Goal: Information Seeking & Learning: Learn about a topic

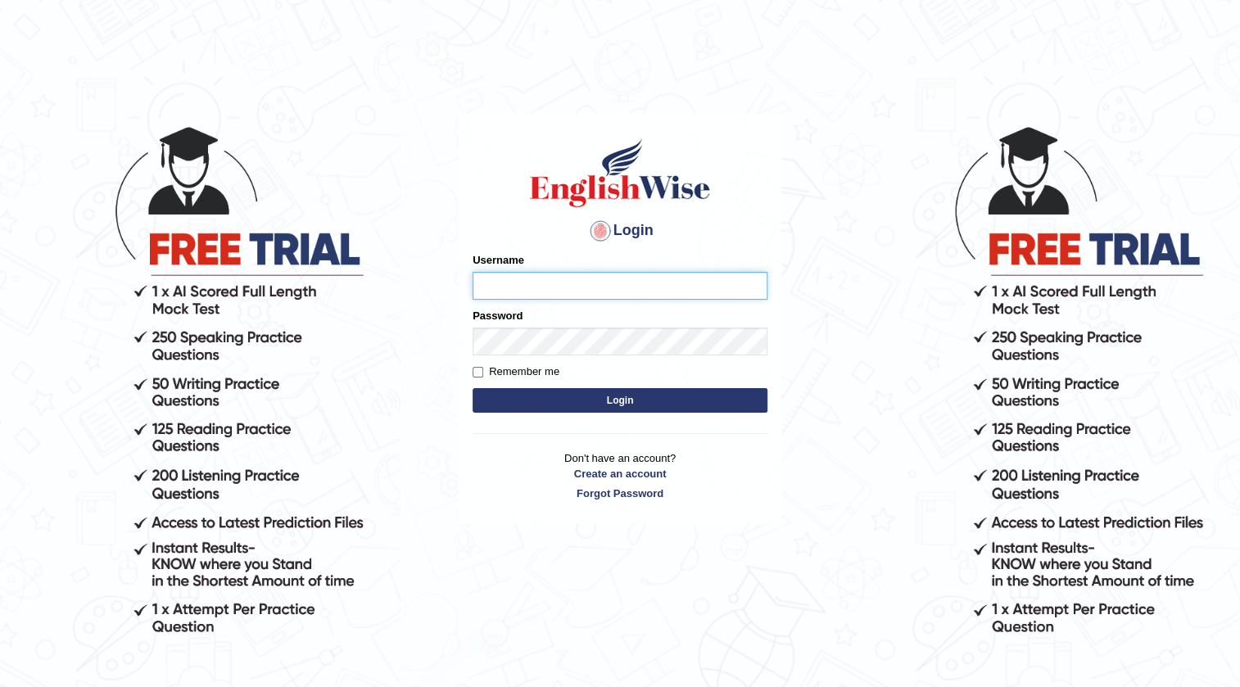
type input "surbhi1315"
drag, startPoint x: 600, startPoint y: 277, endPoint x: 123, endPoint y: 287, distance: 476.8
click at [130, 290] on body "Login Please fix the following errors: Username surbhi1315 Password Remember me…" at bounding box center [620, 405] width 1240 height 687
type input "G"
type input "georabs53"
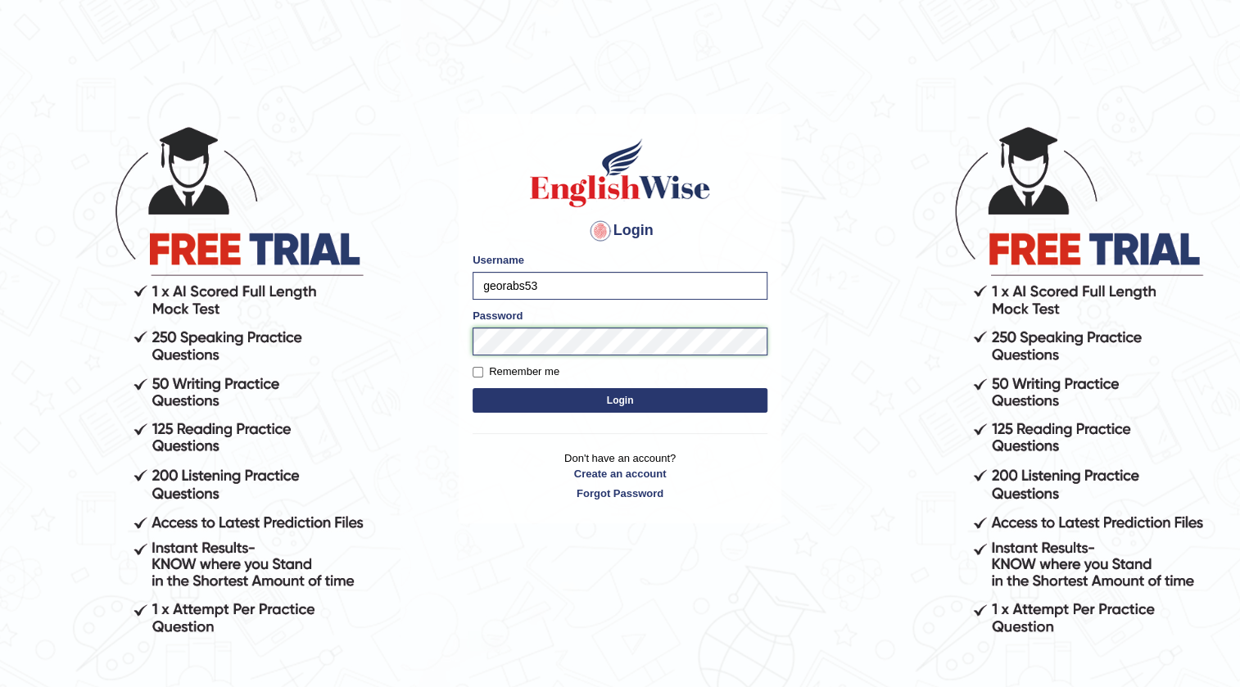
click at [188, 365] on body "Login Please fix the following errors: Username georabs53 Password Remember me …" at bounding box center [620, 405] width 1240 height 687
click at [473, 388] on button "Login" at bounding box center [620, 400] width 295 height 25
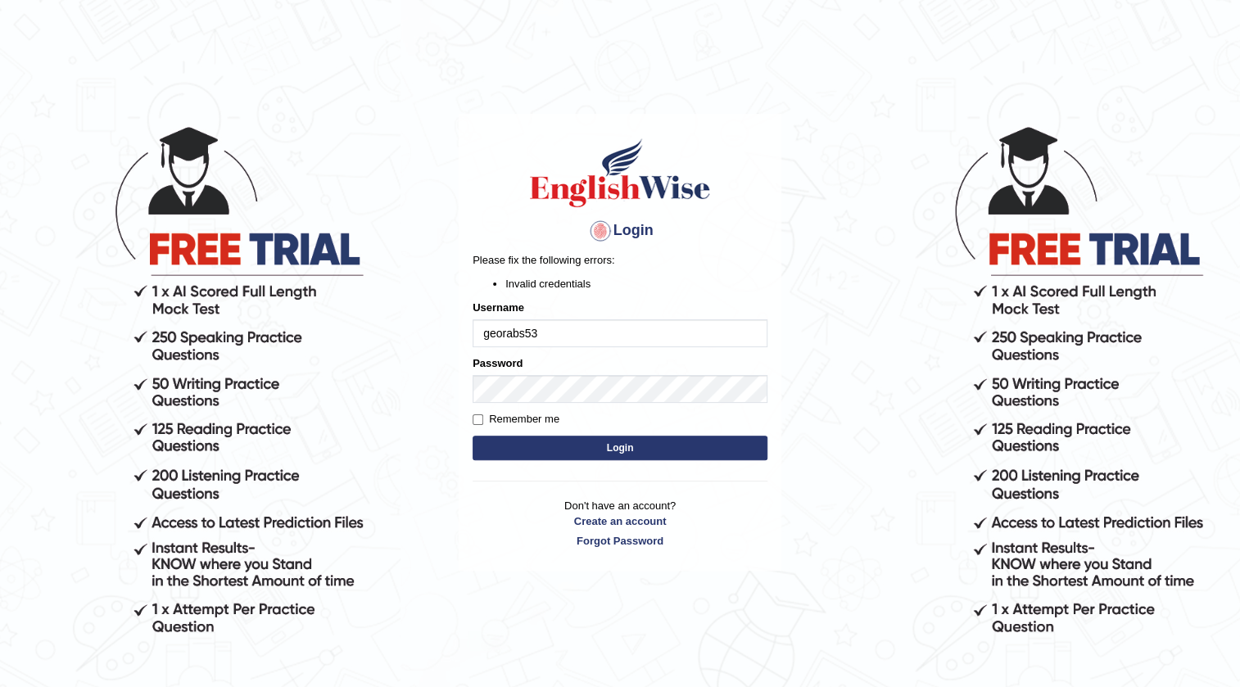
click at [490, 336] on input "georabs53" at bounding box center [620, 333] width 295 height 28
type input "Georabs53"
click at [598, 452] on button "Login" at bounding box center [620, 448] width 295 height 25
click at [478, 415] on input "Remember me" at bounding box center [478, 419] width 11 height 11
click at [488, 335] on input "Georabs53" at bounding box center [620, 333] width 295 height 28
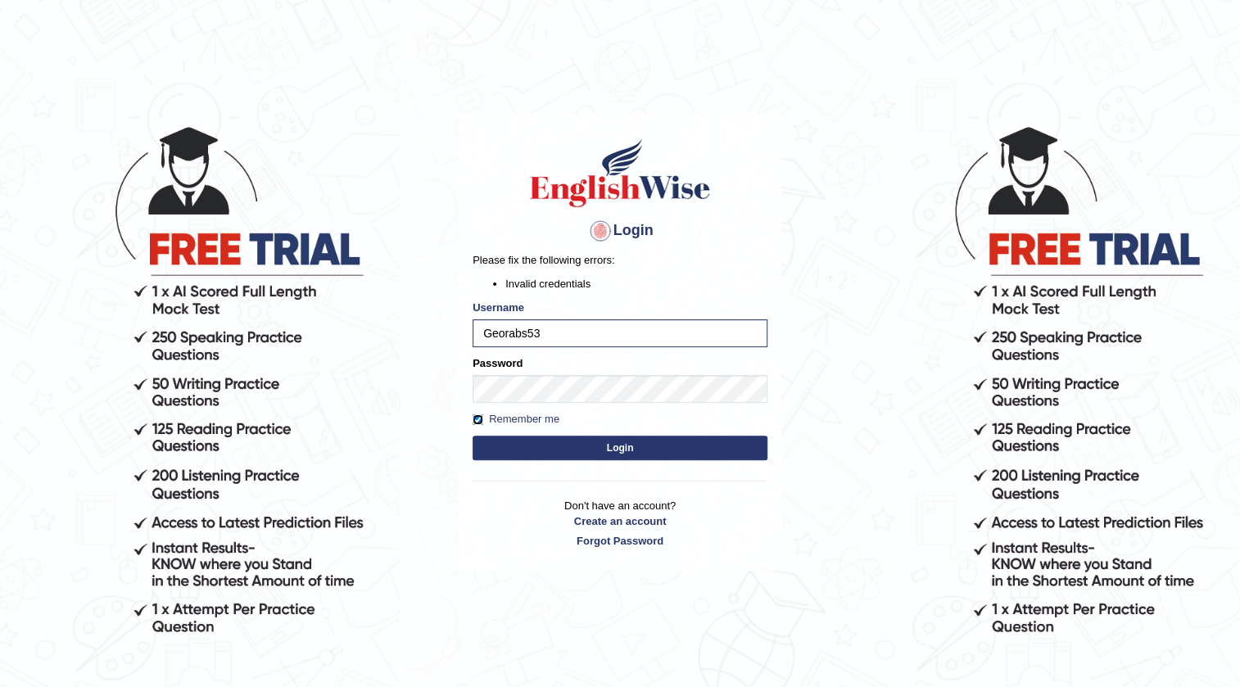
click at [479, 423] on input "Remember me" at bounding box center [478, 419] width 11 height 11
checkbox input "false"
click at [491, 324] on input "Georabs53" at bounding box center [620, 333] width 295 height 28
click at [517, 338] on input "georabs53" at bounding box center [620, 333] width 295 height 28
click at [522, 338] on input "georabs53" at bounding box center [620, 333] width 295 height 28
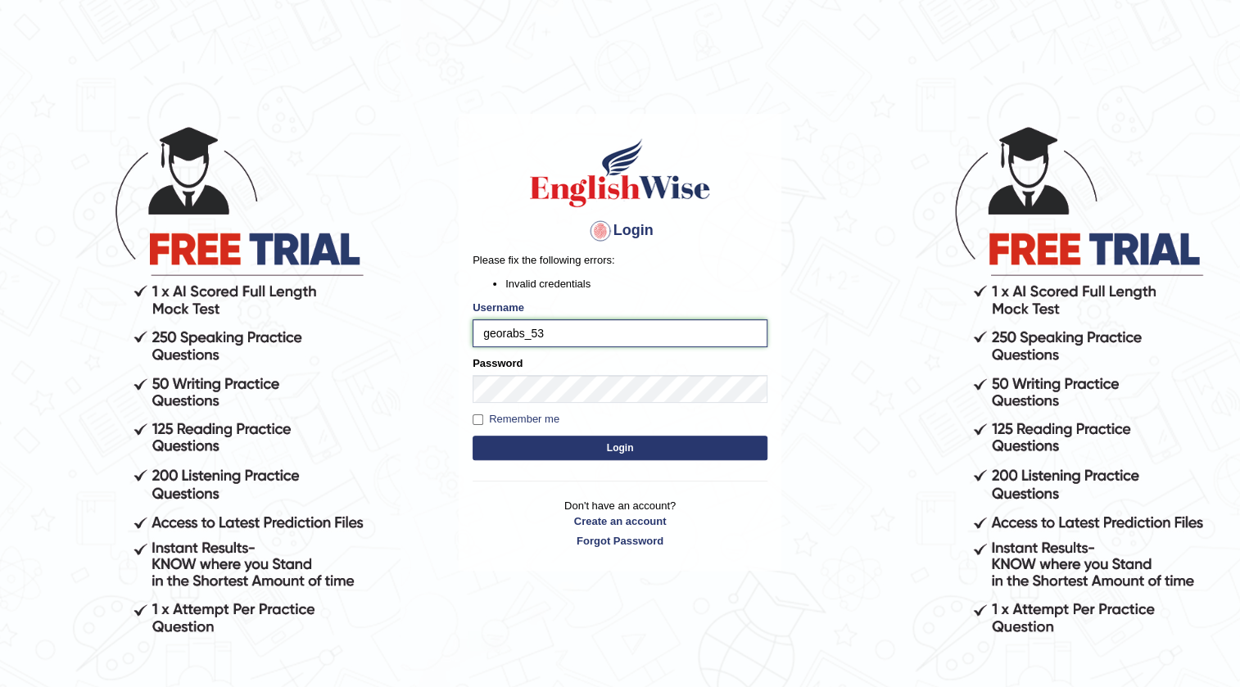
type input "georabs_53"
click at [554, 460] on form "Please fix the following errors: Invalid credentials Username georabs_53 Passwo…" at bounding box center [620, 358] width 295 height 212
click at [554, 447] on button "Login" at bounding box center [620, 448] width 295 height 25
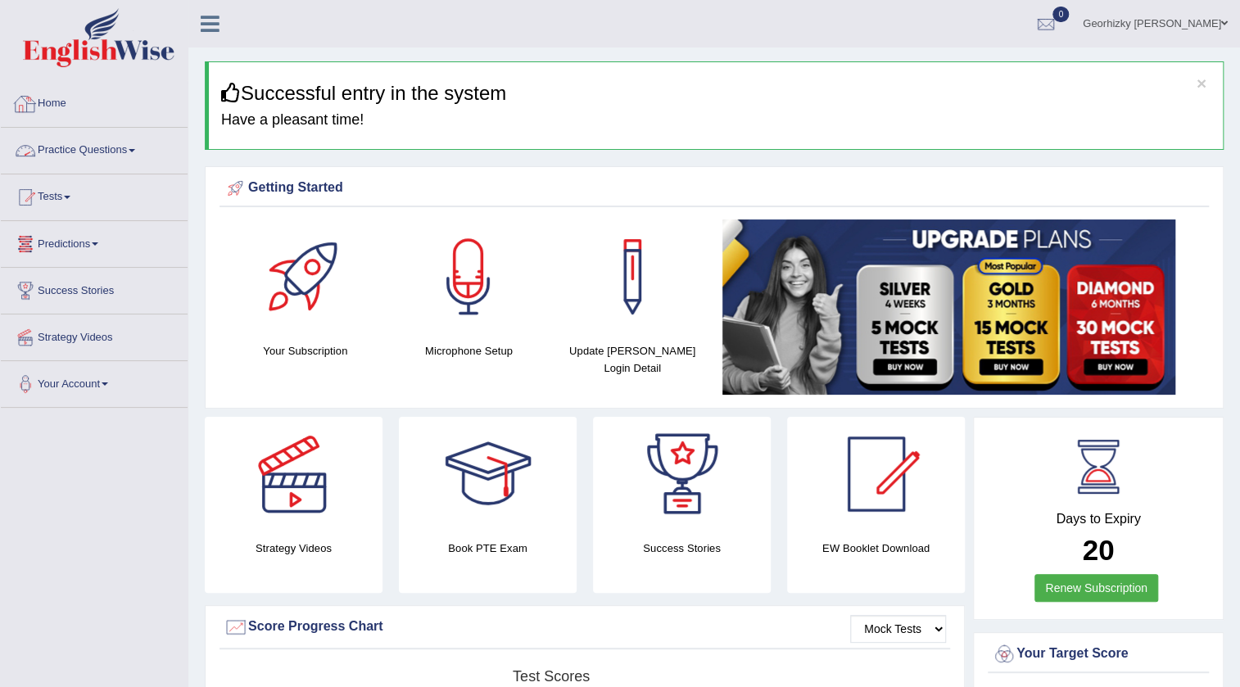
click at [141, 156] on link "Practice Questions" at bounding box center [94, 148] width 187 height 41
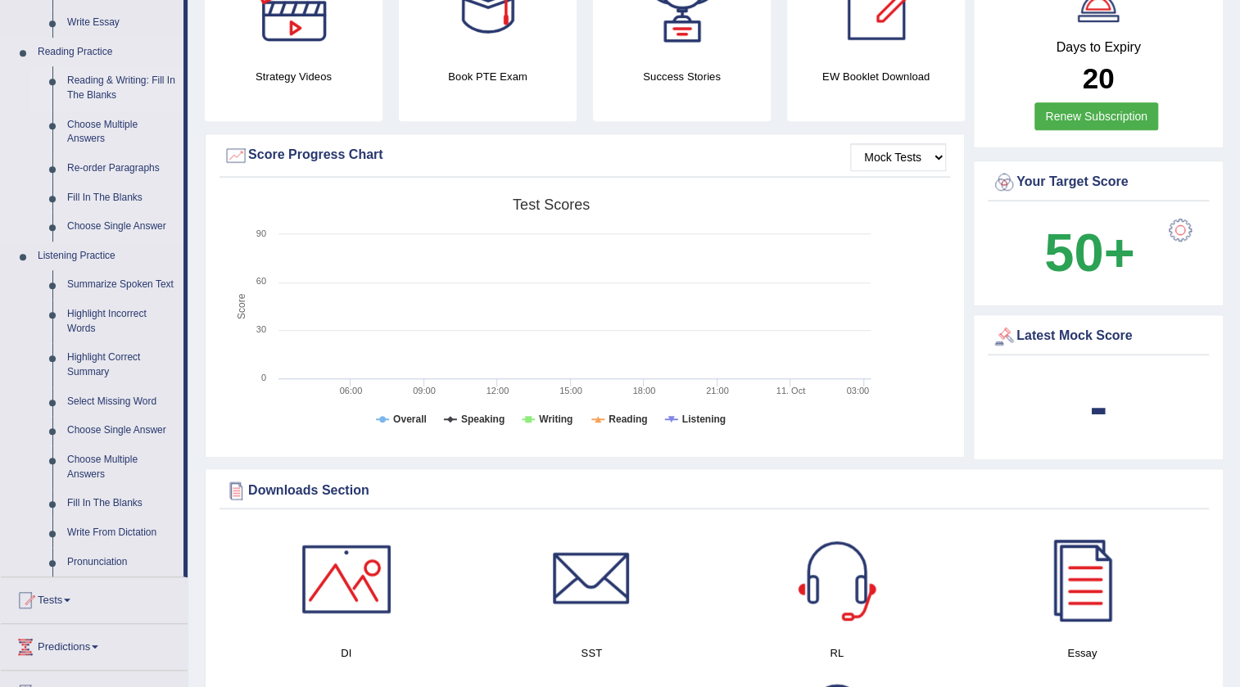
scroll to position [446, 0]
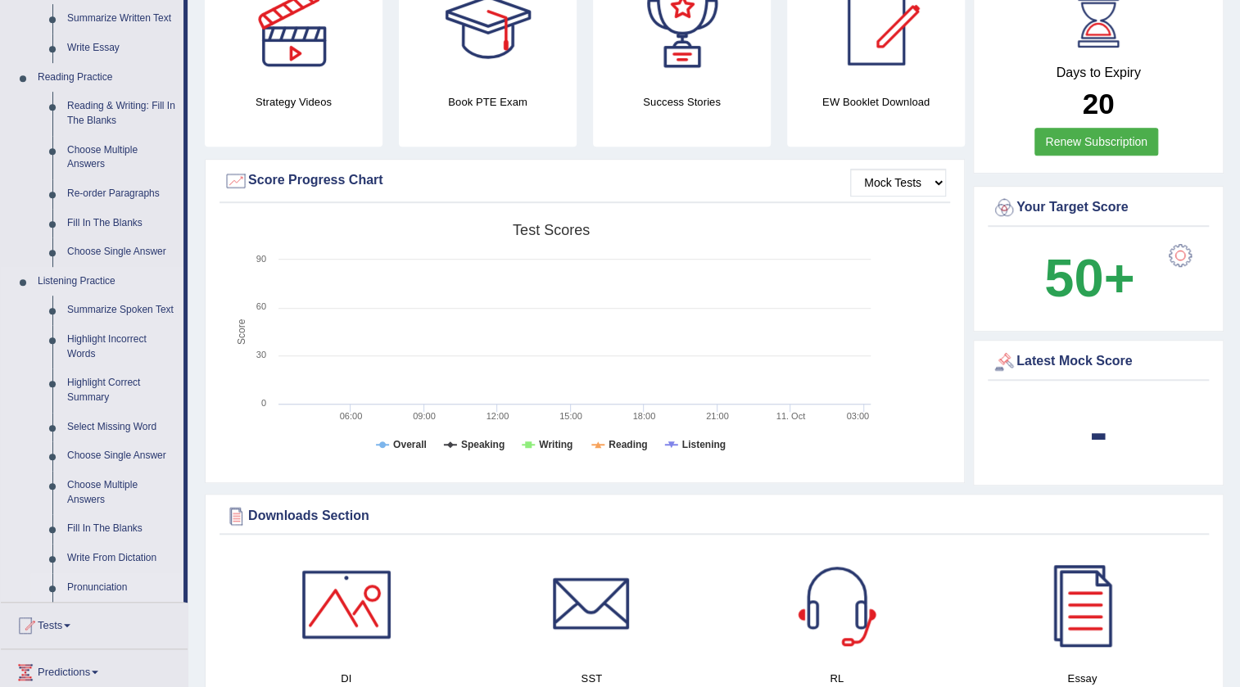
click at [109, 584] on link "Pronunciation" at bounding box center [122, 587] width 124 height 29
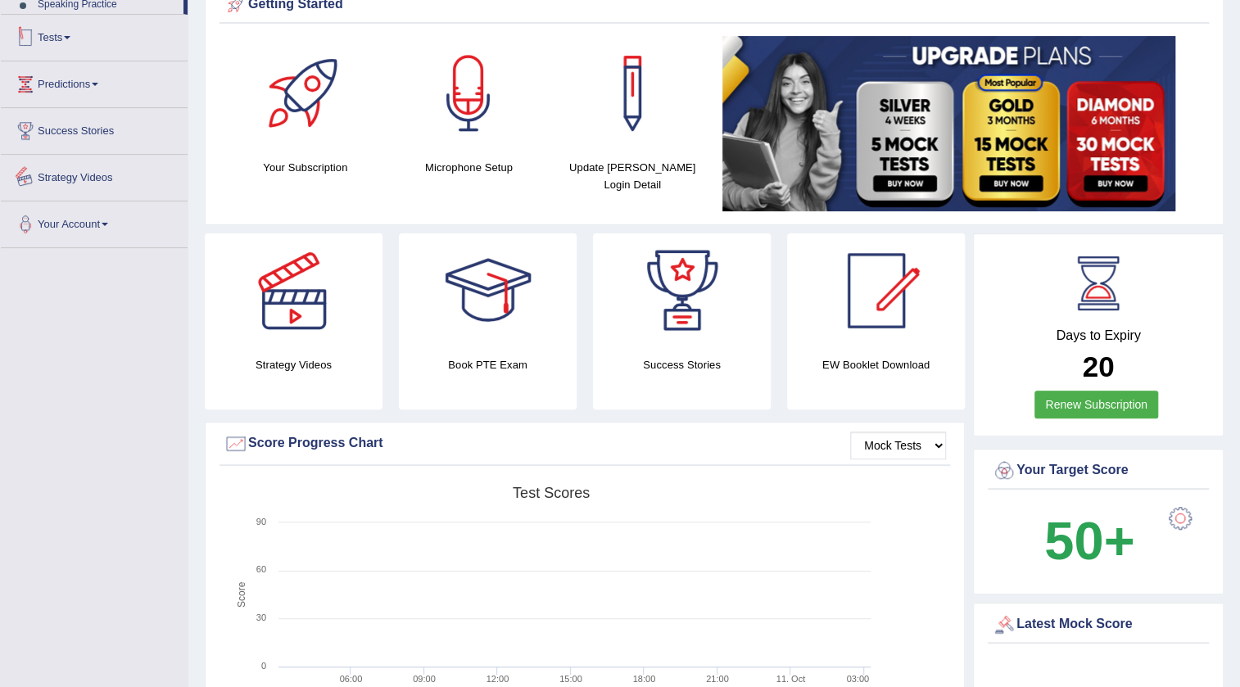
scroll to position [289, 0]
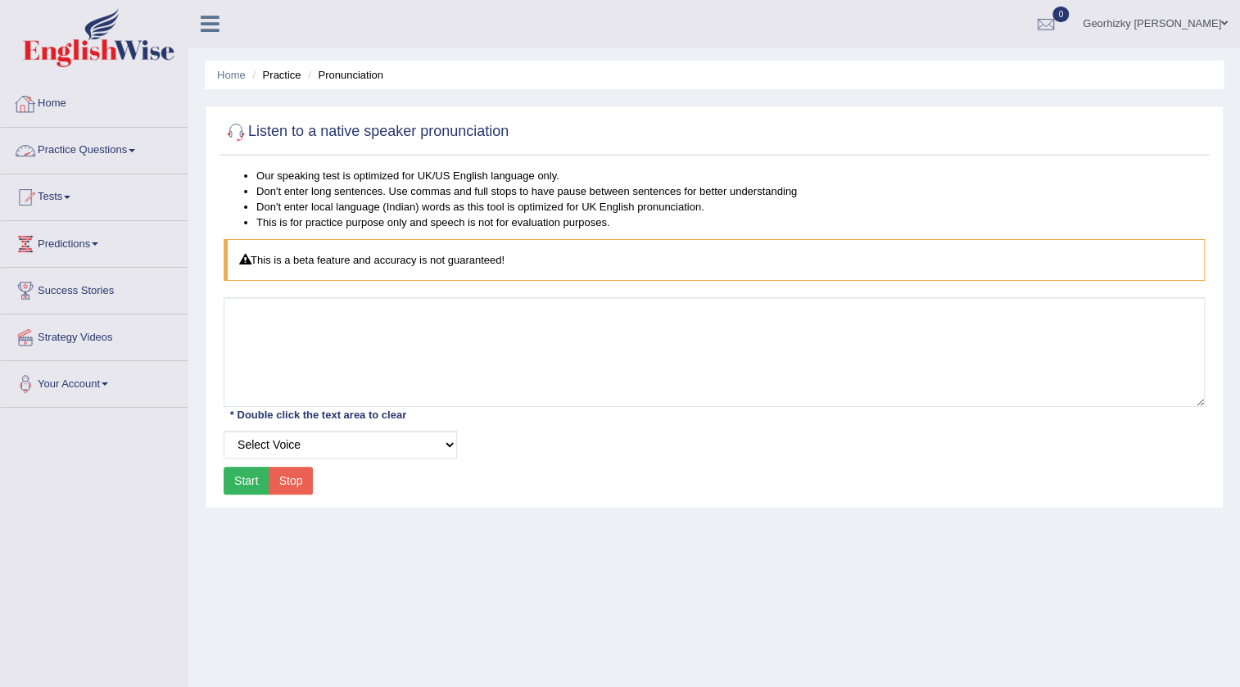
click at [104, 160] on link "Practice Questions" at bounding box center [94, 148] width 187 height 41
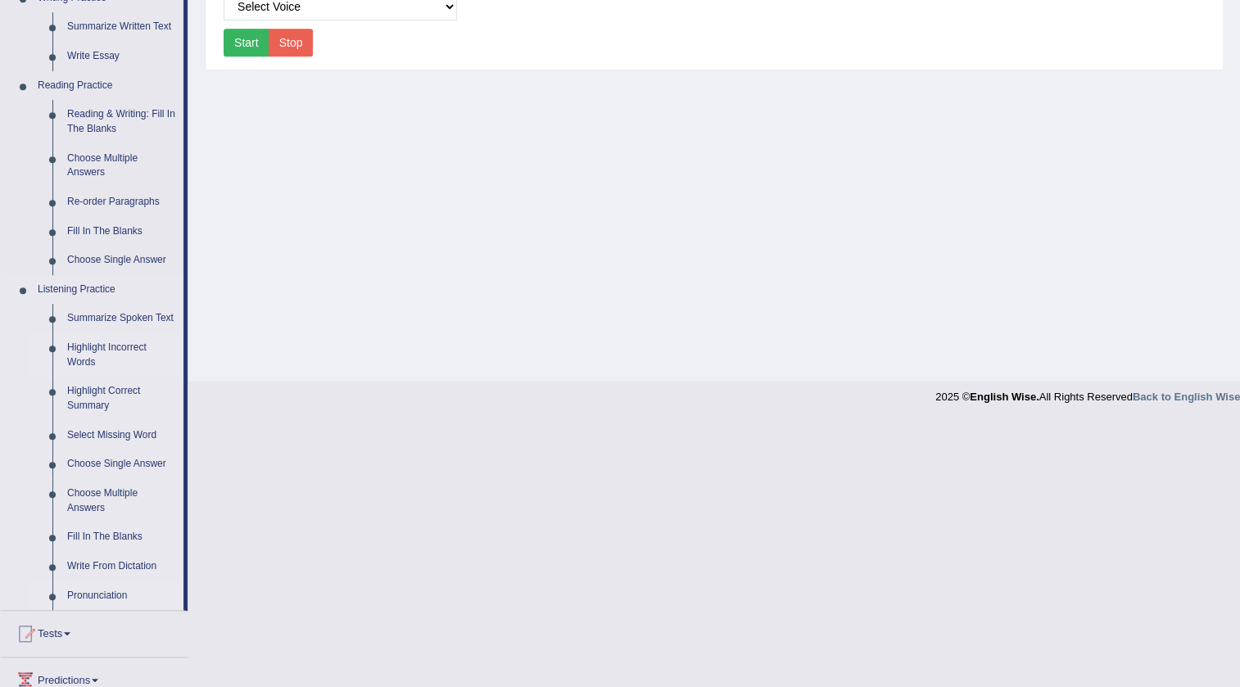
scroll to position [446, 0]
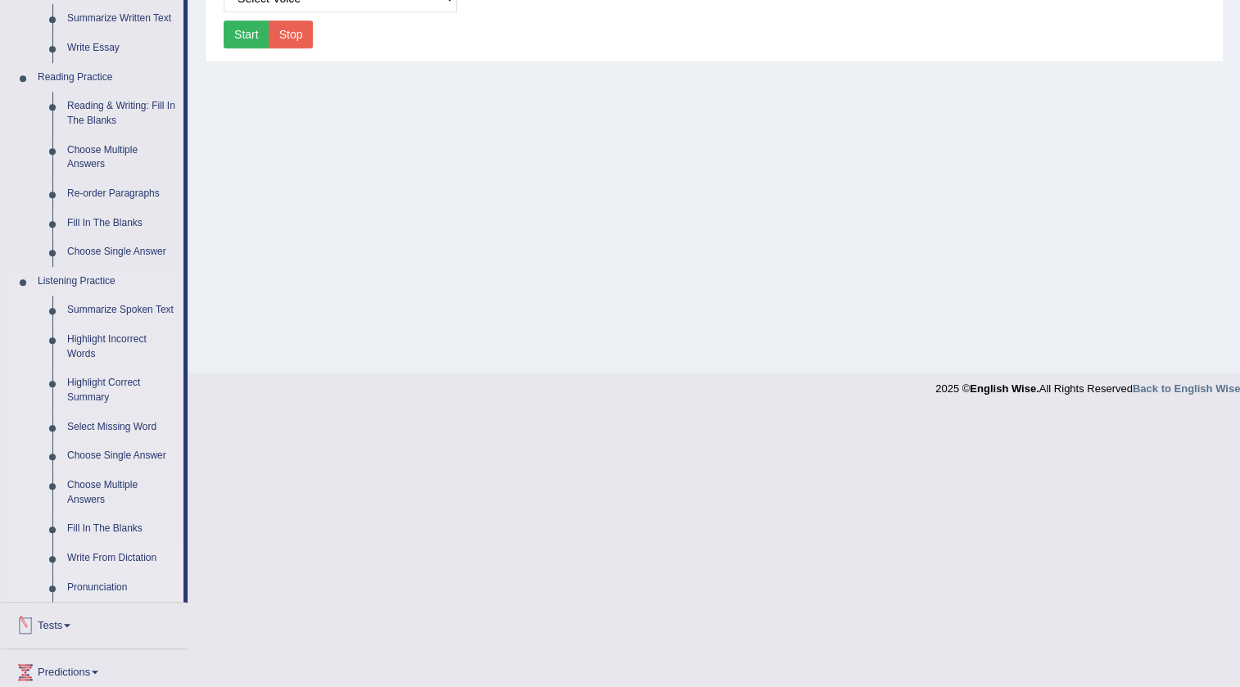
click at [142, 557] on link "Write From Dictation" at bounding box center [122, 558] width 124 height 29
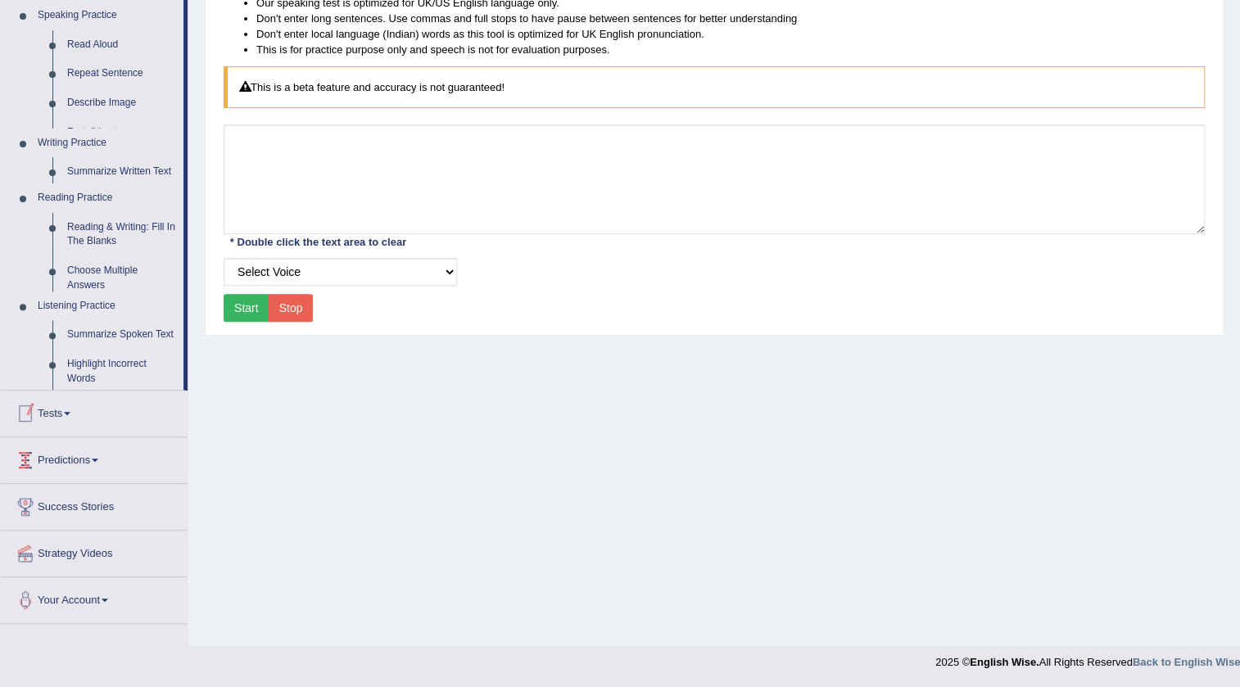
scroll to position [172, 0]
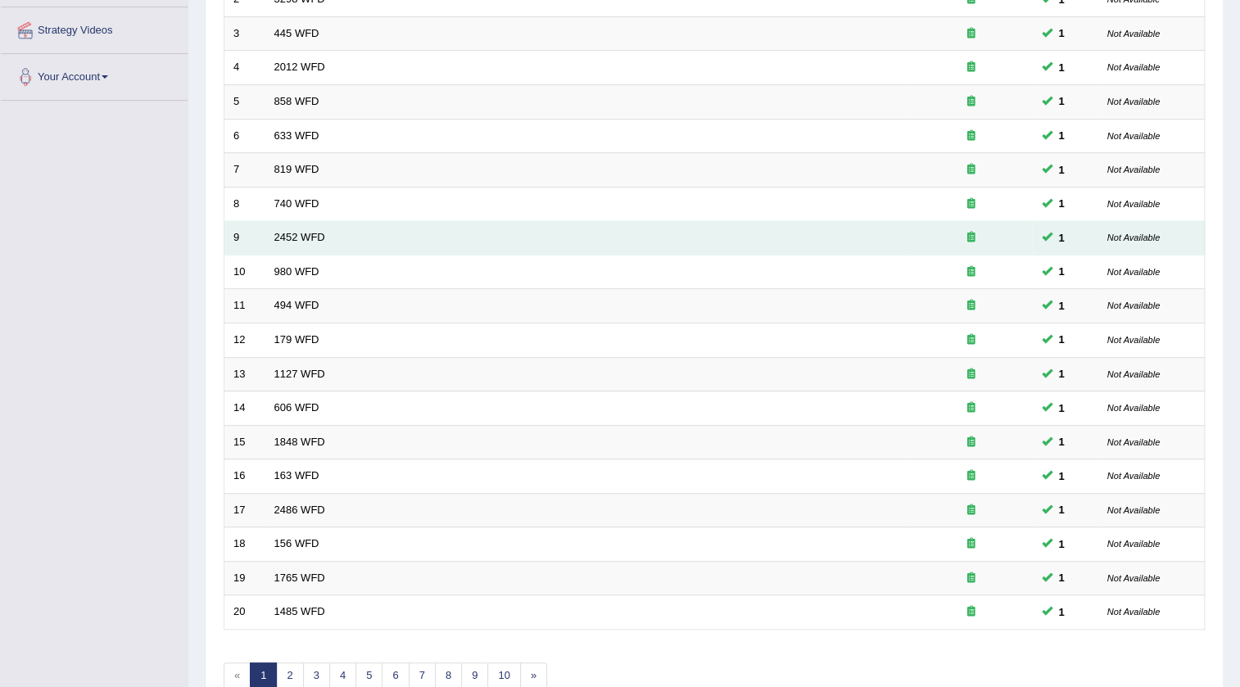
scroll to position [395, 0]
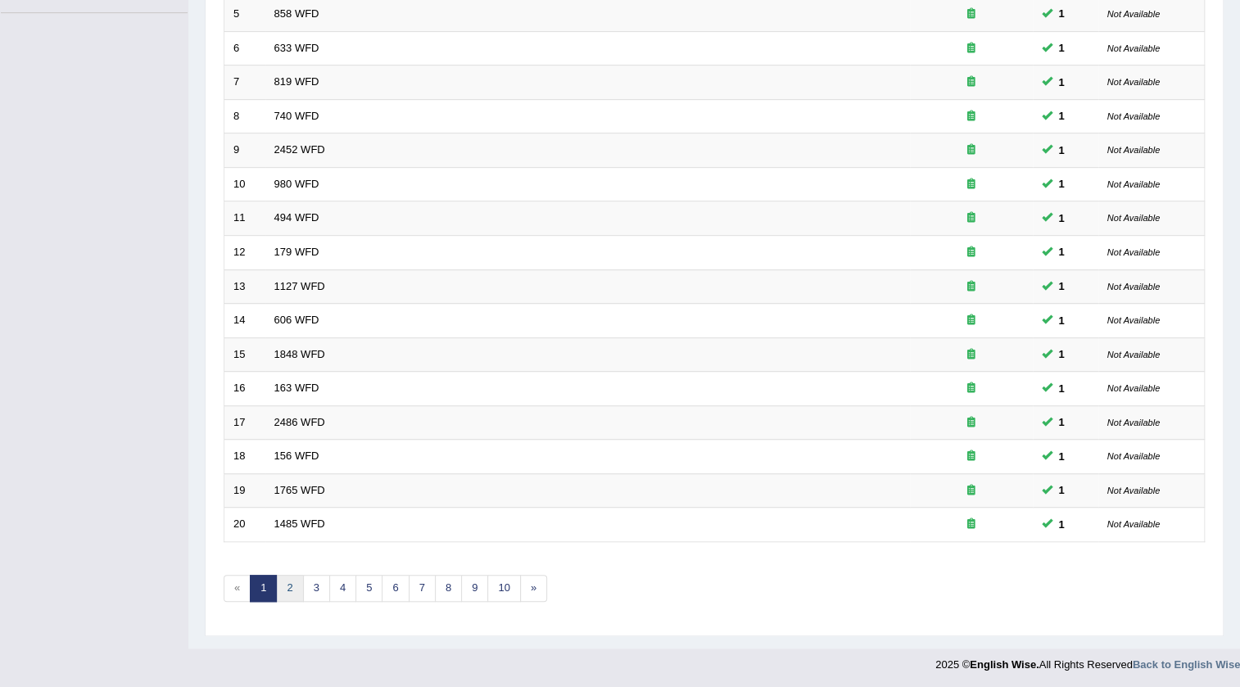
click at [289, 591] on link "2" at bounding box center [289, 588] width 27 height 27
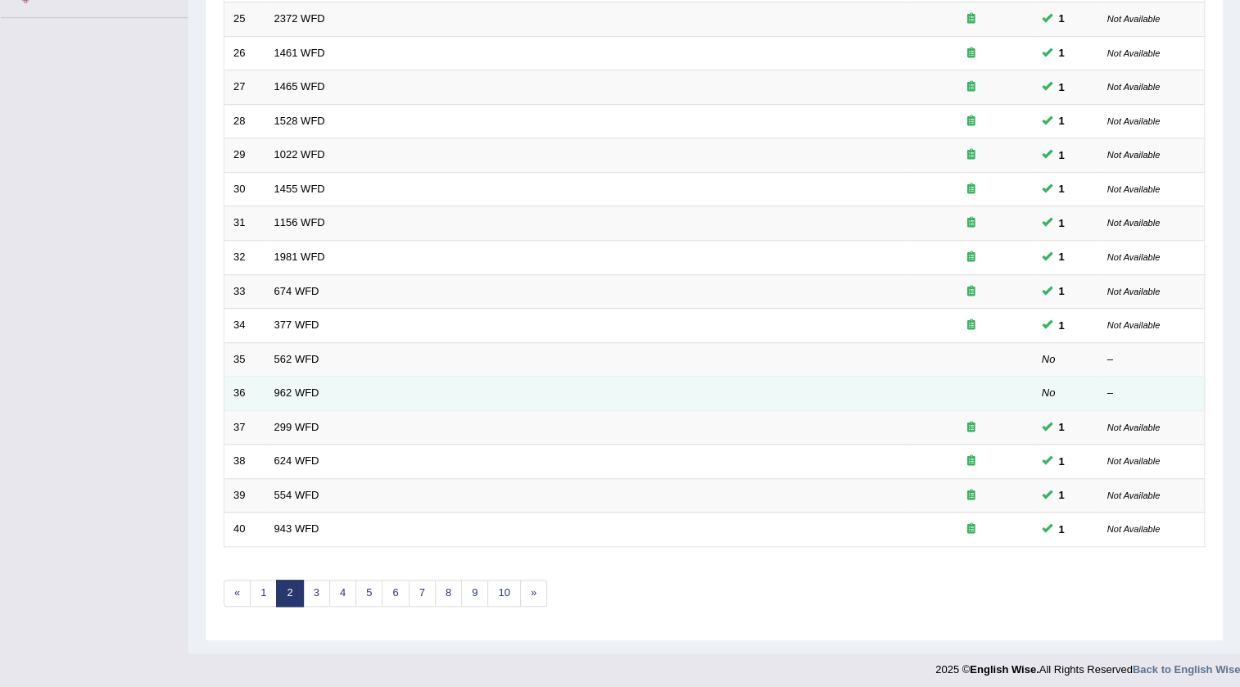
scroll to position [395, 0]
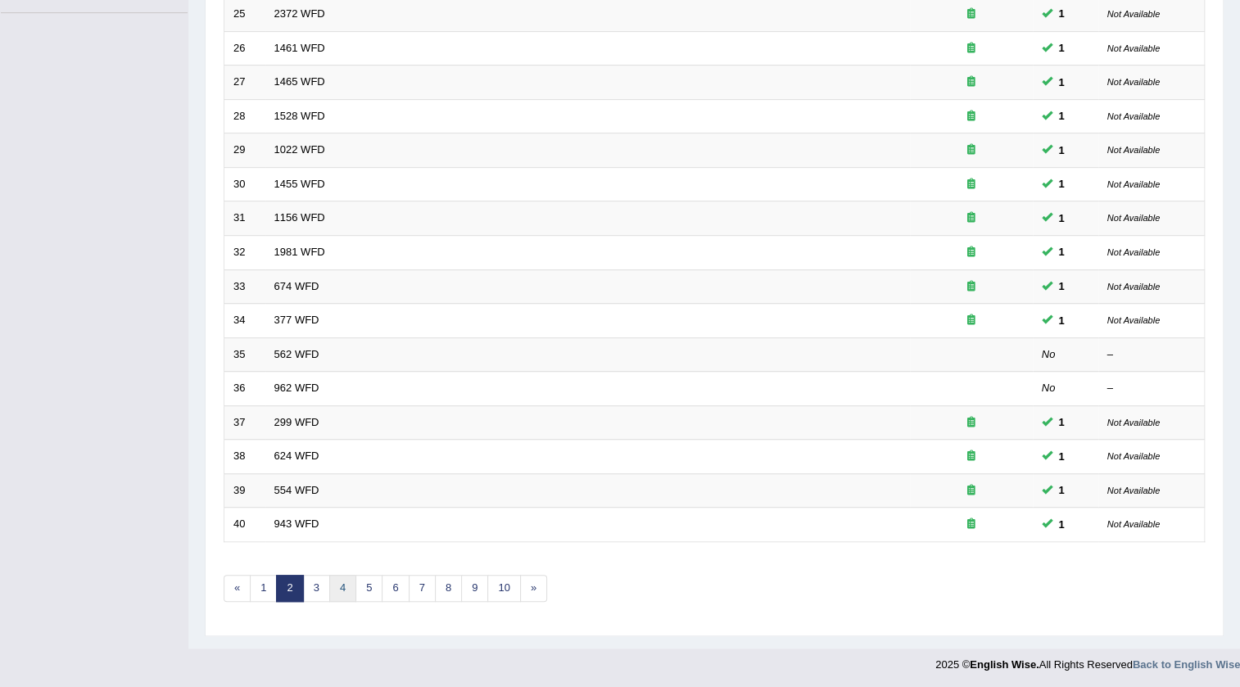
click at [347, 582] on link "4" at bounding box center [342, 588] width 27 height 27
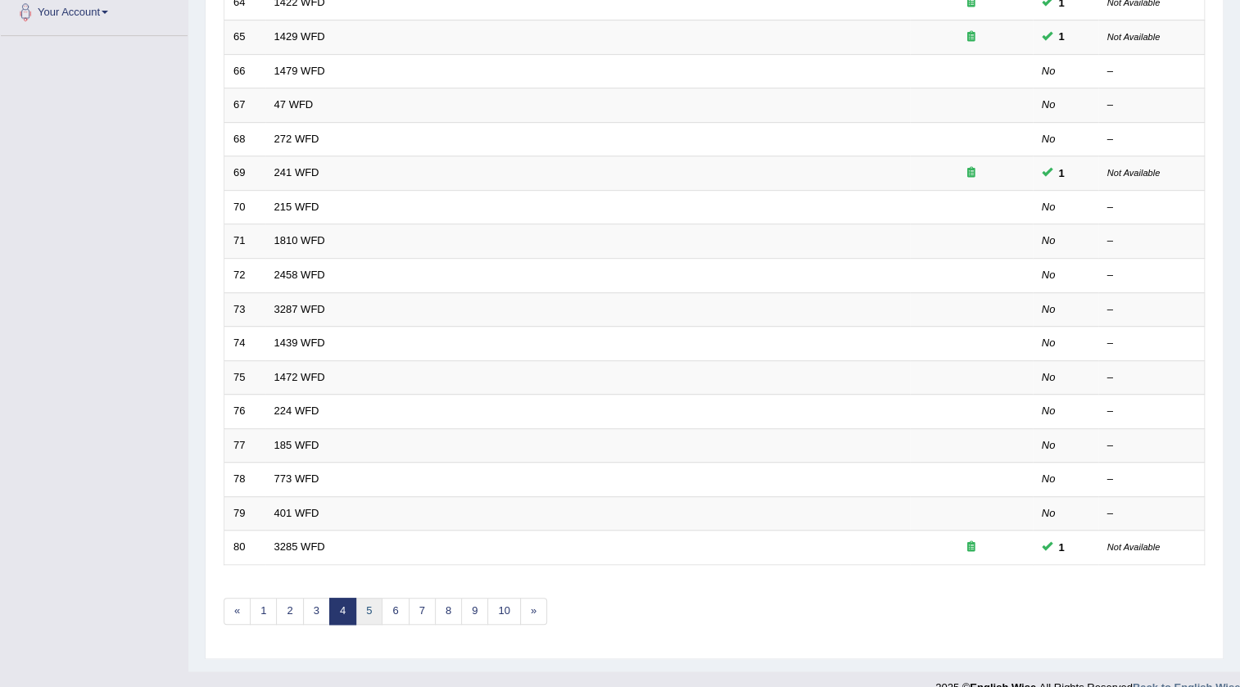
click at [366, 610] on link "5" at bounding box center [368, 611] width 27 height 27
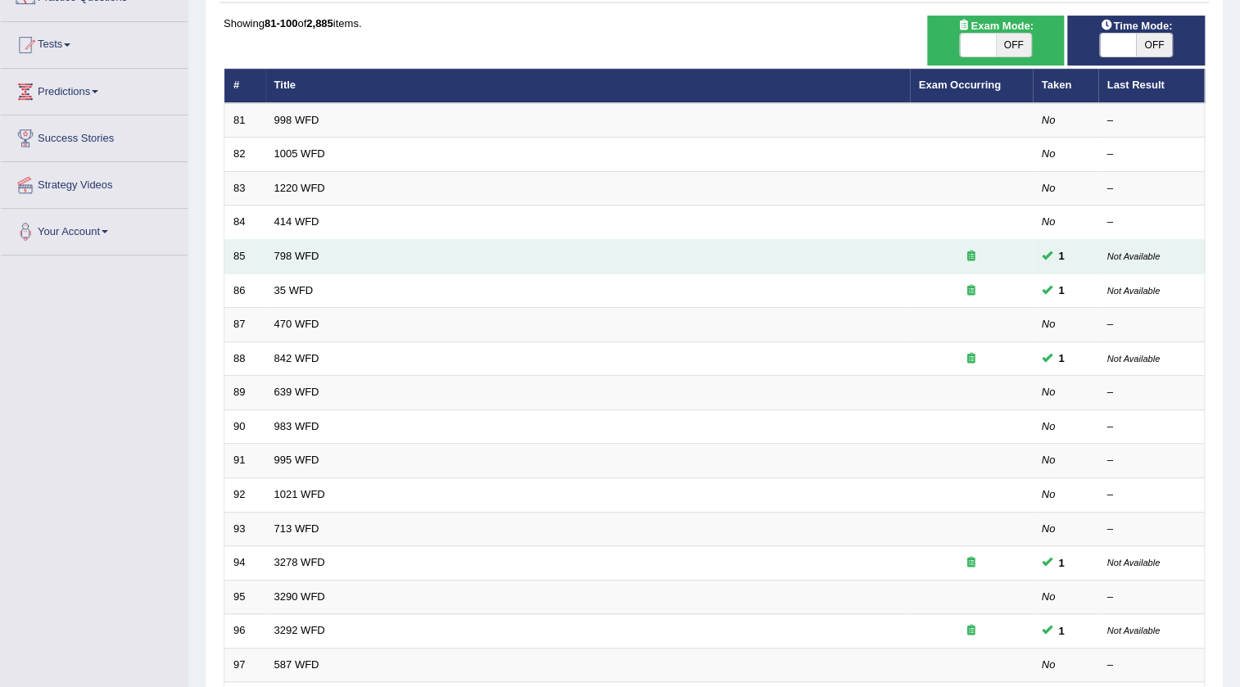
scroll to position [148, 0]
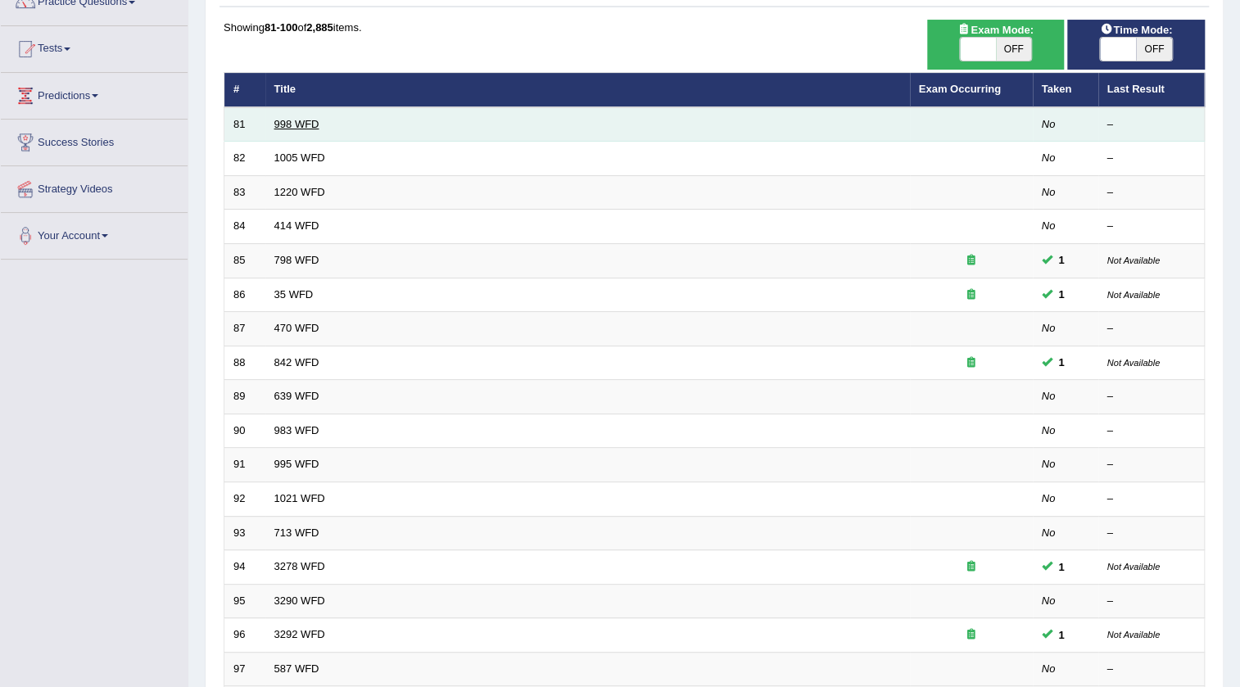
click at [305, 127] on link "998 WFD" at bounding box center [296, 124] width 45 height 12
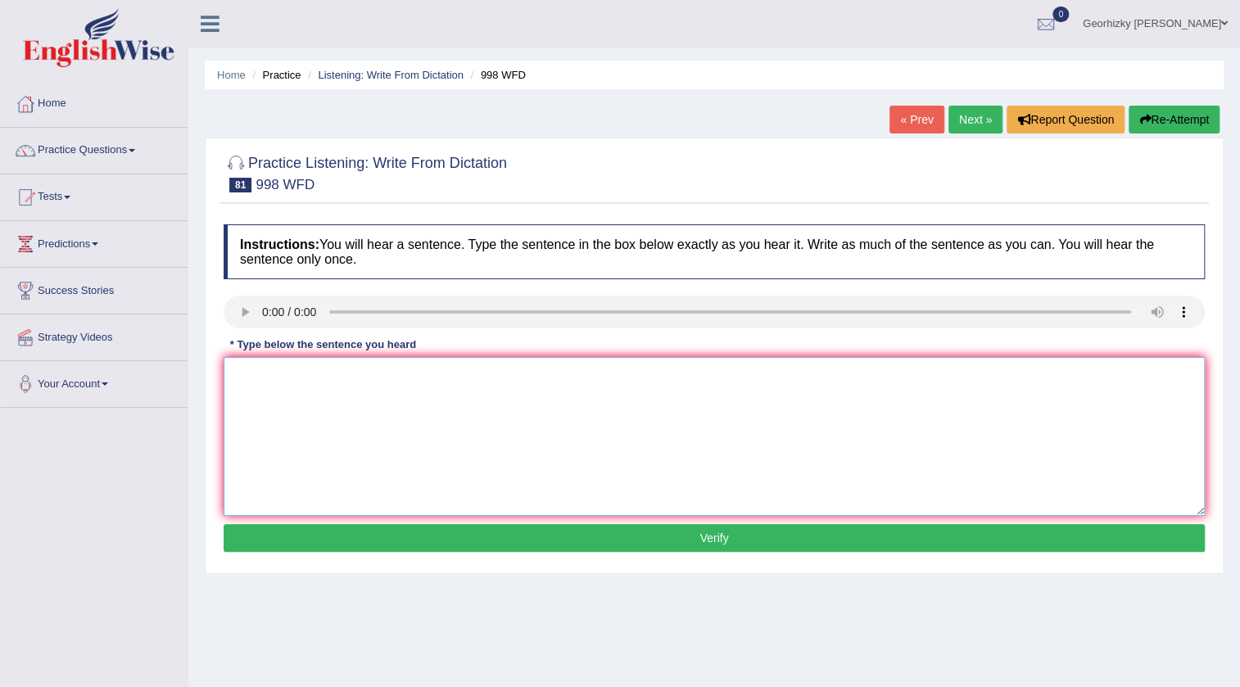
click at [424, 421] on textarea at bounding box center [714, 436] width 981 height 159
type textarea "we will hold a celebration for graduate students"
click at [626, 541] on button "Verify" at bounding box center [714, 538] width 981 height 28
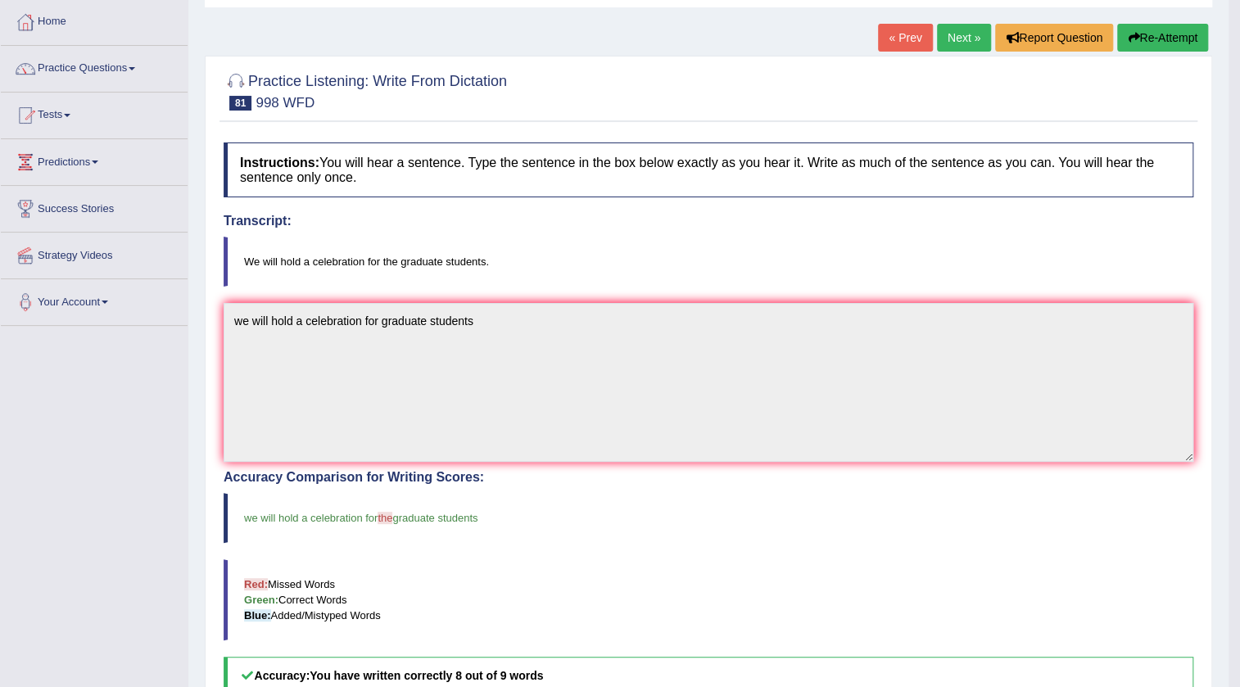
scroll to position [74, 0]
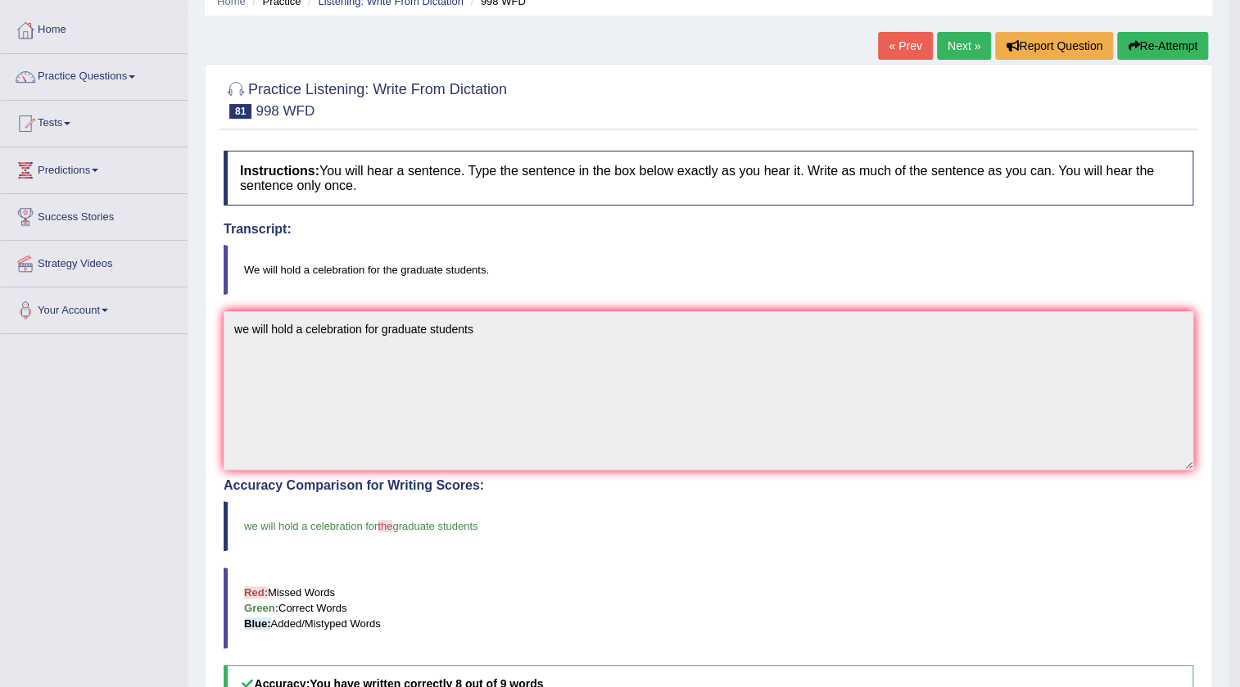
click at [973, 38] on link "Next »" at bounding box center [964, 46] width 54 height 28
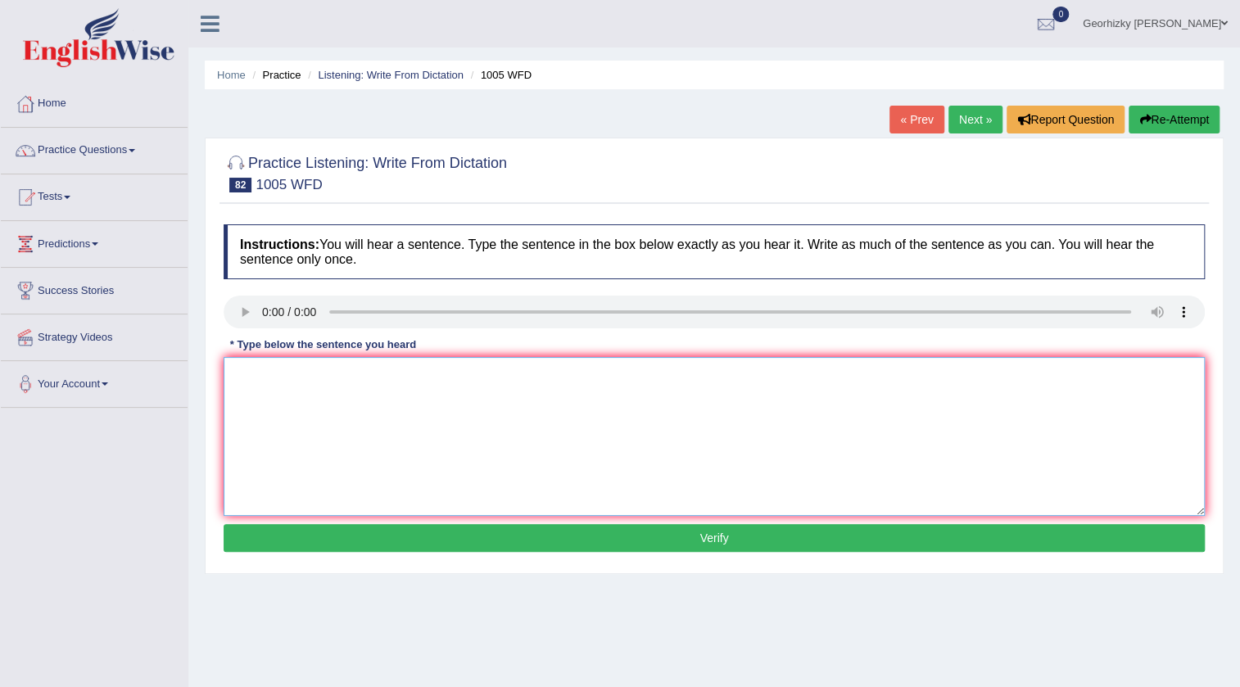
click at [315, 363] on textarea at bounding box center [714, 436] width 981 height 159
type textarea "the collaps of house market effect"
click at [704, 530] on button "Verify" at bounding box center [714, 538] width 981 height 28
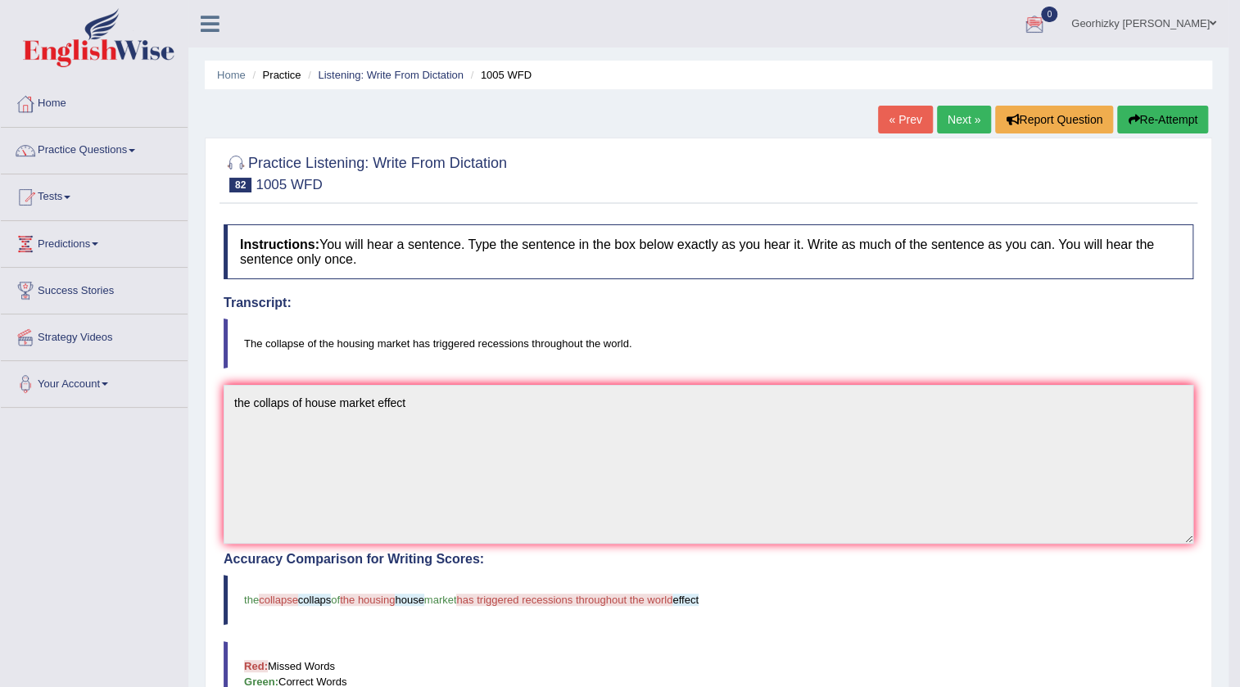
click at [956, 121] on link "Next »" at bounding box center [964, 120] width 54 height 28
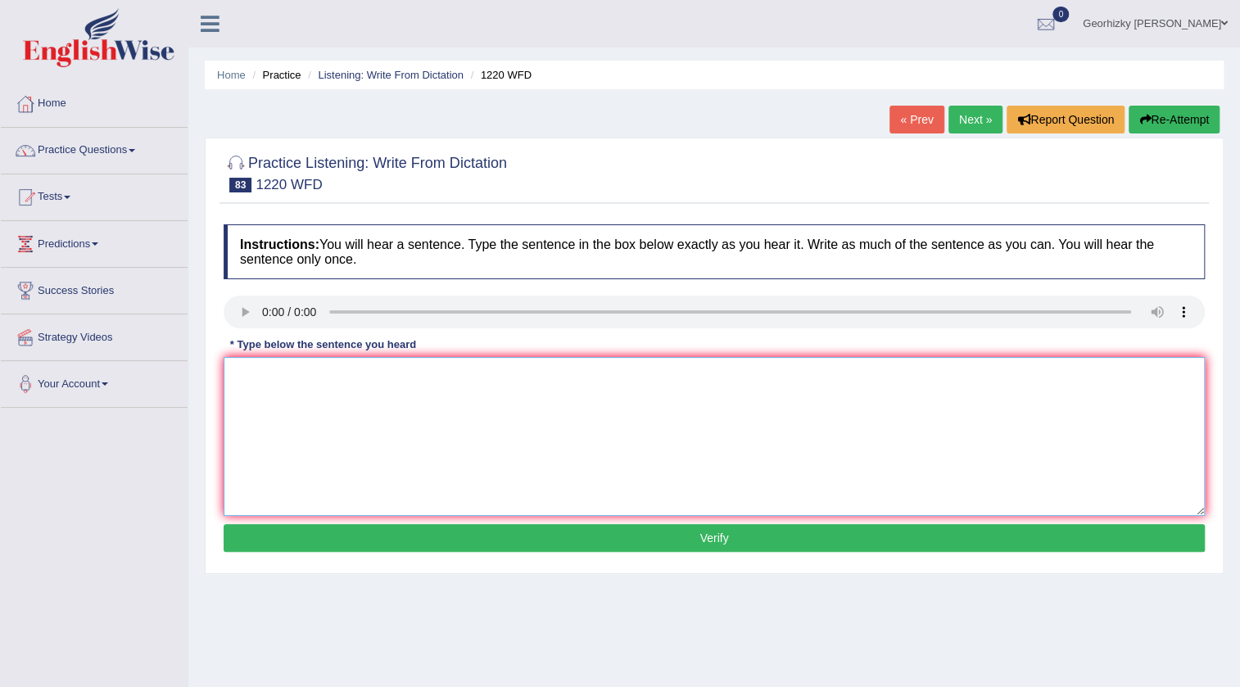
click at [305, 369] on textarea at bounding box center [714, 436] width 981 height 159
type textarea "we are able to accommodate more students than previously"
click at [665, 541] on button "Verify" at bounding box center [714, 538] width 981 height 28
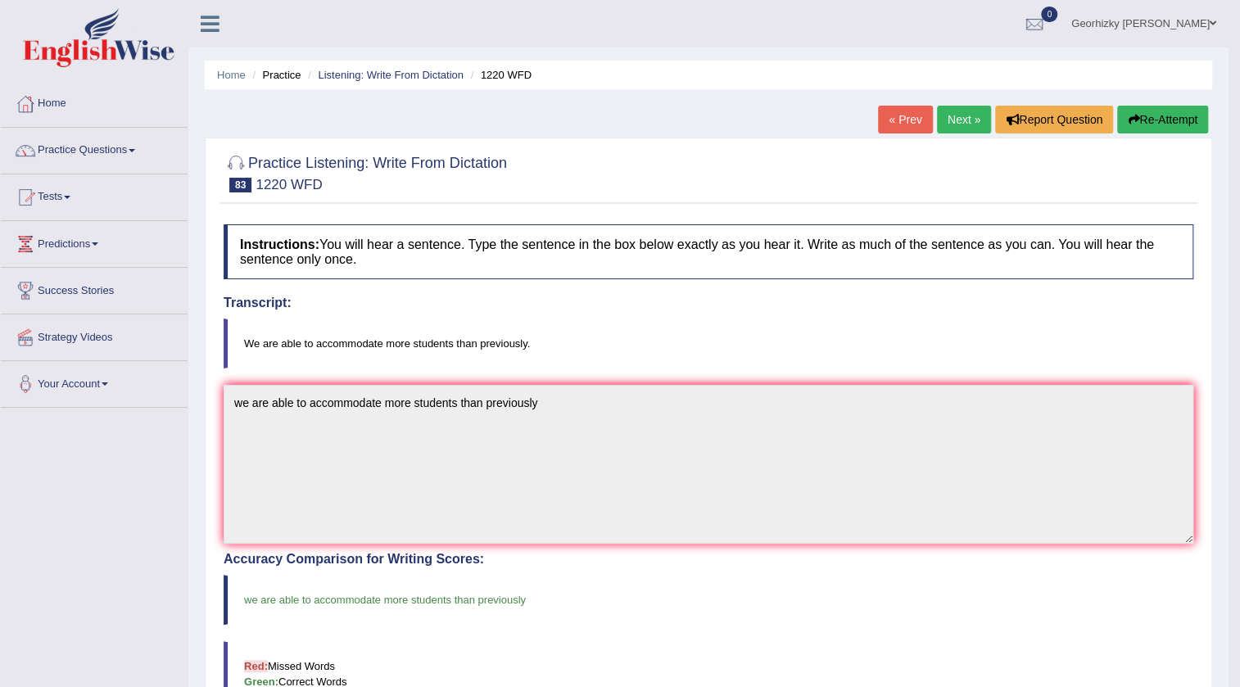
click at [966, 119] on link "Next »" at bounding box center [964, 120] width 54 height 28
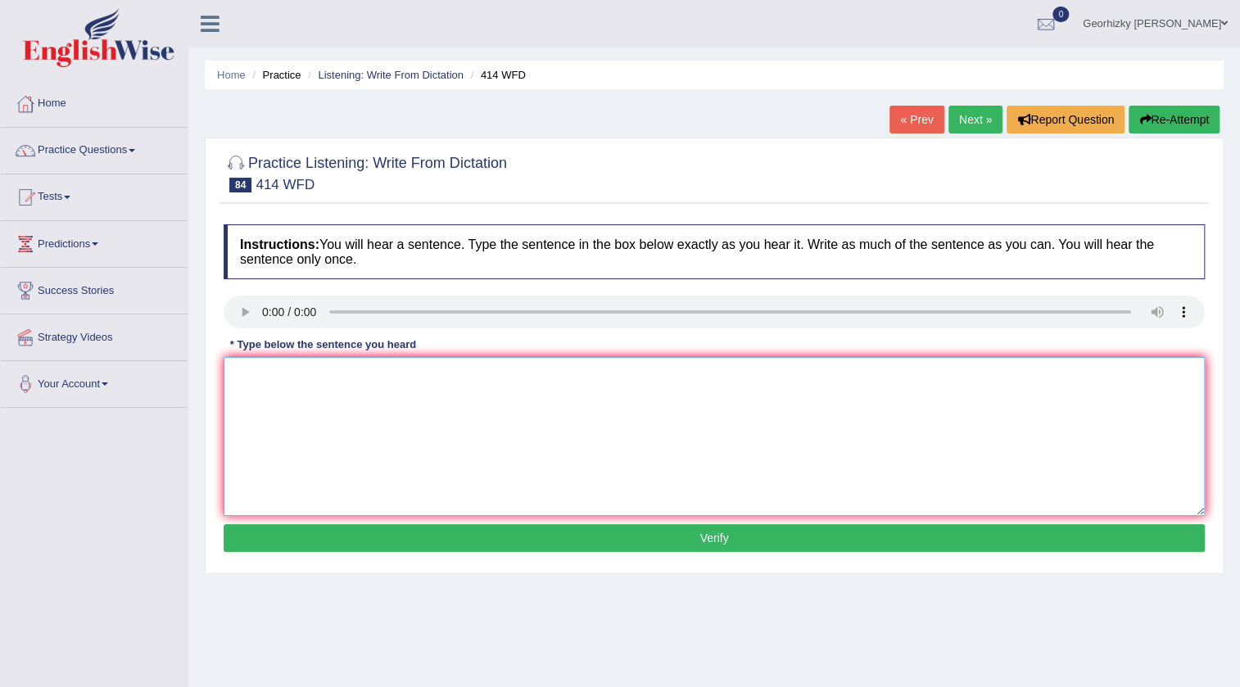
click at [342, 365] on textarea at bounding box center [714, 436] width 981 height 159
type textarea "the leading company change their policies after the reports are release"
click at [497, 541] on button "Verify" at bounding box center [714, 538] width 981 height 28
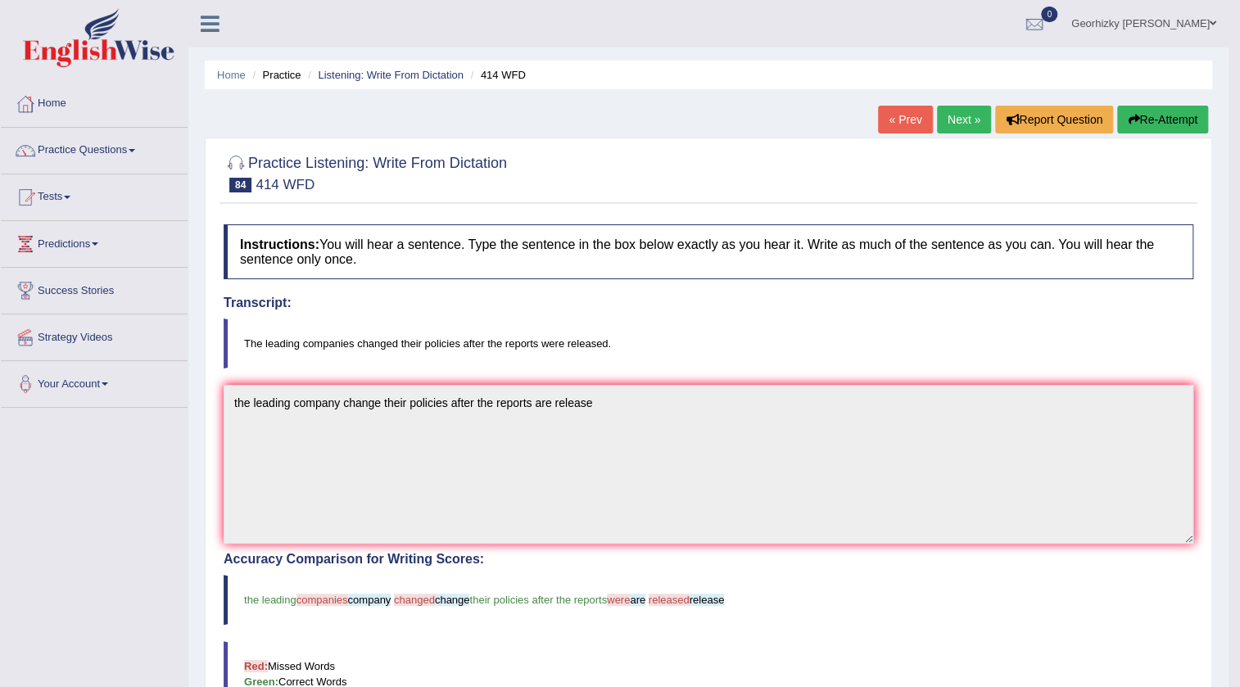
click at [963, 123] on link "Next »" at bounding box center [964, 120] width 54 height 28
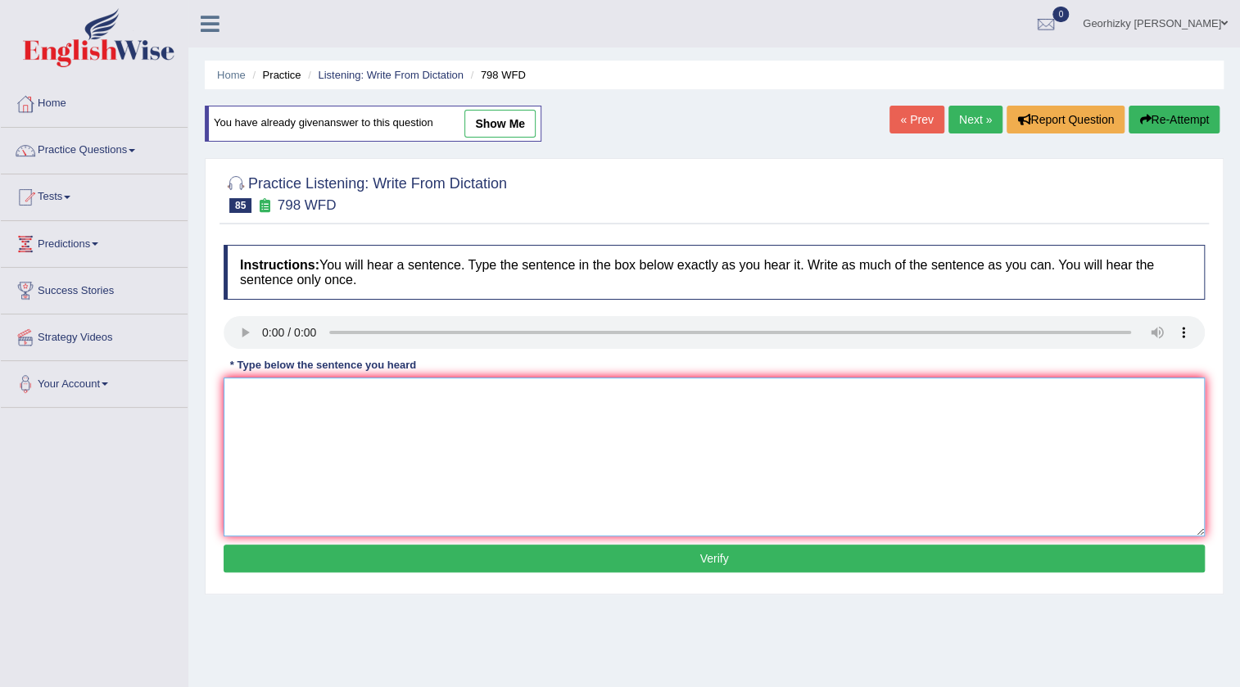
click at [375, 419] on textarea at bounding box center [714, 457] width 981 height 159
type textarea "sugars are compounds by hydrogant and carbon"
click at [627, 560] on button "Verify" at bounding box center [714, 559] width 981 height 28
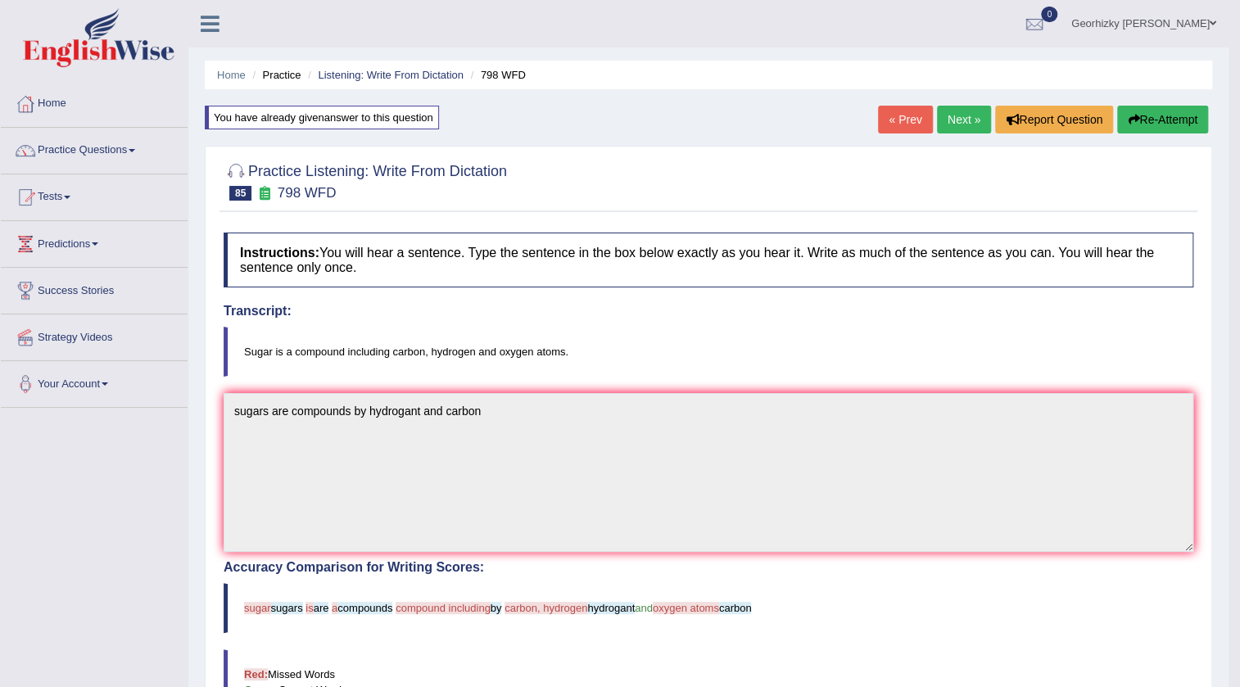
click at [961, 119] on link "Next »" at bounding box center [964, 120] width 54 height 28
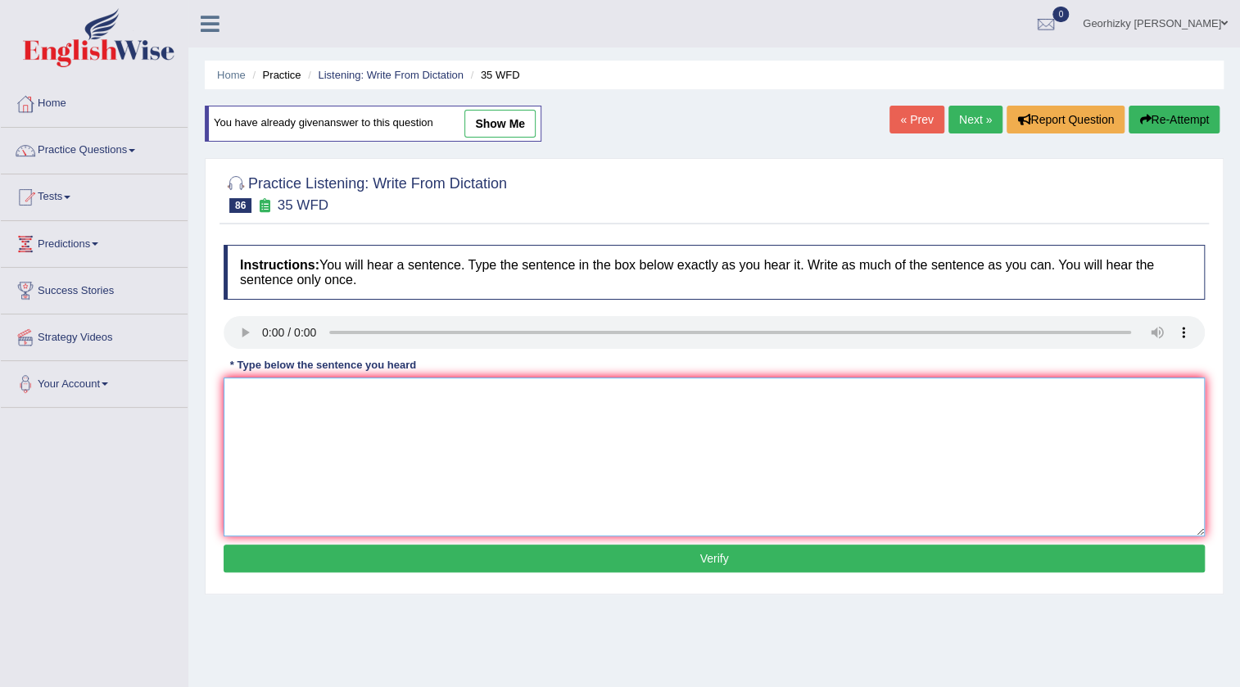
click at [374, 429] on textarea at bounding box center [714, 457] width 981 height 159
type textarea "students who study biologic need to do field work"
click at [654, 564] on button "Verify" at bounding box center [714, 559] width 981 height 28
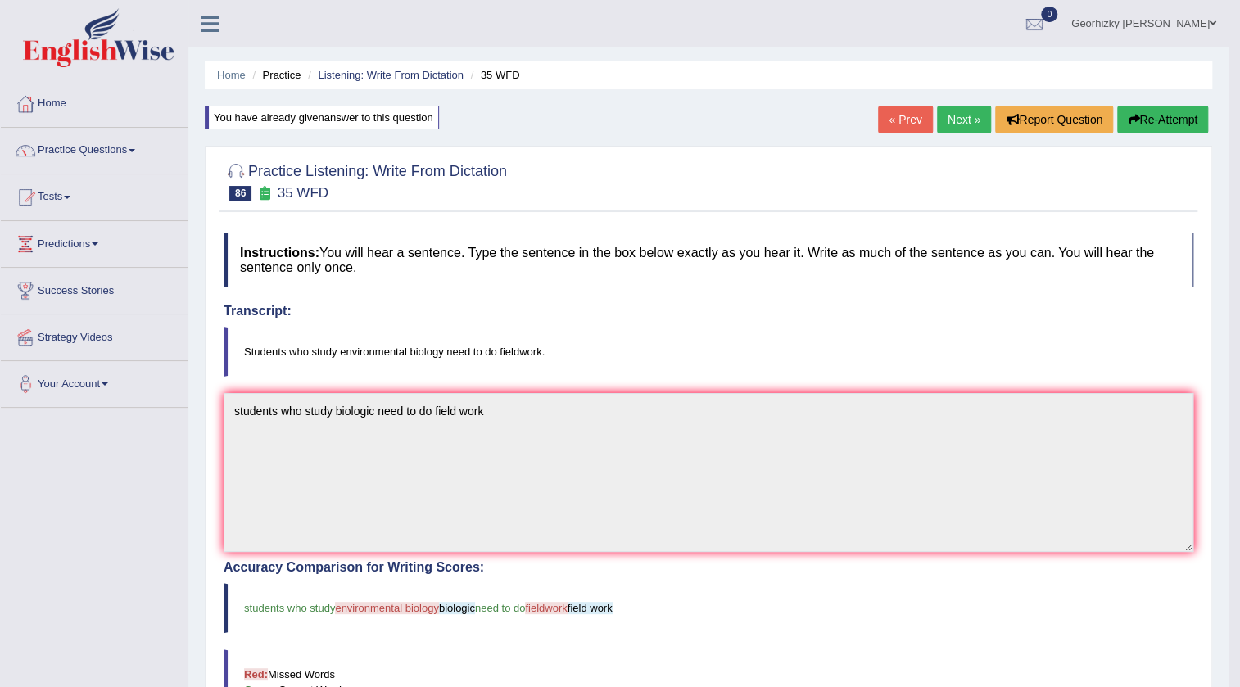
click at [967, 115] on link "Next »" at bounding box center [964, 120] width 54 height 28
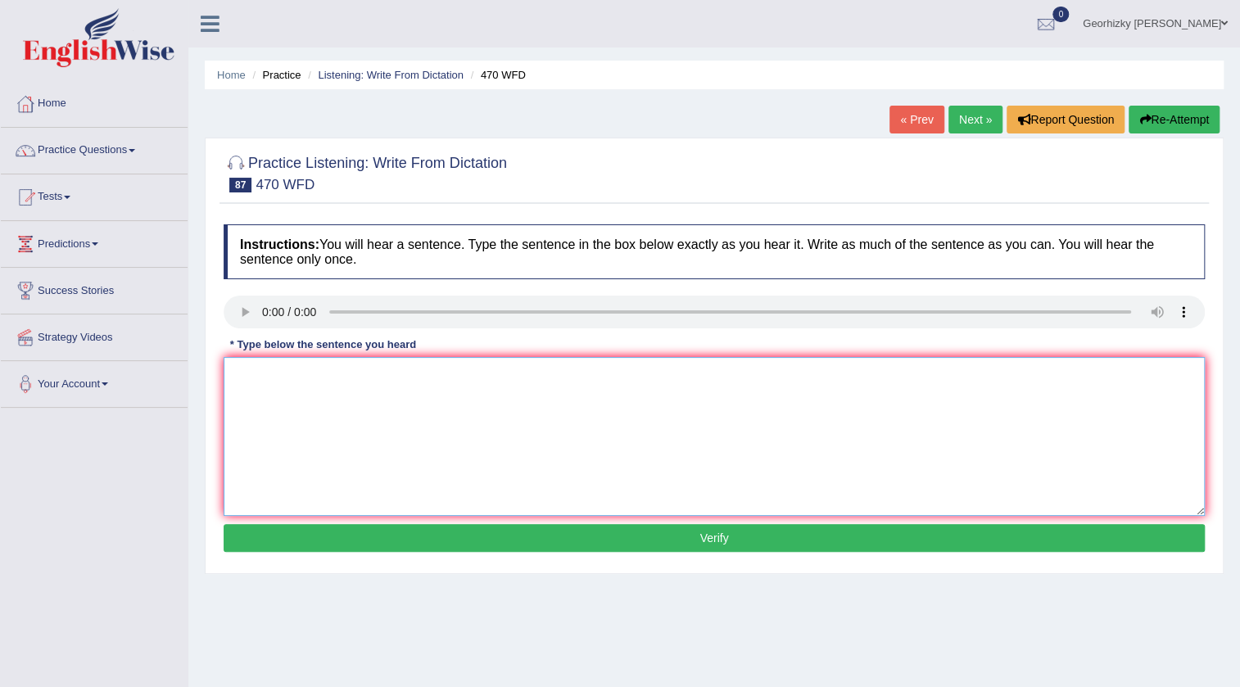
click at [492, 419] on textarea at bounding box center [714, 436] width 981 height 159
type textarea "assignment need to be assign at the end of term"
click at [602, 536] on button "Verify" at bounding box center [714, 538] width 981 height 28
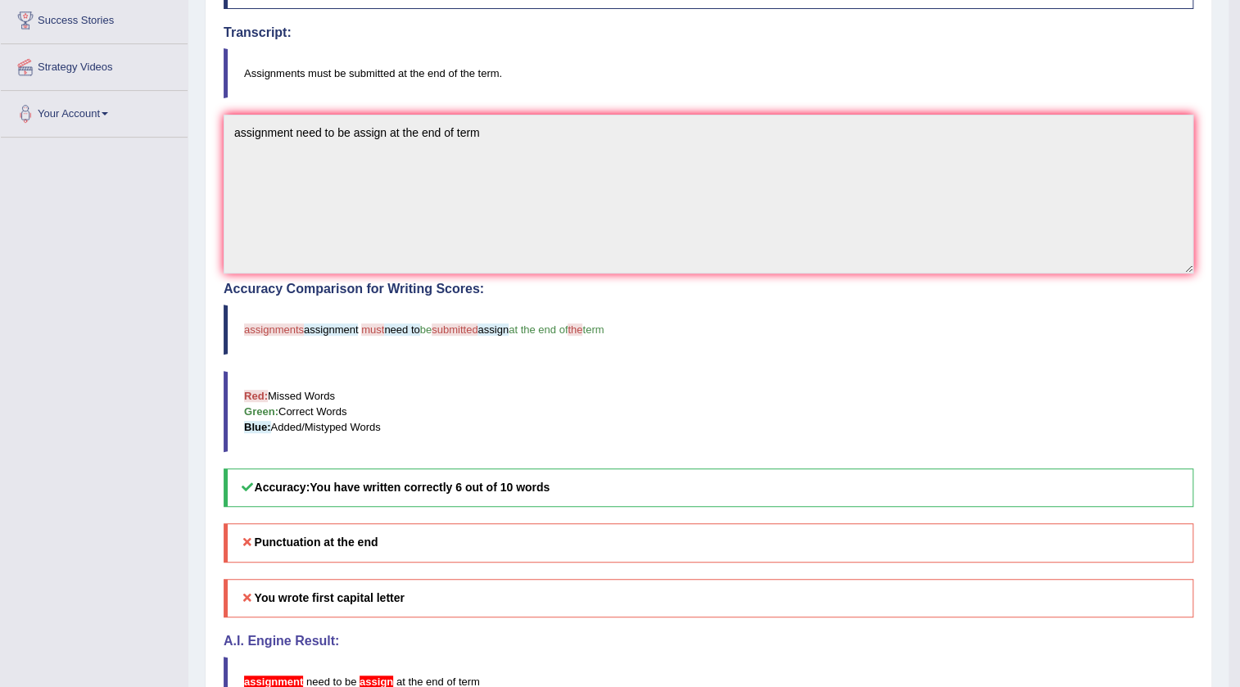
scroll to position [74, 0]
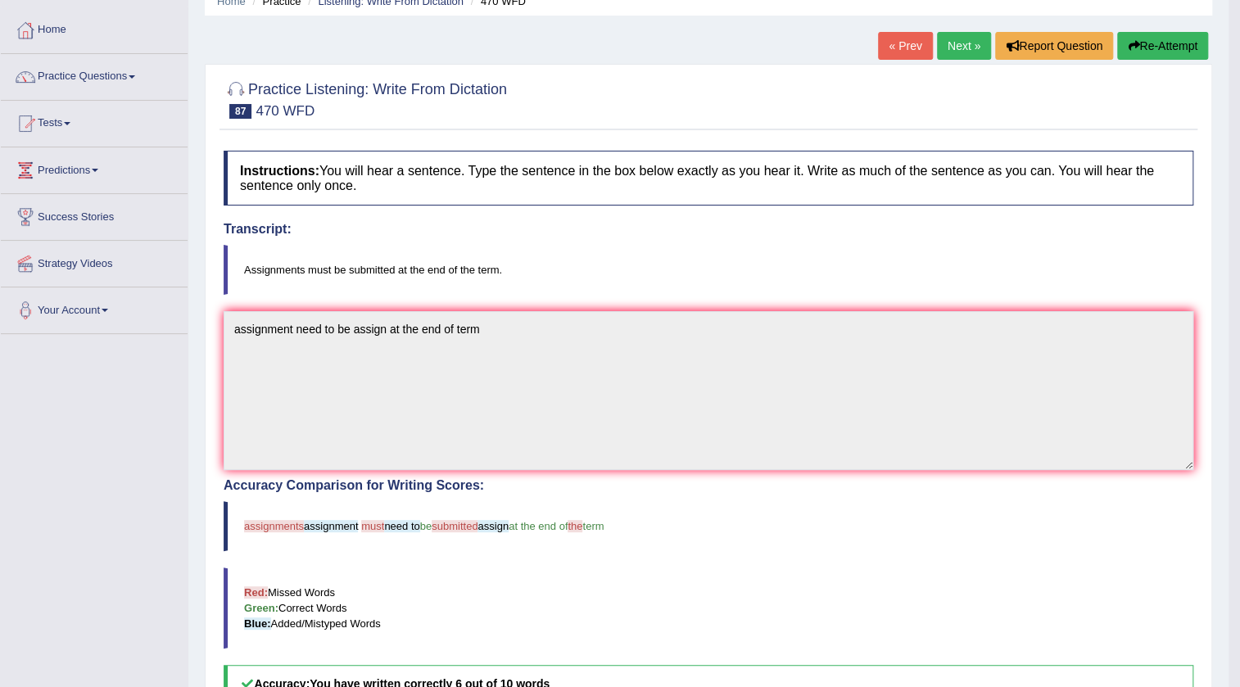
click at [958, 43] on link "Next »" at bounding box center [964, 46] width 54 height 28
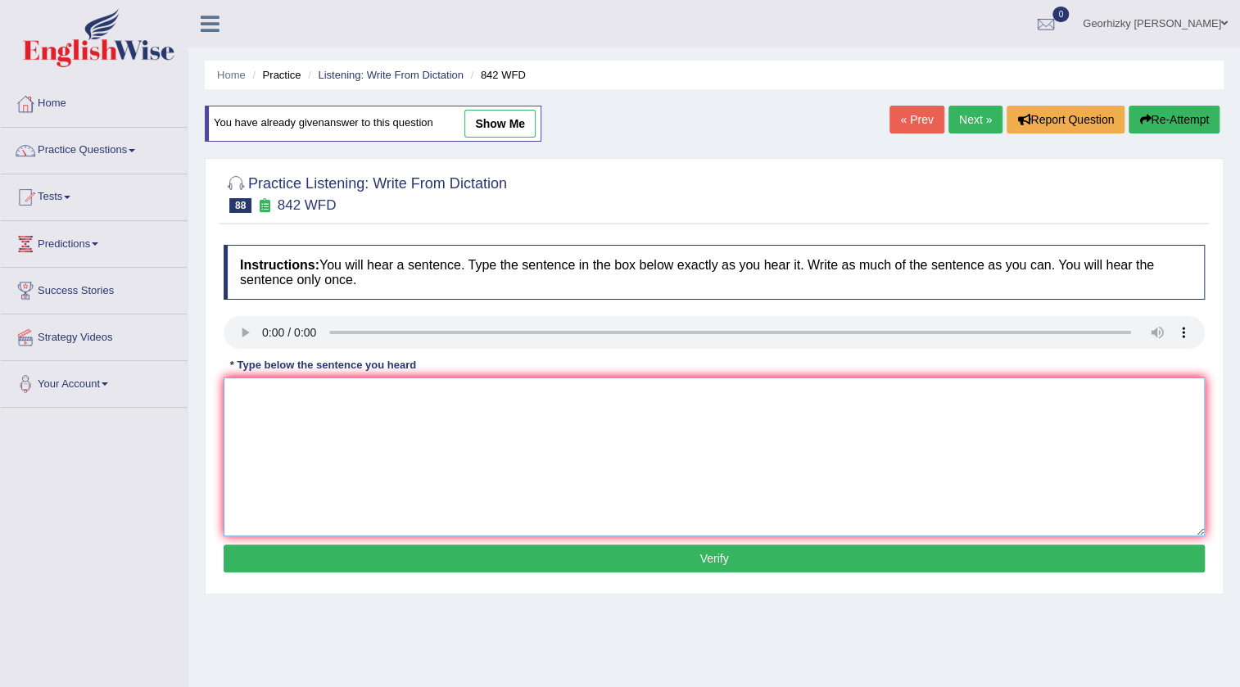
click at [337, 429] on textarea at bounding box center [714, 457] width 981 height 159
type textarea "social policy is social study for government"
click at [556, 550] on button "Verify" at bounding box center [714, 559] width 981 height 28
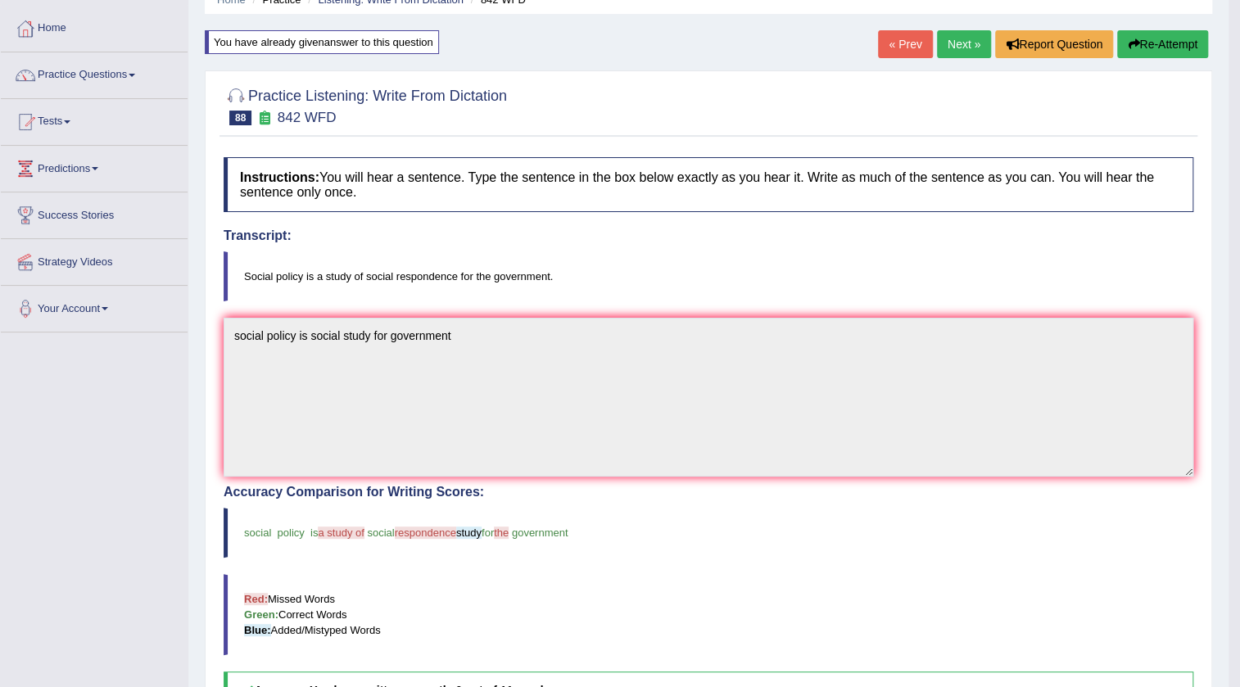
scroll to position [74, 0]
click at [946, 38] on link "Next »" at bounding box center [964, 46] width 54 height 28
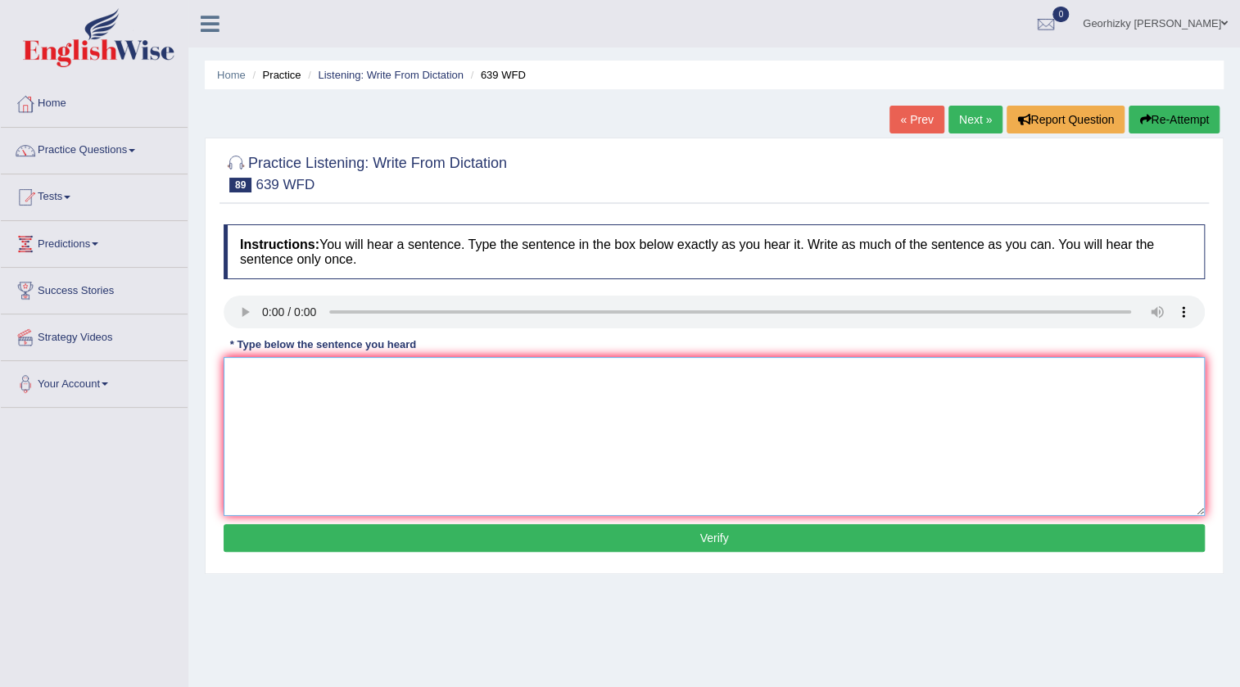
click at [324, 419] on textarea at bounding box center [714, 436] width 981 height 159
click at [291, 399] on textarea at bounding box center [714, 436] width 981 height 159
type textarea "social need take advantage of online resources before attend the class"
click at [631, 525] on button "Verify" at bounding box center [714, 538] width 981 height 28
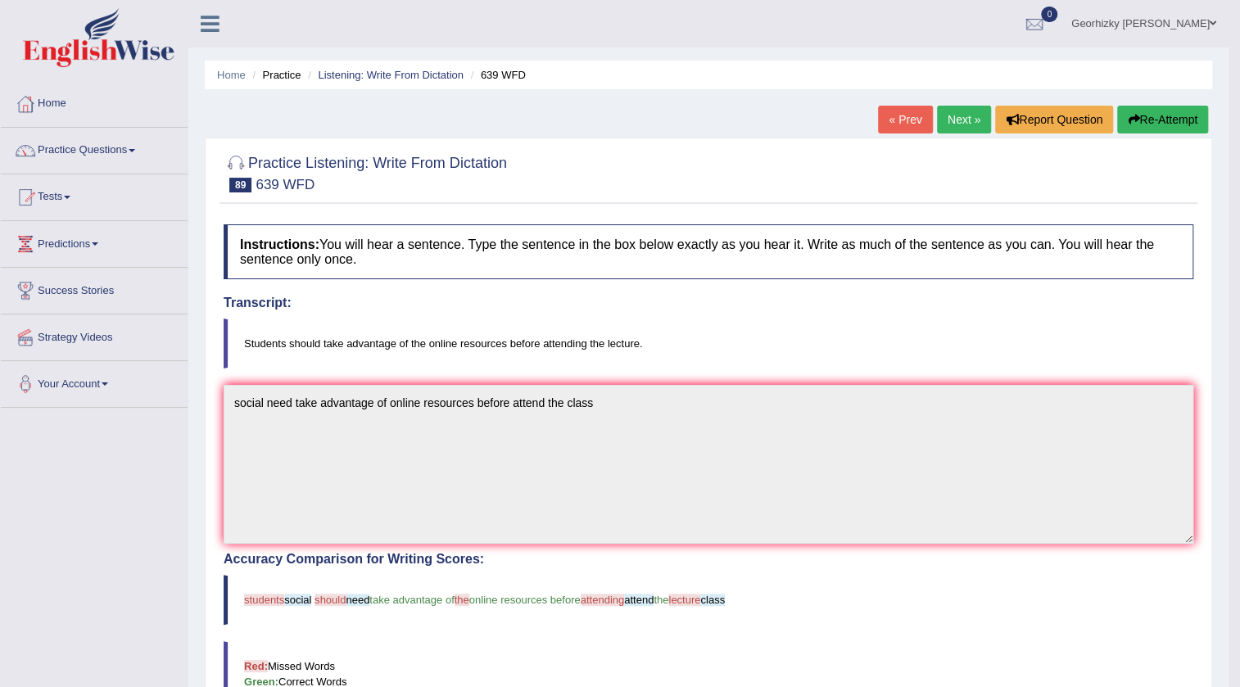
click at [963, 116] on link "Next »" at bounding box center [964, 120] width 54 height 28
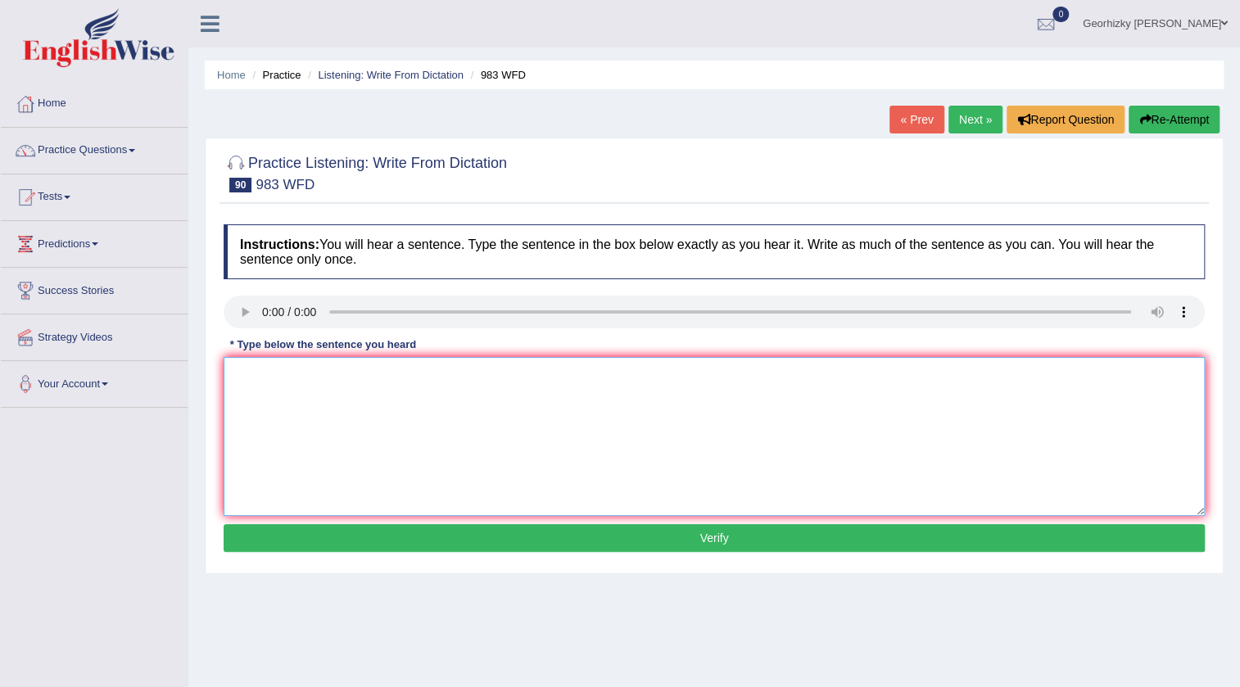
click at [389, 406] on textarea at bounding box center [714, 436] width 981 height 159
click at [417, 391] on textarea "the re" at bounding box center [714, 436] width 981 height 159
type textarea "the reception staff gives information of landing and"
click at [749, 541] on button "Verify" at bounding box center [714, 538] width 981 height 28
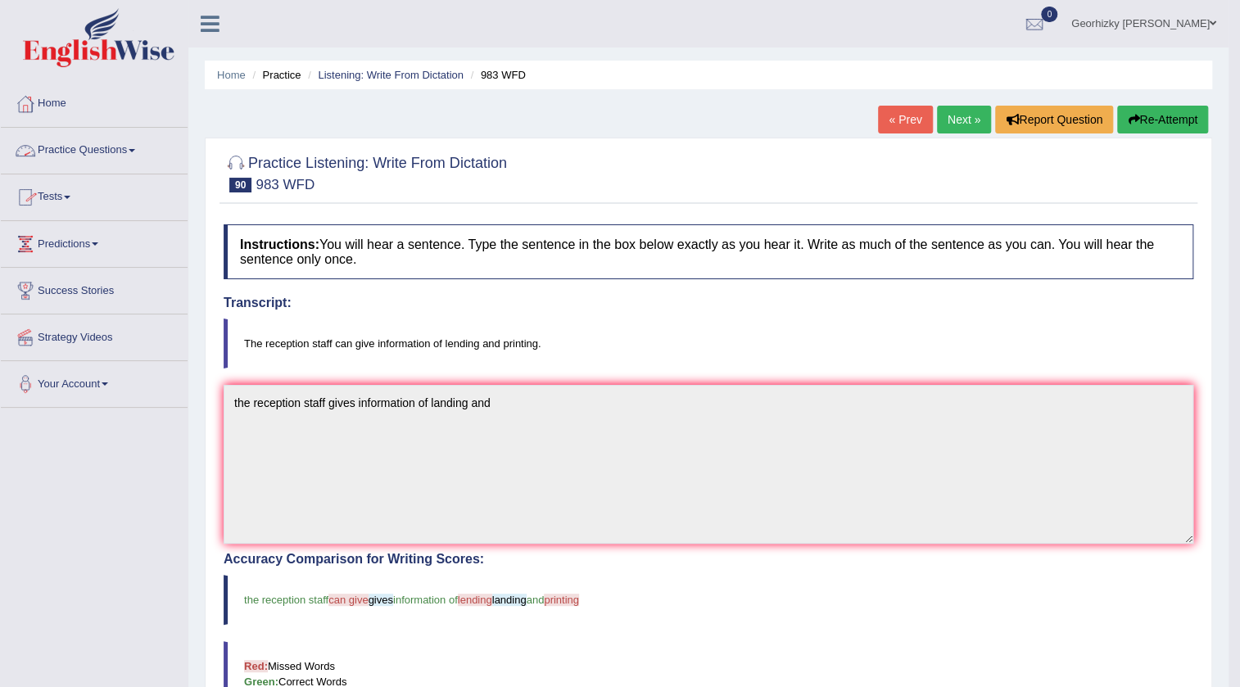
click at [88, 161] on link "Practice Questions" at bounding box center [94, 148] width 187 height 41
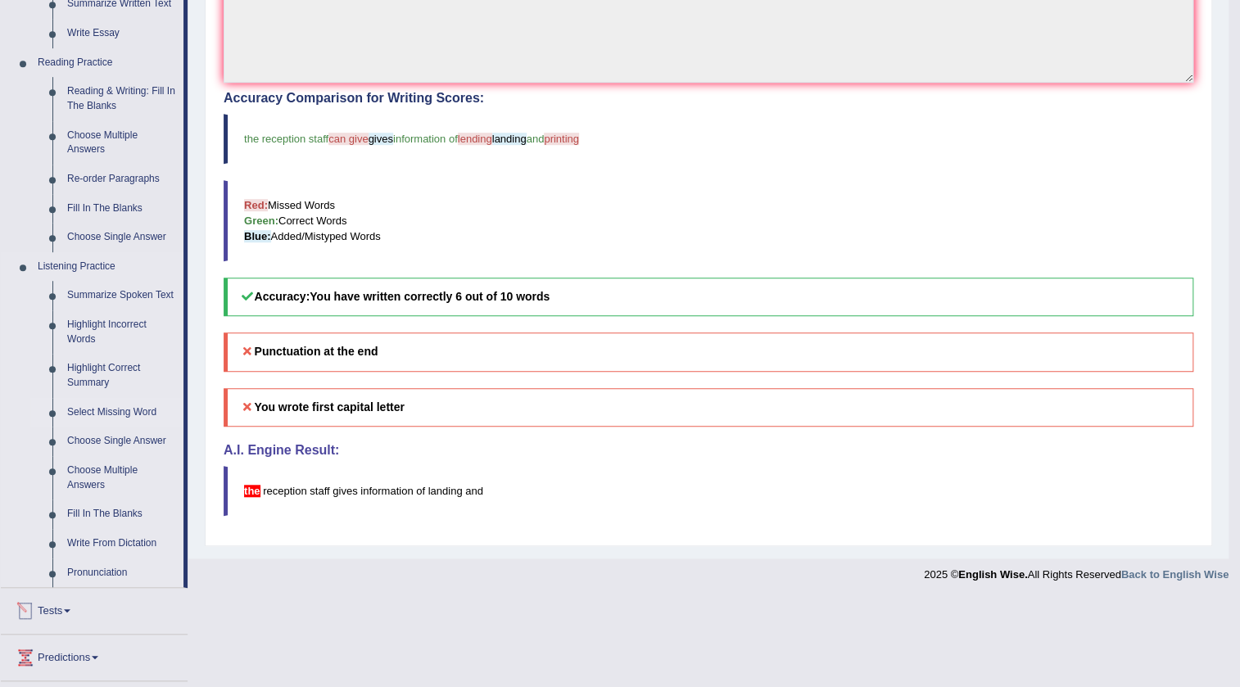
scroll to position [595, 0]
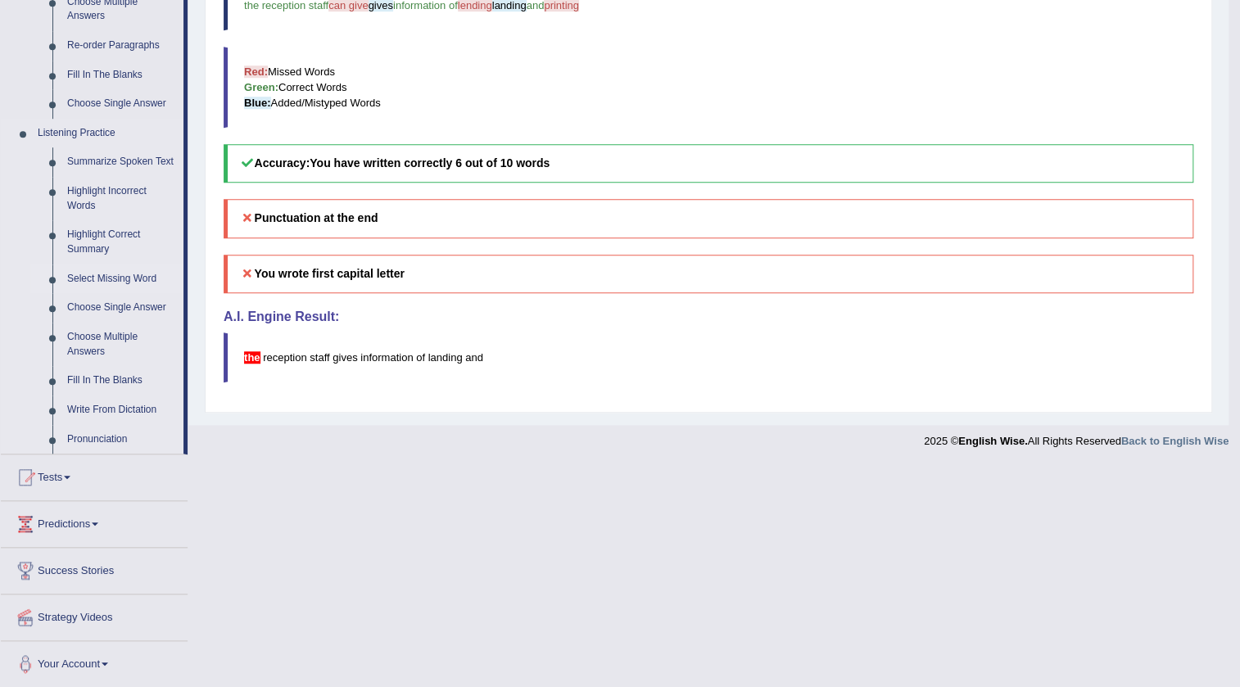
click at [102, 280] on link "Select Missing Word" at bounding box center [122, 279] width 124 height 29
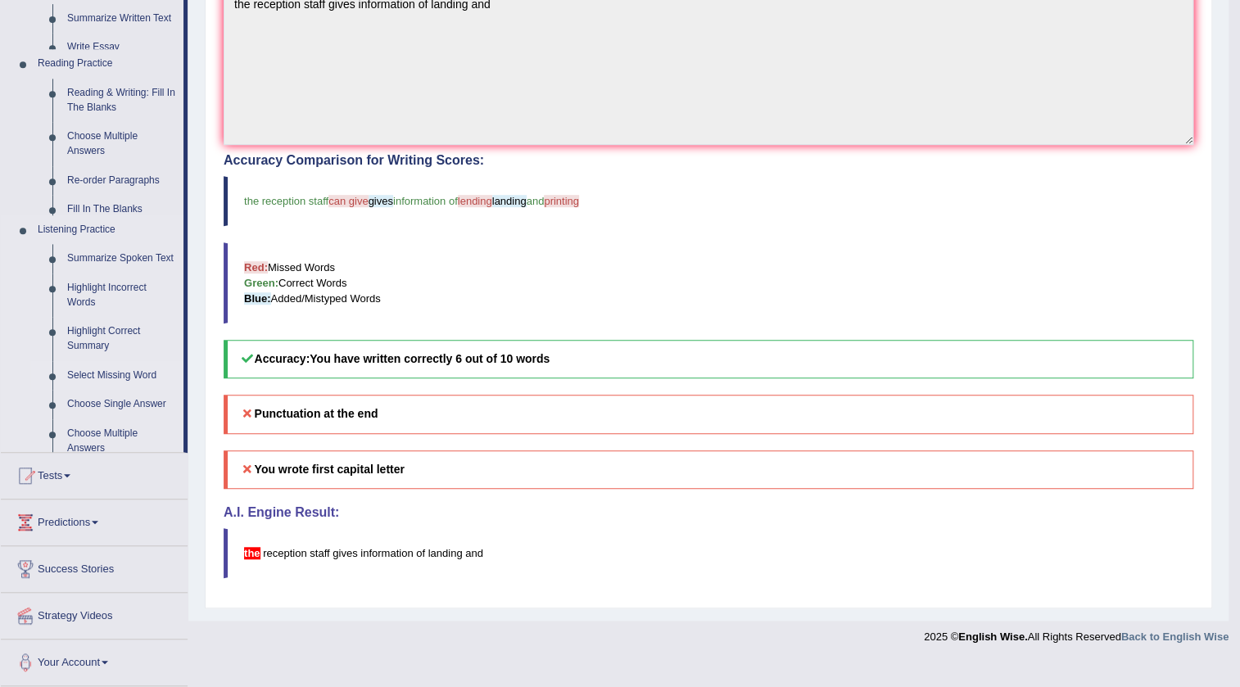
scroll to position [372, 0]
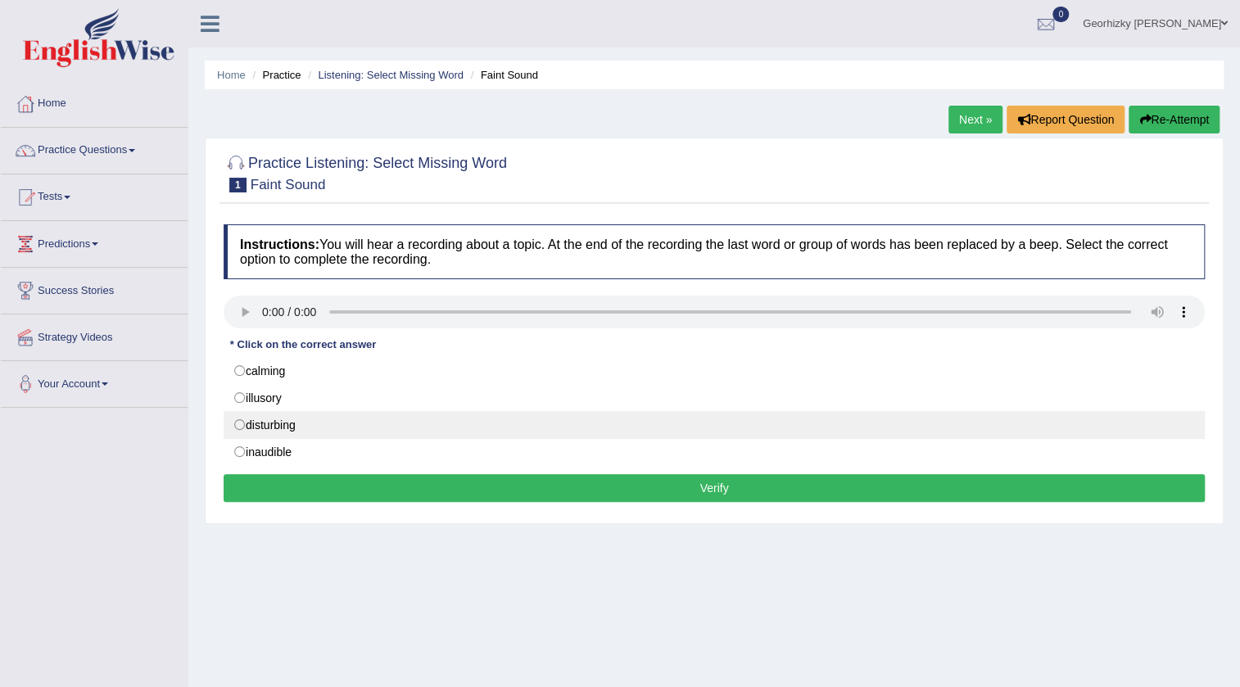
click at [302, 419] on label "disturbing" at bounding box center [714, 425] width 981 height 28
radio input "true"
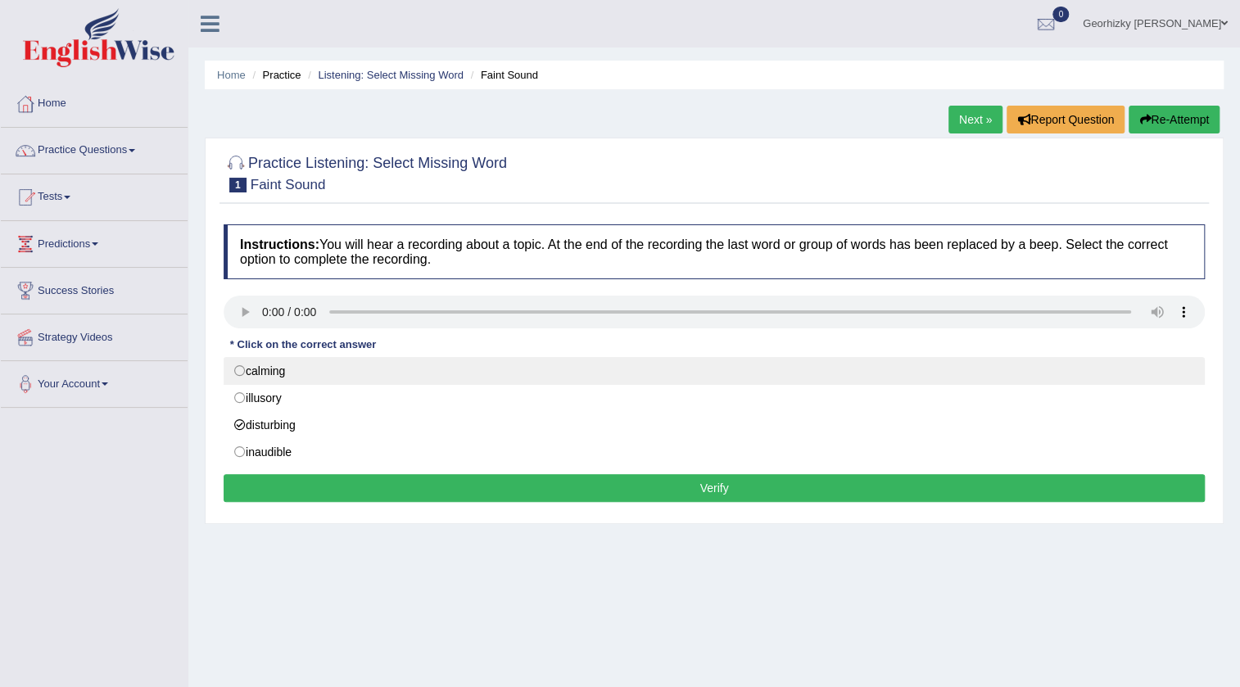
click at [254, 367] on label "calming" at bounding box center [714, 371] width 981 height 28
radio input "true"
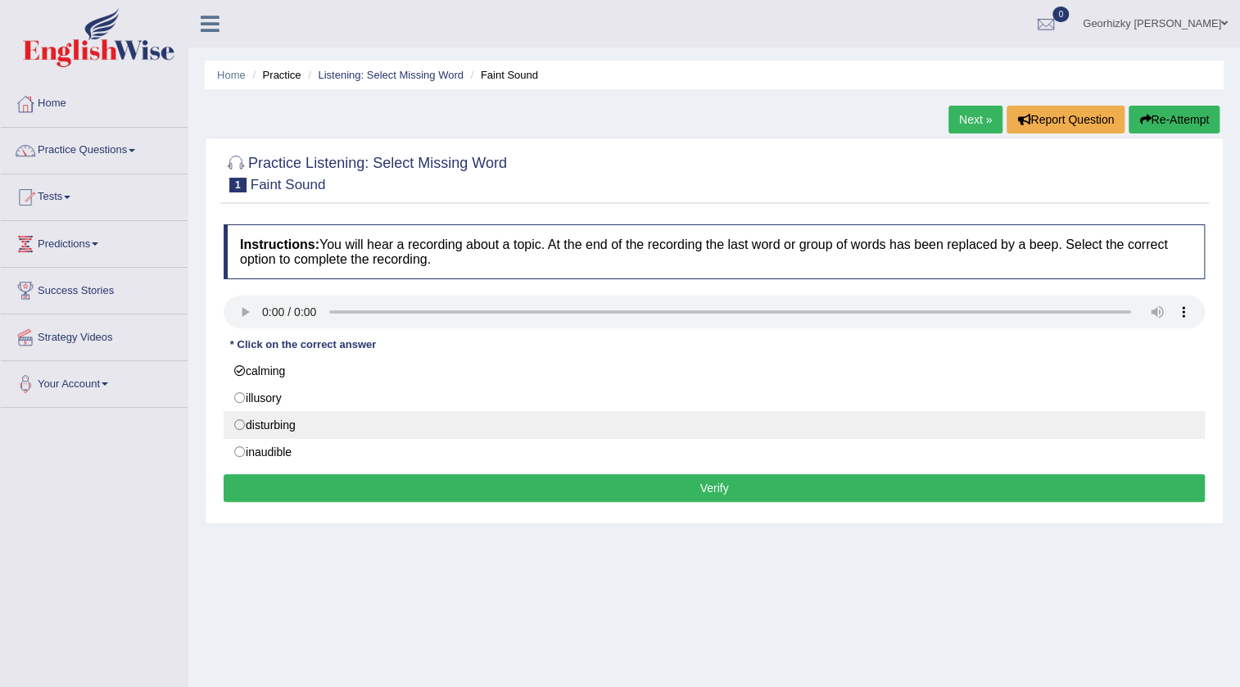
click at [284, 437] on label "disturbing" at bounding box center [714, 425] width 981 height 28
radio input "true"
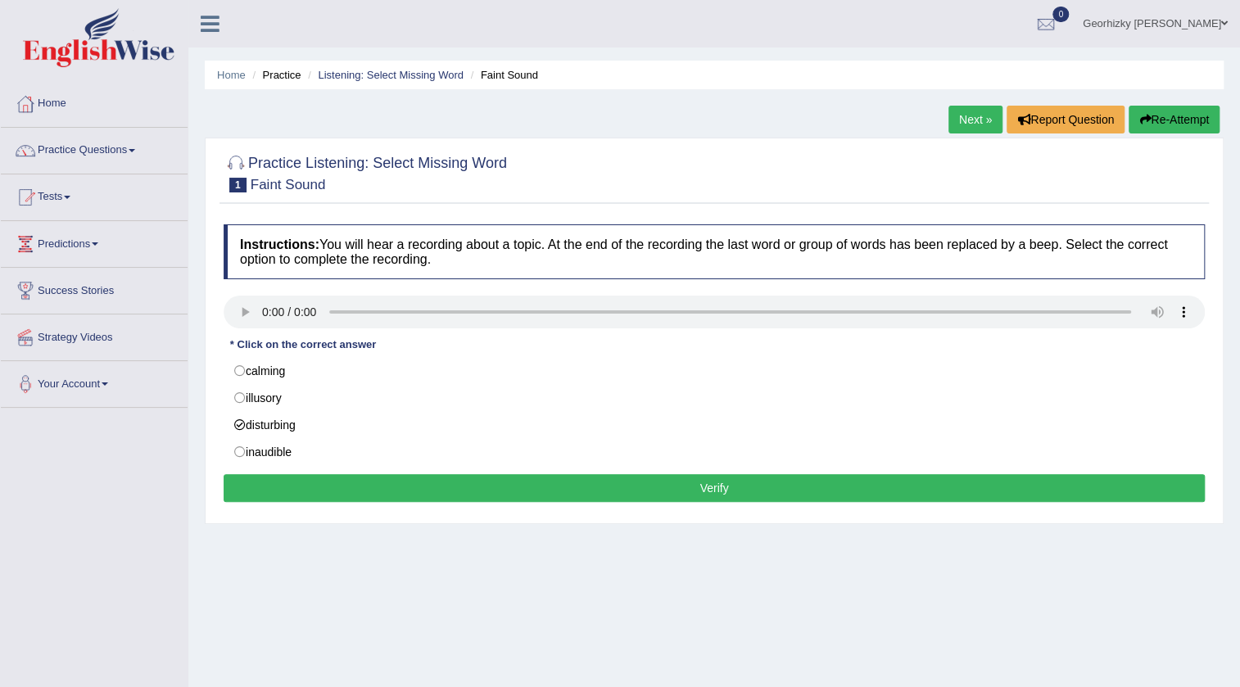
click at [609, 500] on button "Verify" at bounding box center [714, 488] width 981 height 28
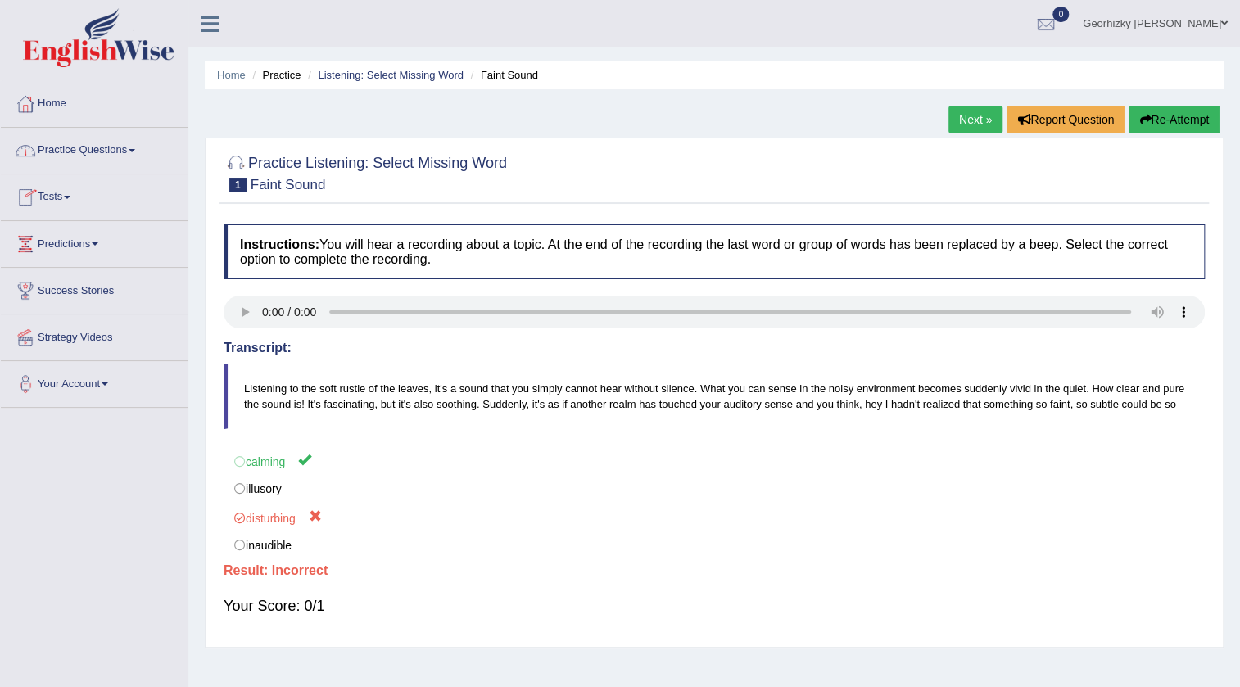
click at [953, 123] on link "Next »" at bounding box center [975, 120] width 54 height 28
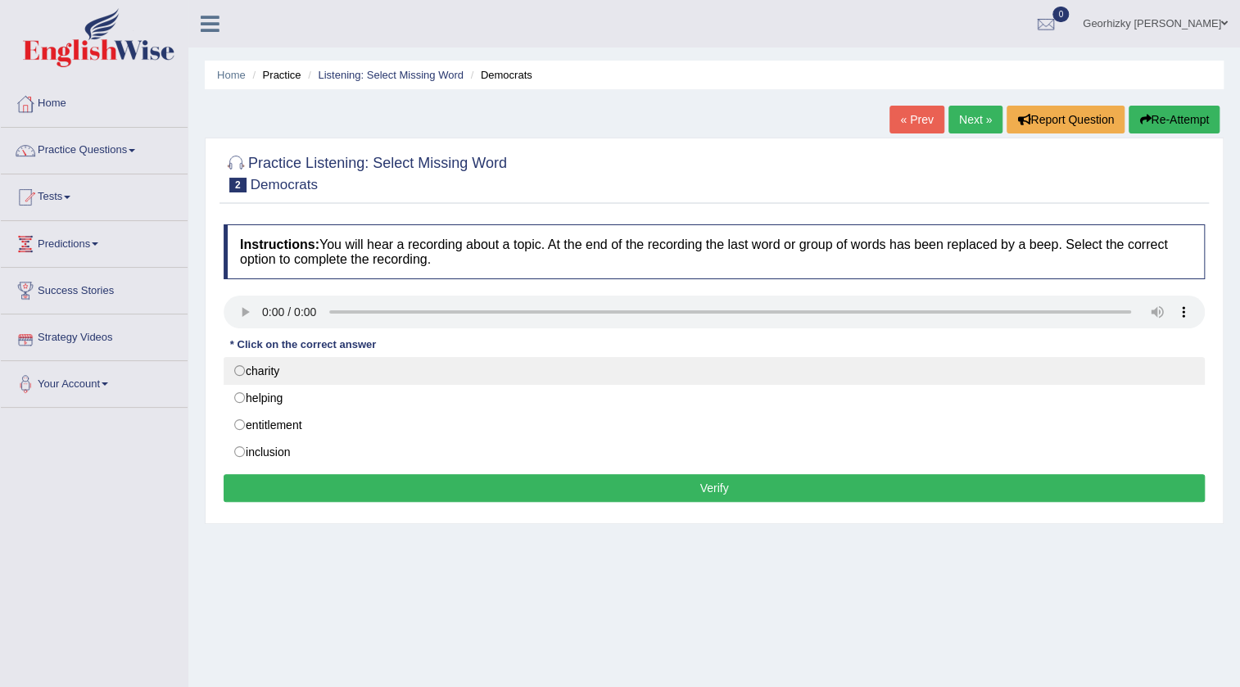
click at [238, 377] on label "charity" at bounding box center [714, 371] width 981 height 28
radio input "true"
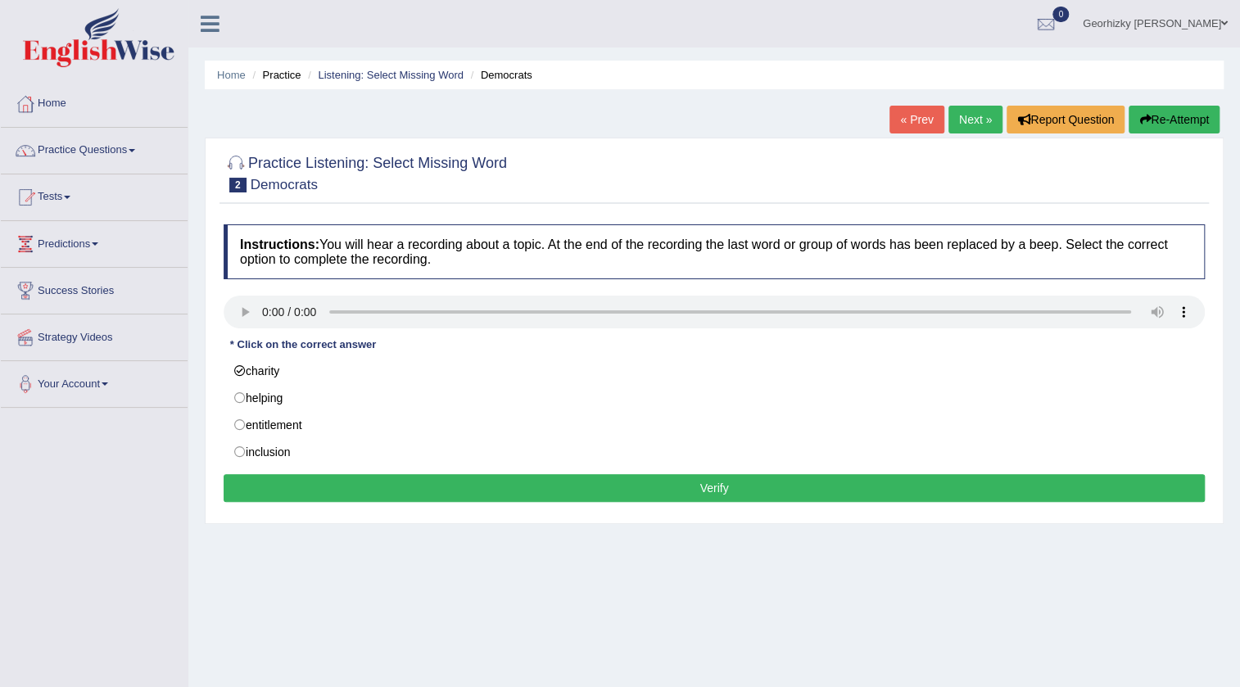
click at [411, 485] on button "Verify" at bounding box center [714, 488] width 981 height 28
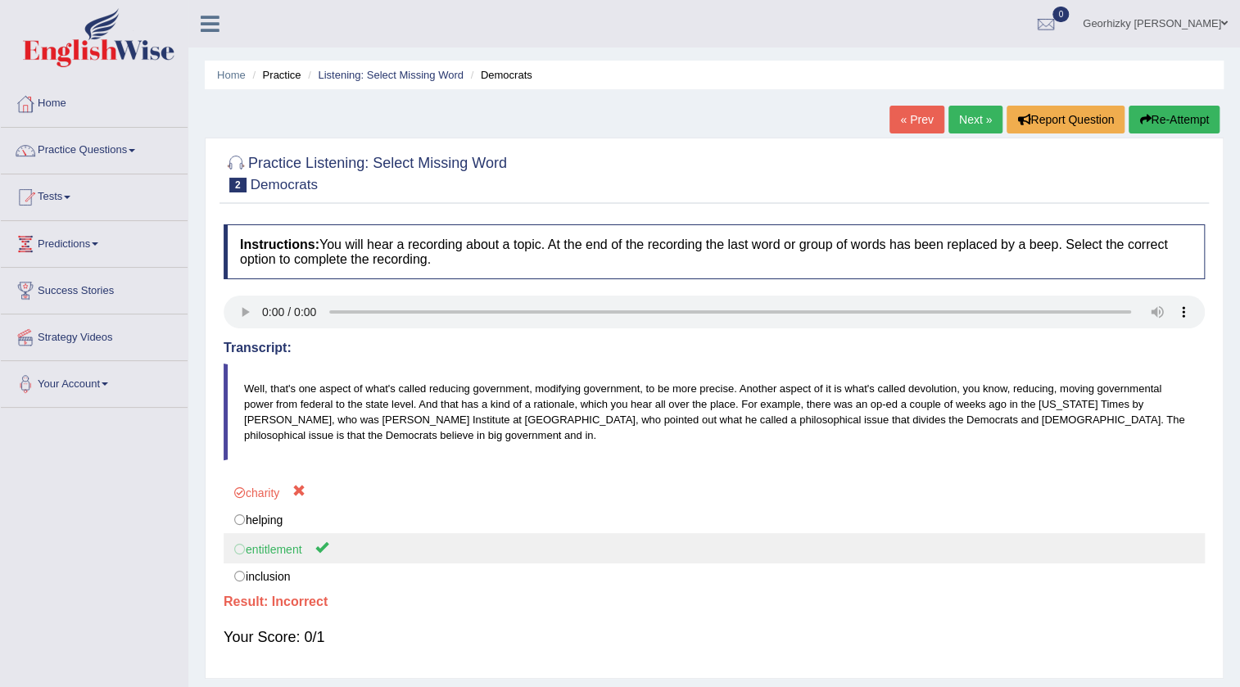
click at [301, 547] on label "entitlement" at bounding box center [714, 548] width 981 height 30
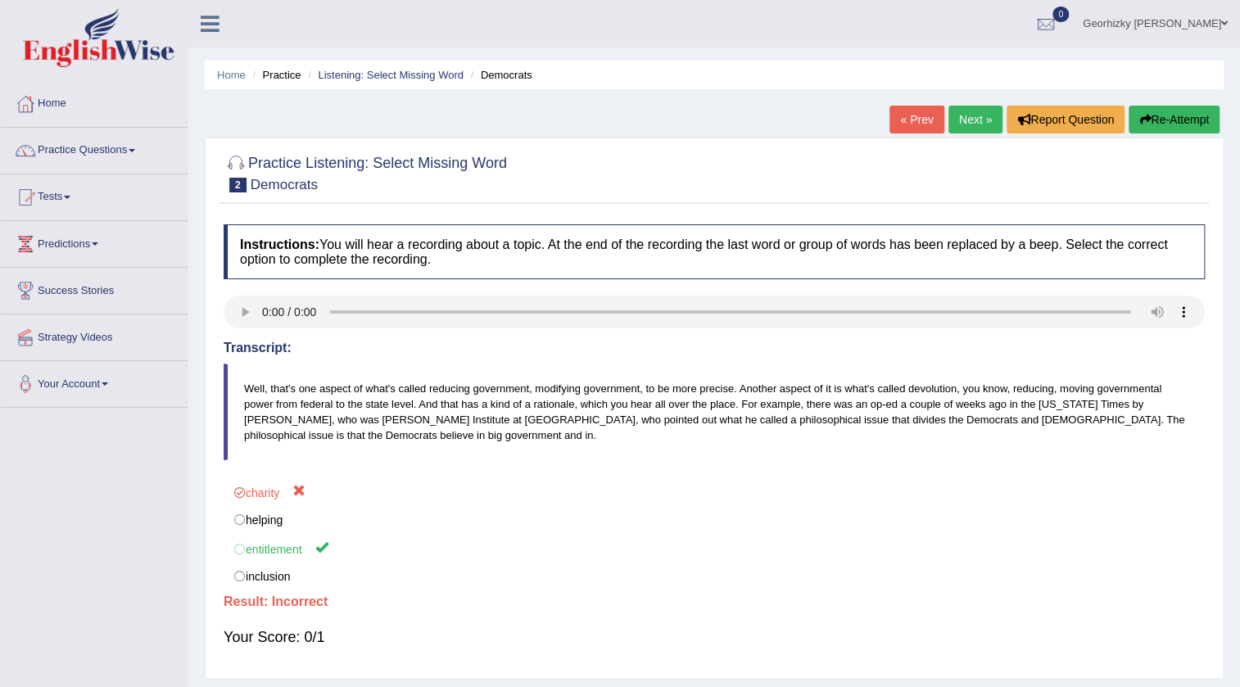
click at [917, 125] on link "« Prev" at bounding box center [916, 120] width 54 height 28
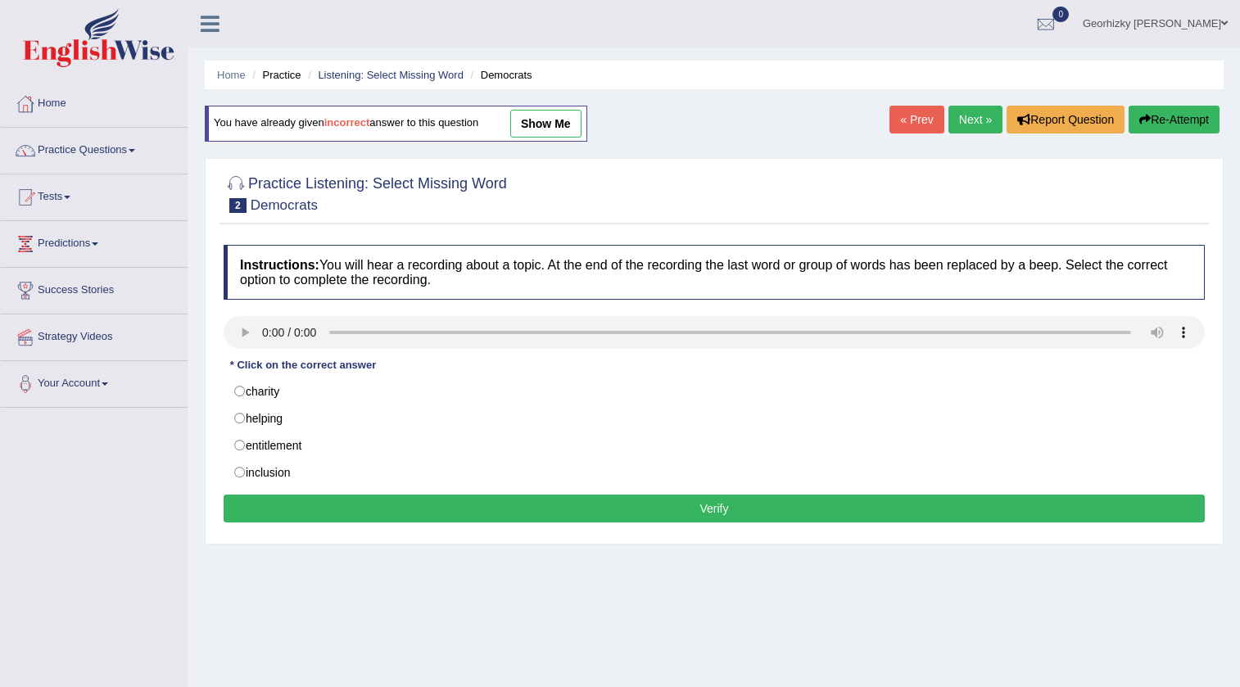
click at [279, 441] on label "entitlement" at bounding box center [714, 446] width 981 height 28
radio input "true"
click at [360, 504] on button "Verify" at bounding box center [714, 509] width 981 height 28
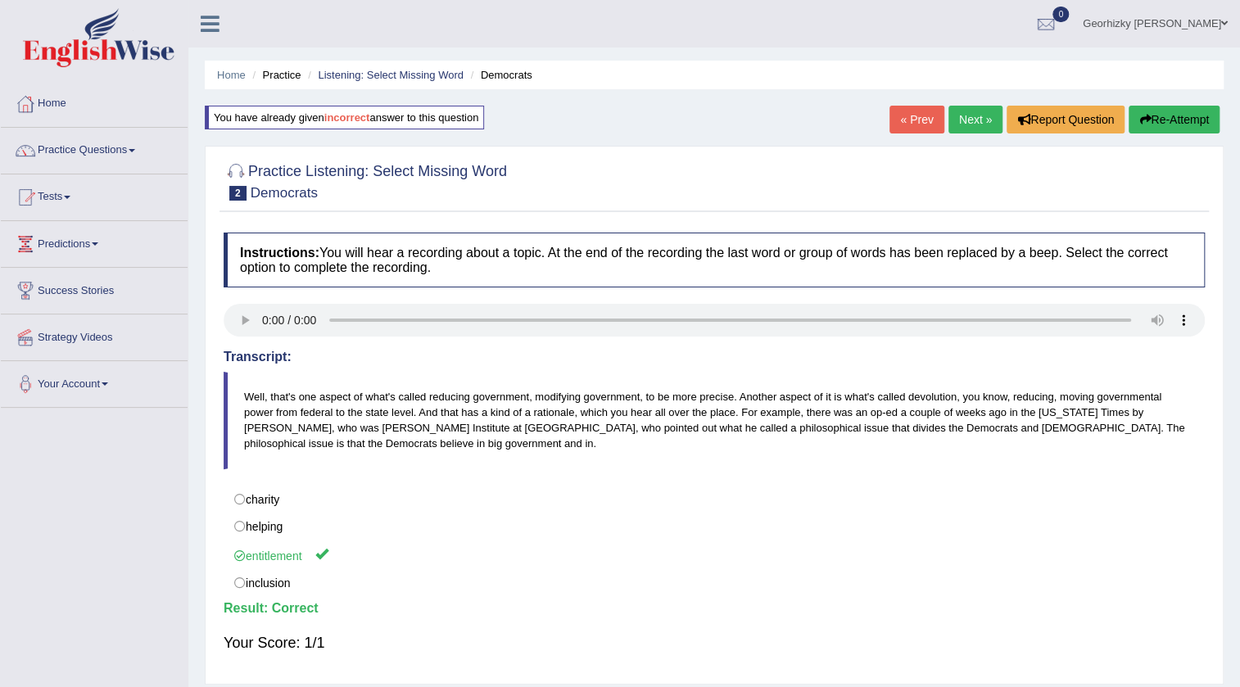
click at [982, 123] on link "Next »" at bounding box center [975, 120] width 54 height 28
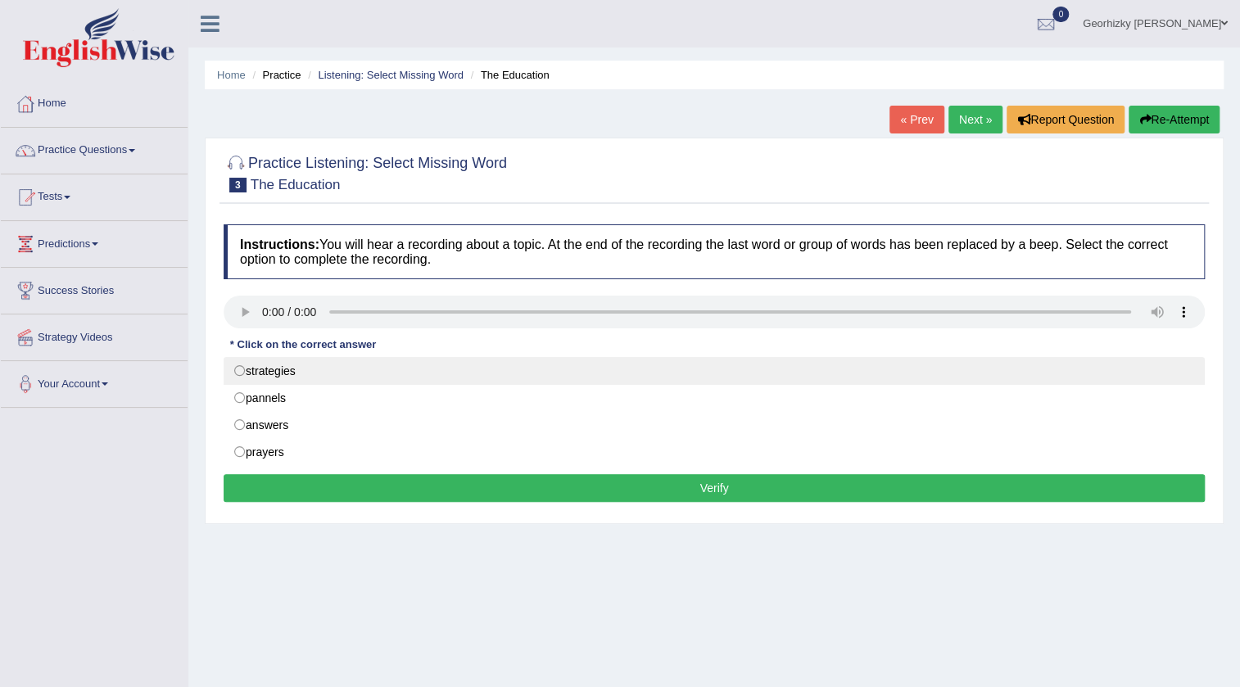
click at [372, 366] on label "strategies" at bounding box center [714, 371] width 981 height 28
radio input "true"
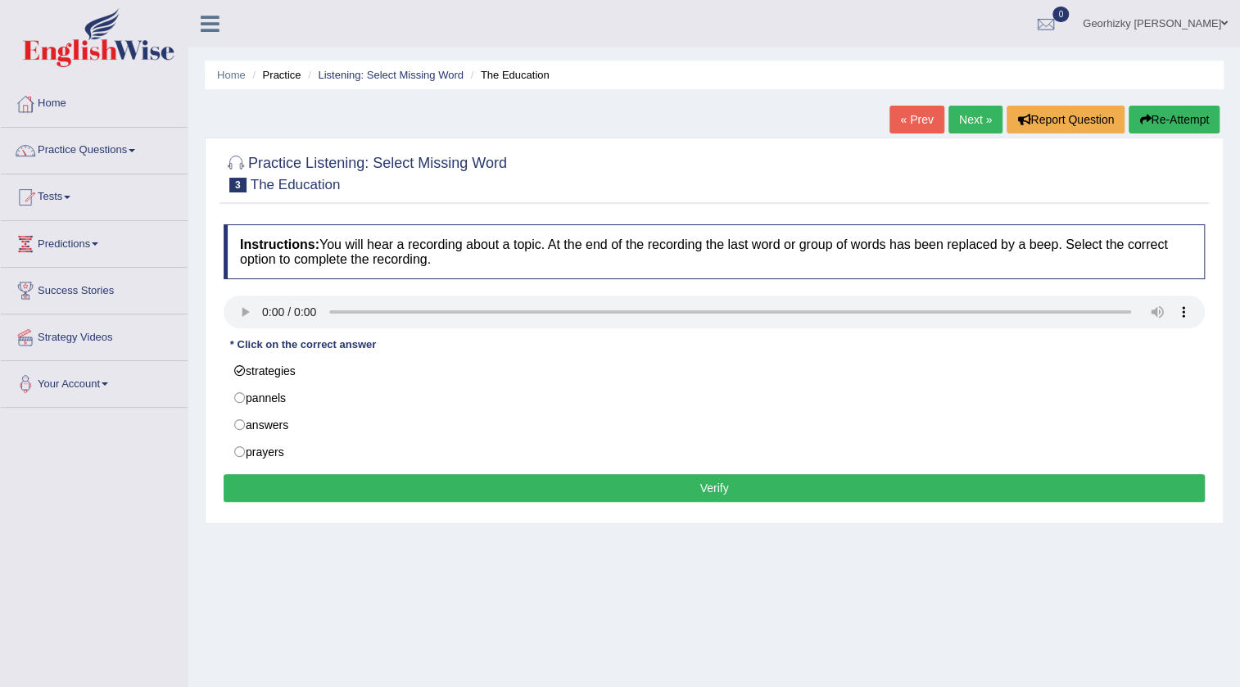
click at [441, 486] on button "Verify" at bounding box center [714, 488] width 981 height 28
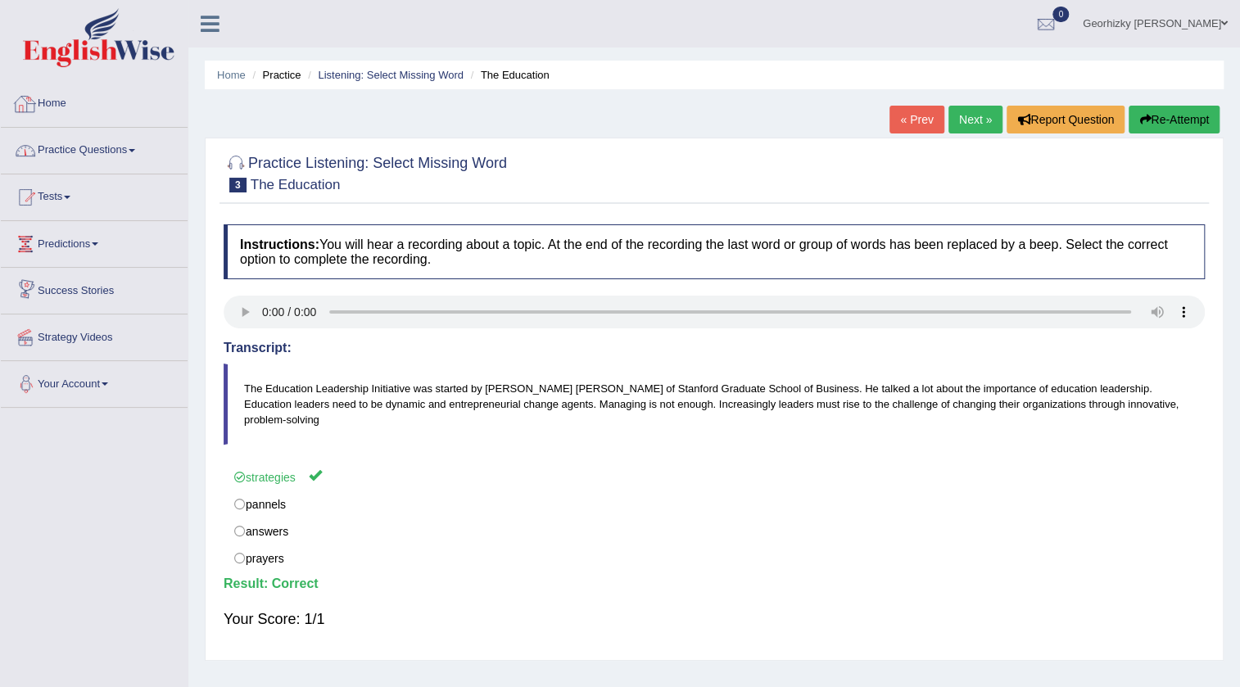
click at [57, 155] on link "Practice Questions" at bounding box center [94, 148] width 187 height 41
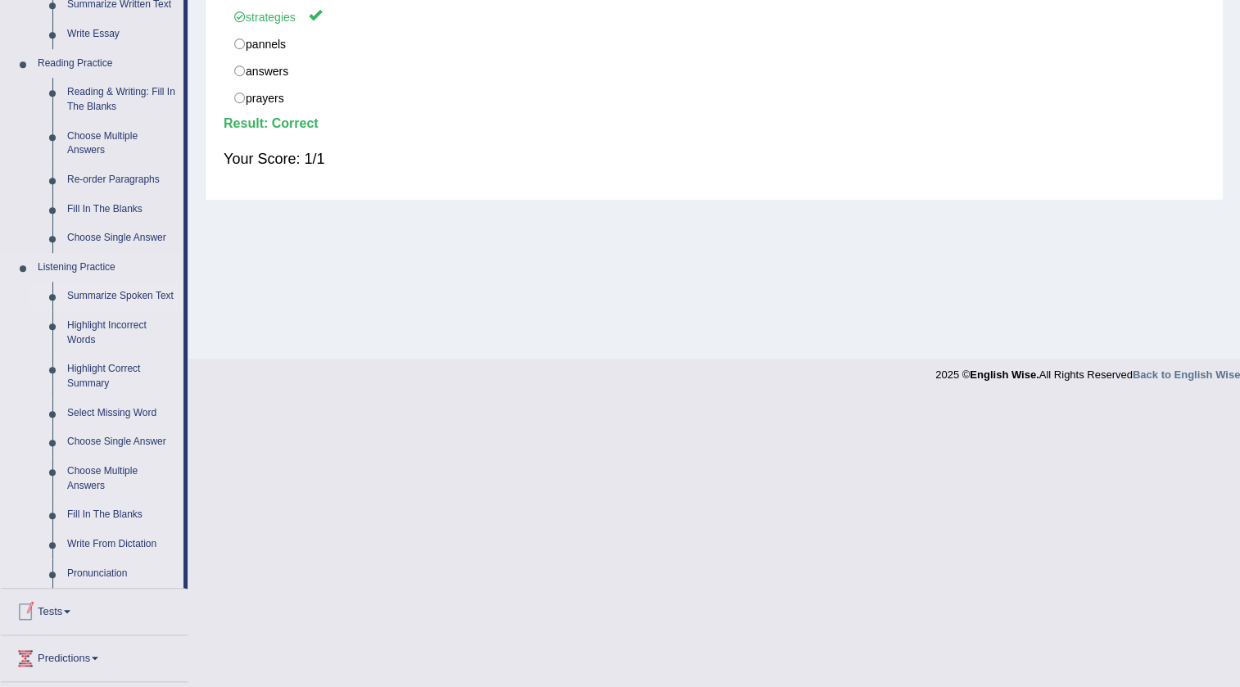
scroll to position [521, 0]
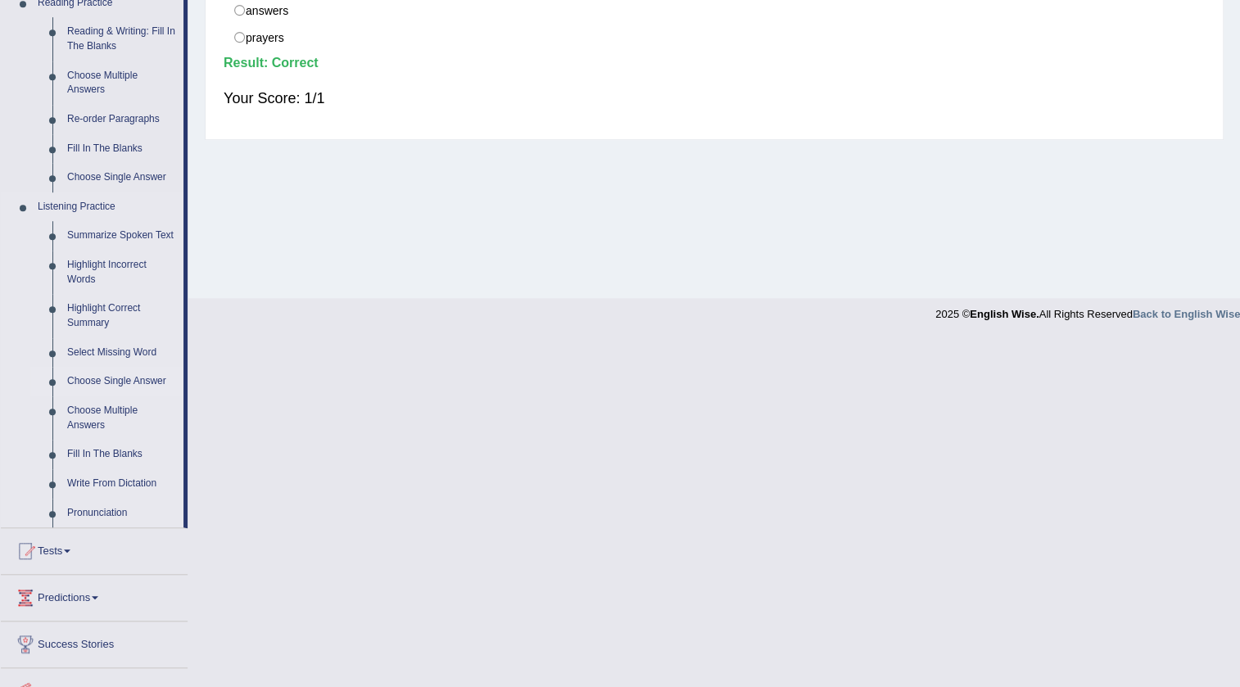
click at [104, 378] on link "Choose Single Answer" at bounding box center [122, 381] width 124 height 29
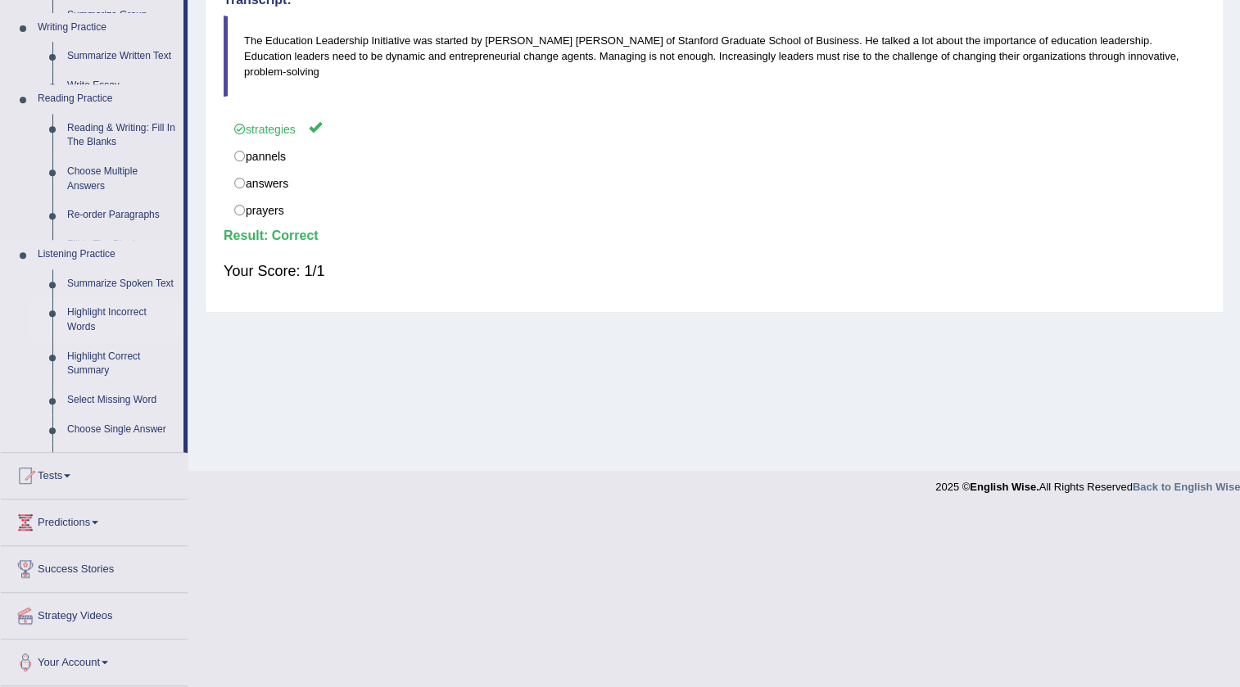
scroll to position [172, 0]
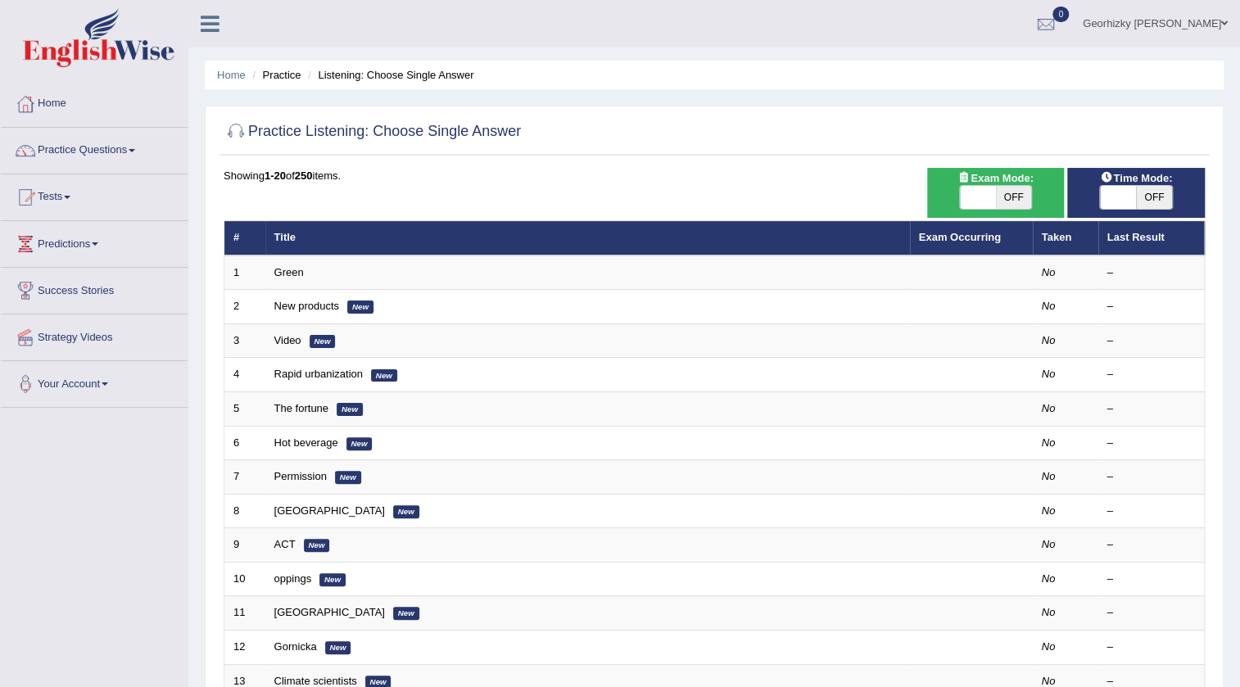
click at [287, 266] on link "Green" at bounding box center [288, 272] width 29 height 12
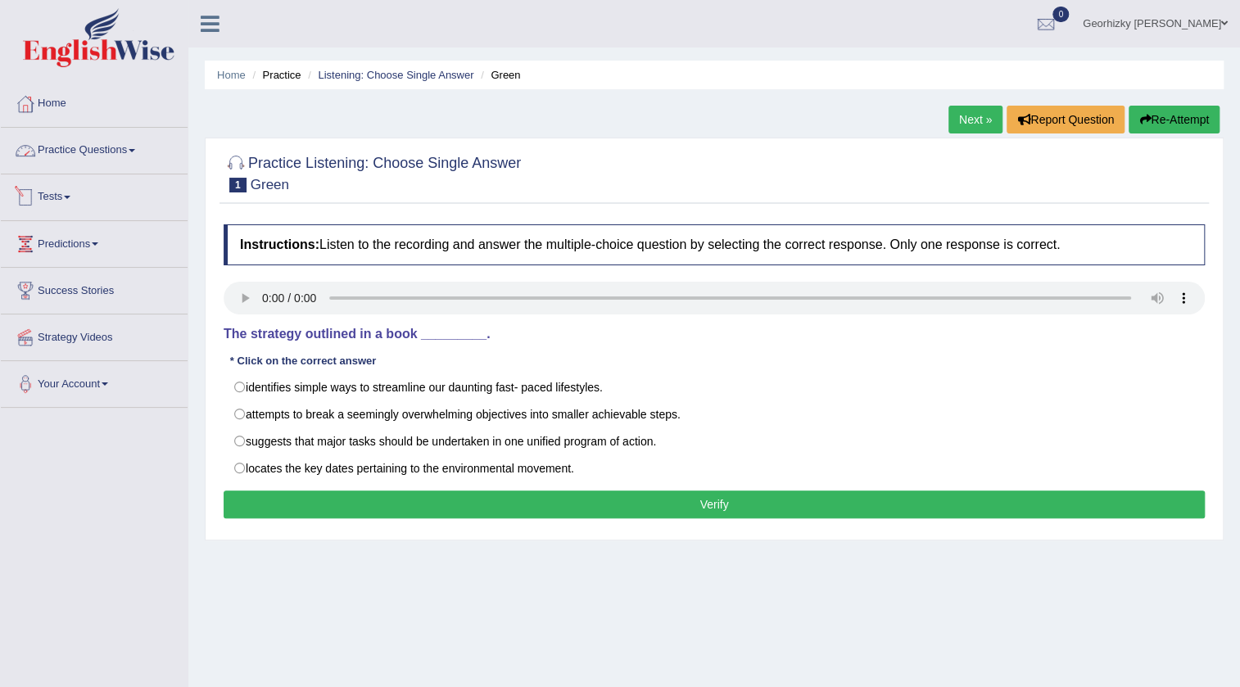
click at [124, 154] on link "Practice Questions" at bounding box center [94, 148] width 187 height 41
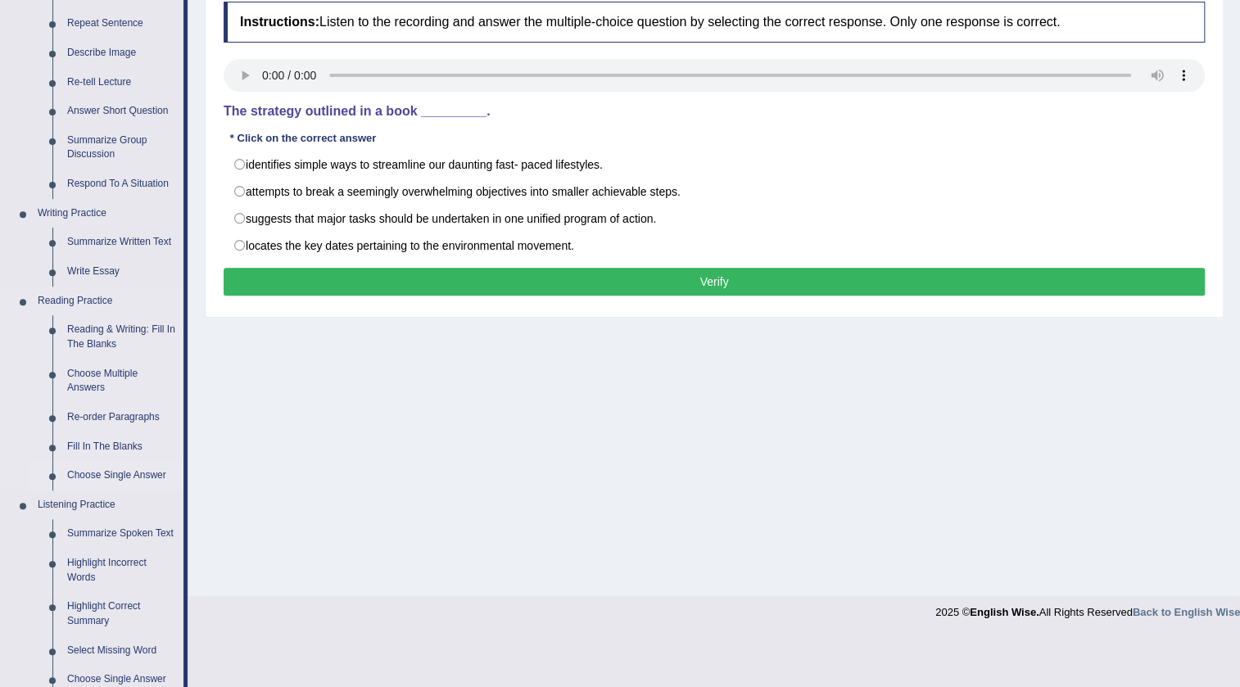
scroll to position [446, 0]
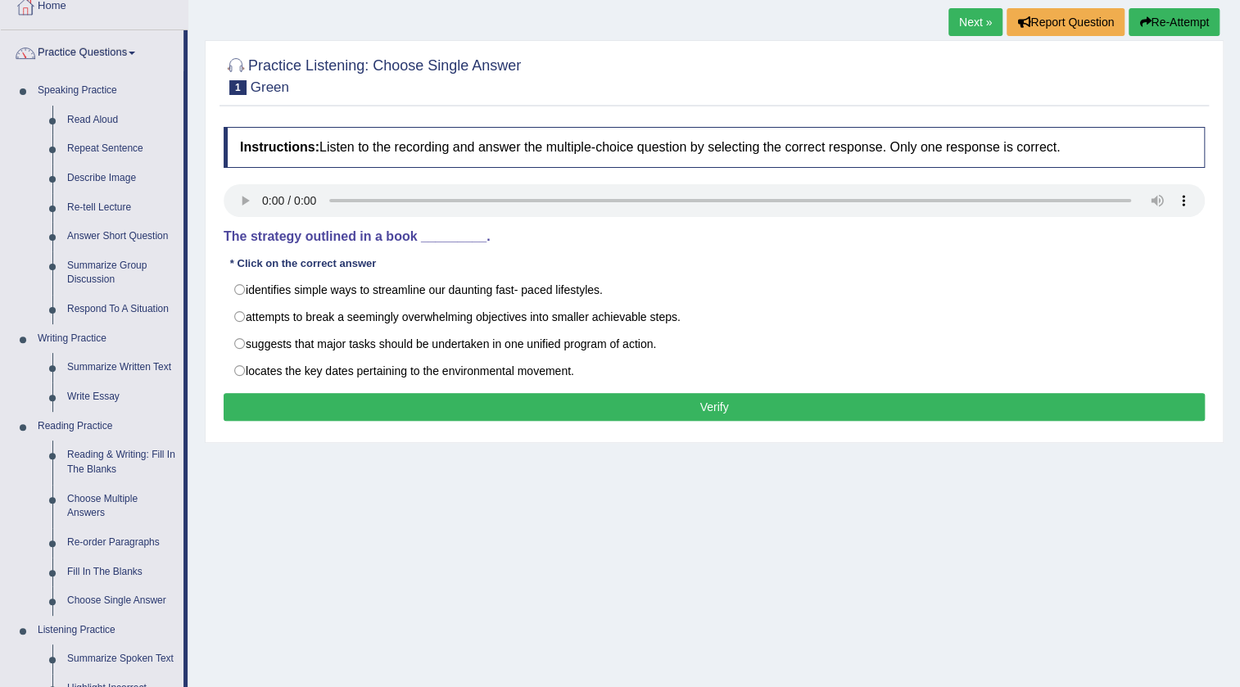
scroll to position [74, 0]
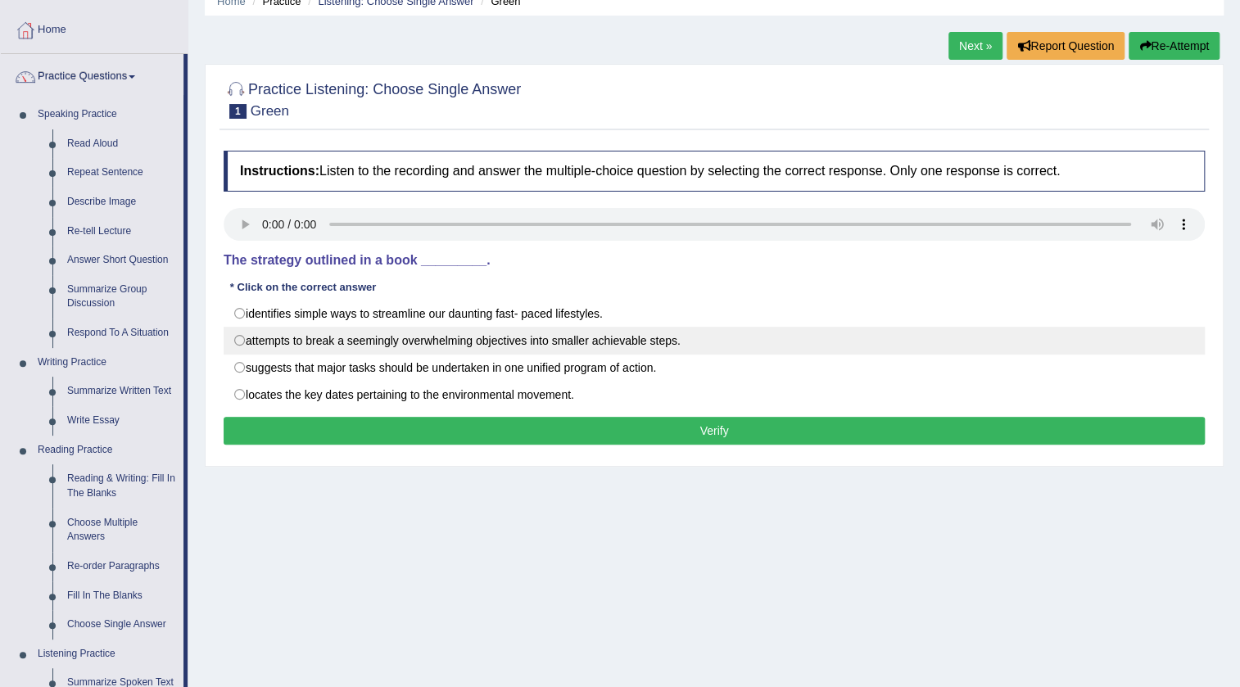
click at [351, 344] on label "attempts to break a seemingly overwhelming objectives into smaller achievable s…" at bounding box center [714, 341] width 981 height 28
radio input "true"
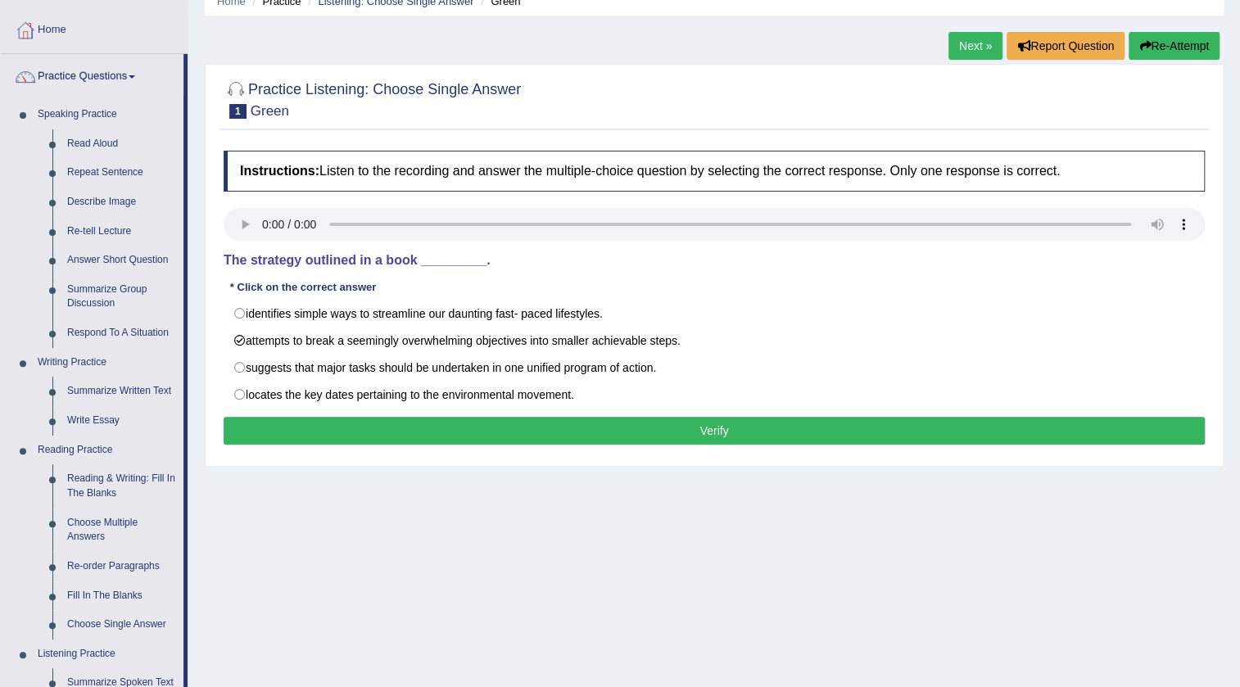
click at [444, 423] on button "Verify" at bounding box center [714, 431] width 981 height 28
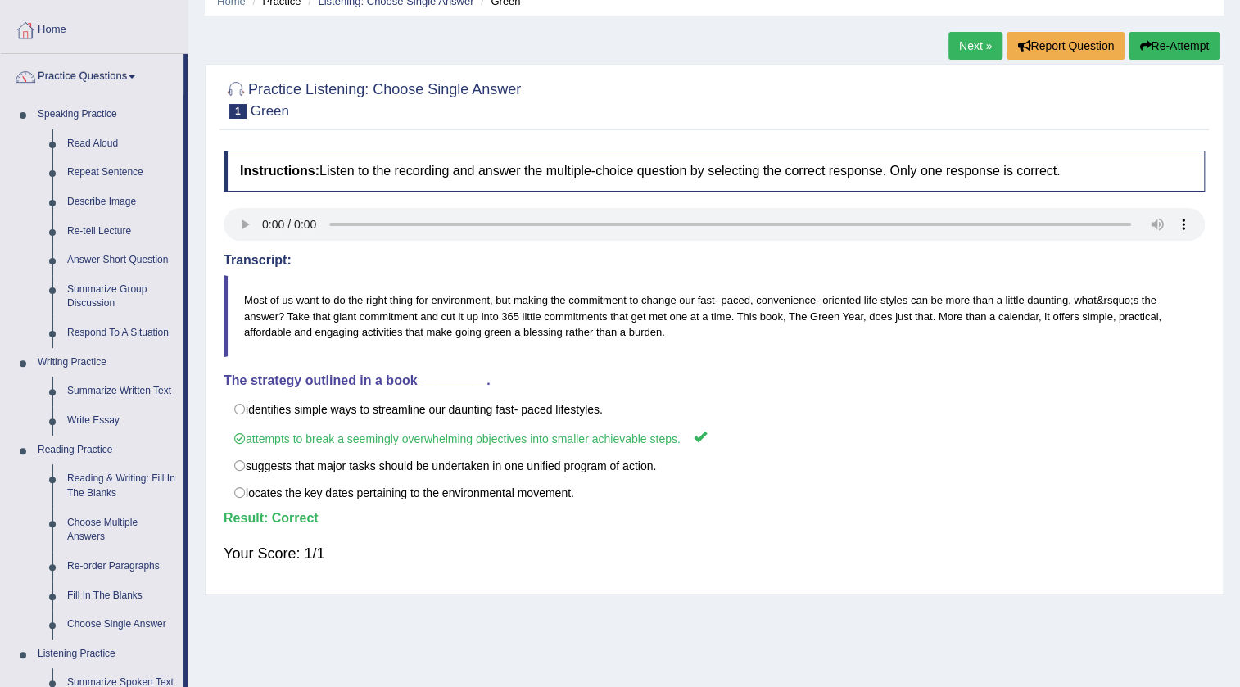
click at [948, 58] on div "Next » Report Question Re-Attempt" at bounding box center [1085, 48] width 275 height 32
click at [948, 56] on link "Next »" at bounding box center [975, 46] width 54 height 28
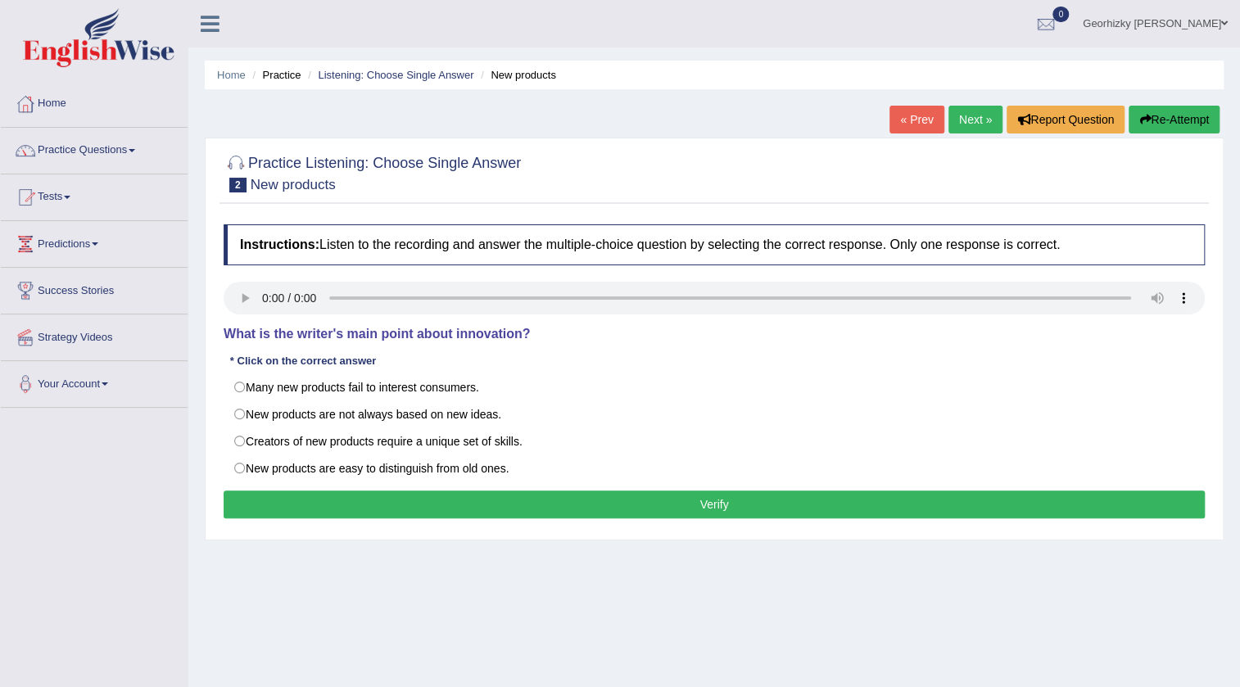
click at [906, 123] on link "« Prev" at bounding box center [916, 120] width 54 height 28
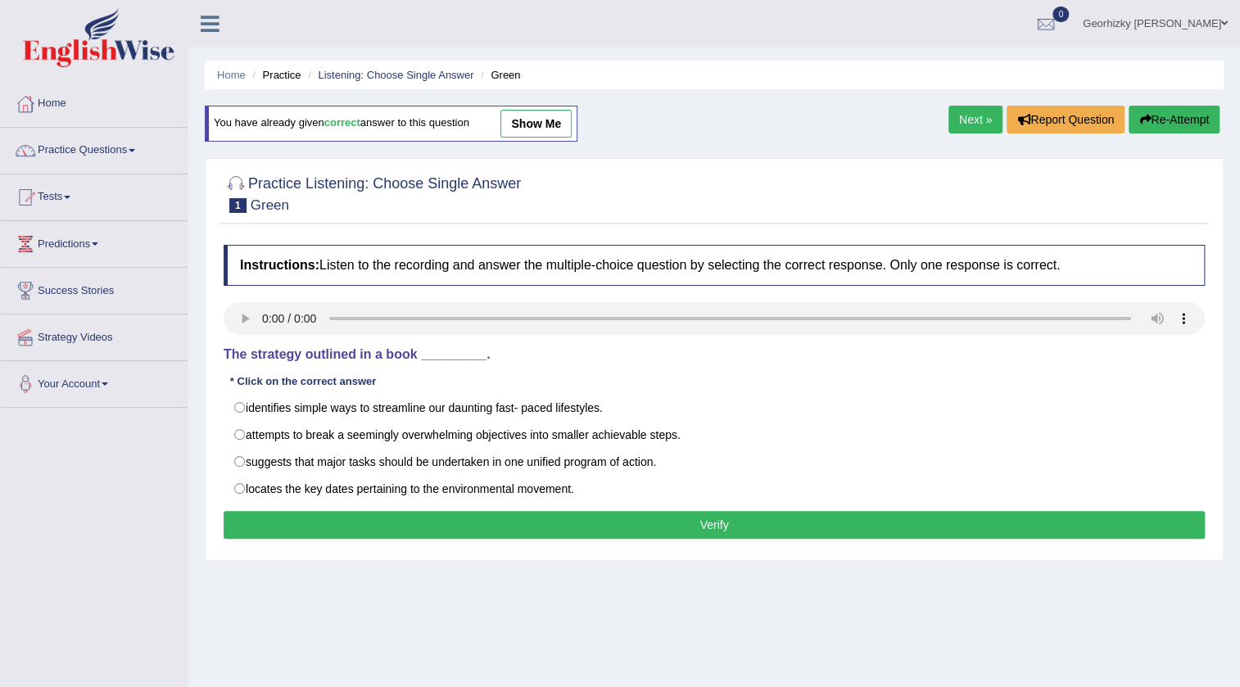
click at [964, 123] on link "Next »" at bounding box center [975, 120] width 54 height 28
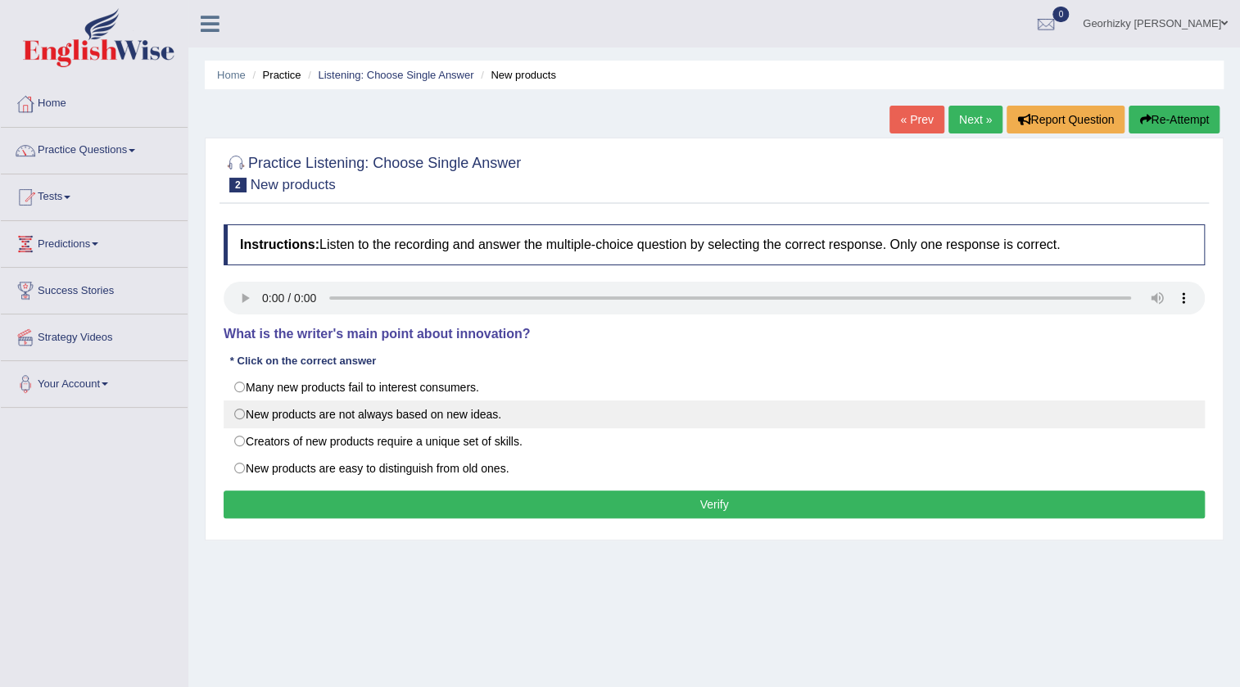
click at [328, 417] on label "New products are not always based on new ideas." at bounding box center [714, 415] width 981 height 28
radio input "true"
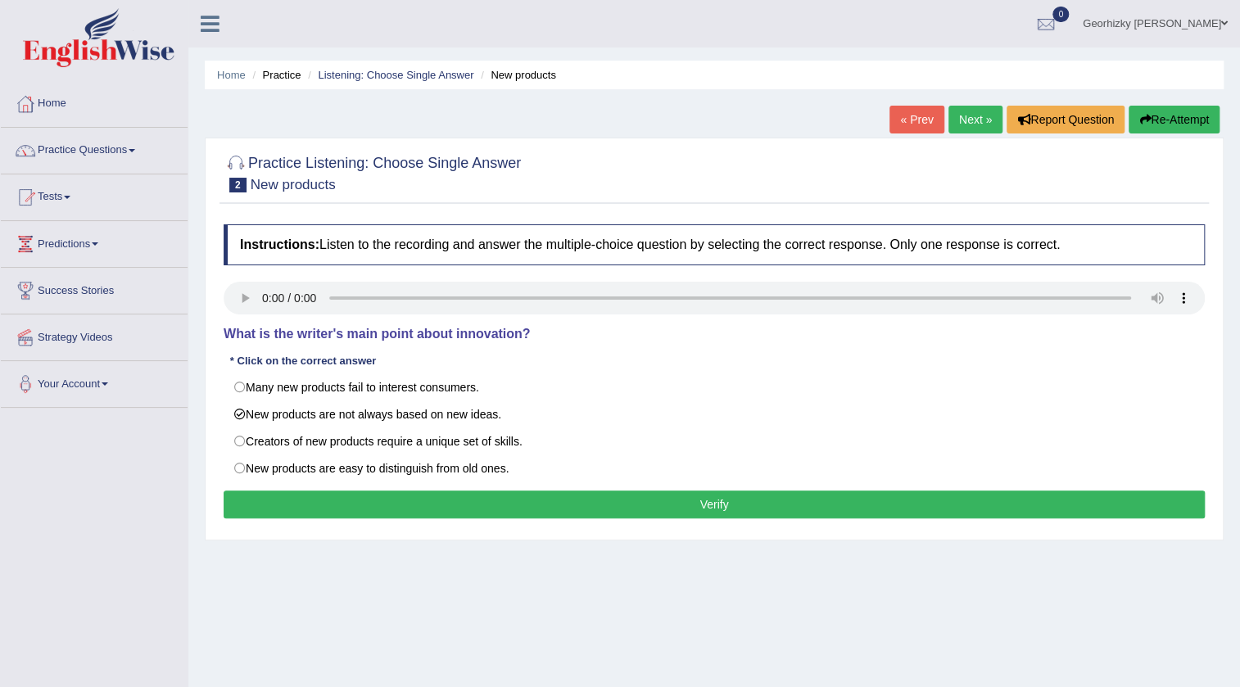
click at [514, 507] on button "Verify" at bounding box center [714, 505] width 981 height 28
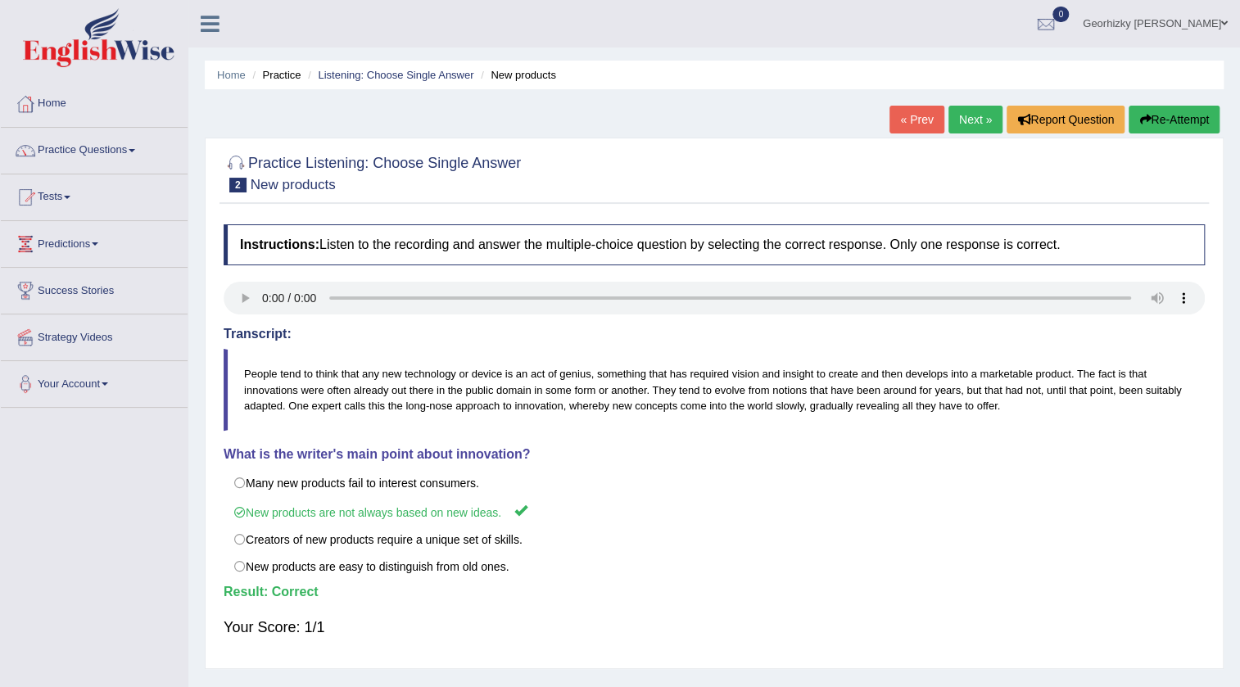
drag, startPoint x: 976, startPoint y: 119, endPoint x: 844, endPoint y: 216, distance: 164.0
click at [975, 119] on link "Next »" at bounding box center [975, 120] width 54 height 28
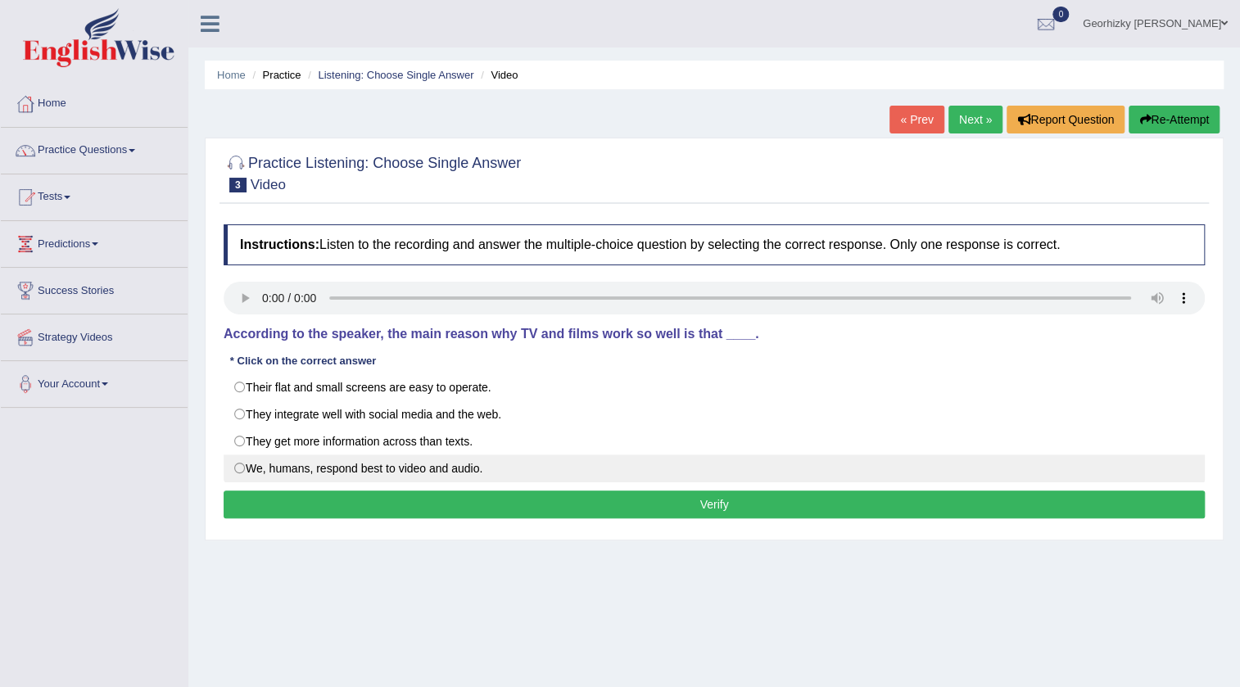
click at [300, 470] on label "We, humans, respond best to video and audio." at bounding box center [714, 469] width 981 height 28
radio input "true"
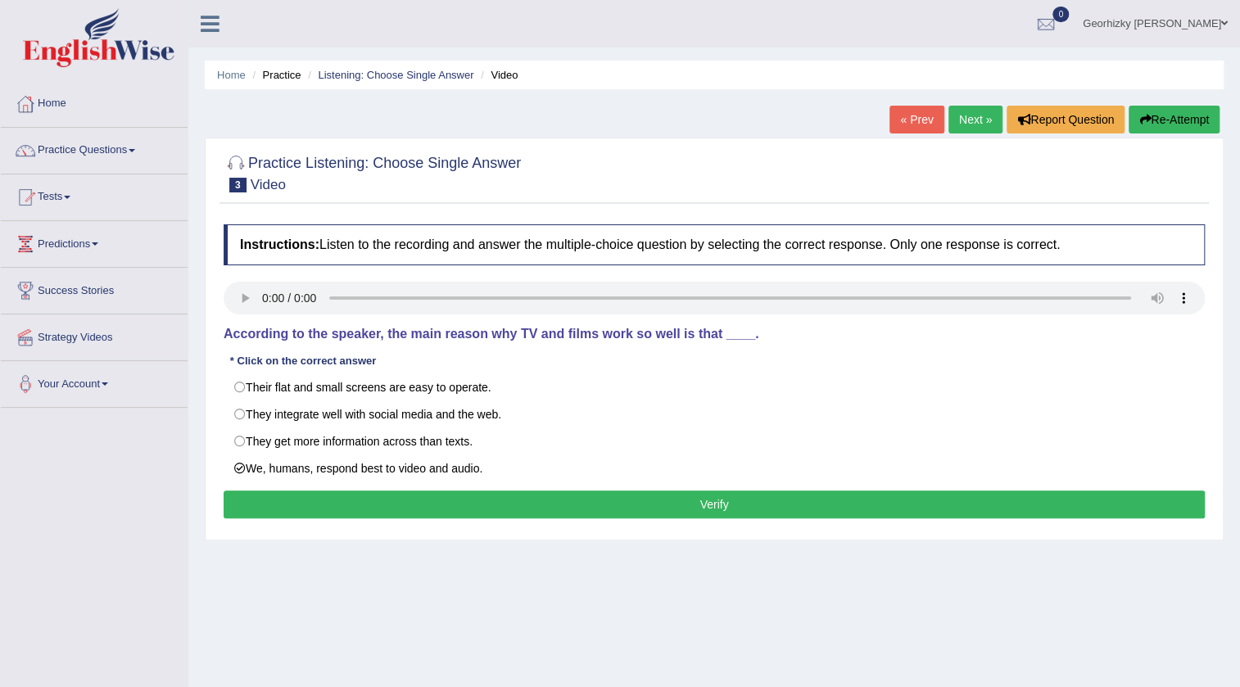
click at [340, 492] on button "Verify" at bounding box center [714, 505] width 981 height 28
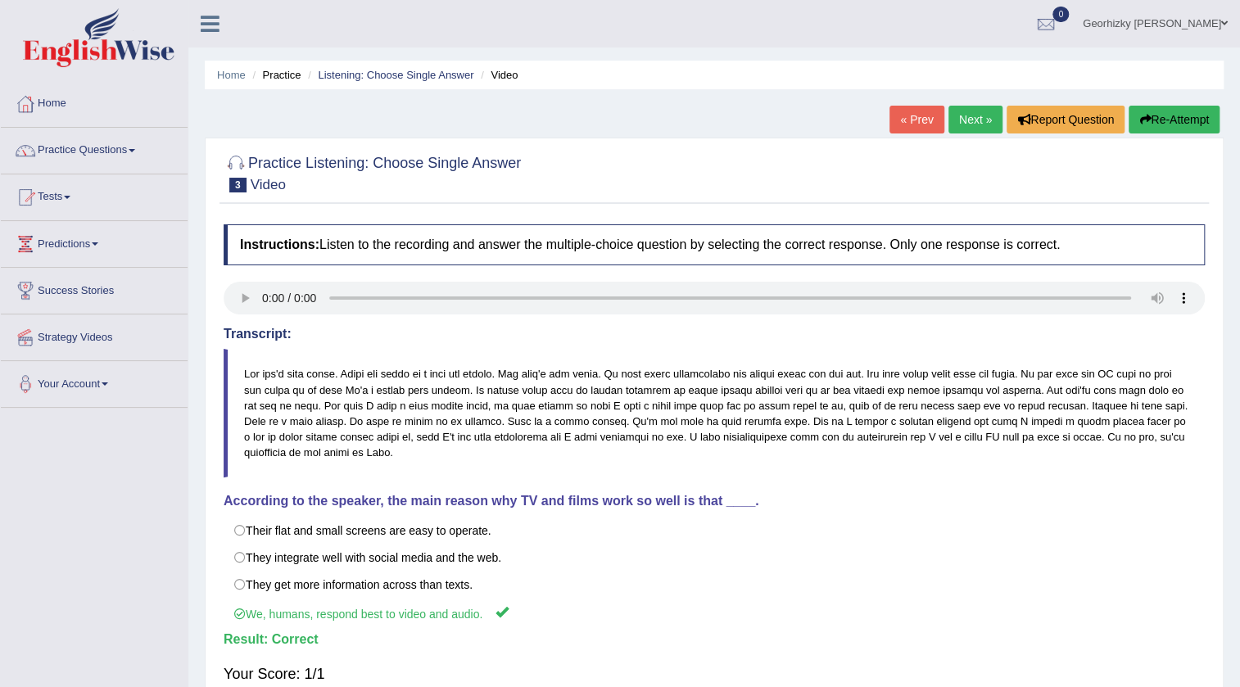
scroll to position [74, 0]
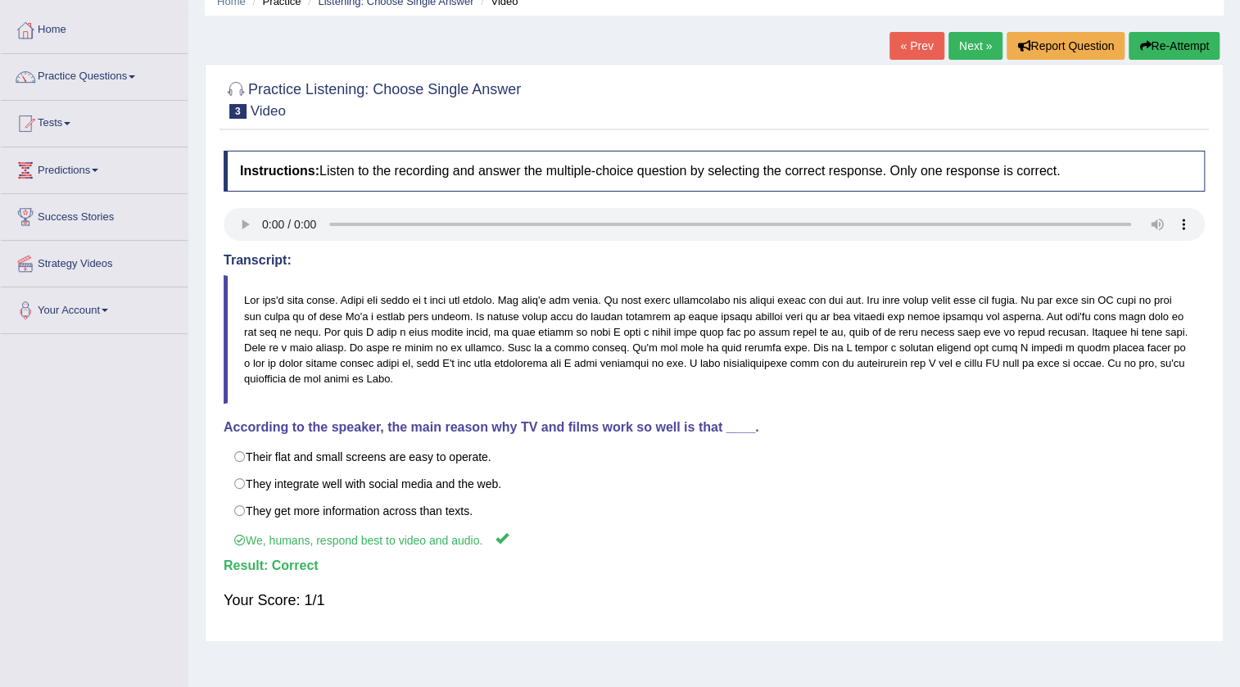
click at [980, 41] on link "Next »" at bounding box center [975, 46] width 54 height 28
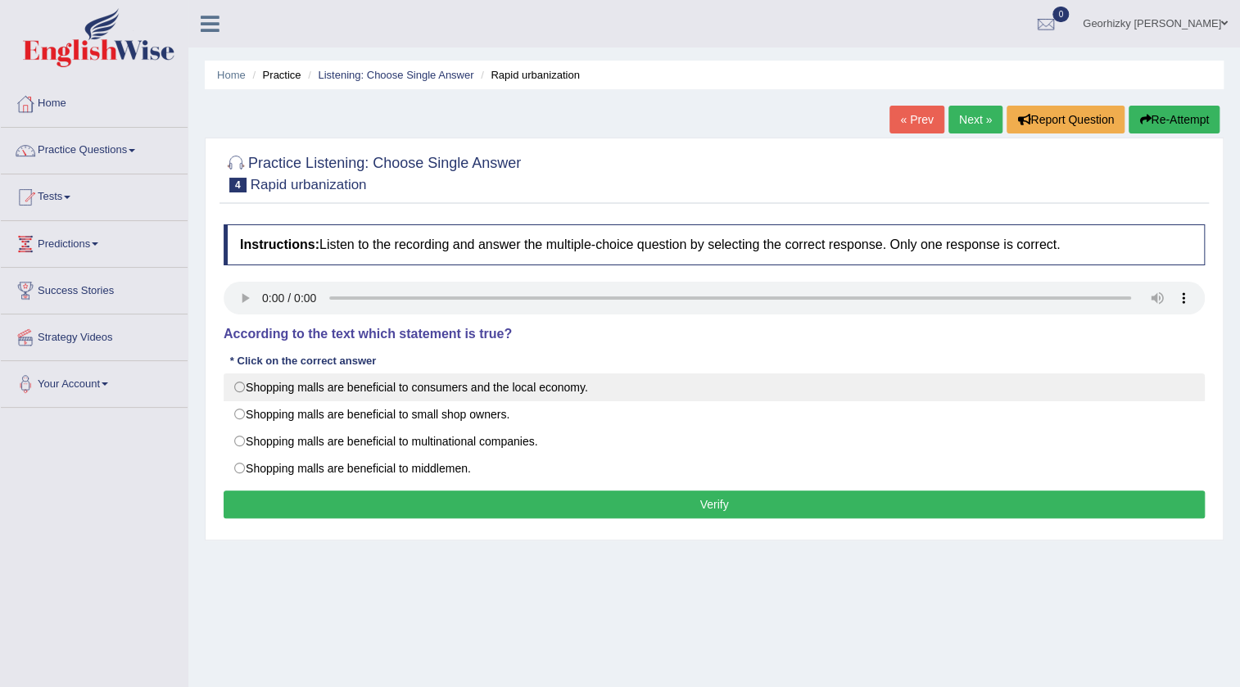
click at [387, 384] on label "Shopping malls are beneficial to consumers and the local economy." at bounding box center [714, 387] width 981 height 28
radio input "true"
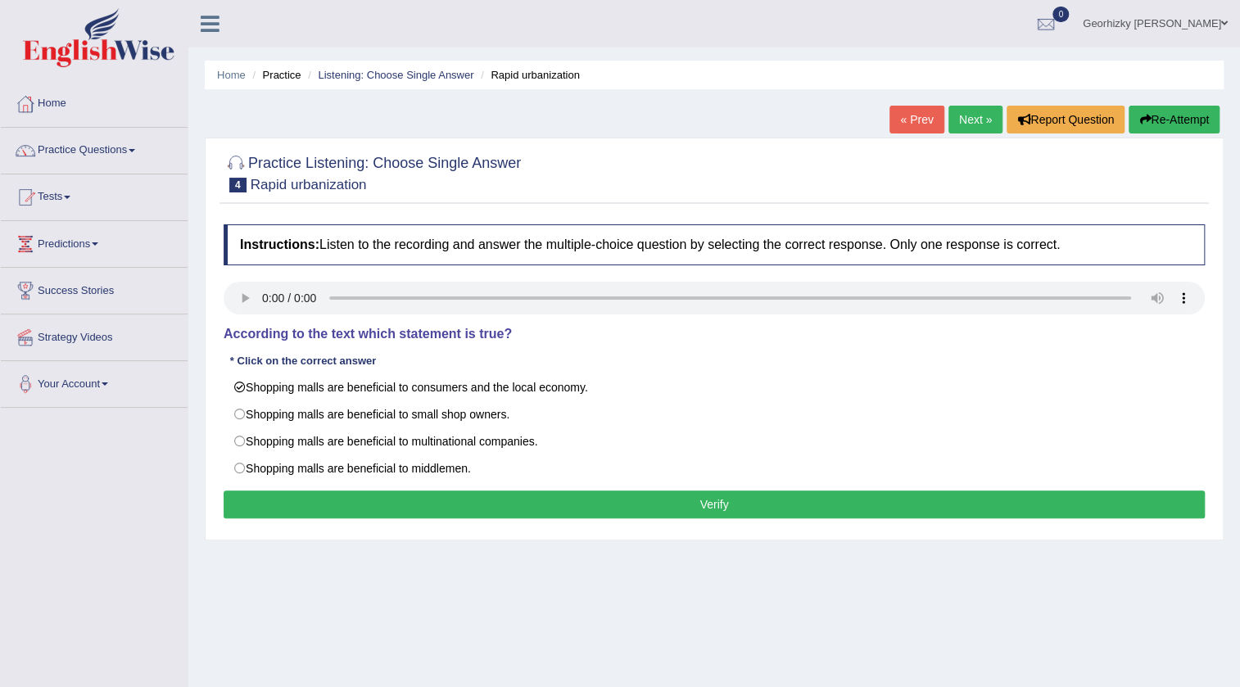
click at [609, 507] on button "Verify" at bounding box center [714, 505] width 981 height 28
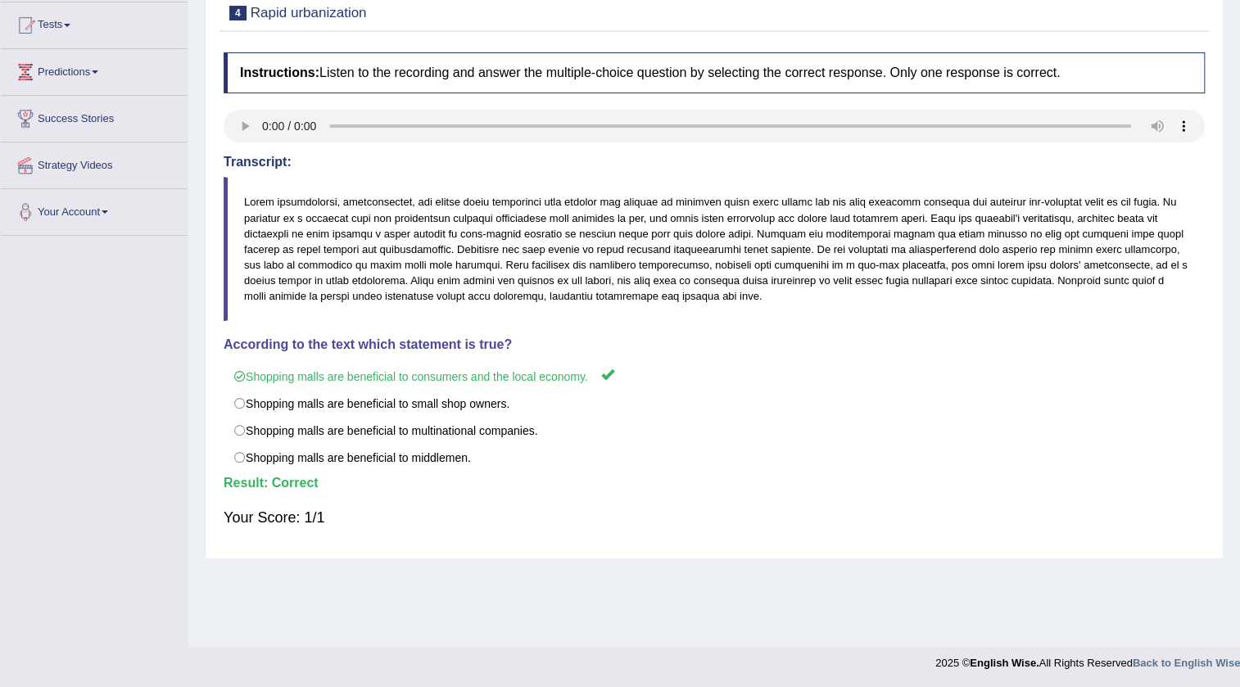
scroll to position [24, 0]
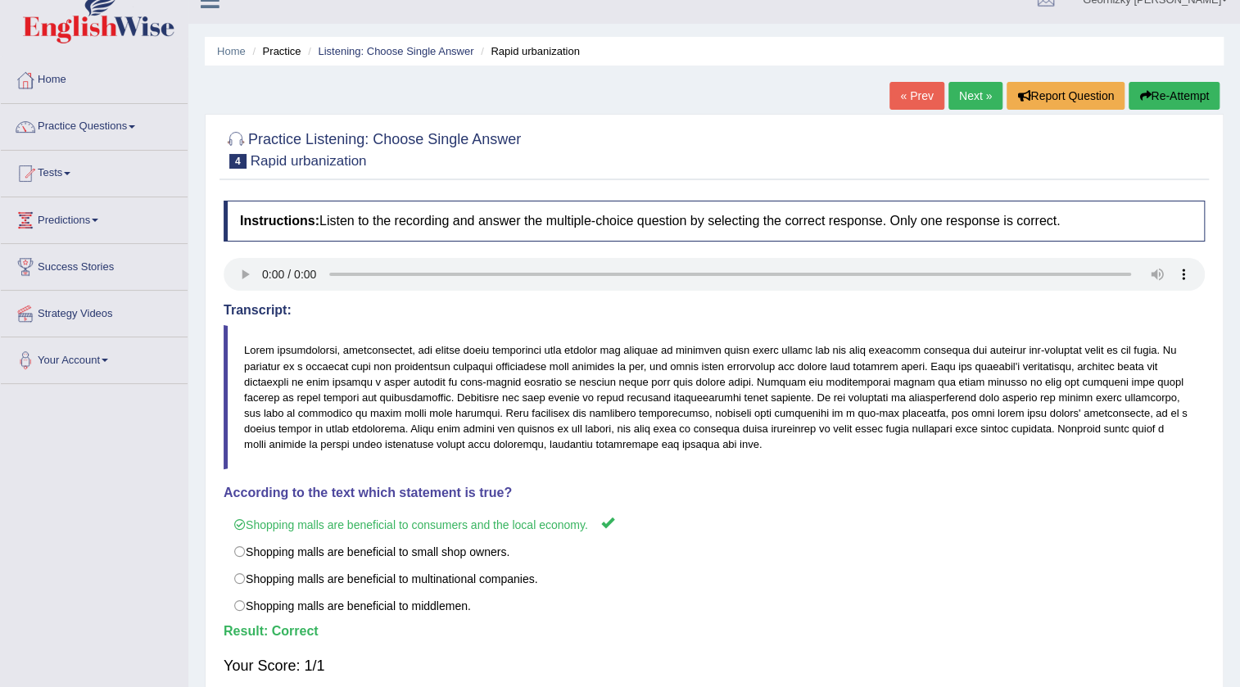
click at [975, 92] on link "Next »" at bounding box center [975, 96] width 54 height 28
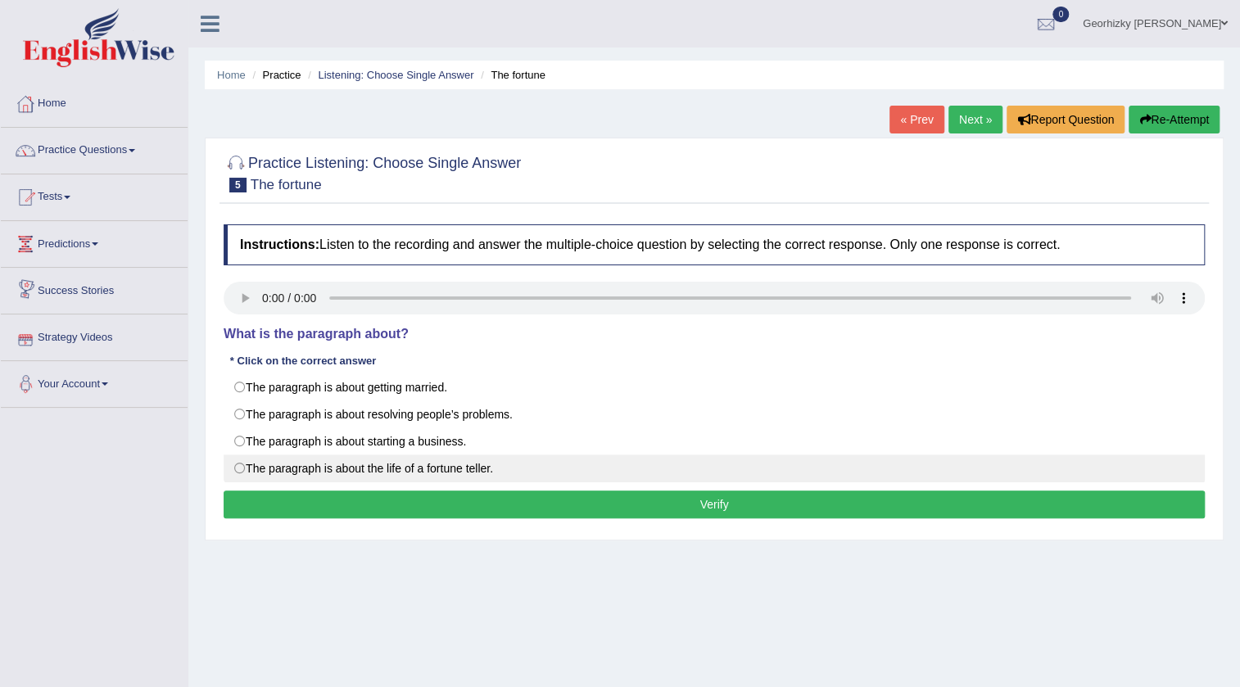
click at [303, 465] on label "The paragraph is about the life of a fortune teller." at bounding box center [714, 469] width 981 height 28
radio input "true"
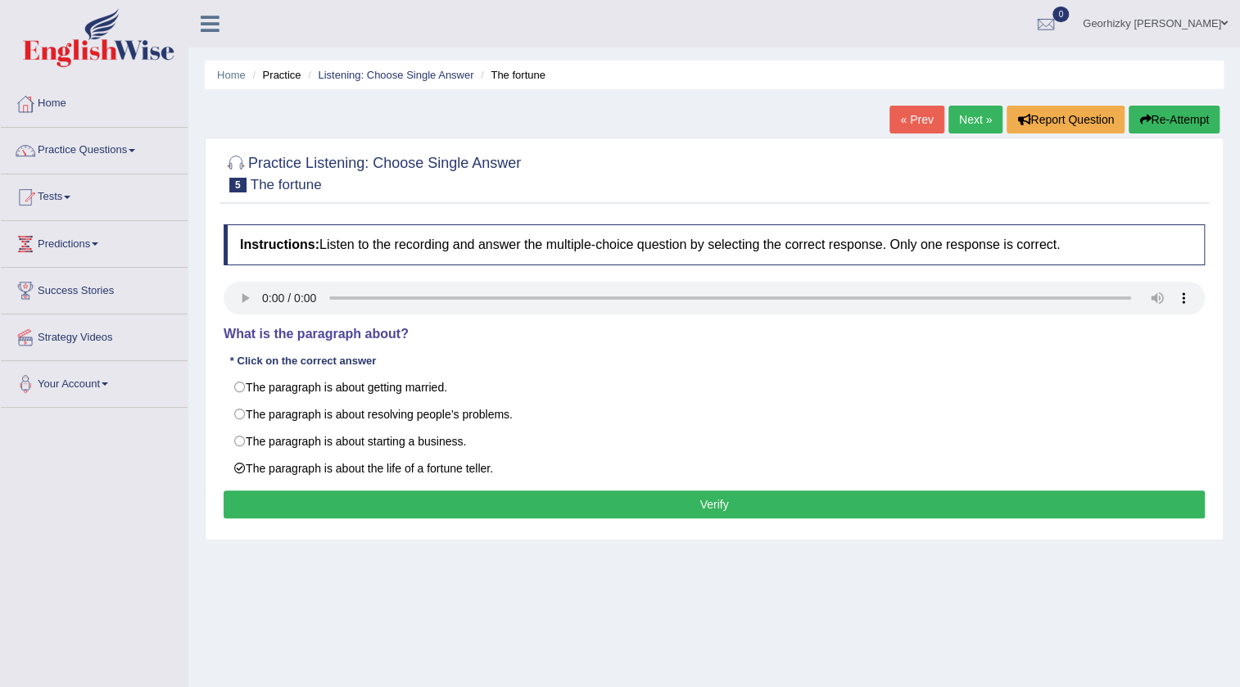
click at [377, 498] on button "Verify" at bounding box center [714, 505] width 981 height 28
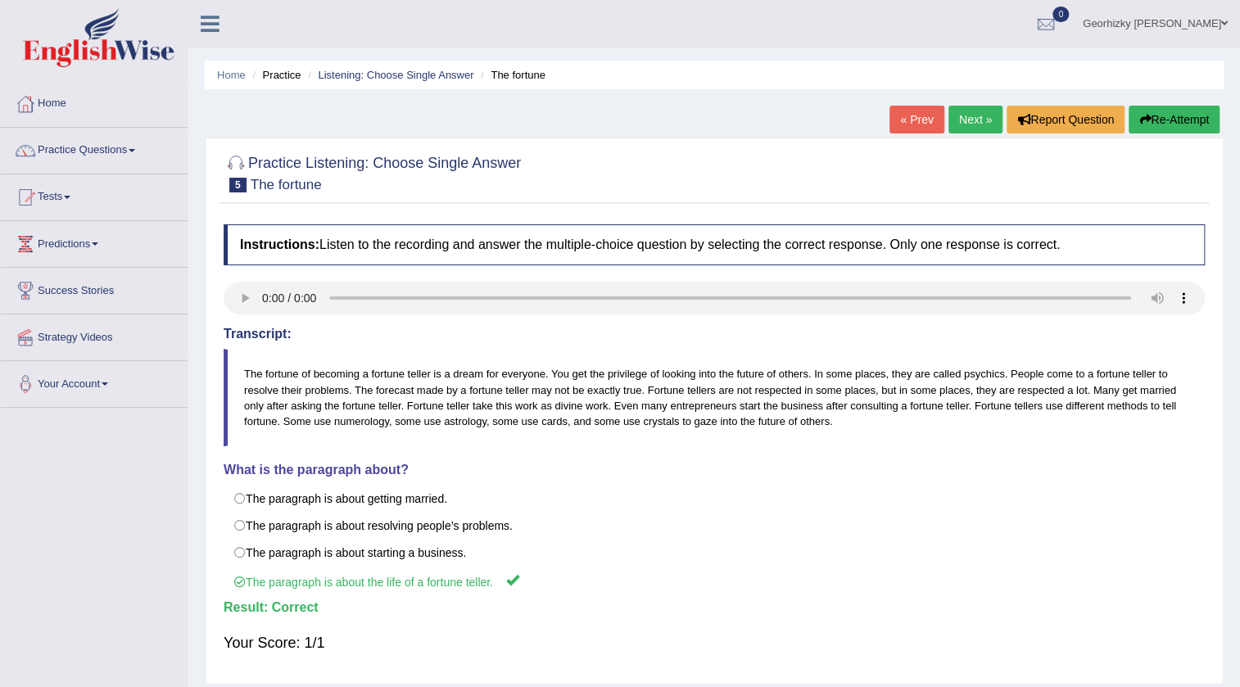
click at [975, 123] on link "Next »" at bounding box center [975, 120] width 54 height 28
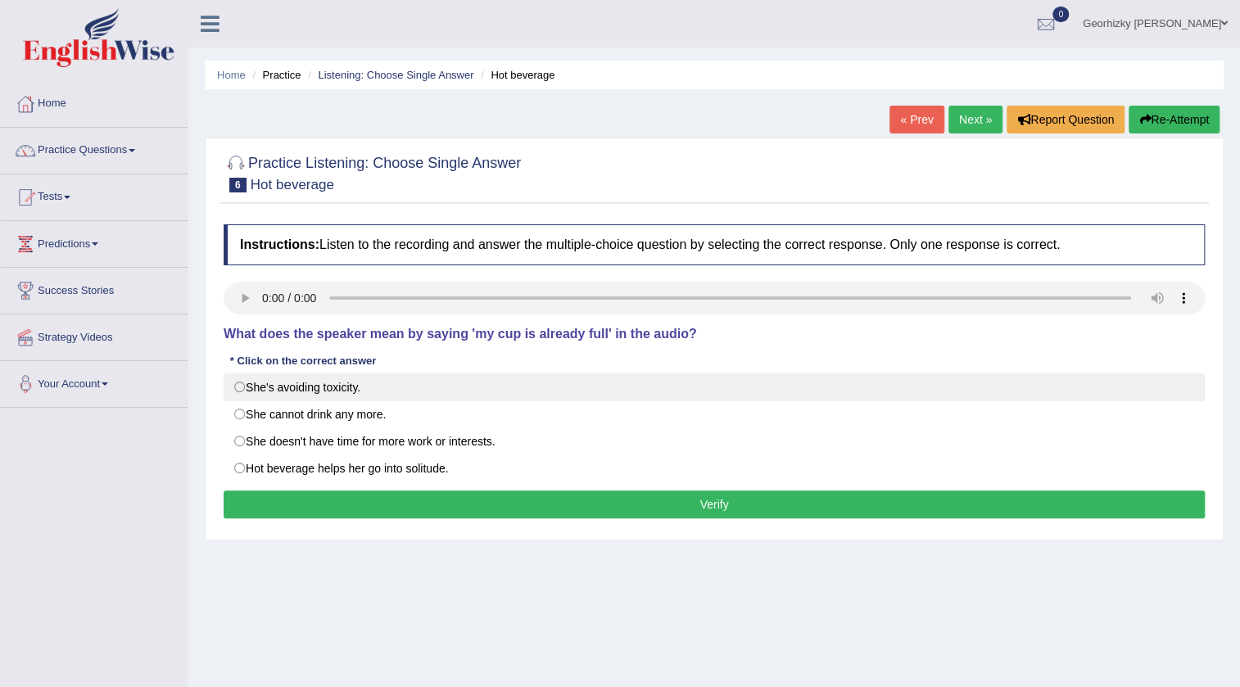
click at [337, 387] on label "She's avoiding toxicity." at bounding box center [714, 387] width 981 height 28
radio input "true"
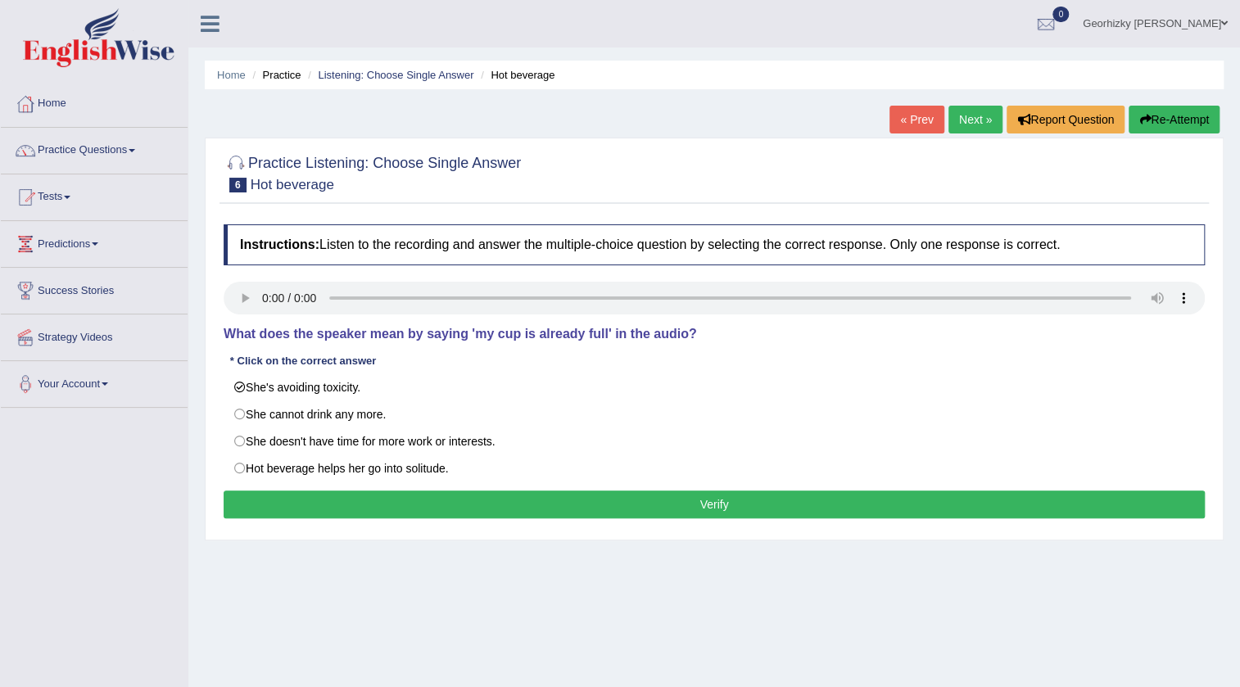
click at [419, 487] on div "Instructions: Listen to the recording and answer the multiple-choice question b…" at bounding box center [714, 373] width 989 height 315
click at [422, 498] on button "Verify" at bounding box center [714, 505] width 981 height 28
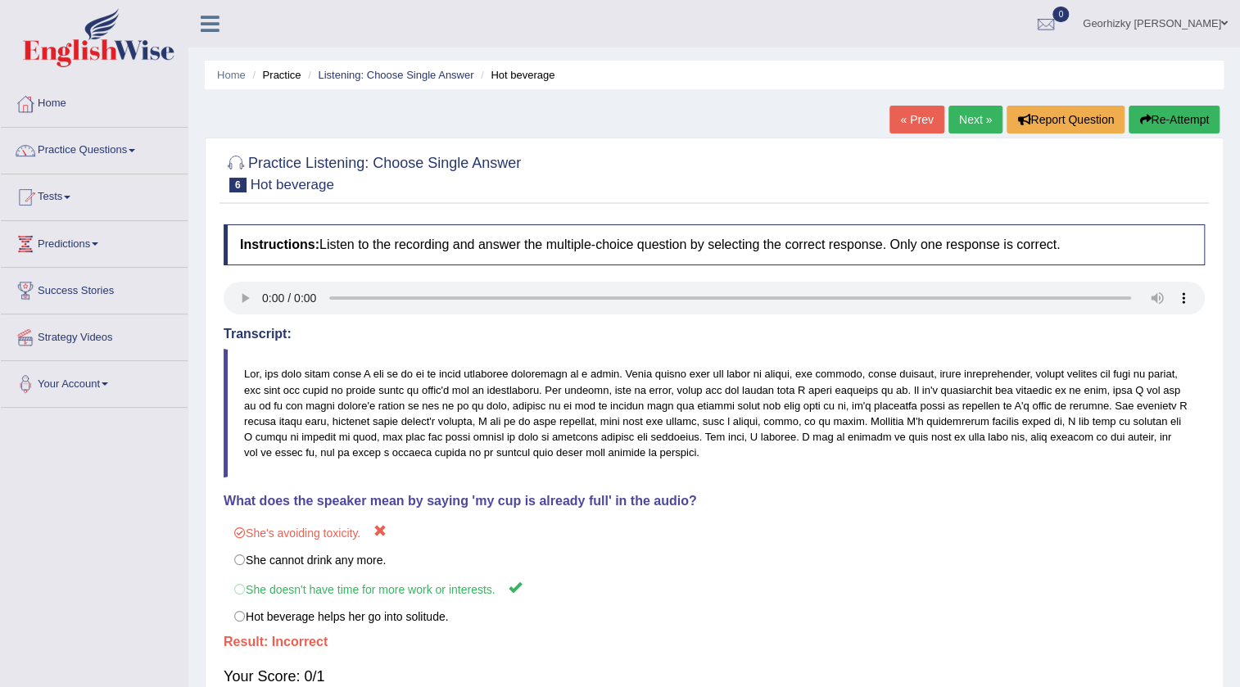
click at [959, 124] on link "Next »" at bounding box center [975, 120] width 54 height 28
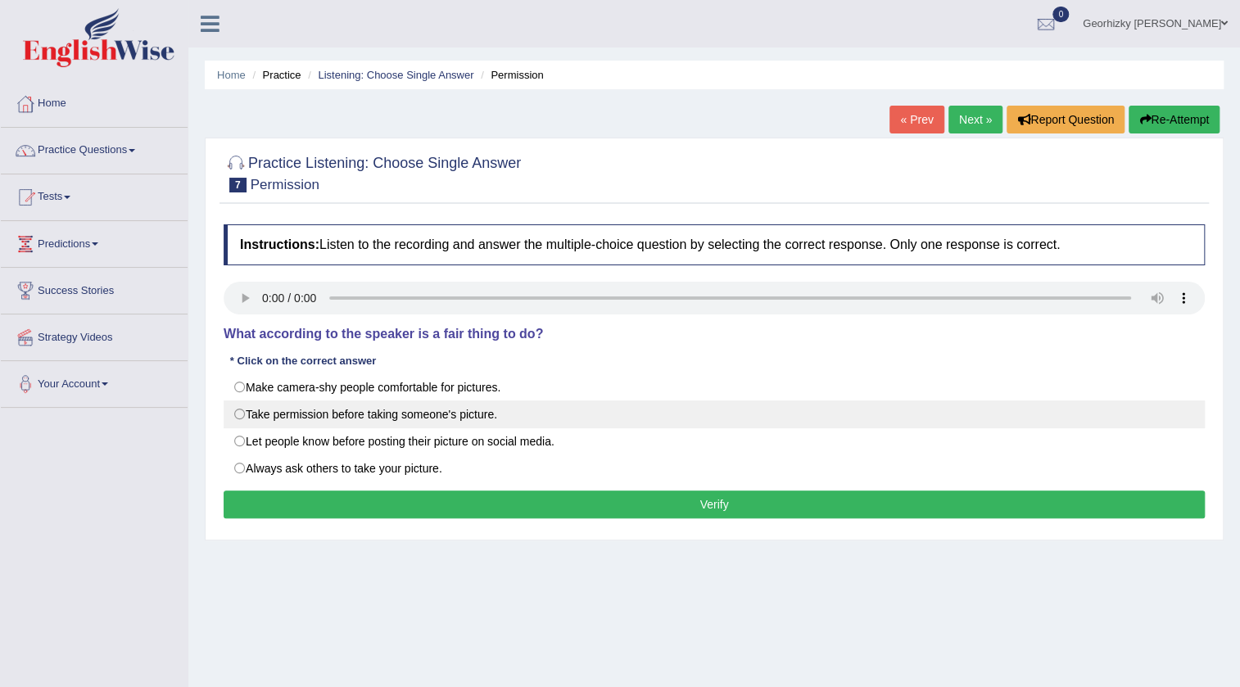
click at [406, 403] on label "Take permission before taking someone's picture." at bounding box center [714, 415] width 981 height 28
radio input "true"
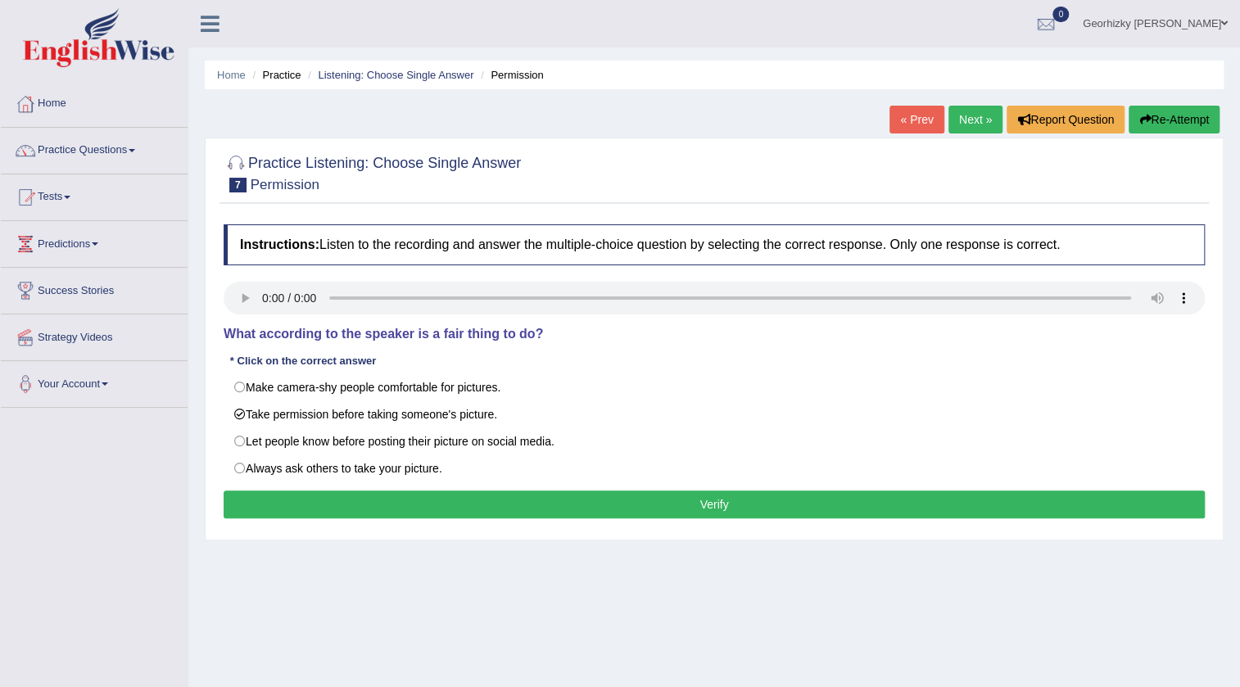
click at [414, 506] on button "Verify" at bounding box center [714, 505] width 981 height 28
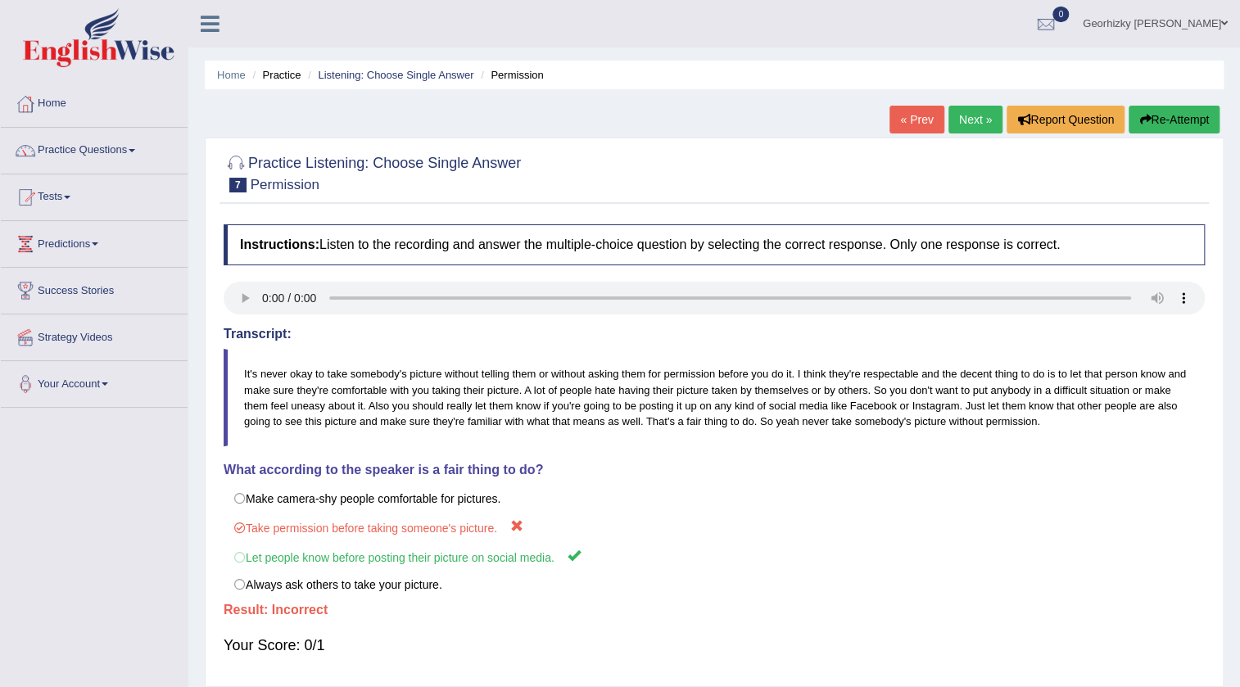
click at [961, 128] on link "Next »" at bounding box center [975, 120] width 54 height 28
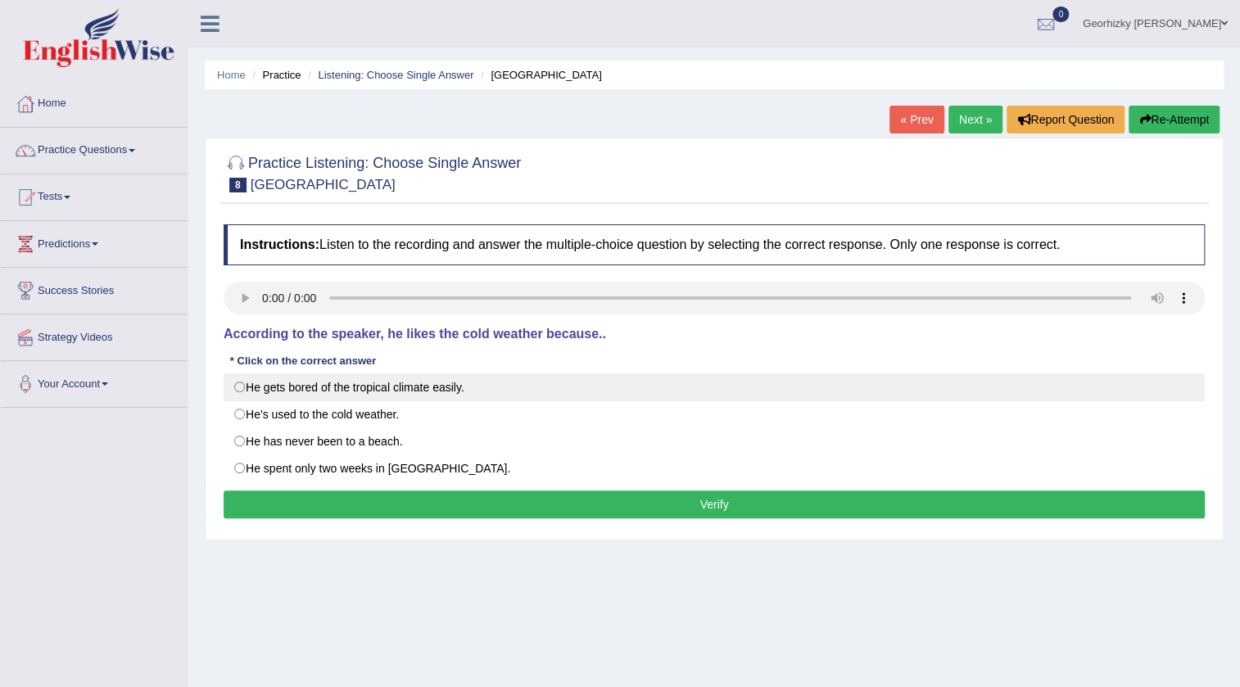
click at [403, 384] on label "He gets bored of the tropical climate easily." at bounding box center [714, 387] width 981 height 28
radio input "true"
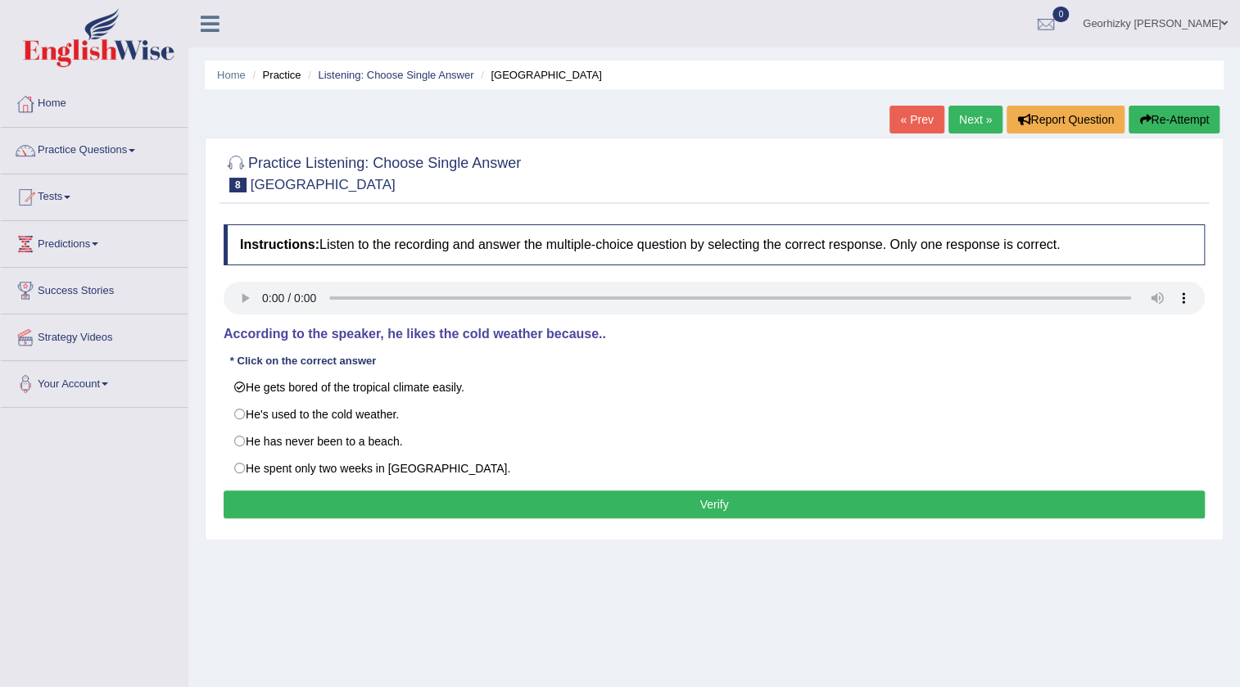
click at [581, 500] on button "Verify" at bounding box center [714, 505] width 981 height 28
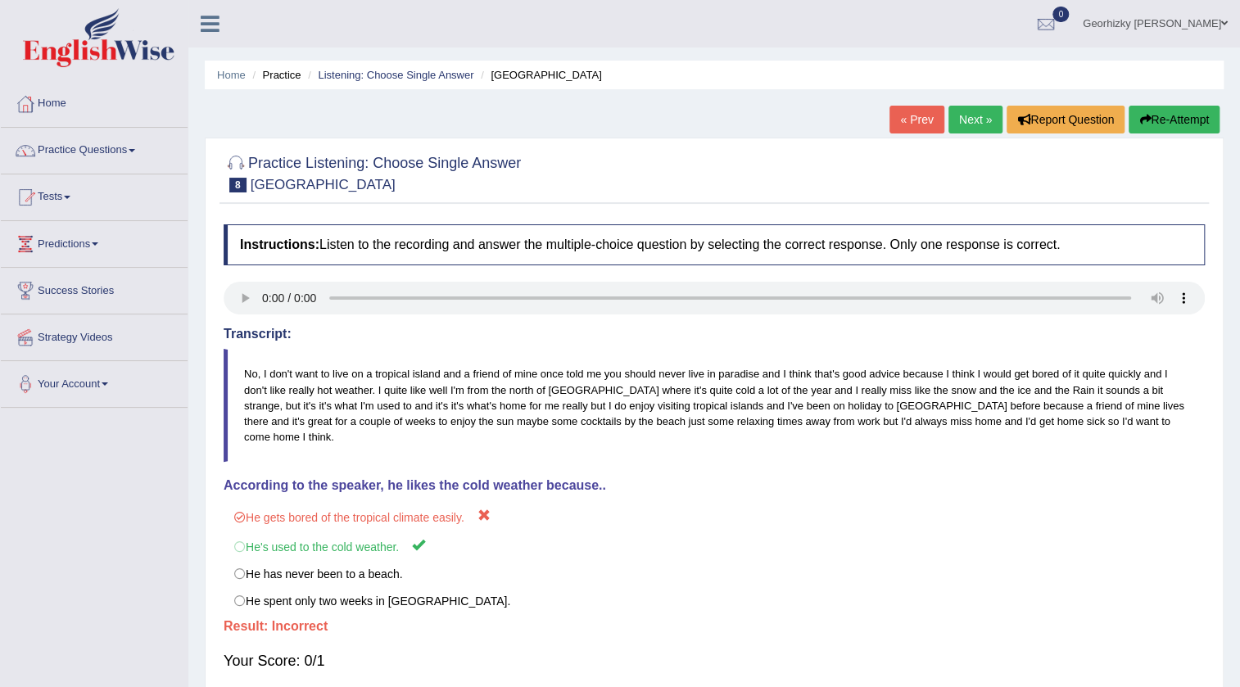
click at [970, 111] on link "Next »" at bounding box center [975, 120] width 54 height 28
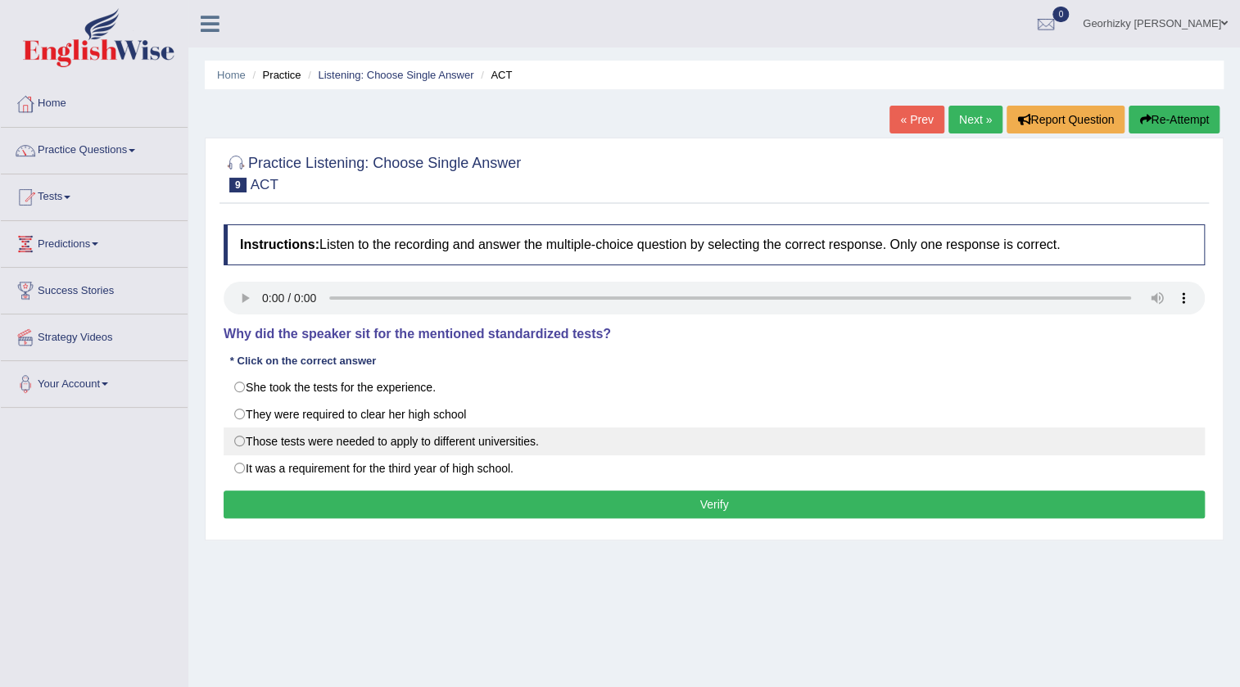
click at [287, 444] on label "Those tests were needed to apply to different universities." at bounding box center [714, 442] width 981 height 28
radio input "true"
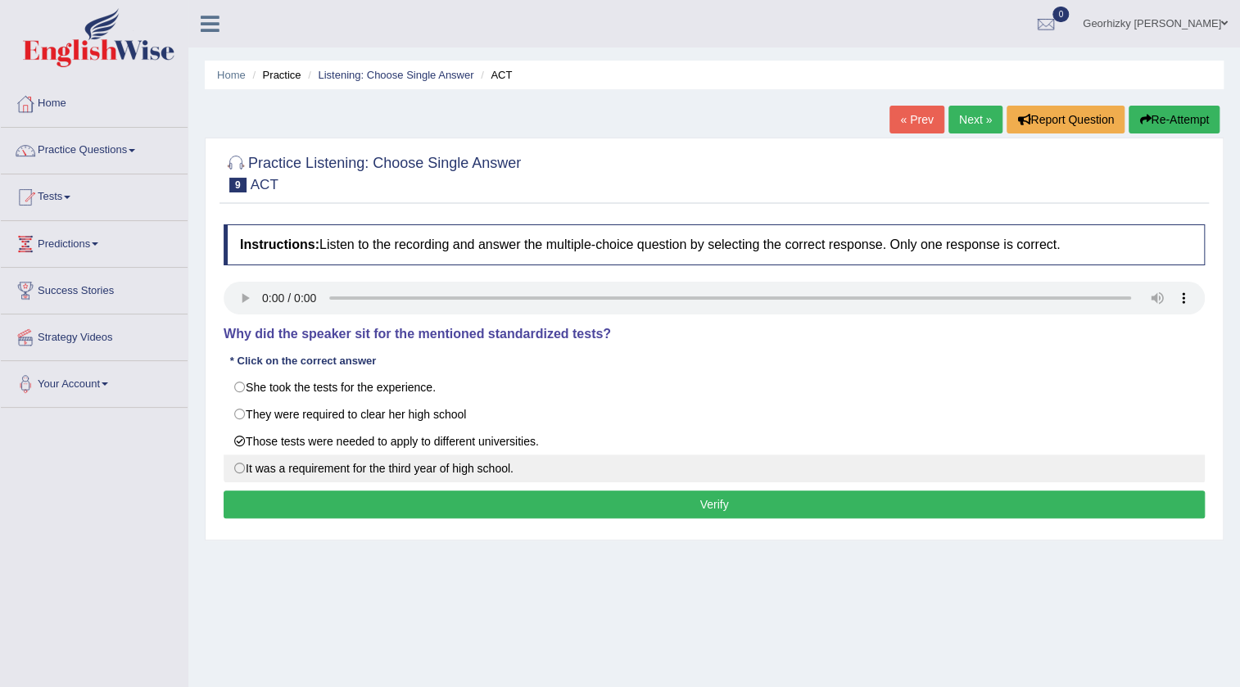
click at [354, 480] on label "It was a requirement for the third year of high school." at bounding box center [714, 469] width 981 height 28
radio input "true"
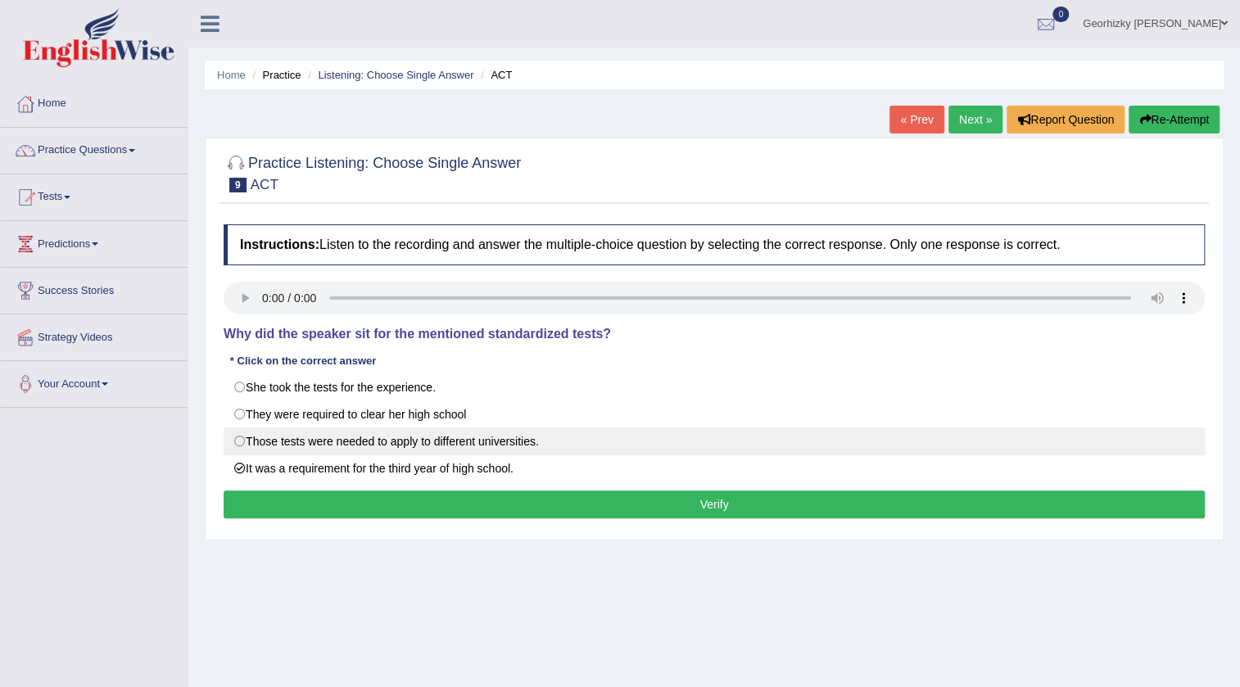
click at [344, 441] on label "Those tests were needed to apply to different universities." at bounding box center [714, 442] width 981 height 28
radio input "true"
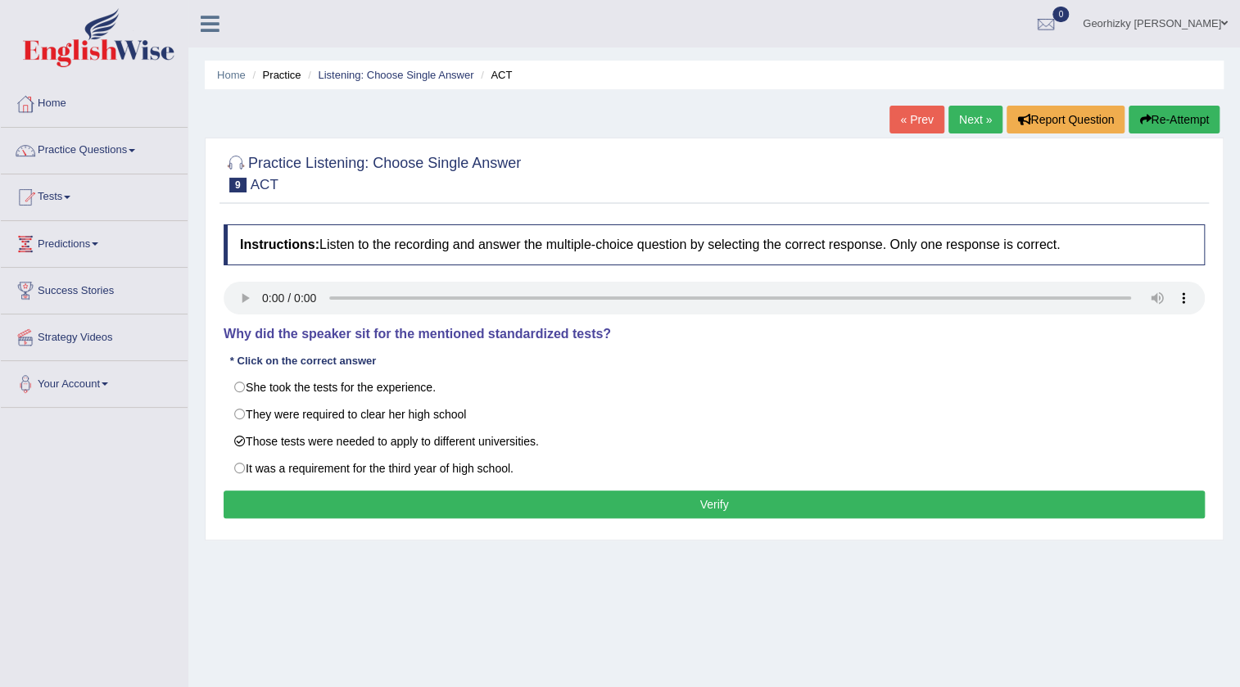
click at [445, 509] on button "Verify" at bounding box center [714, 505] width 981 height 28
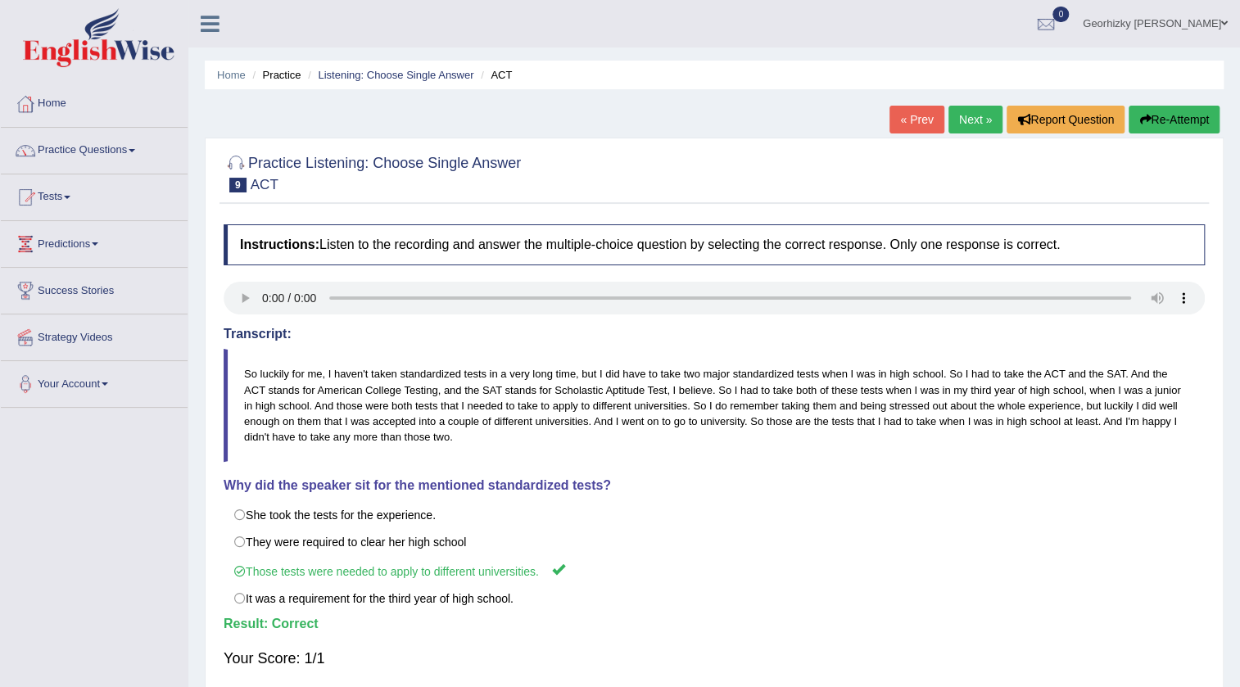
click at [971, 129] on link "Next »" at bounding box center [975, 120] width 54 height 28
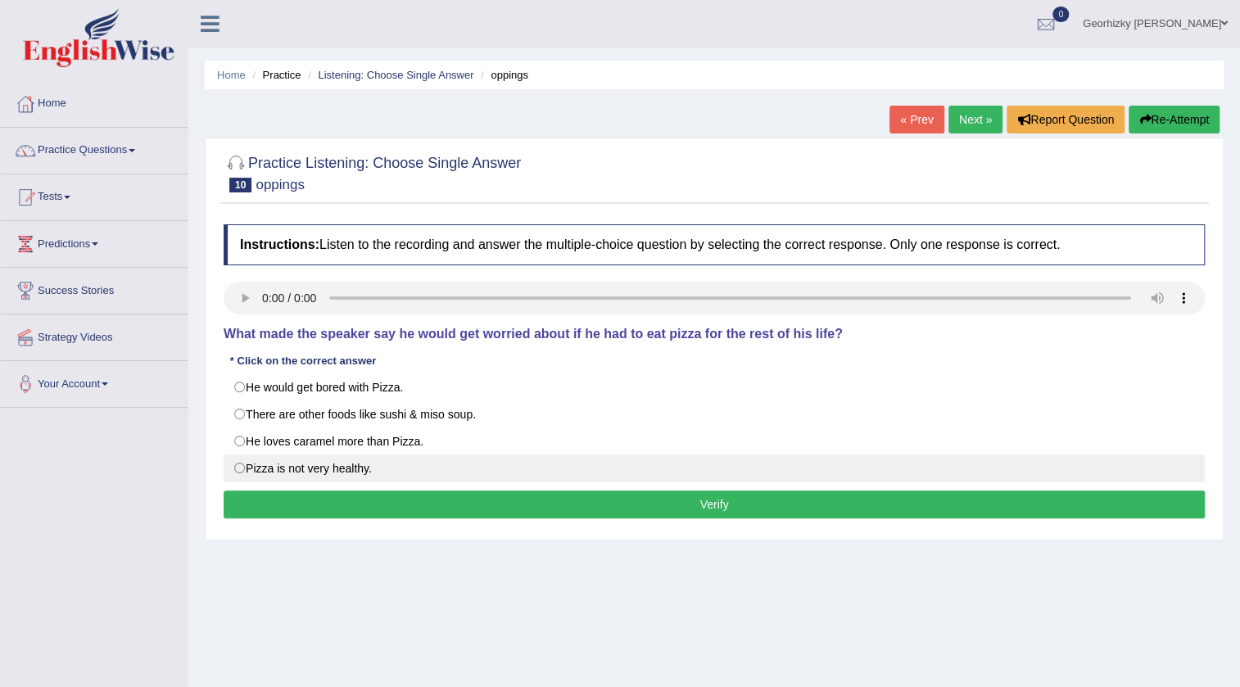
click at [340, 471] on label "Pizza is not very healthy." at bounding box center [714, 469] width 981 height 28
radio input "true"
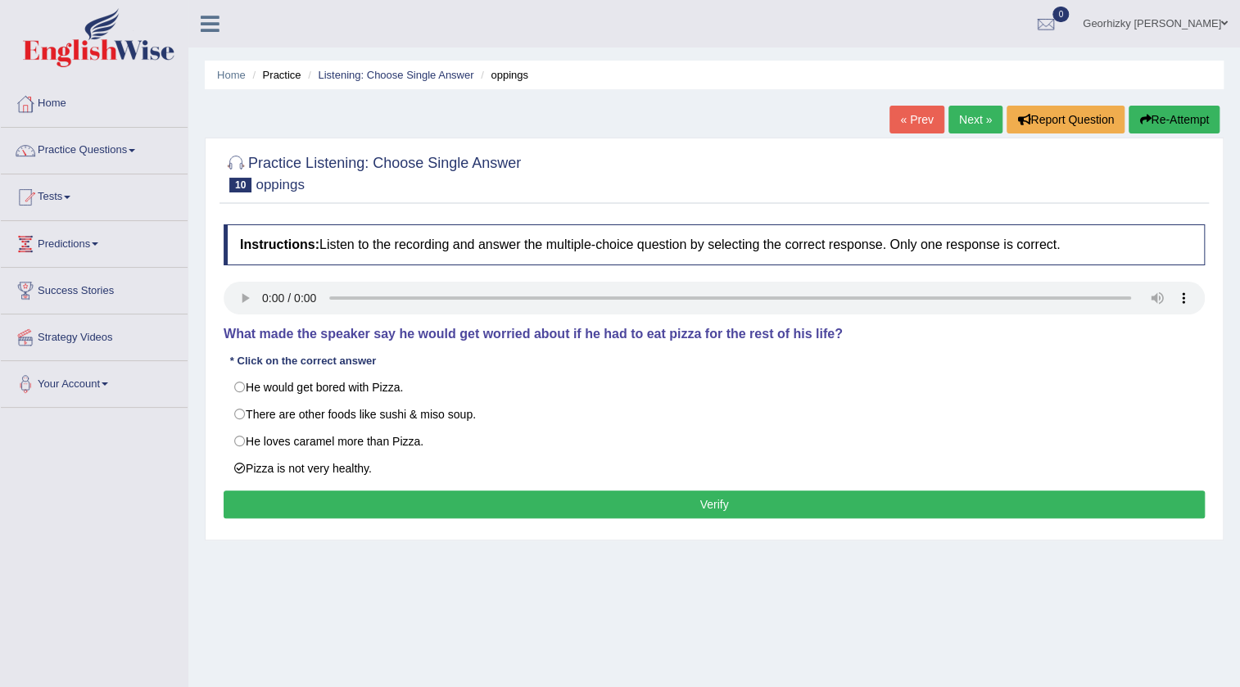
click at [450, 503] on button "Verify" at bounding box center [714, 505] width 981 height 28
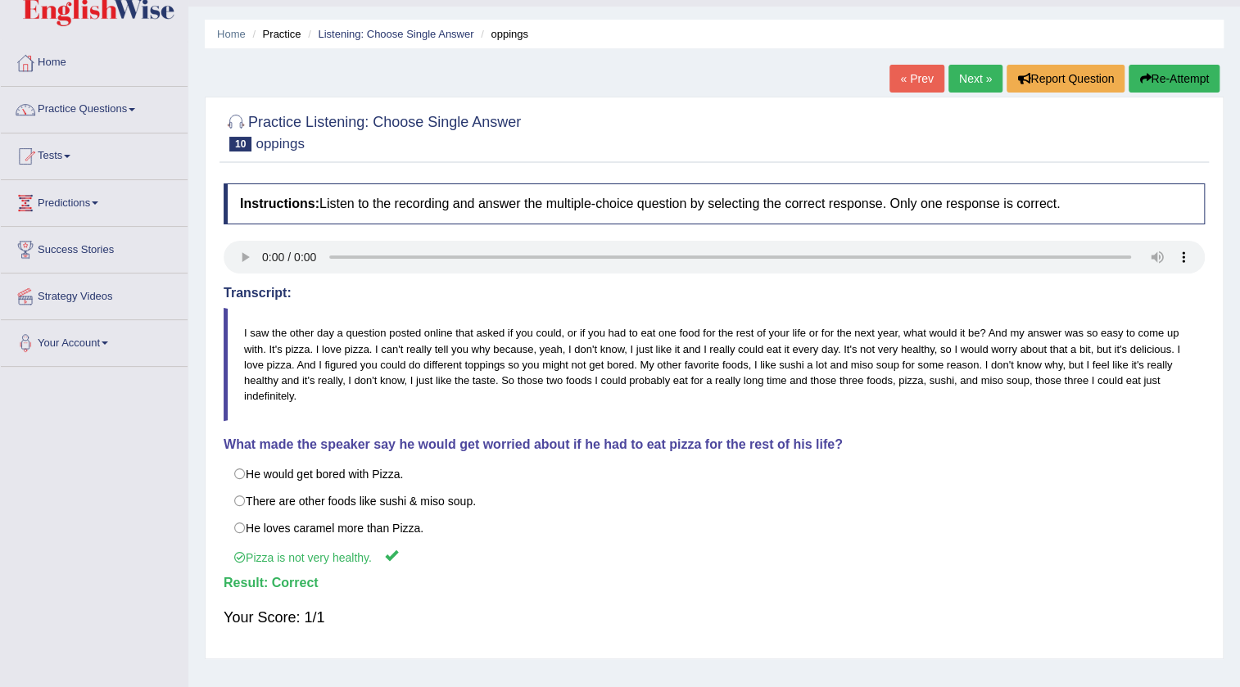
scroll to position [24, 0]
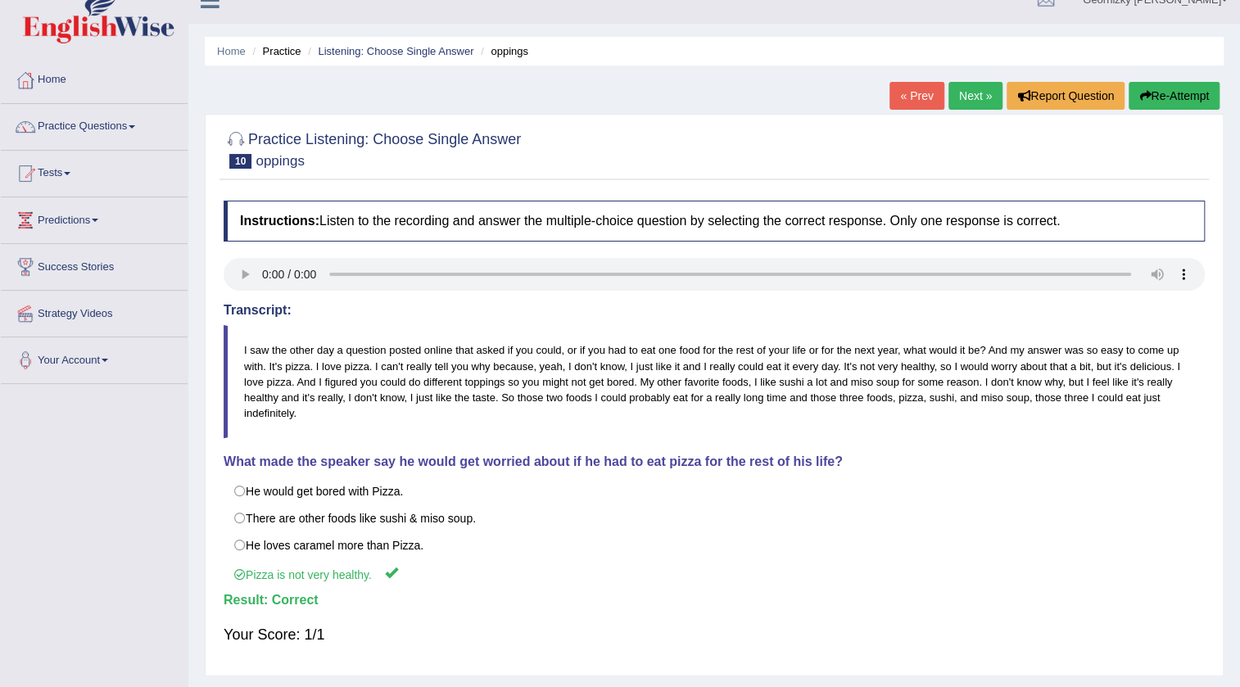
click at [983, 91] on link "Next »" at bounding box center [975, 96] width 54 height 28
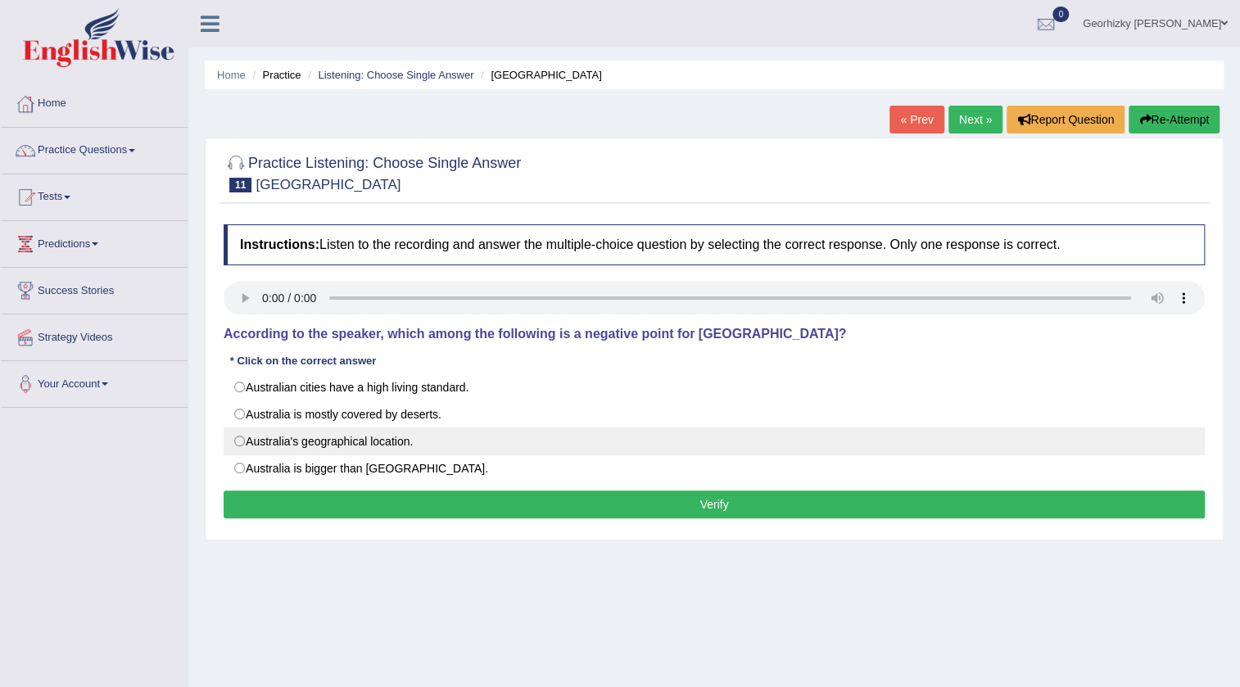
click at [360, 446] on label "Australia's geographical location." at bounding box center [714, 442] width 981 height 28
radio input "true"
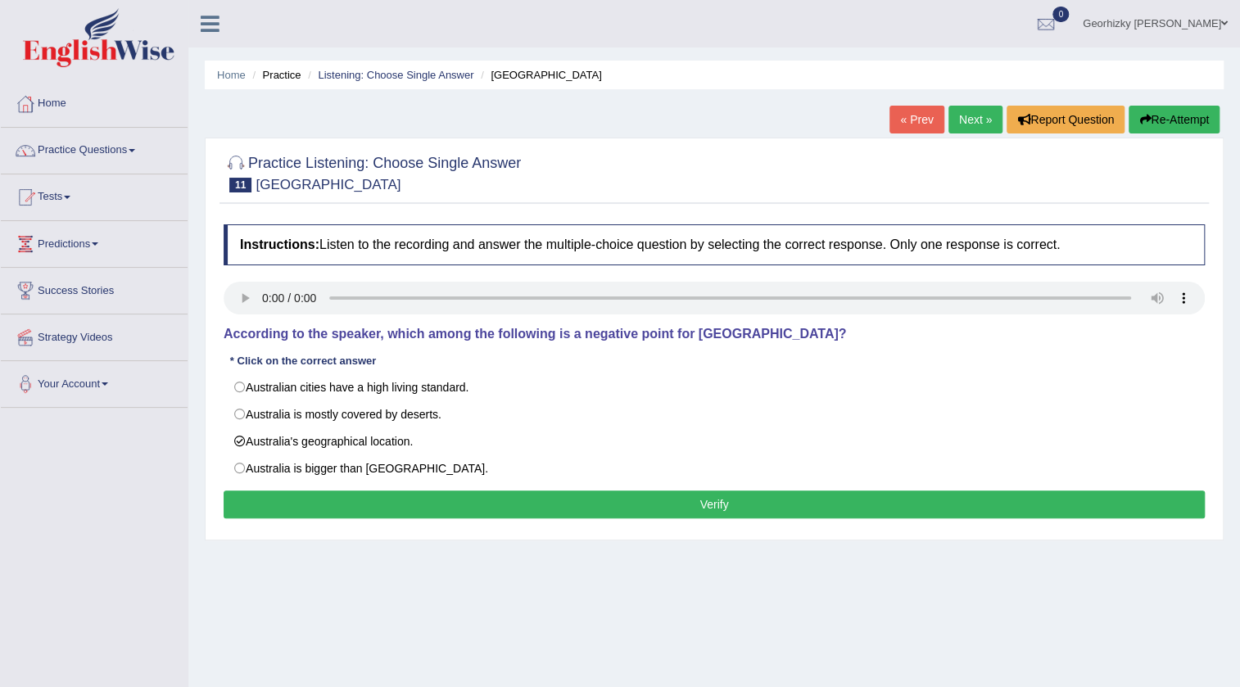
click at [513, 512] on button "Verify" at bounding box center [714, 505] width 981 height 28
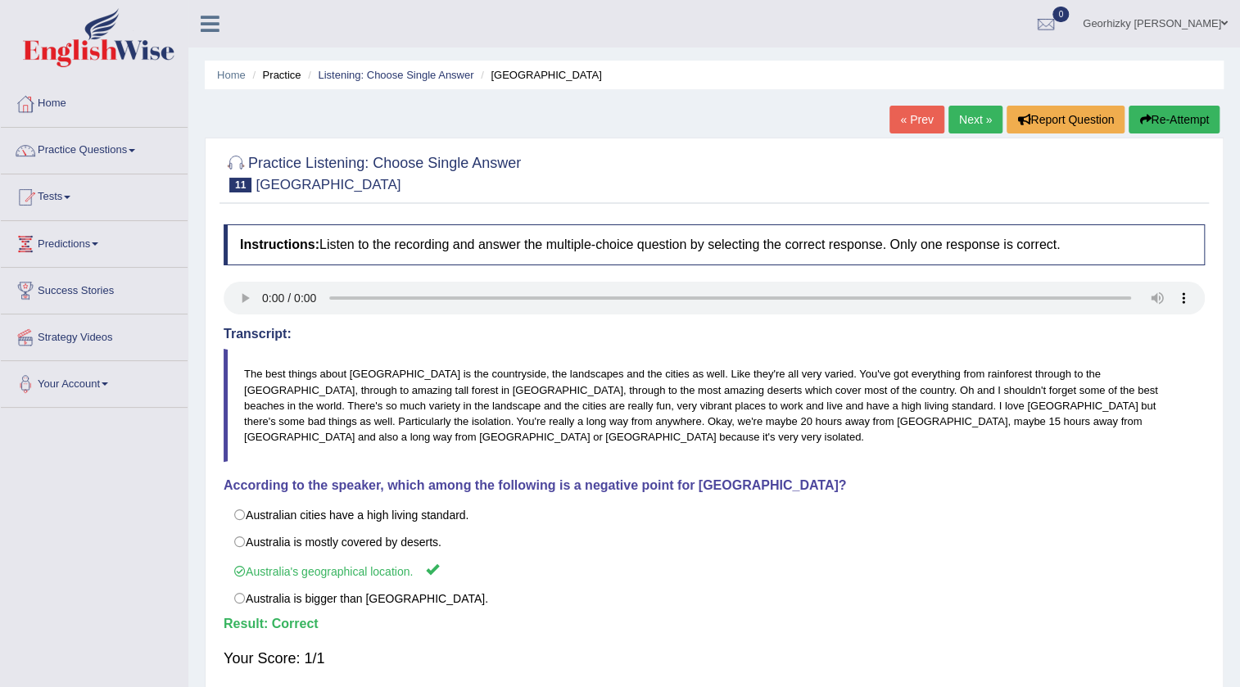
click at [961, 112] on link "Next »" at bounding box center [975, 120] width 54 height 28
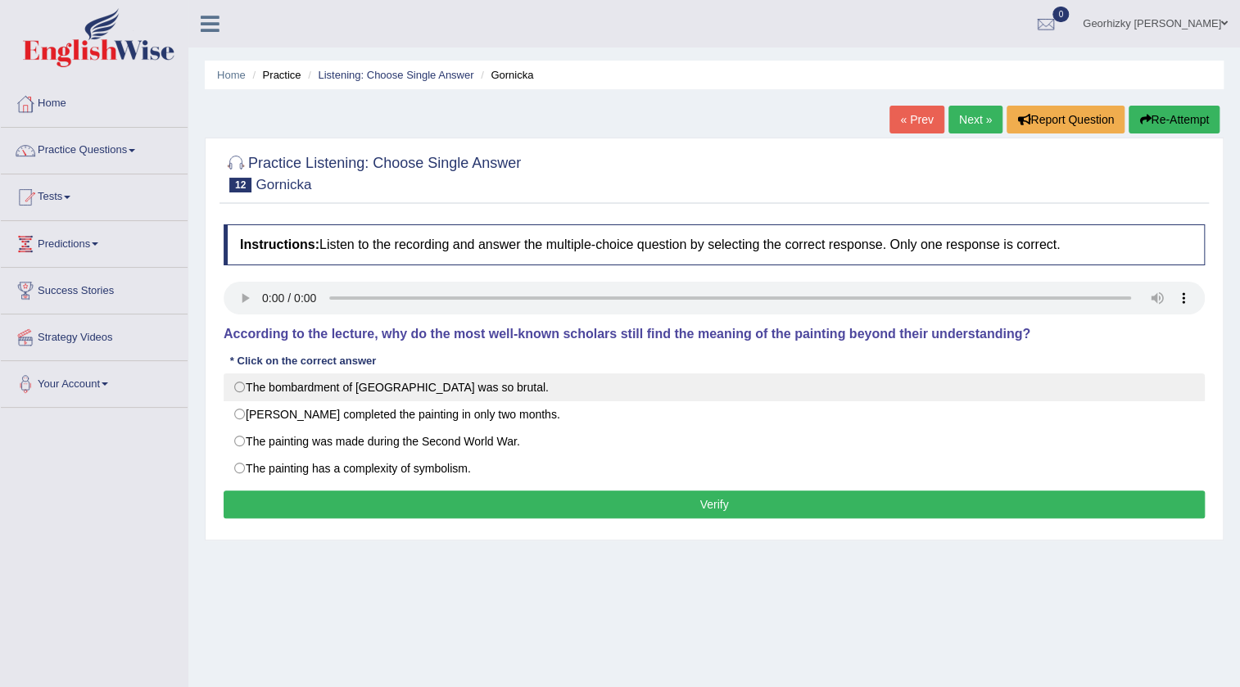
click at [386, 387] on label "The bombardment of [GEOGRAPHIC_DATA] was so brutal." at bounding box center [714, 387] width 981 height 28
radio input "true"
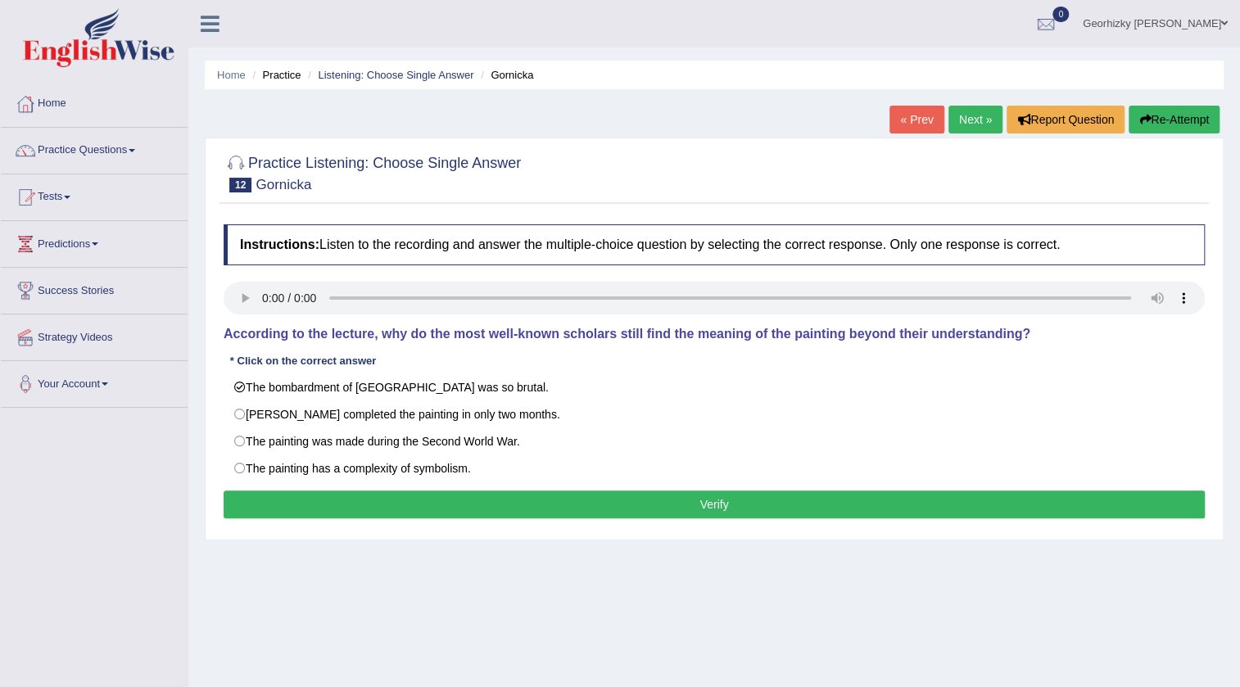
click at [557, 496] on button "Verify" at bounding box center [714, 505] width 981 height 28
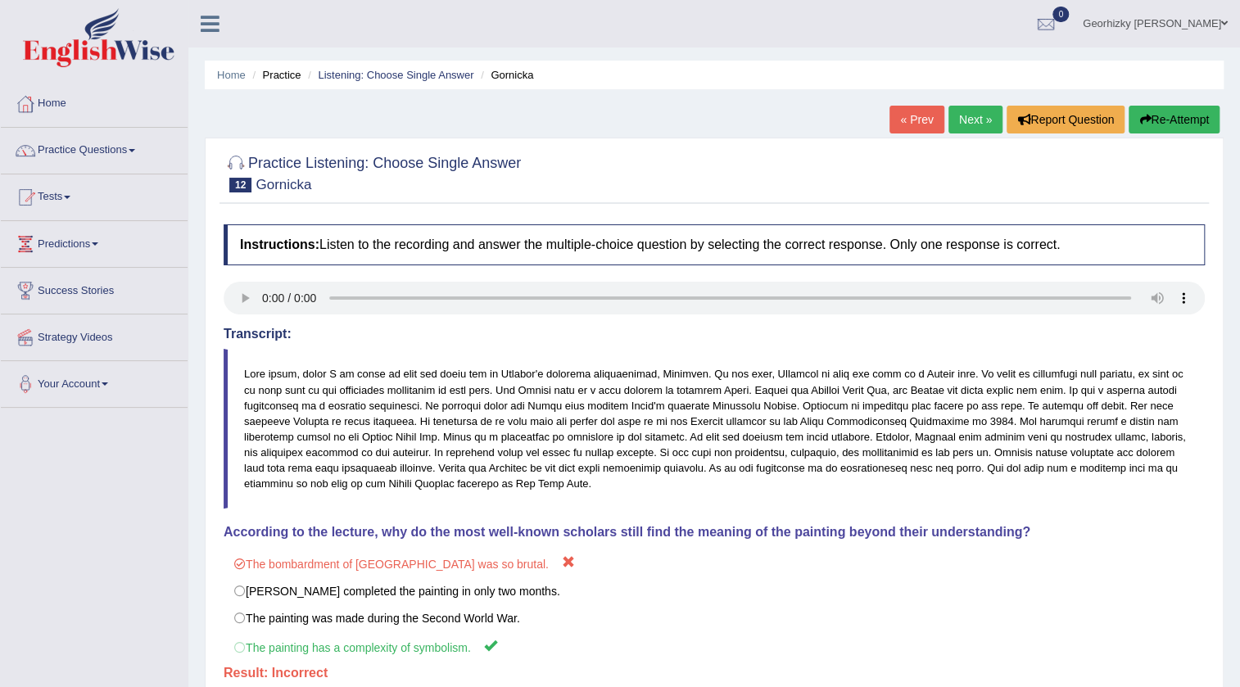
click at [980, 121] on link "Next »" at bounding box center [975, 120] width 54 height 28
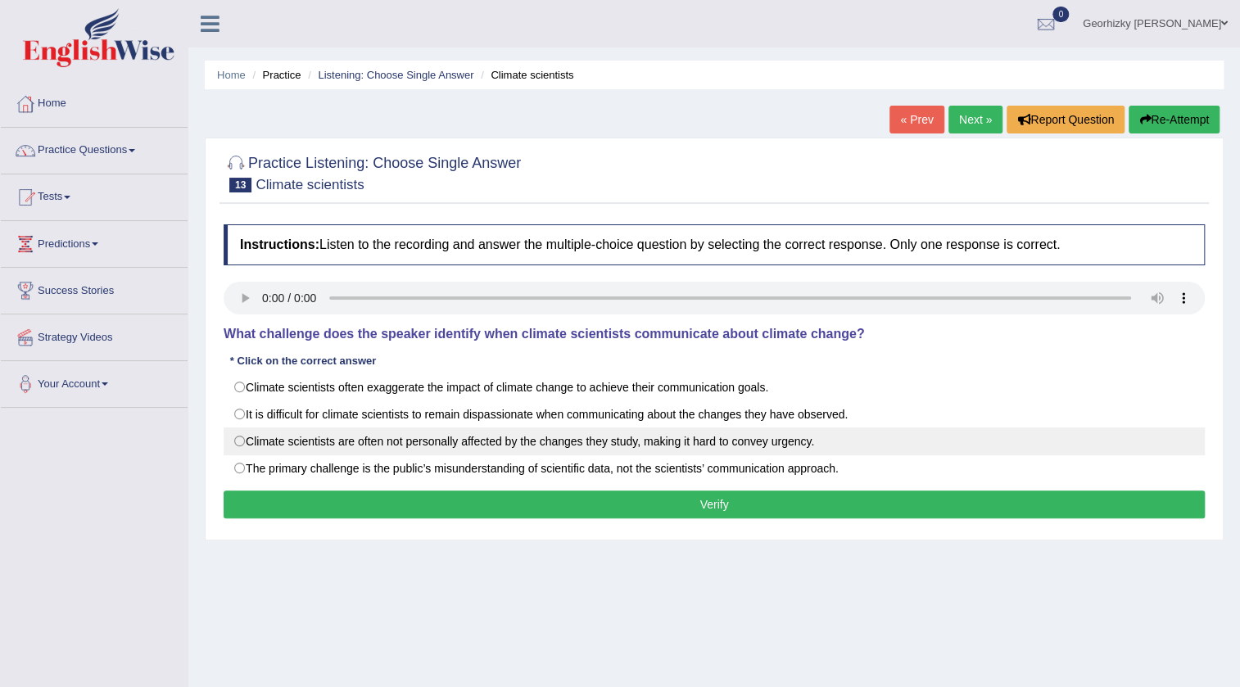
click at [438, 448] on label "Climate scientists are often not personally affected by the changes they study,…" at bounding box center [714, 442] width 981 height 28
radio input "true"
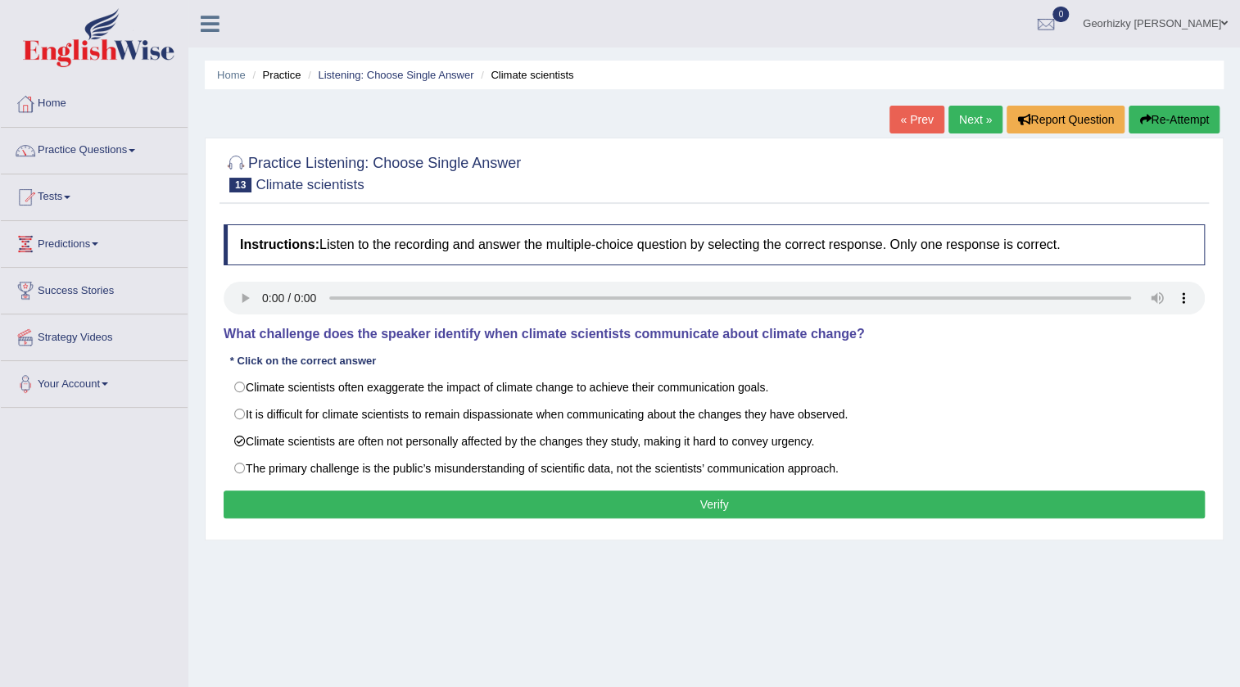
click at [496, 492] on button "Verify" at bounding box center [714, 505] width 981 height 28
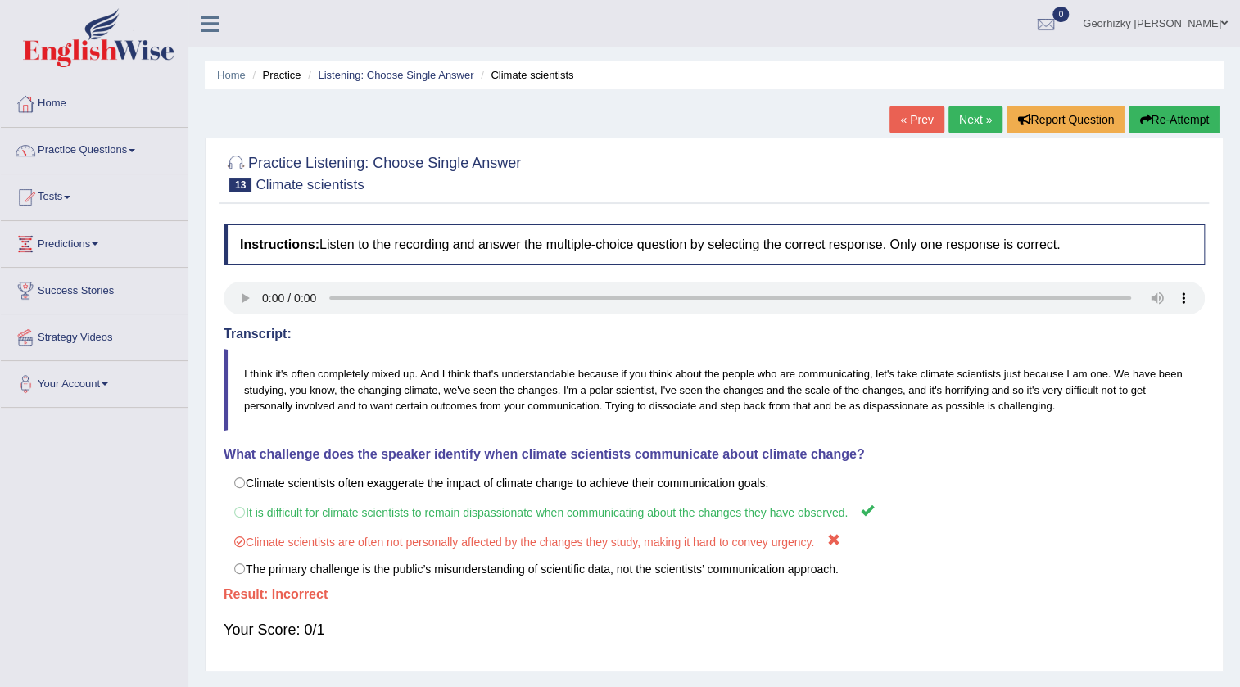
click at [974, 128] on link "Next »" at bounding box center [975, 120] width 54 height 28
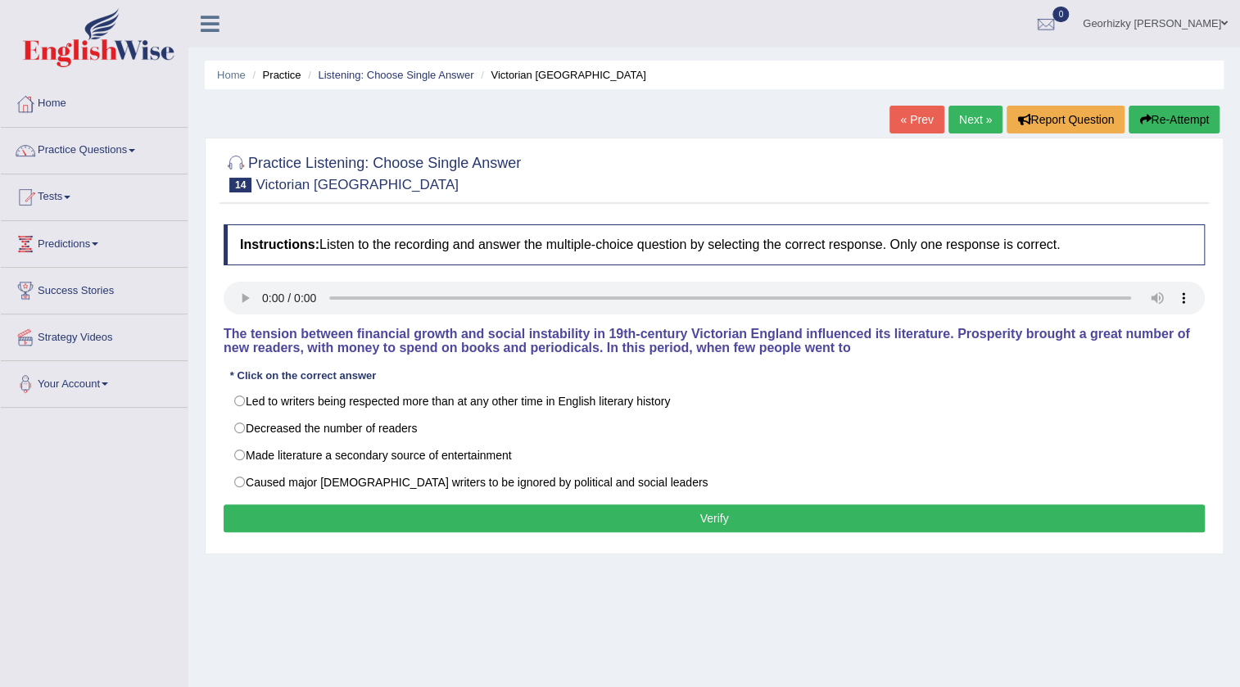
click at [912, 118] on link "« Prev" at bounding box center [916, 120] width 54 height 28
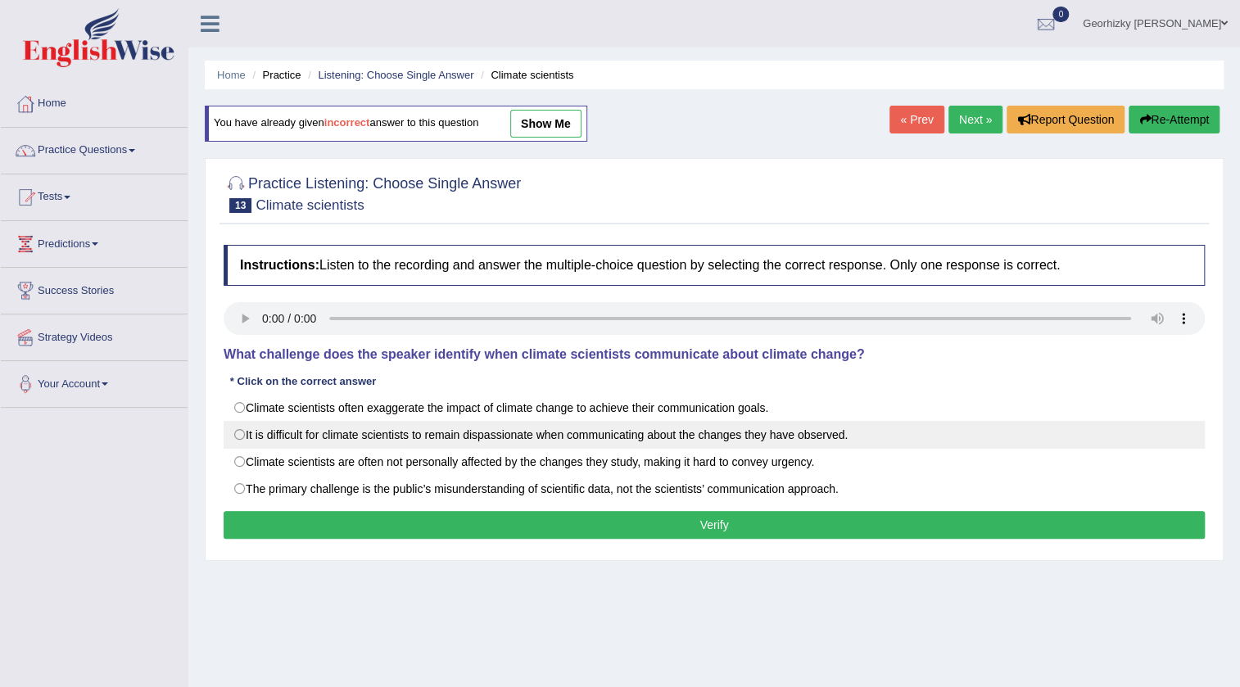
click at [451, 432] on label "It is difficult for climate scientists to remain dispassionate when communicati…" at bounding box center [714, 435] width 981 height 28
radio input "true"
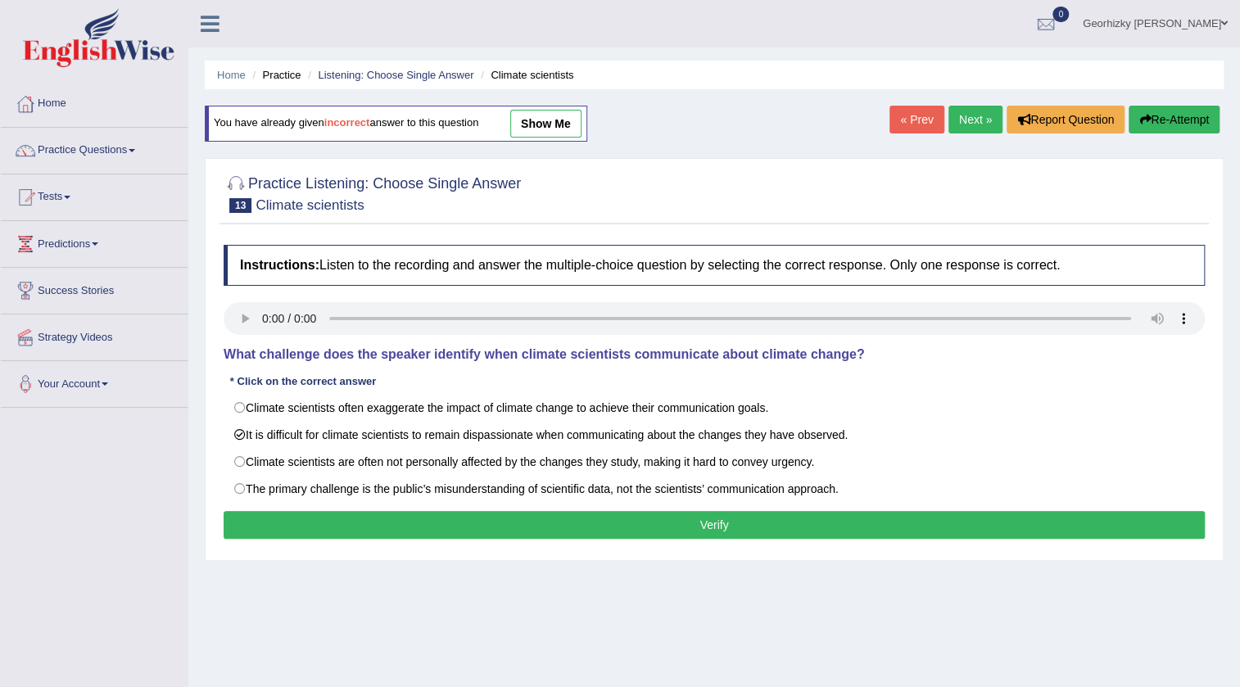
click at [477, 524] on button "Verify" at bounding box center [714, 525] width 981 height 28
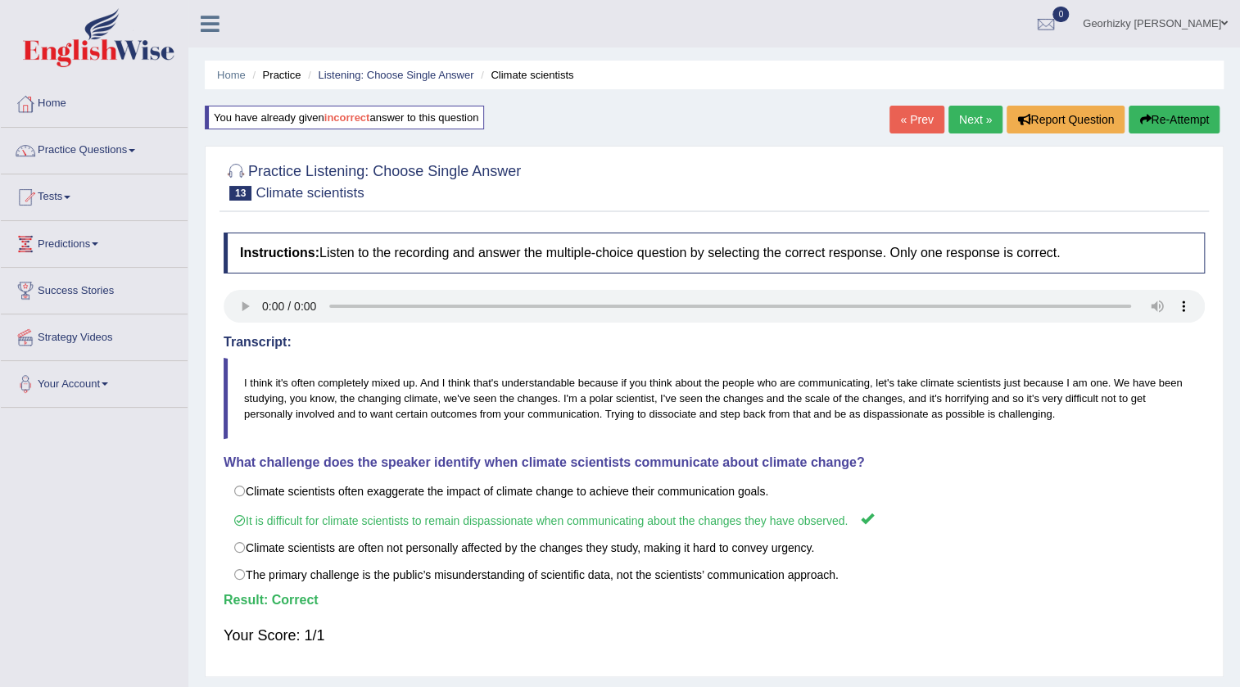
click at [987, 115] on link "Next »" at bounding box center [975, 120] width 54 height 28
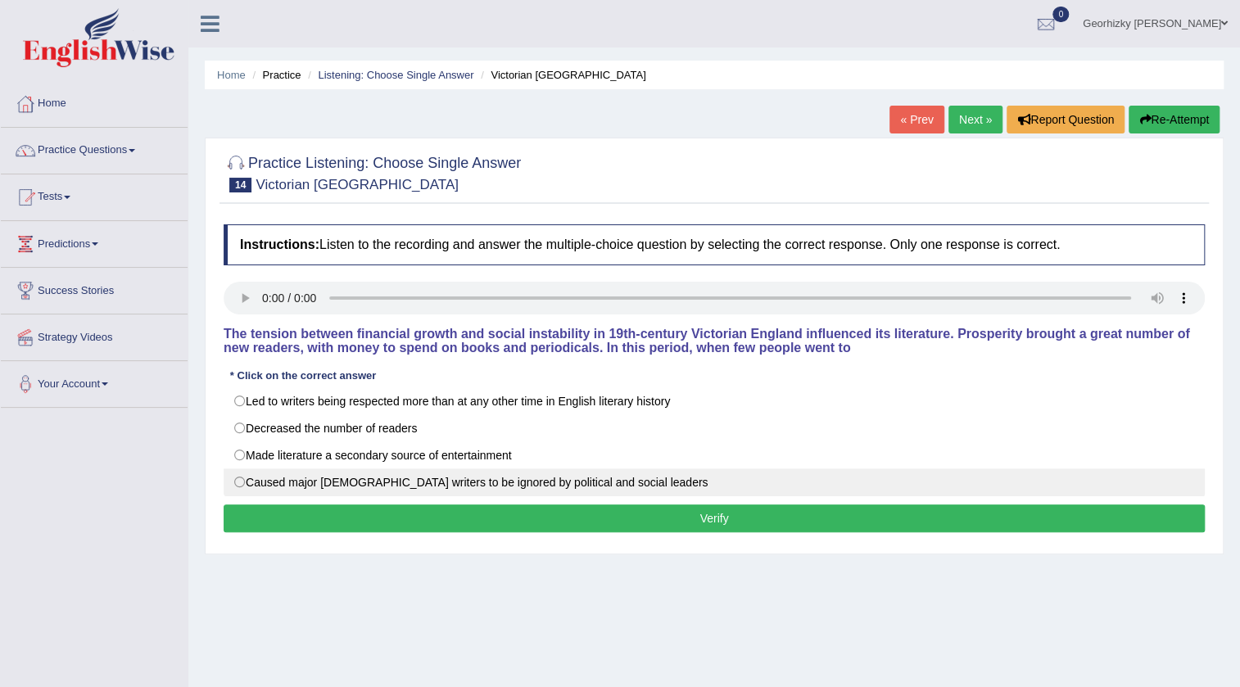
click at [353, 482] on label "Caused major [DEMOGRAPHIC_DATA] writers to be ignored by political and social l…" at bounding box center [714, 482] width 981 height 28
radio input "true"
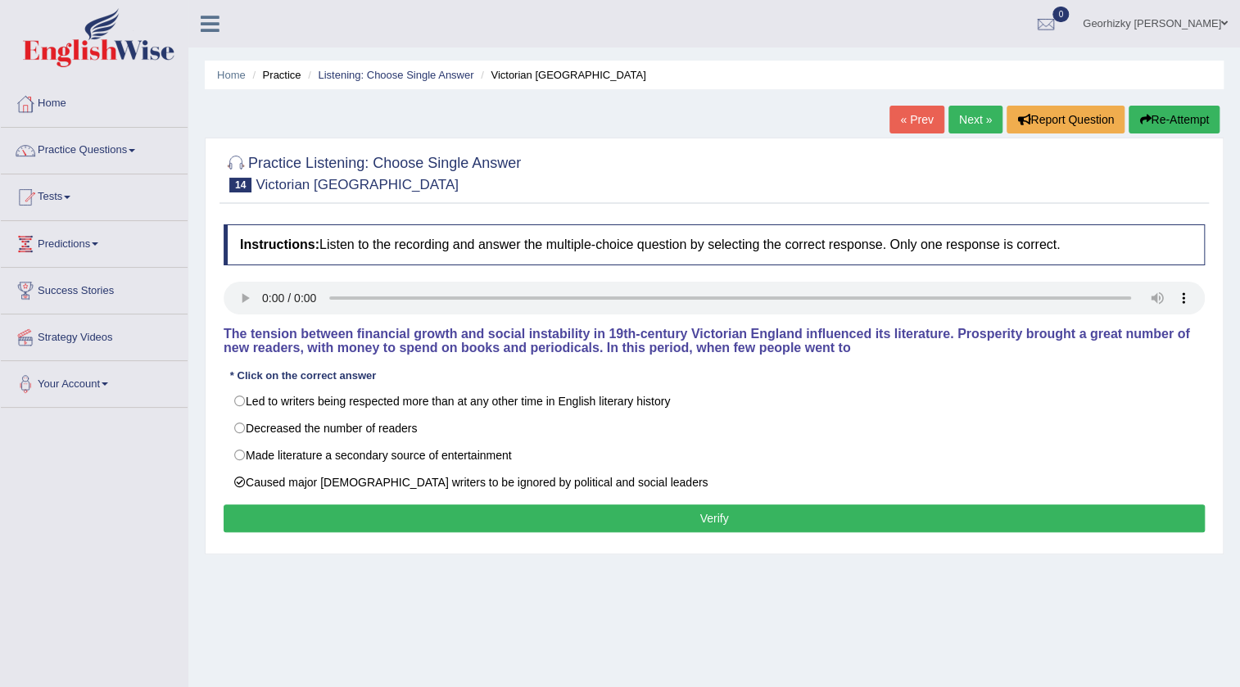
click at [435, 514] on button "Verify" at bounding box center [714, 519] width 981 height 28
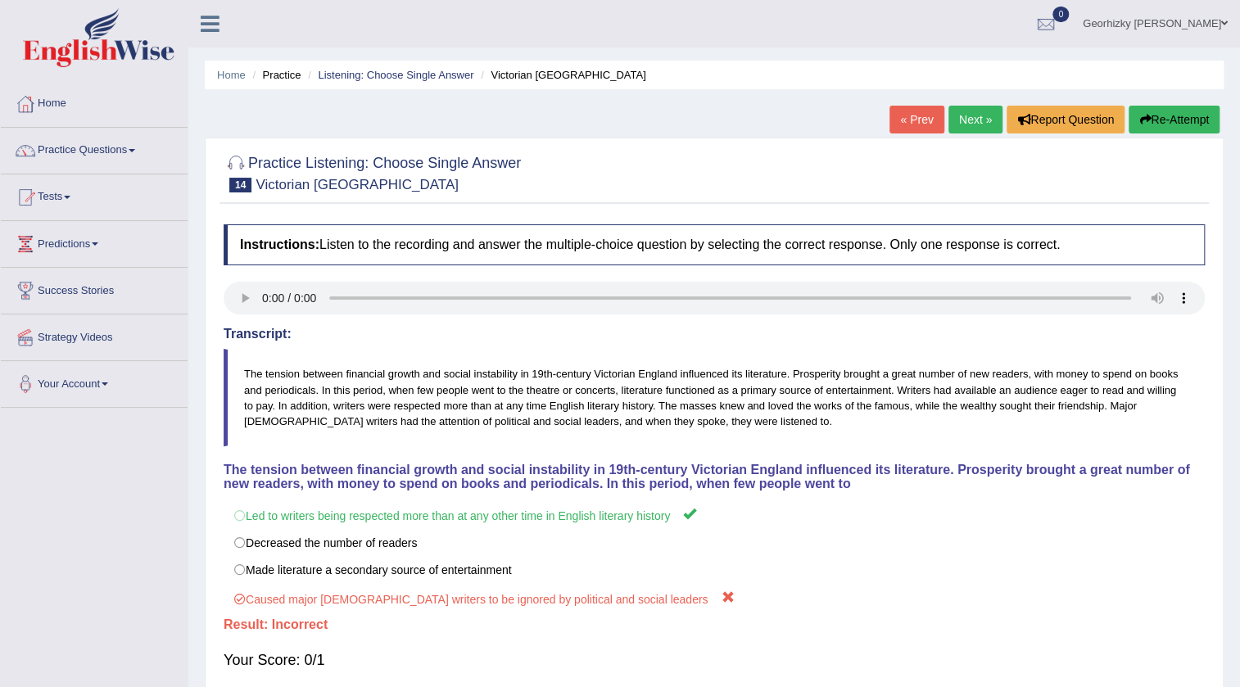
click at [911, 129] on link "« Prev" at bounding box center [916, 120] width 54 height 28
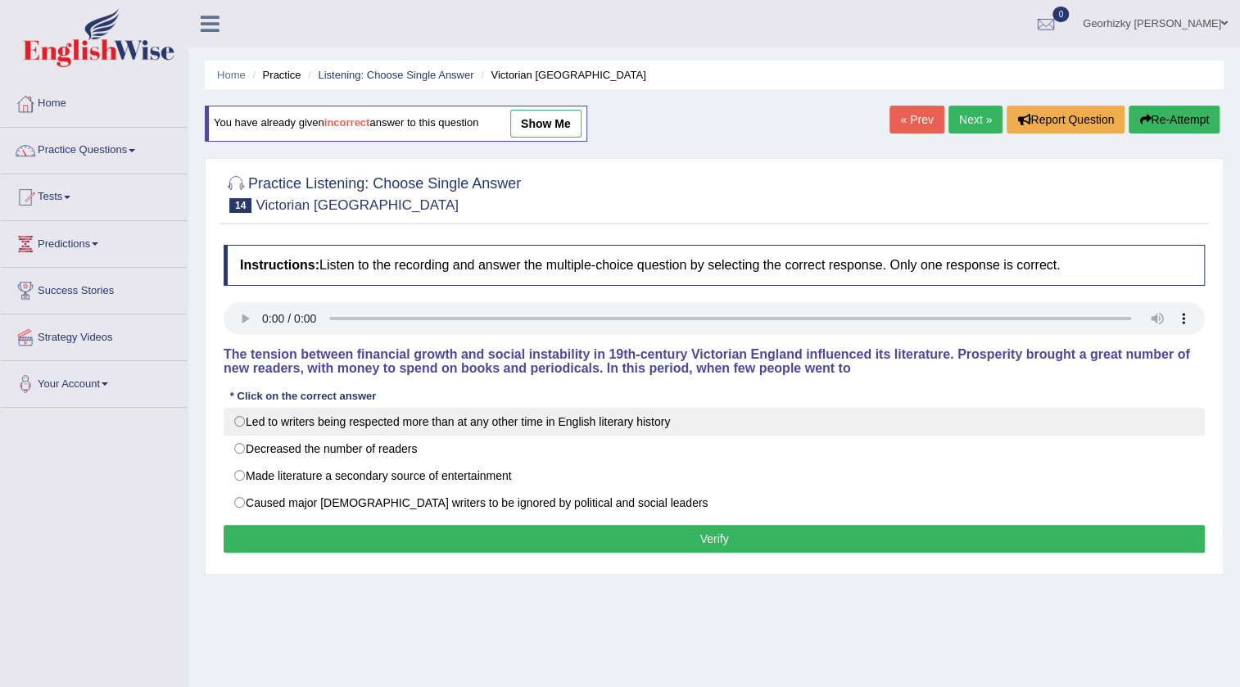
click at [270, 415] on label "Led to writers being respected more than at any other time in English literary …" at bounding box center [714, 422] width 981 height 28
radio input "true"
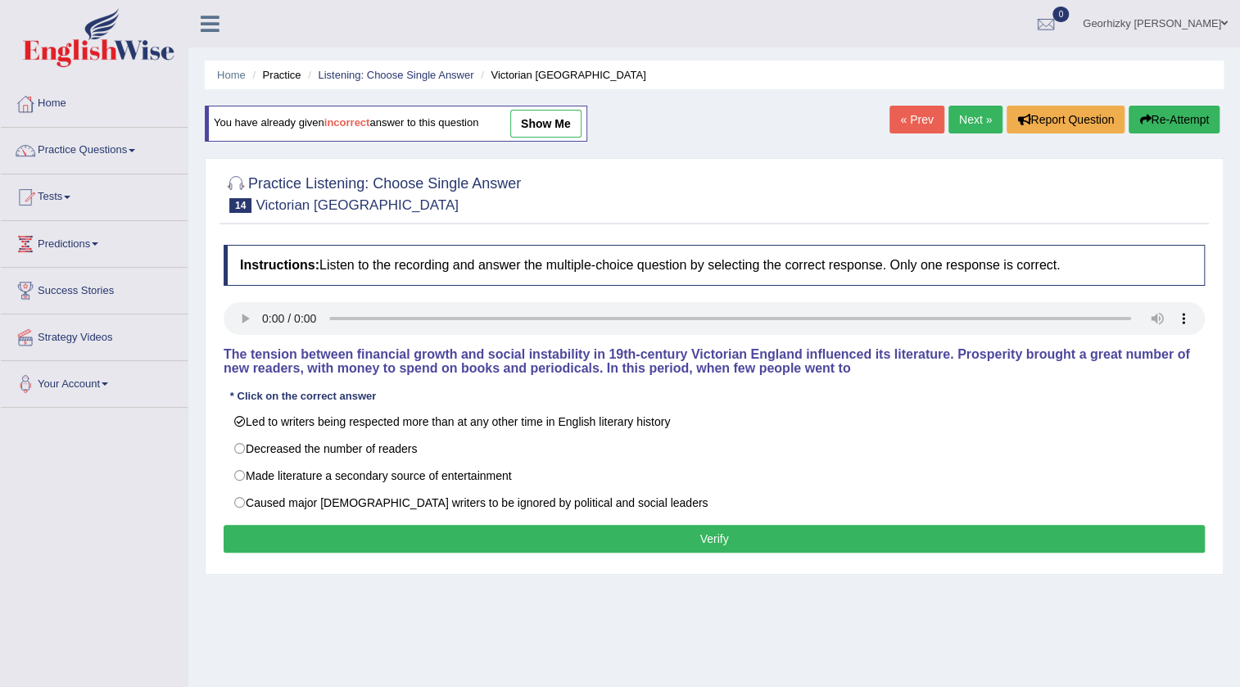
click at [512, 536] on button "Verify" at bounding box center [714, 539] width 981 height 28
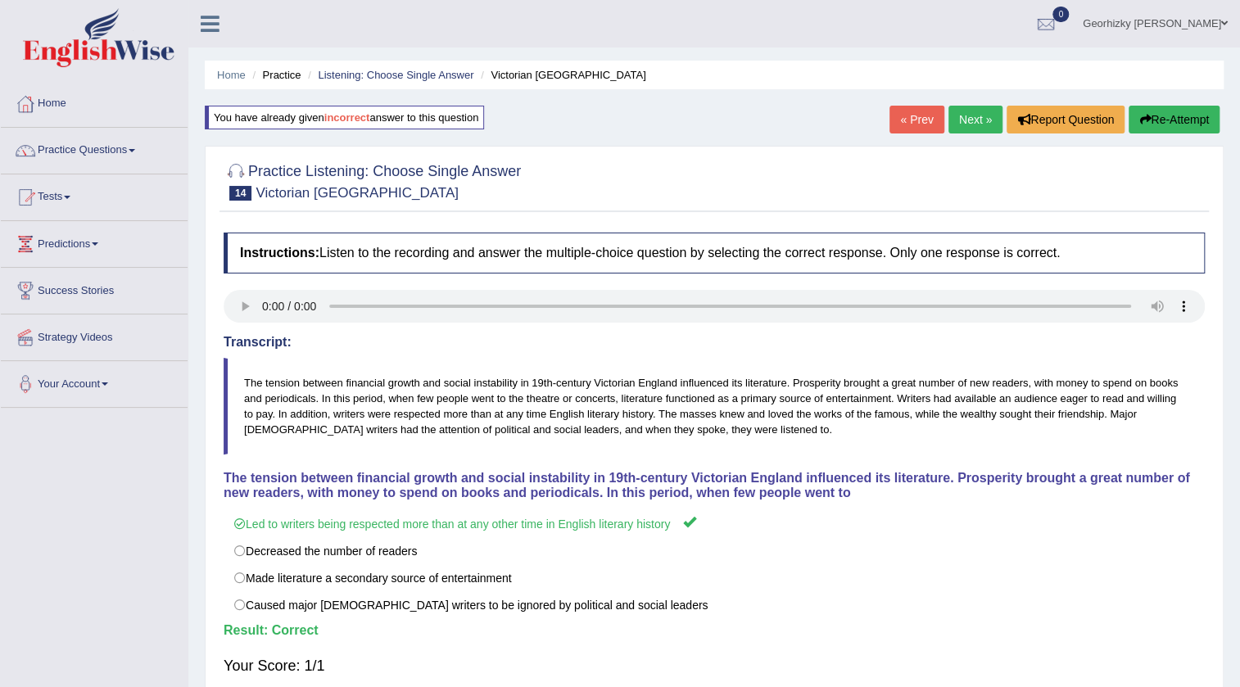
click at [981, 123] on link "Next »" at bounding box center [975, 120] width 54 height 28
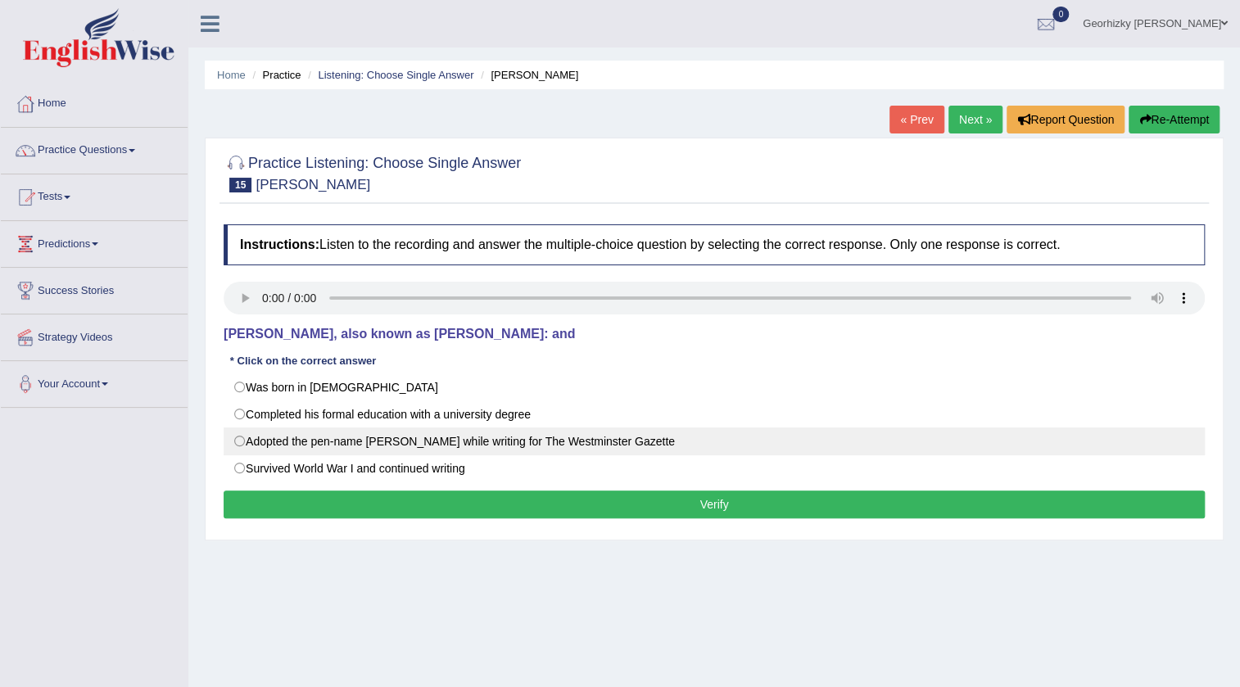
click at [573, 442] on label "Adopted the pen-name Saki while writing for The Westminster Gazette" at bounding box center [714, 442] width 981 height 28
radio input "true"
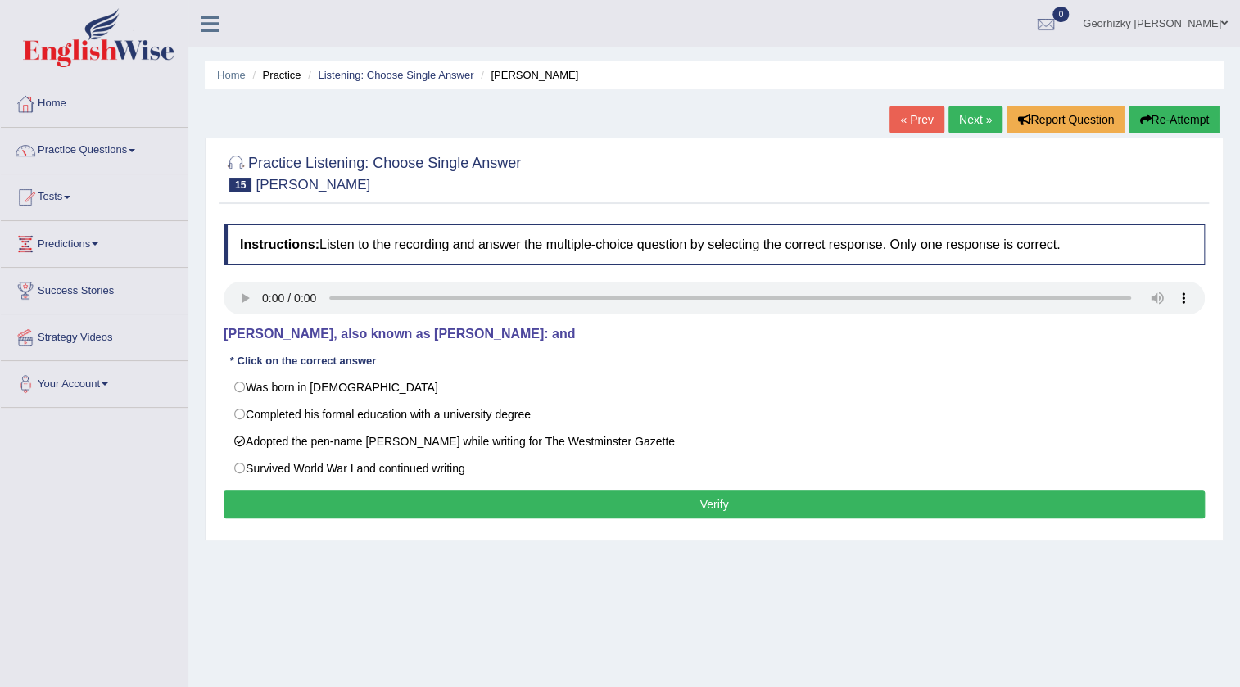
click at [573, 505] on button "Verify" at bounding box center [714, 505] width 981 height 28
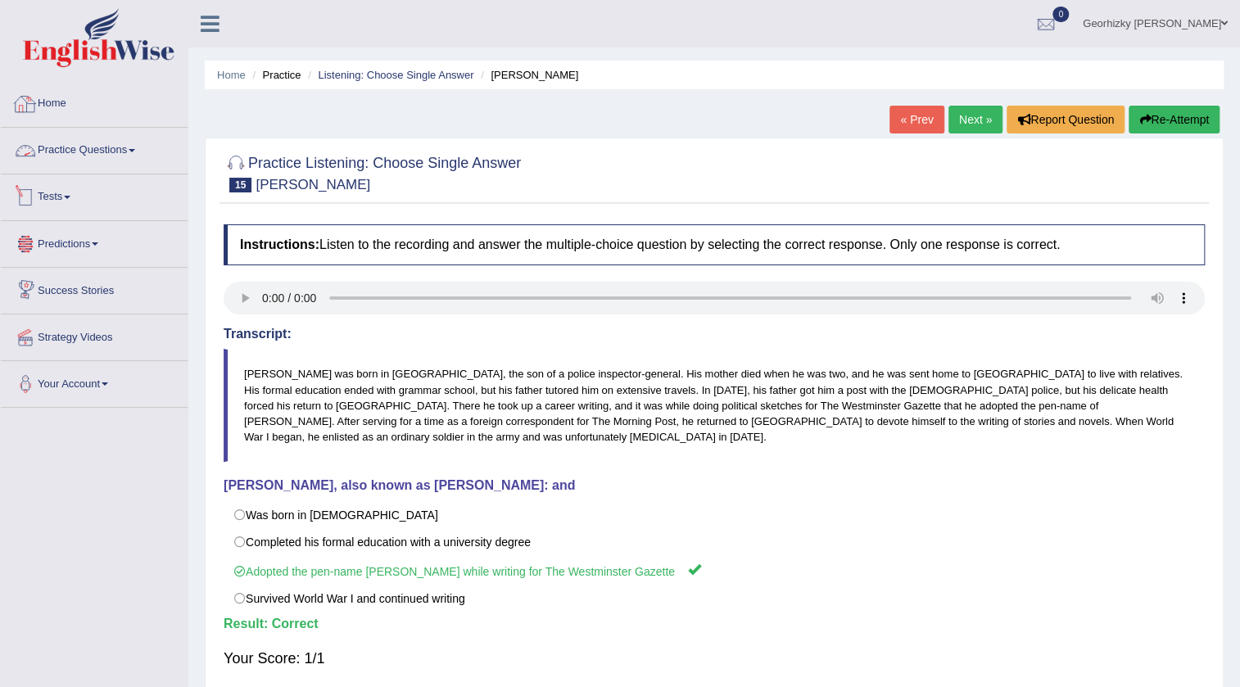
click at [134, 161] on link "Practice Questions" at bounding box center [94, 148] width 187 height 41
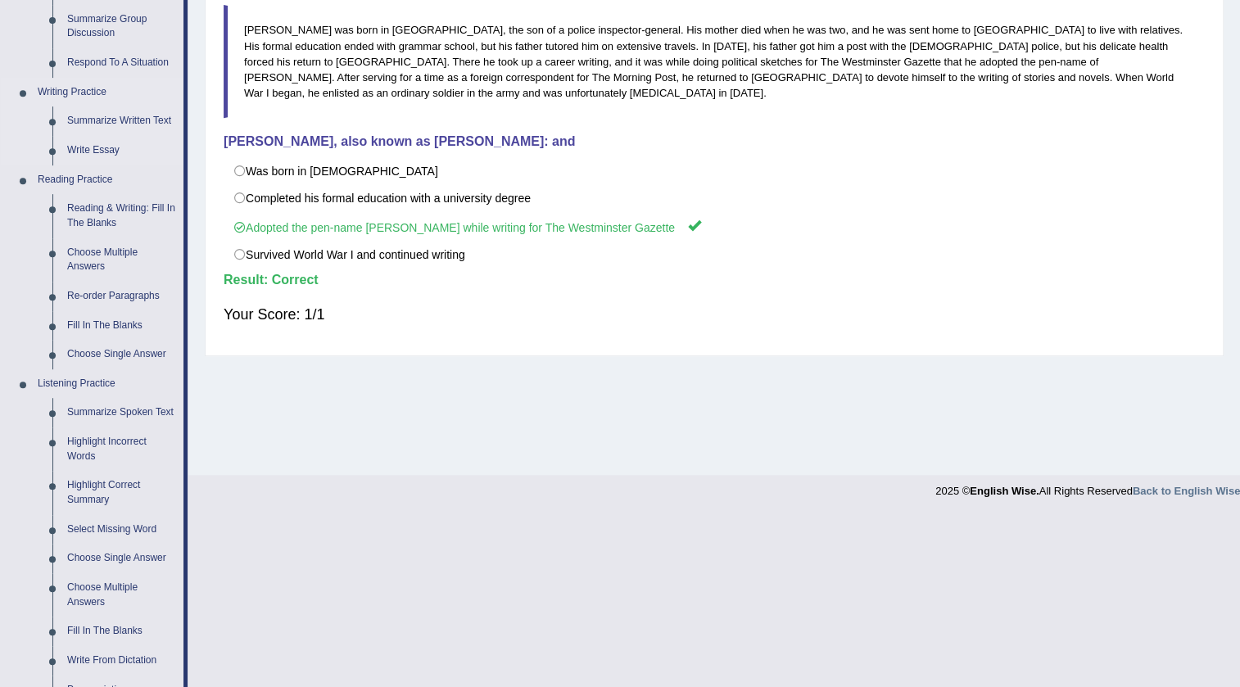
scroll to position [446, 0]
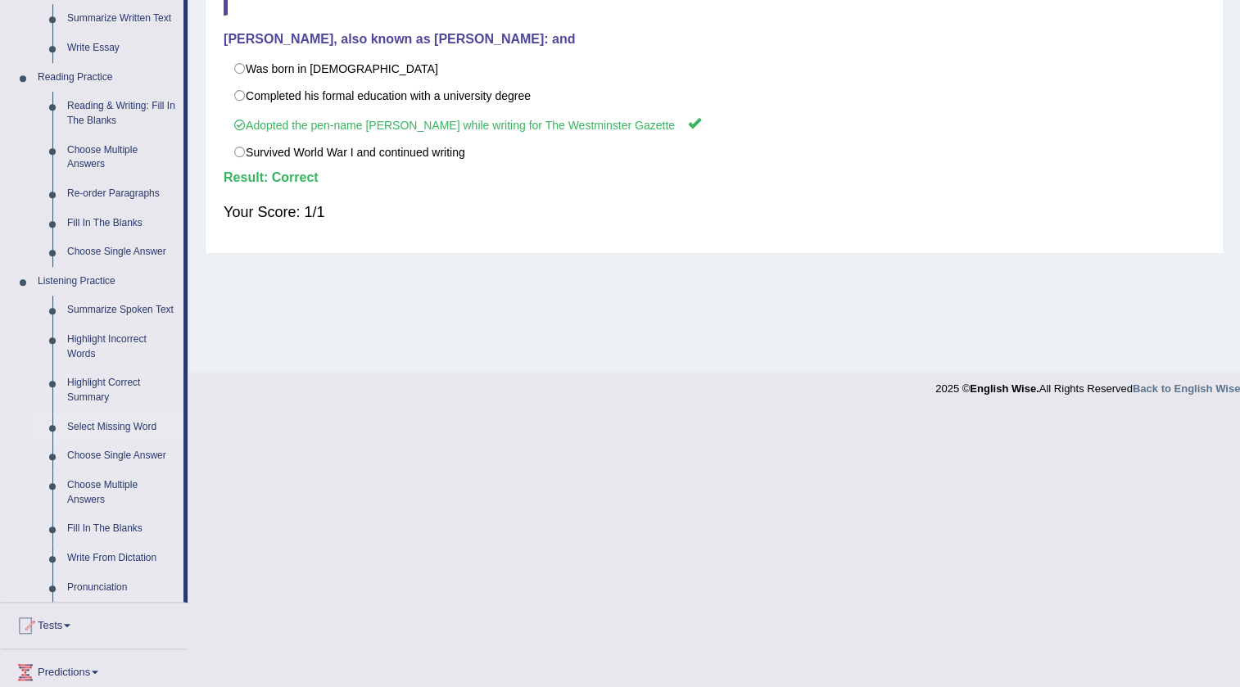
click at [130, 419] on link "Select Missing Word" at bounding box center [122, 427] width 124 height 29
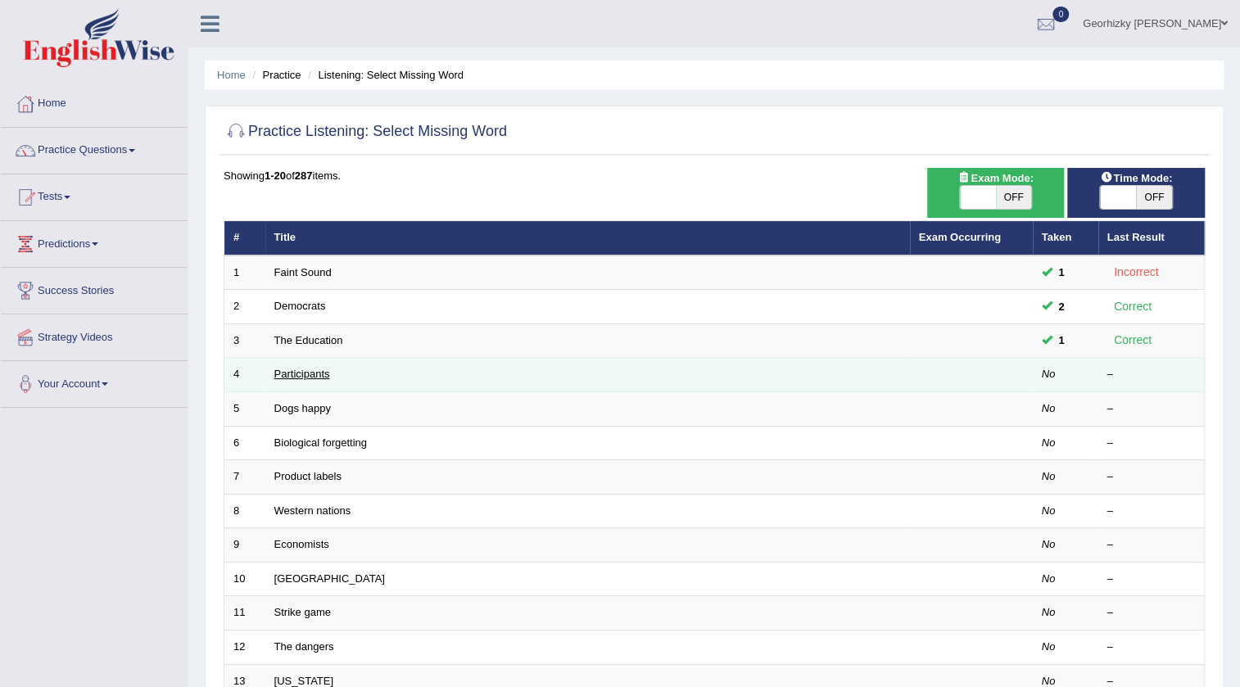
click at [299, 375] on link "Participants" at bounding box center [302, 374] width 56 height 12
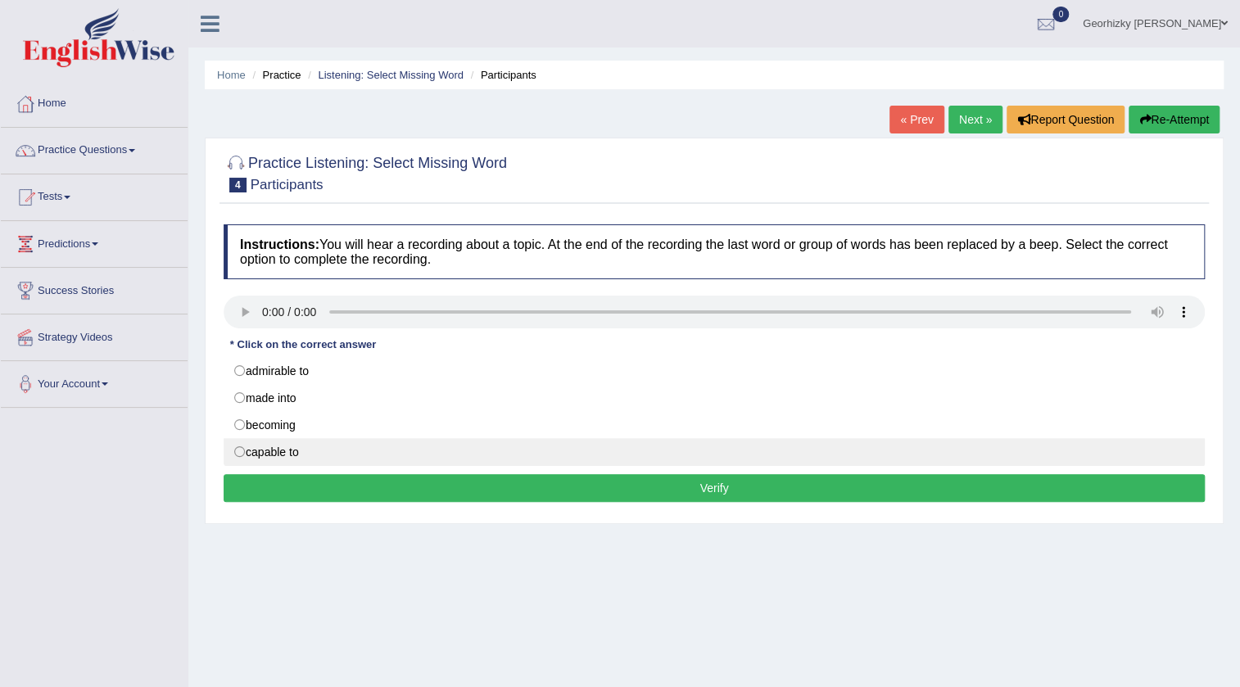
click at [260, 457] on label "capable to" at bounding box center [714, 452] width 981 height 28
radio input "true"
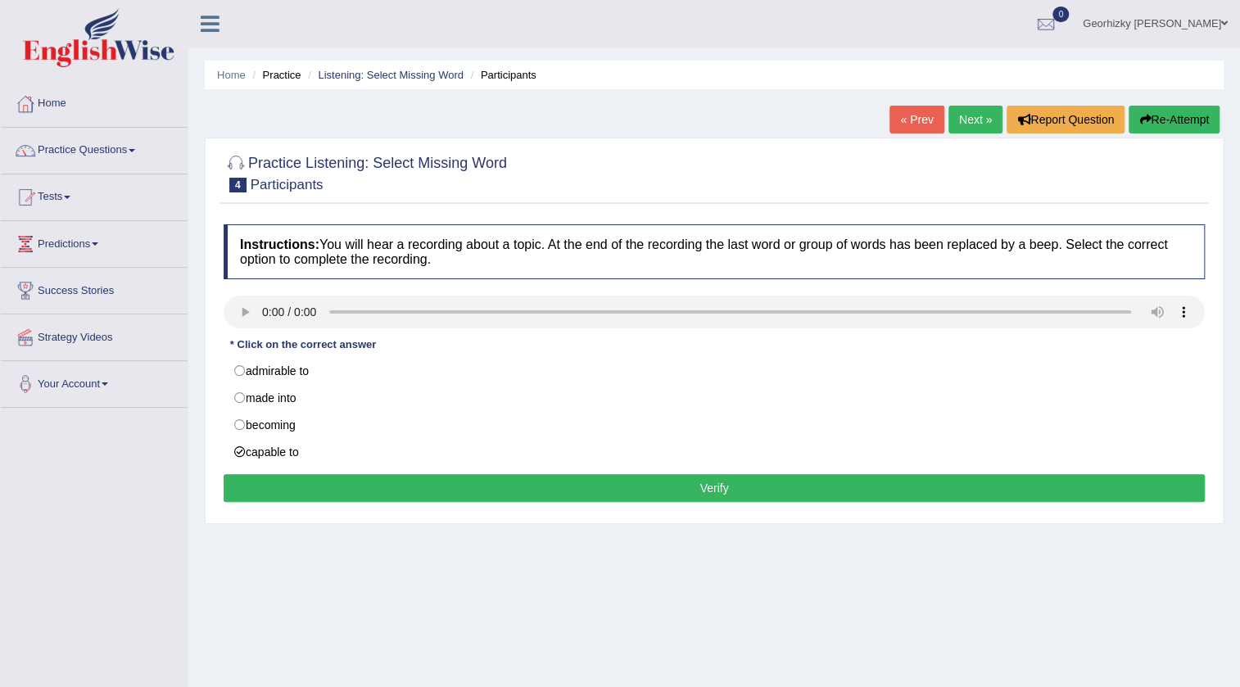
click at [302, 485] on button "Verify" at bounding box center [714, 488] width 981 height 28
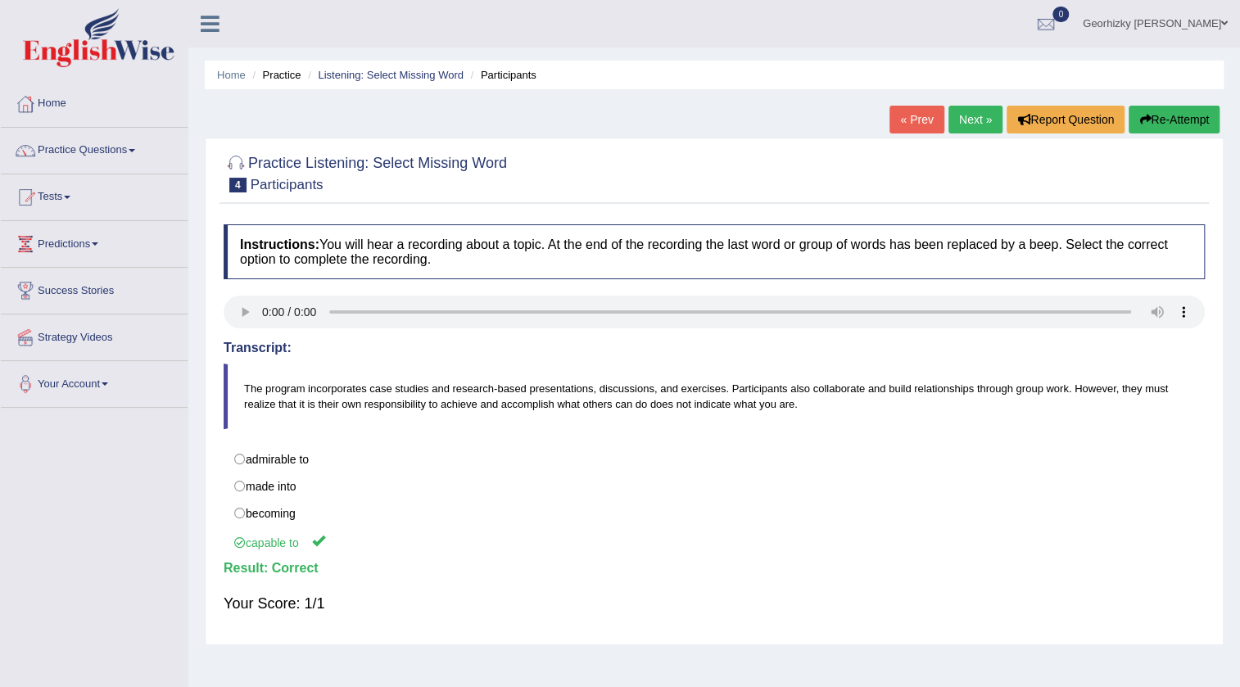
click at [976, 124] on link "Next »" at bounding box center [975, 120] width 54 height 28
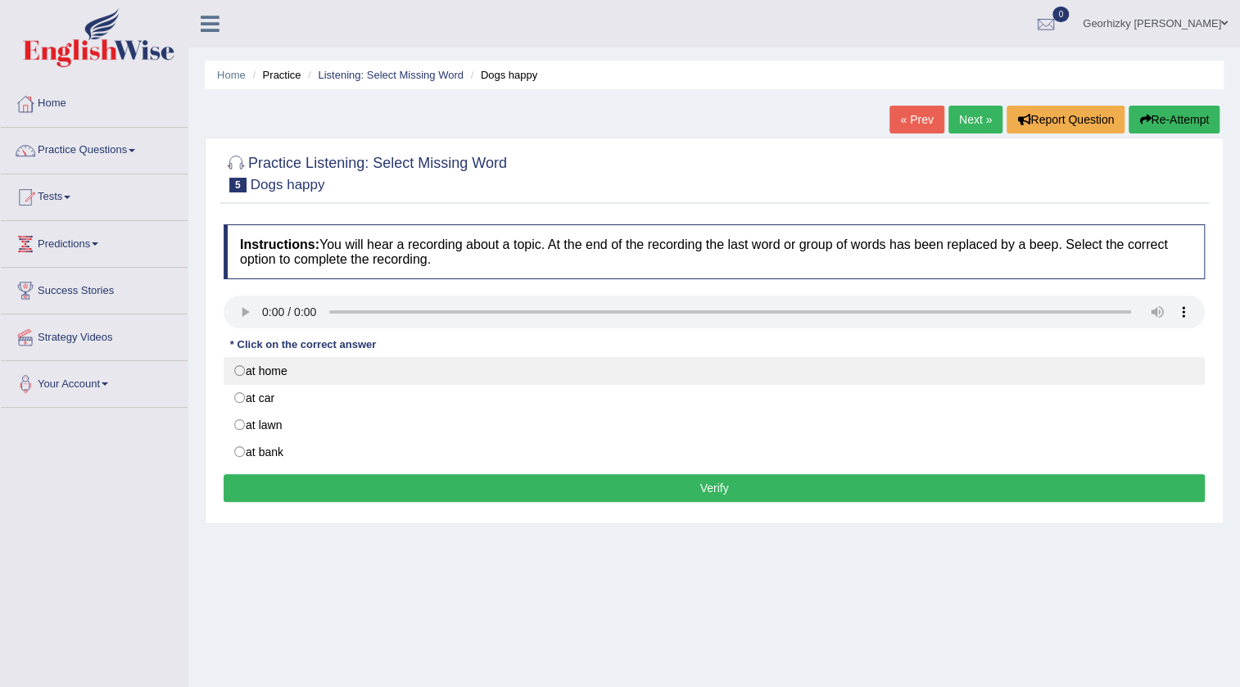
click at [257, 368] on label "at home" at bounding box center [714, 371] width 981 height 28
radio input "true"
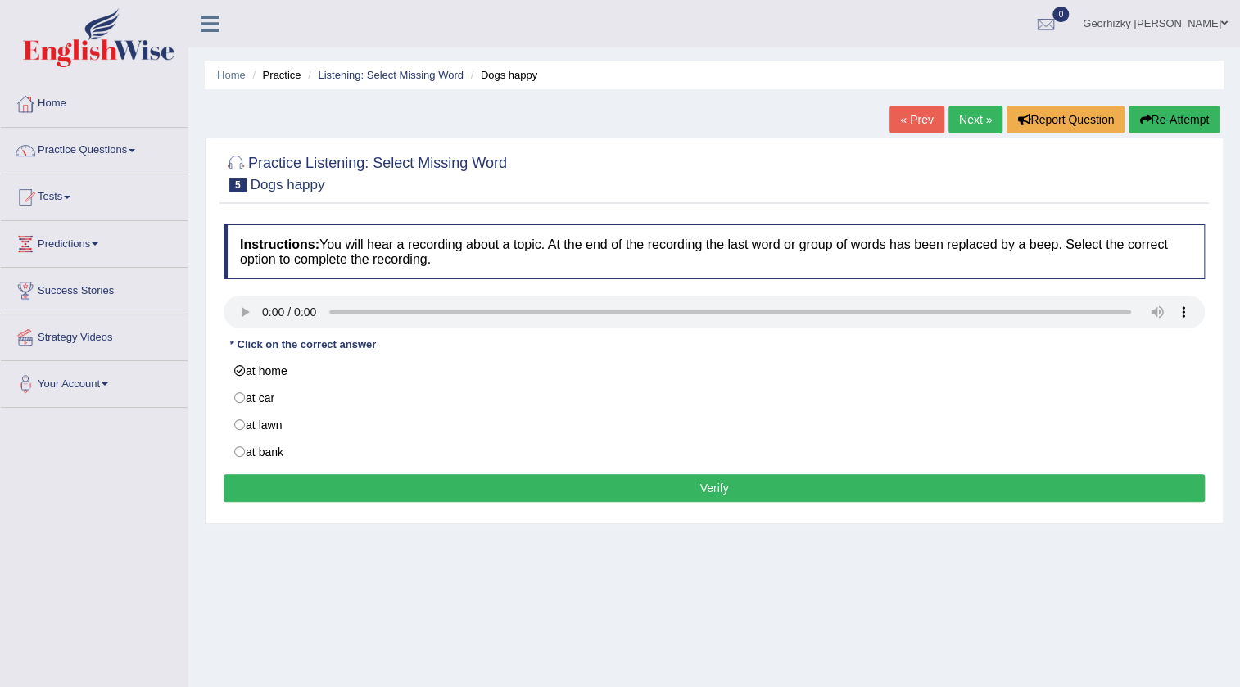
click at [384, 482] on button "Verify" at bounding box center [714, 488] width 981 height 28
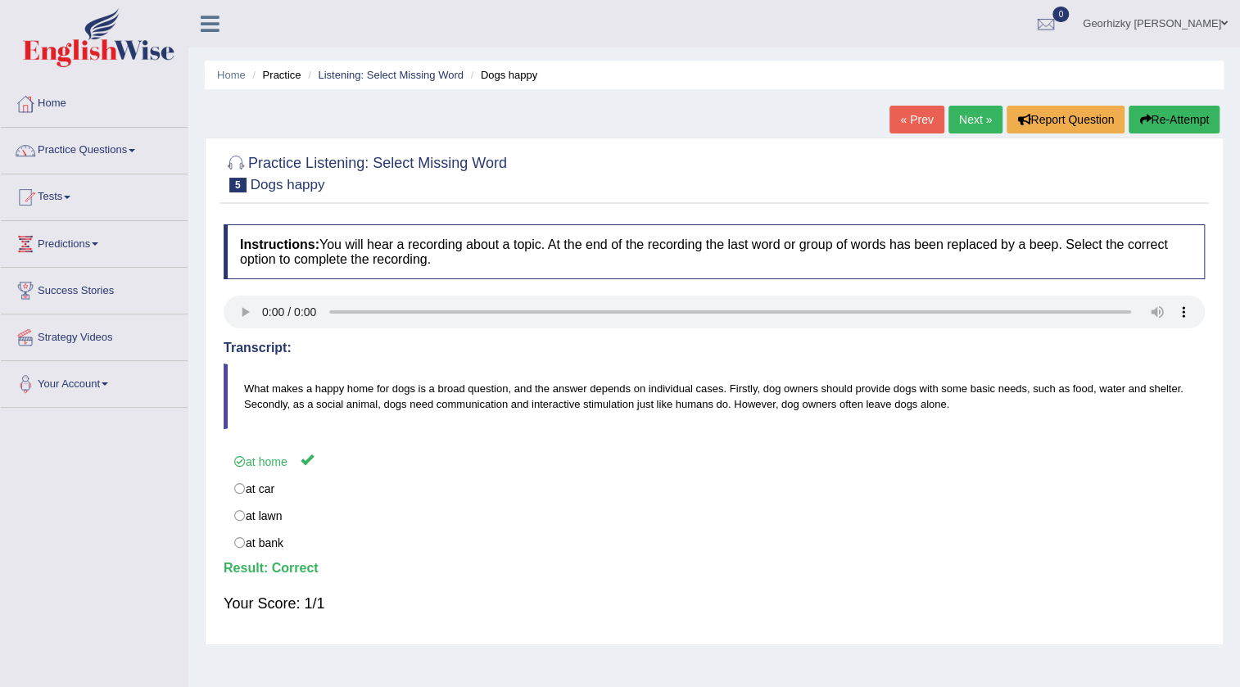
click at [972, 114] on link "Next »" at bounding box center [975, 120] width 54 height 28
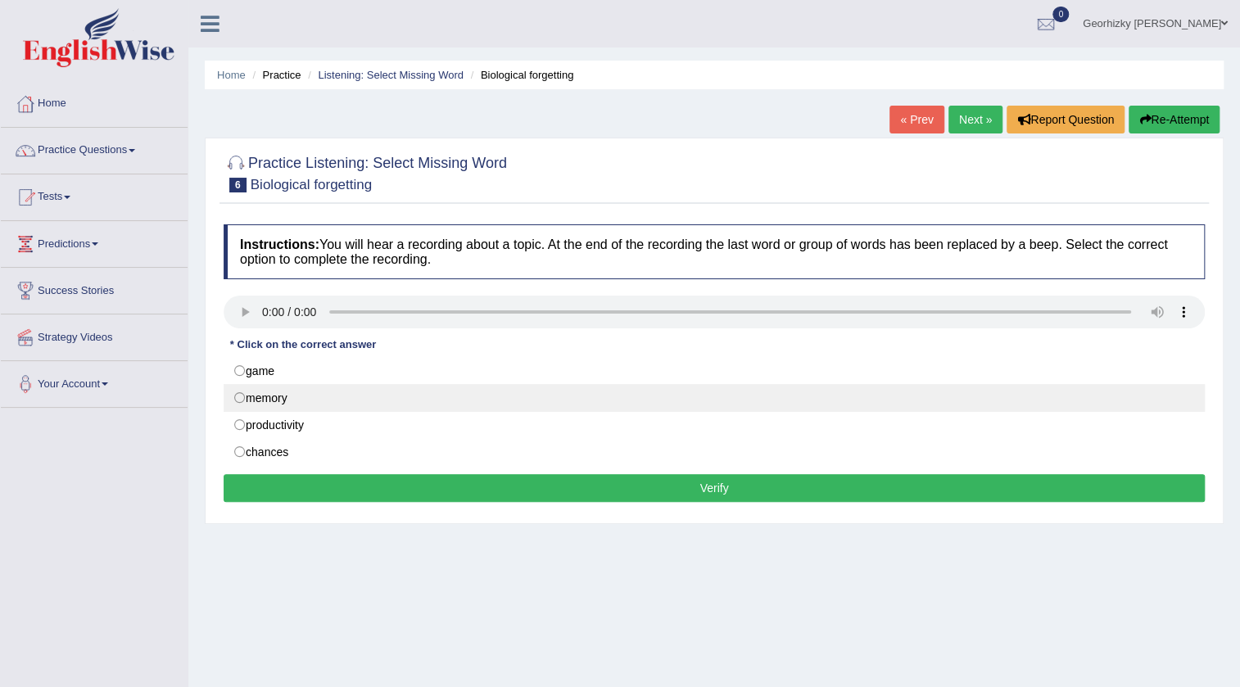
click at [312, 402] on label "memory" at bounding box center [714, 398] width 981 height 28
radio input "true"
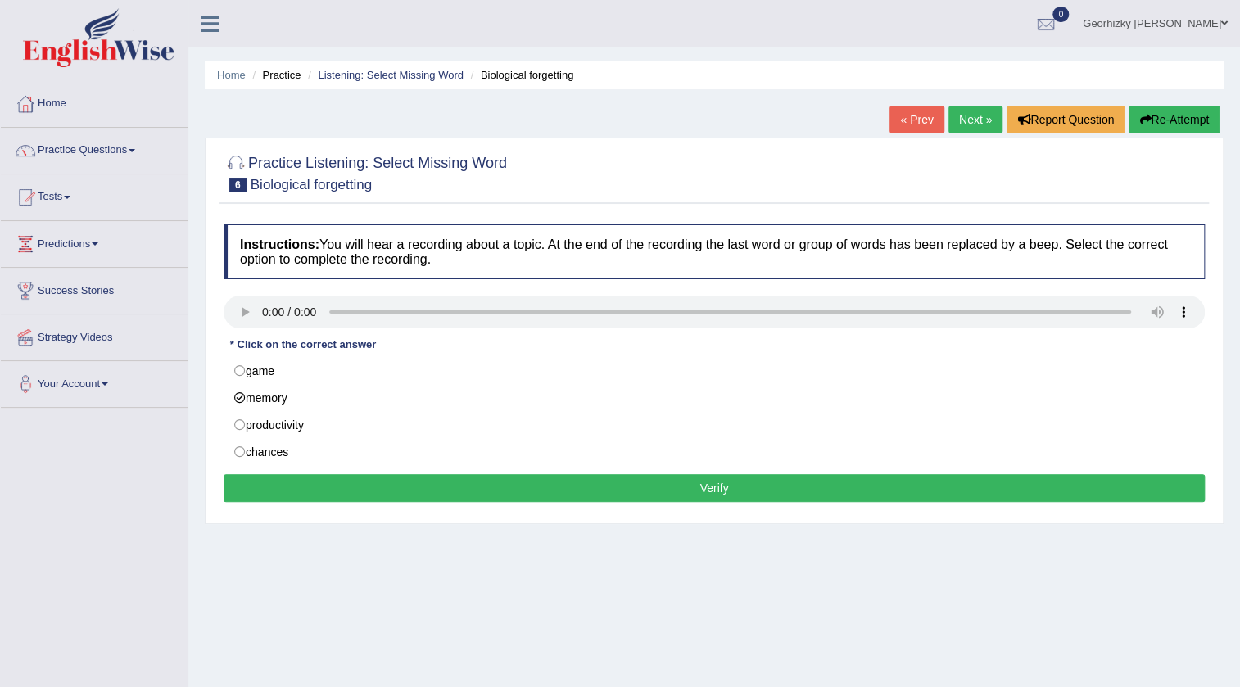
click at [506, 487] on button "Verify" at bounding box center [714, 488] width 981 height 28
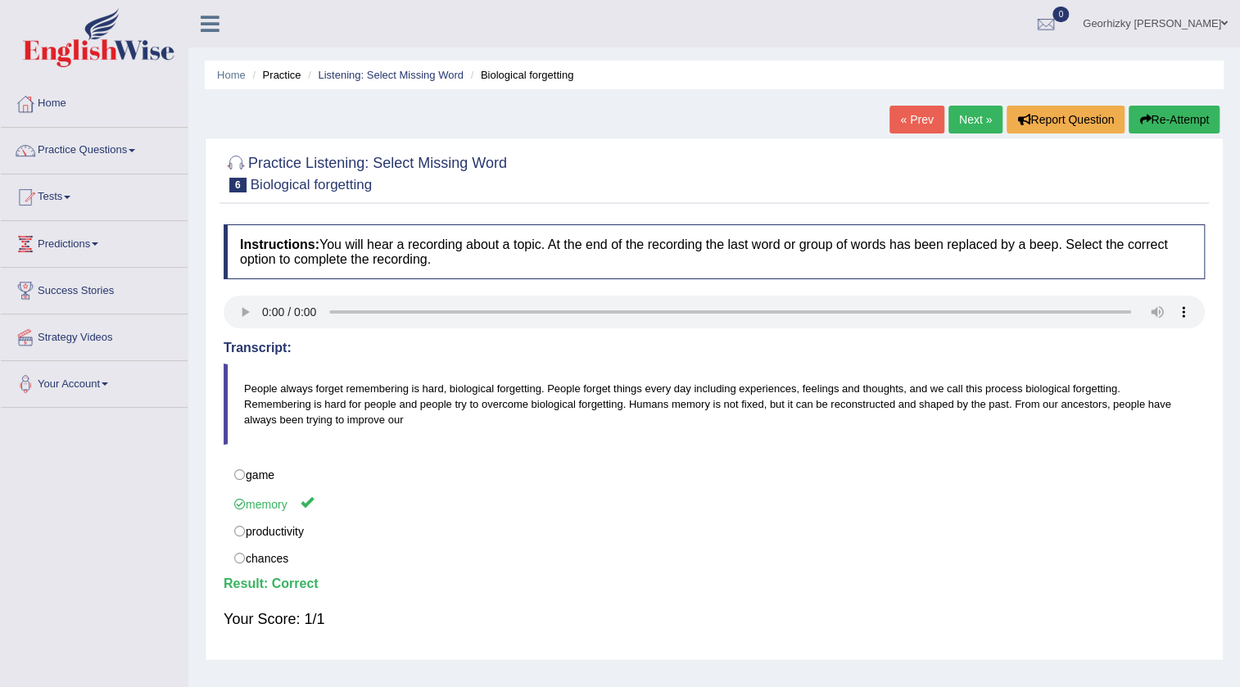
click at [981, 123] on link "Next »" at bounding box center [975, 120] width 54 height 28
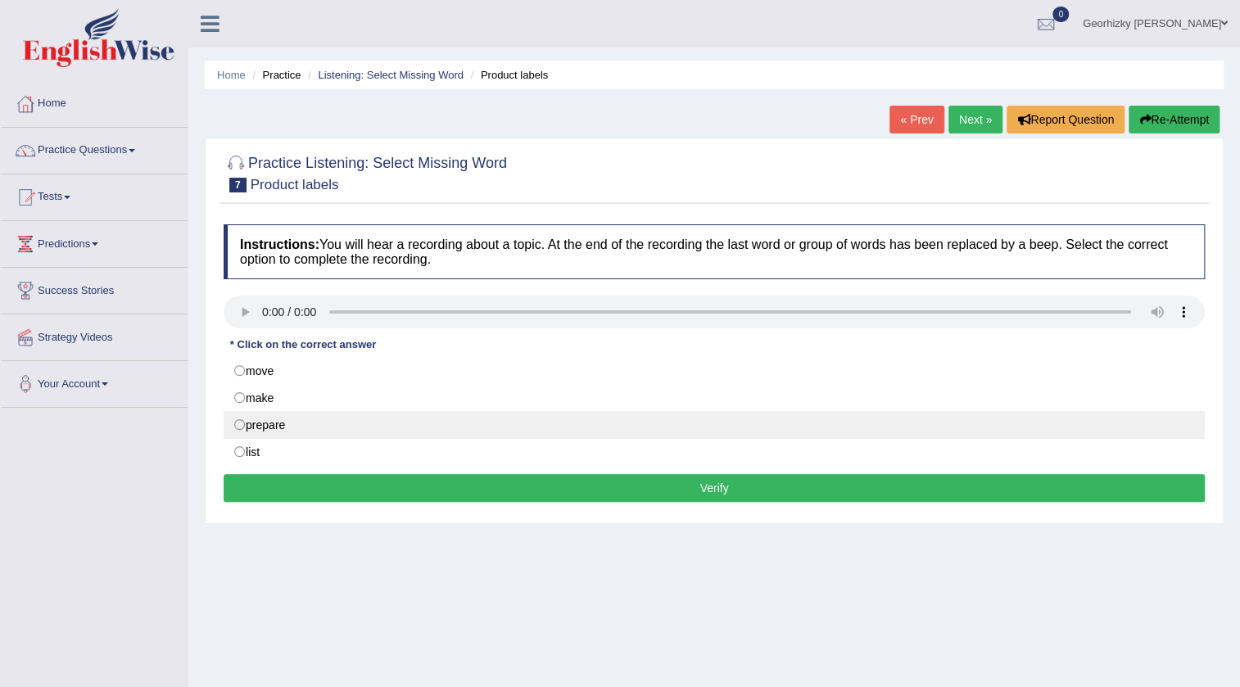
click at [269, 431] on label "prepare" at bounding box center [714, 425] width 981 height 28
radio input "true"
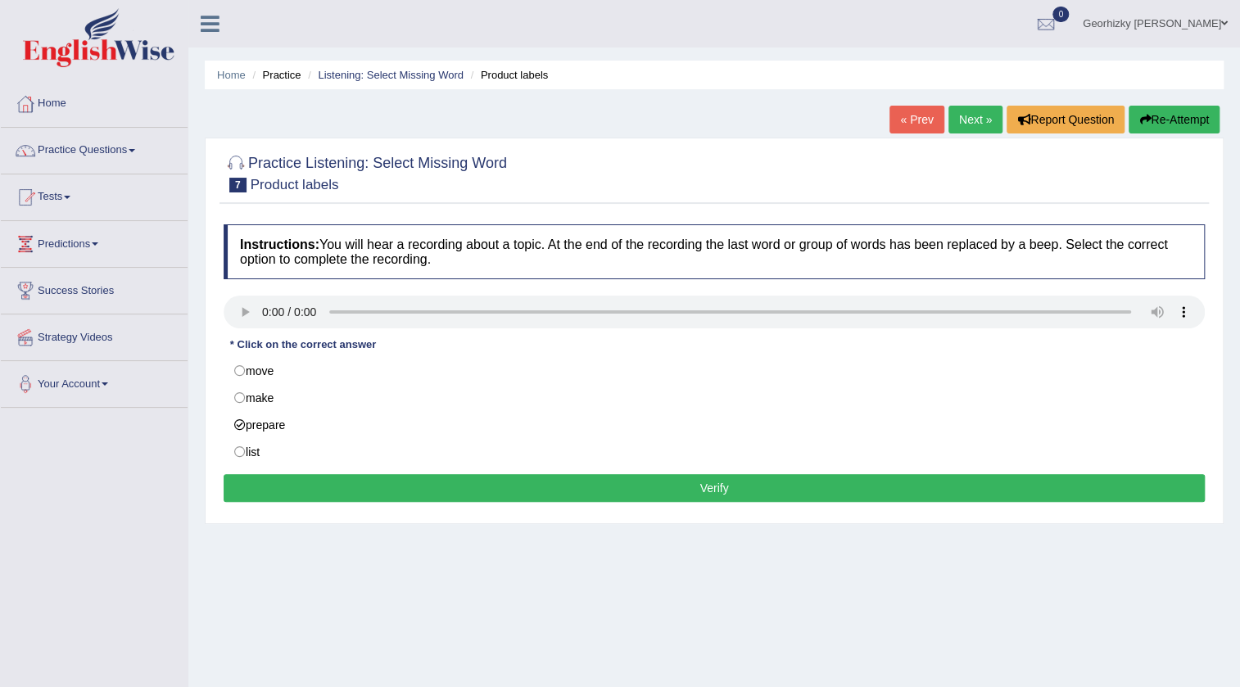
click at [389, 487] on button "Verify" at bounding box center [714, 488] width 981 height 28
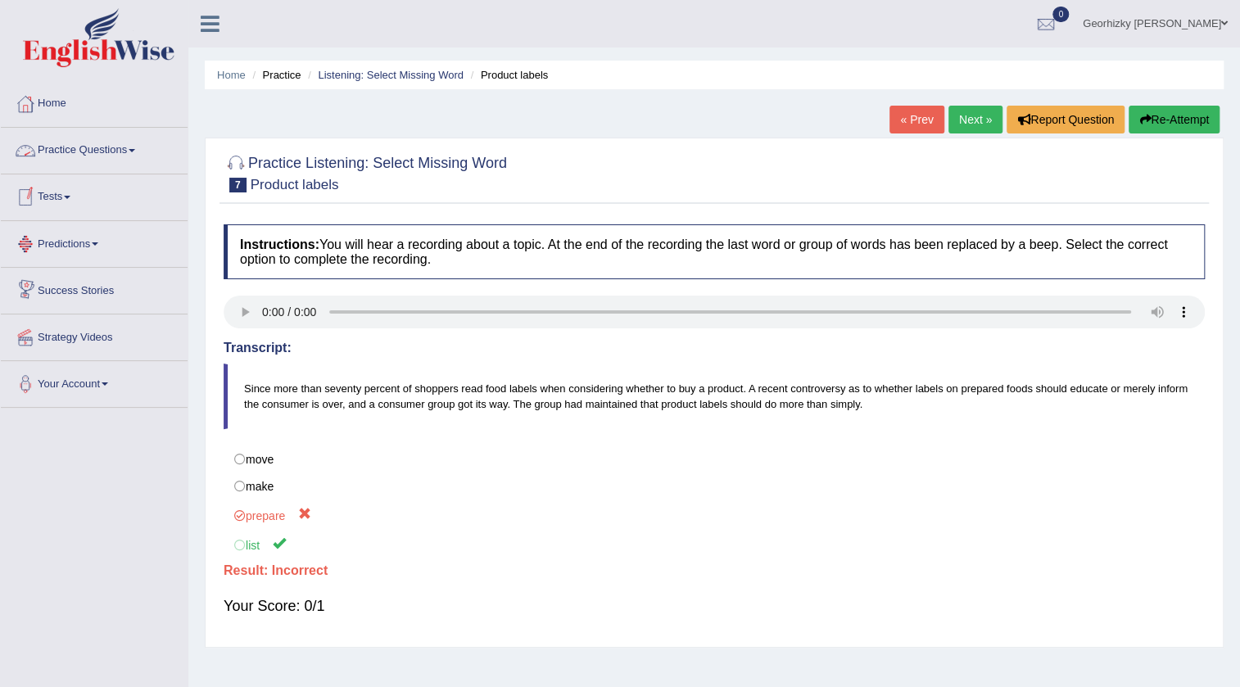
click at [139, 143] on link "Practice Questions" at bounding box center [94, 148] width 187 height 41
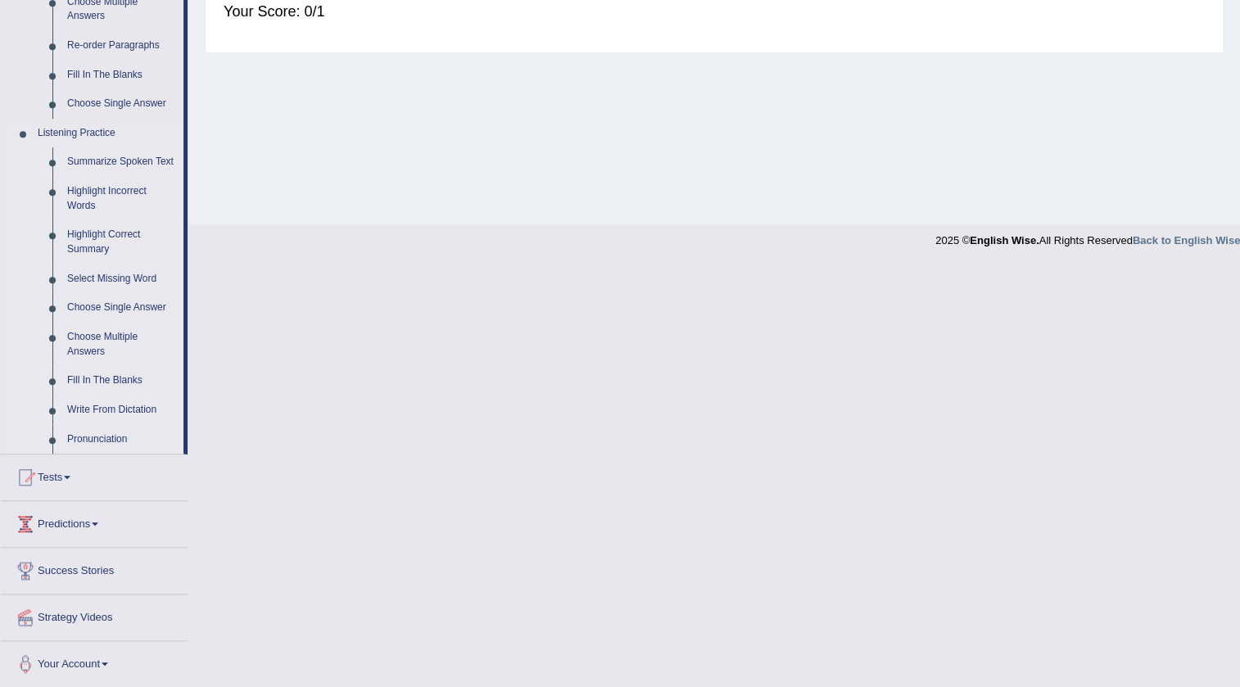
scroll to position [520, 0]
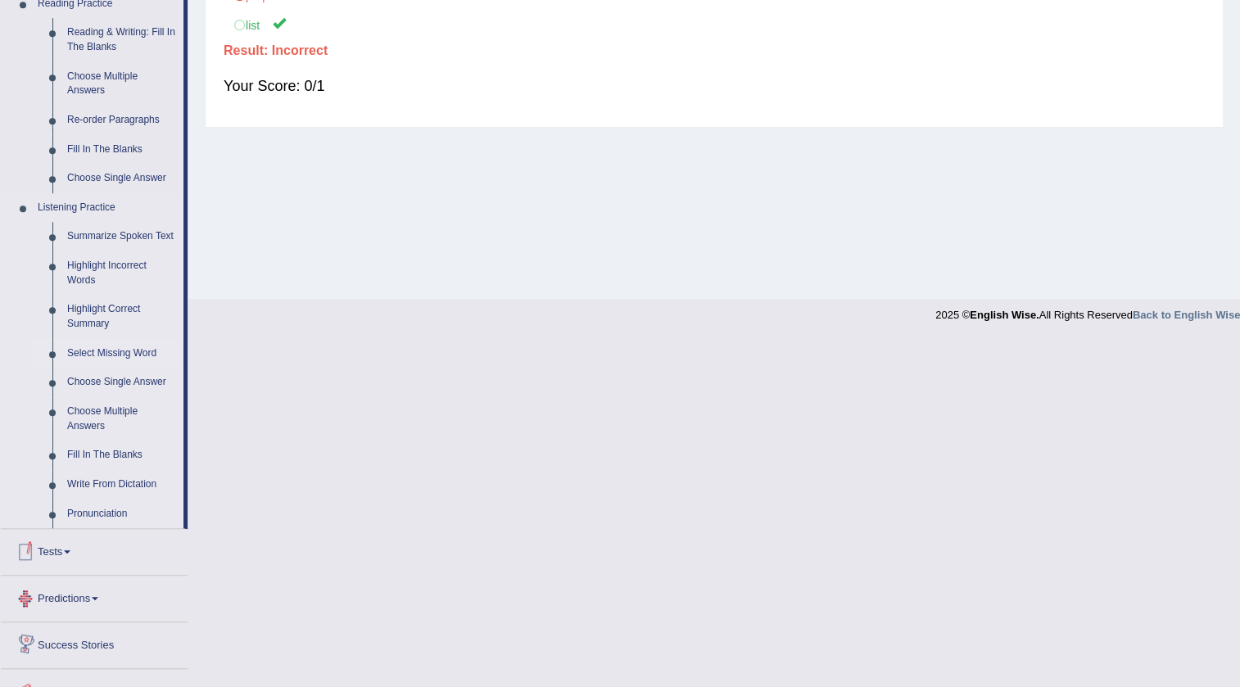
click at [115, 356] on link "Select Missing Word" at bounding box center [122, 353] width 124 height 29
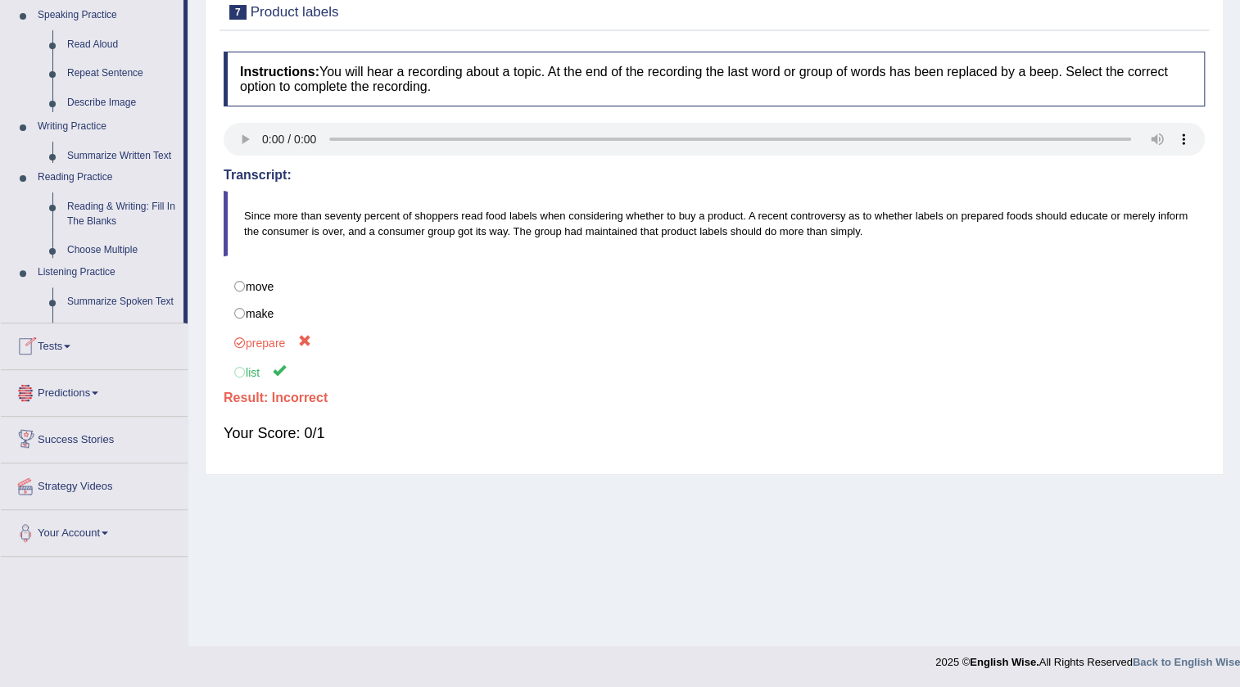
scroll to position [172, 0]
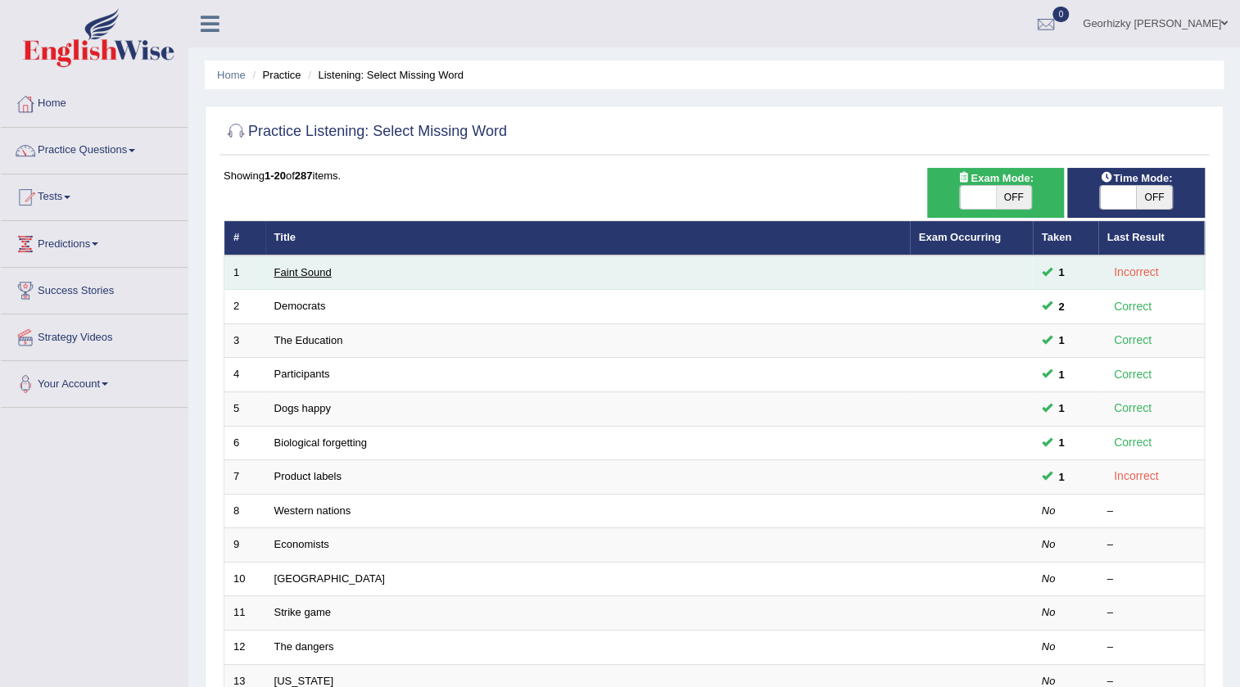
click at [325, 272] on link "Faint Sound" at bounding box center [302, 272] width 57 height 12
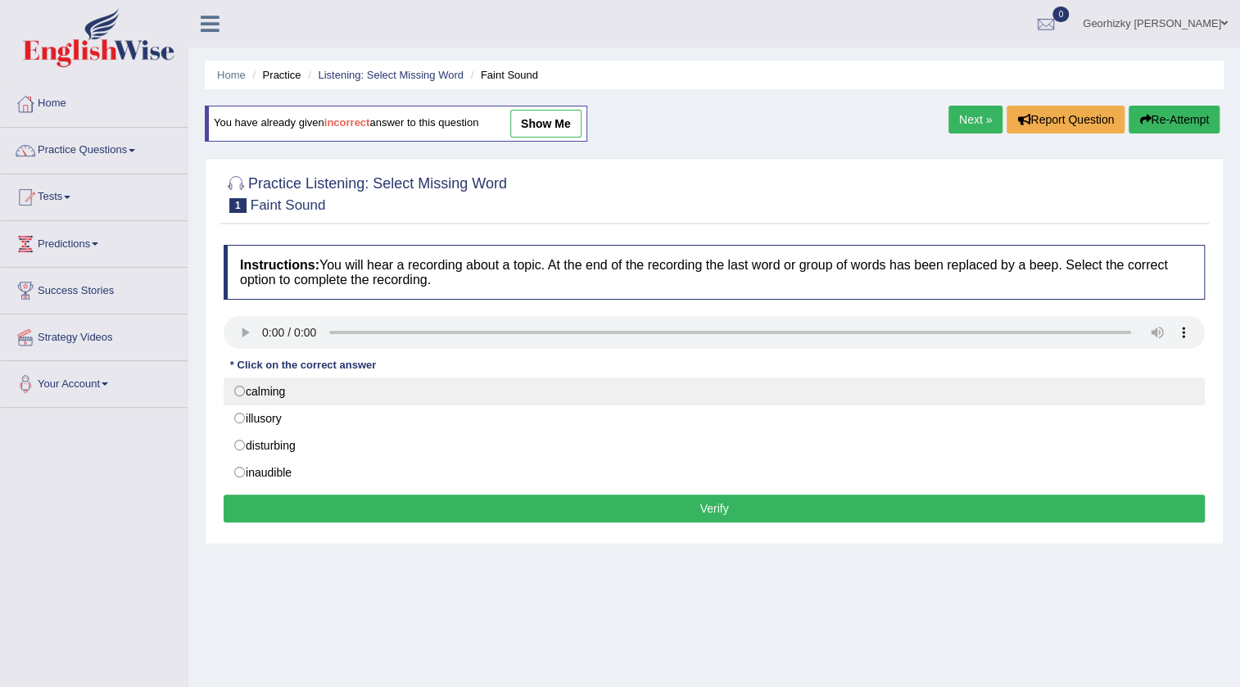
click at [299, 385] on label "calming" at bounding box center [714, 392] width 981 height 28
radio input "true"
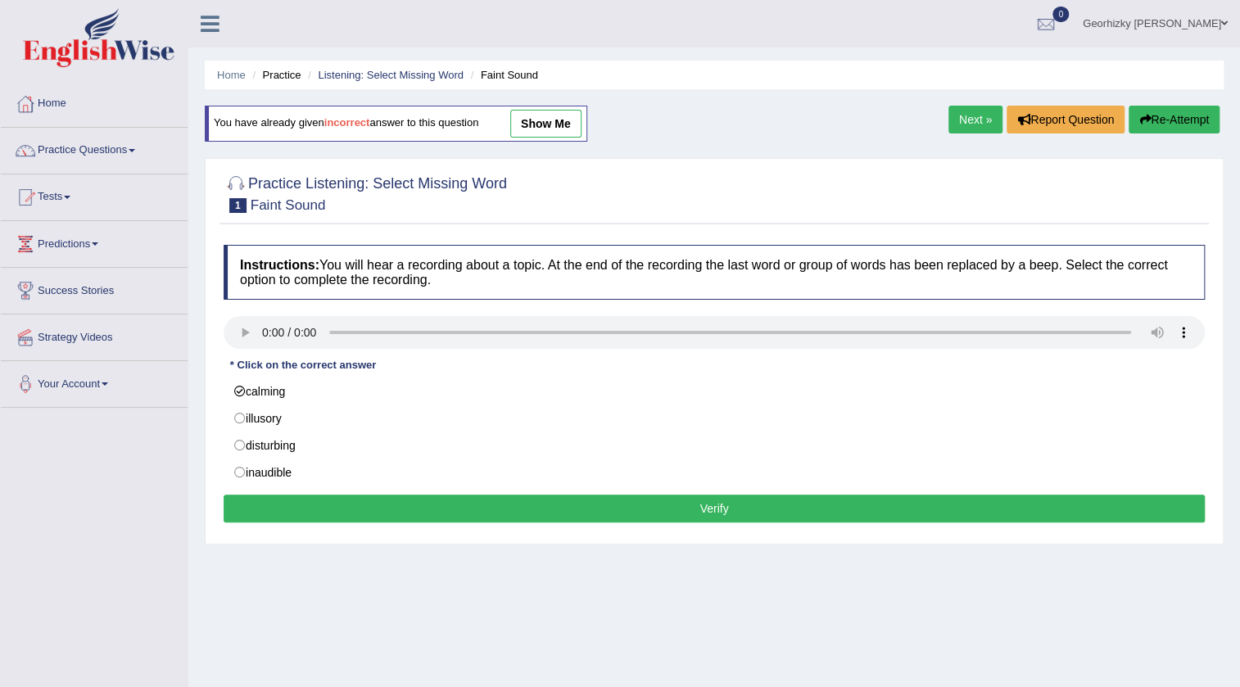
click at [441, 510] on button "Verify" at bounding box center [714, 509] width 981 height 28
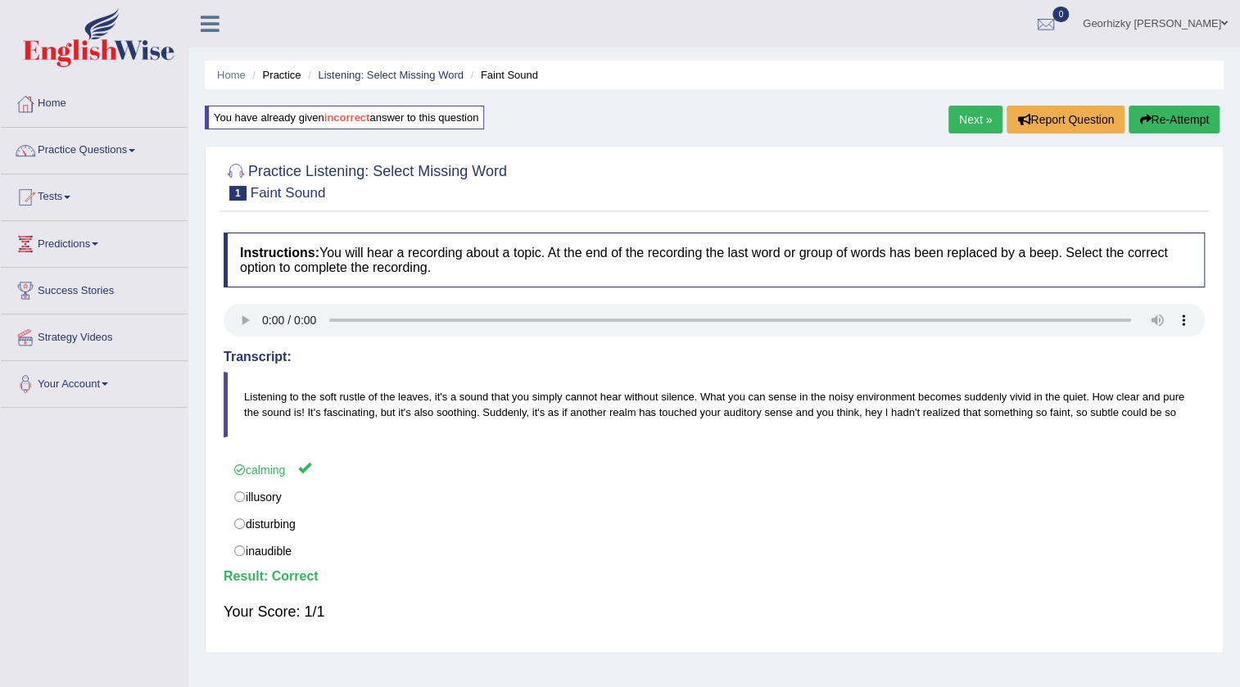
click at [966, 124] on link "Next »" at bounding box center [975, 120] width 54 height 28
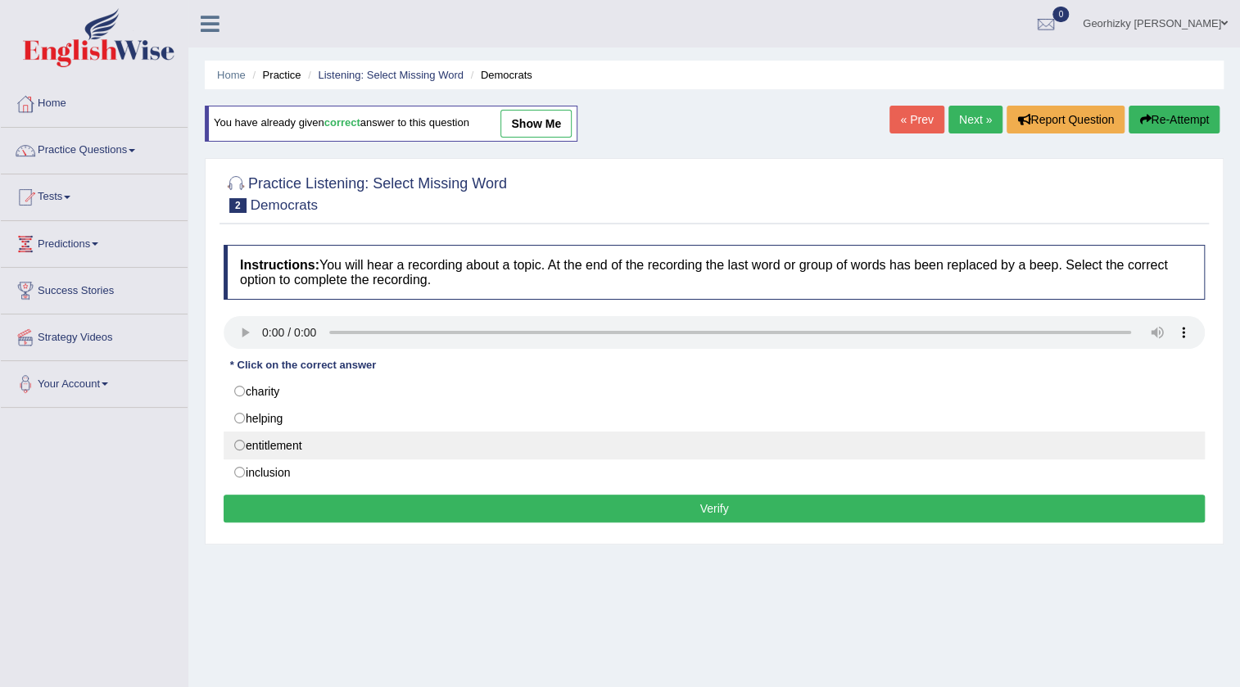
click at [311, 437] on label "entitlement" at bounding box center [714, 446] width 981 height 28
radio input "true"
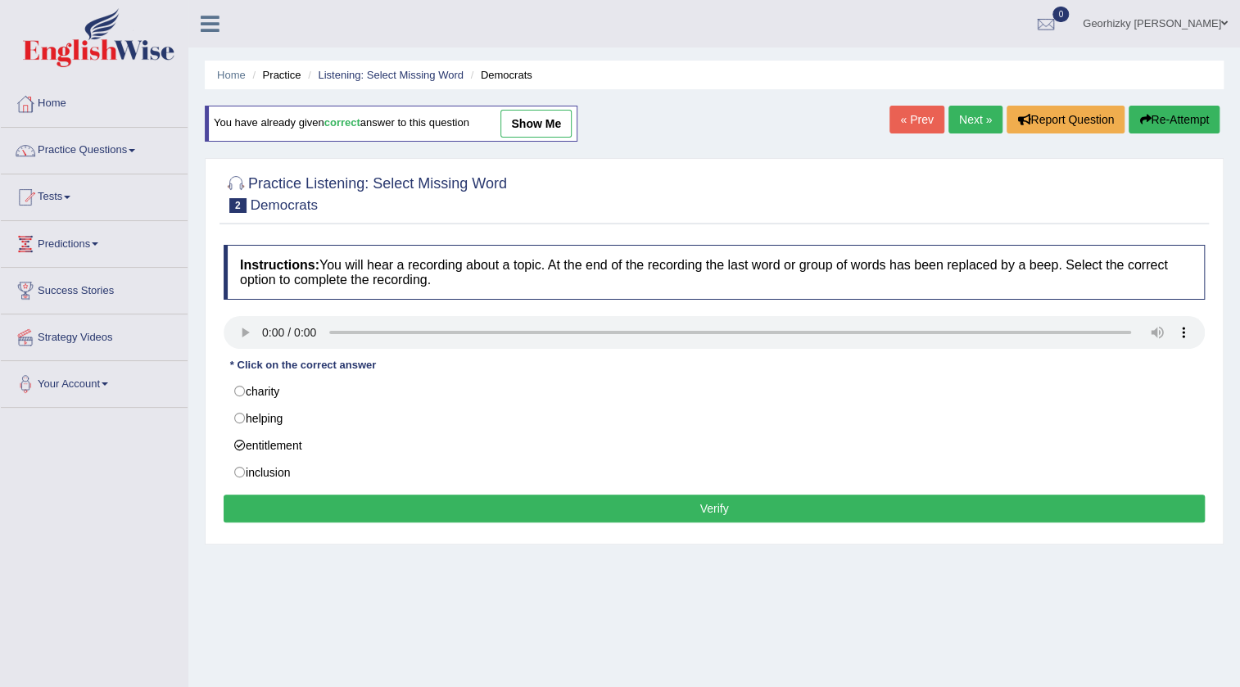
click at [363, 500] on button "Verify" at bounding box center [714, 509] width 981 height 28
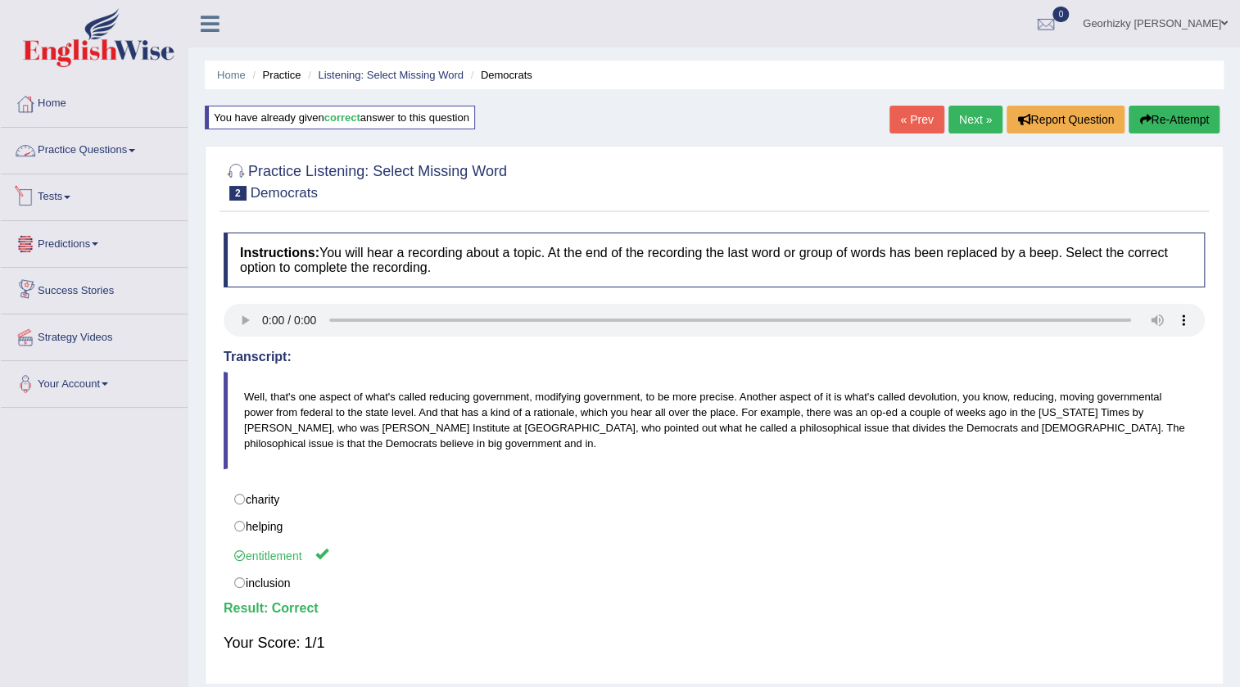
click at [91, 154] on link "Practice Questions" at bounding box center [94, 148] width 187 height 41
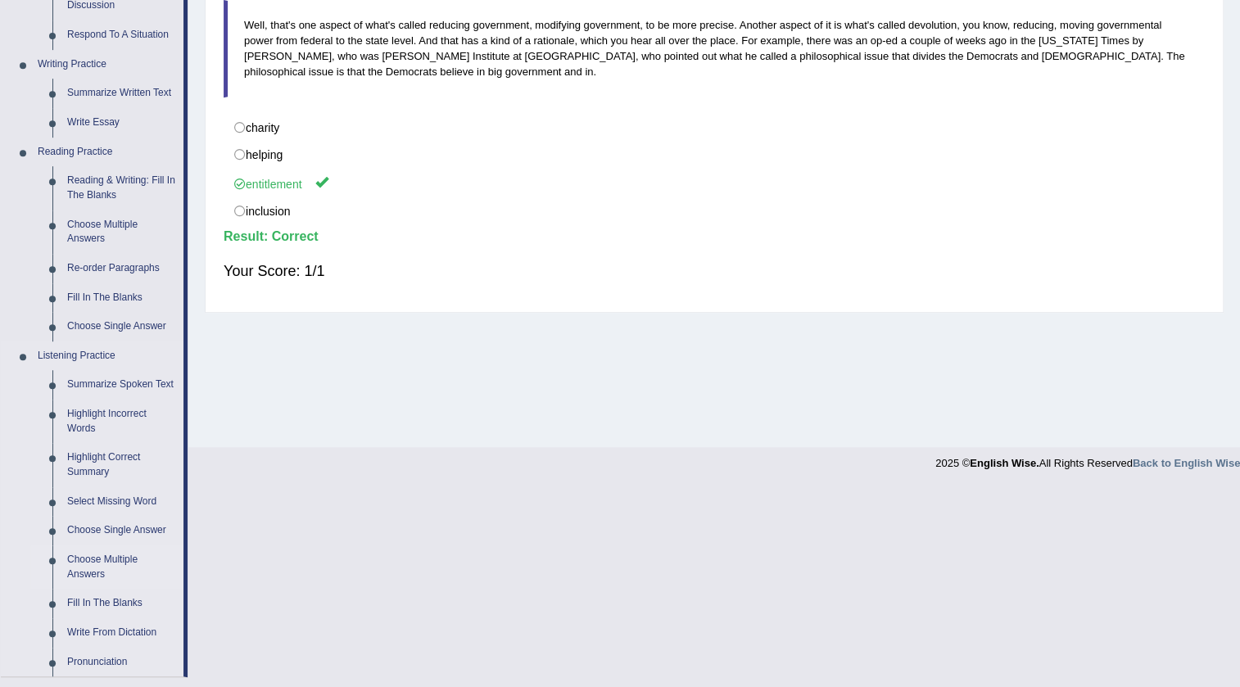
scroll to position [446, 0]
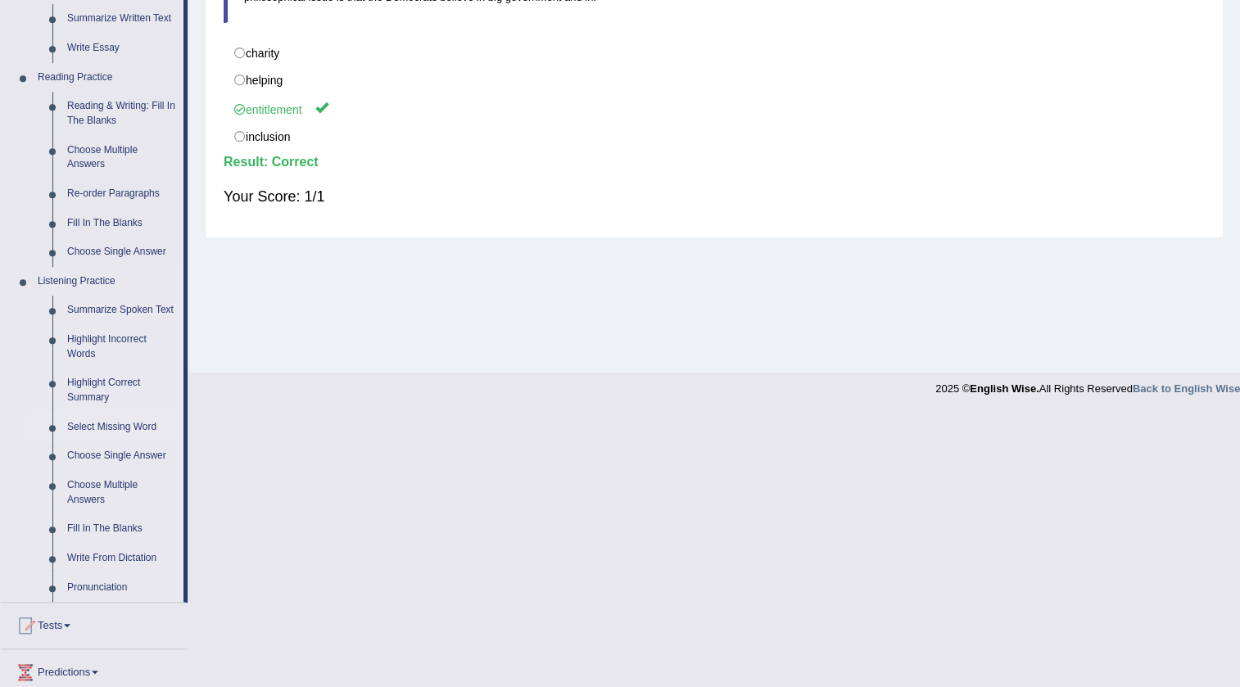
click at [134, 431] on link "Select Missing Word" at bounding box center [122, 427] width 124 height 29
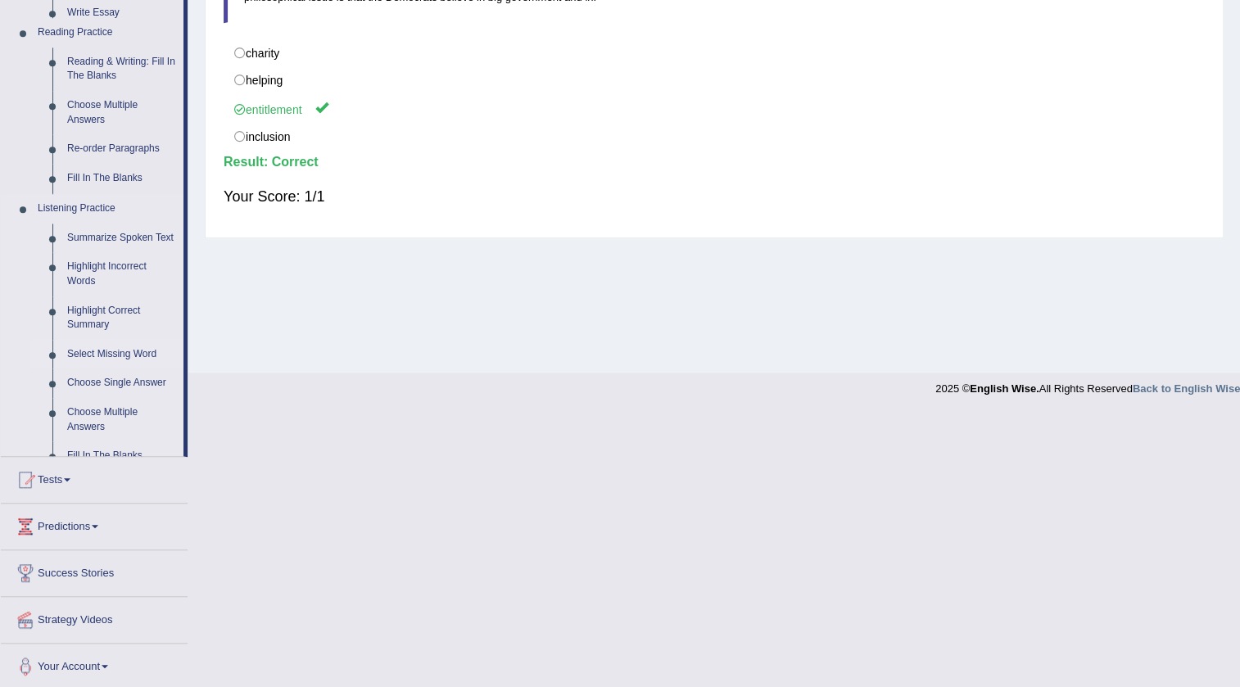
scroll to position [172, 0]
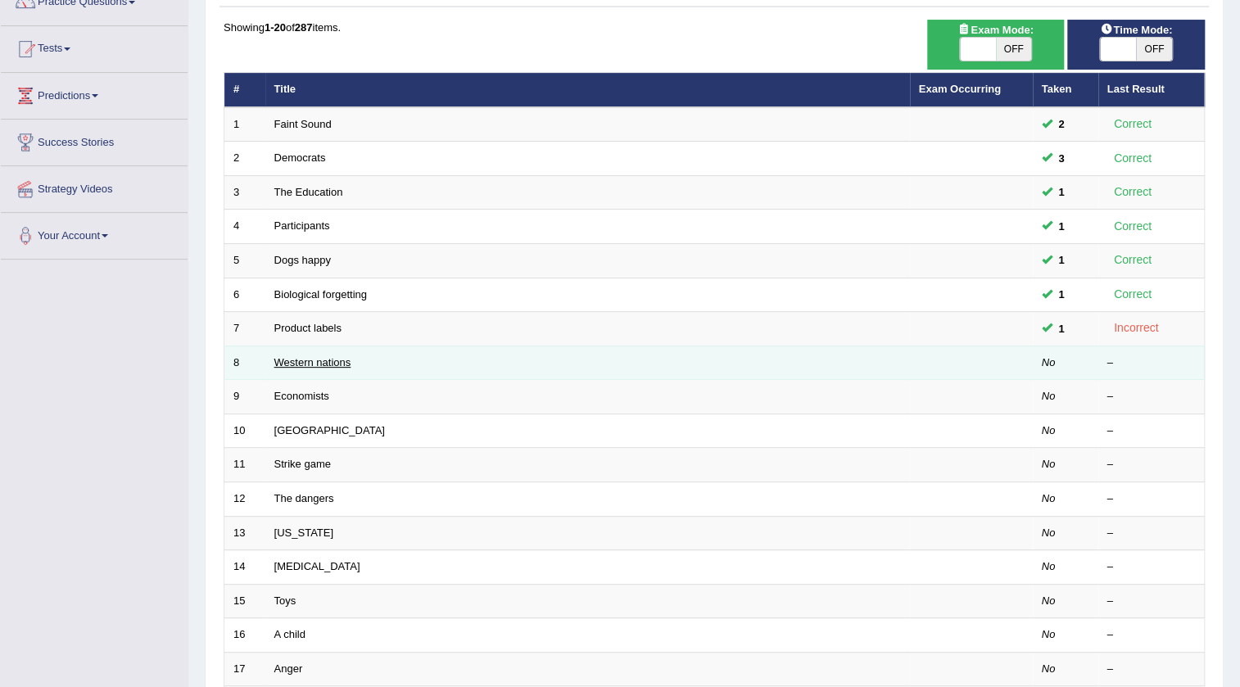
click at [320, 360] on link "Western nations" at bounding box center [312, 362] width 77 height 12
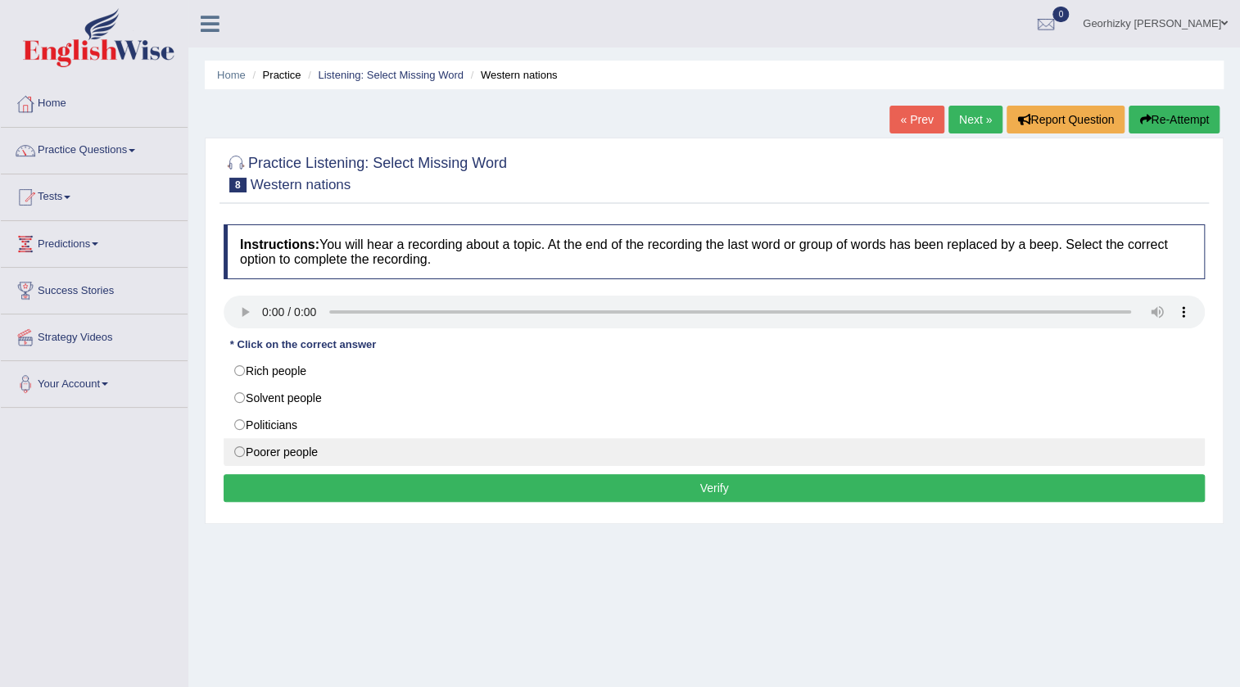
click at [256, 454] on label "Poorer people" at bounding box center [714, 452] width 981 height 28
radio input "true"
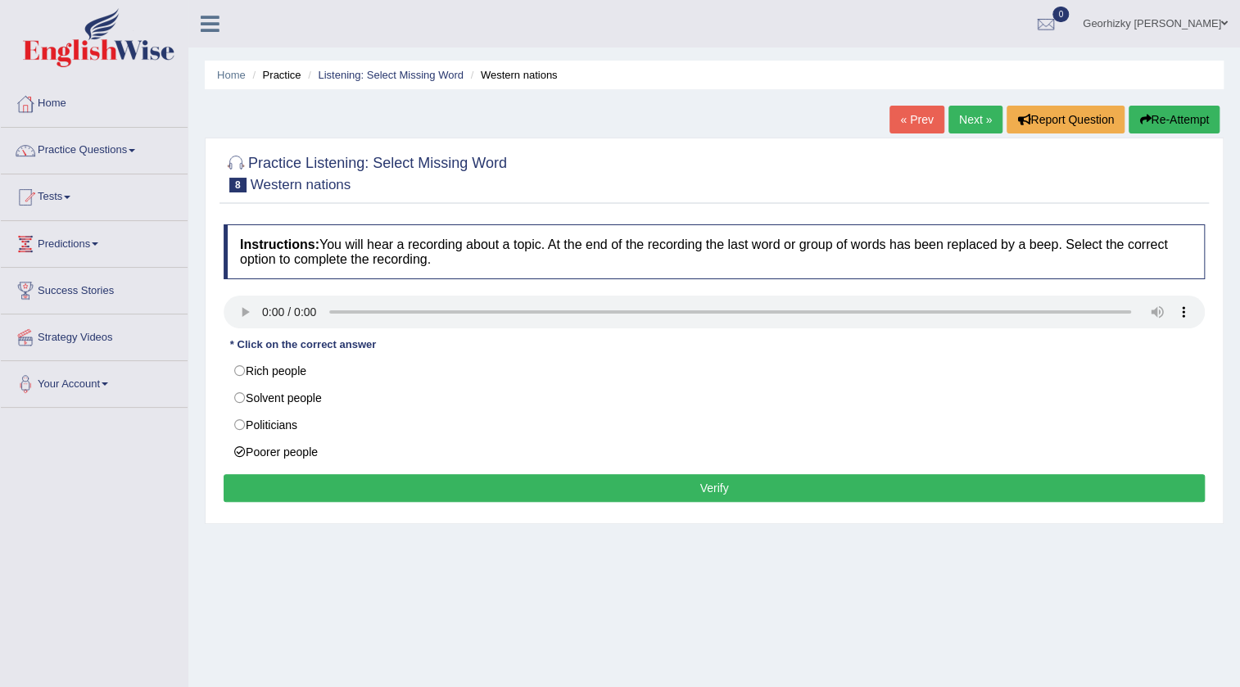
drag, startPoint x: 324, startPoint y: 484, endPoint x: 305, endPoint y: 512, distance: 33.6
click at [325, 487] on button "Verify" at bounding box center [714, 488] width 981 height 28
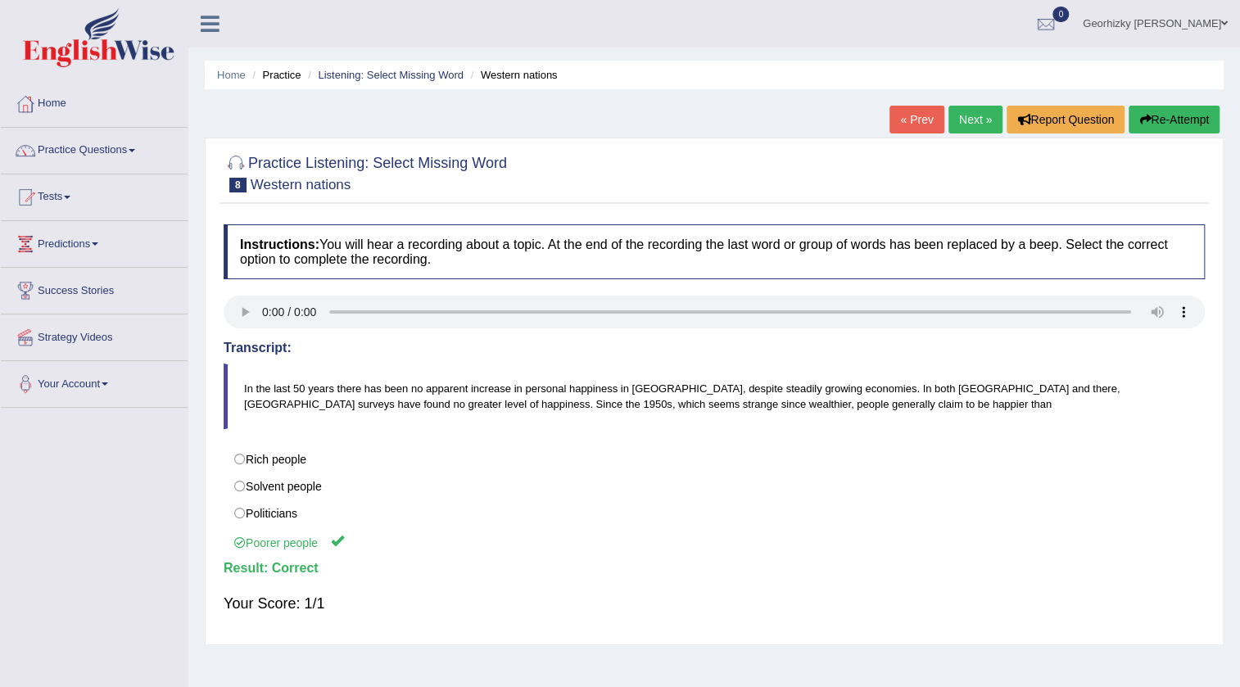
click at [975, 117] on link "Next »" at bounding box center [975, 120] width 54 height 28
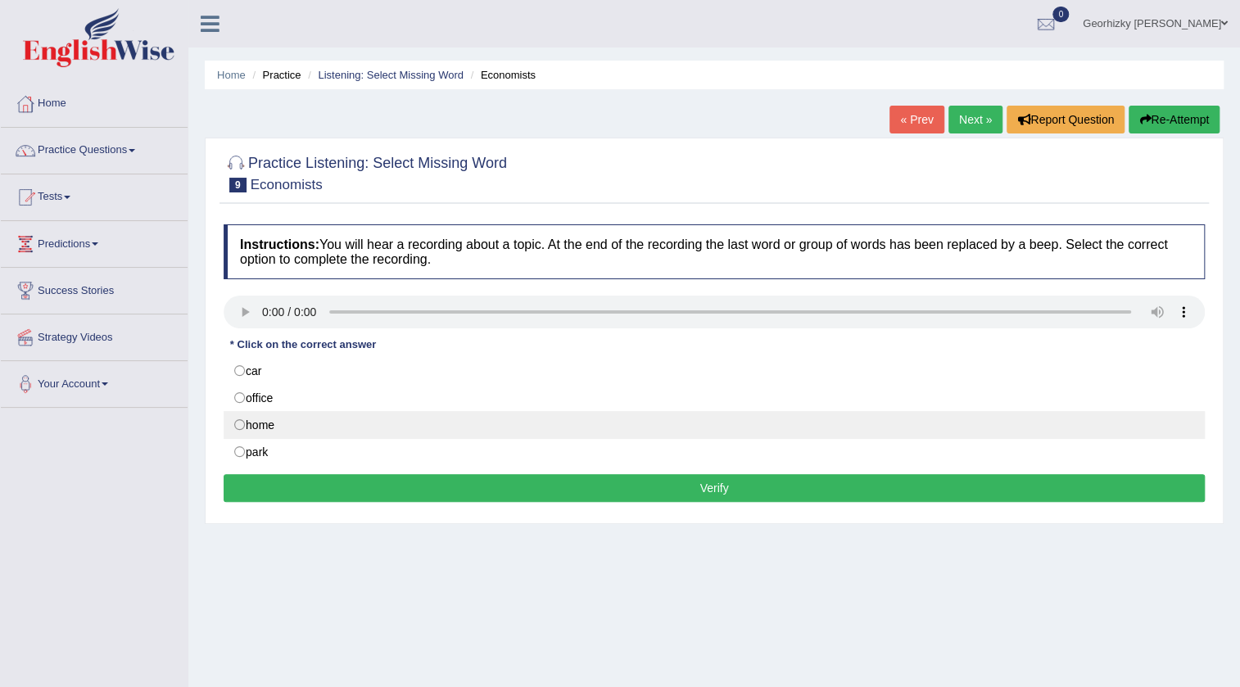
click at [290, 427] on label "home" at bounding box center [714, 425] width 981 height 28
radio input "true"
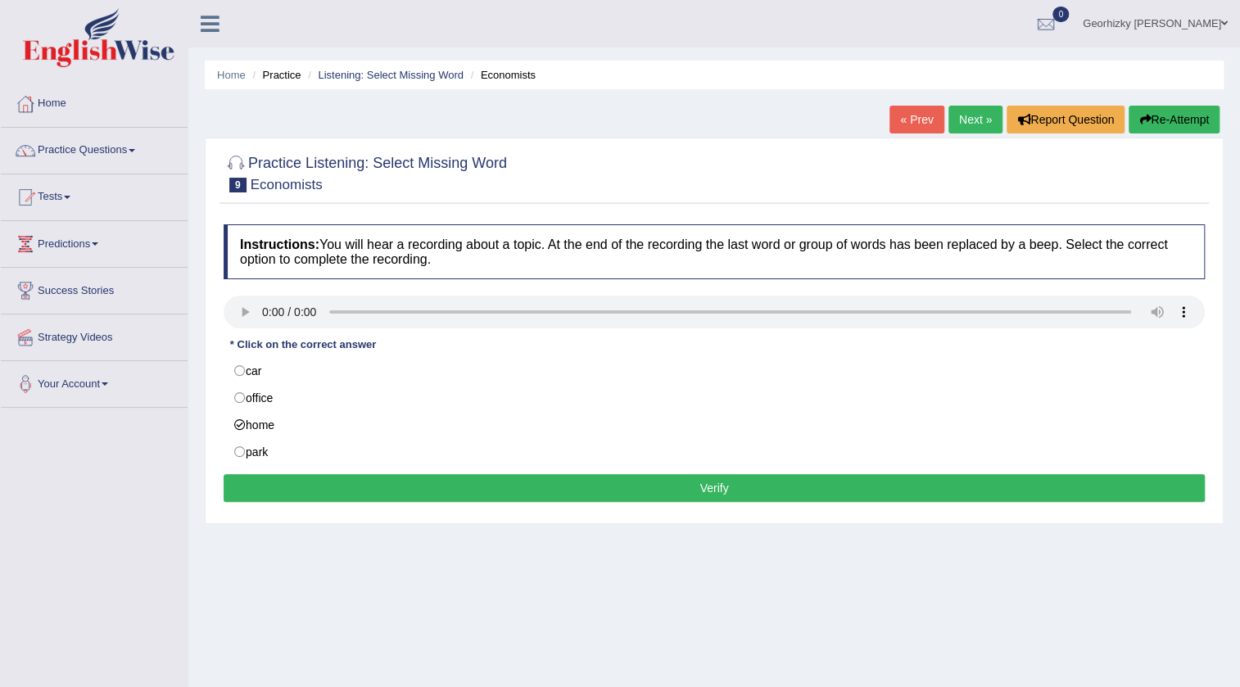
click at [427, 485] on button "Verify" at bounding box center [714, 488] width 981 height 28
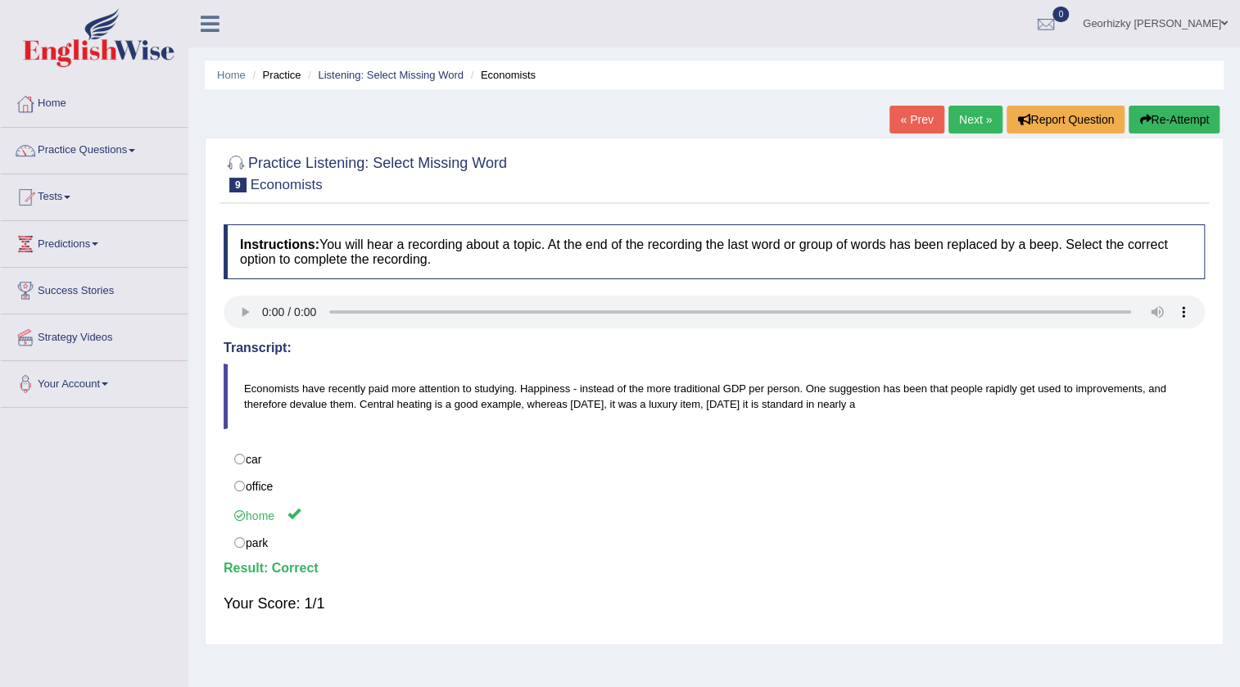
click at [967, 122] on link "Next »" at bounding box center [975, 120] width 54 height 28
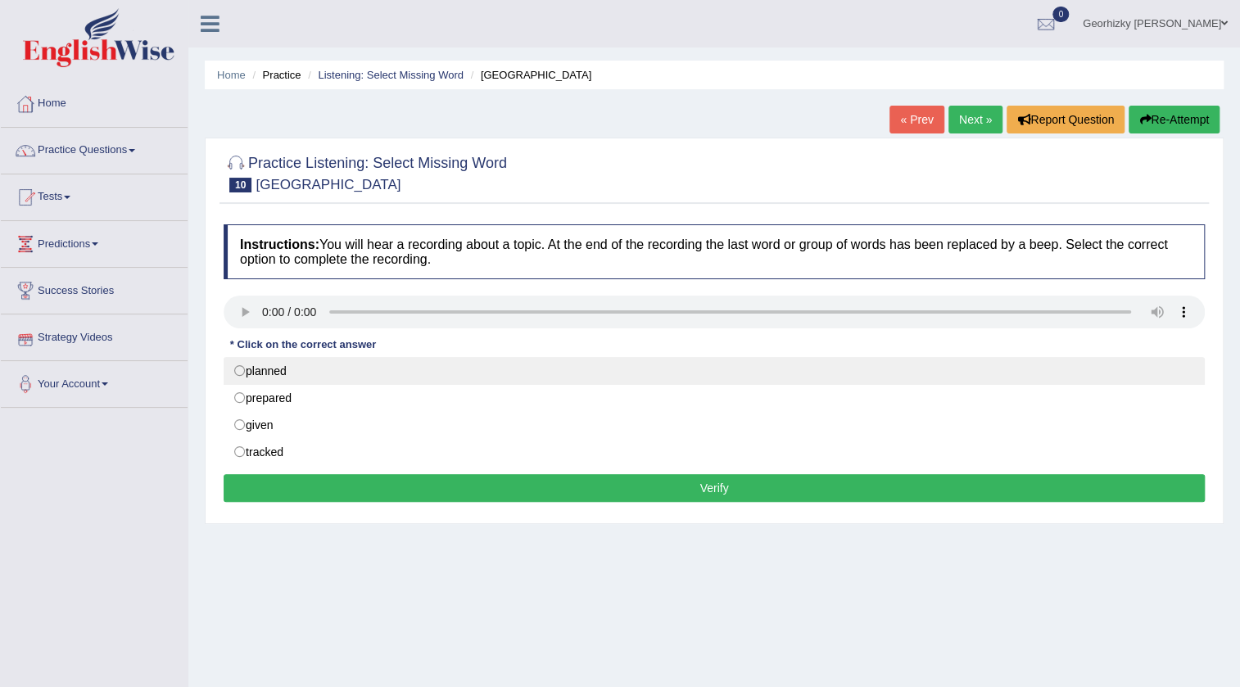
click at [281, 373] on label "planned" at bounding box center [714, 371] width 981 height 28
radio input "true"
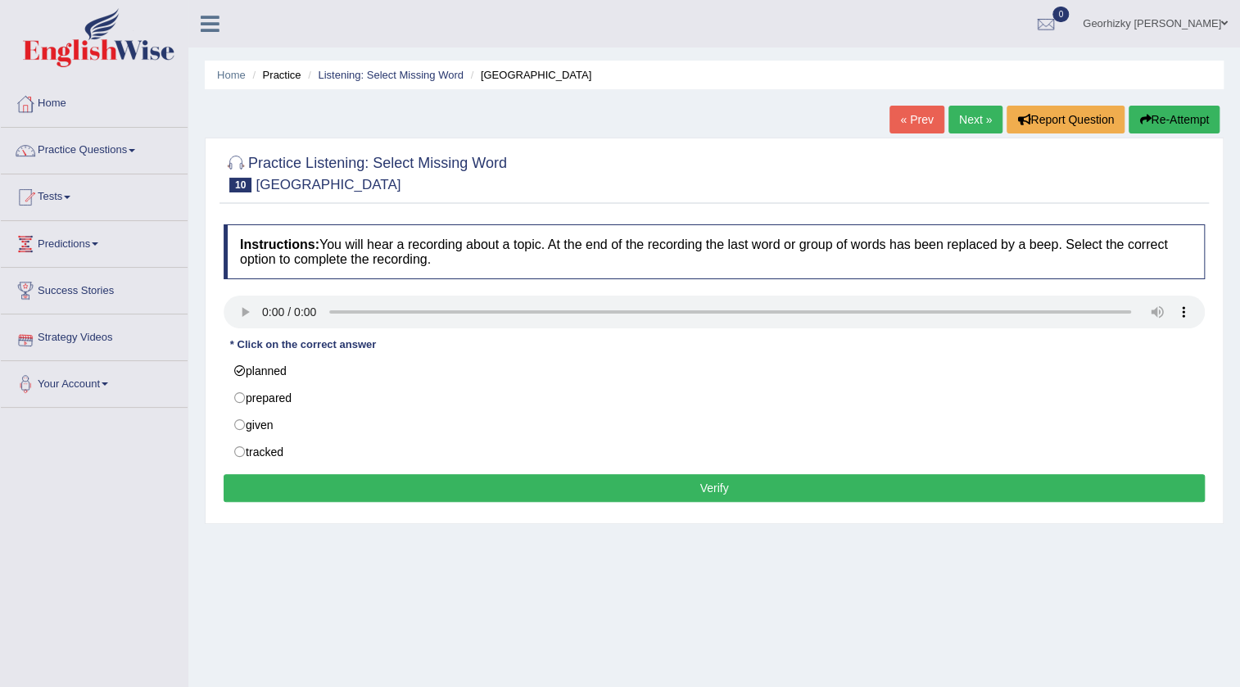
click at [509, 490] on button "Verify" at bounding box center [714, 488] width 981 height 28
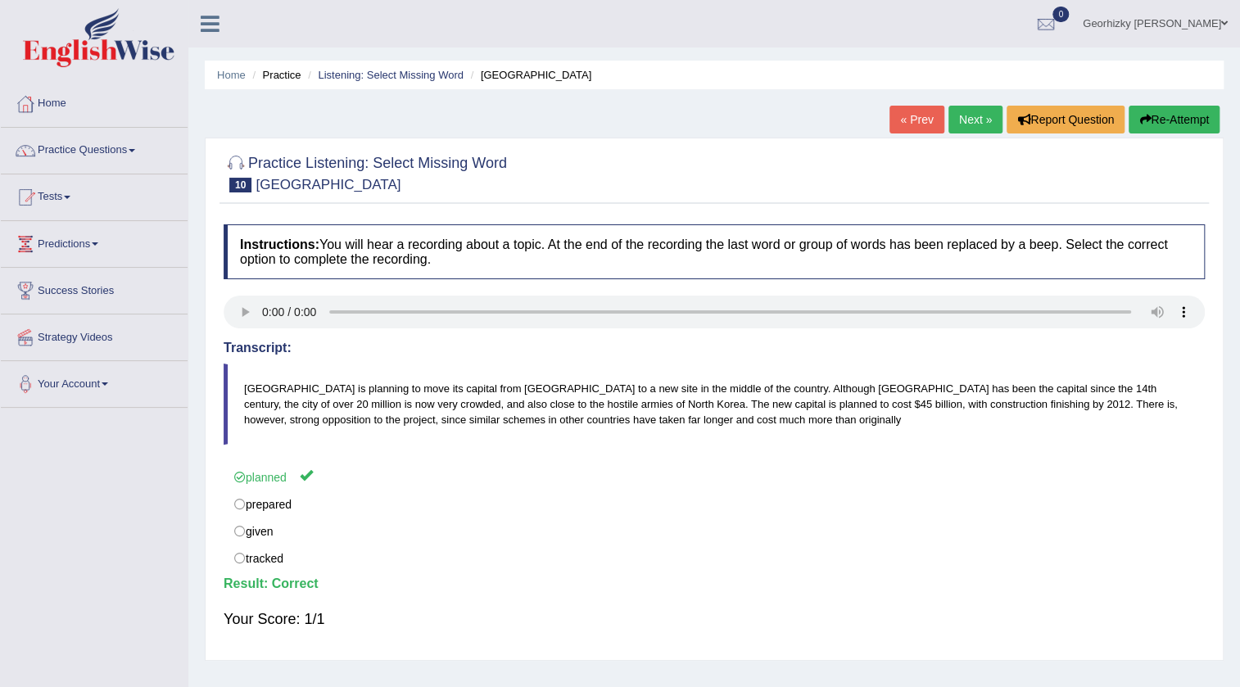
drag, startPoint x: 1116, startPoint y: 245, endPoint x: 983, endPoint y: 226, distance: 134.0
click at [975, 121] on link "Next »" at bounding box center [975, 120] width 54 height 28
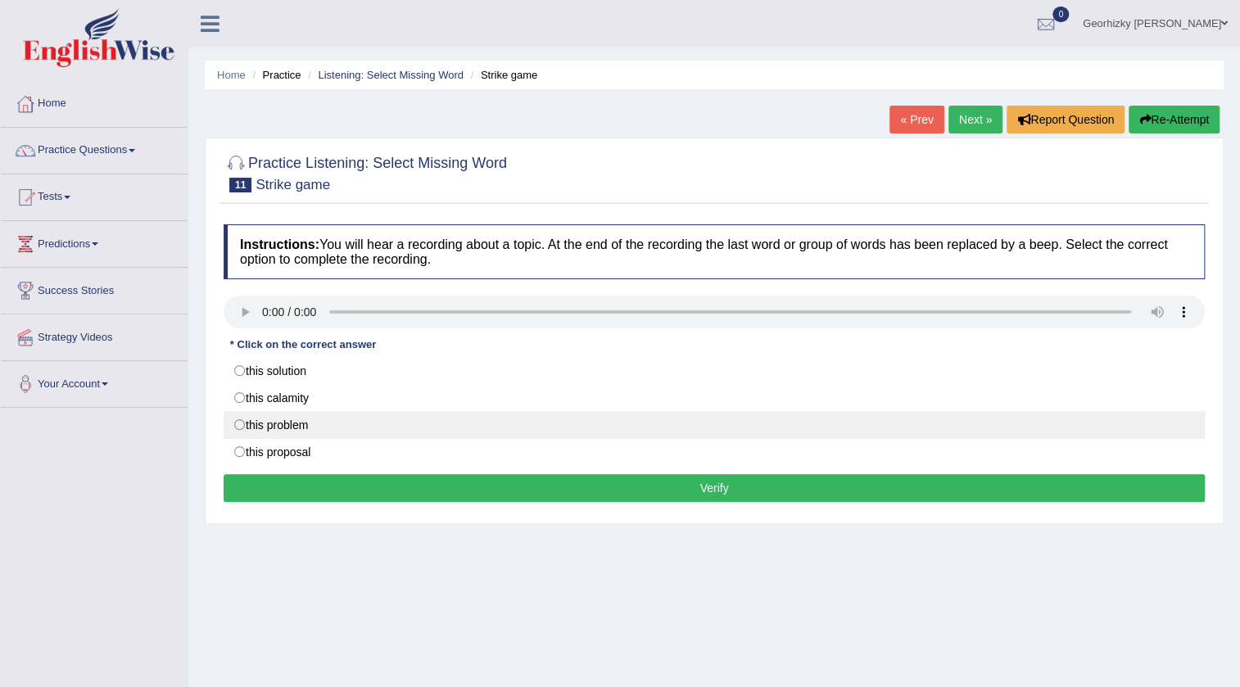
click at [287, 425] on label "this problem" at bounding box center [714, 425] width 981 height 28
radio input "true"
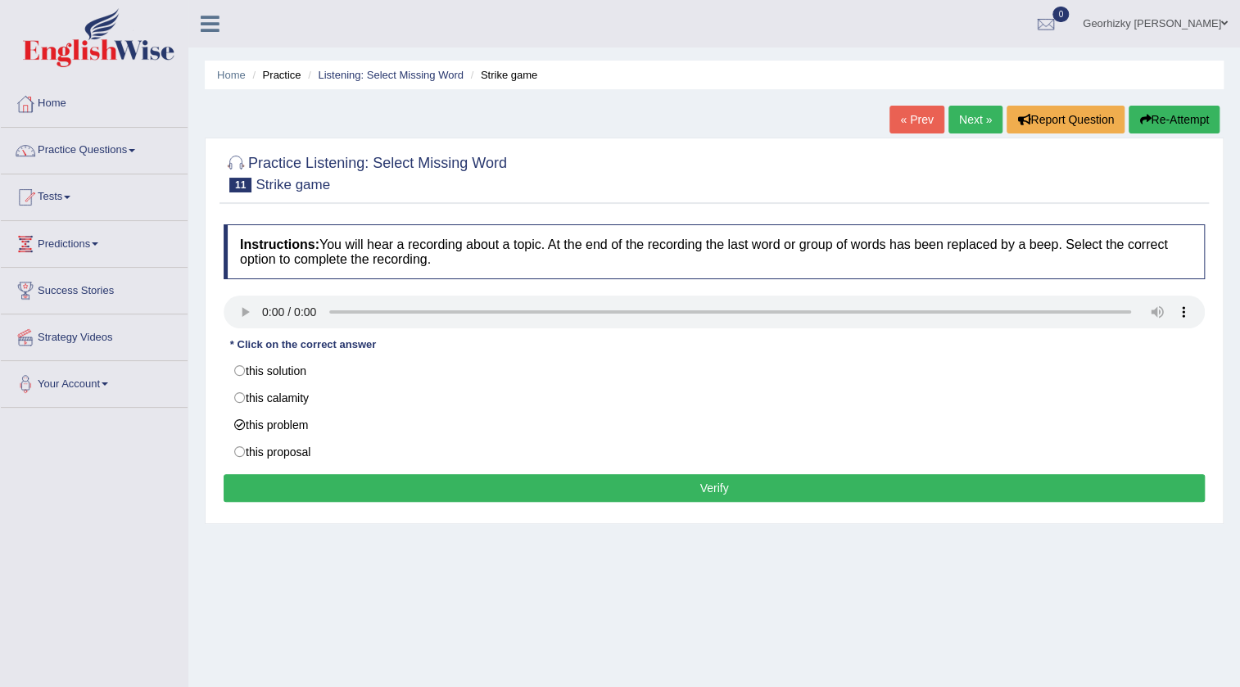
click at [376, 491] on button "Verify" at bounding box center [714, 488] width 981 height 28
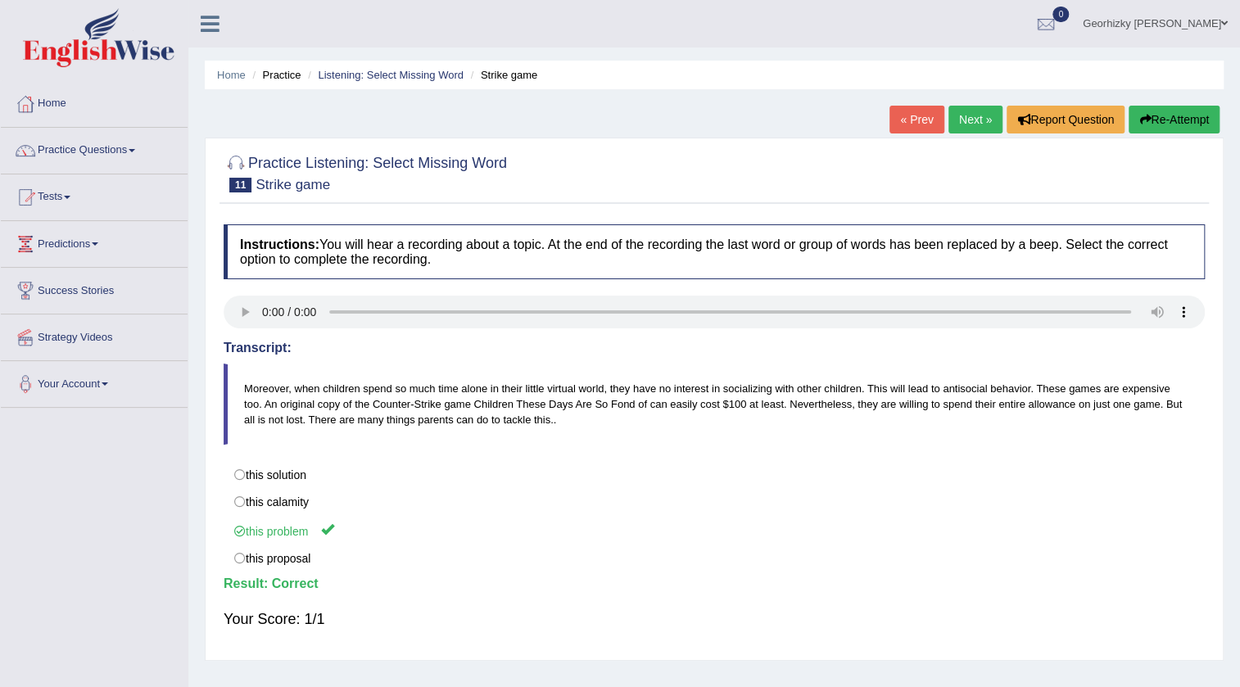
click at [965, 116] on link "Next »" at bounding box center [975, 120] width 54 height 28
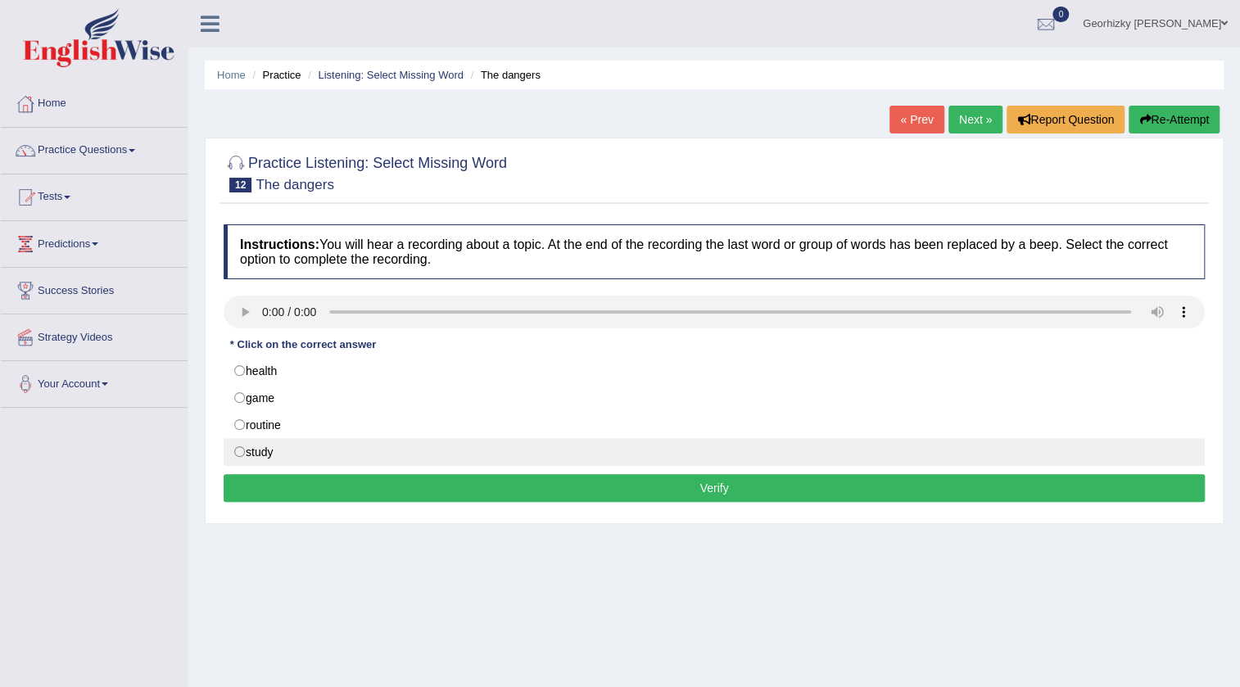
click at [284, 454] on label "study" at bounding box center [714, 452] width 981 height 28
radio input "true"
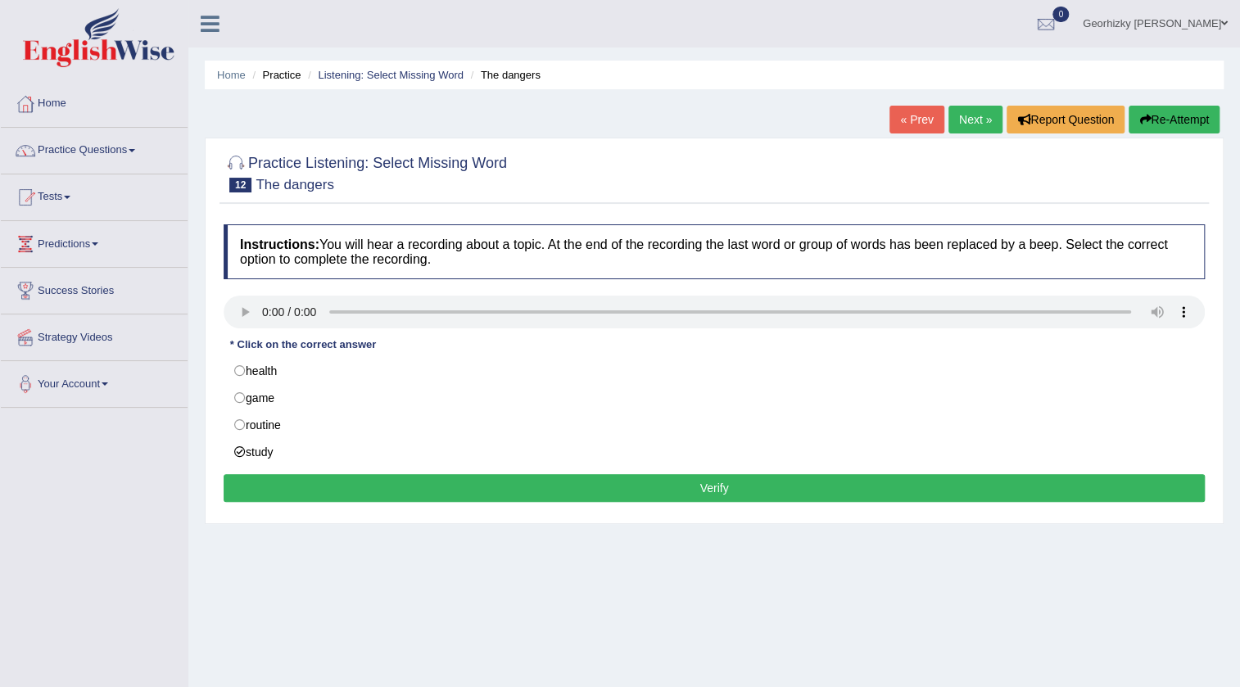
click at [370, 477] on button "Verify" at bounding box center [714, 488] width 981 height 28
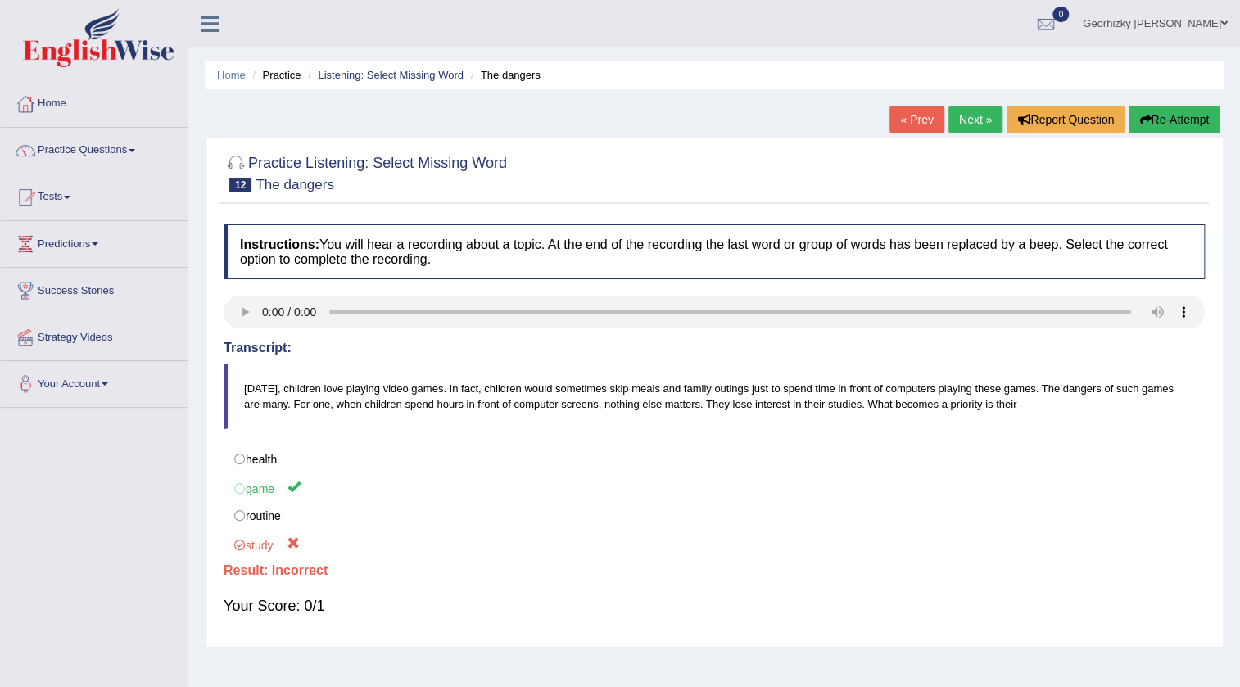
click at [969, 115] on link "Next »" at bounding box center [975, 120] width 54 height 28
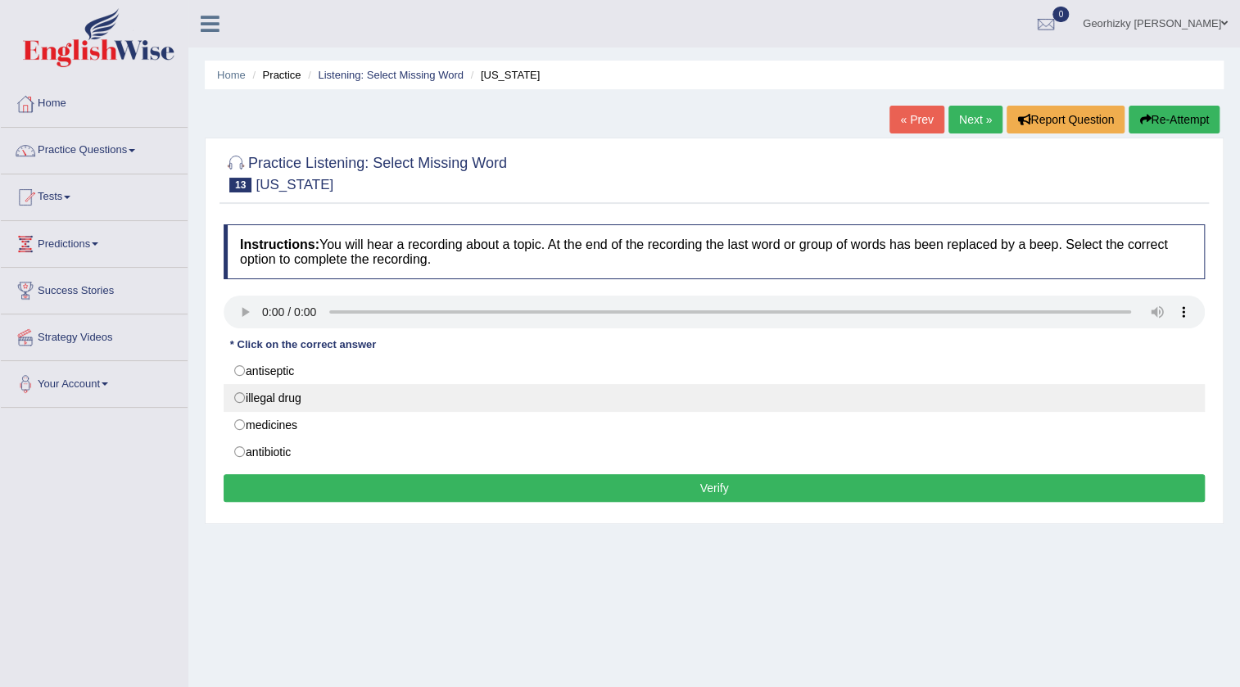
click at [283, 402] on label "illegal drug" at bounding box center [714, 398] width 981 height 28
radio input "true"
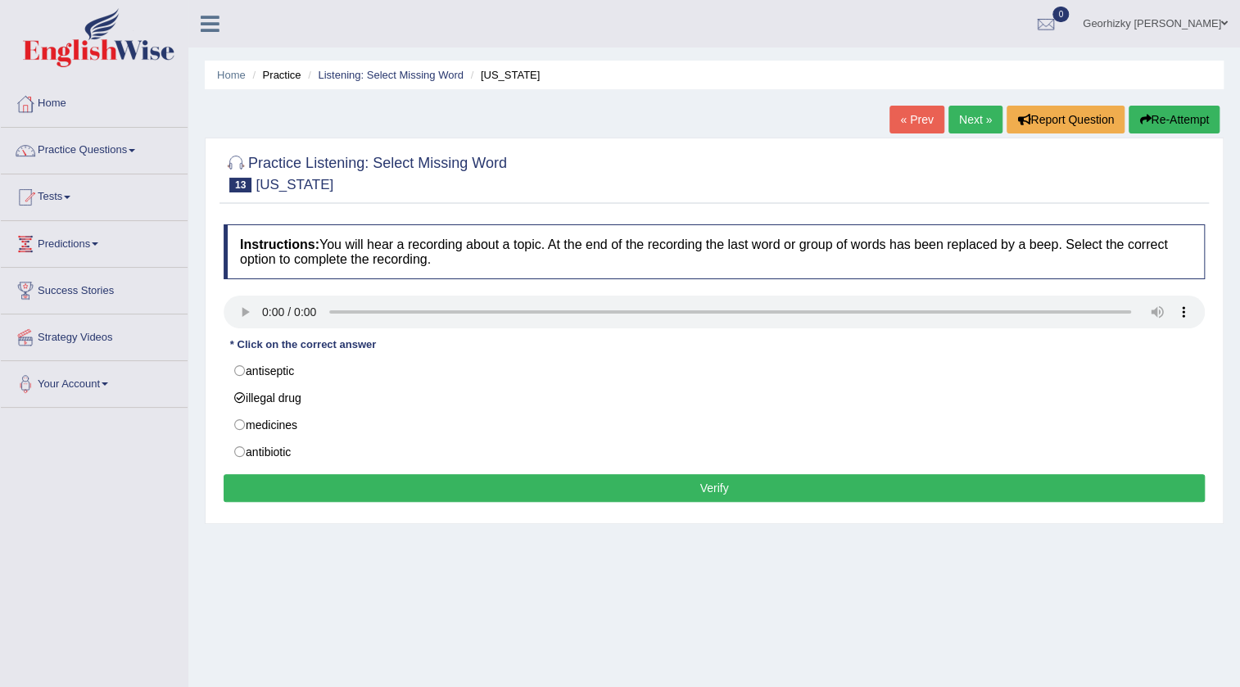
click at [645, 480] on button "Verify" at bounding box center [714, 488] width 981 height 28
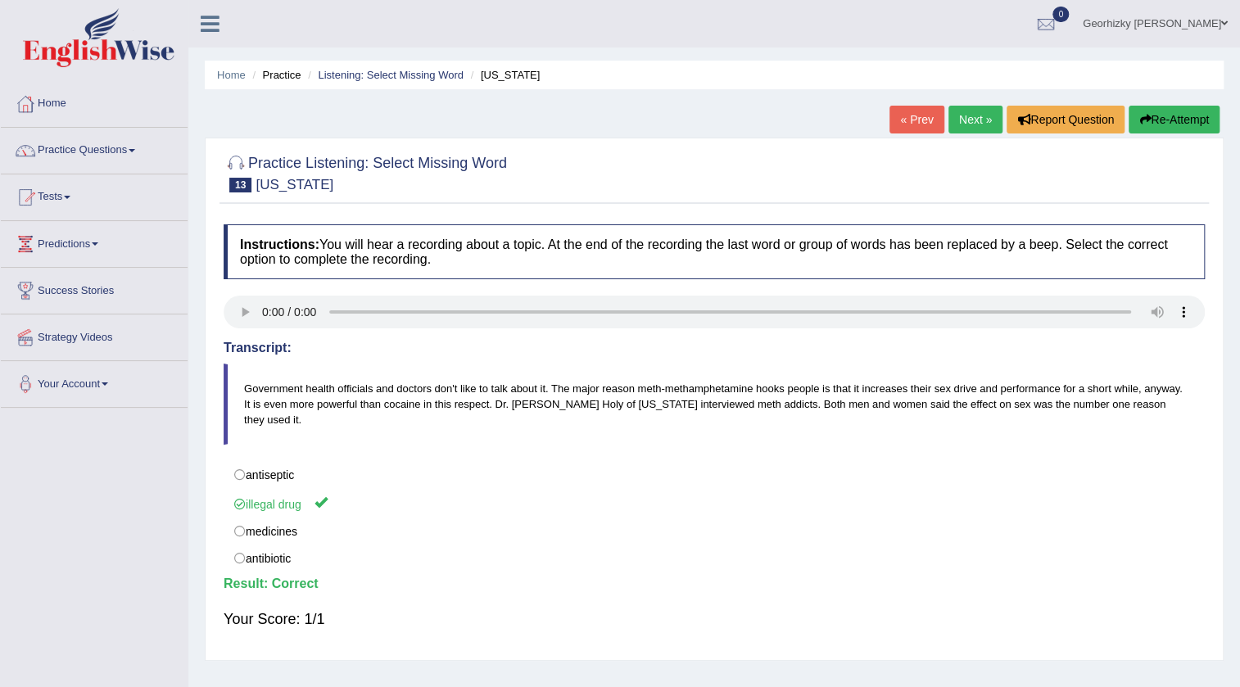
click at [965, 124] on link "Next »" at bounding box center [975, 120] width 54 height 28
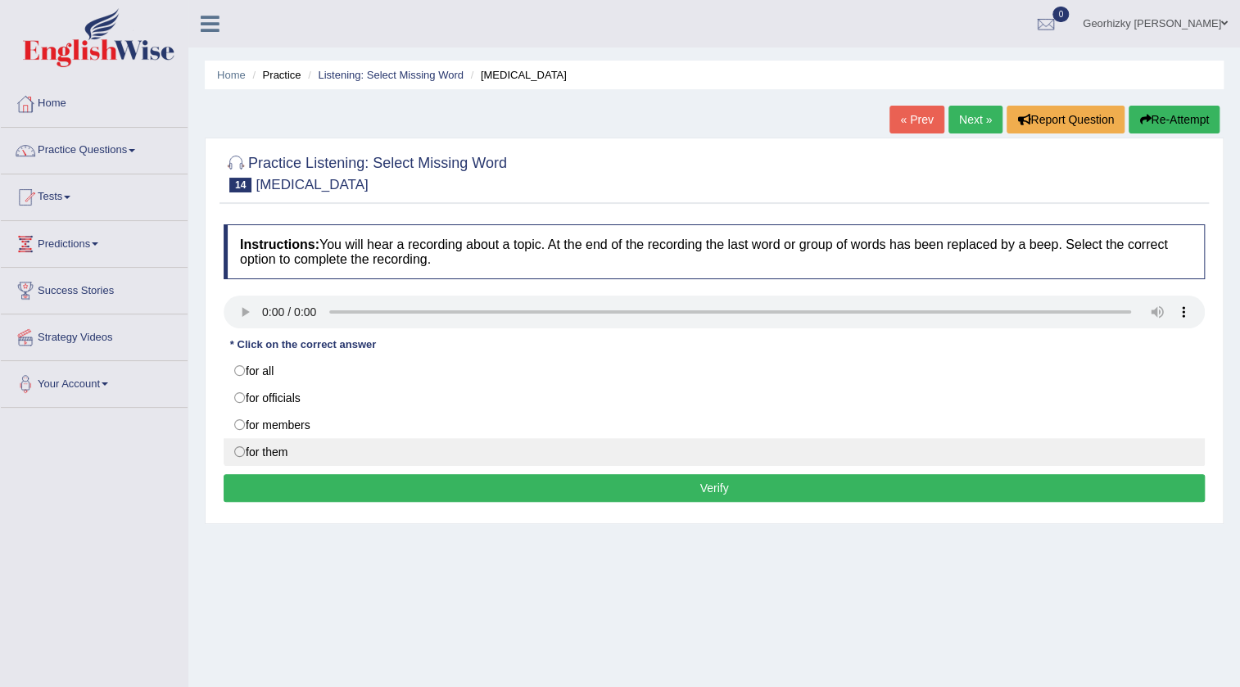
click at [266, 438] on label "for them" at bounding box center [714, 452] width 981 height 28
radio input "true"
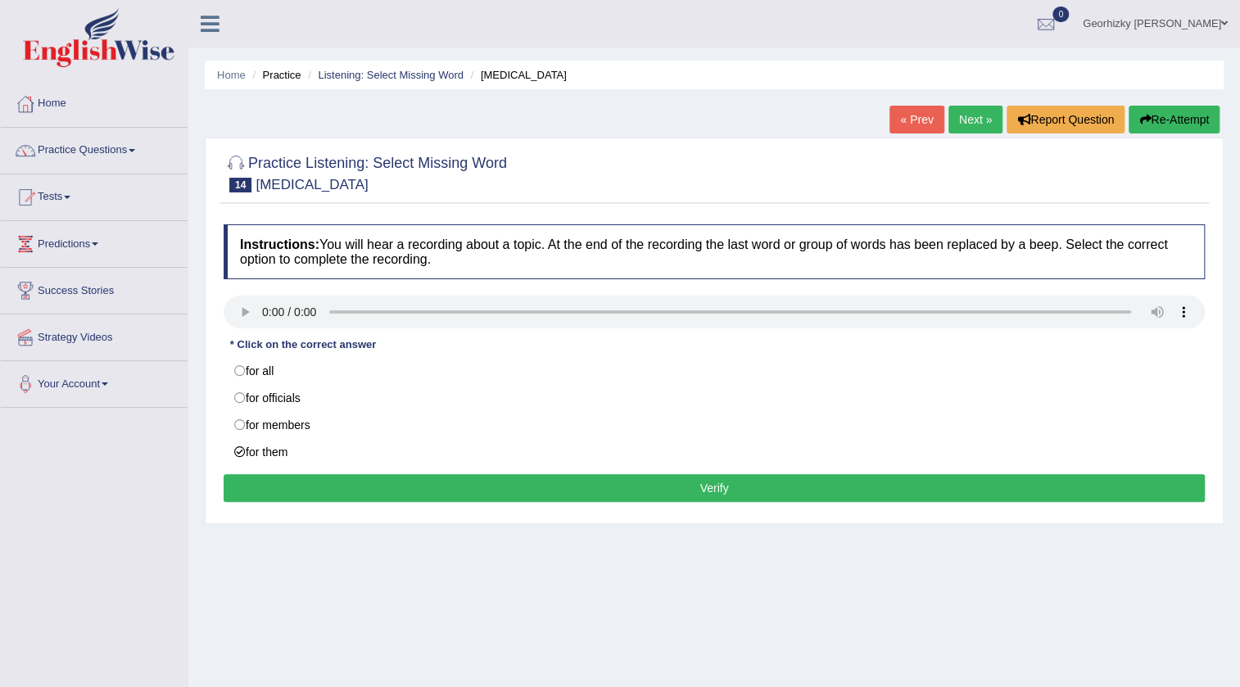
click at [543, 487] on button "Verify" at bounding box center [714, 488] width 981 height 28
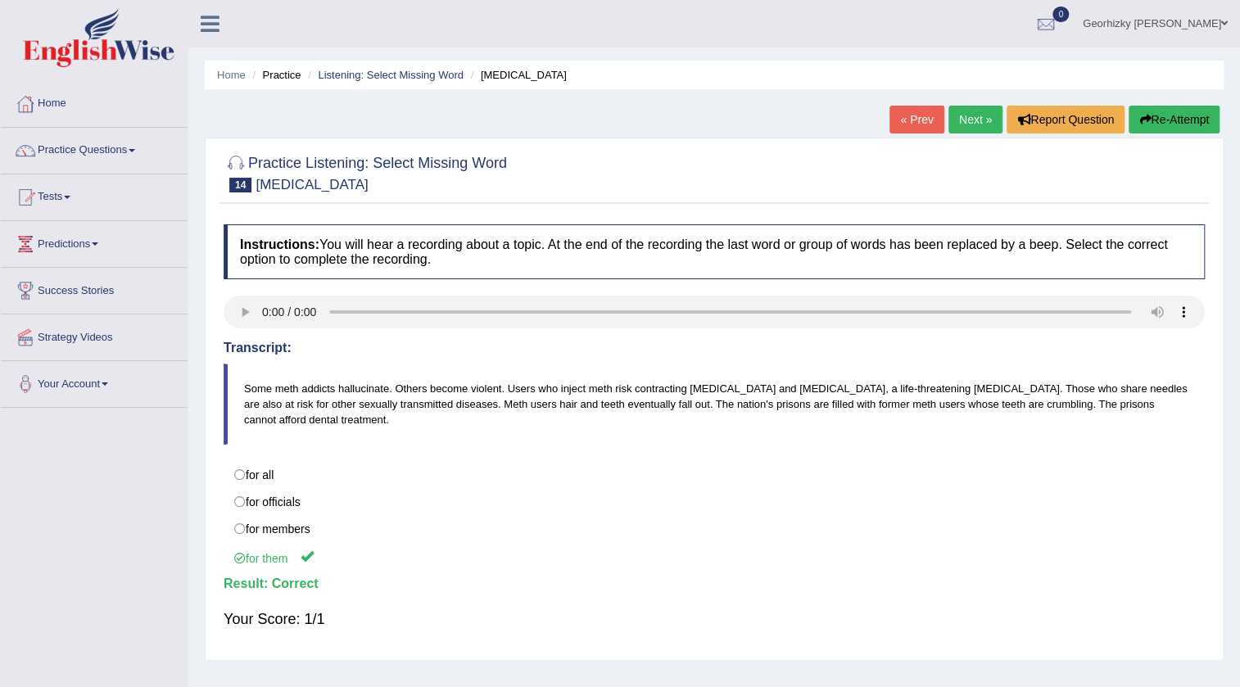
click at [964, 124] on link "Next »" at bounding box center [975, 120] width 54 height 28
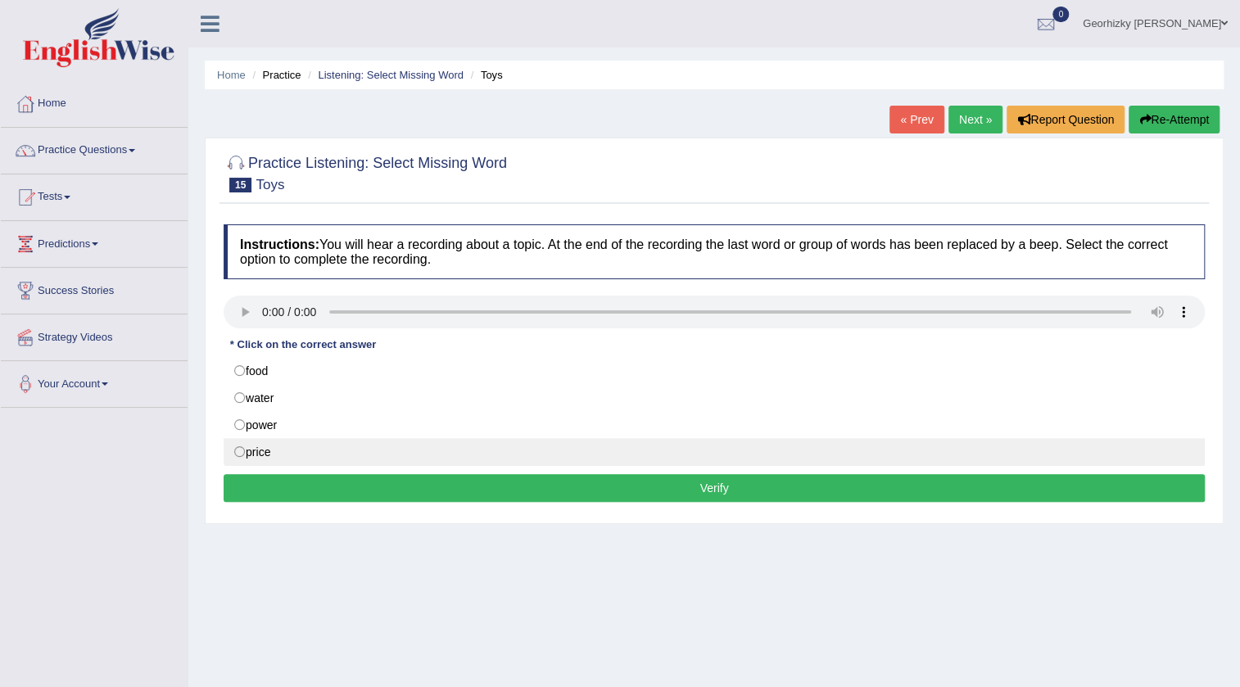
click at [292, 451] on label "price" at bounding box center [714, 452] width 981 height 28
radio input "true"
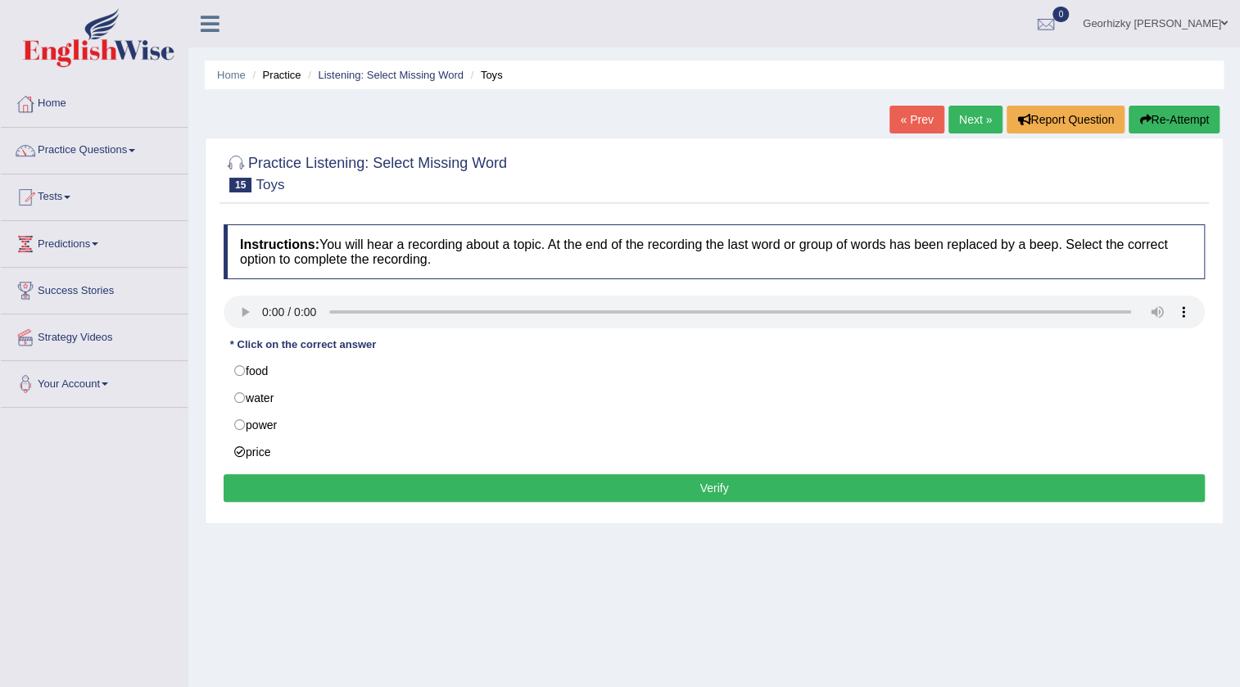
click at [396, 508] on div "Instructions: You will hear a recording about a topic. At the end of the record…" at bounding box center [714, 365] width 989 height 299
click at [393, 479] on button "Verify" at bounding box center [714, 488] width 981 height 28
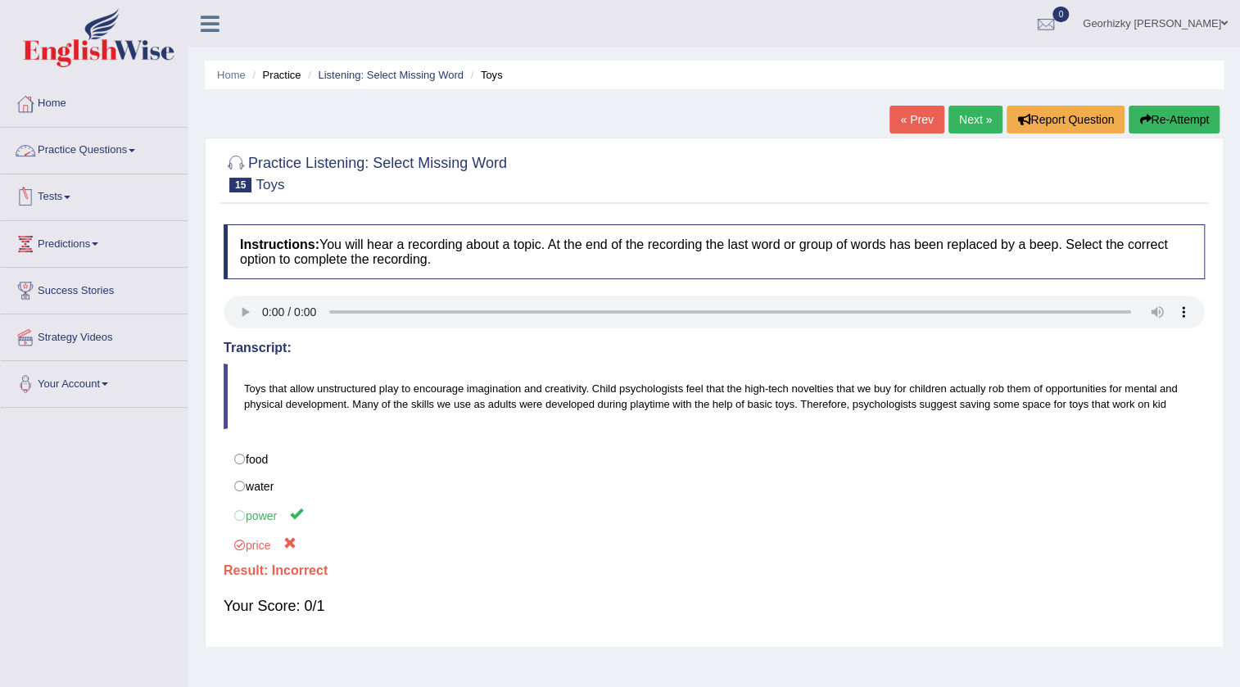
click at [124, 158] on link "Practice Questions" at bounding box center [94, 148] width 187 height 41
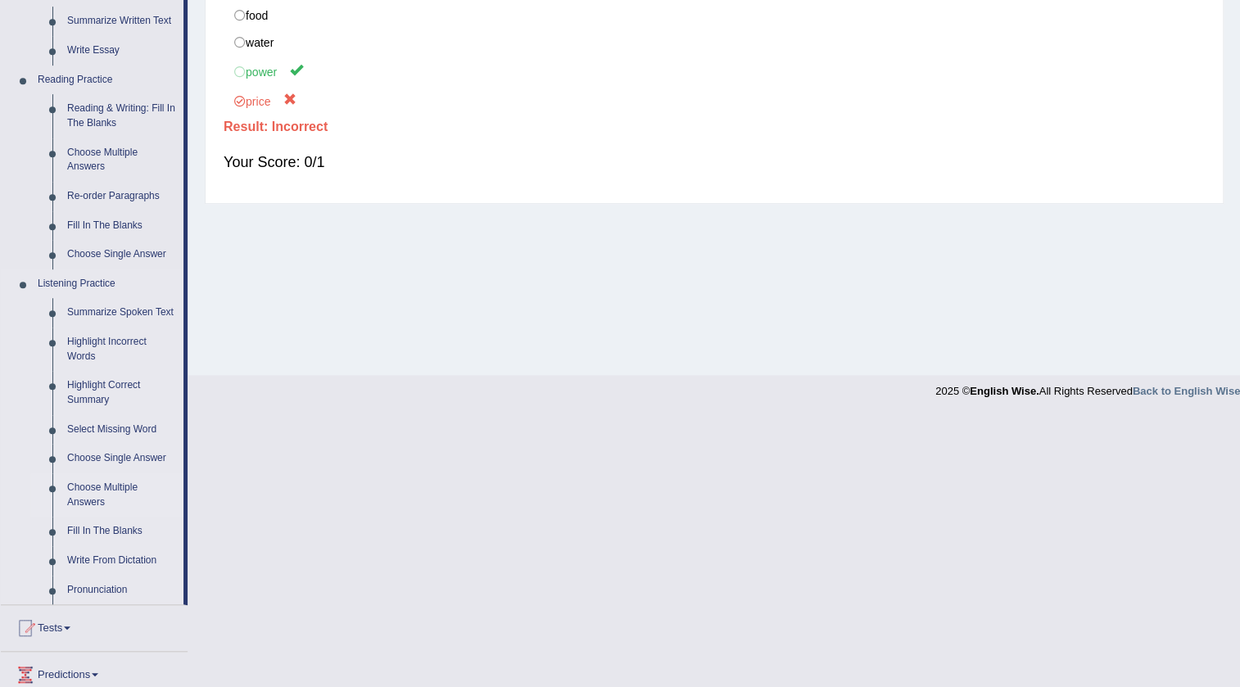
scroll to position [446, 0]
click at [121, 491] on link "Choose Multiple Answers" at bounding box center [122, 492] width 124 height 43
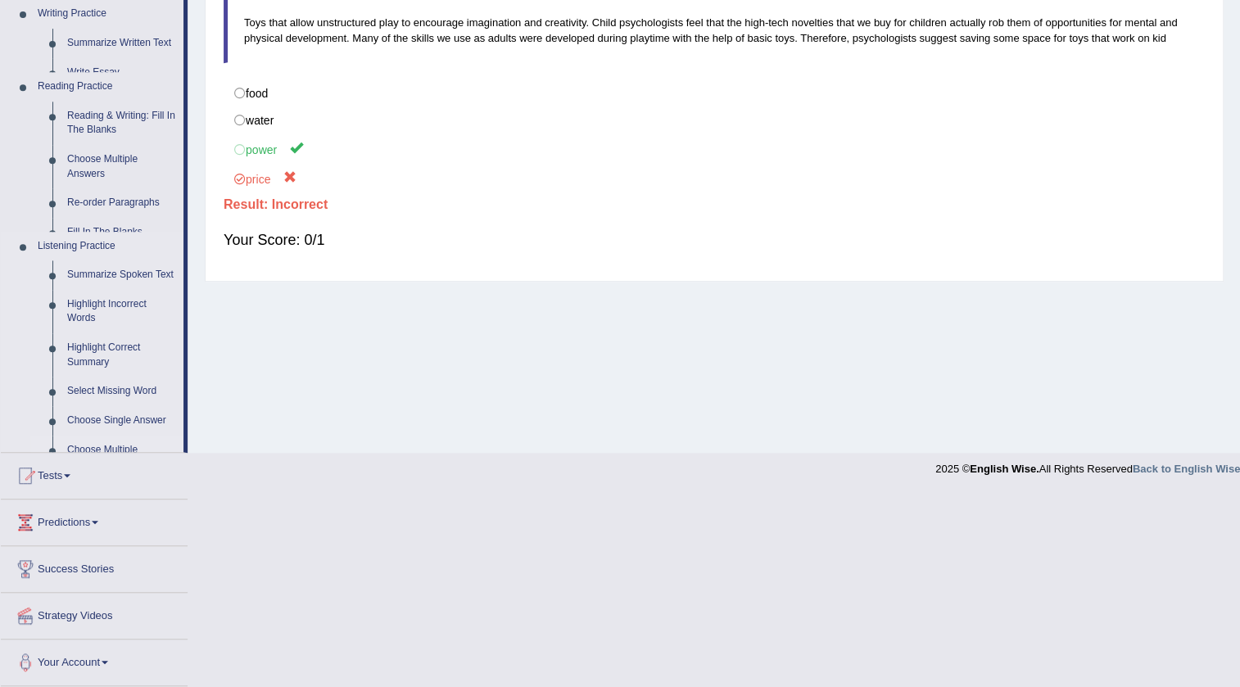
scroll to position [172, 0]
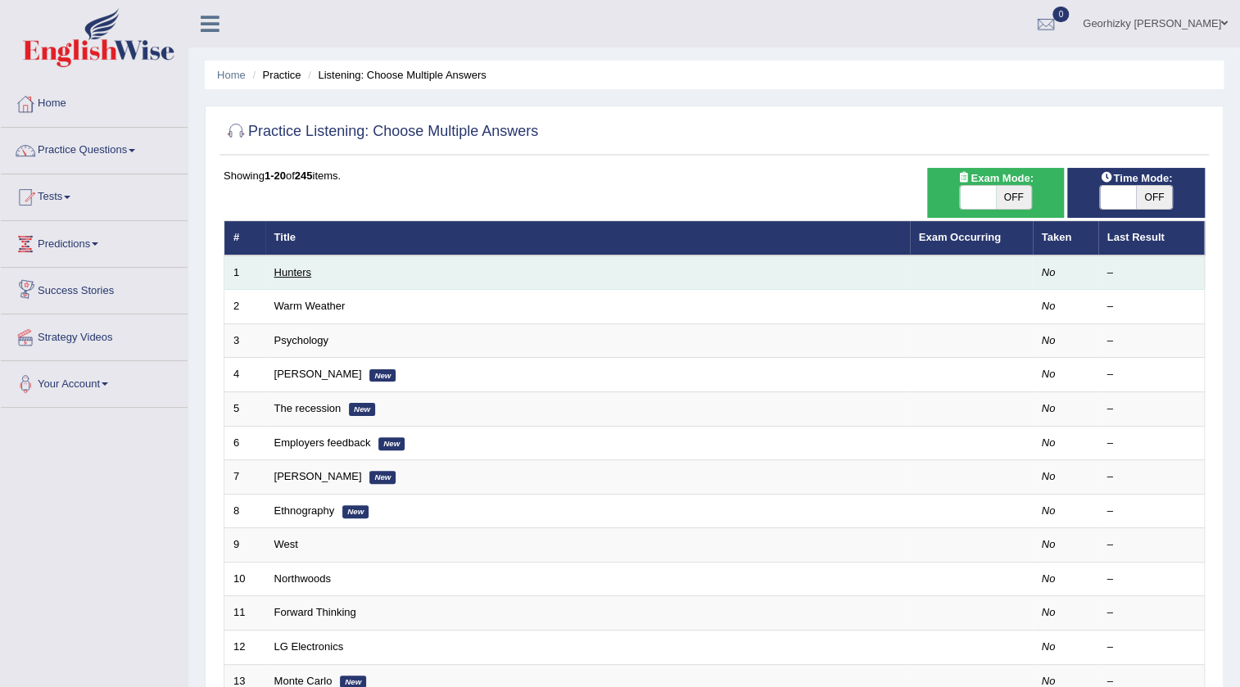
click at [287, 270] on link "Hunters" at bounding box center [293, 272] width 38 height 12
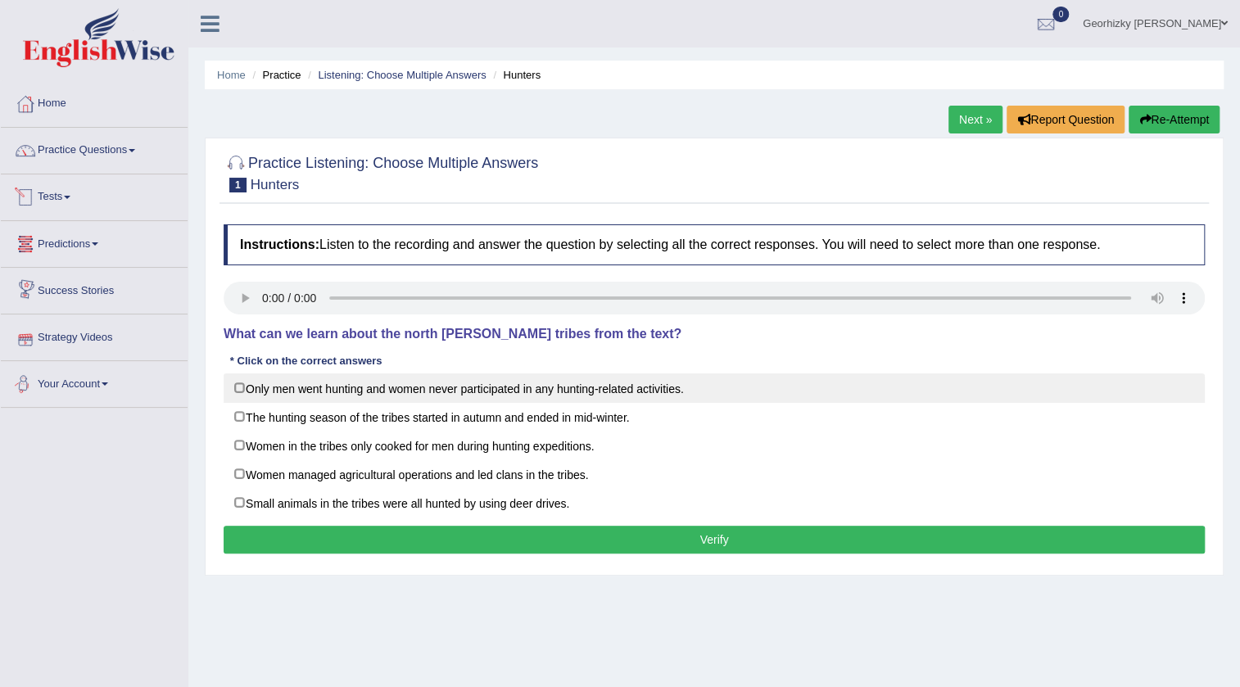
click at [346, 400] on label "Only men went hunting and women never participated in any hunting-related activ…" at bounding box center [714, 387] width 981 height 29
checkbox input "true"
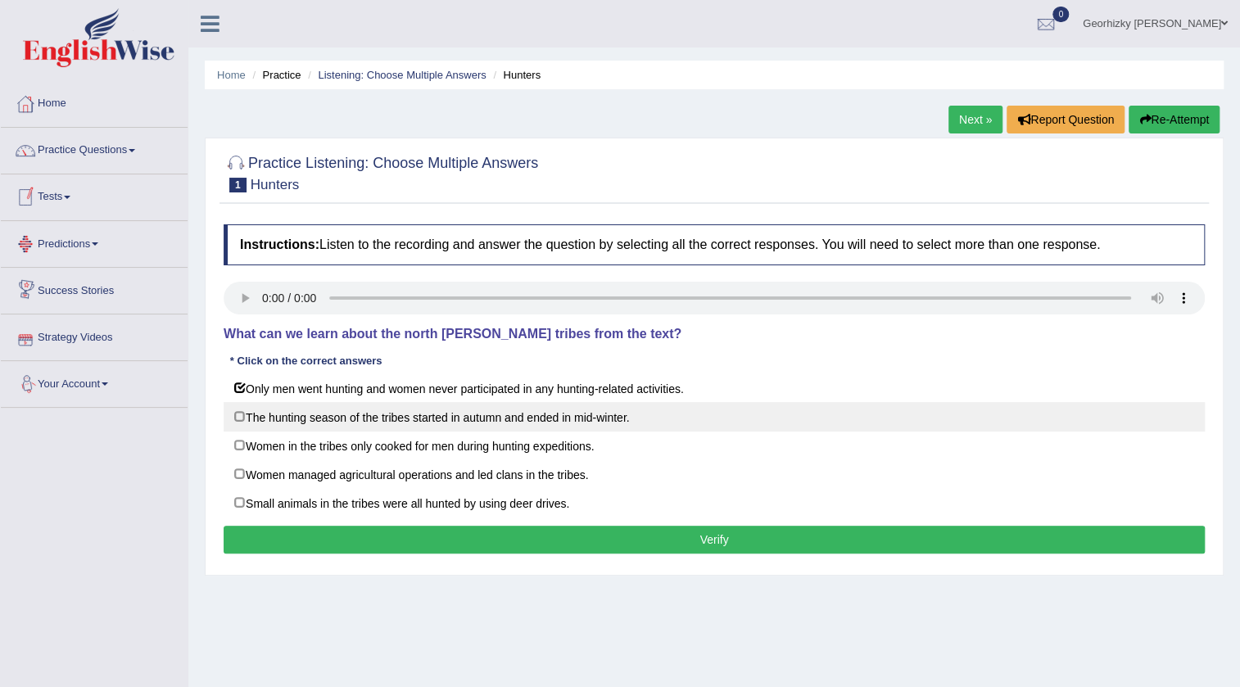
click at [342, 412] on label "The hunting season of the tribes started in autumn and ended in mid-winter." at bounding box center [714, 416] width 981 height 29
checkbox input "true"
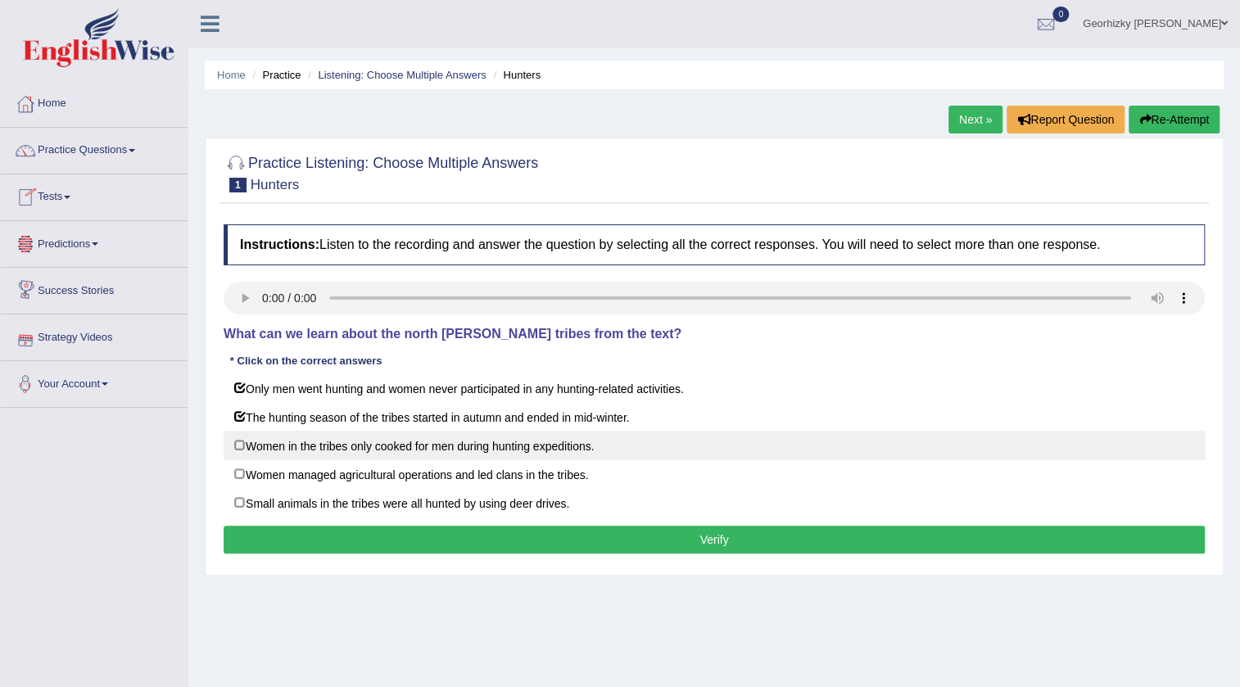
click at [333, 449] on label "Women in the tribes only cooked for men during hunting expeditions." at bounding box center [714, 445] width 981 height 29
checkbox input "true"
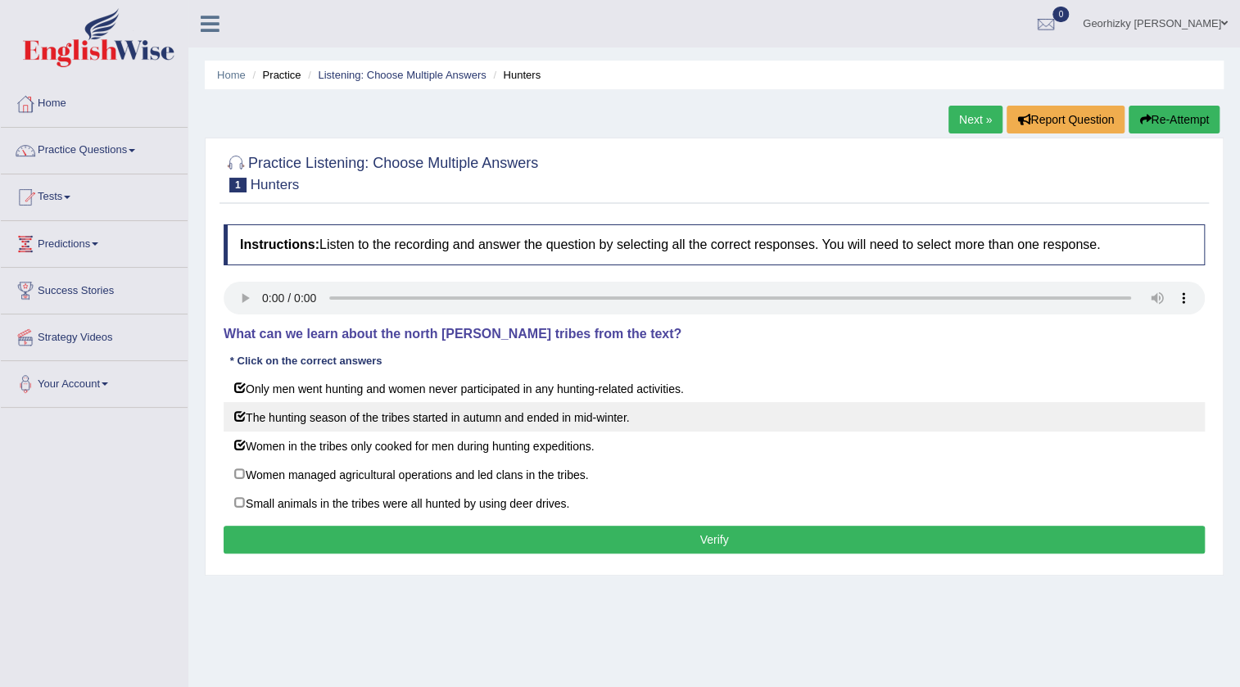
click at [352, 409] on label "The hunting season of the tribes started in autumn and ended in mid-winter." at bounding box center [714, 416] width 981 height 29
checkbox input "false"
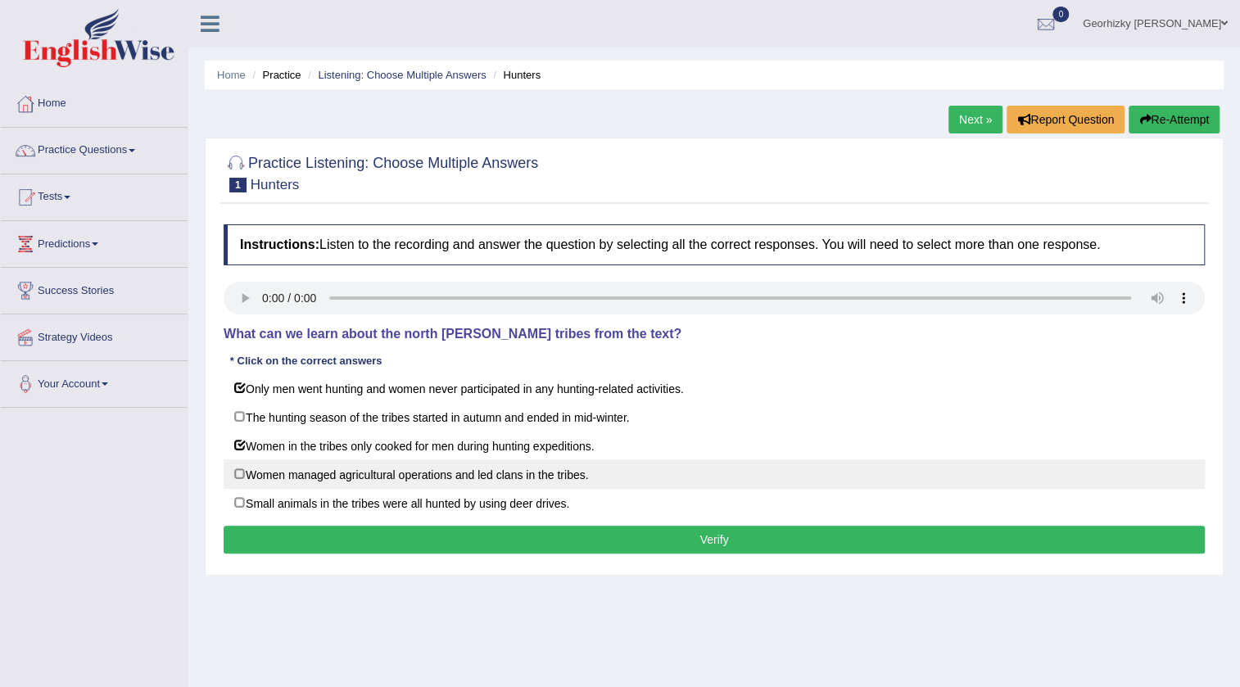
click at [354, 465] on label "Women managed agricultural operations and led clans in the tribes." at bounding box center [714, 473] width 981 height 29
click at [276, 484] on label "Women managed agricultural operations and led clans in the tribes." at bounding box center [714, 473] width 981 height 29
checkbox input "false"
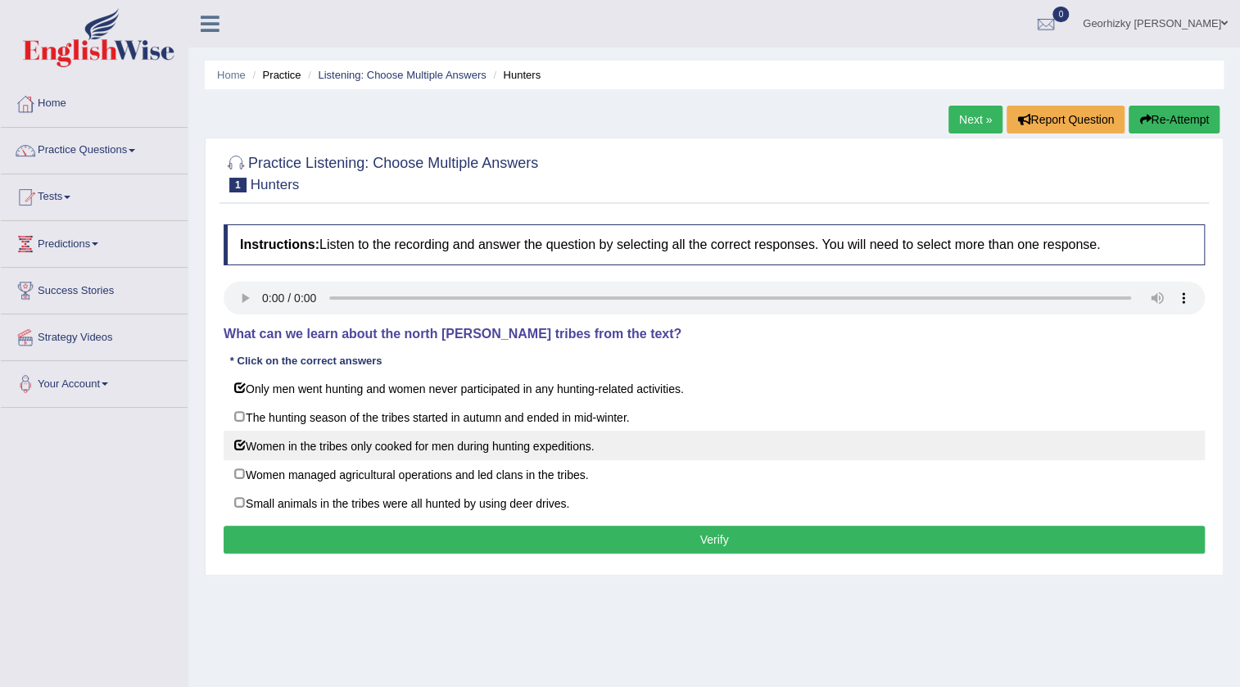
click at [261, 431] on label "Women in the tribes only cooked for men during hunting expeditions." at bounding box center [714, 445] width 981 height 29
checkbox input "false"
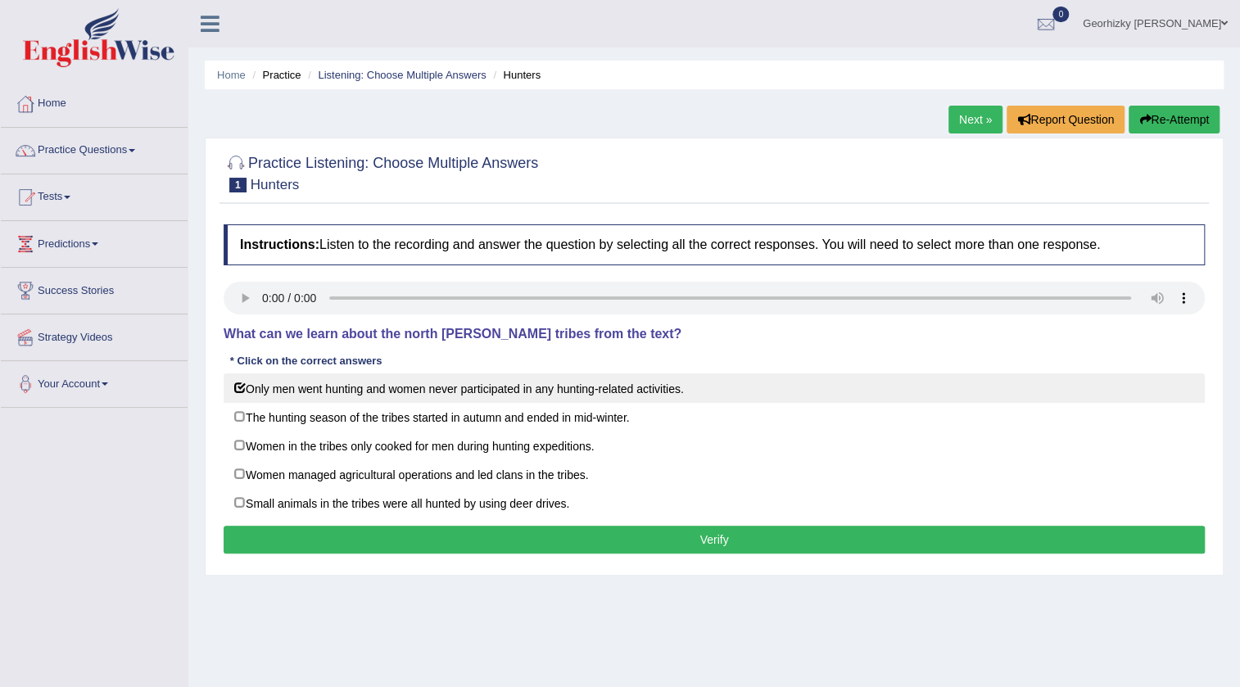
click at [285, 397] on label "Only men went hunting and women never participated in any hunting-related activ…" at bounding box center [714, 387] width 981 height 29
checkbox input "false"
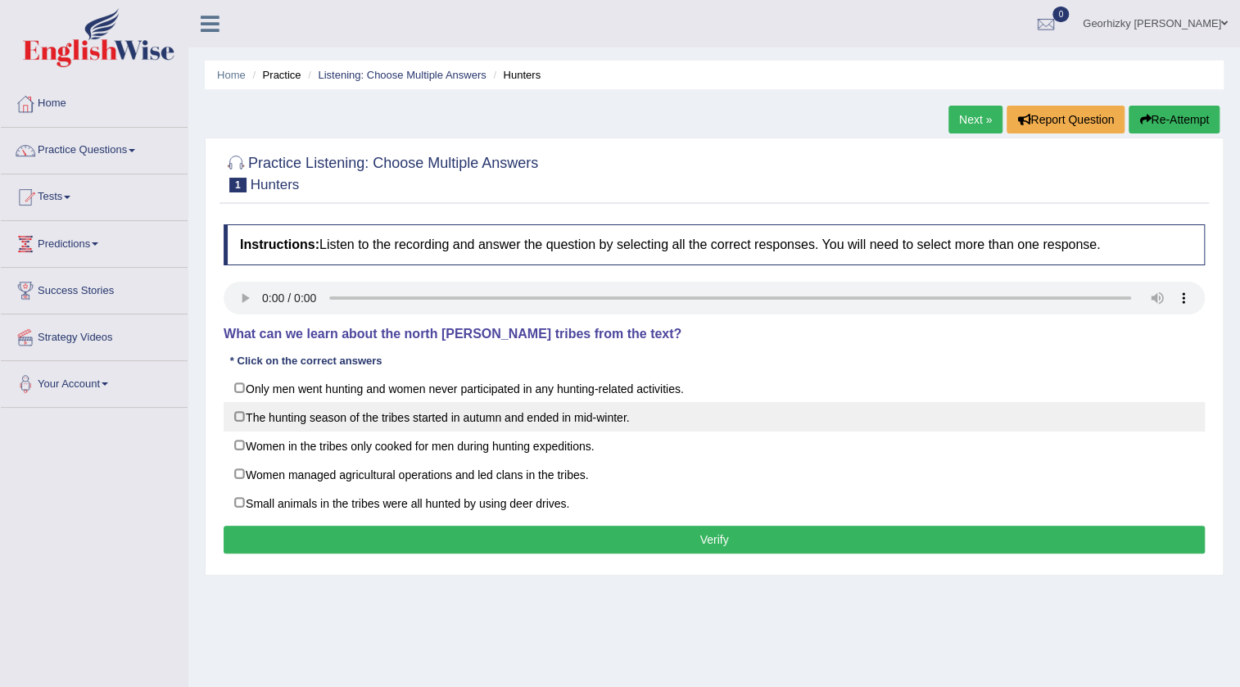
click at [303, 426] on label "The hunting season of the tribes started in autumn and ended in mid-winter." at bounding box center [714, 416] width 981 height 29
checkbox input "true"
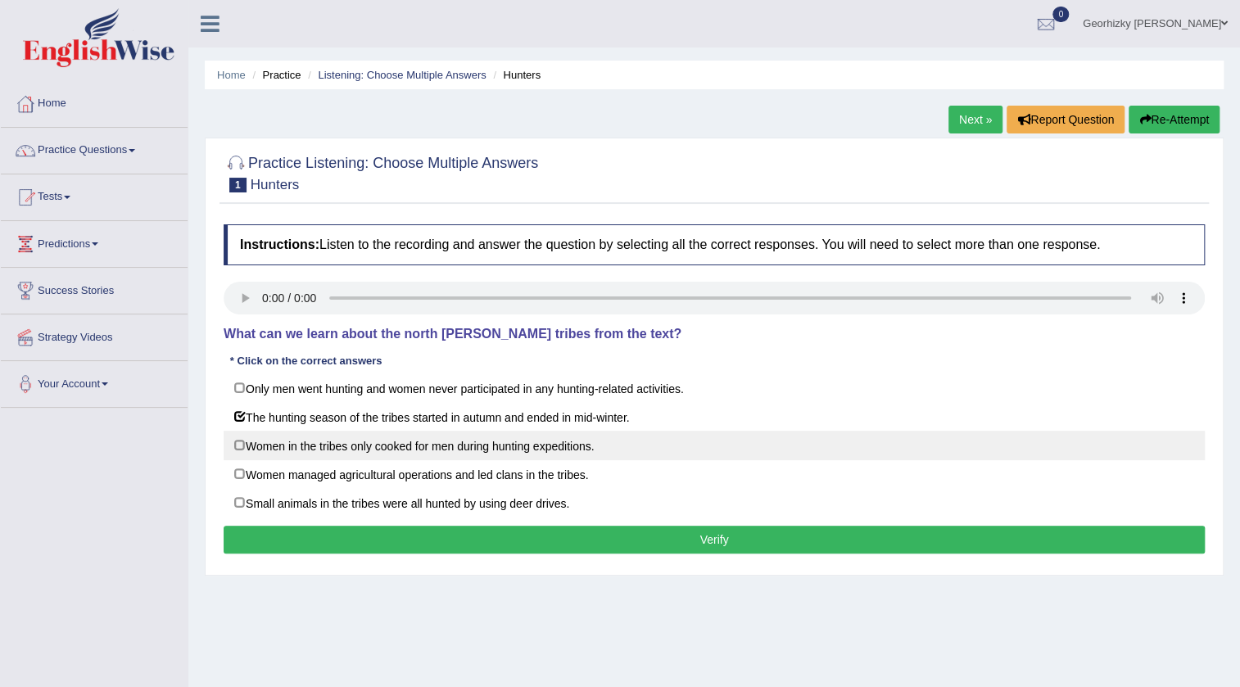
click at [303, 440] on label "Women in the tribes only cooked for men during hunting expeditions." at bounding box center [714, 445] width 981 height 29
checkbox input "true"
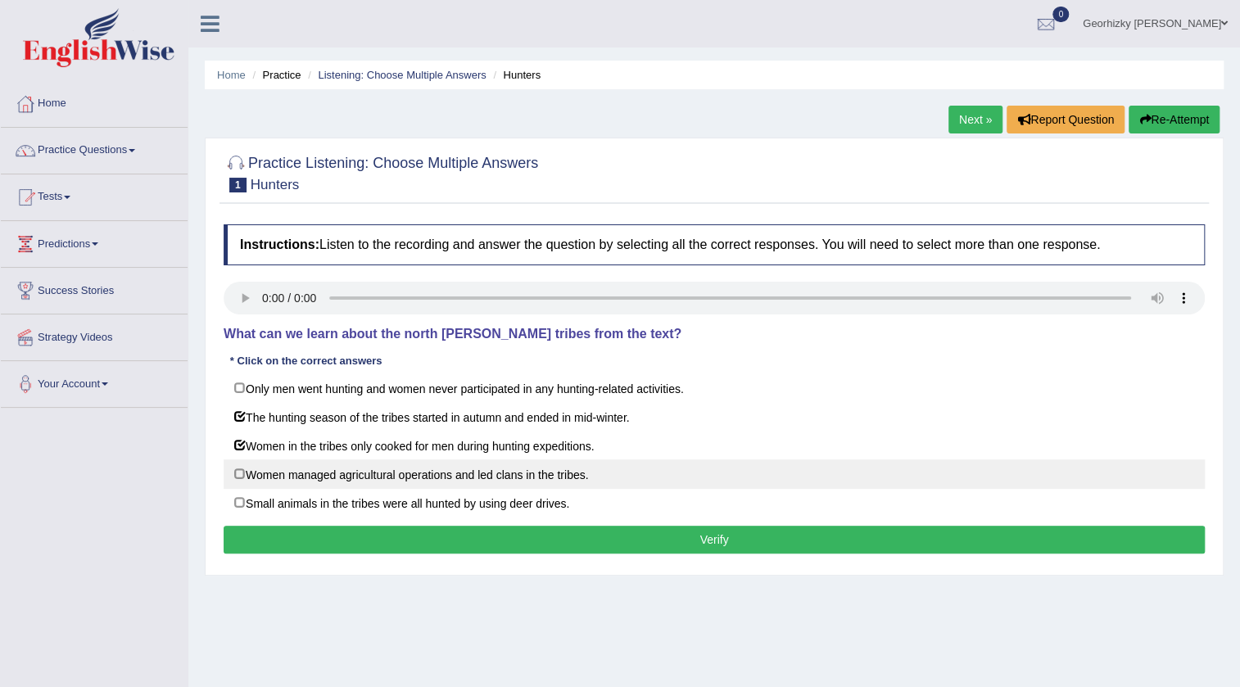
click at [296, 463] on label "Women managed agricultural operations and led clans in the tribes." at bounding box center [714, 473] width 981 height 29
checkbox input "true"
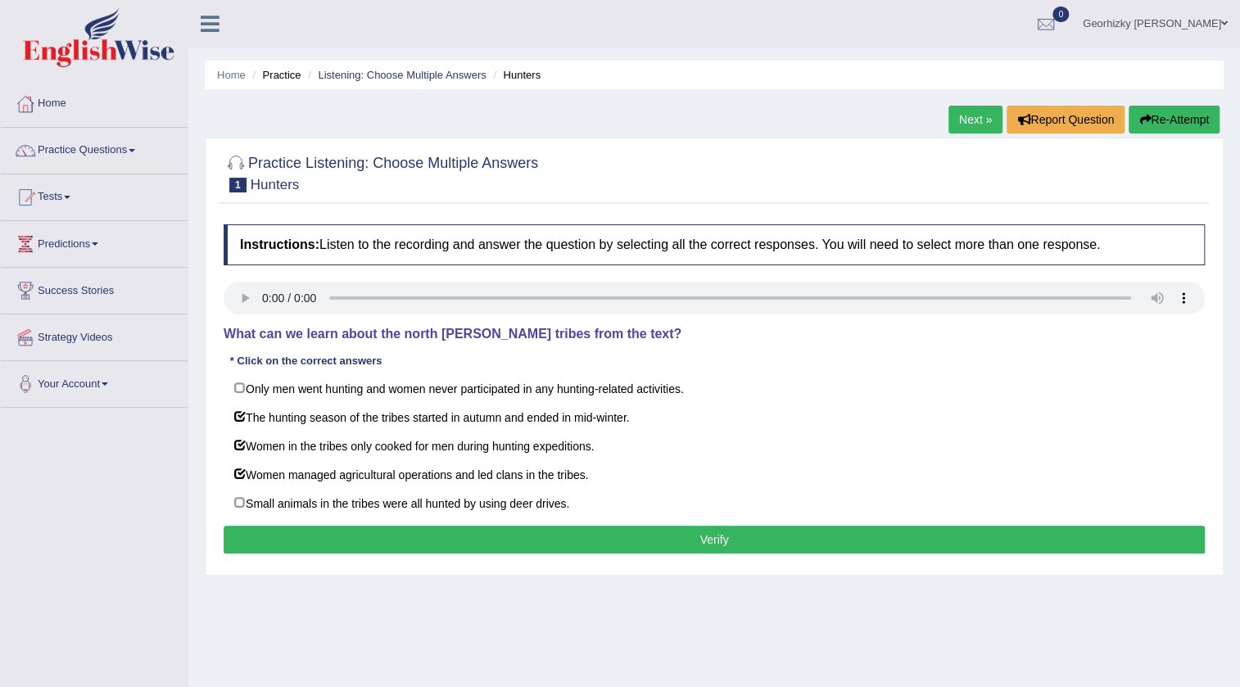
click at [453, 545] on button "Verify" at bounding box center [714, 540] width 981 height 28
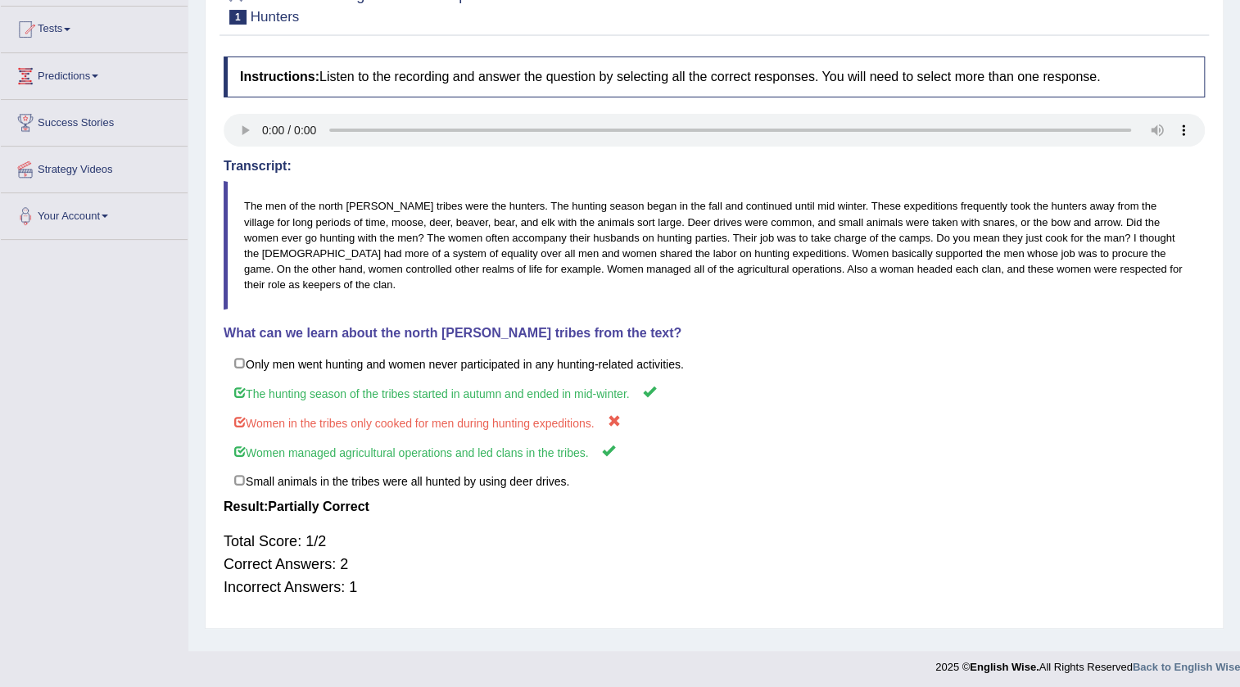
scroll to position [172, 0]
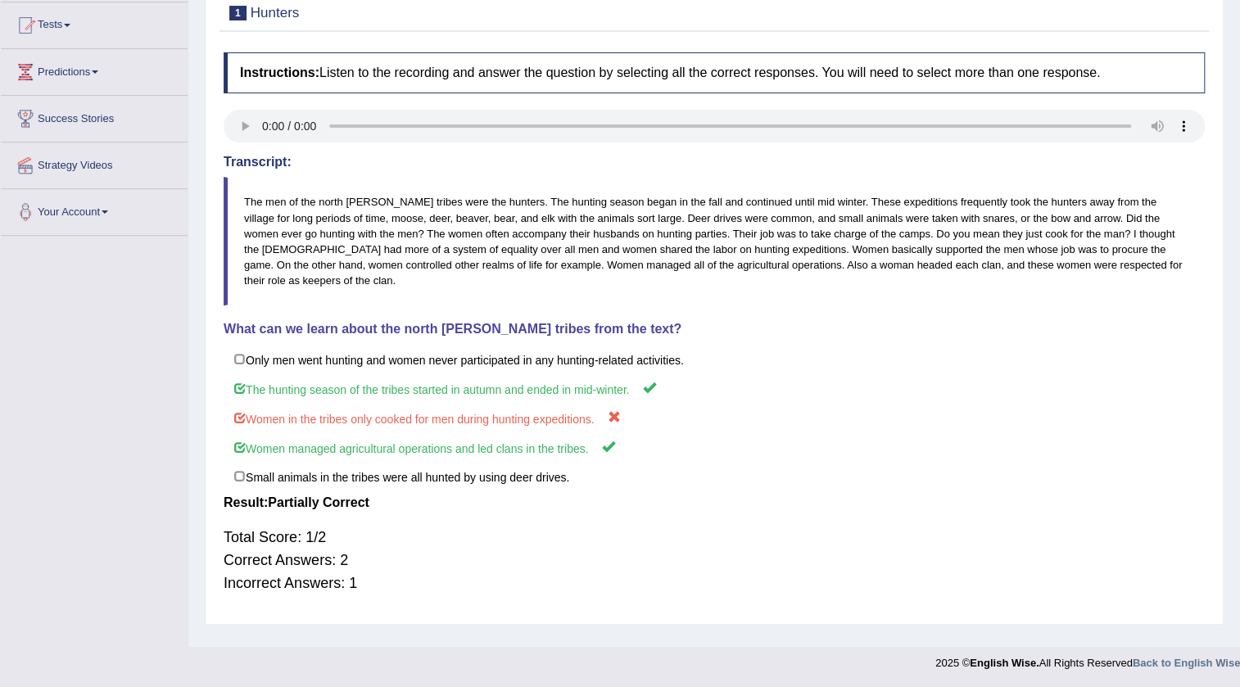
click at [348, 565] on div "Total Score: 1/2 Correct Answers: 2 Incorrect Answers: 1" at bounding box center [714, 560] width 981 height 85
click at [356, 581] on div "Total Score: 1/2 Correct Answers: 2 Incorrect Answers: 1" at bounding box center [714, 560] width 981 height 85
click at [328, 539] on div "Total Score: 1/2 Correct Answers: 2 Incorrect Answers: 1" at bounding box center [714, 560] width 981 height 85
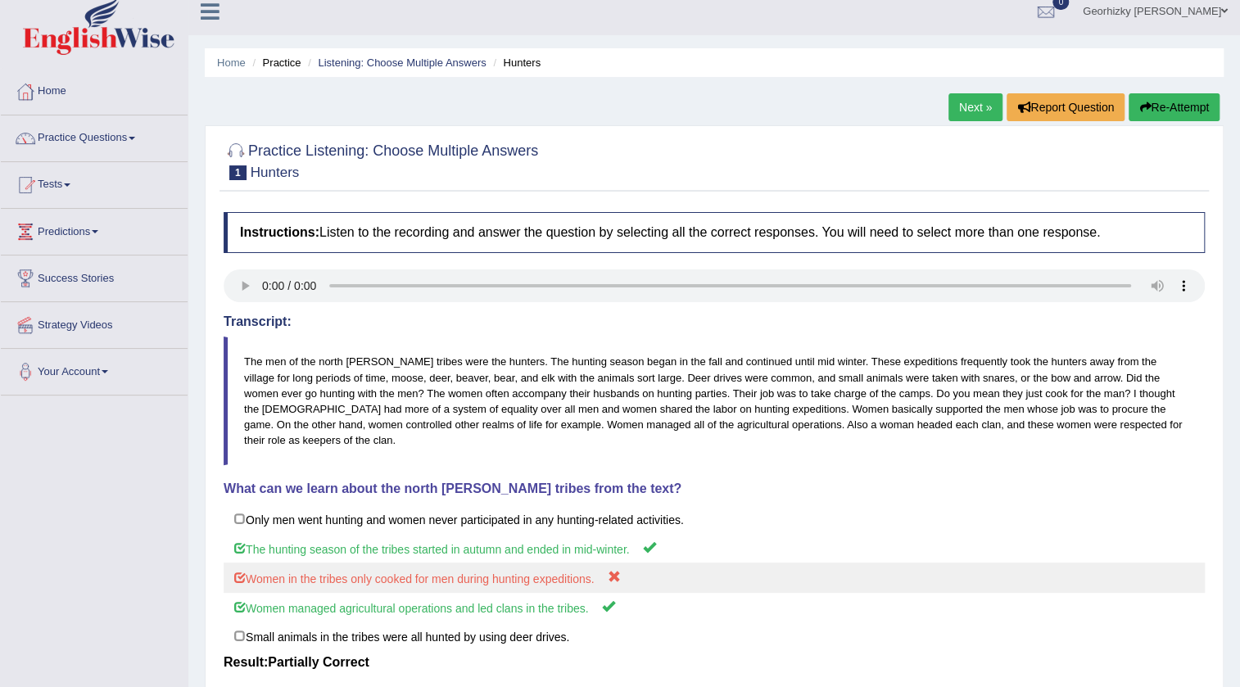
scroll to position [0, 0]
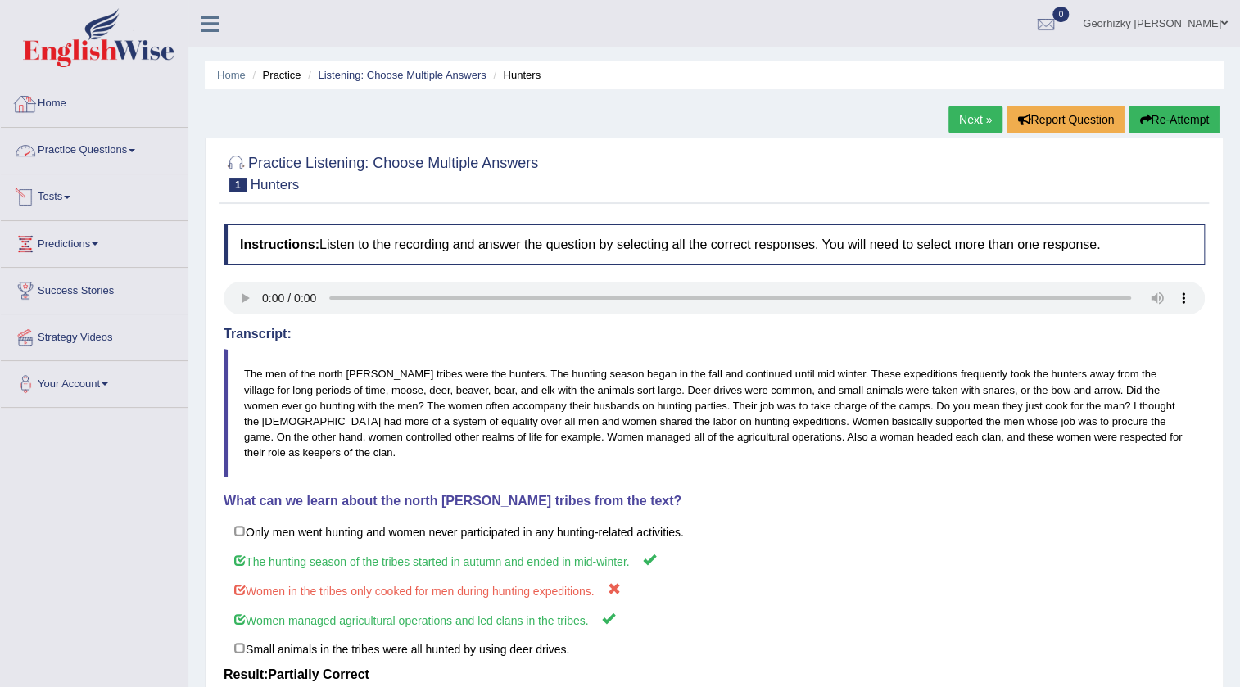
click at [72, 153] on link "Practice Questions" at bounding box center [94, 148] width 187 height 41
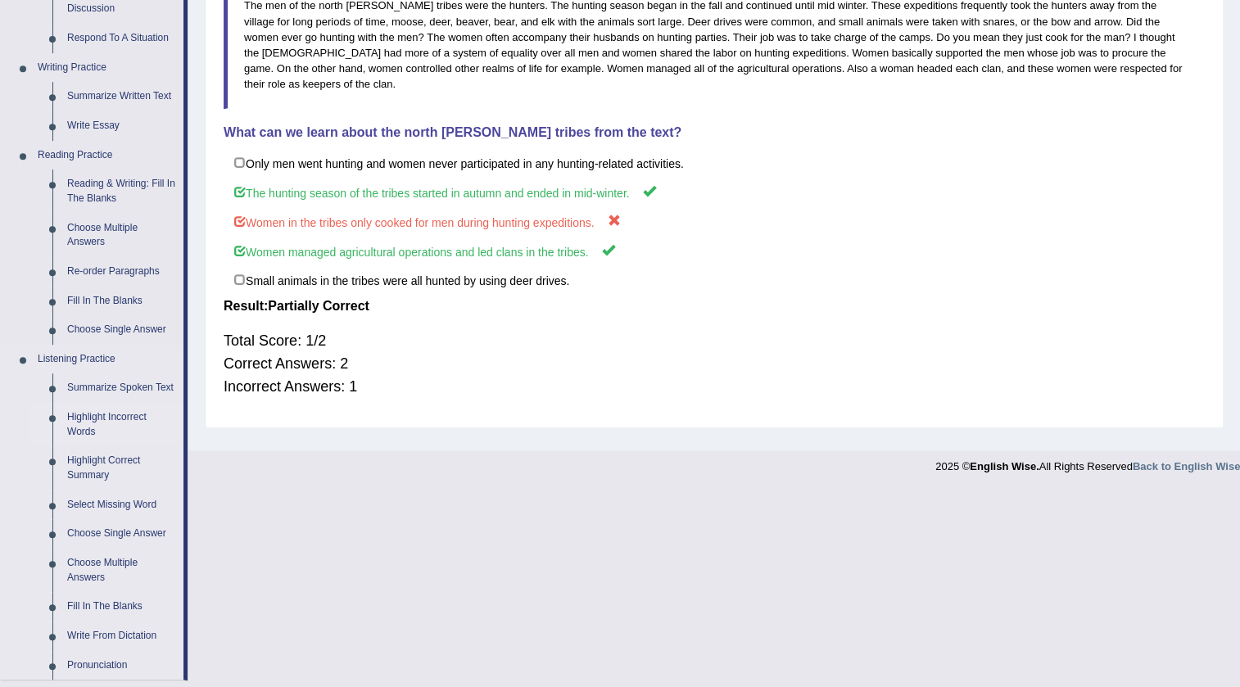
scroll to position [372, 0]
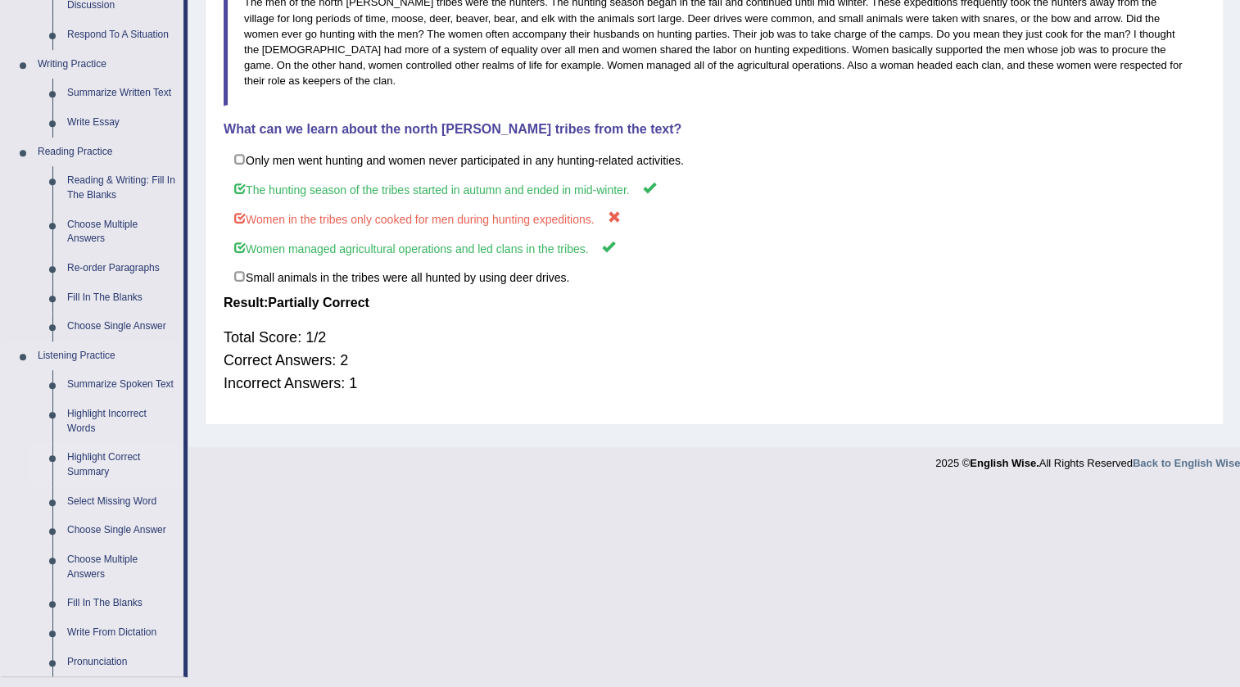
click at [117, 474] on link "Highlight Correct Summary" at bounding box center [122, 464] width 124 height 43
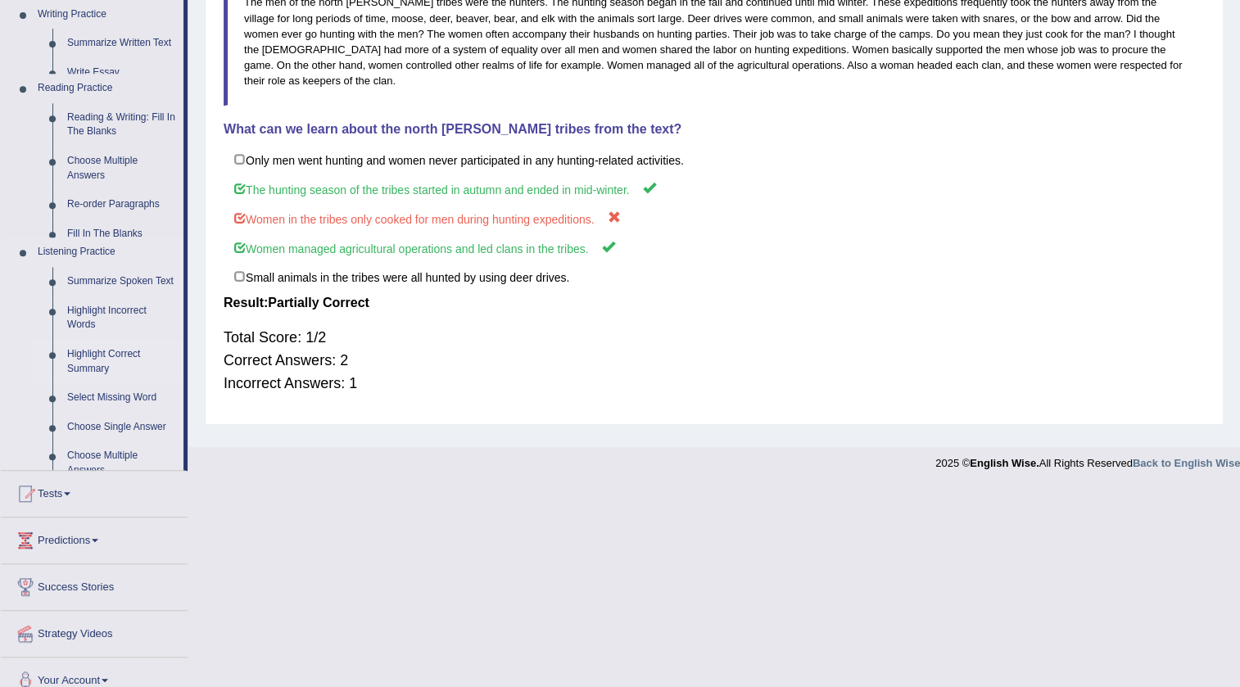
scroll to position [174, 0]
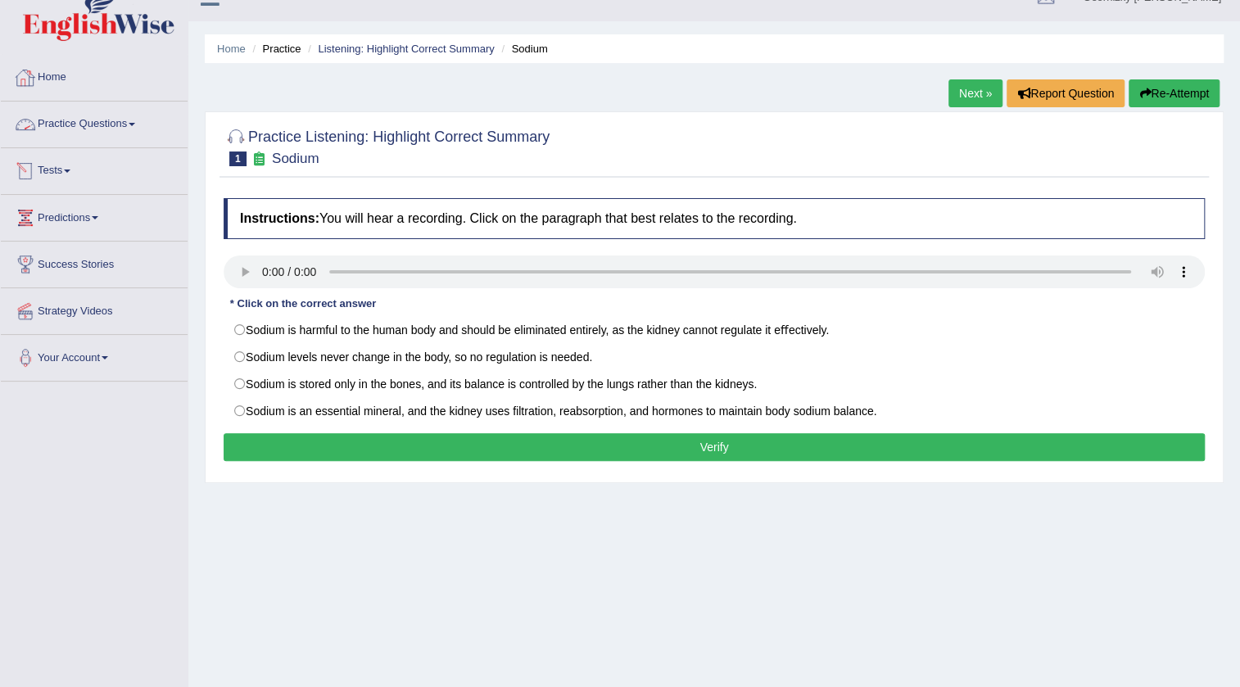
scroll to position [24, 0]
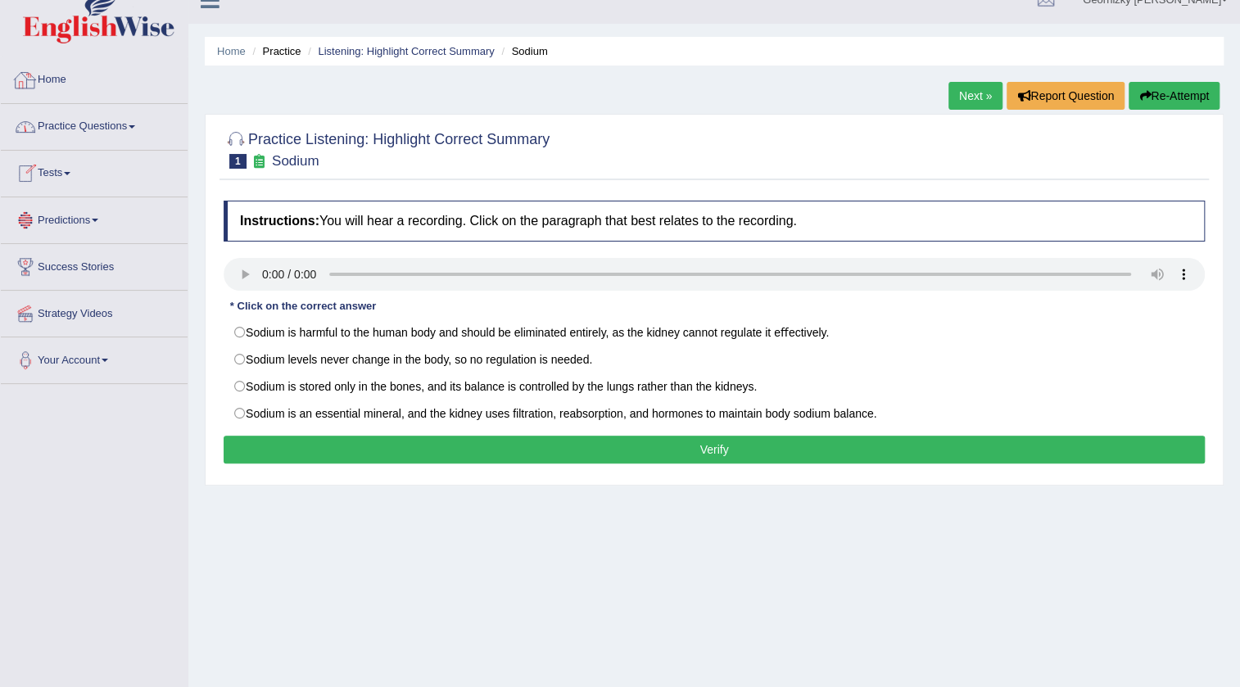
click at [123, 136] on link "Practice Questions" at bounding box center [94, 124] width 187 height 41
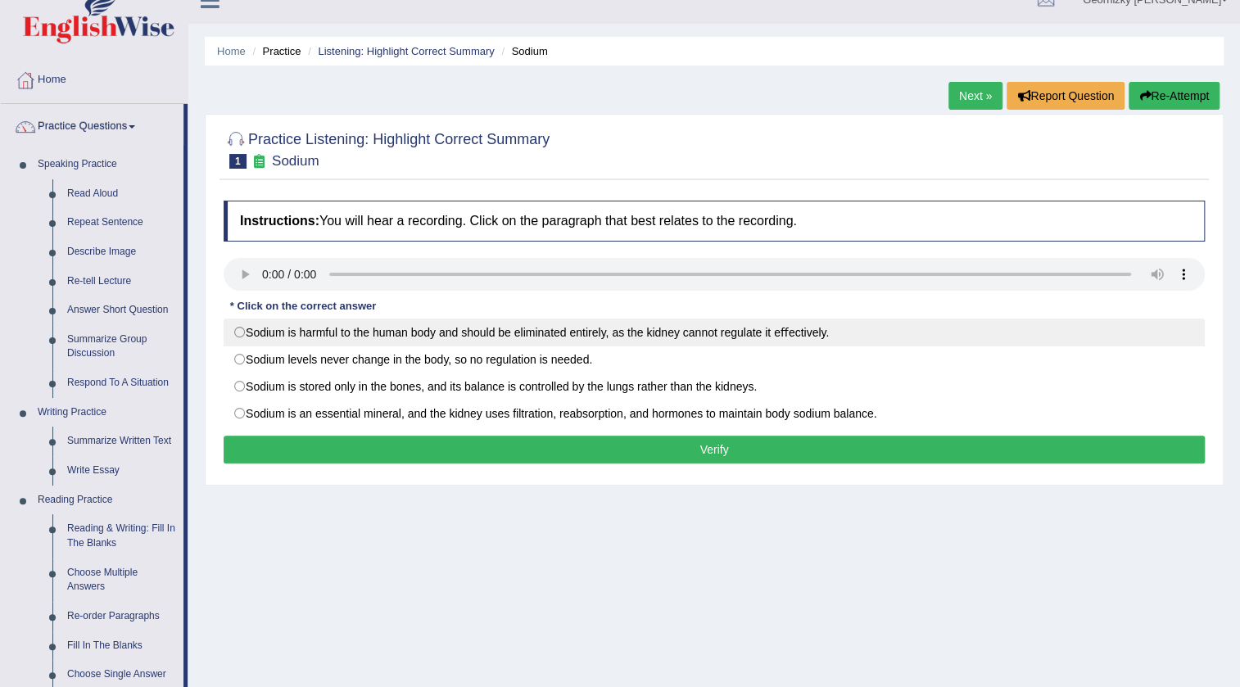
click at [450, 335] on label "Sodium is harmful to the human body and should be eliminated entirely, as the k…" at bounding box center [714, 333] width 981 height 28
radio input "true"
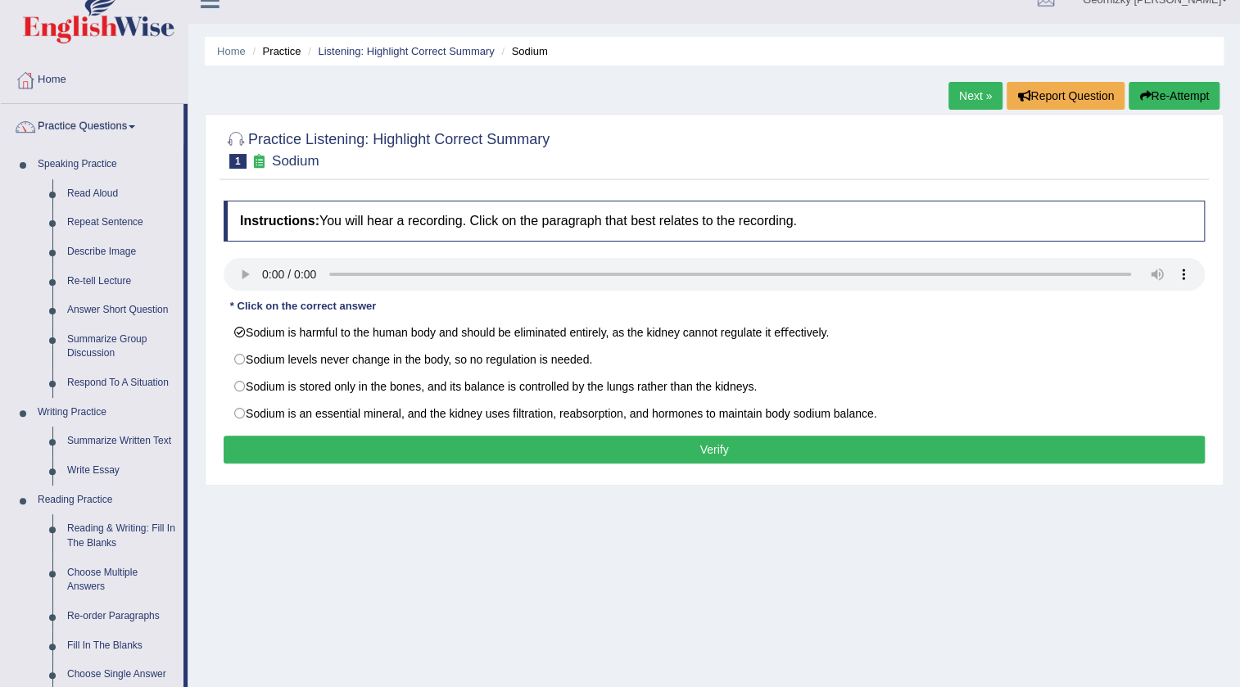
click at [609, 450] on button "Verify" at bounding box center [714, 450] width 981 height 28
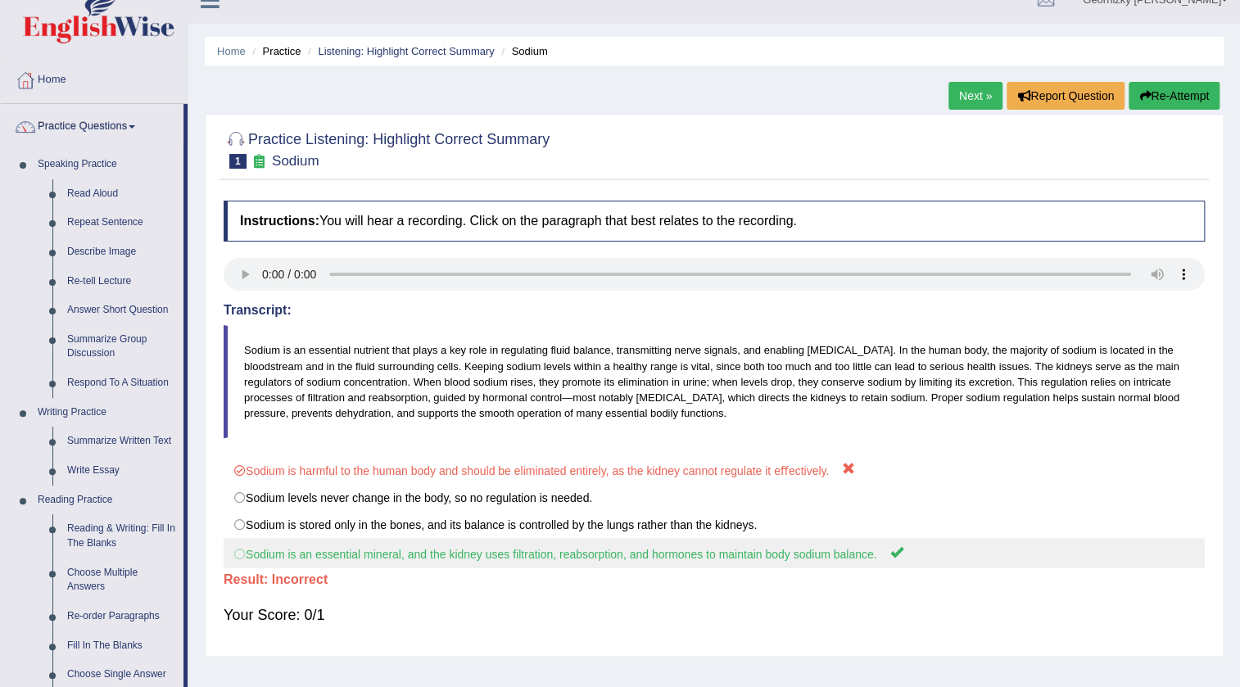
click at [556, 545] on label "Sodium is an essential mineral, and the kidney uses ﬁltration, reabsorption, an…" at bounding box center [714, 553] width 981 height 30
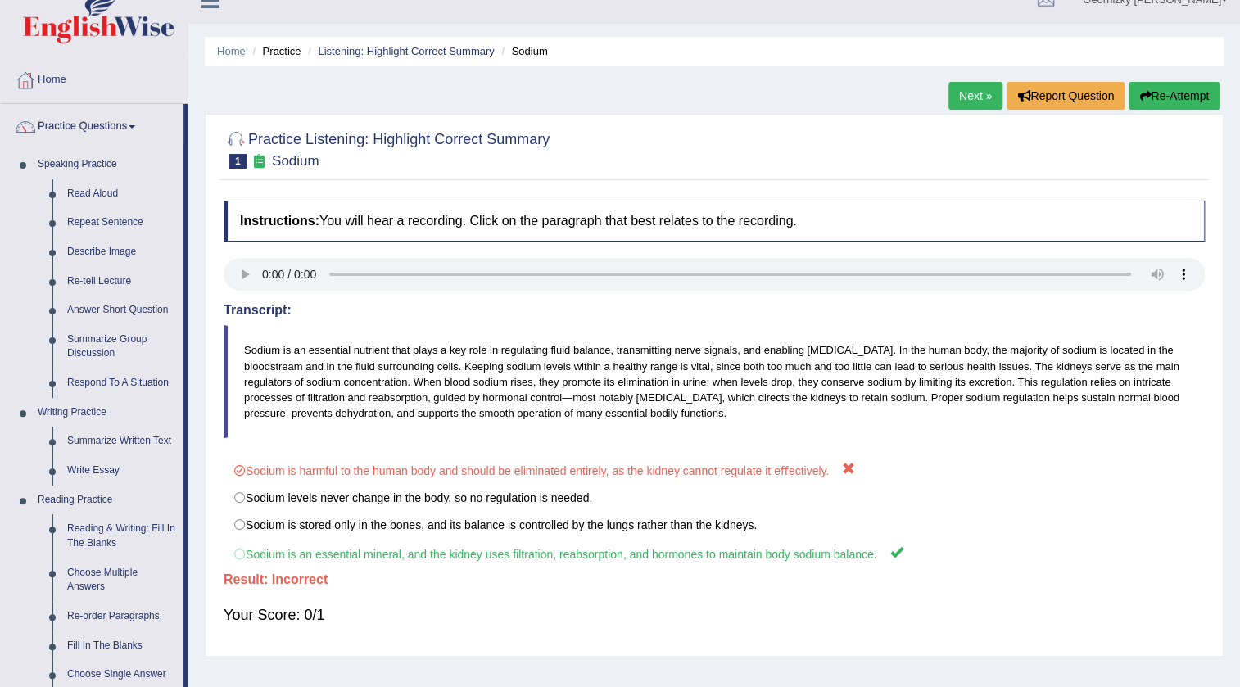
click at [977, 92] on link "Next »" at bounding box center [975, 96] width 54 height 28
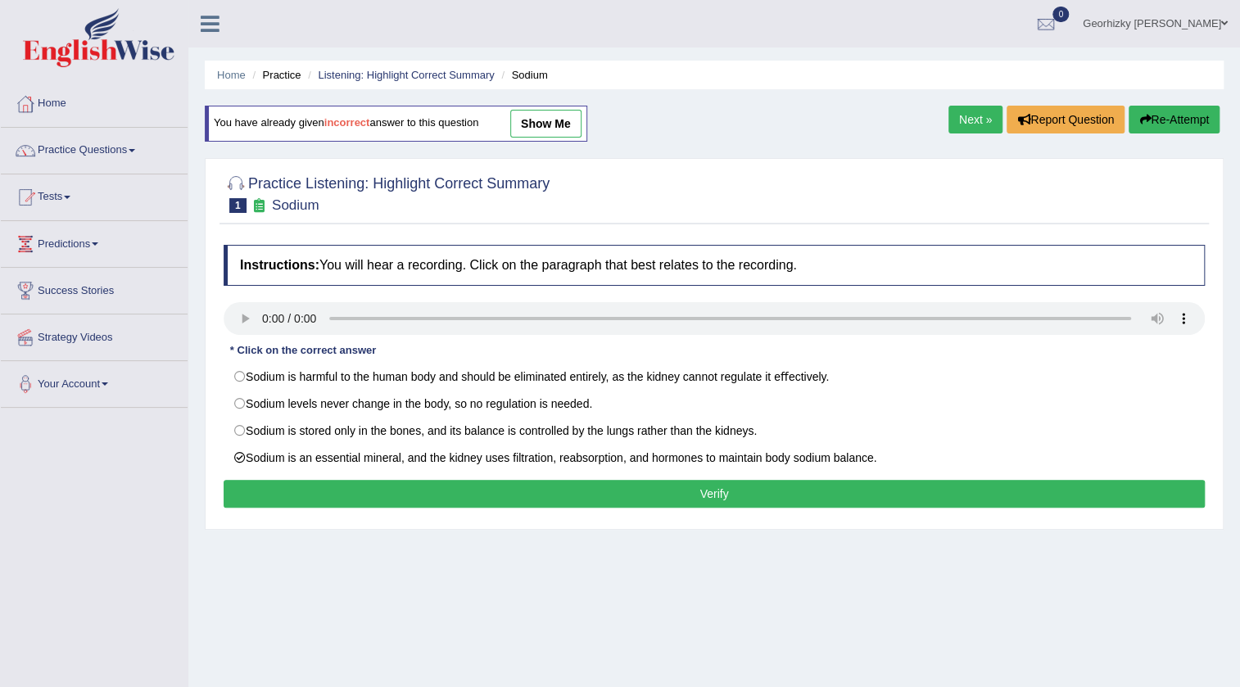
click at [425, 484] on button "Verify" at bounding box center [714, 494] width 981 height 28
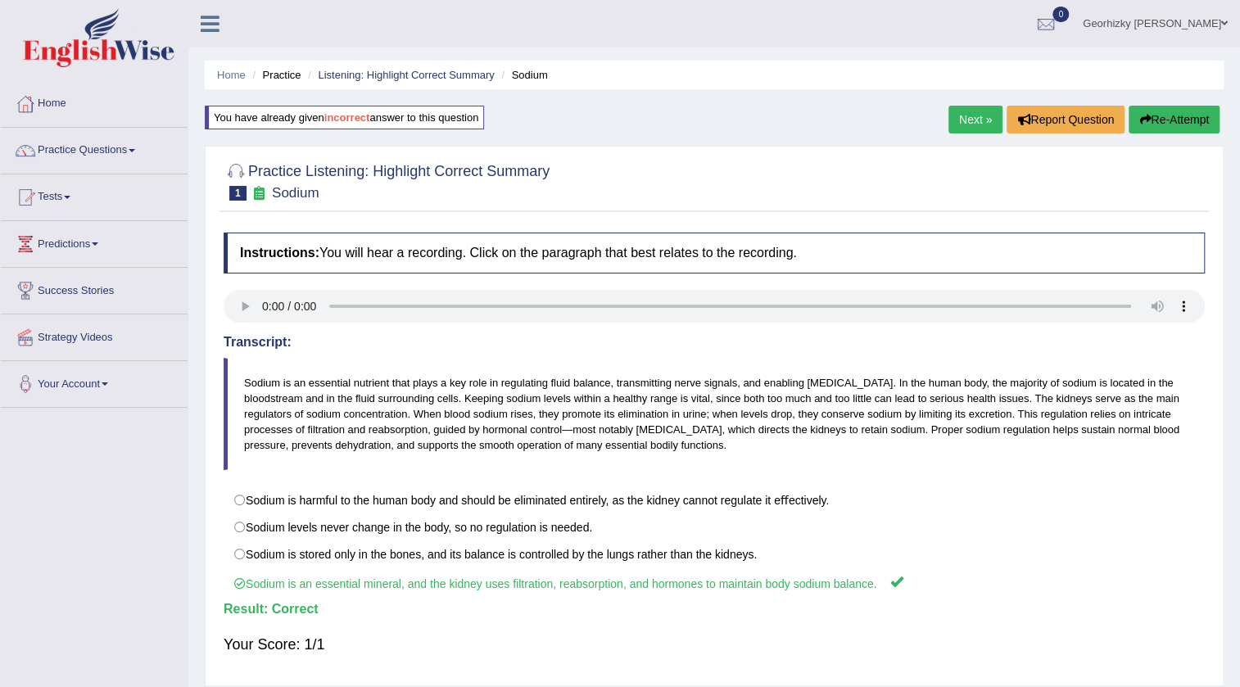
click at [990, 124] on link "Next »" at bounding box center [975, 120] width 54 height 28
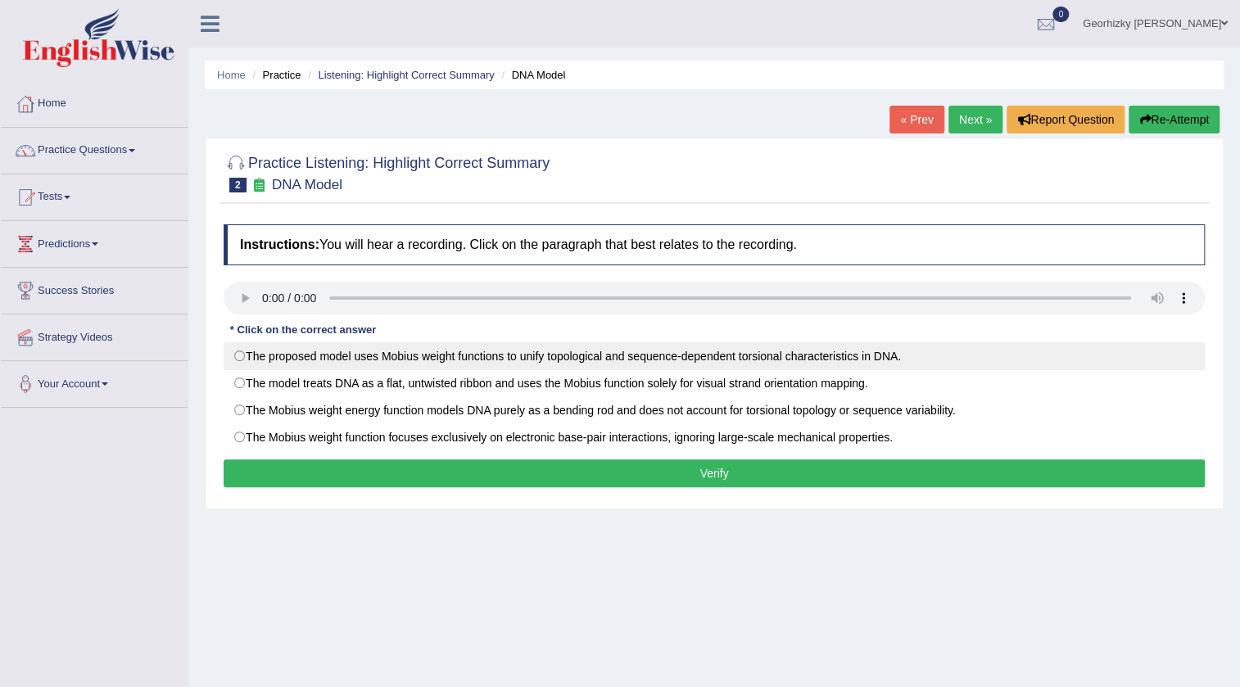
click at [396, 348] on label "The proposed model uses Mobius weight functions to unify topological and sequen…" at bounding box center [714, 356] width 981 height 28
radio input "true"
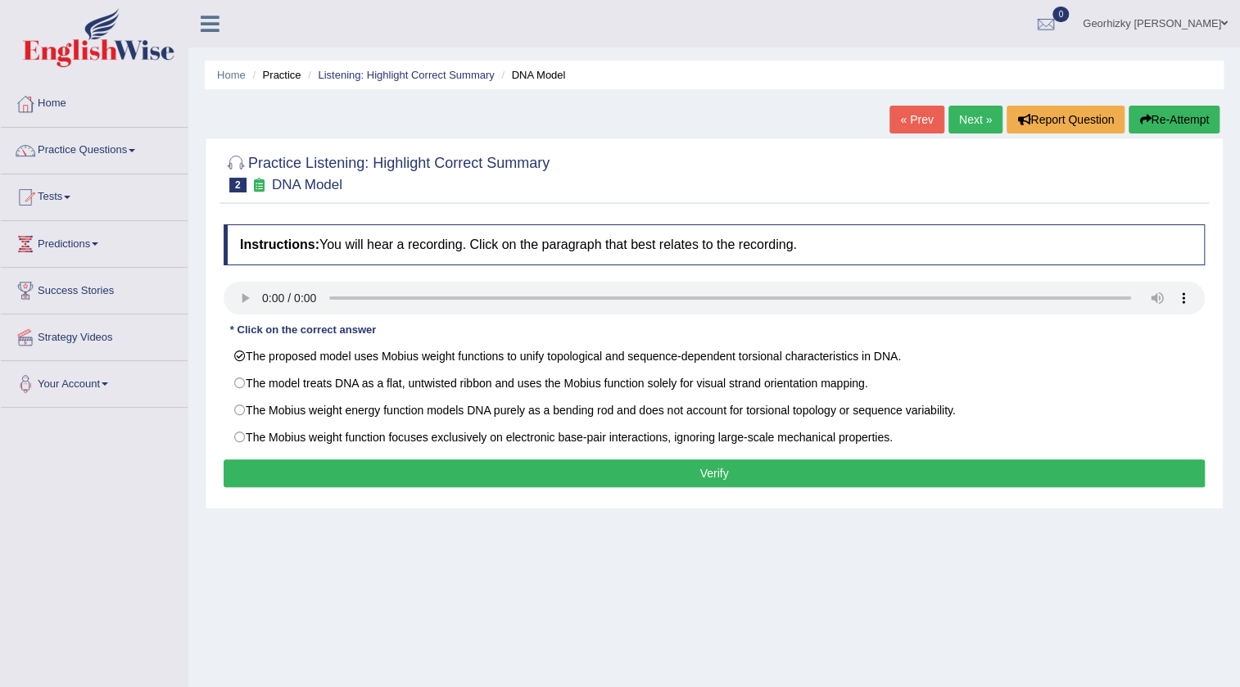
click at [577, 460] on button "Verify" at bounding box center [714, 473] width 981 height 28
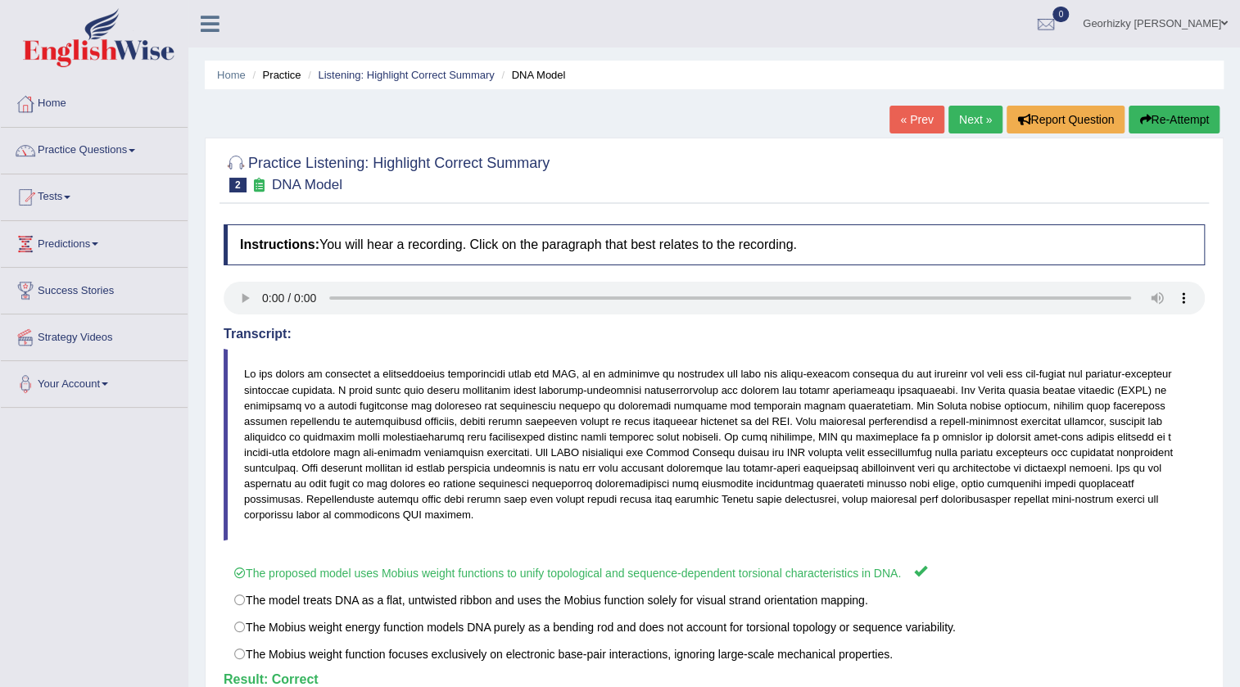
click at [970, 124] on link "Next »" at bounding box center [975, 120] width 54 height 28
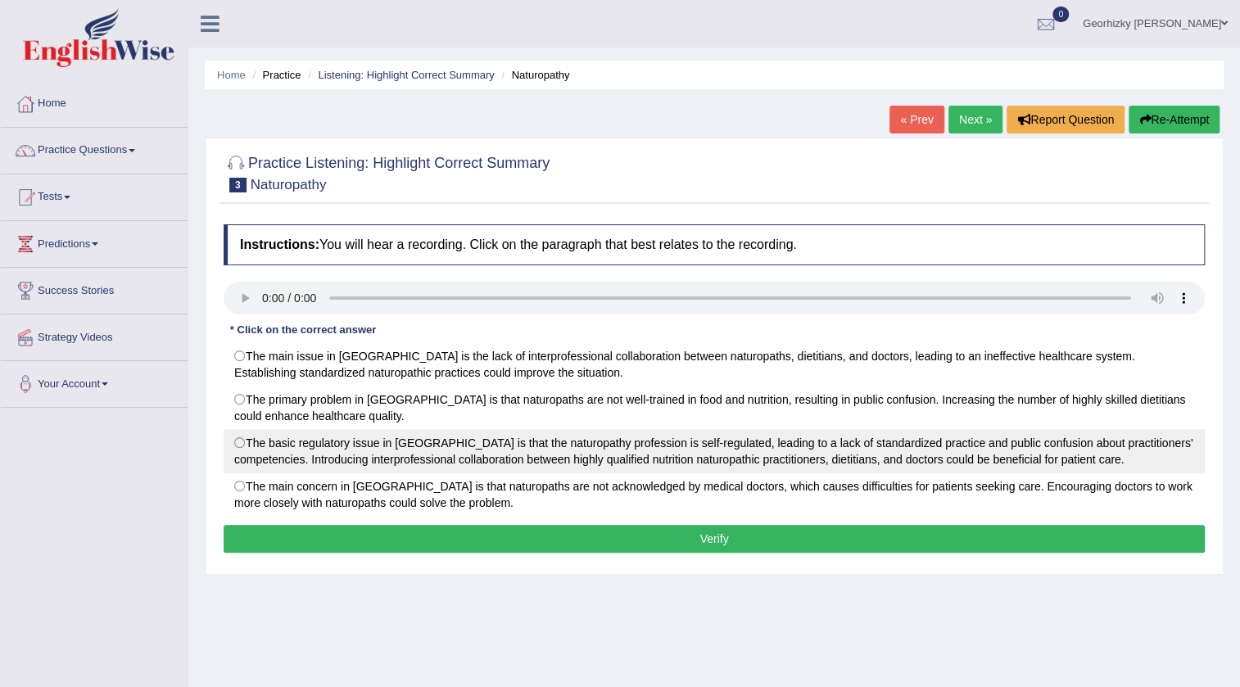
click at [390, 451] on label "The basic regulatory issue in [GEOGRAPHIC_DATA] is that the naturopathy profess…" at bounding box center [714, 451] width 981 height 44
radio input "true"
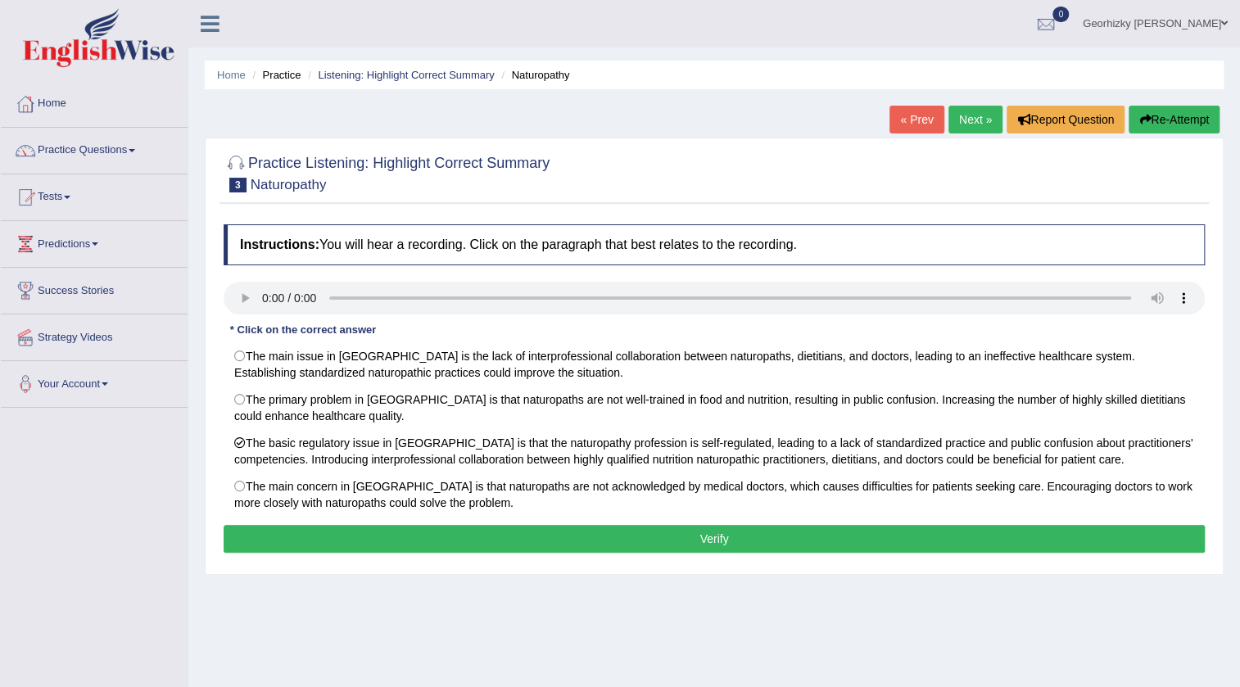
click at [487, 536] on button "Verify" at bounding box center [714, 539] width 981 height 28
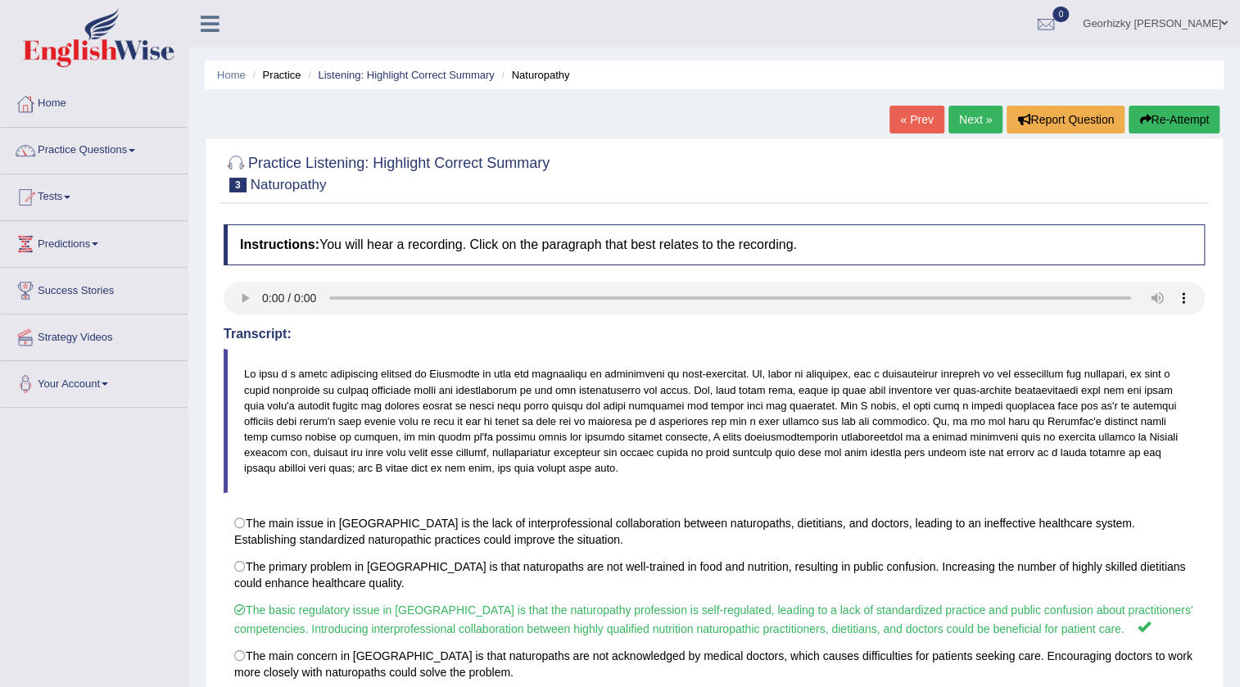
click at [970, 111] on link "Next »" at bounding box center [975, 120] width 54 height 28
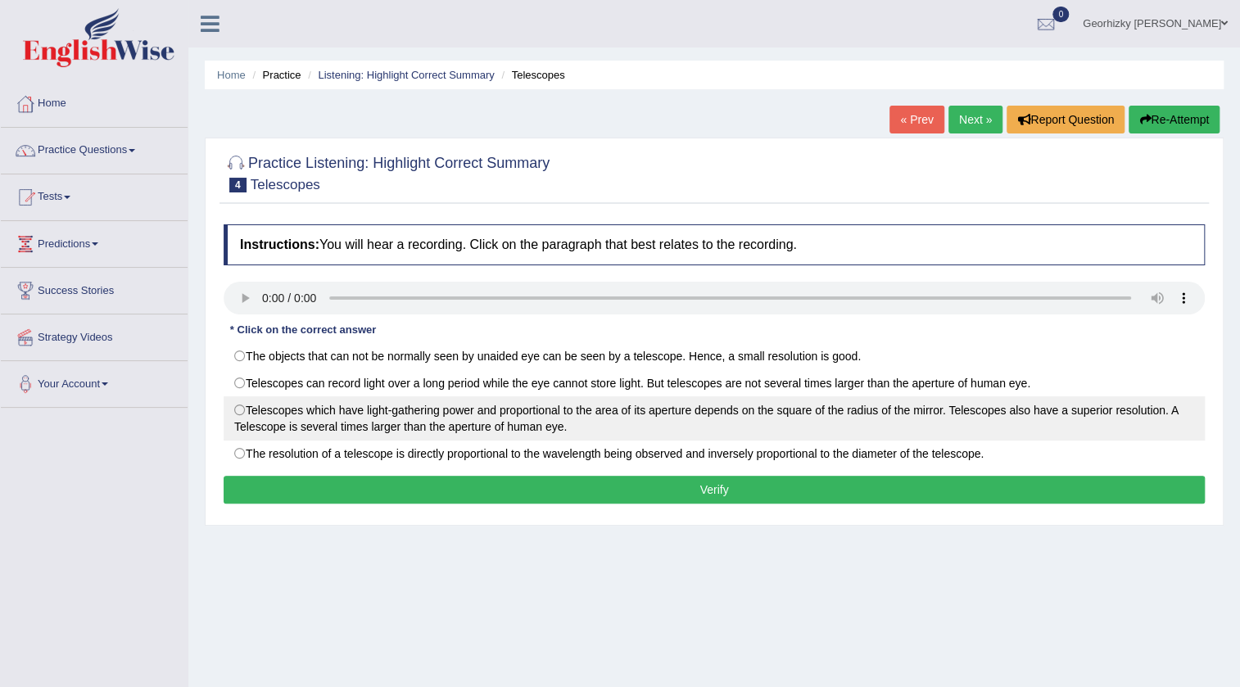
click at [557, 397] on label "Telescopes which have light-gathering power and proportional to the area of its…" at bounding box center [714, 418] width 981 height 44
radio input "true"
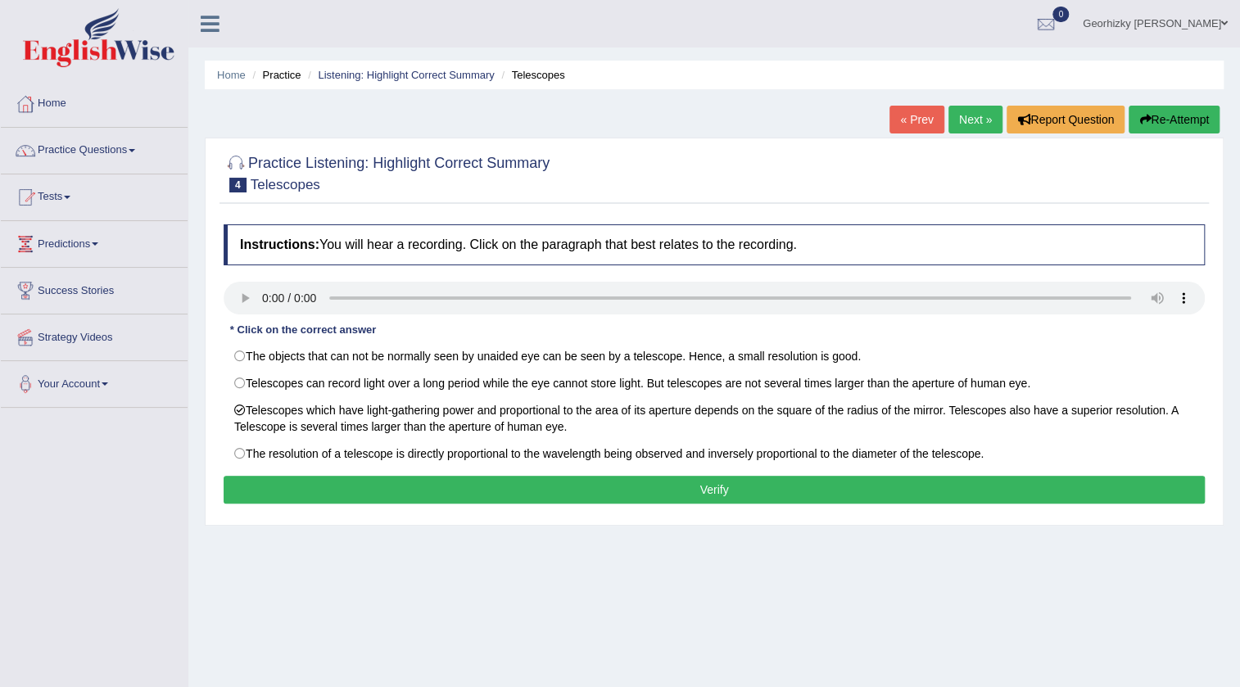
drag, startPoint x: 648, startPoint y: 481, endPoint x: 627, endPoint y: 499, distance: 27.3
click at [648, 480] on button "Verify" at bounding box center [714, 490] width 981 height 28
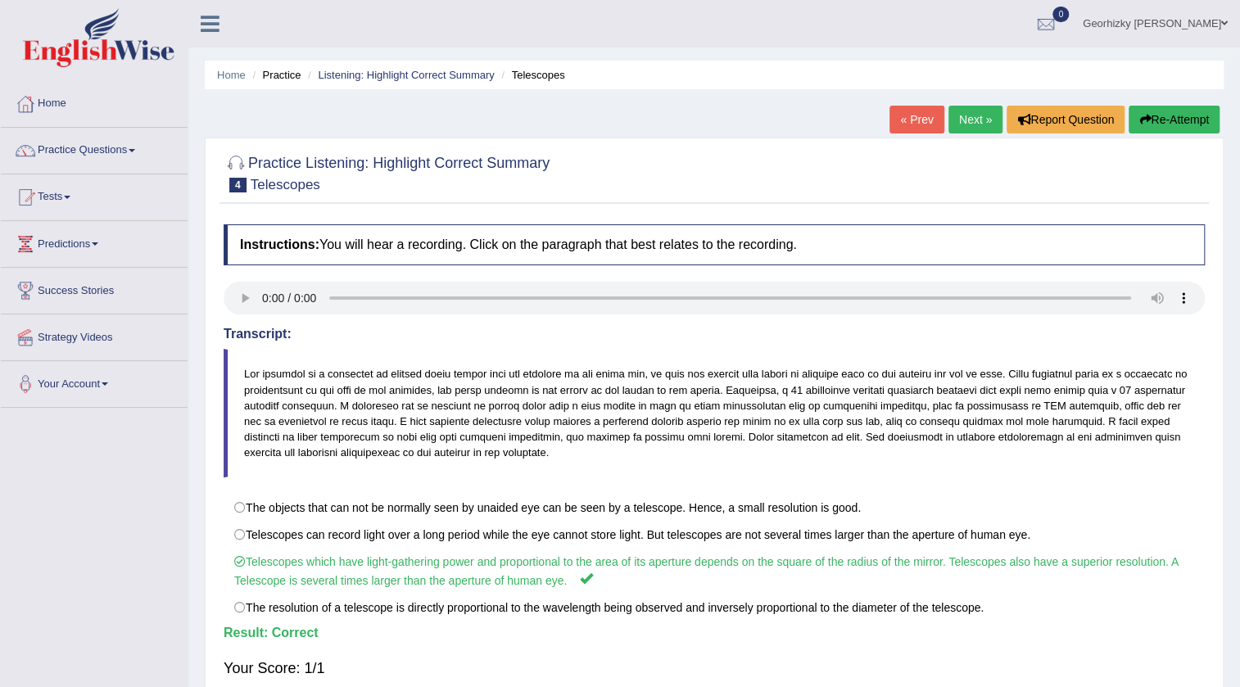
click at [971, 129] on link "Next »" at bounding box center [975, 120] width 54 height 28
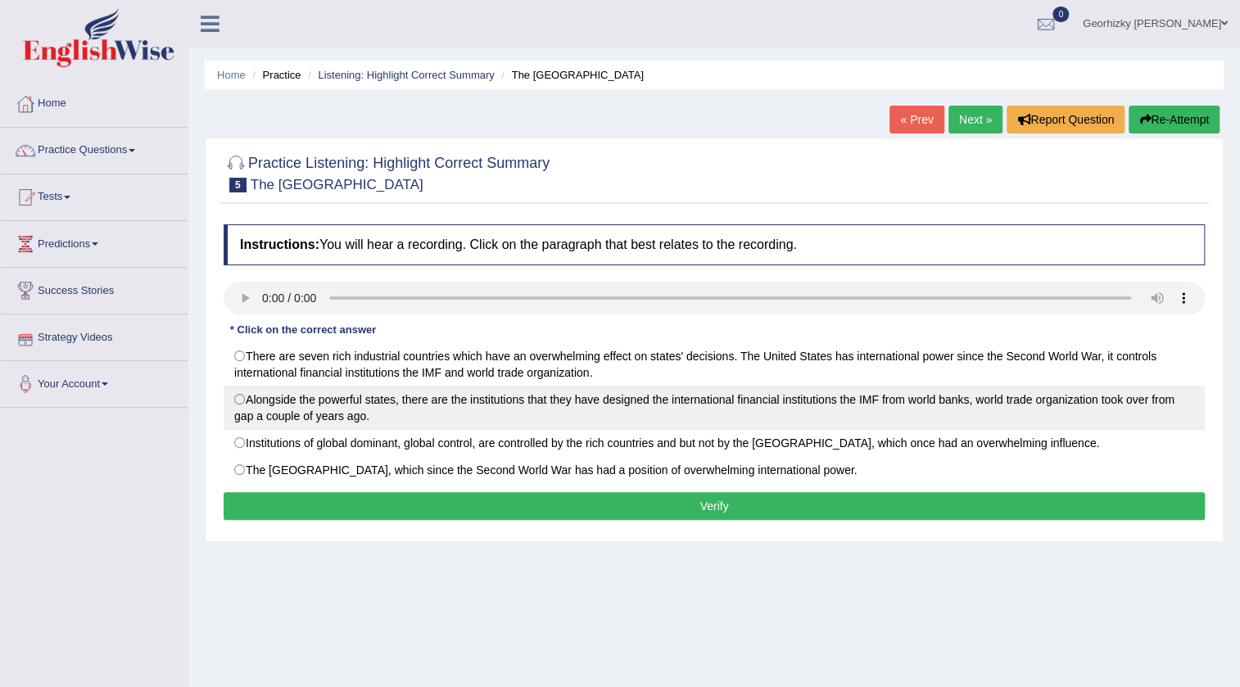
click at [323, 397] on label "Alongside the powerful states, there are the institutions that they have design…" at bounding box center [714, 408] width 981 height 44
radio input "true"
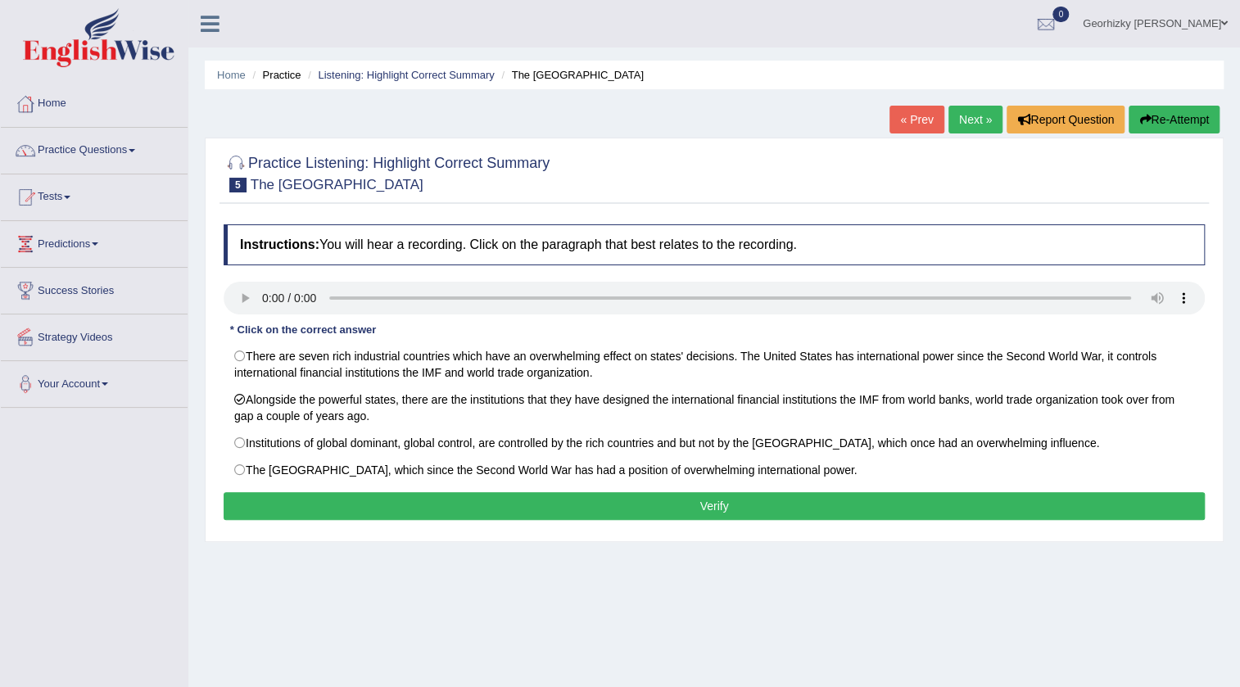
click at [467, 506] on button "Verify" at bounding box center [714, 506] width 981 height 28
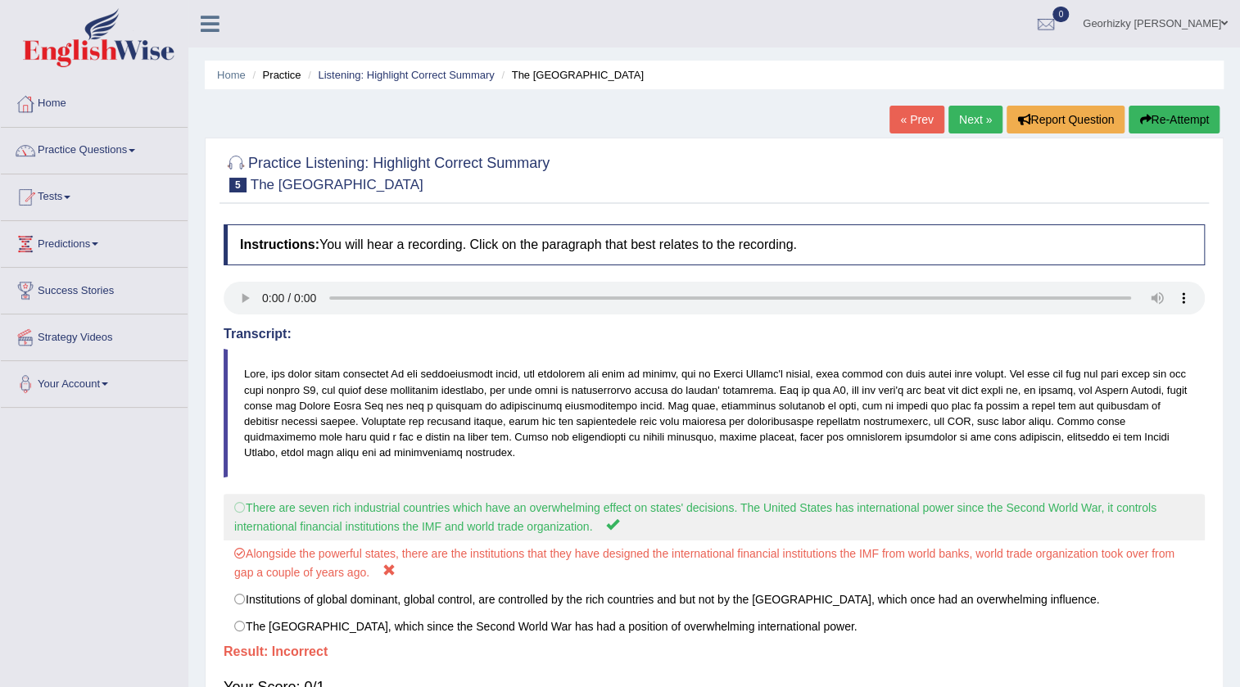
click at [441, 495] on label "There are seven rich industrial countries which have an overwhelming effect on …" at bounding box center [714, 517] width 981 height 47
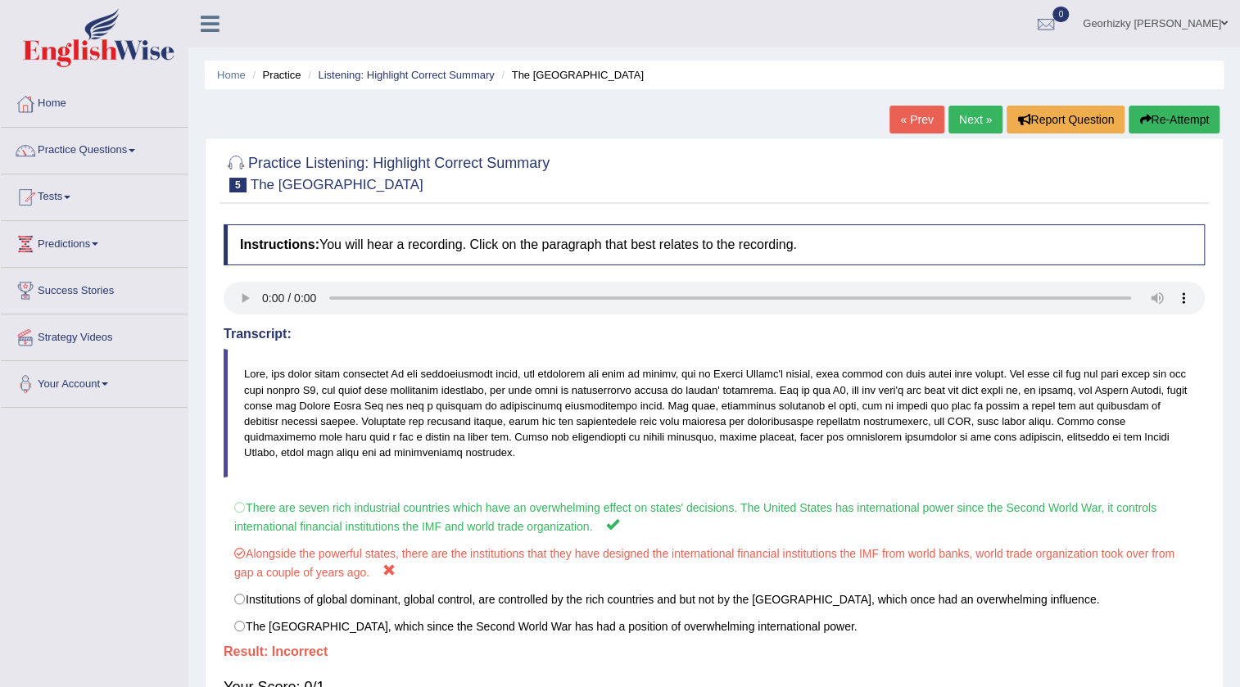
click at [957, 106] on link "Next »" at bounding box center [975, 120] width 54 height 28
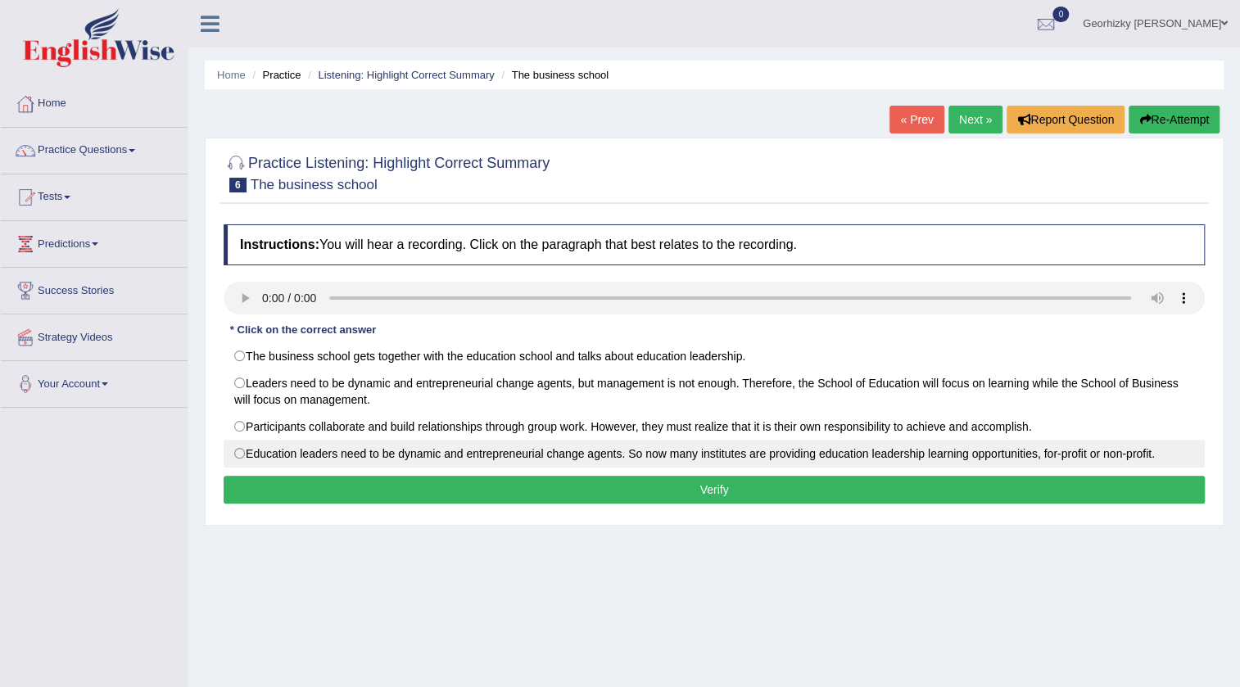
click at [483, 450] on label "Education leaders need to be dynamic and entrepreneurial change agents. So now …" at bounding box center [714, 454] width 981 height 28
radio input "true"
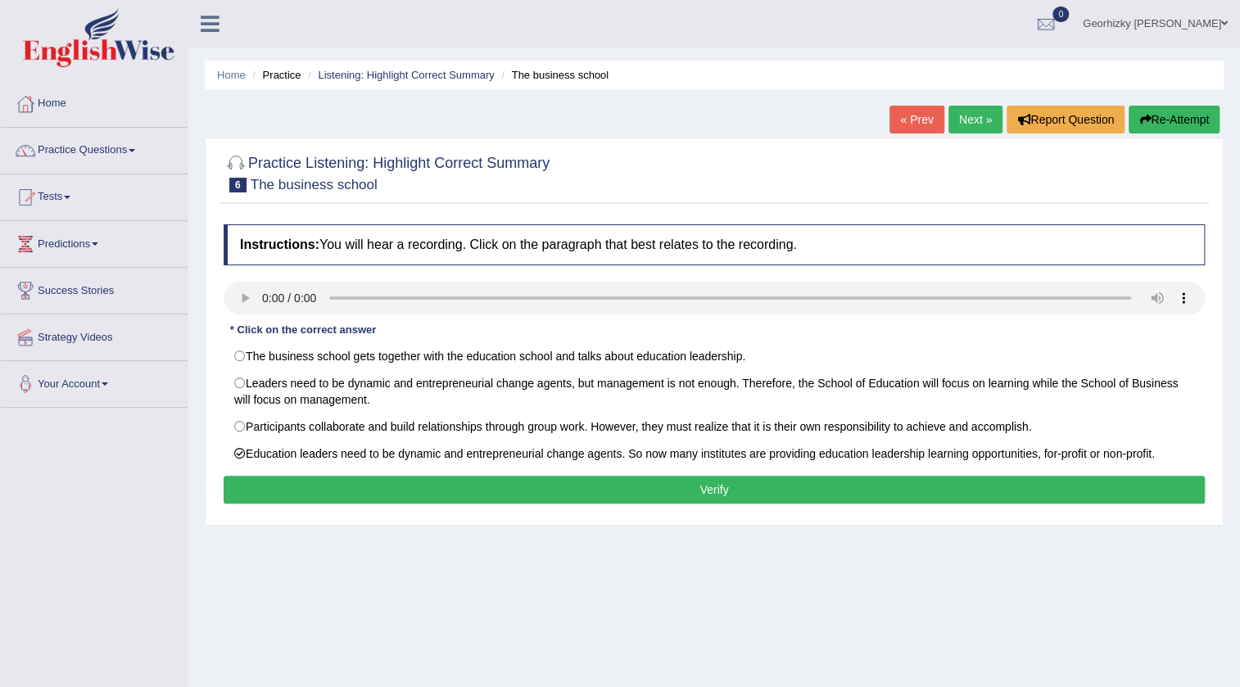
click at [526, 482] on button "Verify" at bounding box center [714, 490] width 981 height 28
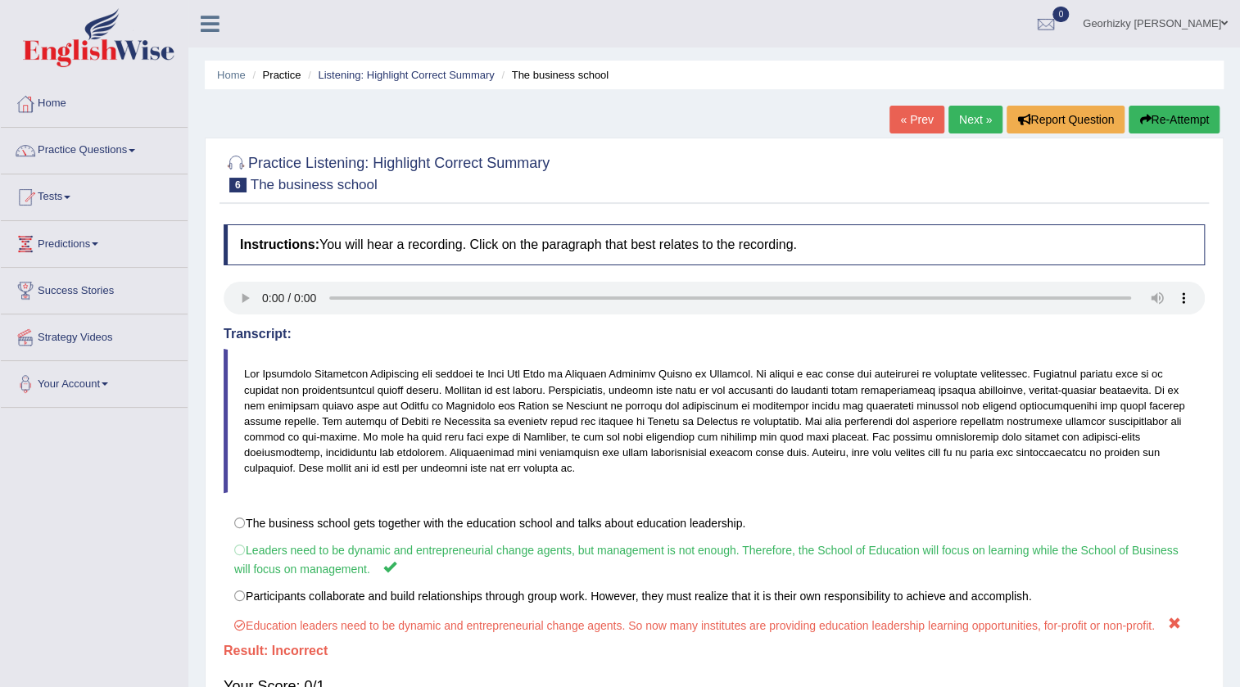
click at [897, 127] on link "« Prev" at bounding box center [916, 120] width 54 height 28
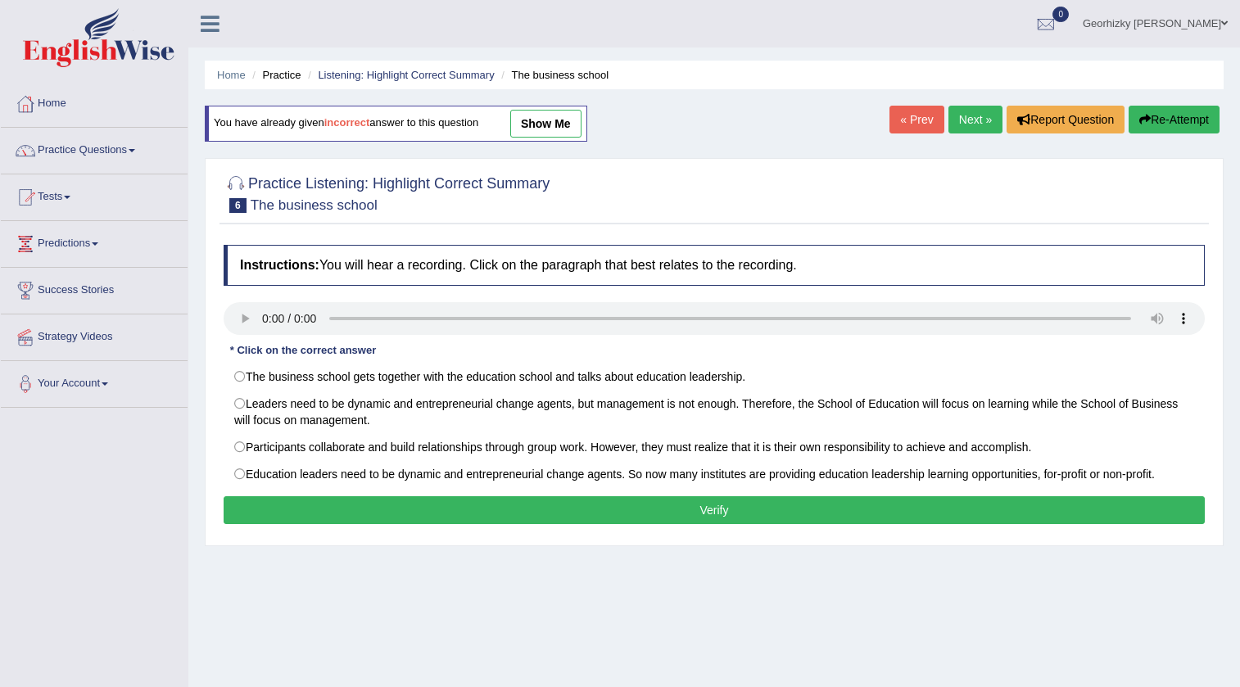
click at [294, 405] on label "Leaders need to be dynamic and entrepreneurial change agents, but management is…" at bounding box center [714, 412] width 981 height 44
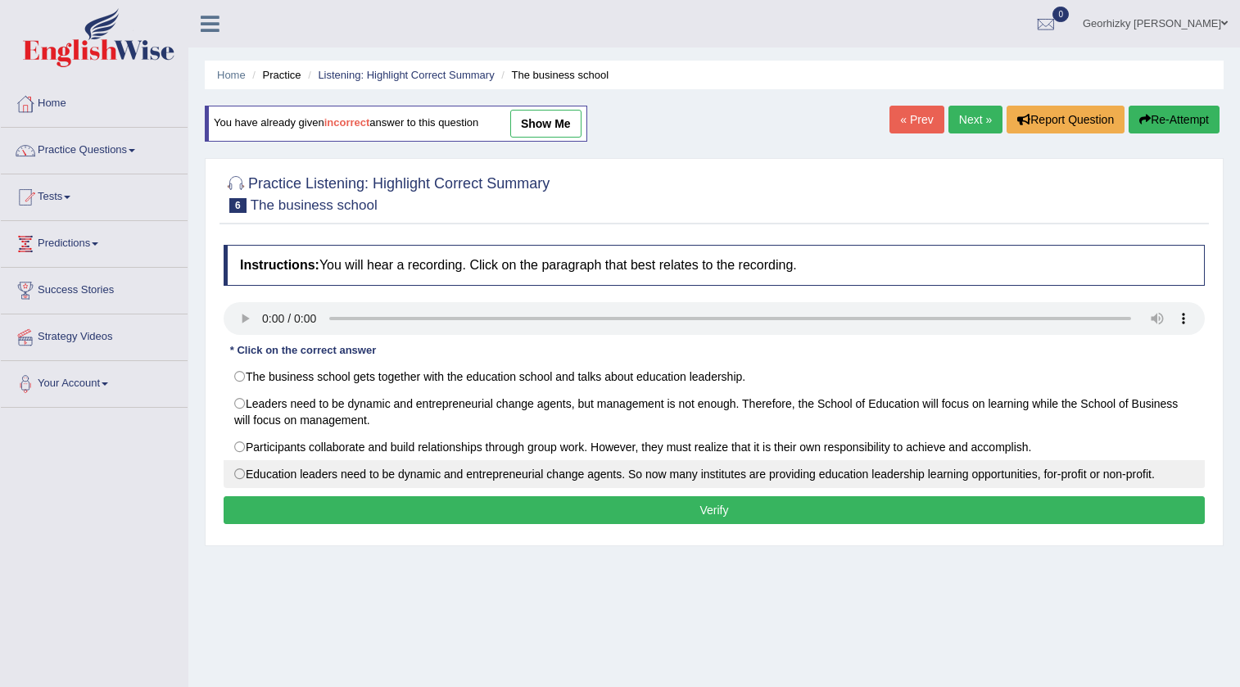
radio input "true"
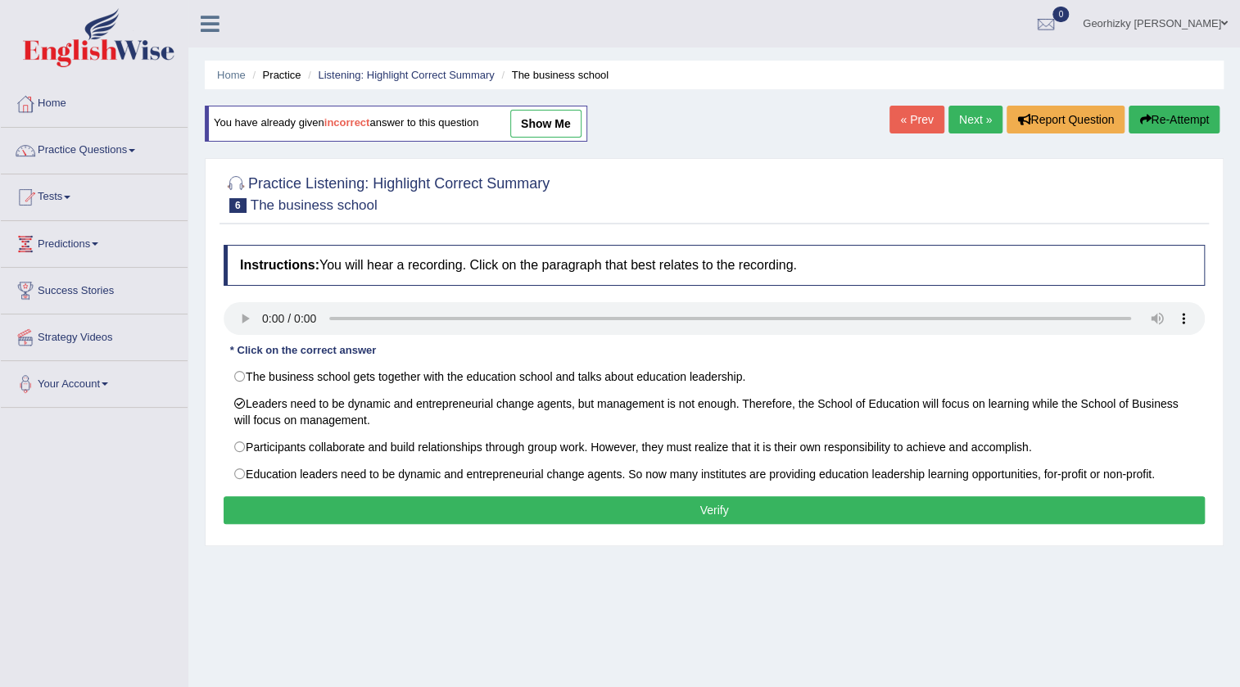
click at [409, 524] on div "Instructions: You will hear a recording. Click on the paragraph that best relat…" at bounding box center [714, 387] width 989 height 301
click at [409, 516] on button "Verify" at bounding box center [714, 510] width 981 height 28
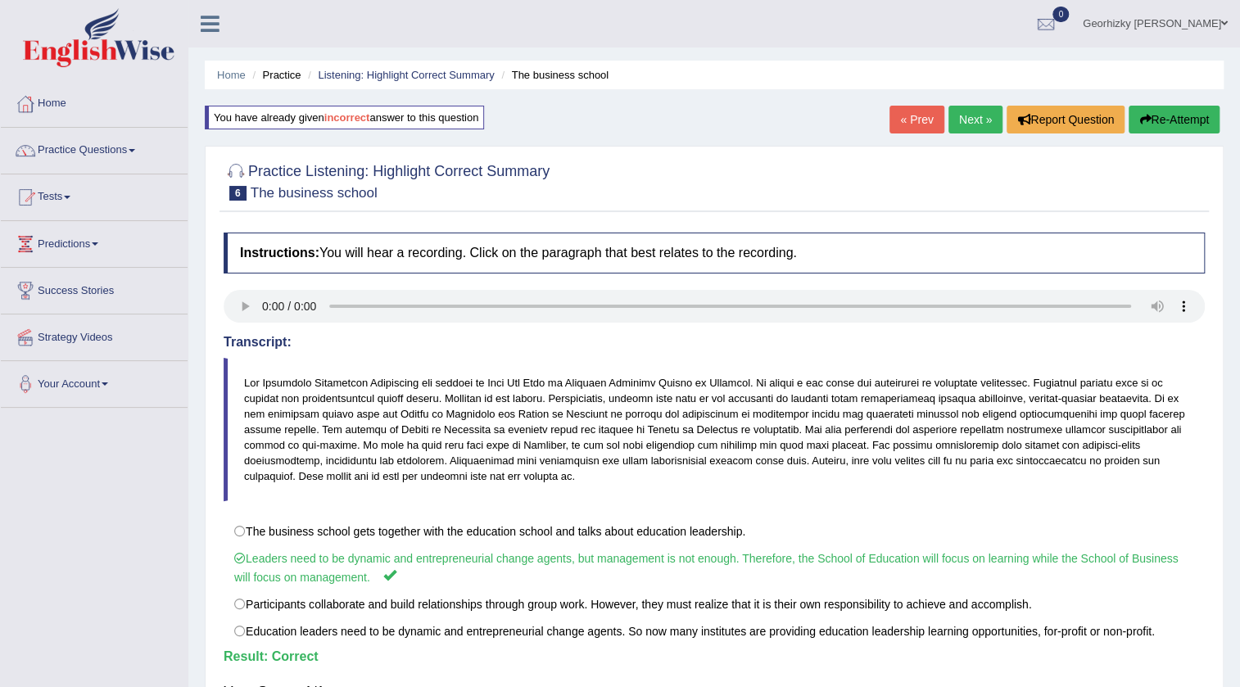
click at [957, 117] on link "Next »" at bounding box center [975, 120] width 54 height 28
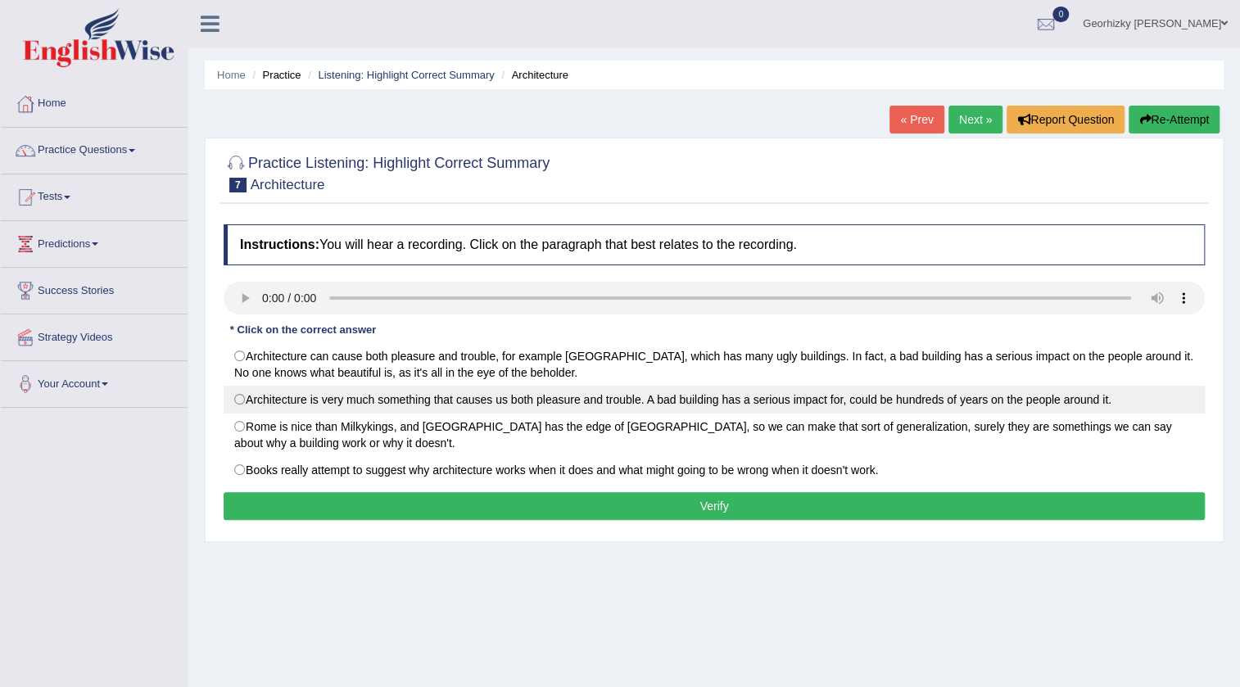
click at [557, 401] on label "Architecture is very much something that causes us both pleasure and trouble. A…" at bounding box center [714, 400] width 981 height 28
radio input "true"
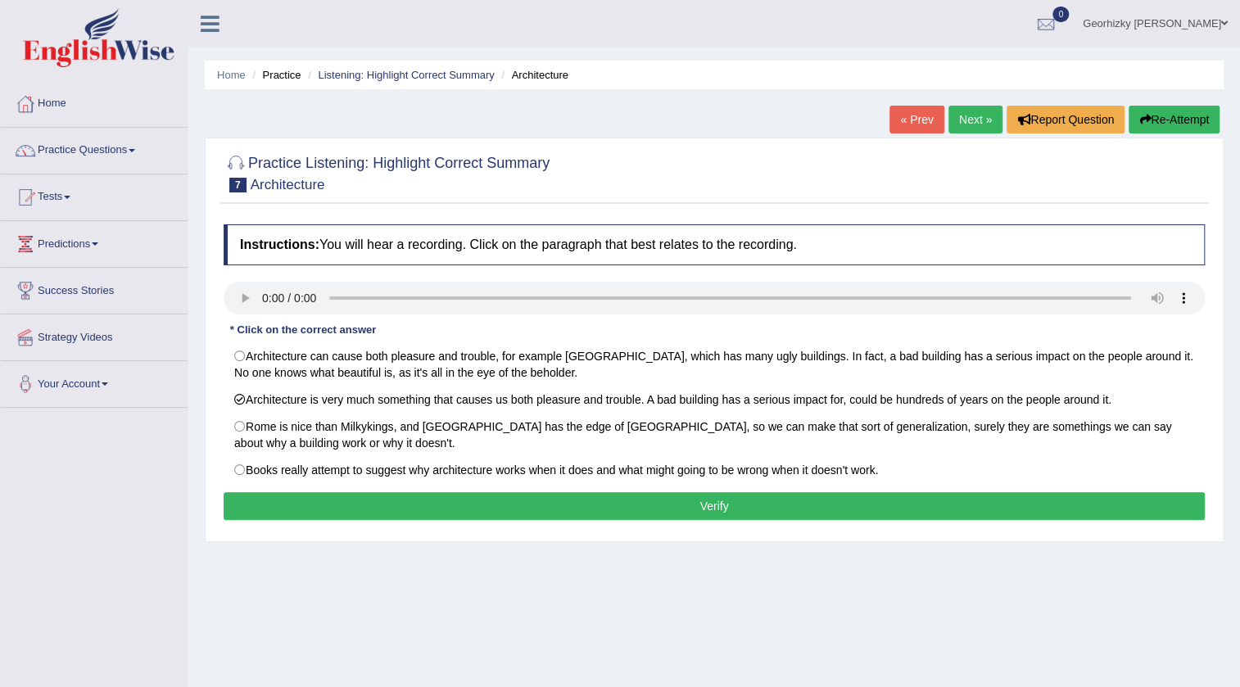
click at [720, 508] on button "Verify" at bounding box center [714, 506] width 981 height 28
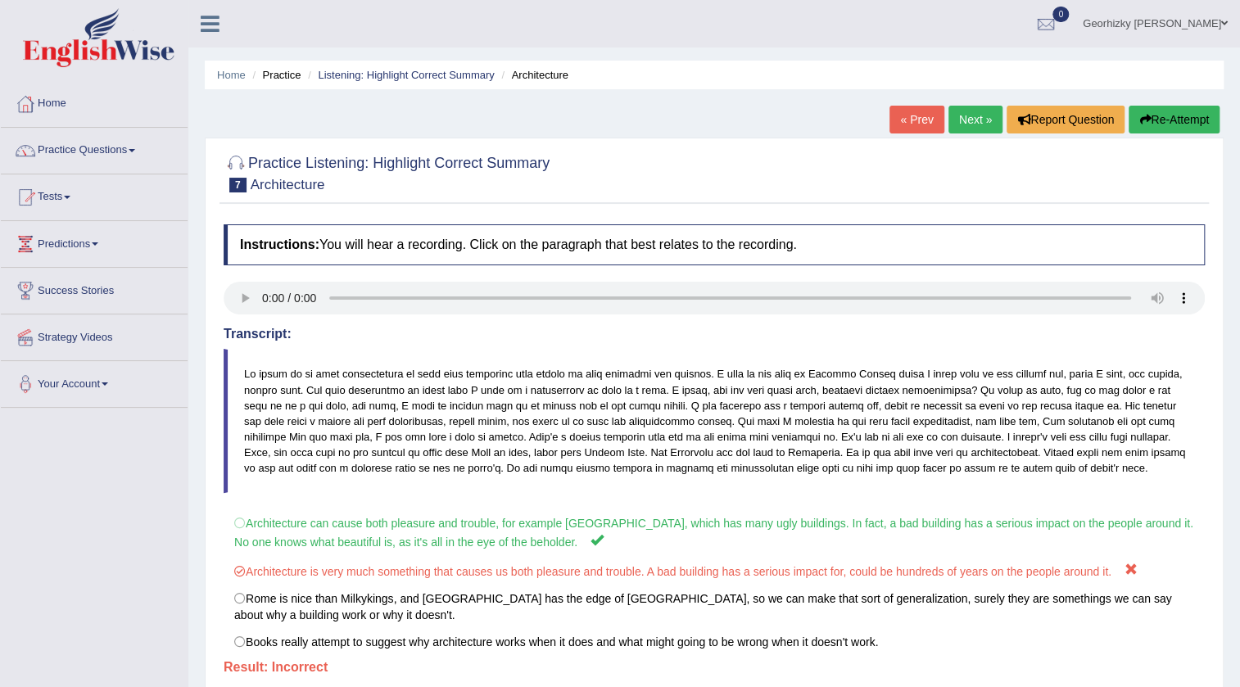
click at [904, 115] on link "« Prev" at bounding box center [916, 120] width 54 height 28
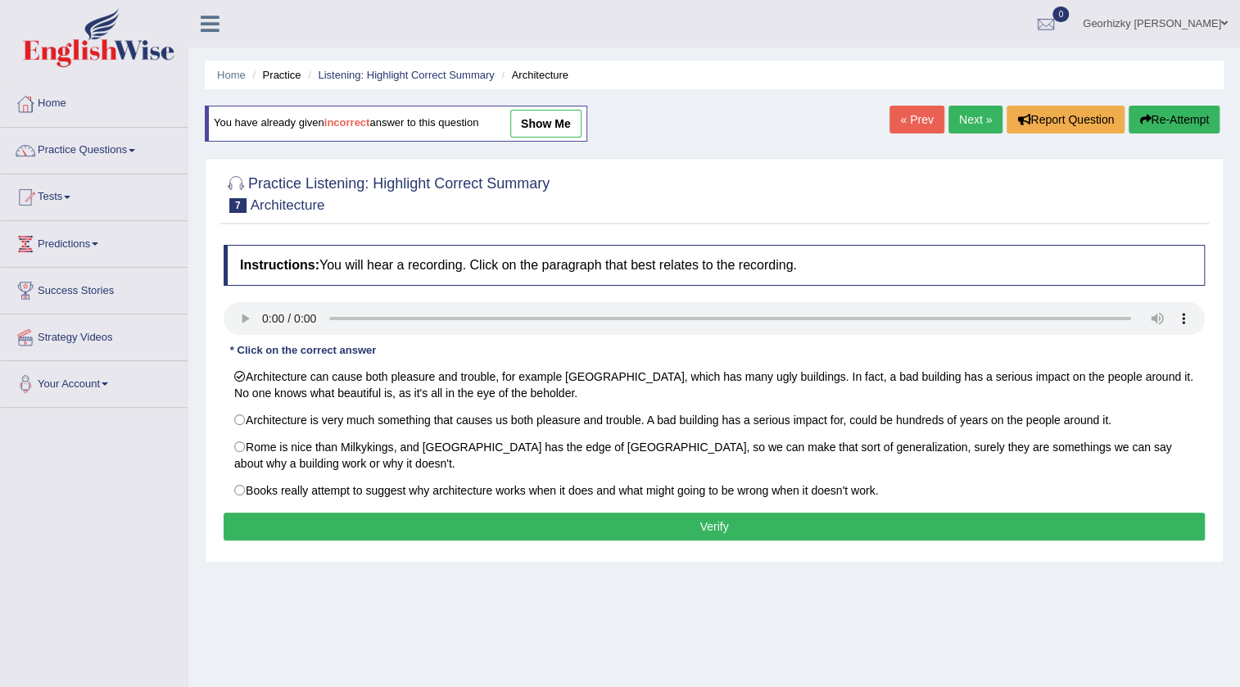
click at [677, 535] on button "Verify" at bounding box center [714, 527] width 981 height 28
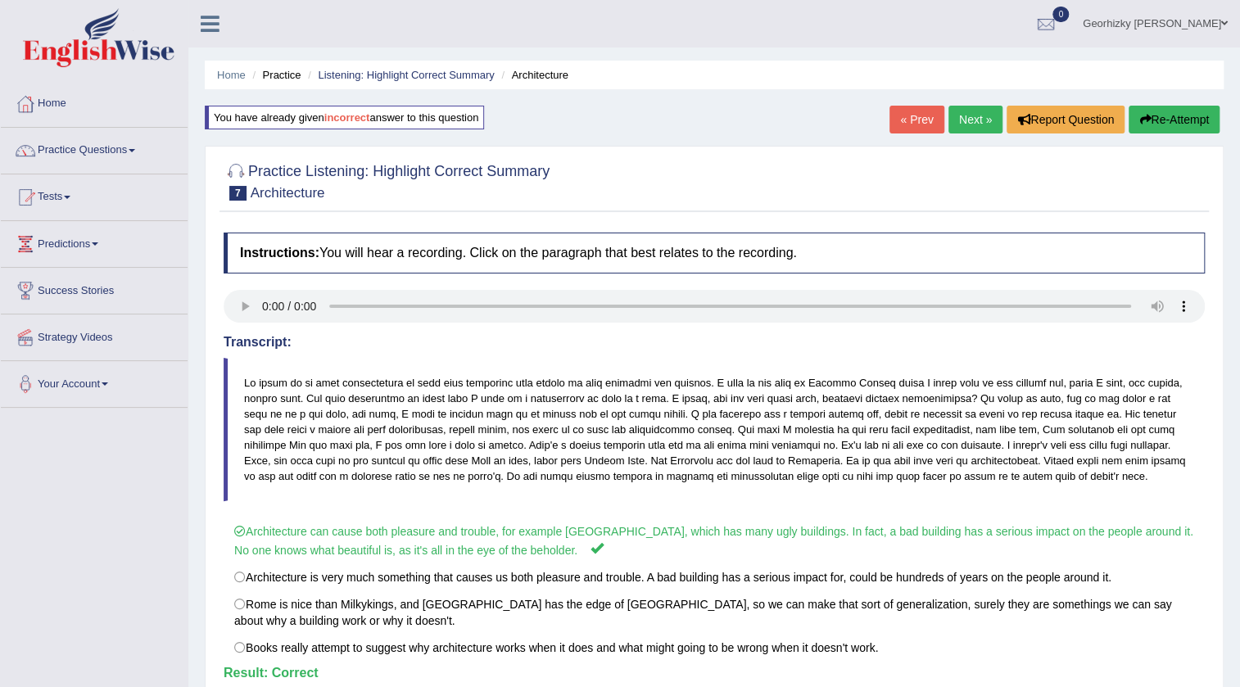
click at [966, 114] on link "Next »" at bounding box center [975, 120] width 54 height 28
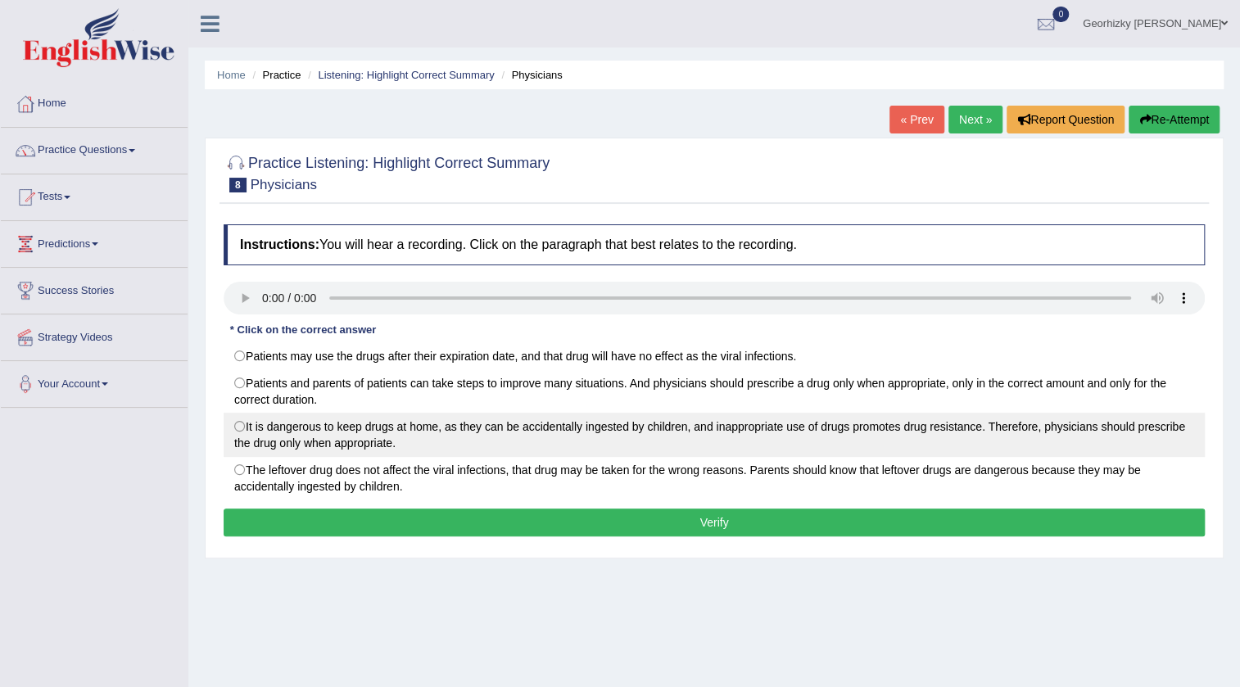
click at [433, 442] on label "It is dangerous to keep drugs at home, as they can be accidentally ingested by …" at bounding box center [714, 435] width 981 height 44
radio input "true"
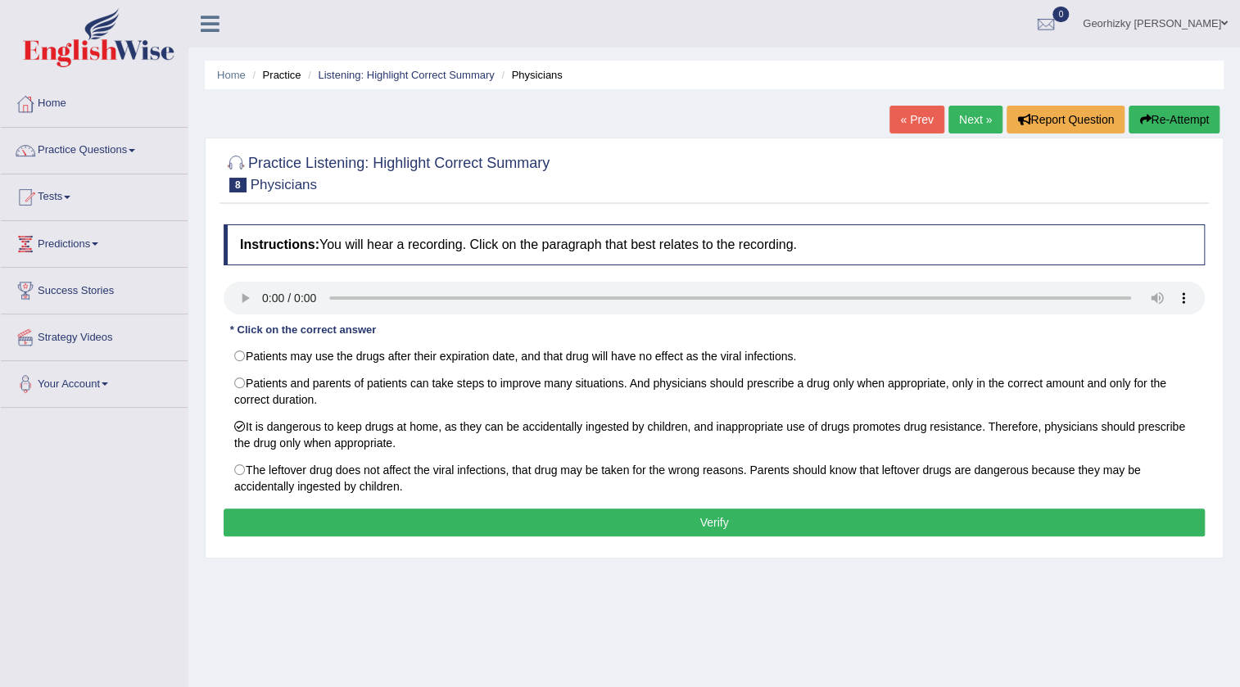
click at [533, 514] on button "Verify" at bounding box center [714, 523] width 981 height 28
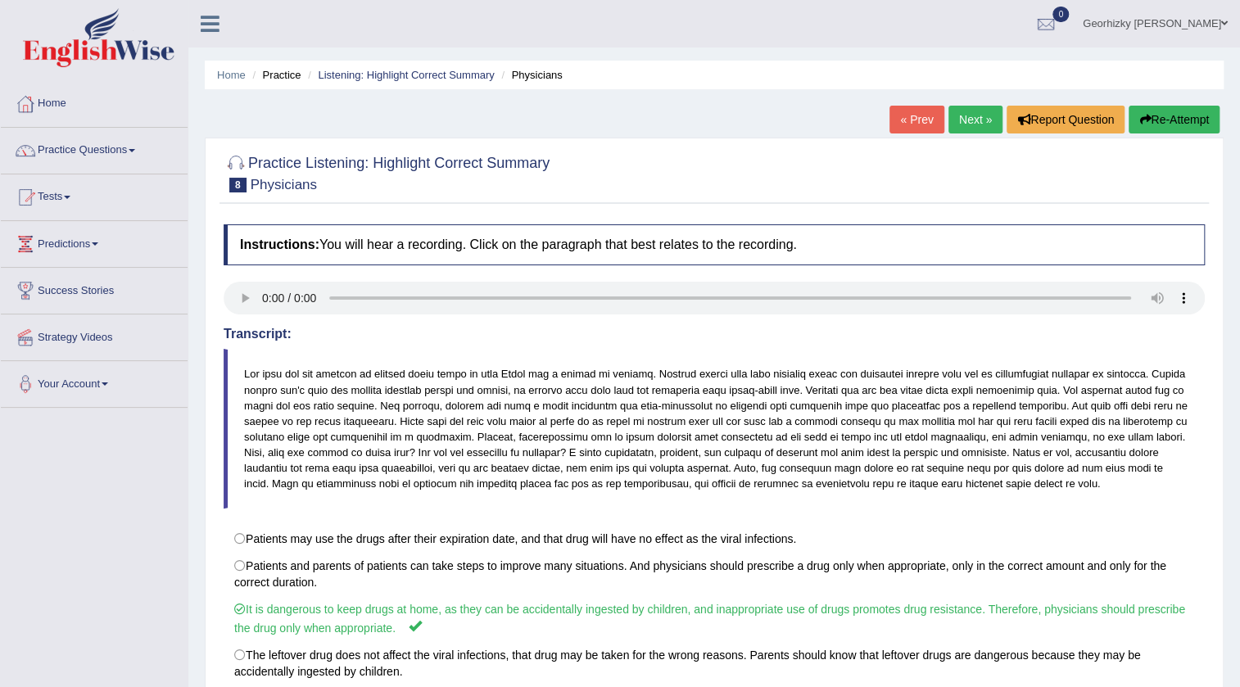
click at [964, 120] on link "Next »" at bounding box center [975, 120] width 54 height 28
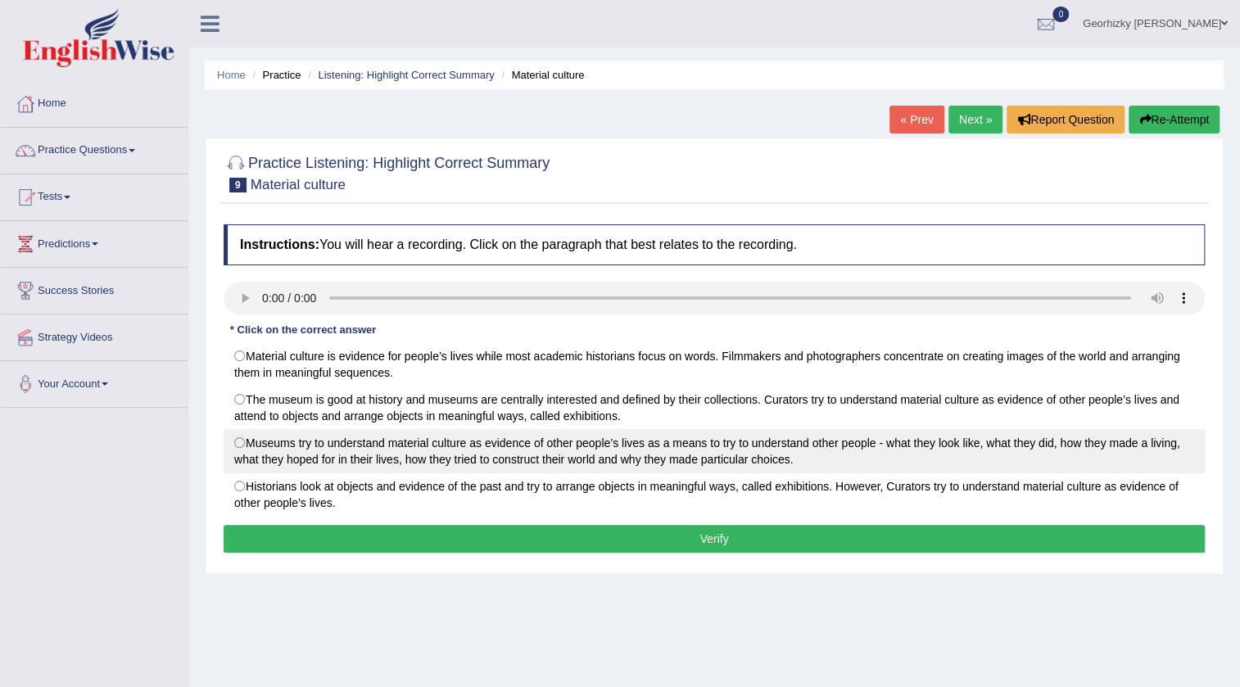
click at [567, 455] on label "Museums try to understand material culture as evidence of other people’s lives …" at bounding box center [714, 451] width 981 height 44
radio input "true"
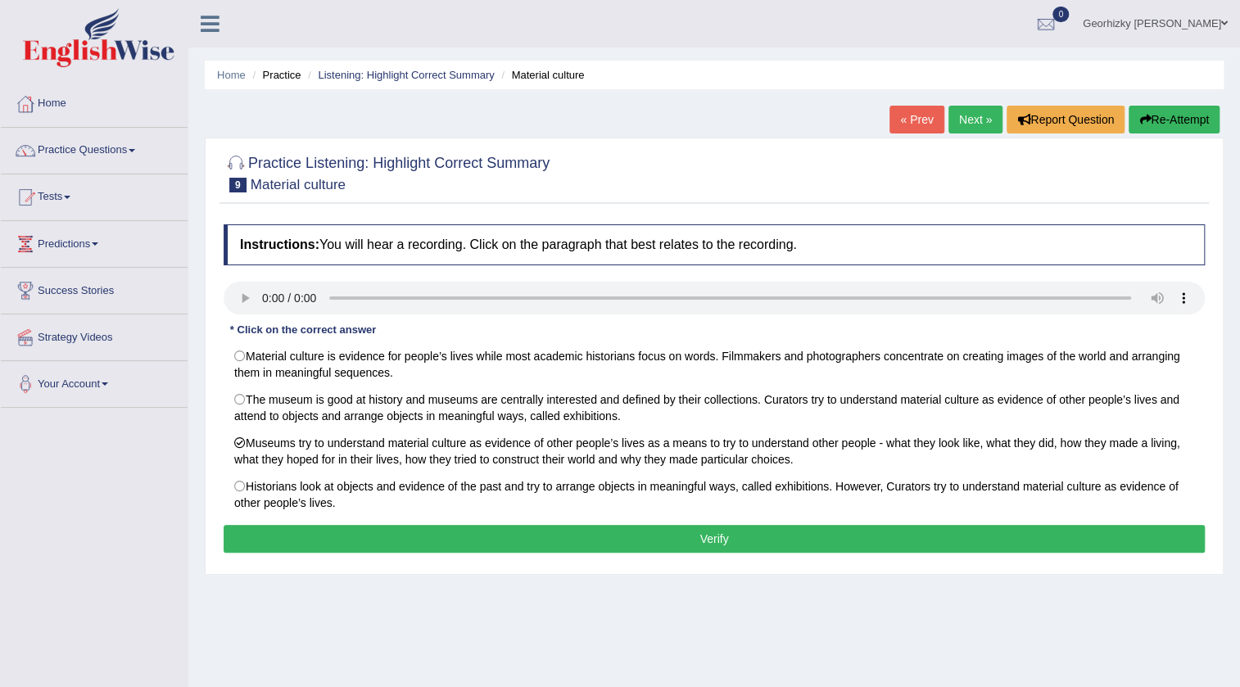
click at [660, 544] on button "Verify" at bounding box center [714, 539] width 981 height 28
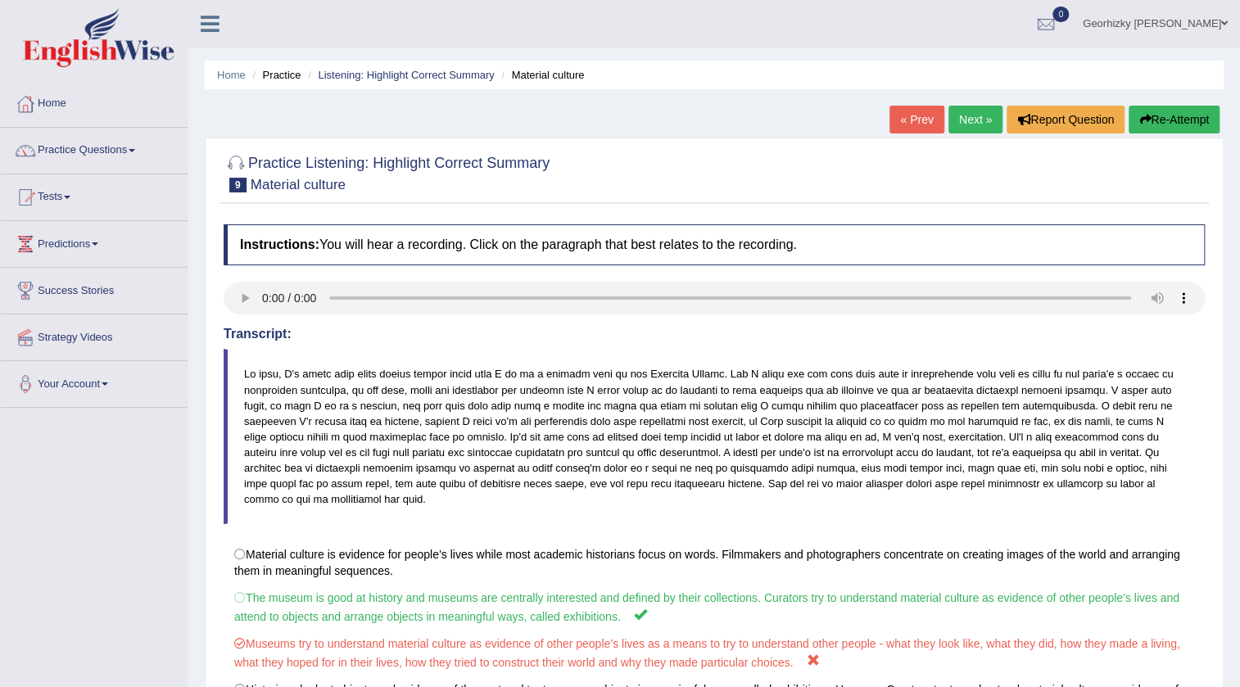
click at [906, 113] on link "« Prev" at bounding box center [916, 120] width 54 height 28
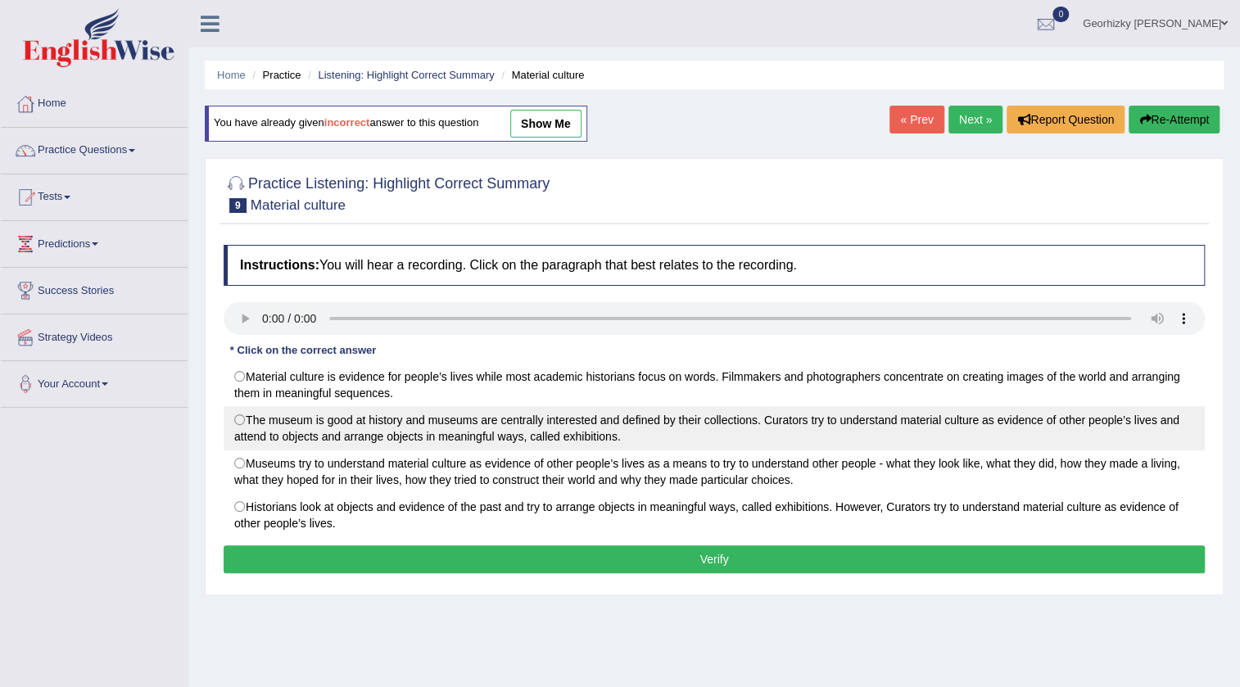
click at [342, 435] on label "The museum is good at history and museums are centrally interested and defined …" at bounding box center [714, 428] width 981 height 44
radio input "true"
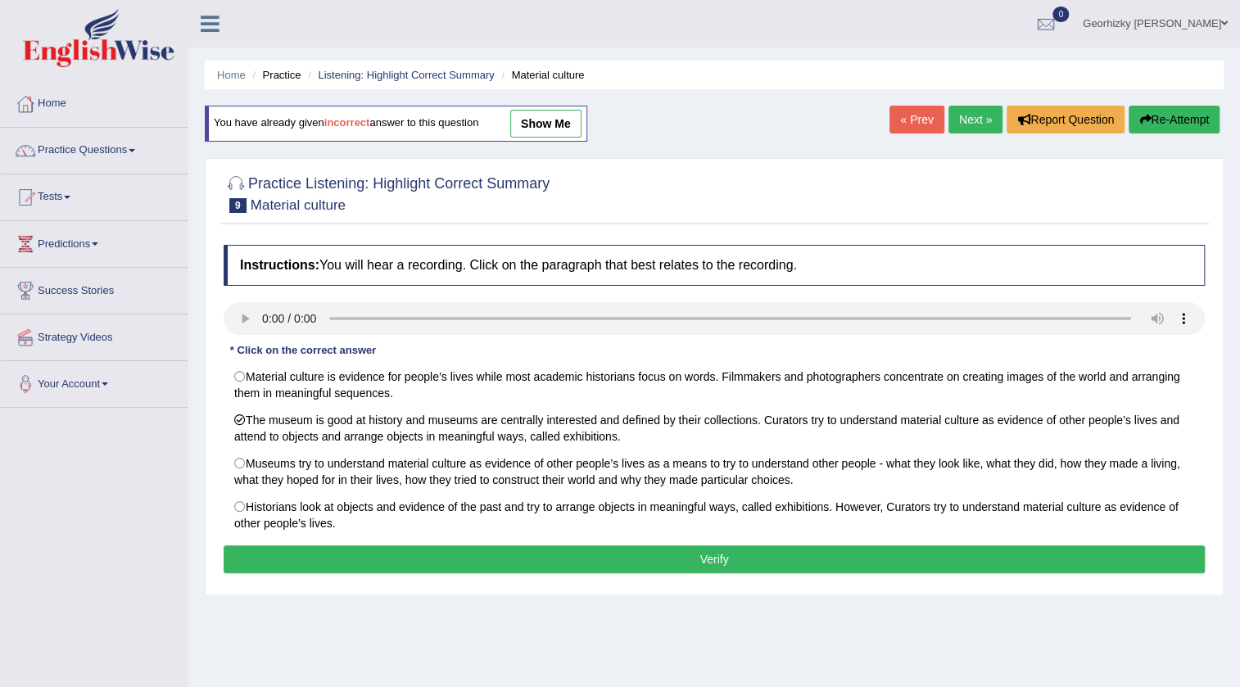
click at [553, 553] on button "Verify" at bounding box center [714, 559] width 981 height 28
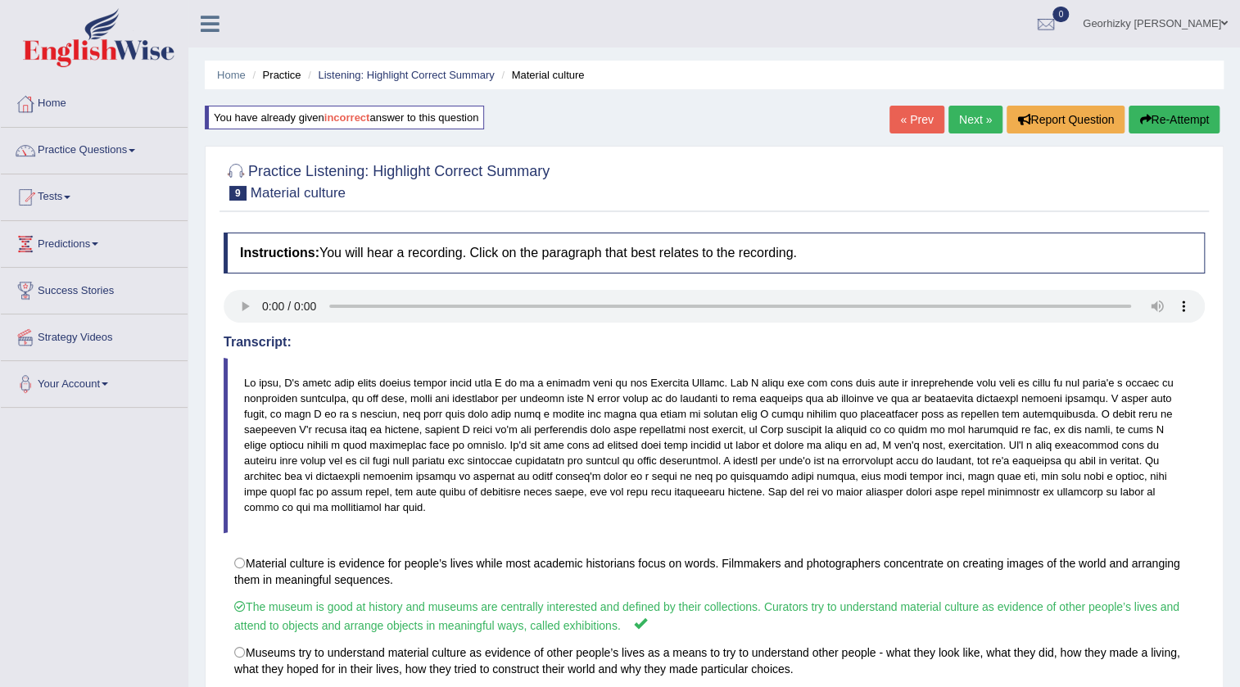
click at [976, 129] on link "Next »" at bounding box center [975, 120] width 54 height 28
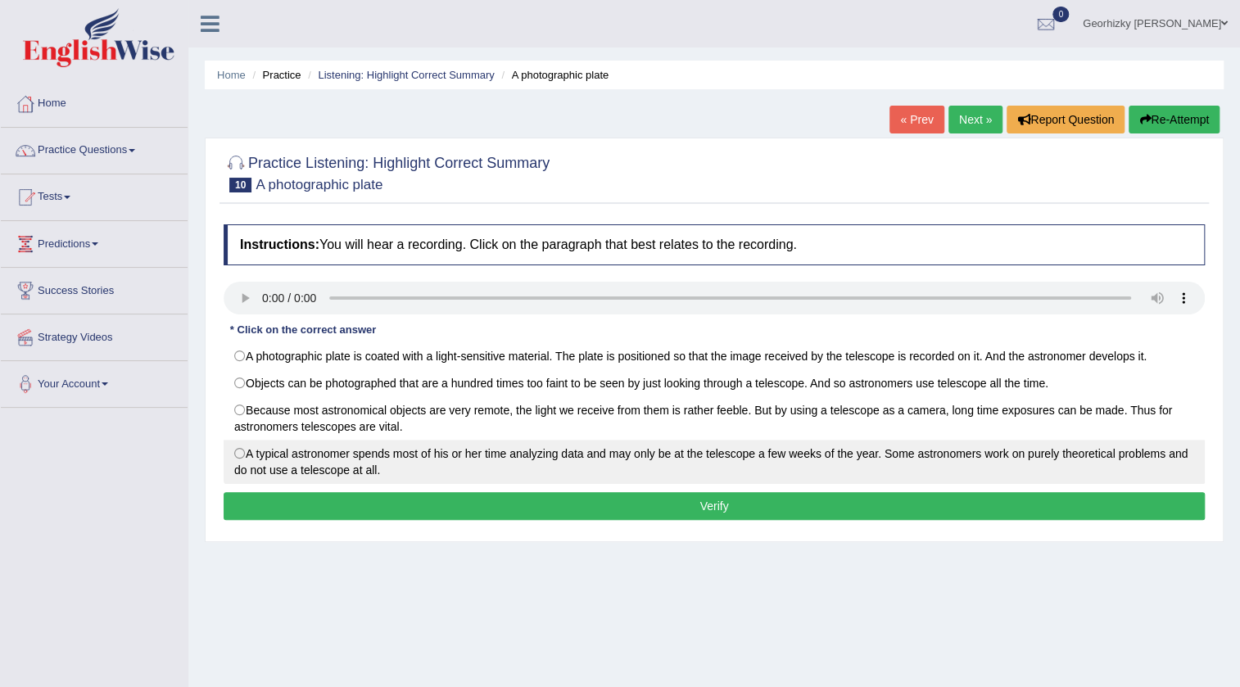
click at [500, 456] on label "A typical astronomer spends most of his or her time analyzing data and may only…" at bounding box center [714, 462] width 981 height 44
radio input "true"
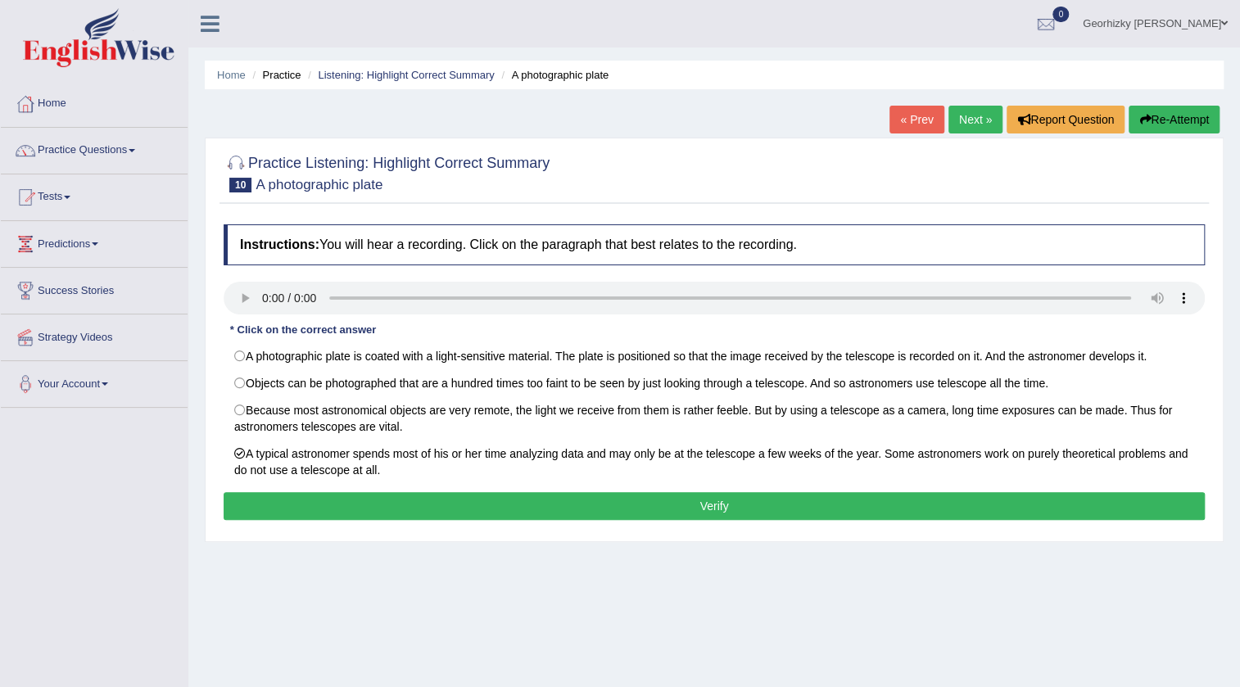
click at [541, 500] on button "Verify" at bounding box center [714, 506] width 981 height 28
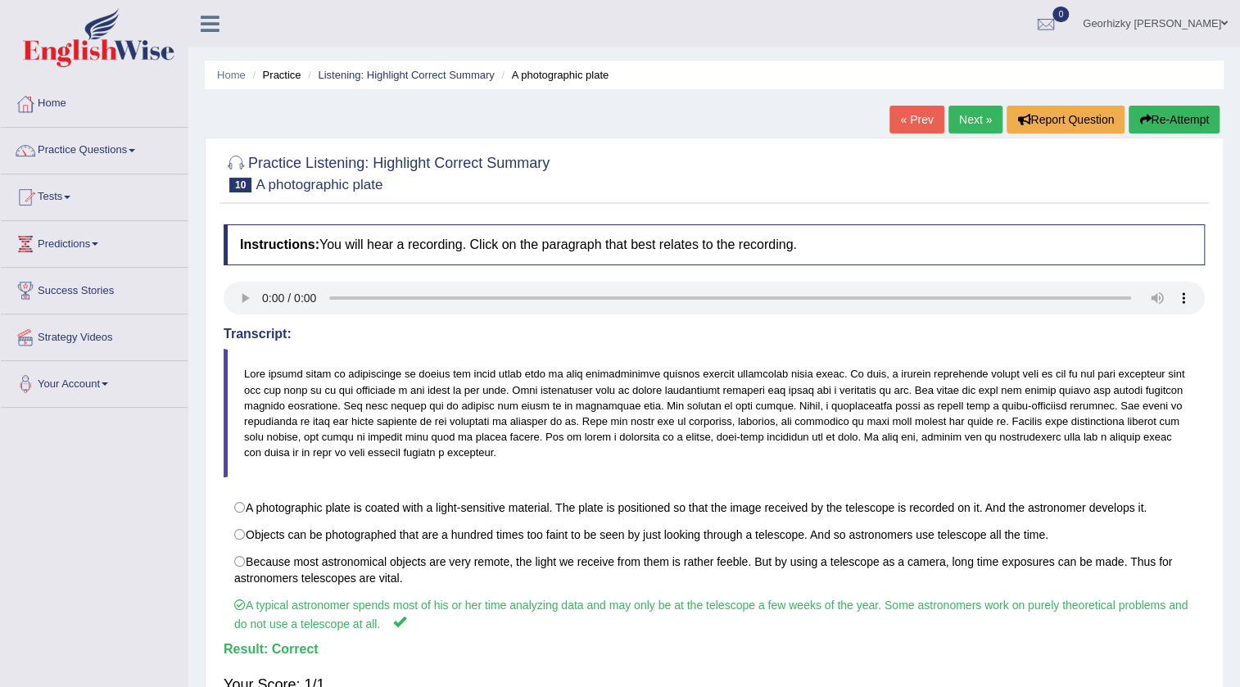
click at [960, 97] on div "Home Practice Listening: Highlight Correct Summary A photographic plate « Prev …" at bounding box center [714, 409] width 1052 height 819
click at [962, 100] on div "Home Practice Listening: Highlight Correct Summary A photographic plate « Prev …" at bounding box center [714, 409] width 1052 height 819
click at [966, 111] on link "Next »" at bounding box center [975, 120] width 54 height 28
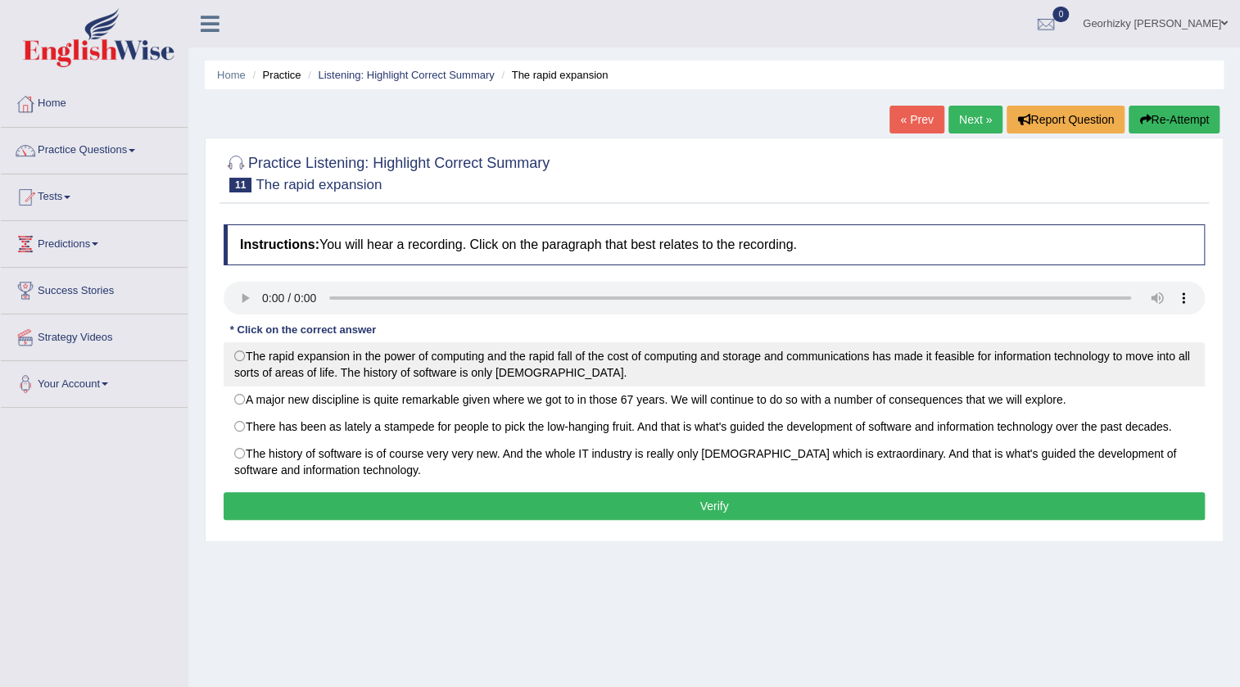
click at [464, 379] on label "The rapid expansion in the power of computing and the rapid fall of the cost of…" at bounding box center [714, 364] width 981 height 44
radio input "true"
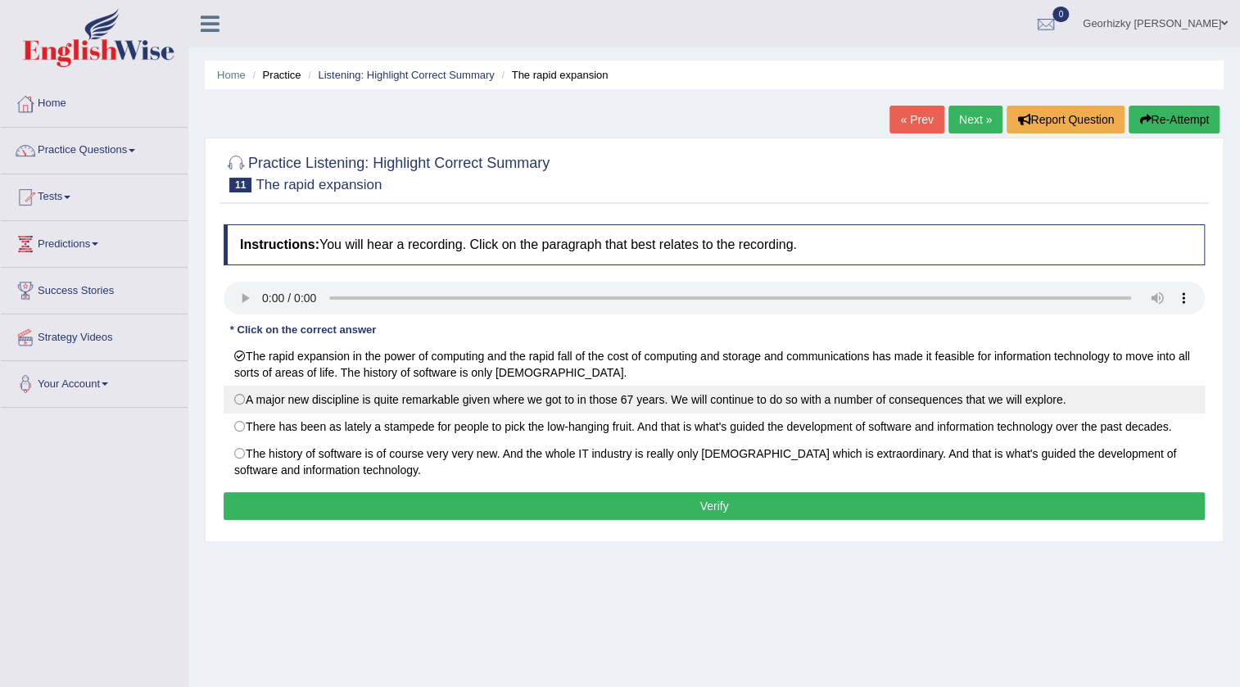
click at [725, 407] on label "A major new discipline is quite remarkable given where we got to in those 67 ye…" at bounding box center [714, 400] width 981 height 28
radio input "true"
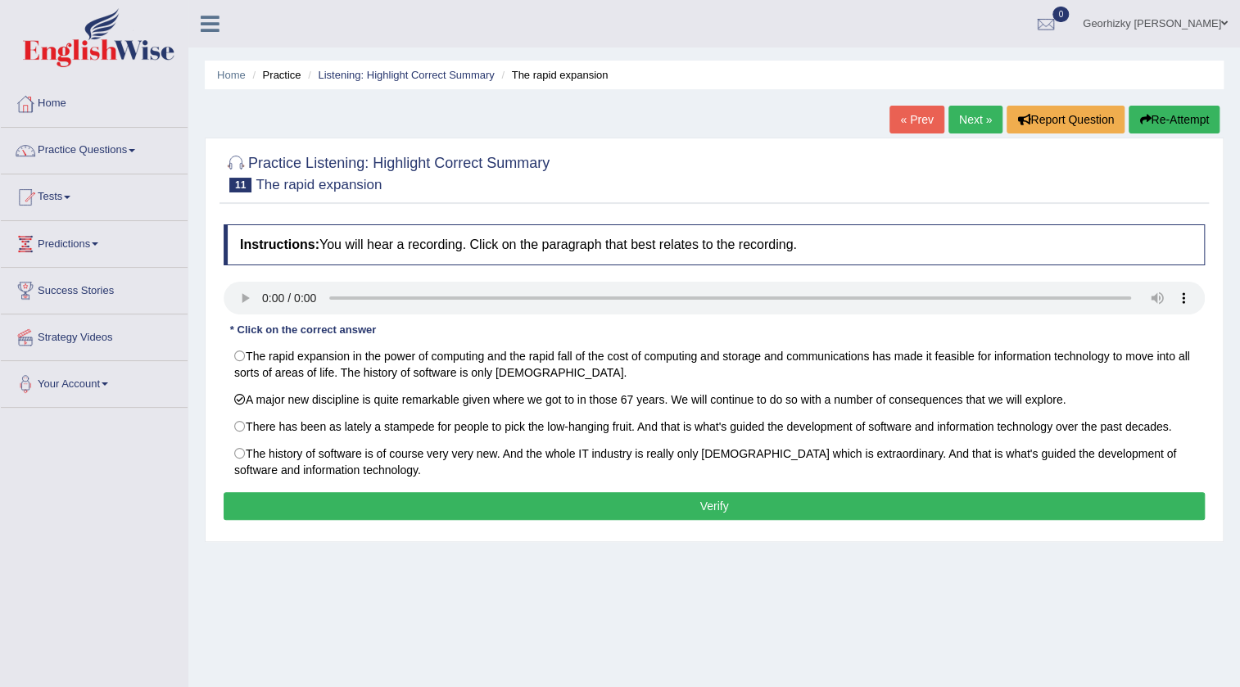
click at [712, 515] on button "Verify" at bounding box center [714, 506] width 981 height 28
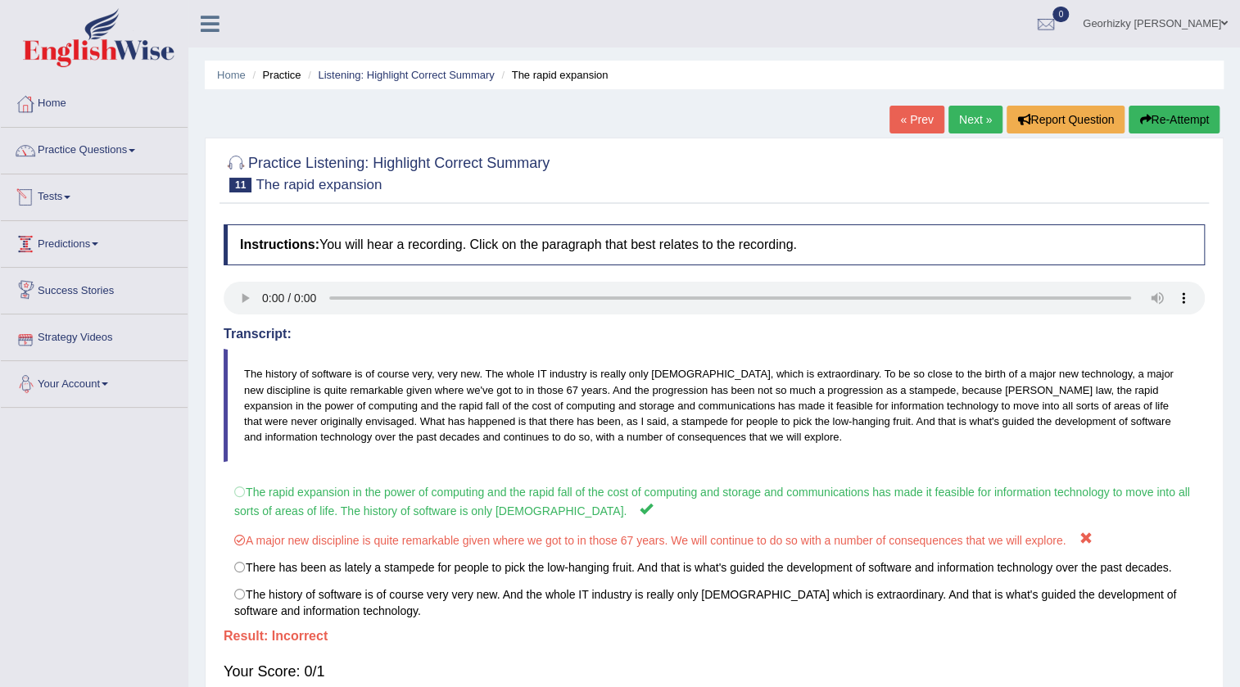
click at [926, 124] on link "« Prev" at bounding box center [916, 120] width 54 height 28
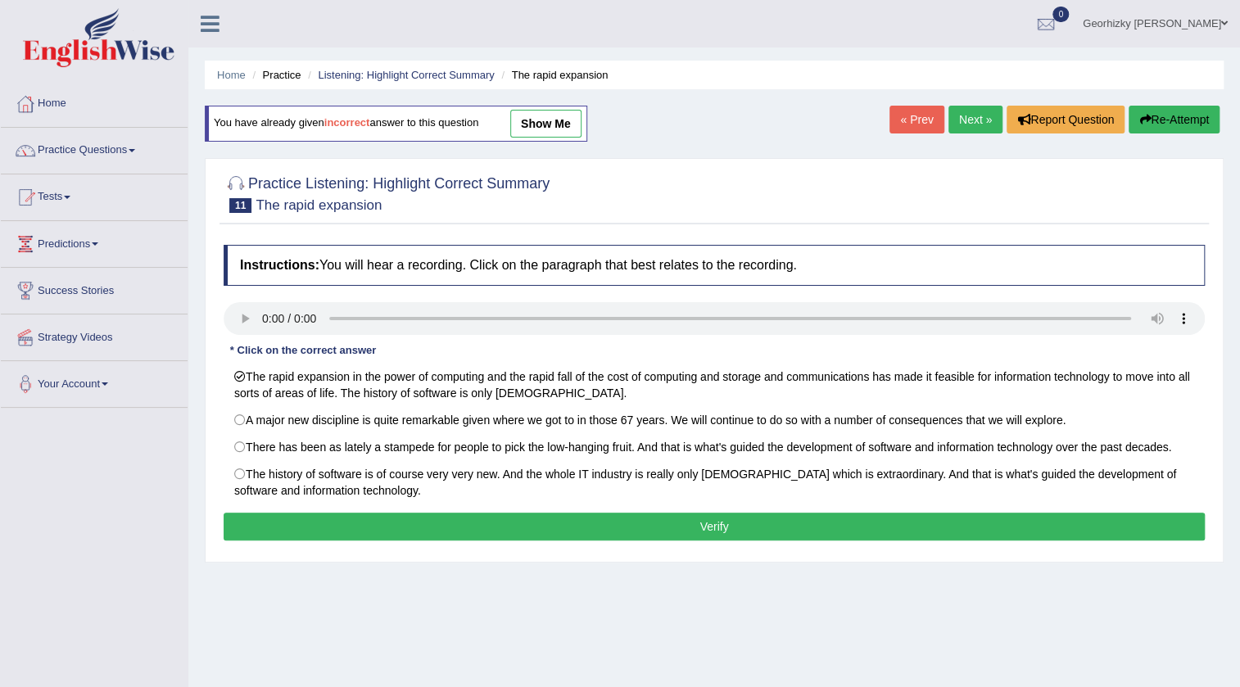
click at [640, 516] on button "Verify" at bounding box center [714, 527] width 981 height 28
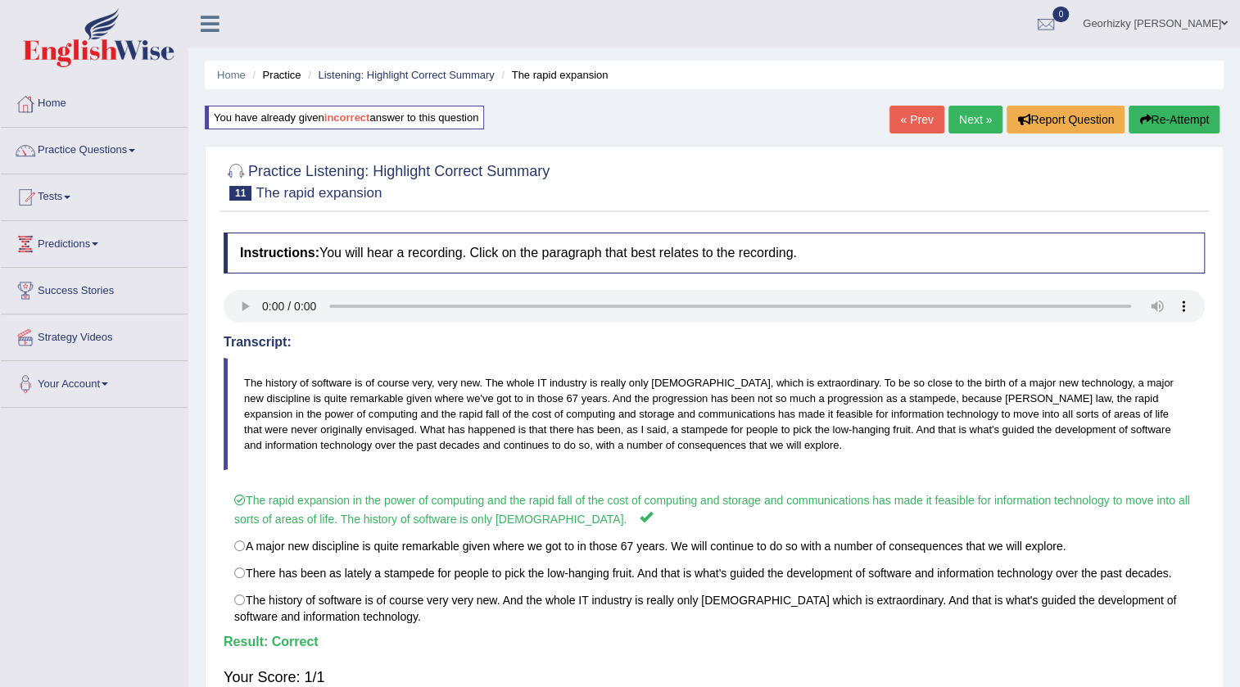
click at [957, 120] on link "Next »" at bounding box center [975, 120] width 54 height 28
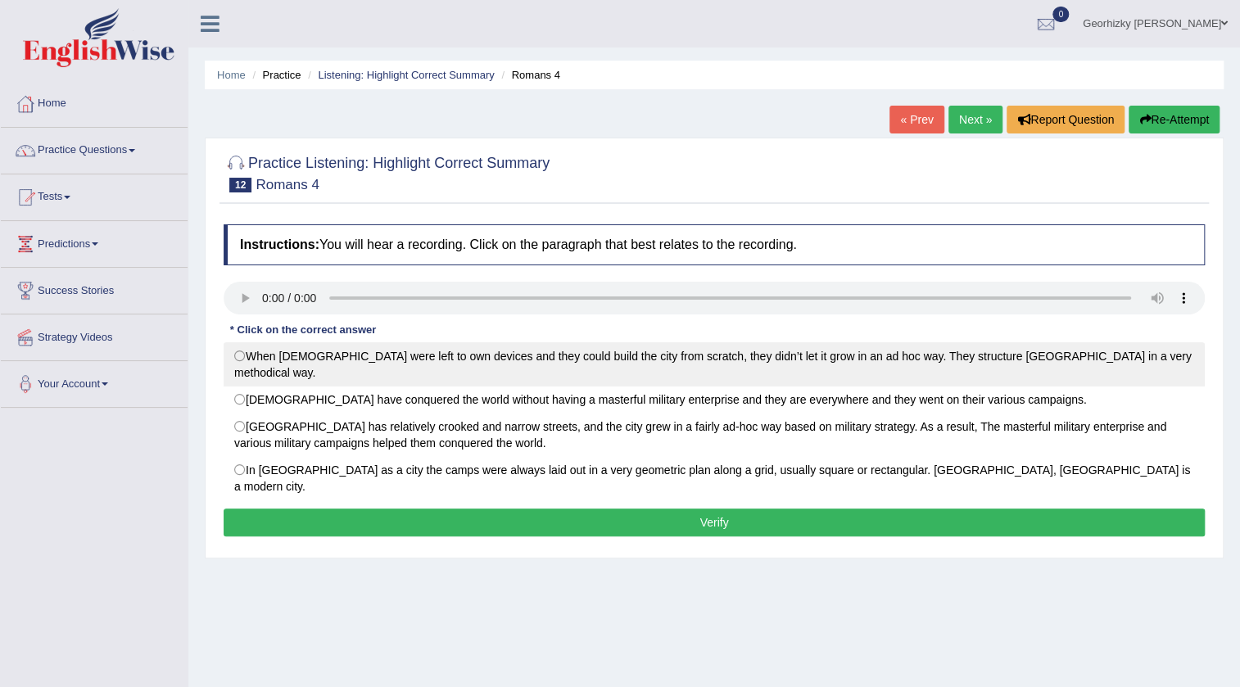
click at [410, 358] on label "When Romans were left to own devices and they could build the city from scratch…" at bounding box center [714, 364] width 981 height 44
radio input "true"
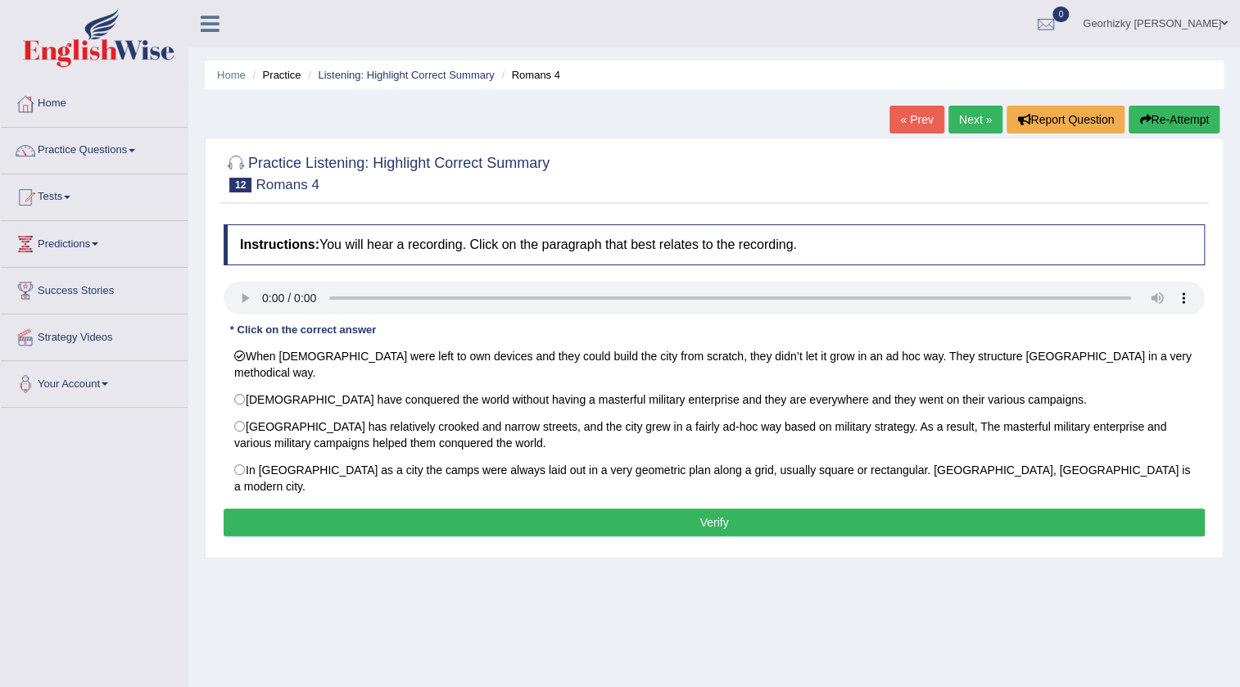
click at [557, 509] on button "Verify" at bounding box center [714, 523] width 981 height 28
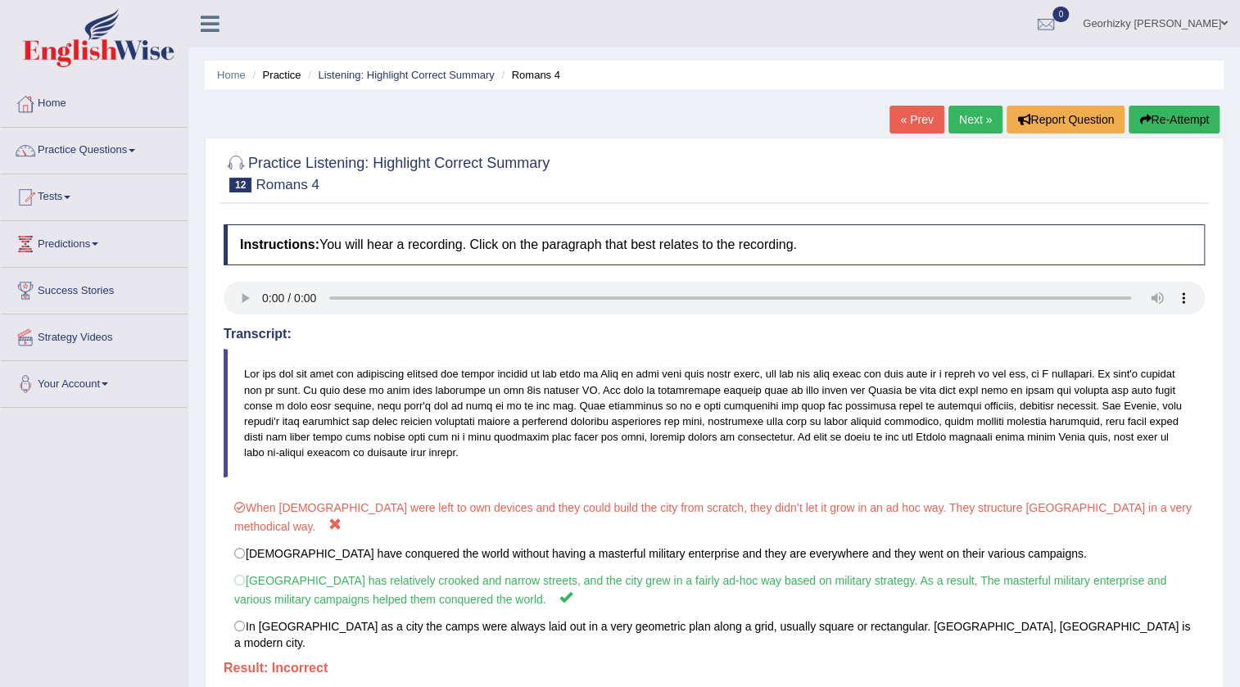
click at [958, 124] on link "Next »" at bounding box center [975, 120] width 54 height 28
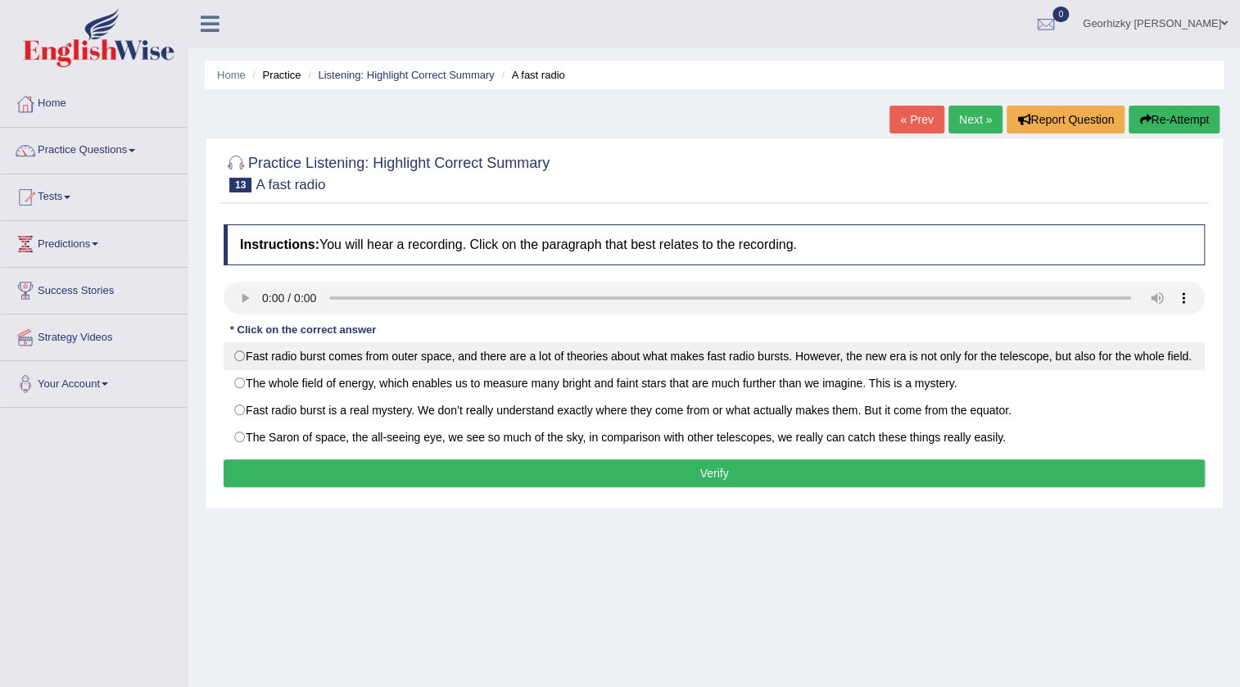
click at [337, 364] on label "Fast radio burst comes from outer space, and there are a lot of theories about …" at bounding box center [714, 356] width 981 height 28
radio input "true"
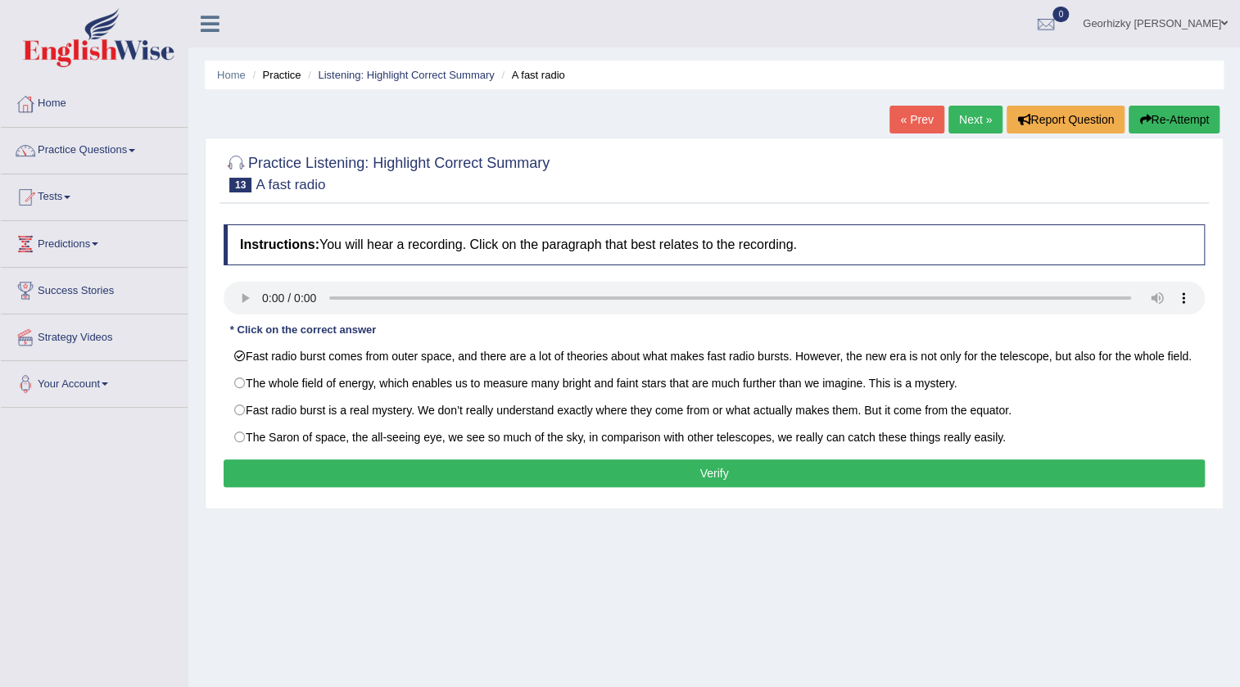
click at [464, 486] on button "Verify" at bounding box center [714, 473] width 981 height 28
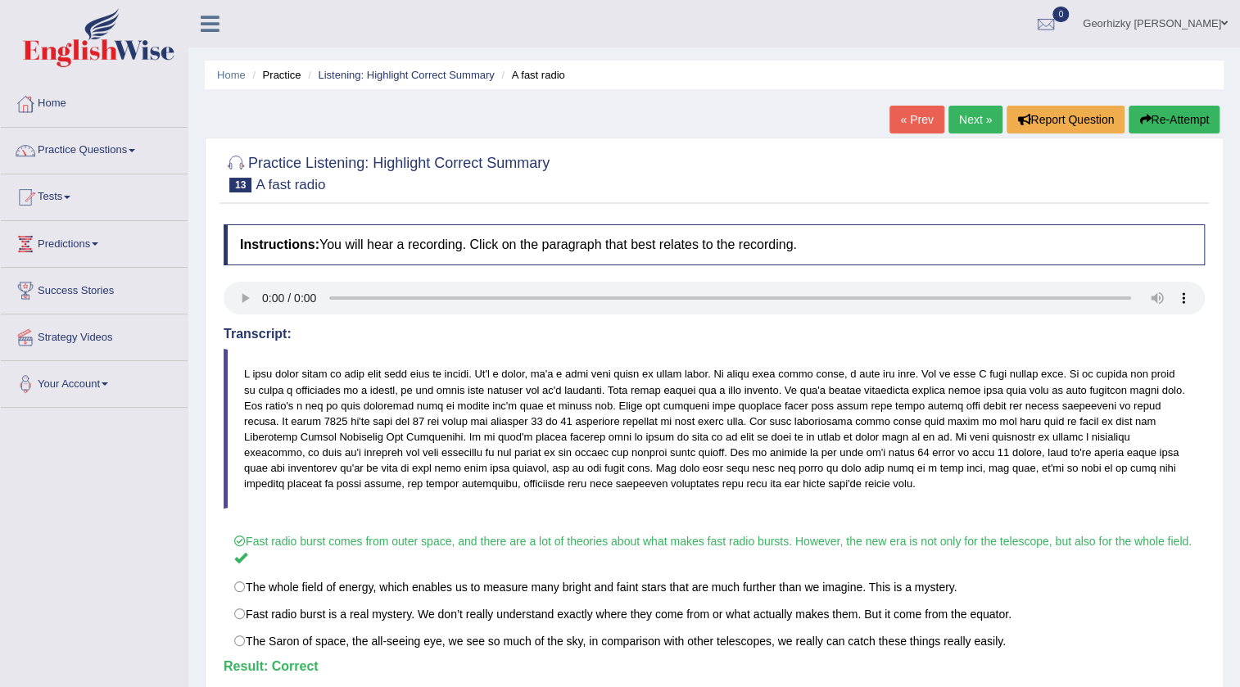
click at [963, 109] on link "Next »" at bounding box center [975, 120] width 54 height 28
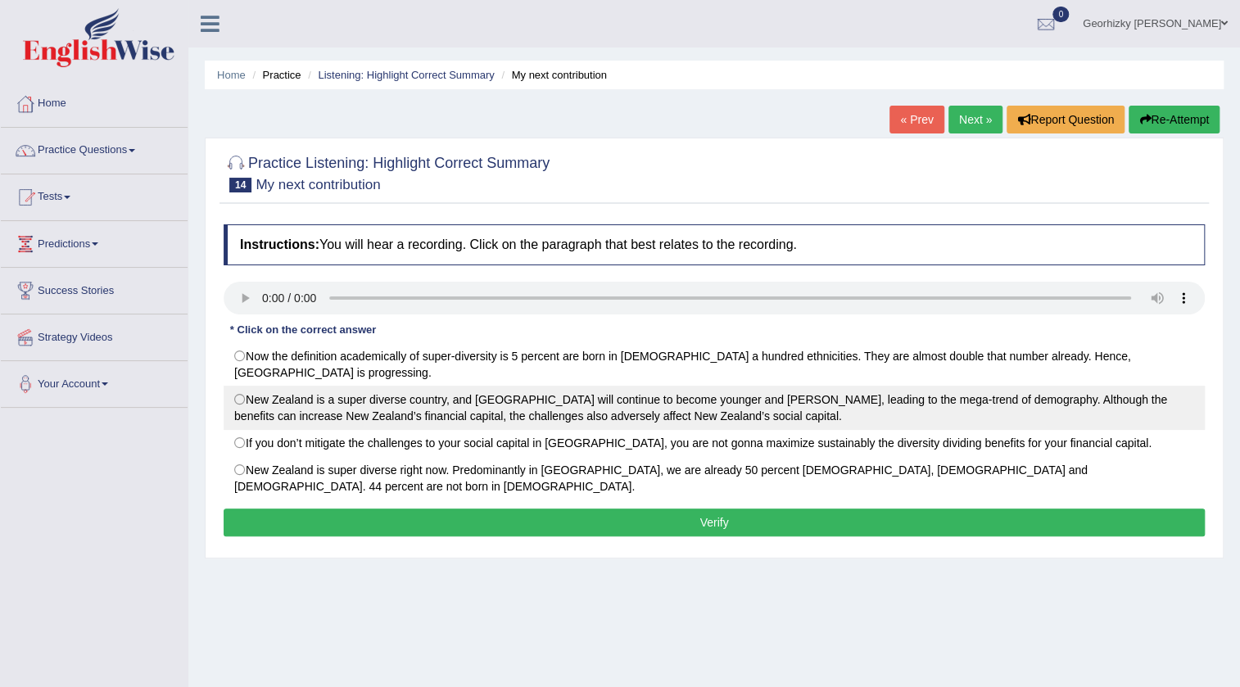
click at [393, 406] on label "New Zealand is a super diverse country, and Auckland will continue to become yo…" at bounding box center [714, 408] width 981 height 44
radio input "true"
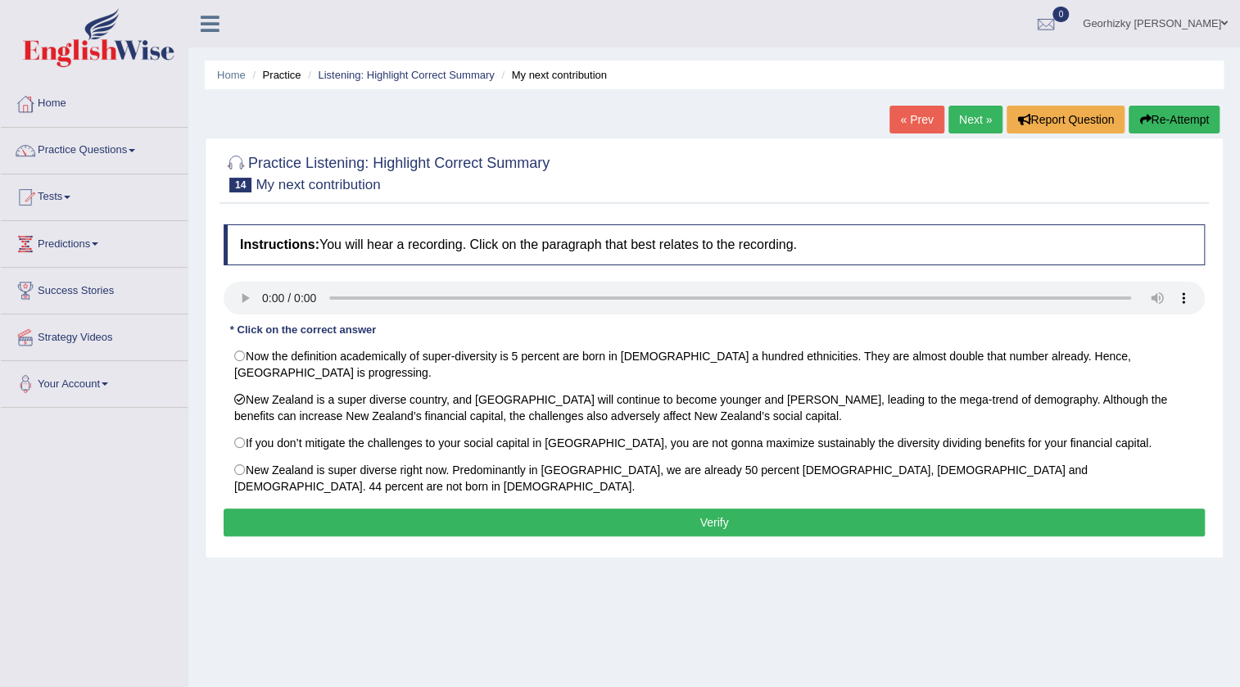
click at [488, 509] on button "Verify" at bounding box center [714, 523] width 981 height 28
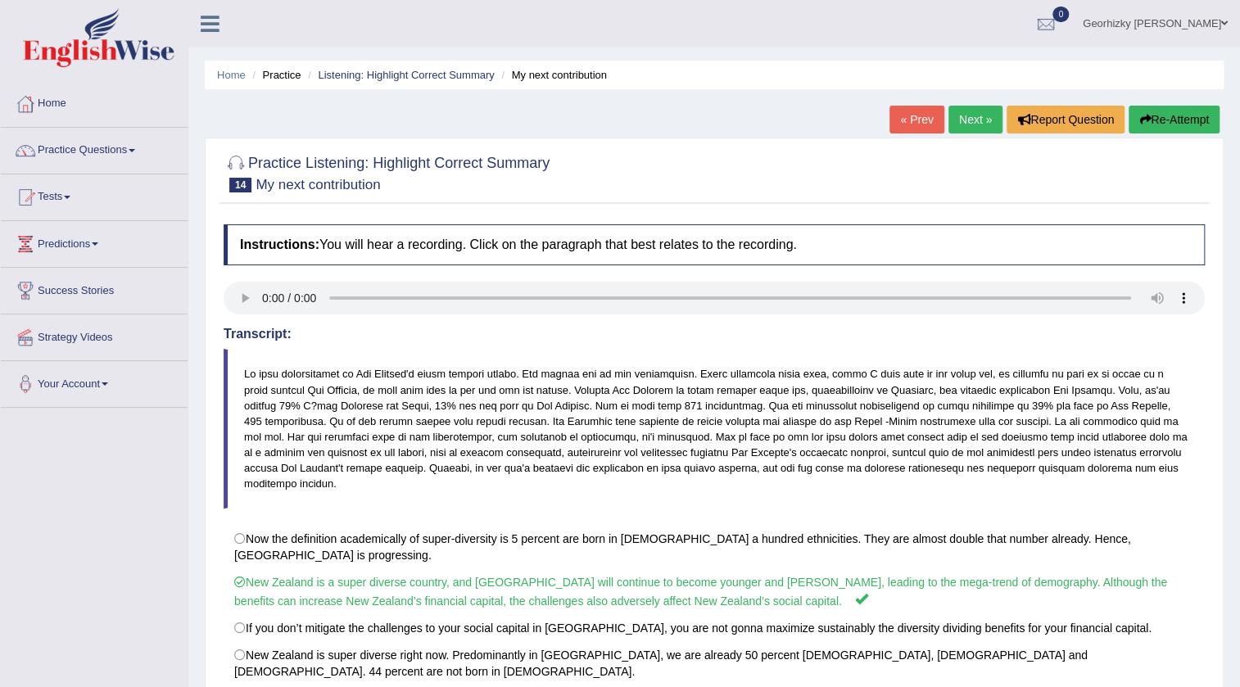
click at [980, 111] on link "Next »" at bounding box center [975, 120] width 54 height 28
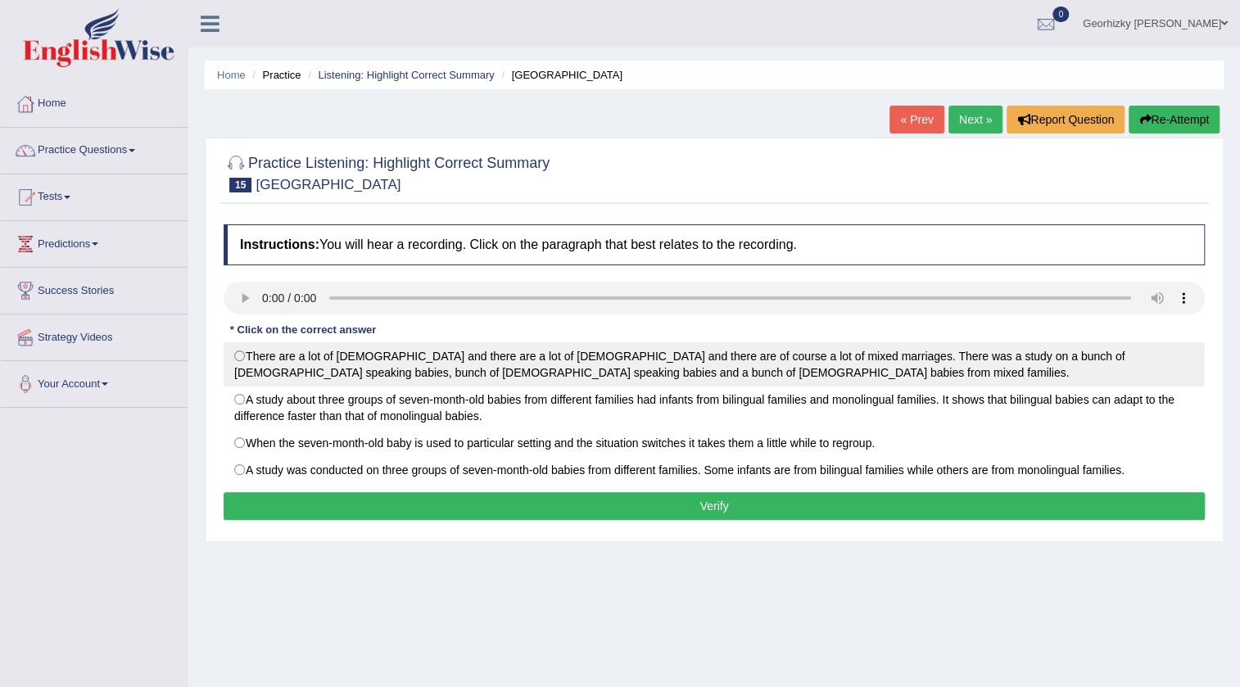
click at [693, 351] on label "There are a lot of [DEMOGRAPHIC_DATA] and there are a lot of [DEMOGRAPHIC_DATA]…" at bounding box center [714, 364] width 981 height 44
radio input "true"
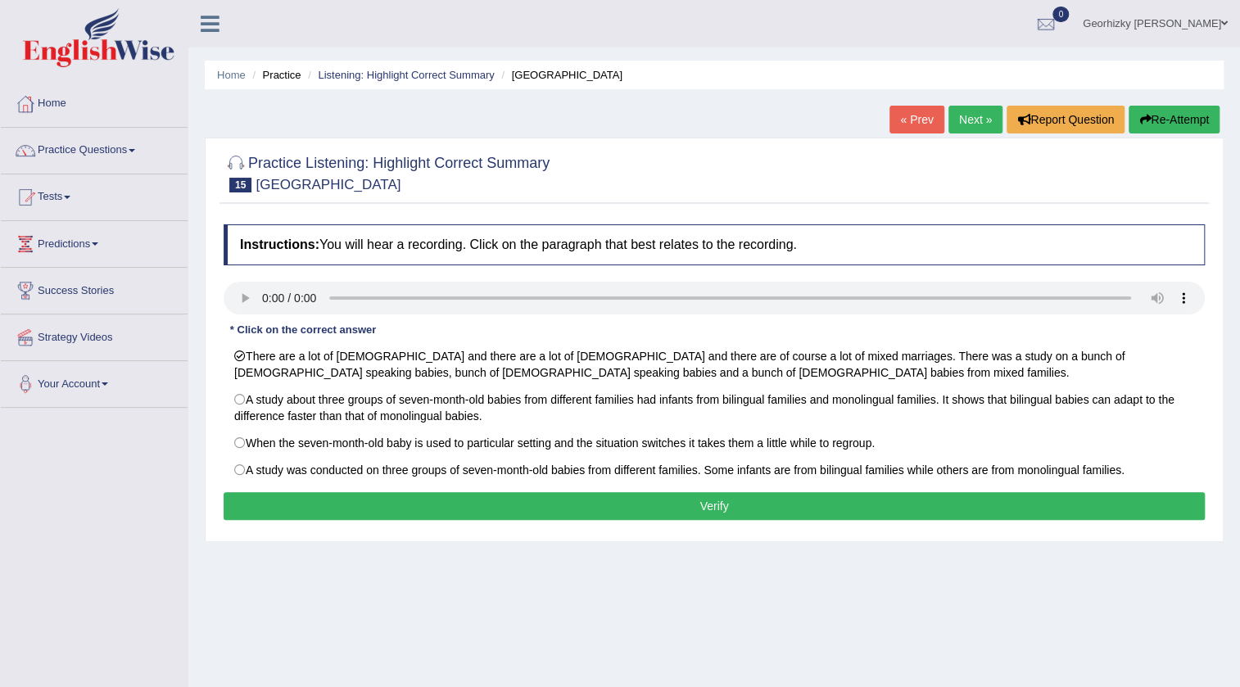
click at [793, 493] on button "Verify" at bounding box center [714, 506] width 981 height 28
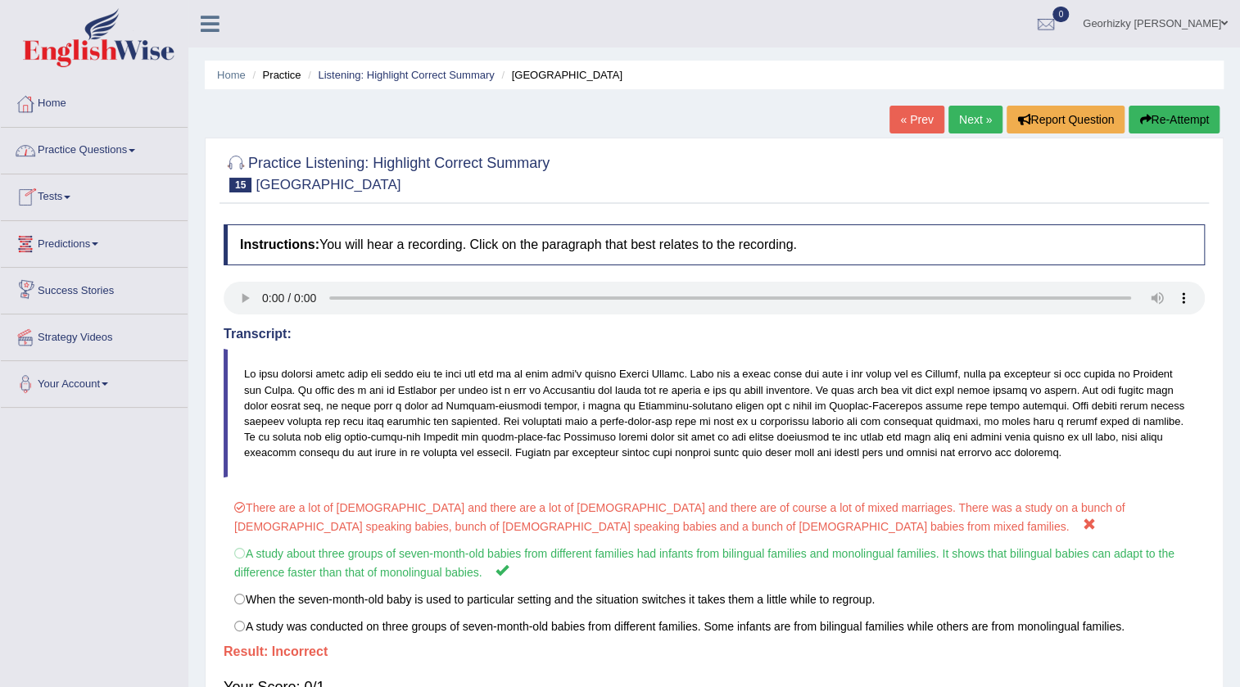
click at [124, 153] on link "Practice Questions" at bounding box center [94, 148] width 187 height 41
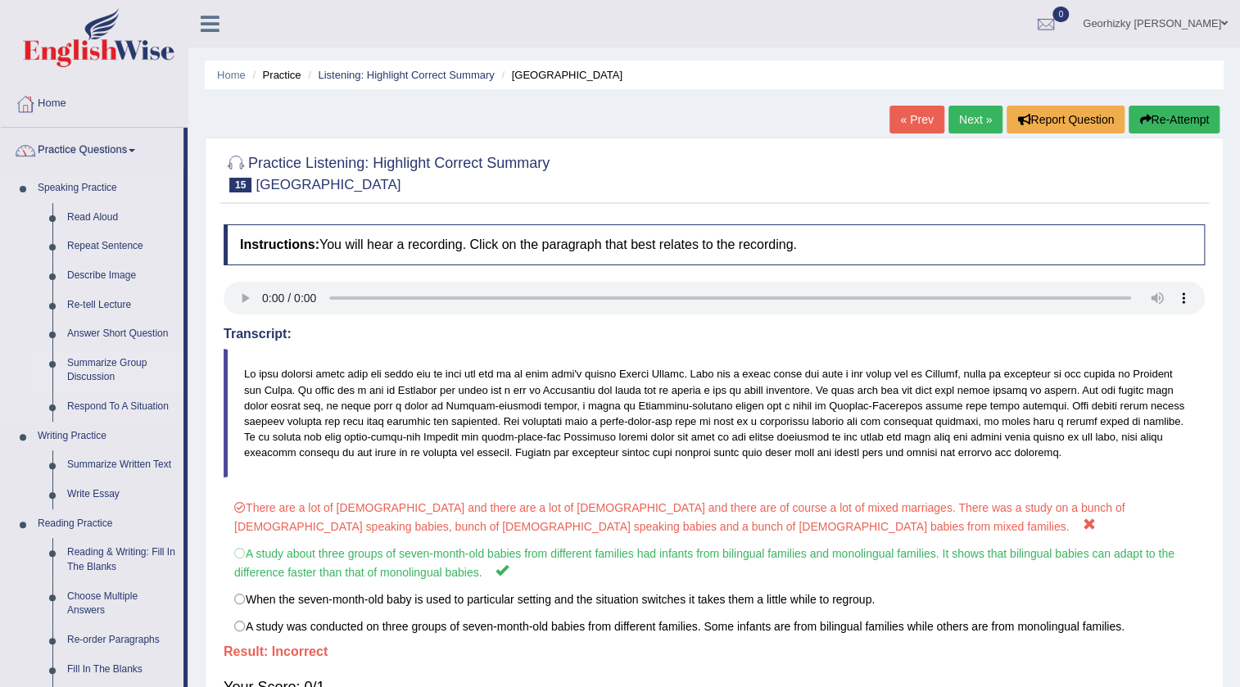
scroll to position [446, 0]
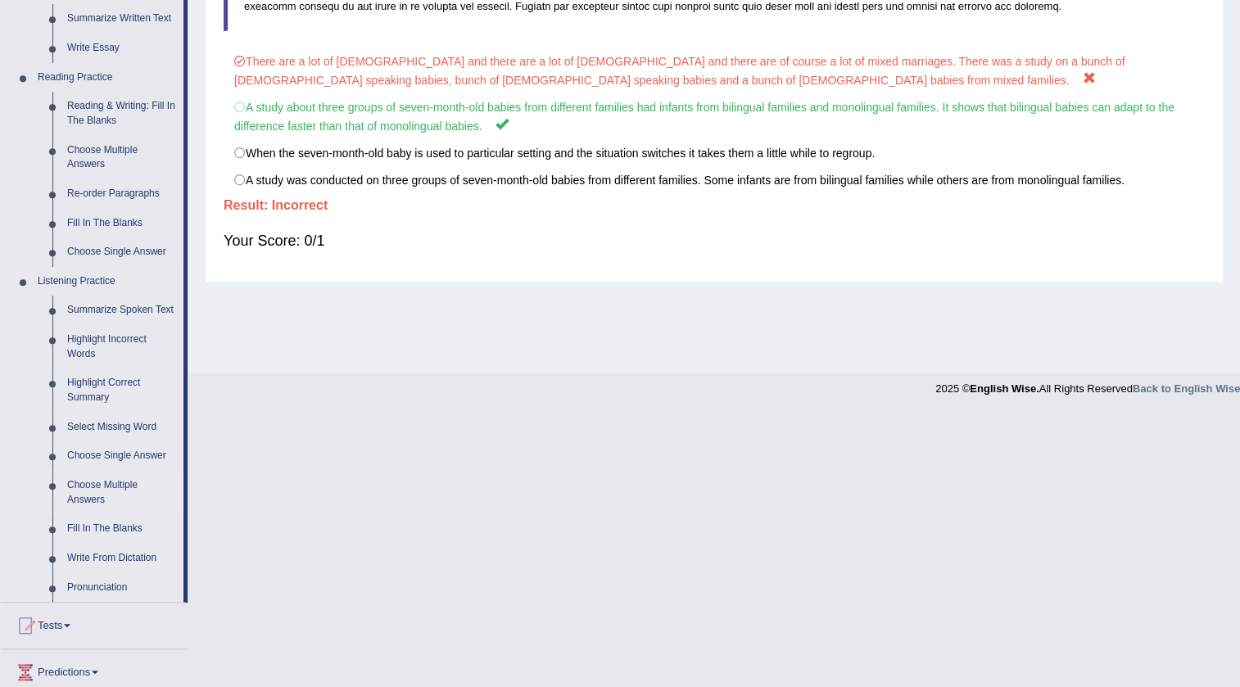
click at [137, 483] on link "Choose Multiple Answers" at bounding box center [122, 492] width 124 height 43
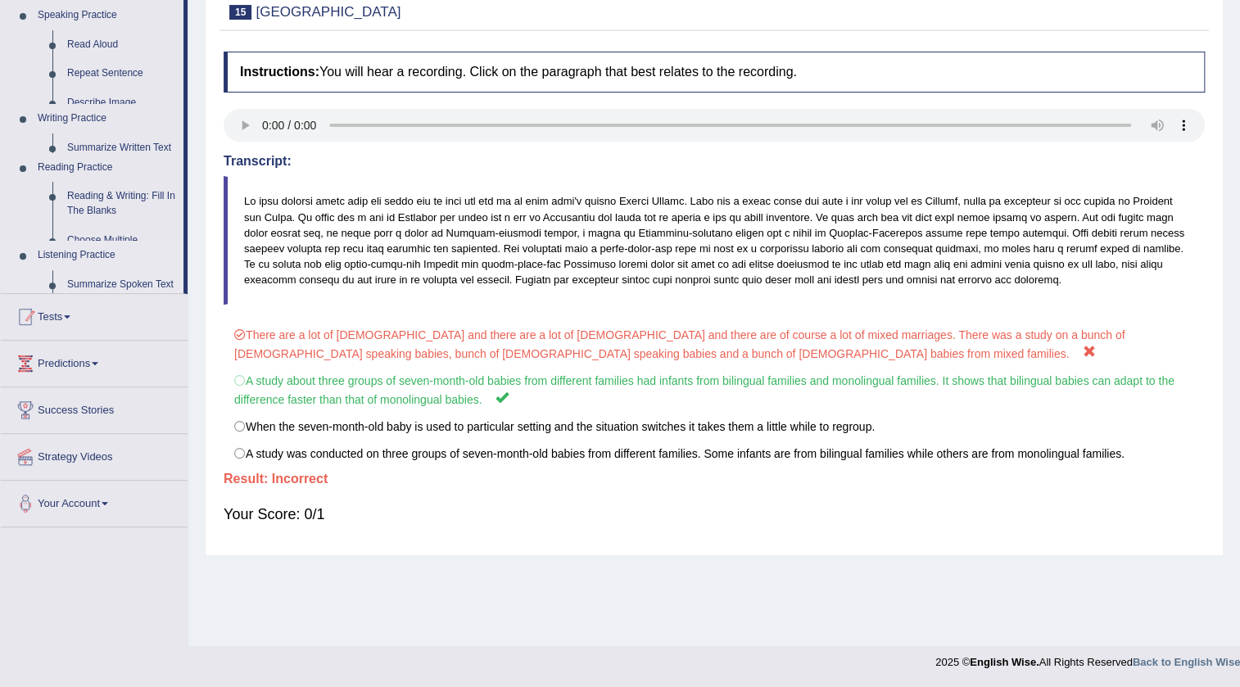
scroll to position [172, 0]
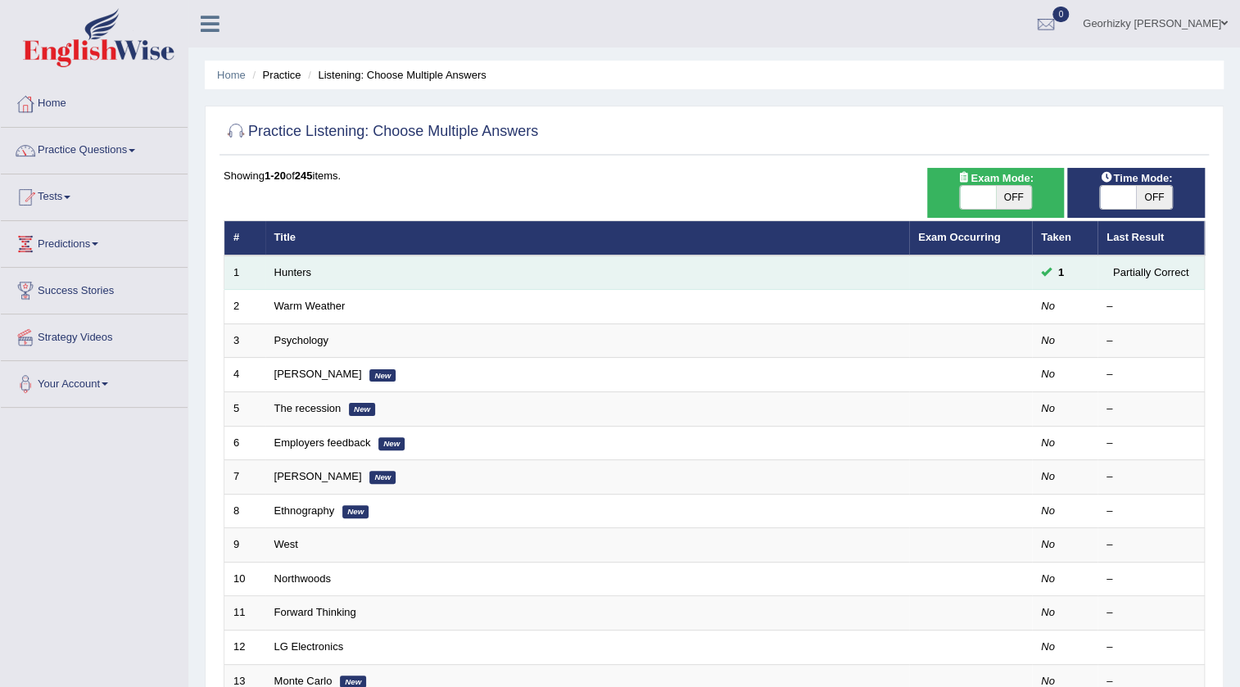
click at [309, 284] on td "Hunters" at bounding box center [587, 273] width 644 height 34
click at [300, 279] on td "Hunters" at bounding box center [587, 273] width 644 height 34
click at [300, 275] on link "Hunters" at bounding box center [293, 272] width 38 height 12
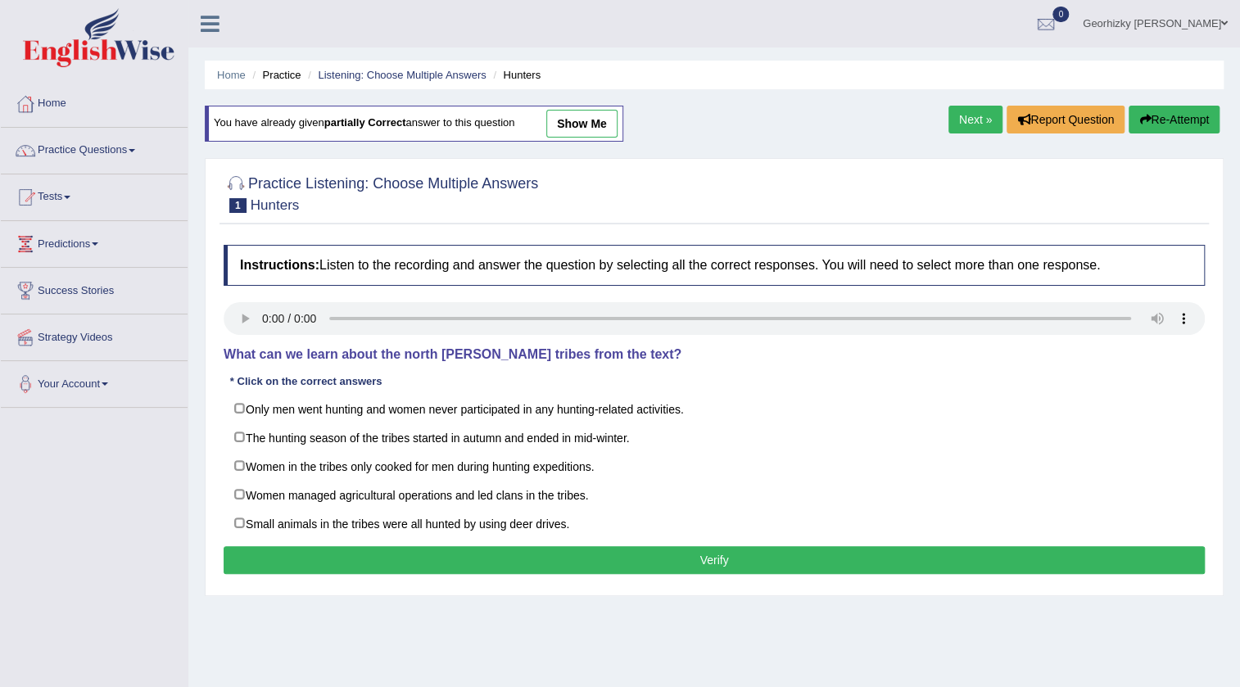
click at [300, 447] on label "The hunting season of the tribes started in autumn and ended in mid-winter." at bounding box center [714, 437] width 981 height 29
checkbox input "true"
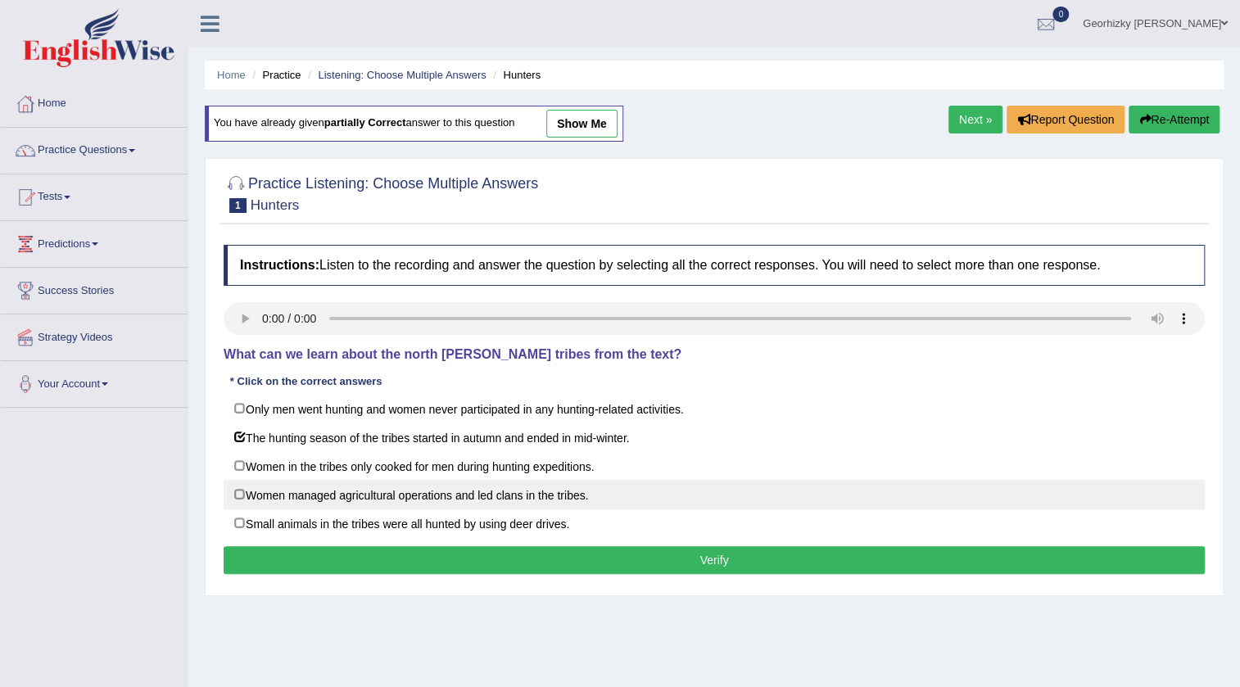
click at [361, 504] on label "Women managed agricultural operations and led clans in the tribes." at bounding box center [714, 494] width 981 height 29
checkbox input "true"
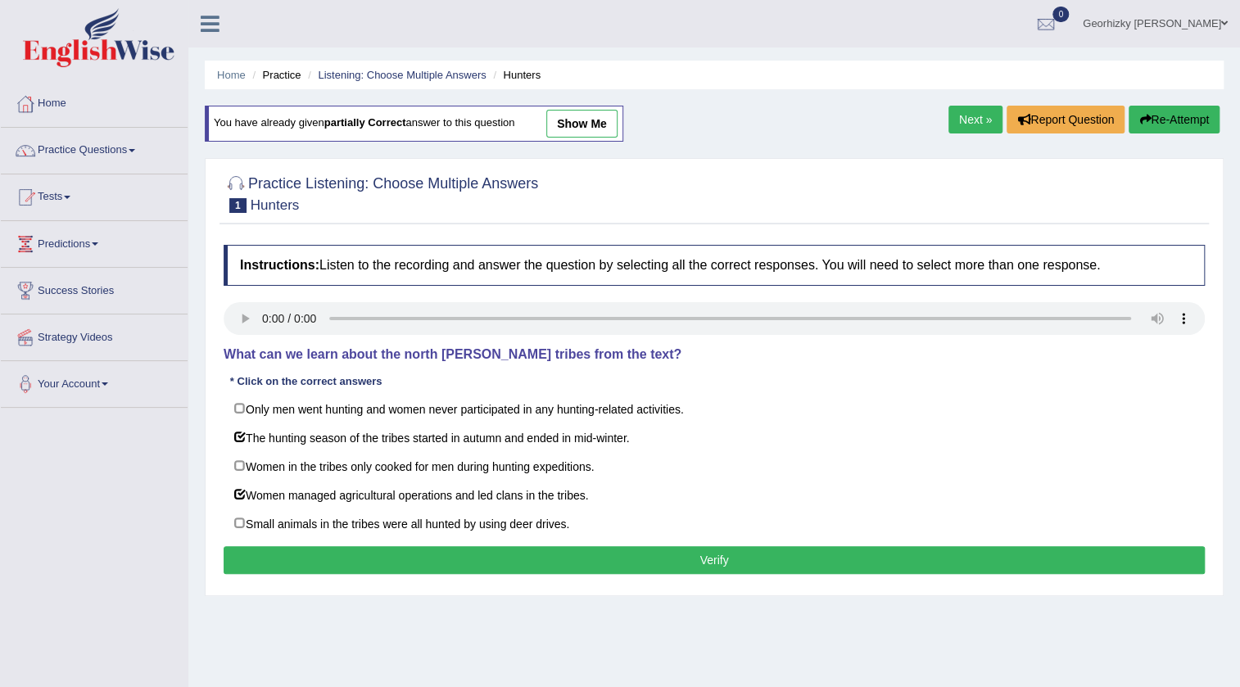
click at [476, 565] on button "Verify" at bounding box center [714, 560] width 981 height 28
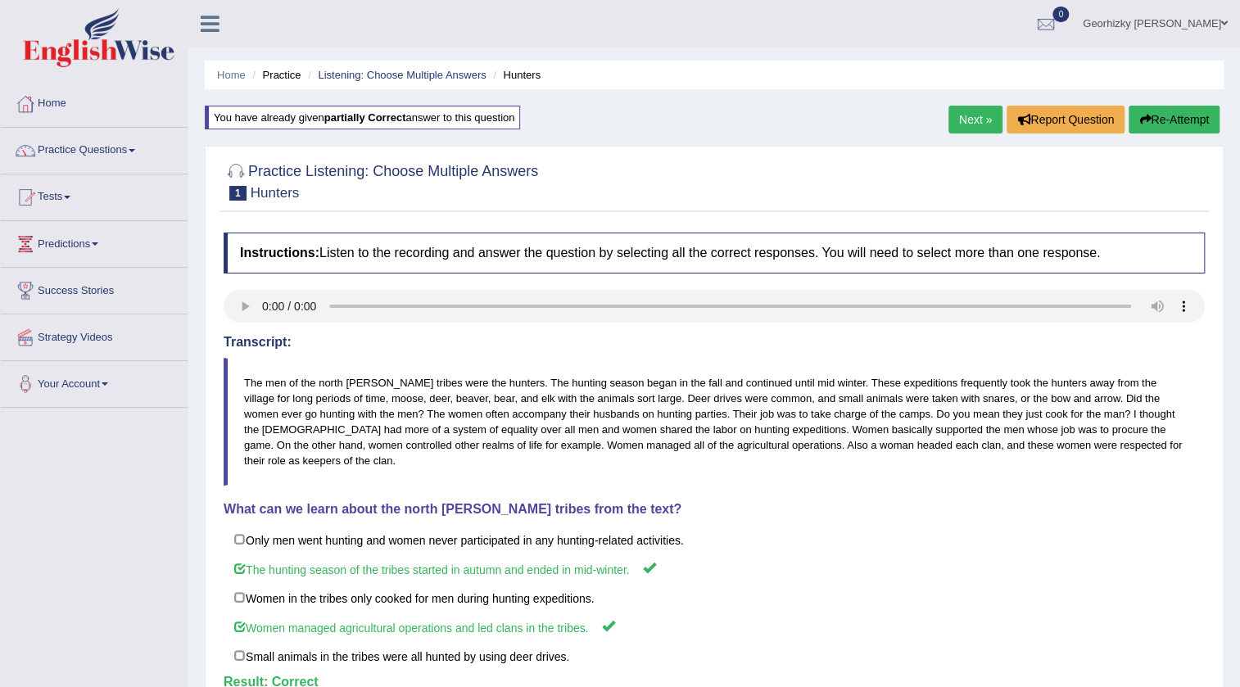
click at [975, 119] on link "Next »" at bounding box center [975, 120] width 54 height 28
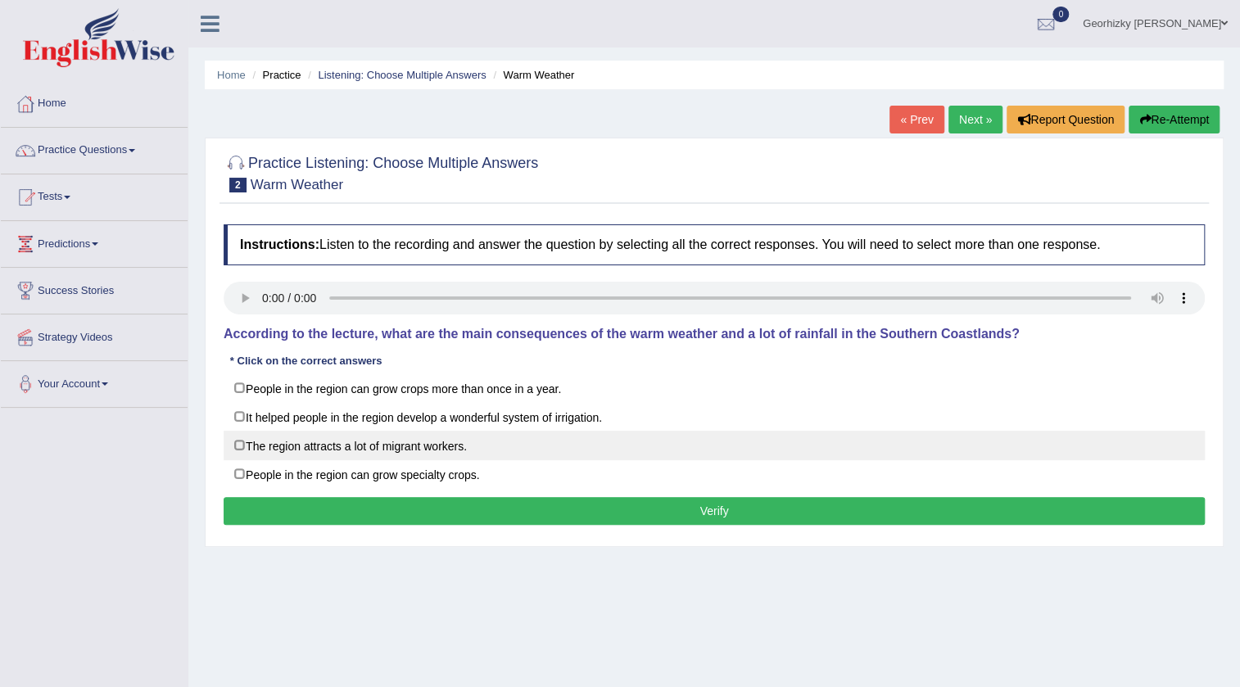
click at [373, 442] on label "The region attracts a lot of migrant workers." at bounding box center [714, 445] width 981 height 29
checkbox input "true"
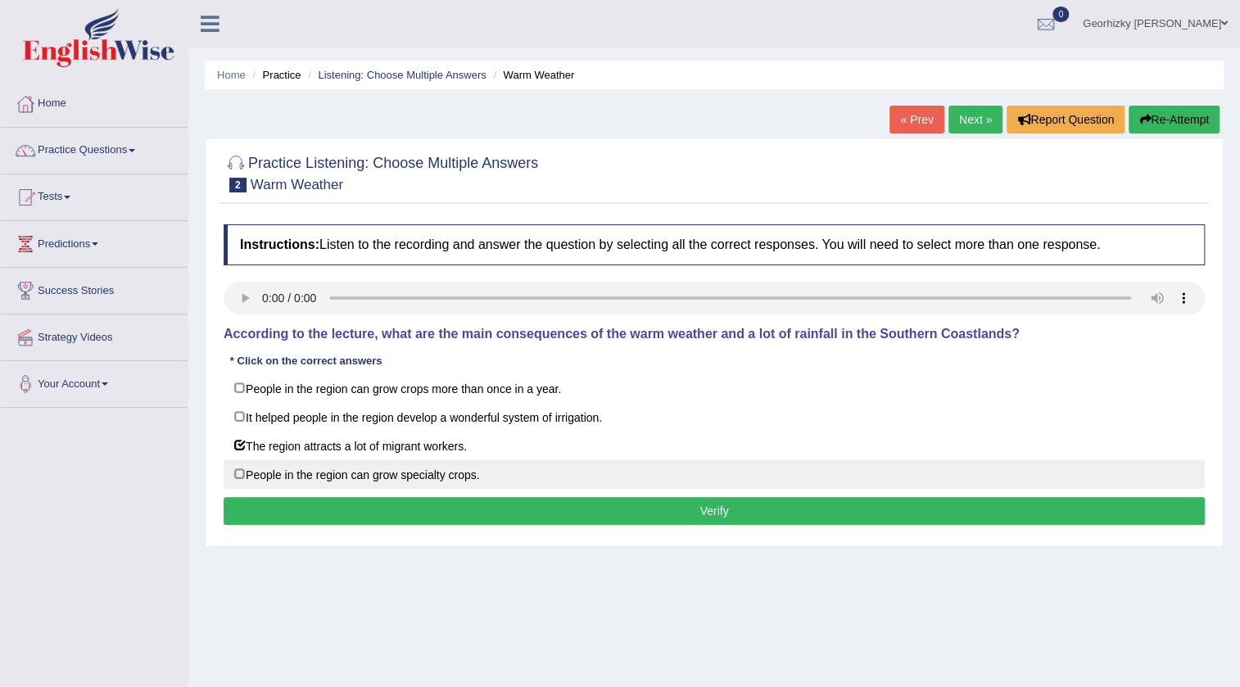
click at [386, 465] on label "People in the region can grow specialty crops." at bounding box center [714, 473] width 981 height 29
checkbox input "true"
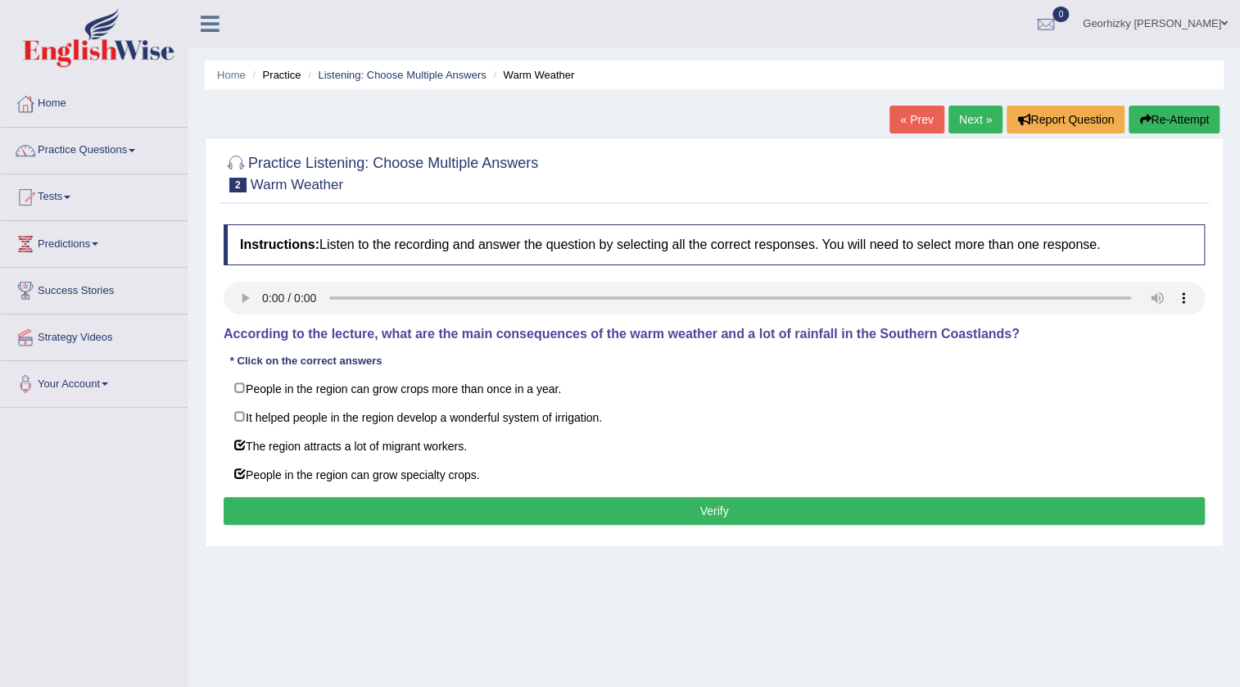
click at [414, 499] on button "Verify" at bounding box center [714, 511] width 981 height 28
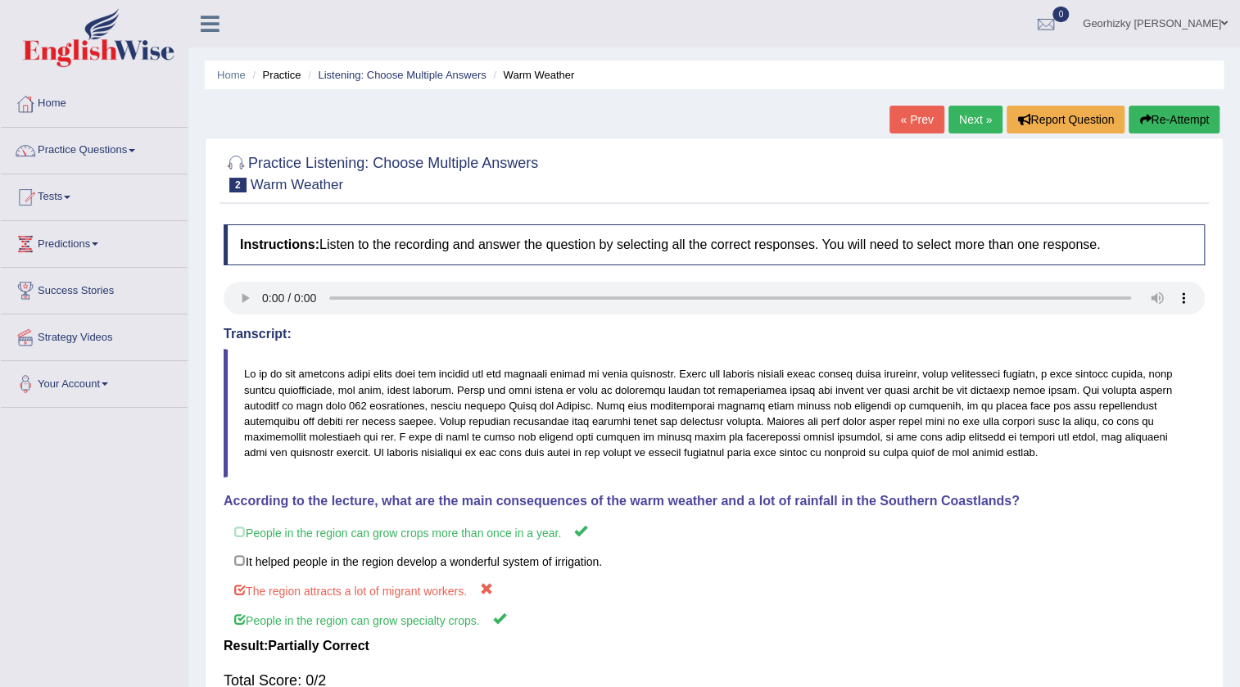
click at [927, 115] on link "« Prev" at bounding box center [916, 120] width 54 height 28
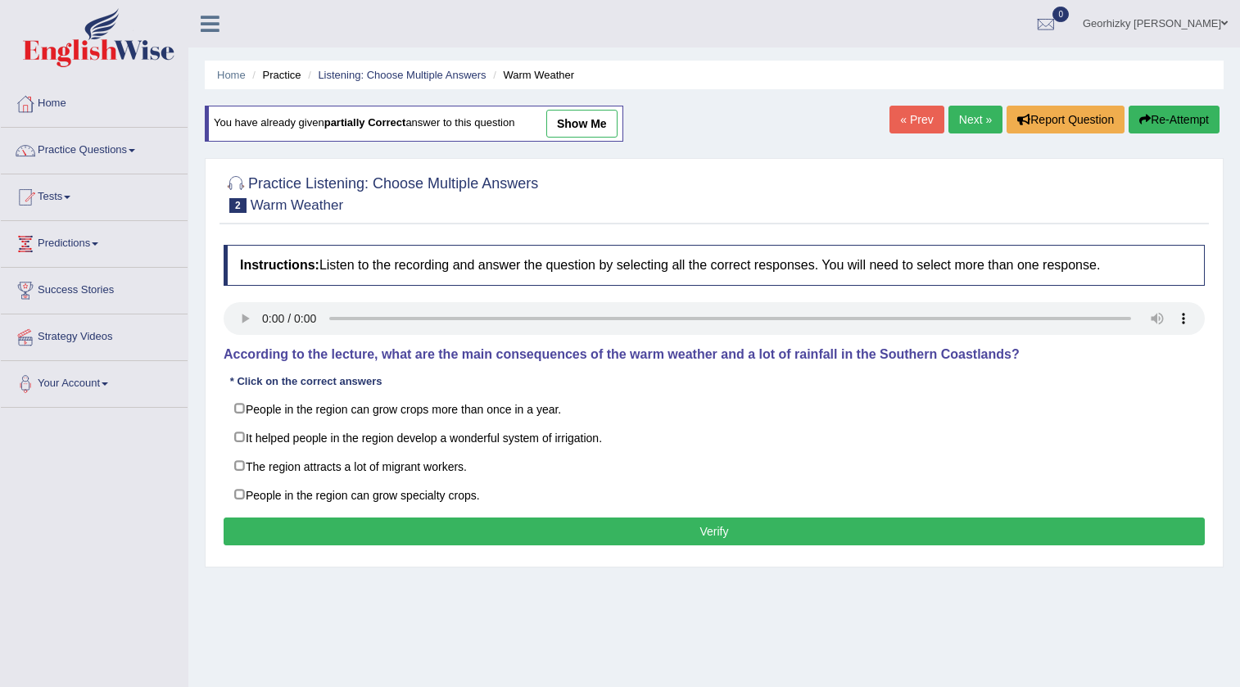
click at [301, 403] on label "People in the region can grow crops more than once in a year." at bounding box center [714, 408] width 981 height 29
checkbox input "true"
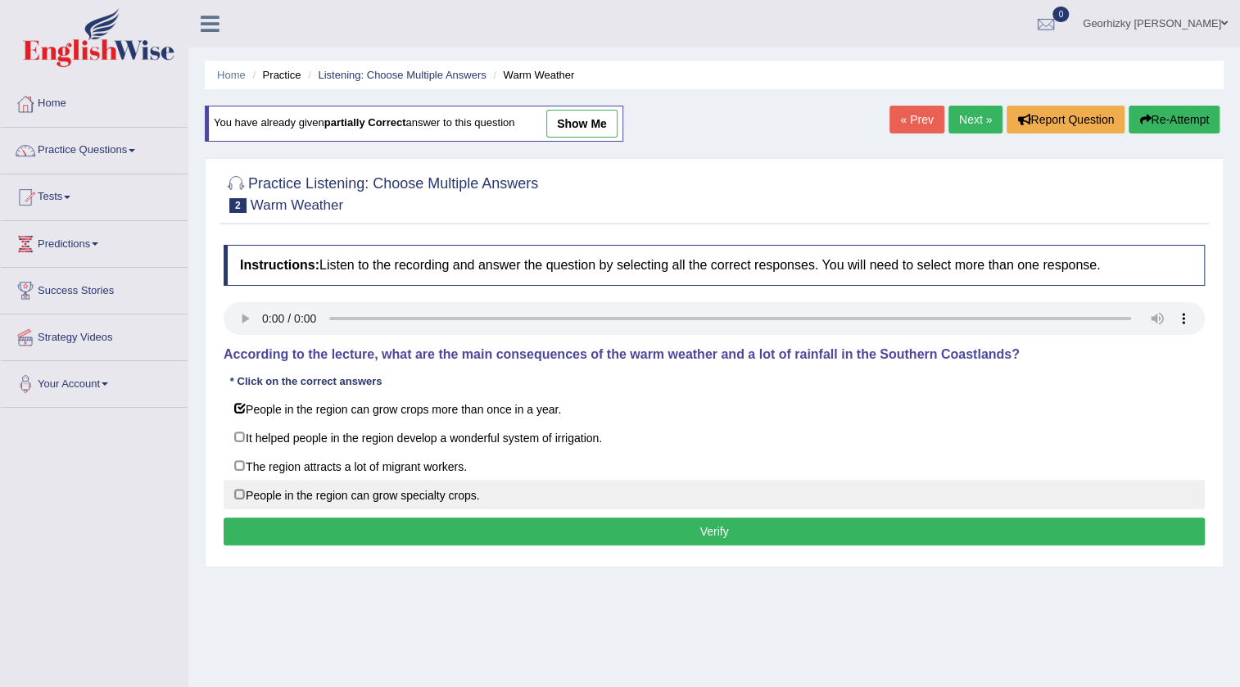
click at [343, 501] on label "People in the region can grow specialty crops." at bounding box center [714, 494] width 981 height 29
checkbox input "true"
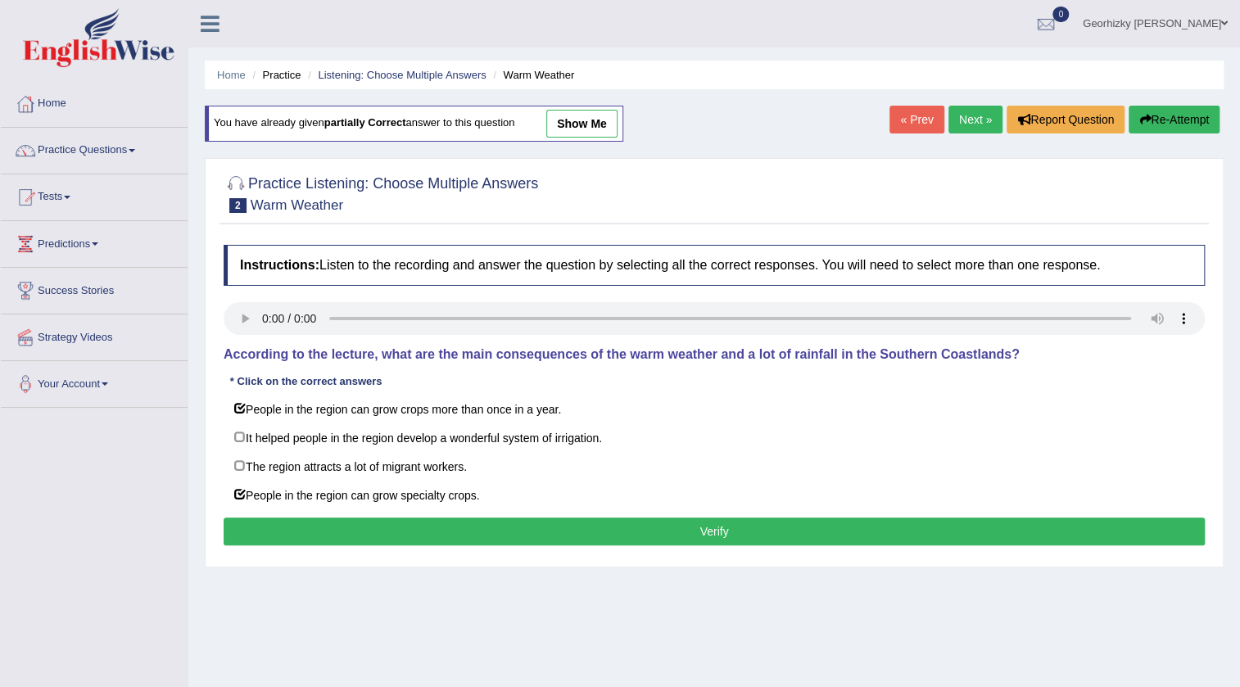
click at [357, 523] on button "Verify" at bounding box center [714, 532] width 981 height 28
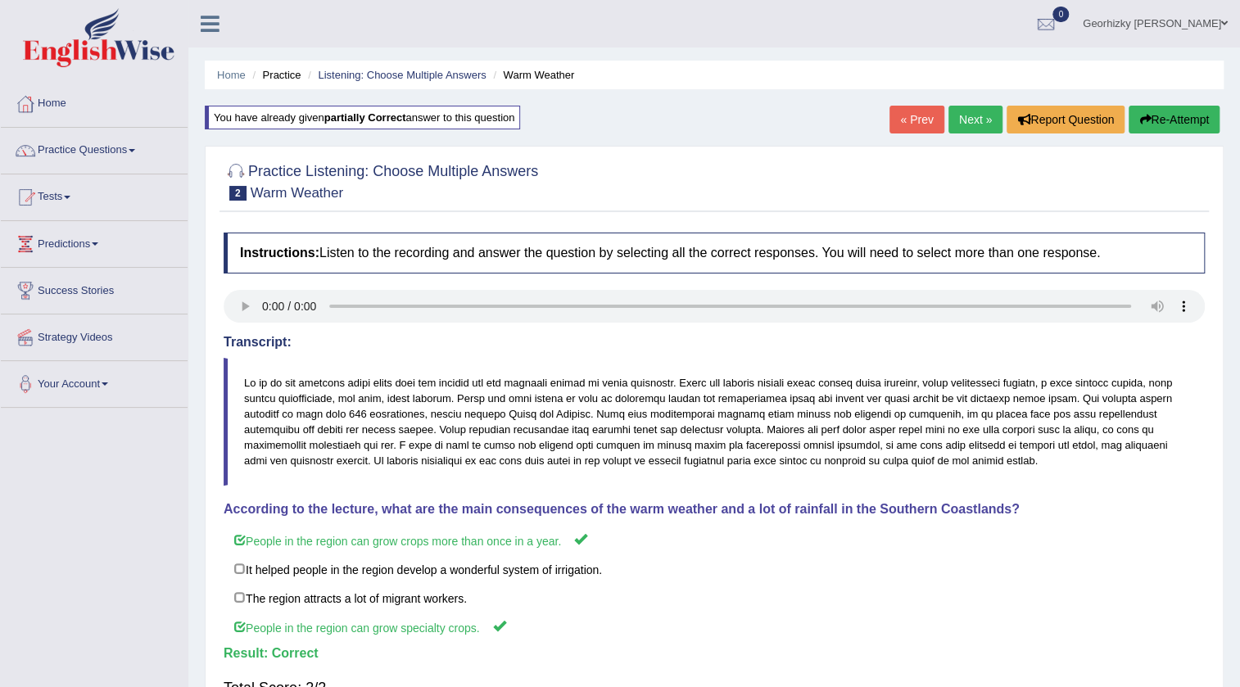
click at [965, 117] on link "Next »" at bounding box center [975, 120] width 54 height 28
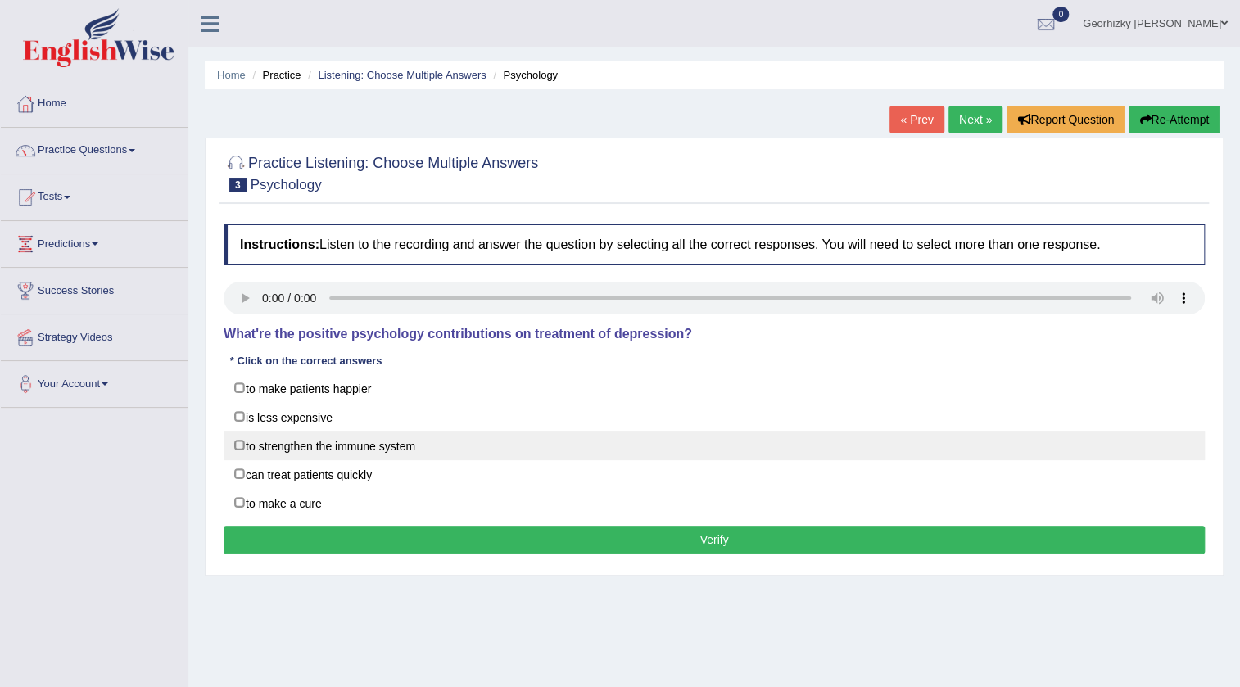
click at [405, 455] on label "to strengthen the immune system" at bounding box center [714, 445] width 981 height 29
checkbox input "true"
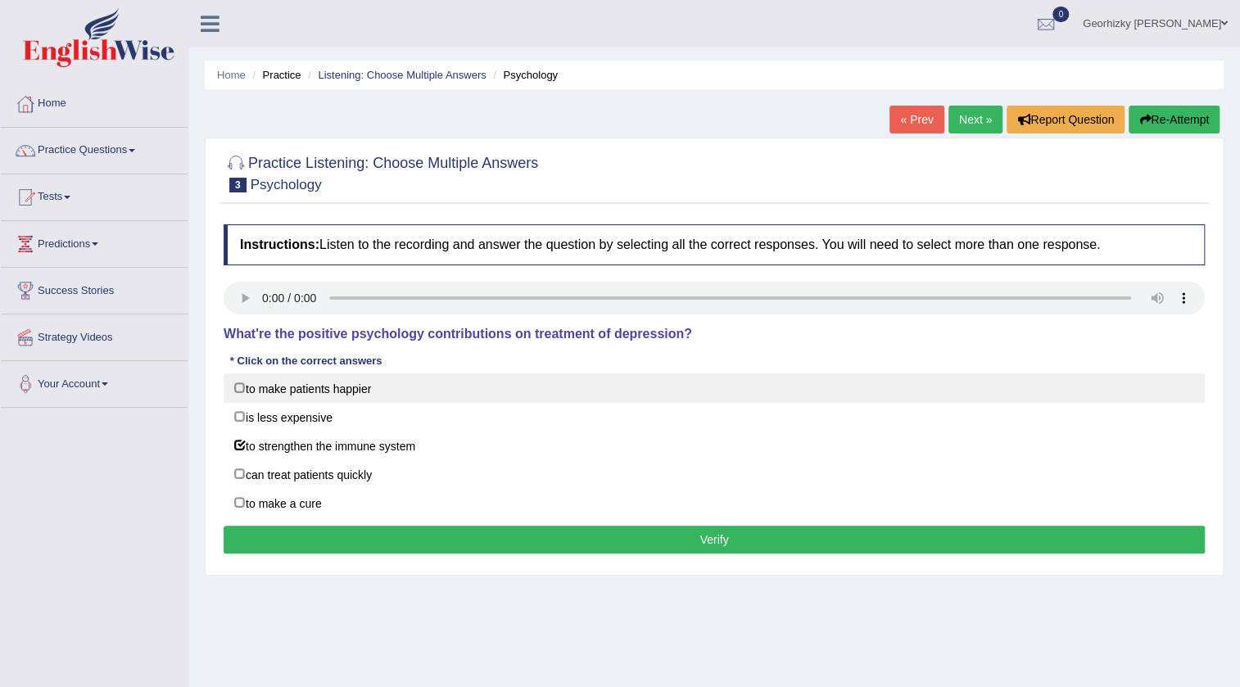
click at [329, 392] on label "to make patients happier" at bounding box center [714, 387] width 981 height 29
checkbox input "true"
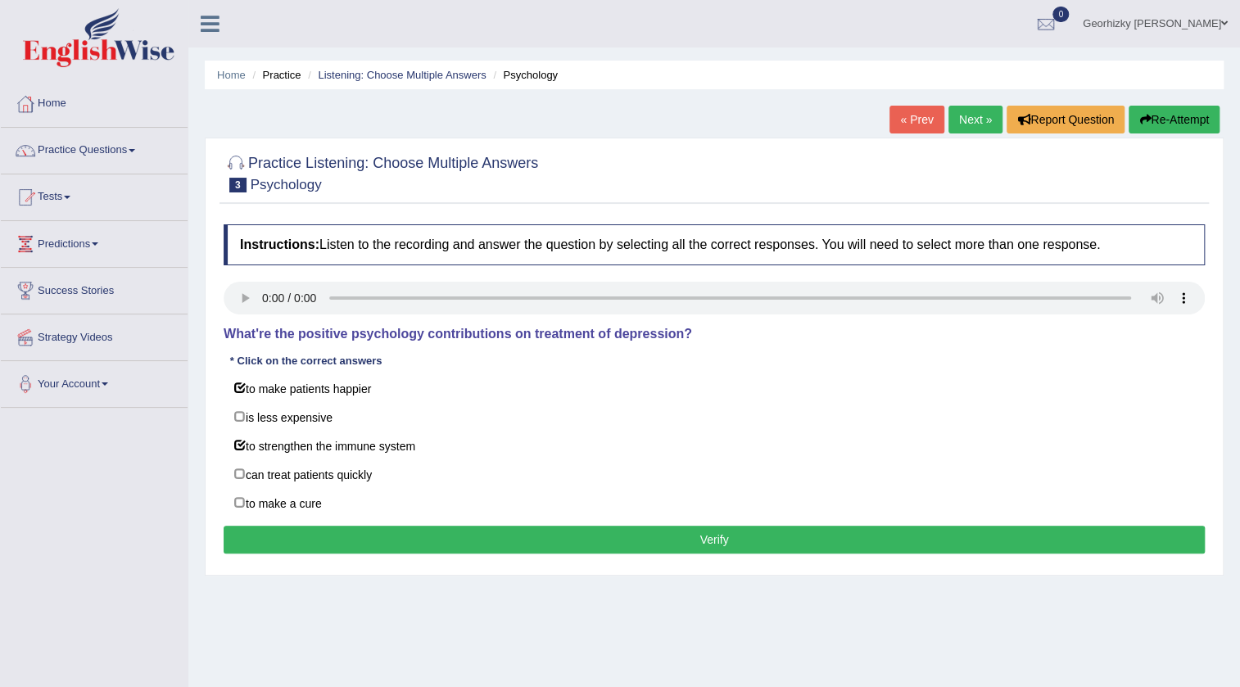
click at [573, 532] on button "Verify" at bounding box center [714, 540] width 981 height 28
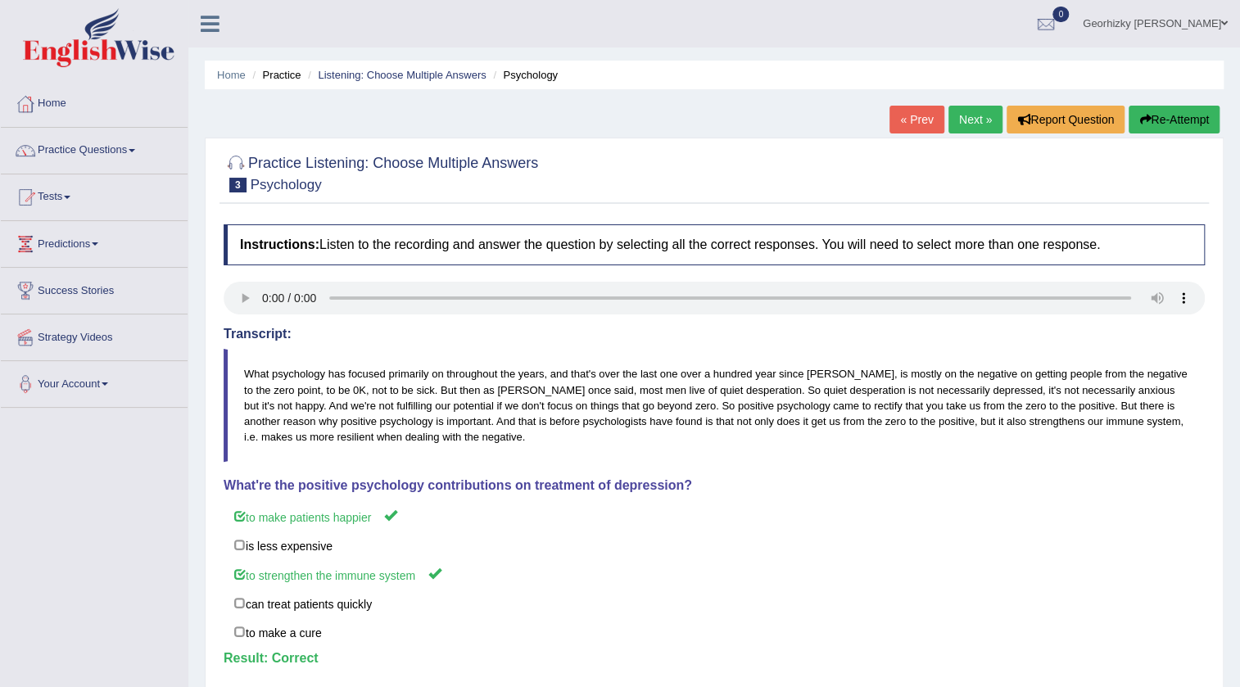
click at [966, 120] on link "Next »" at bounding box center [975, 120] width 54 height 28
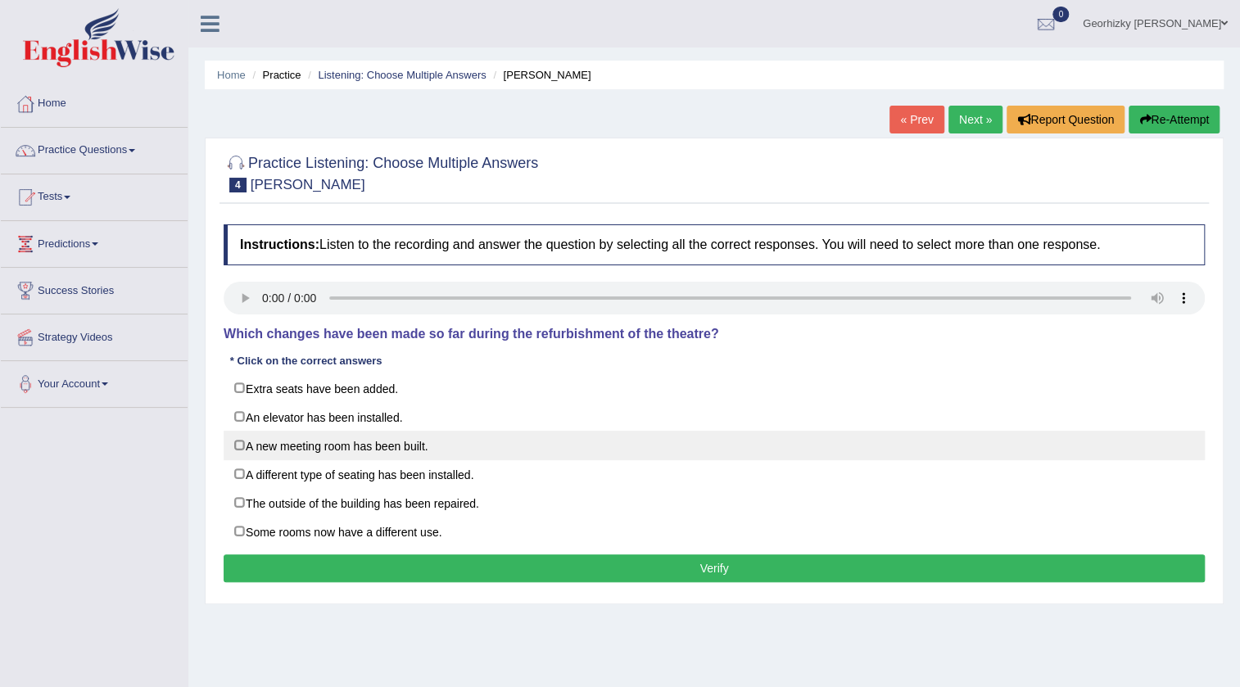
click at [360, 455] on label "A new meeting room has been built." at bounding box center [714, 445] width 981 height 29
checkbox input "true"
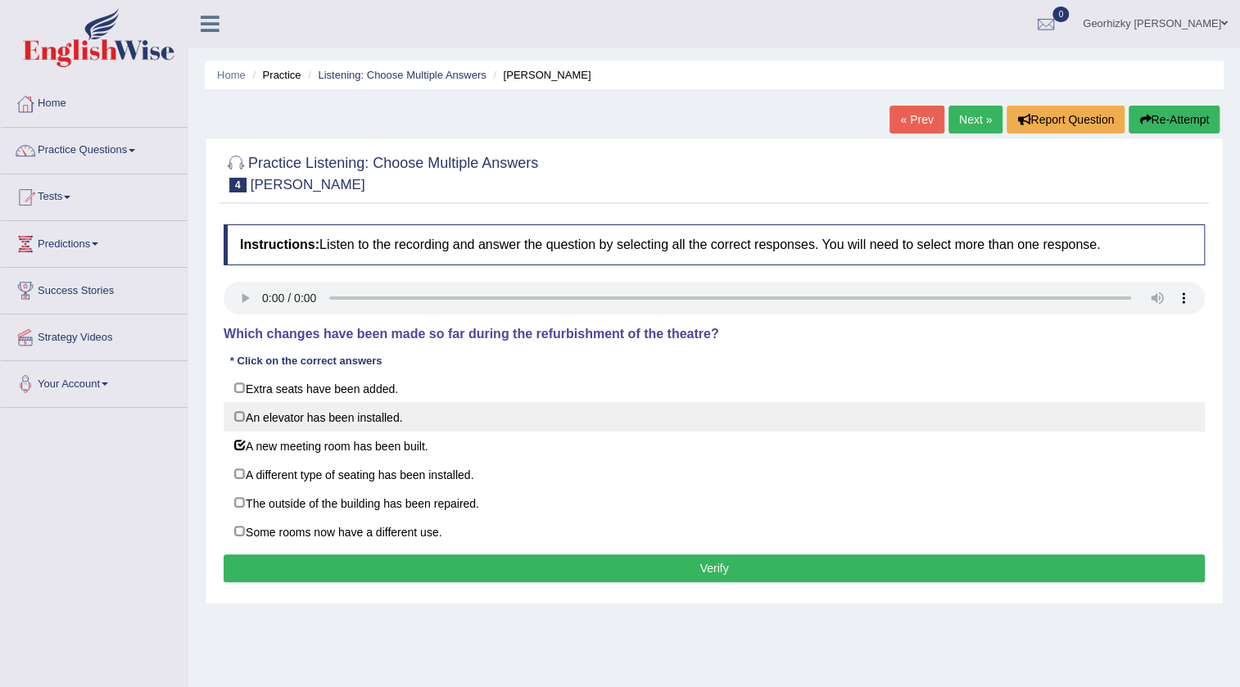
click at [351, 422] on label "An elevator has been installed." at bounding box center [714, 416] width 981 height 29
checkbox input "true"
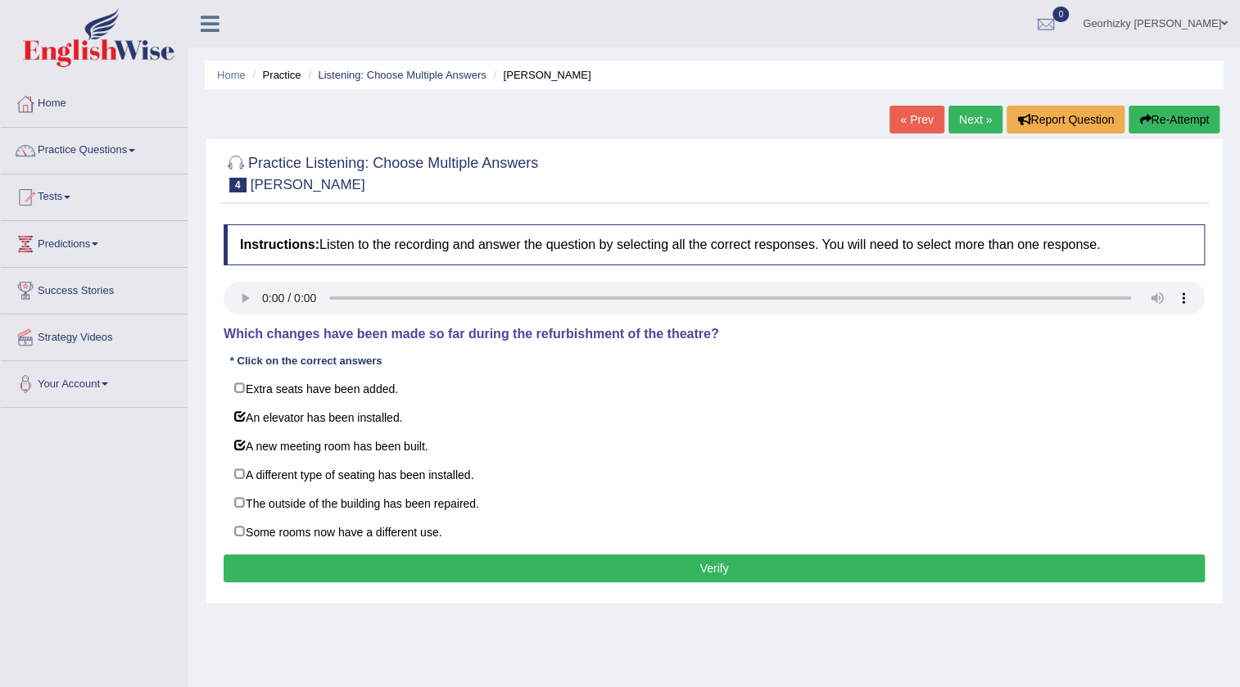
click at [389, 568] on button "Verify" at bounding box center [714, 568] width 981 height 28
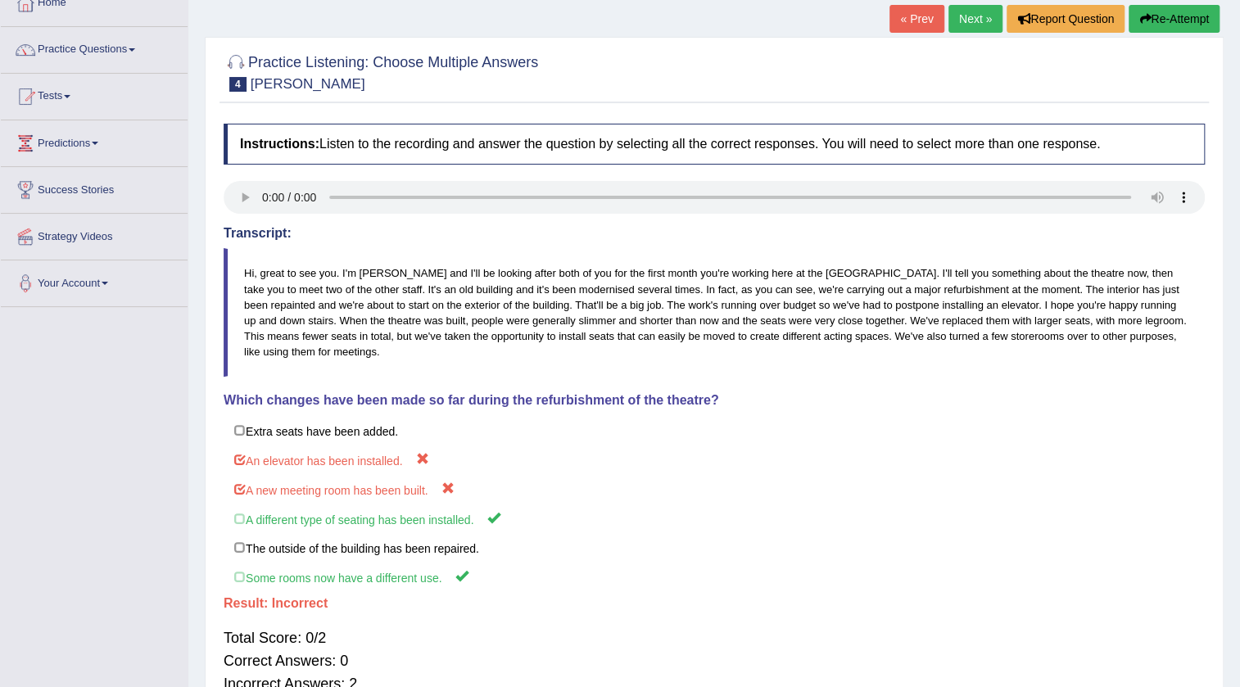
scroll to position [74, 0]
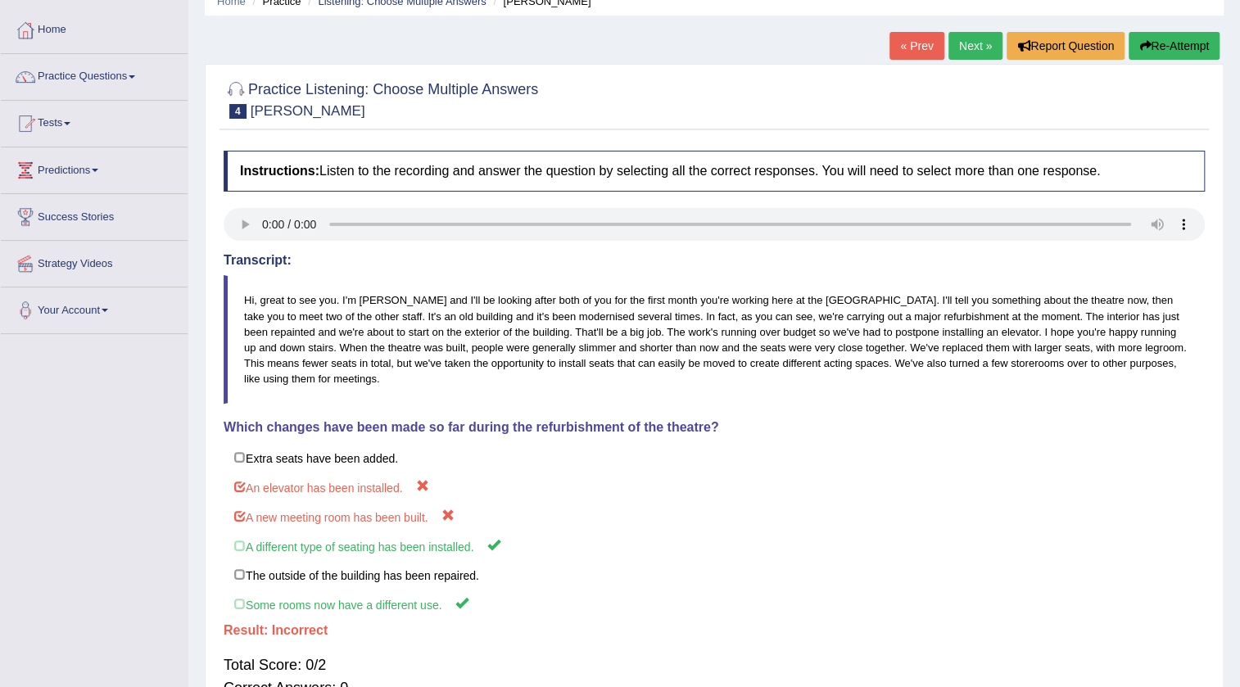
drag, startPoint x: 719, startPoint y: 277, endPoint x: 704, endPoint y: 287, distance: 18.2
click at [973, 40] on link "Next »" at bounding box center [975, 46] width 54 height 28
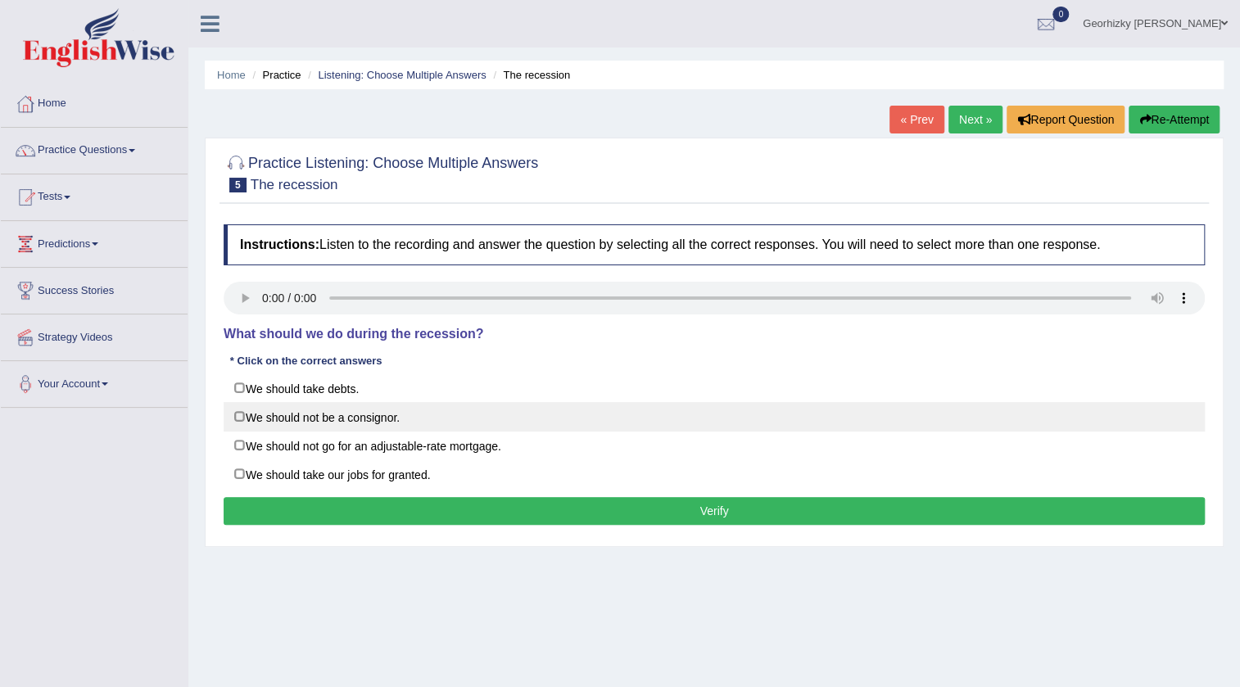
click at [289, 402] on label "We should not be a consignor." at bounding box center [714, 416] width 981 height 29
checkbox input "true"
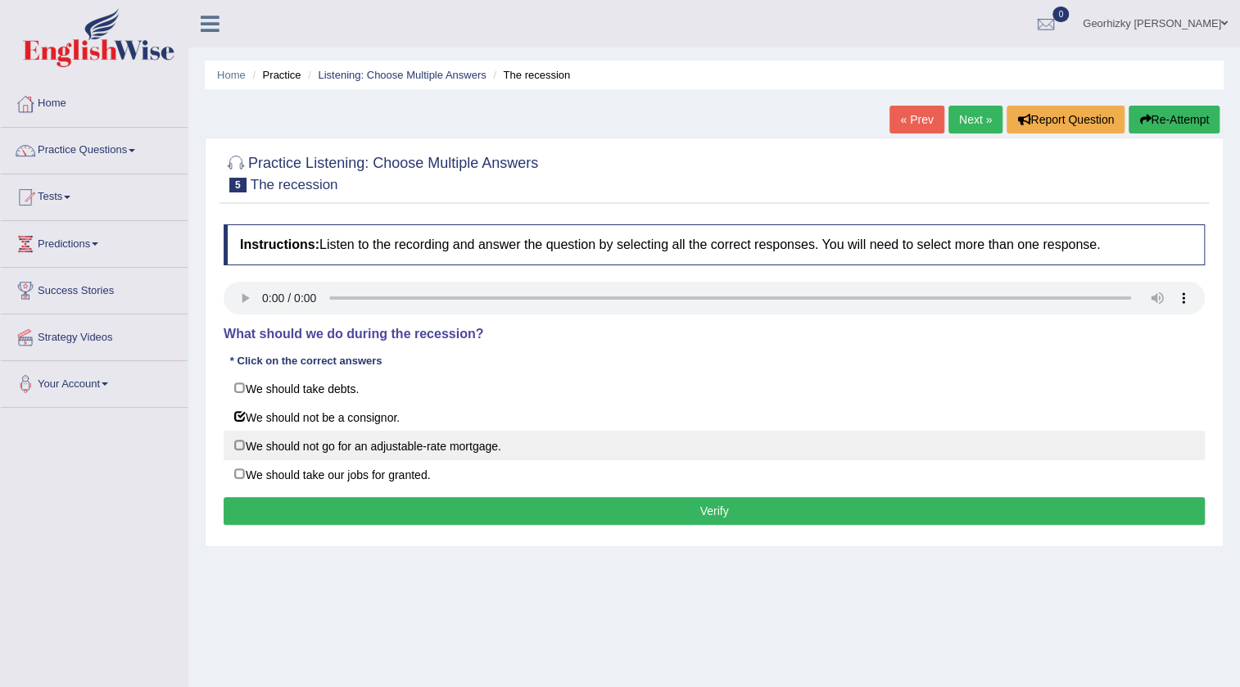
click at [401, 449] on label "We should not go for an adjustable-rate mortgage." at bounding box center [714, 445] width 981 height 29
checkbox input "true"
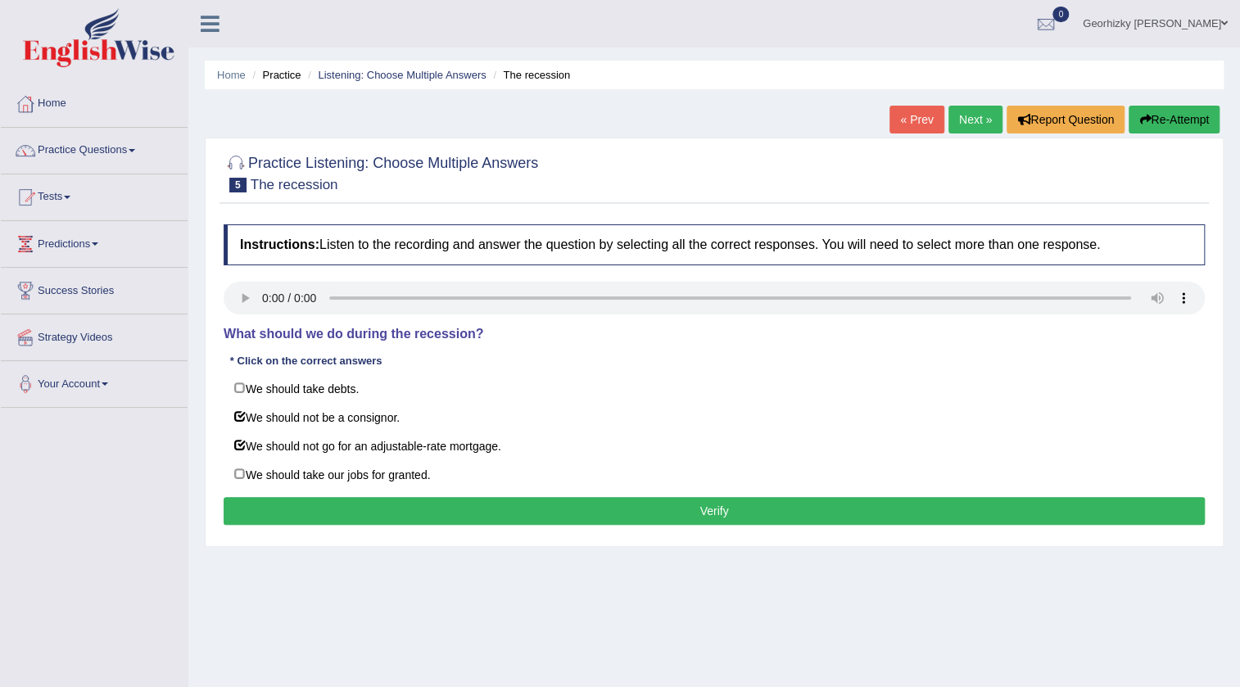
click at [562, 513] on button "Verify" at bounding box center [714, 511] width 981 height 28
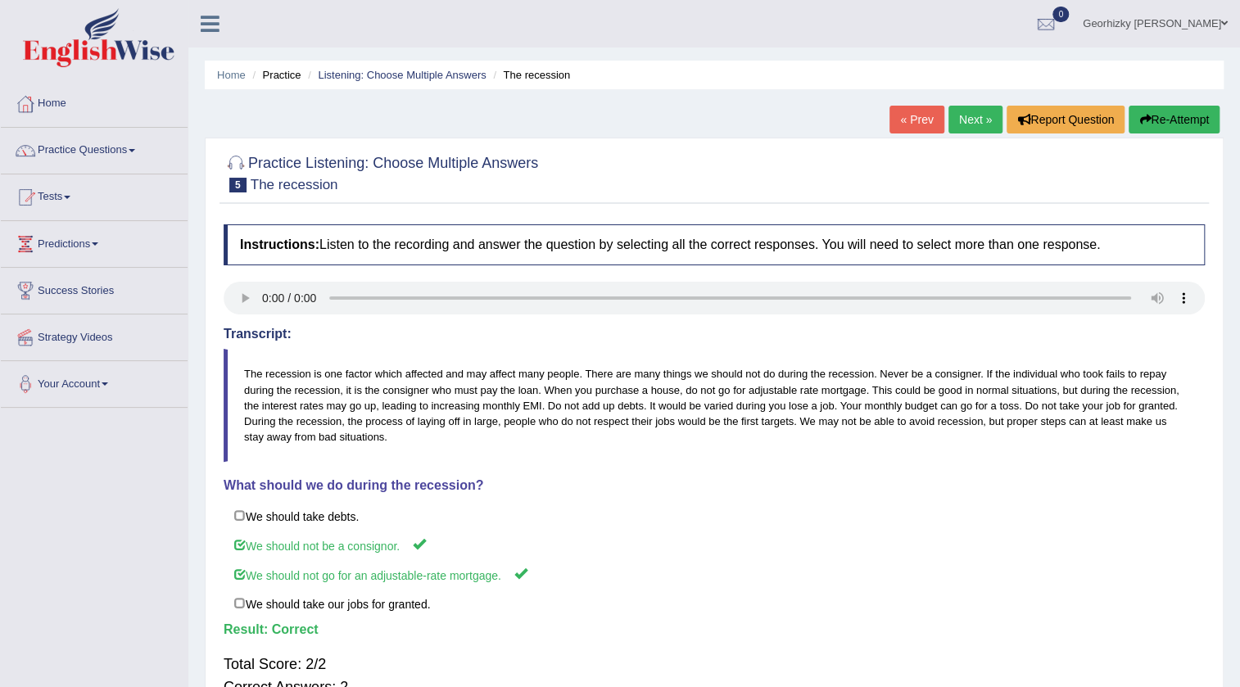
click at [966, 116] on link "Next »" at bounding box center [975, 120] width 54 height 28
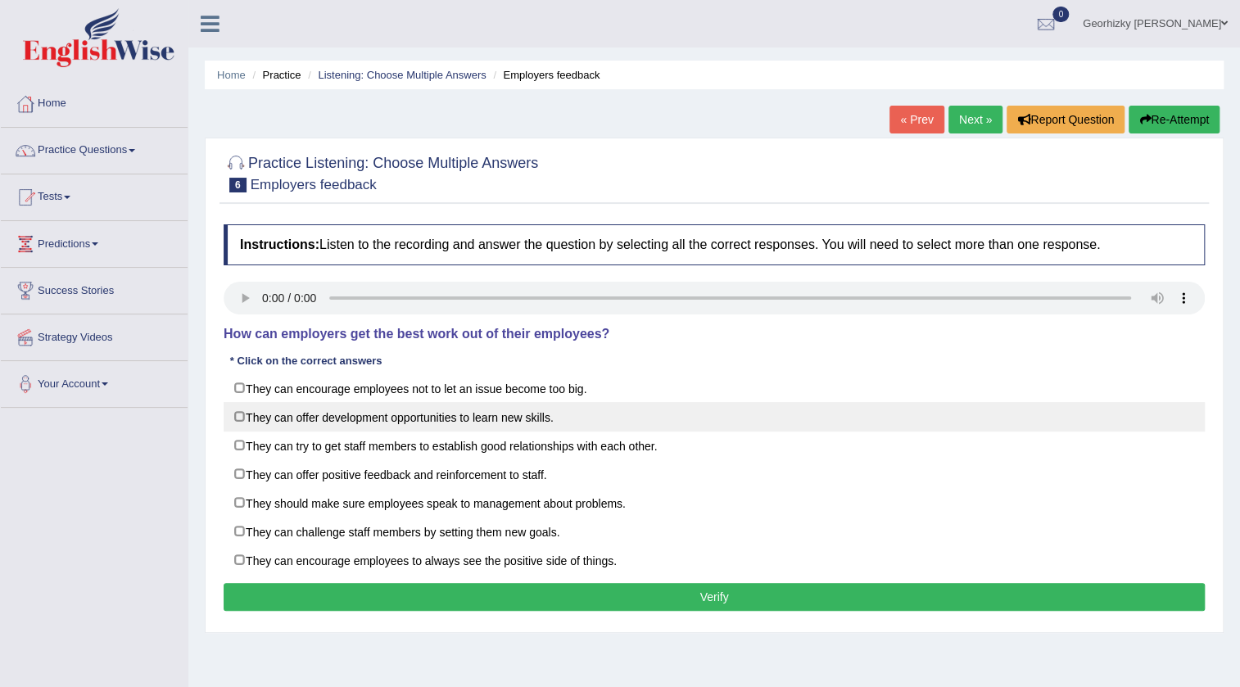
click at [524, 419] on label "They can offer development opportunities to learn new skills." at bounding box center [714, 416] width 981 height 29
checkbox input "true"
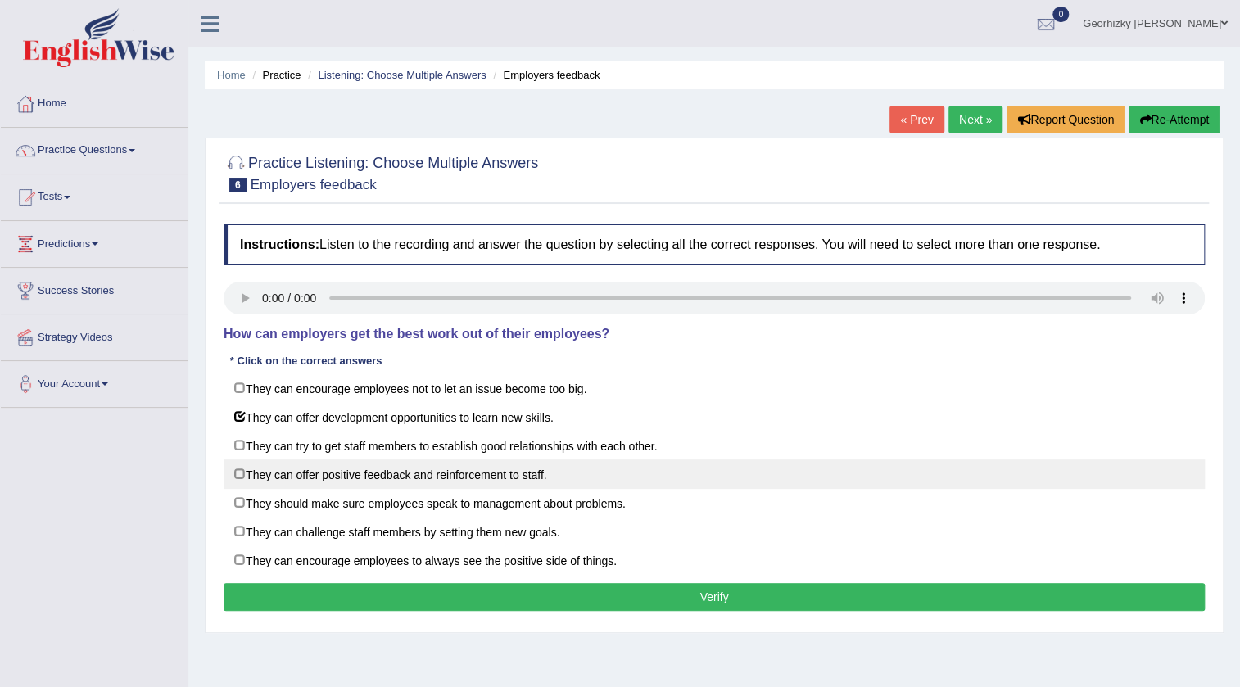
click at [466, 473] on label "They can offer positive feedback and reinforcement to staff." at bounding box center [714, 473] width 981 height 29
checkbox input "true"
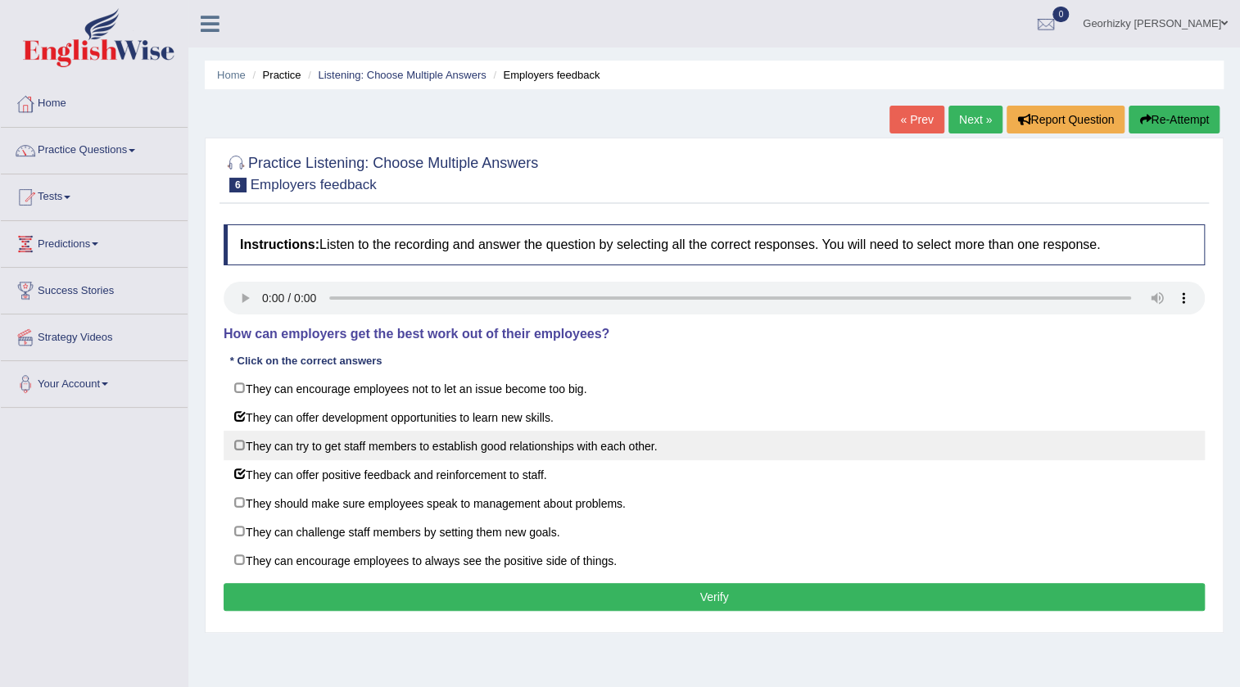
click at [473, 446] on label "They can try to get staff members to establish good relationships with each oth…" at bounding box center [714, 445] width 981 height 29
checkbox input "true"
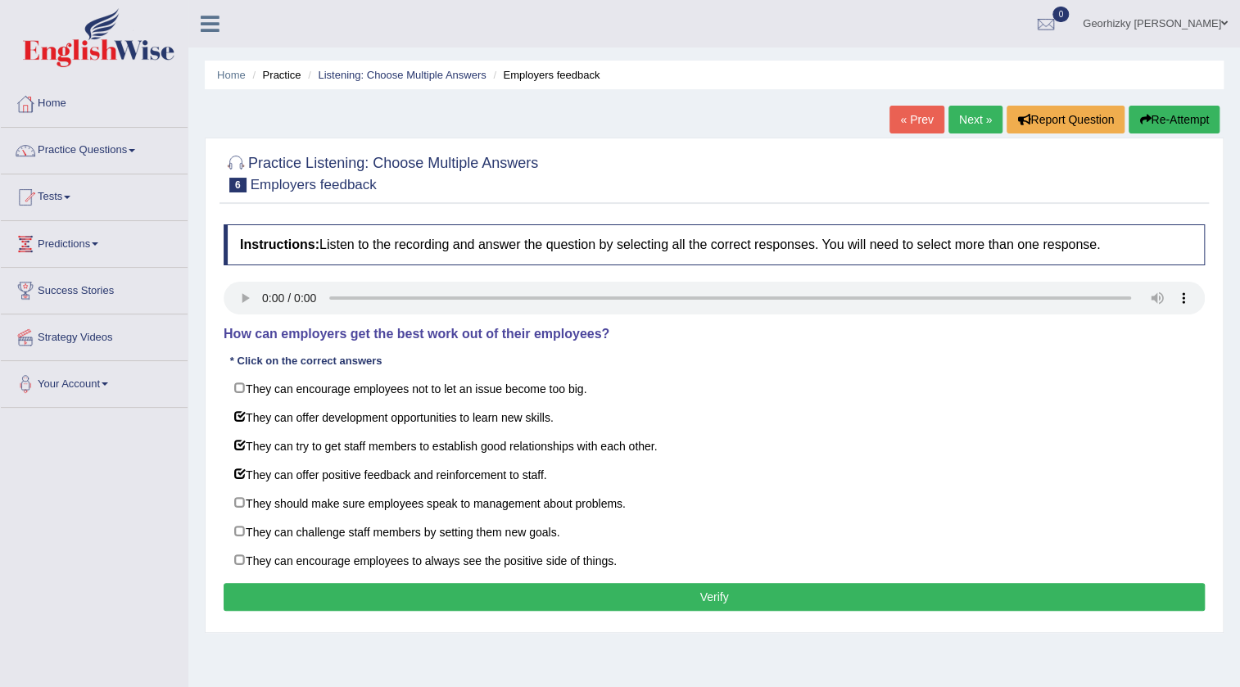
click at [491, 599] on button "Verify" at bounding box center [714, 597] width 981 height 28
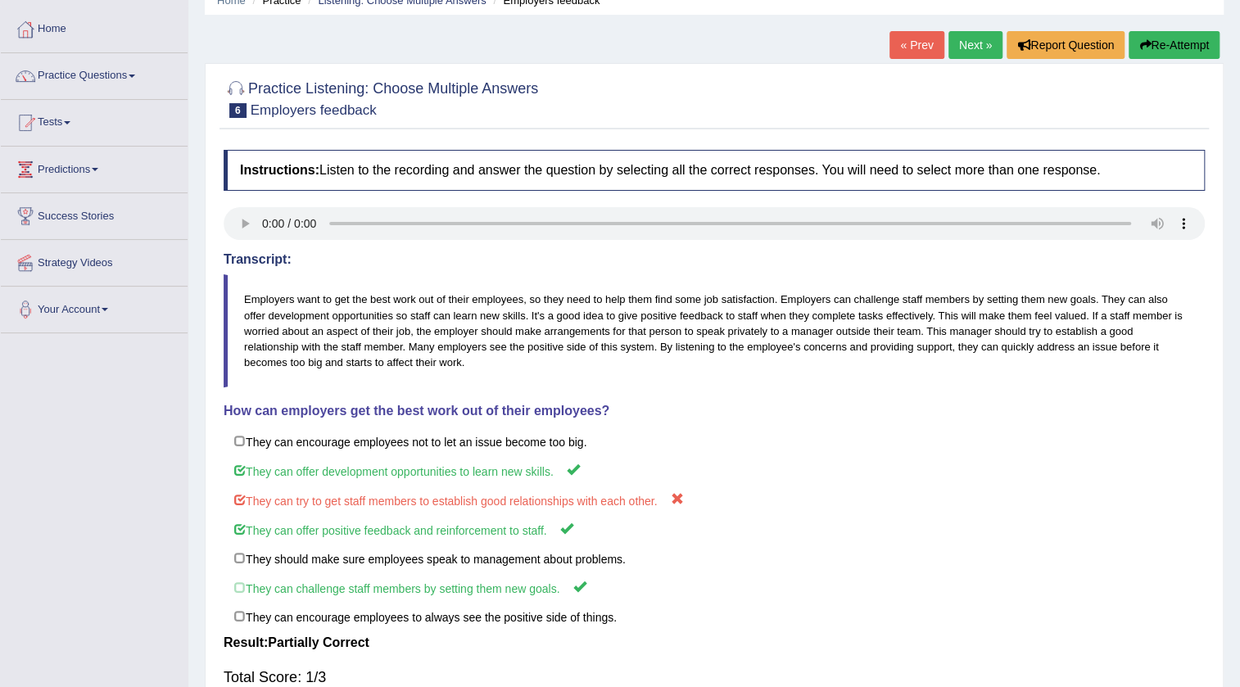
scroll to position [74, 0]
click at [916, 46] on link "« Prev" at bounding box center [916, 46] width 54 height 28
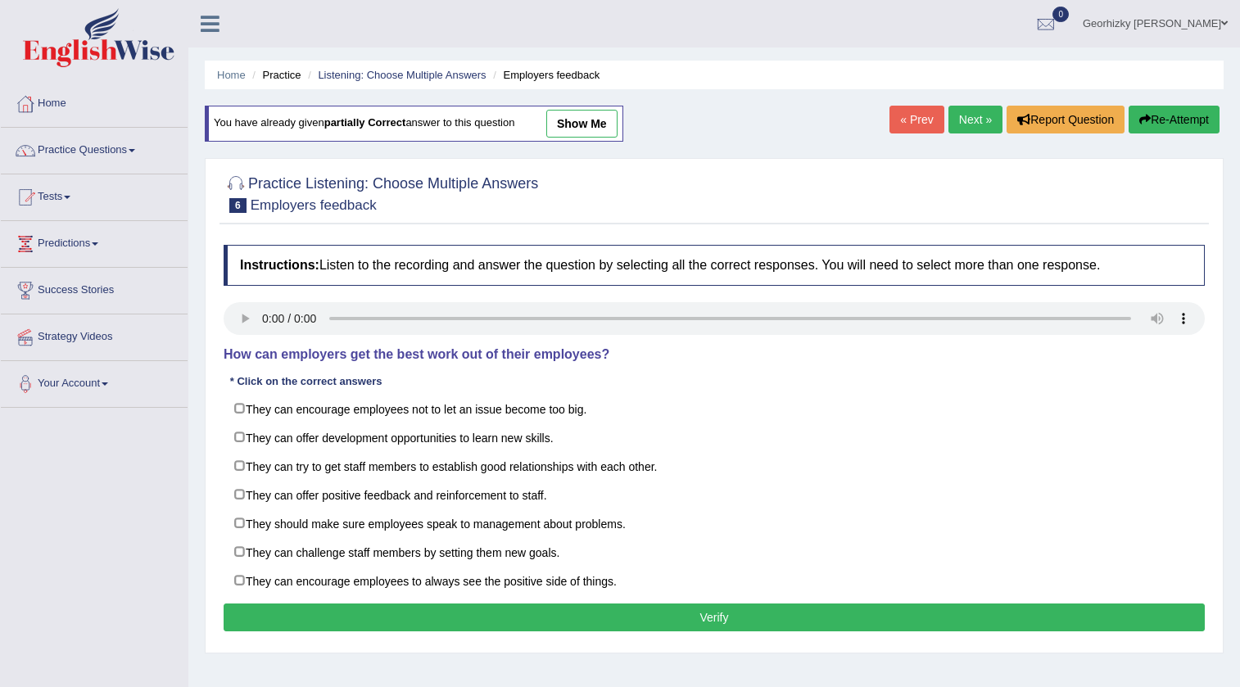
click at [301, 432] on label "They can offer development opportunities to learn new skills." at bounding box center [714, 437] width 981 height 29
checkbox input "true"
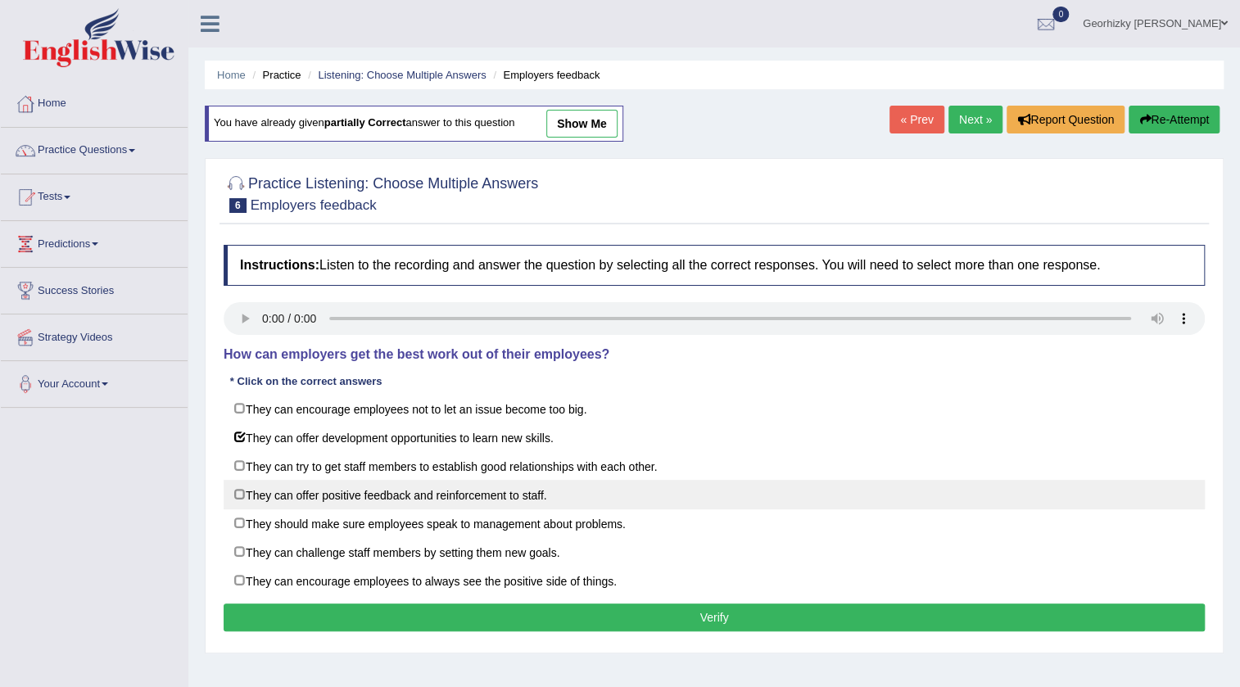
click at [320, 497] on label "They can offer positive feedback and reinforcement to staff." at bounding box center [714, 494] width 981 height 29
checkbox input "true"
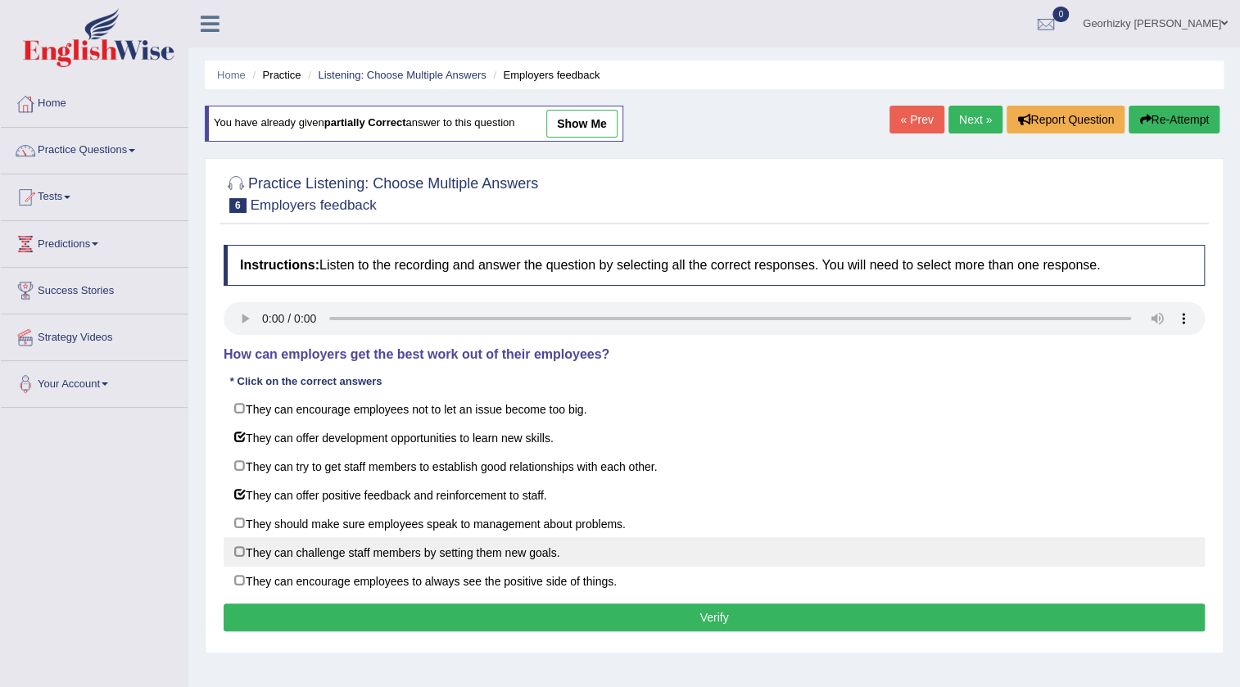
click at [328, 558] on label "They can challenge staff members by setting them new goals." at bounding box center [714, 551] width 981 height 29
checkbox input "true"
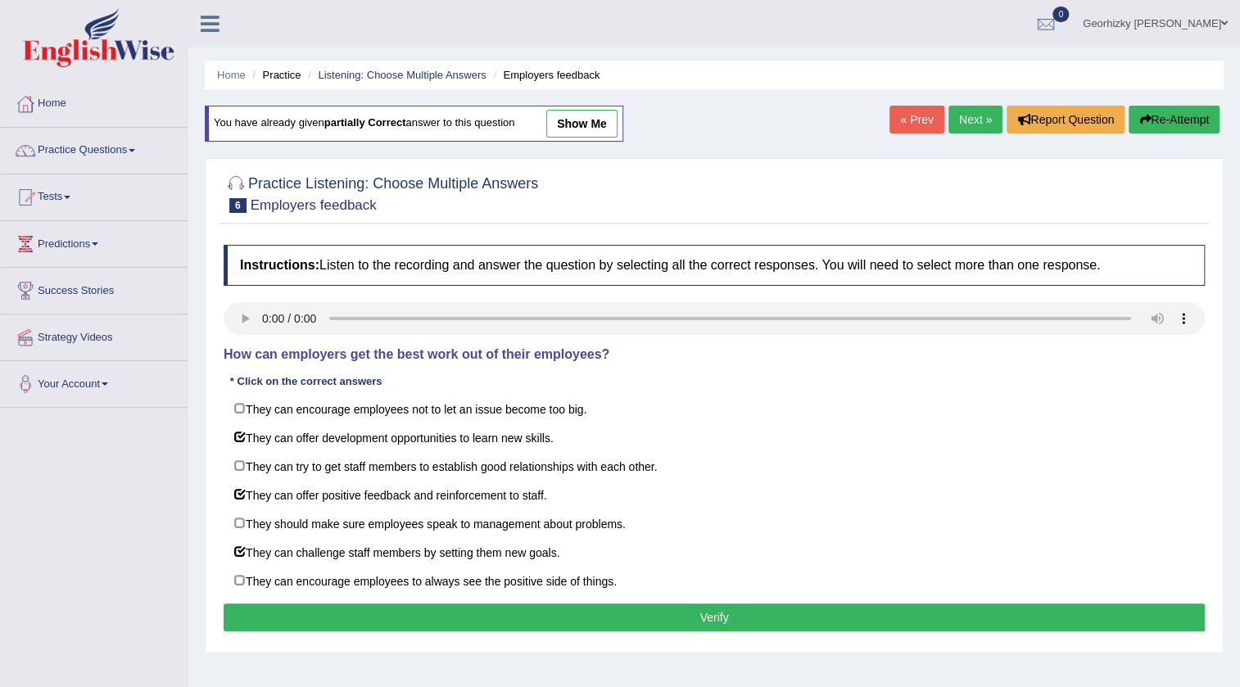
click at [451, 613] on button "Verify" at bounding box center [714, 618] width 981 height 28
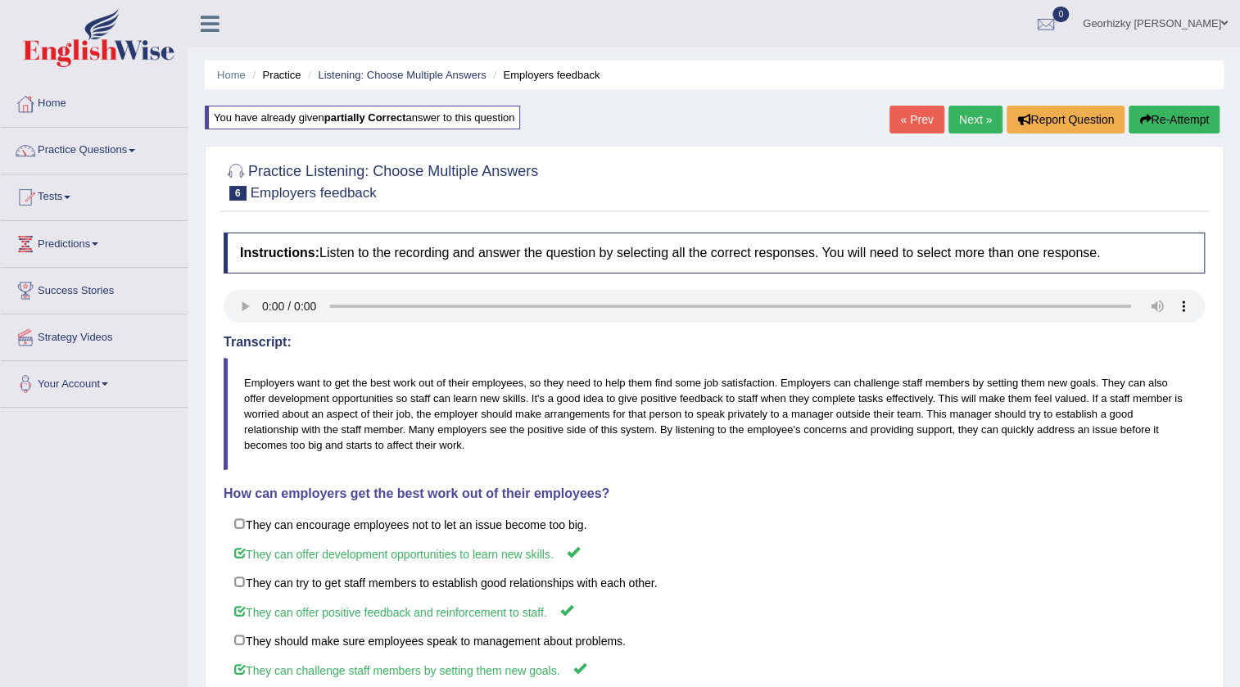
click at [969, 123] on link "Next »" at bounding box center [975, 120] width 54 height 28
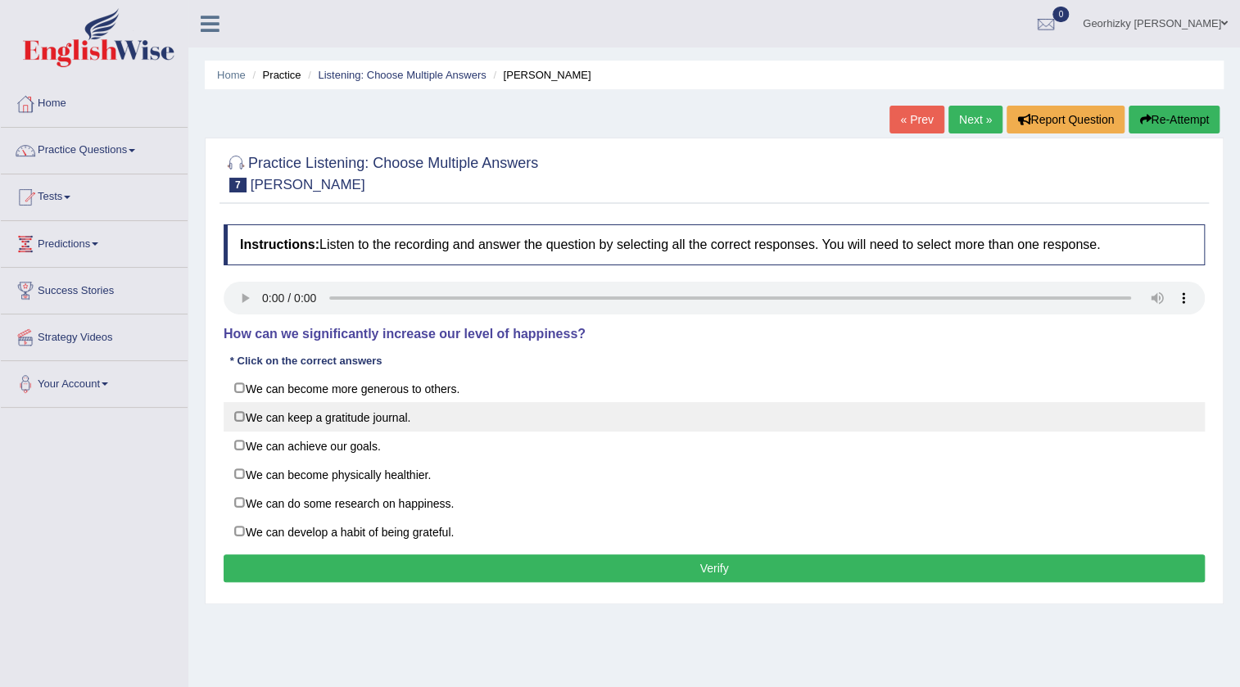
click at [313, 410] on label "We can keep a gratitude journal." at bounding box center [714, 416] width 981 height 29
checkbox input "true"
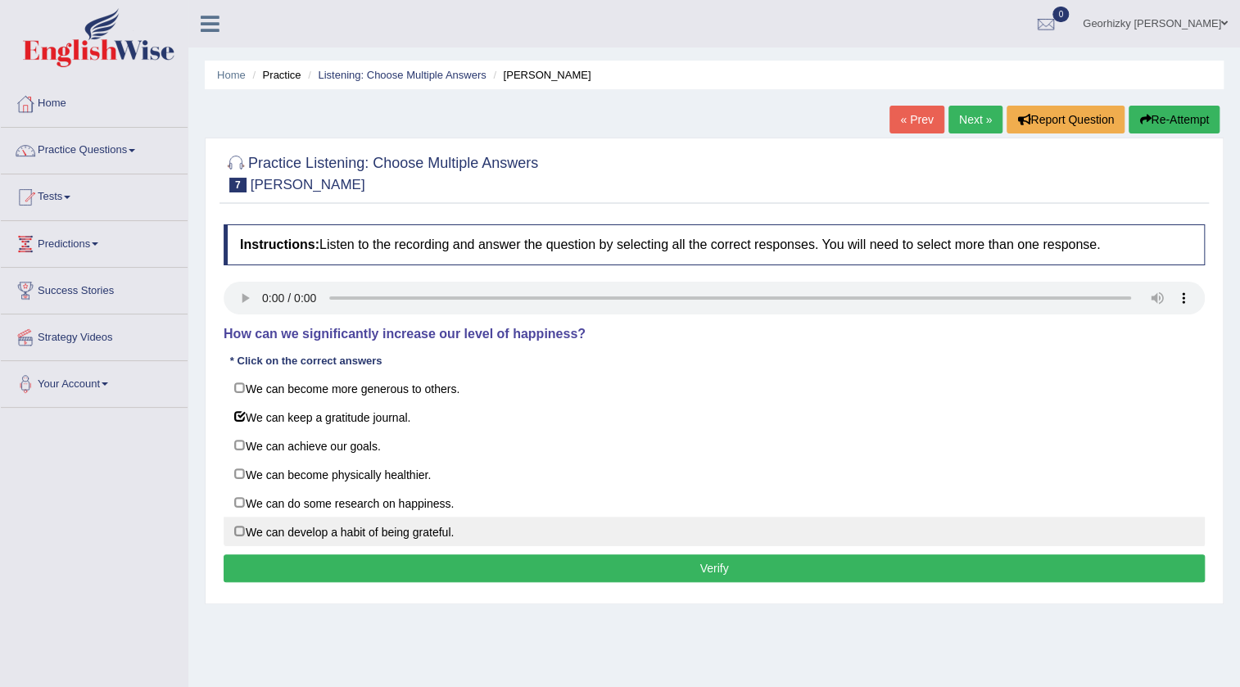
click at [374, 533] on label "We can develop a habit of being grateful." at bounding box center [714, 531] width 981 height 29
checkbox input "true"
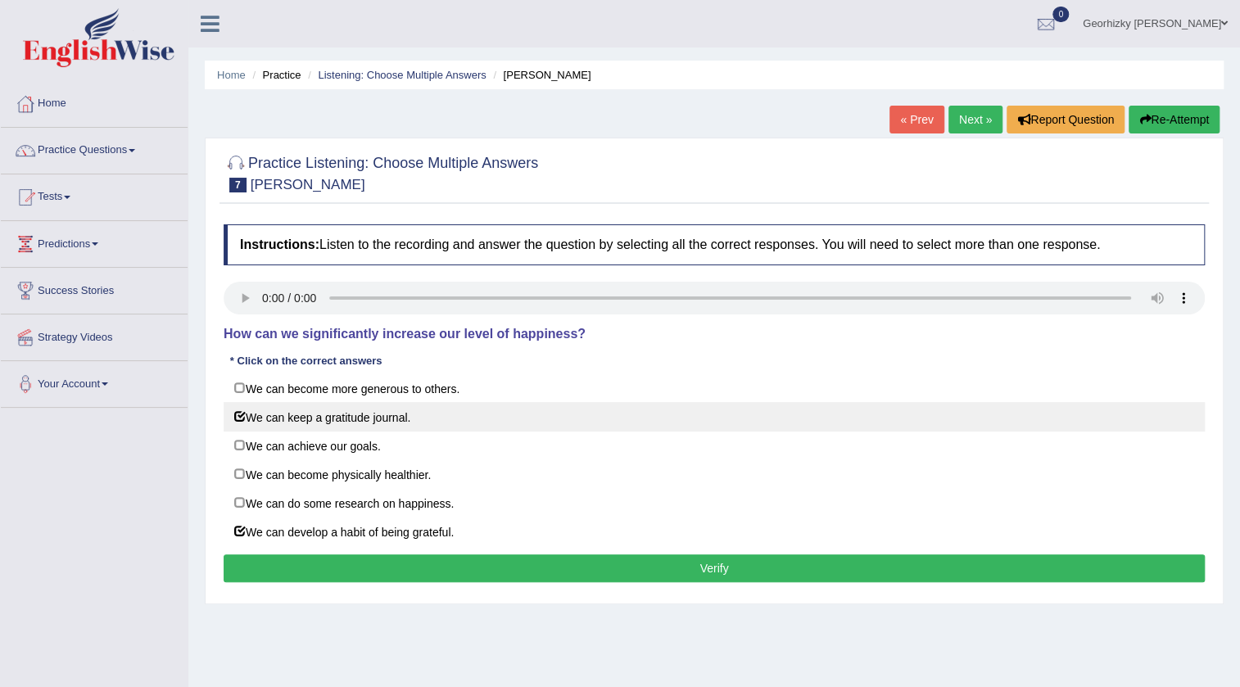
click at [349, 416] on label "We can keep a gratitude journal." at bounding box center [714, 416] width 981 height 29
checkbox input "true"
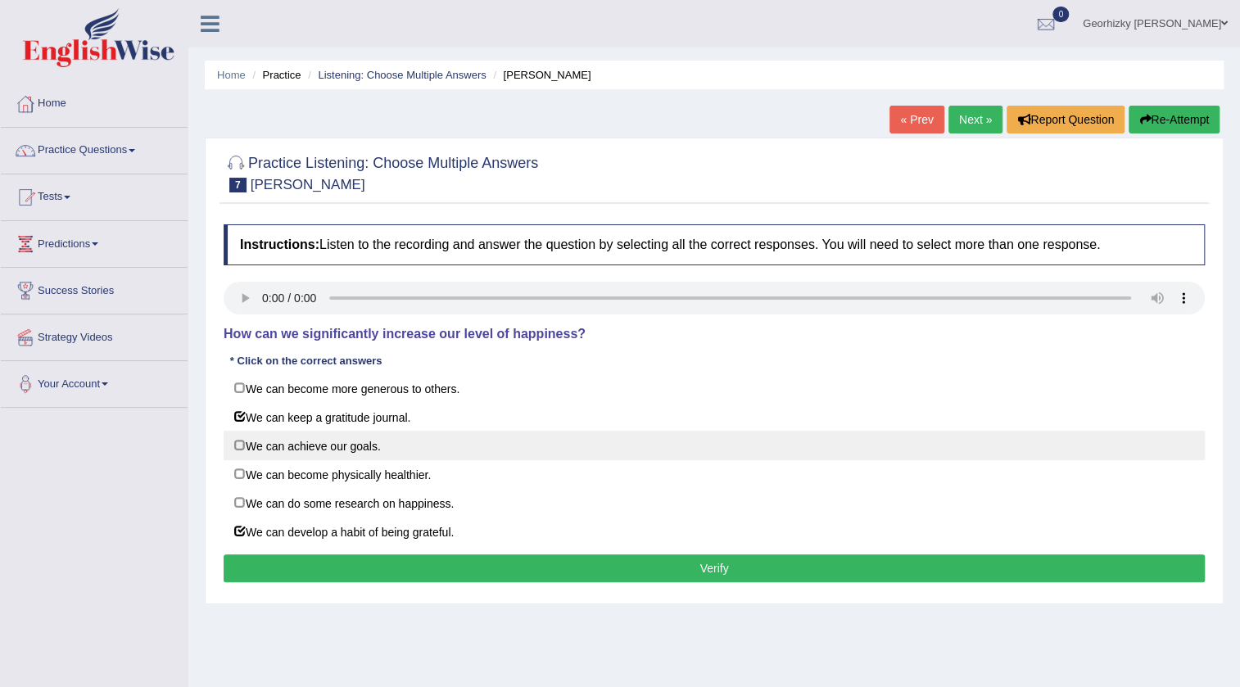
click at [344, 453] on label "We can achieve our goals." at bounding box center [714, 445] width 981 height 29
checkbox input "true"
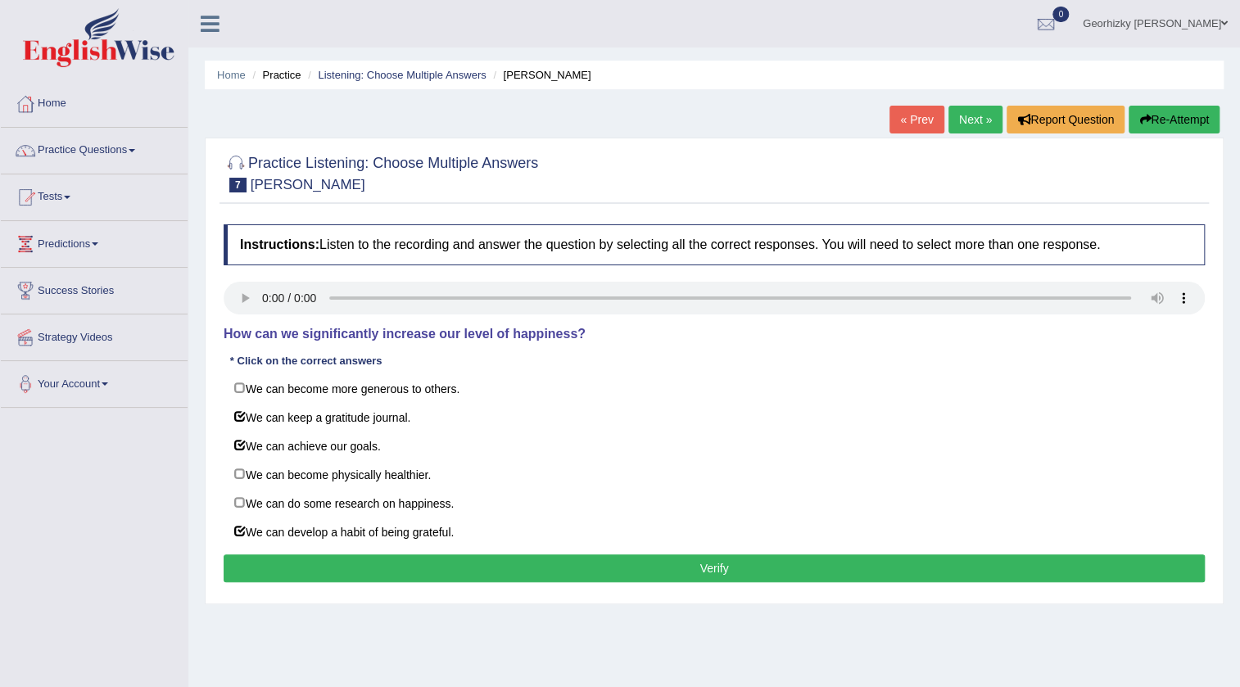
click at [835, 576] on button "Verify" at bounding box center [714, 568] width 981 height 28
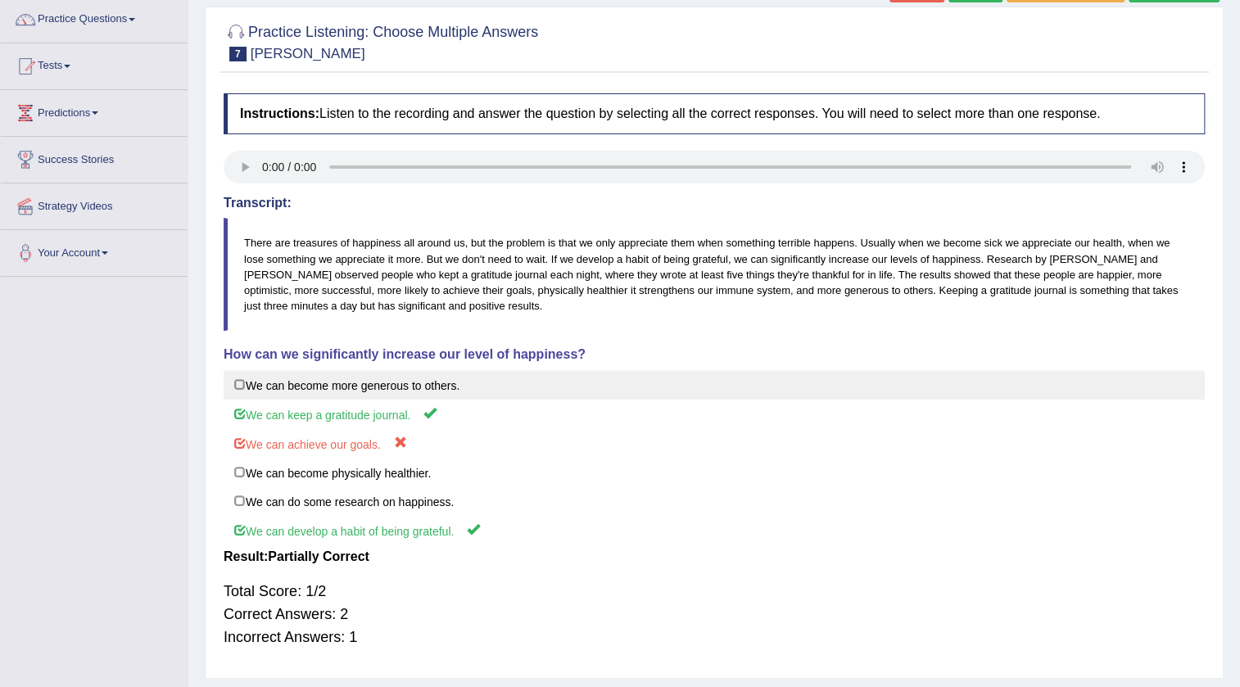
scroll to position [104, 0]
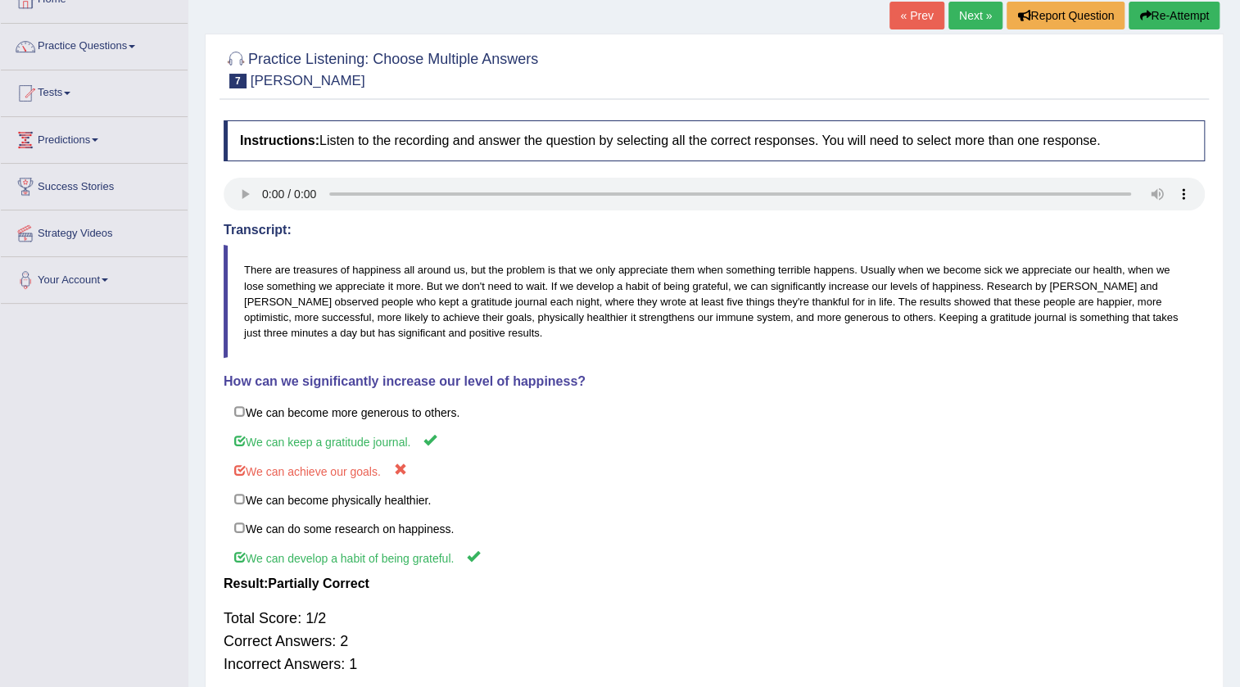
click at [903, 15] on link "« Prev" at bounding box center [916, 16] width 54 height 28
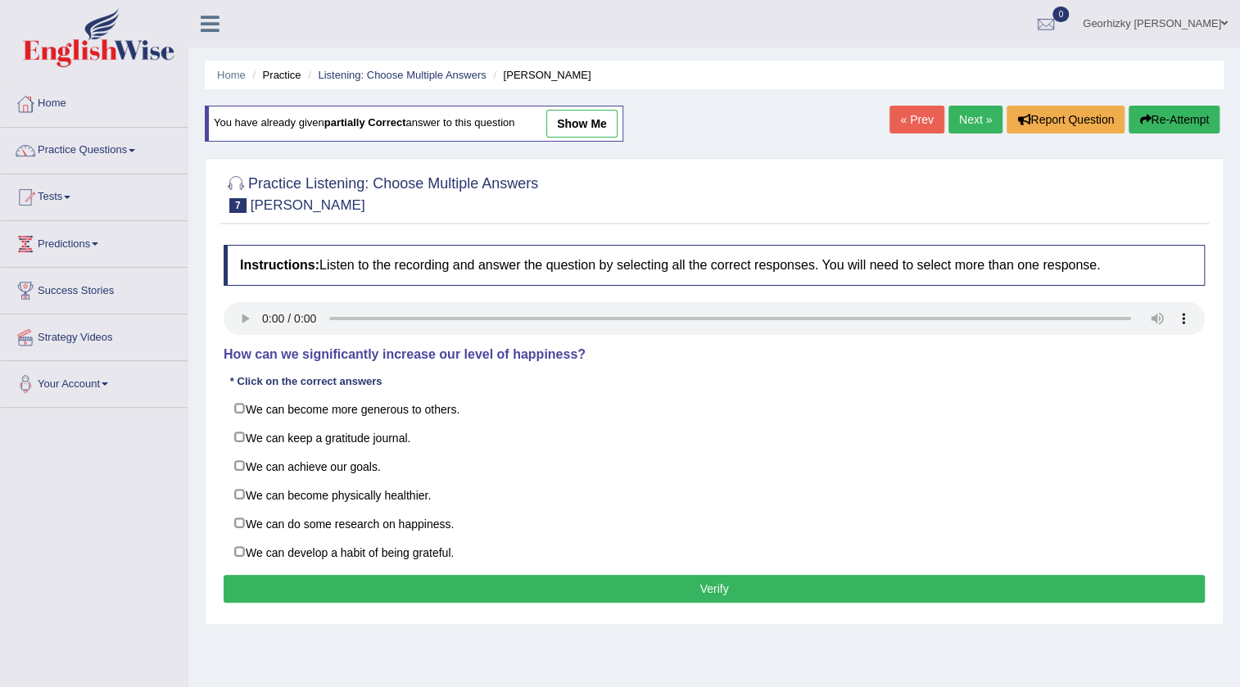
click at [387, 431] on label "We can keep a gratitude journal." at bounding box center [714, 437] width 981 height 29
checkbox input "true"
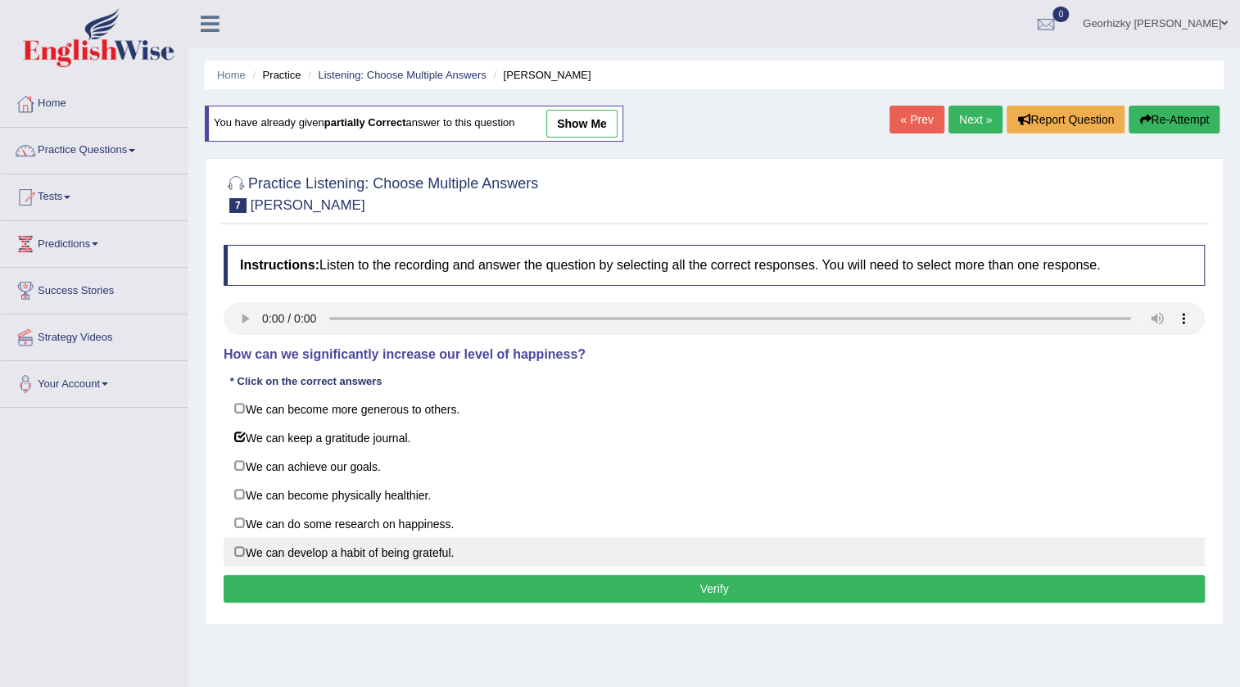
click at [406, 557] on label "We can develop a habit of being grateful." at bounding box center [714, 551] width 981 height 29
checkbox input "true"
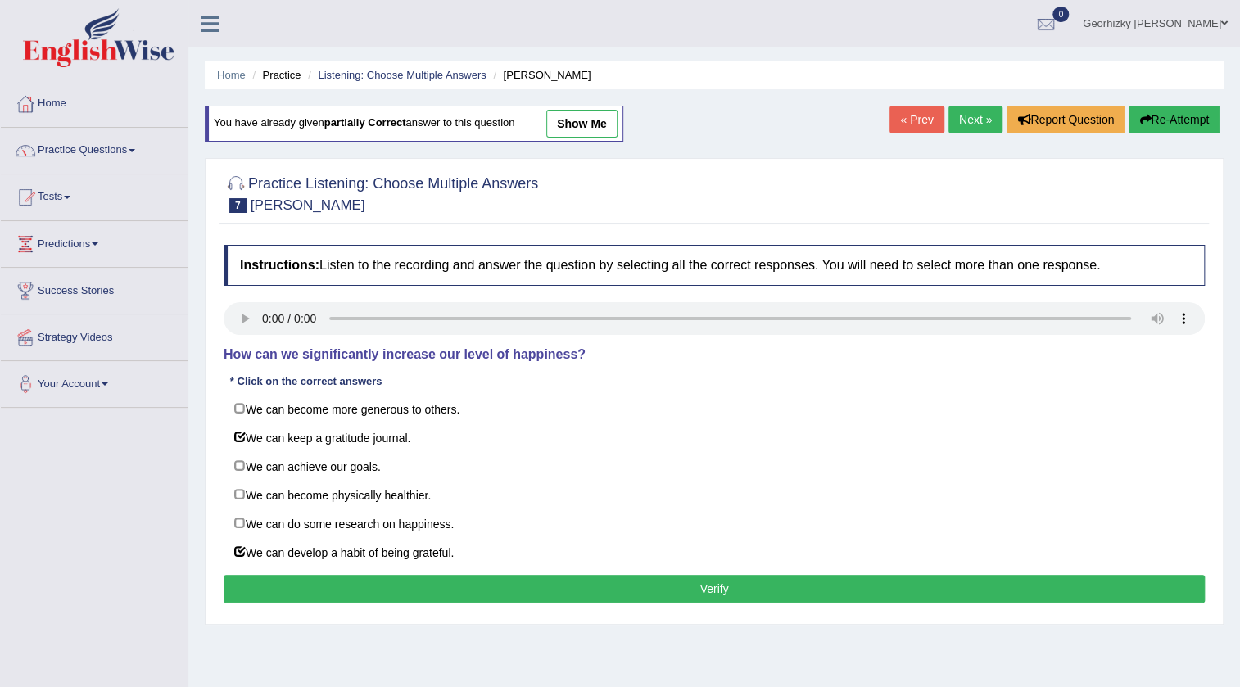
click at [380, 588] on button "Verify" at bounding box center [714, 589] width 981 height 28
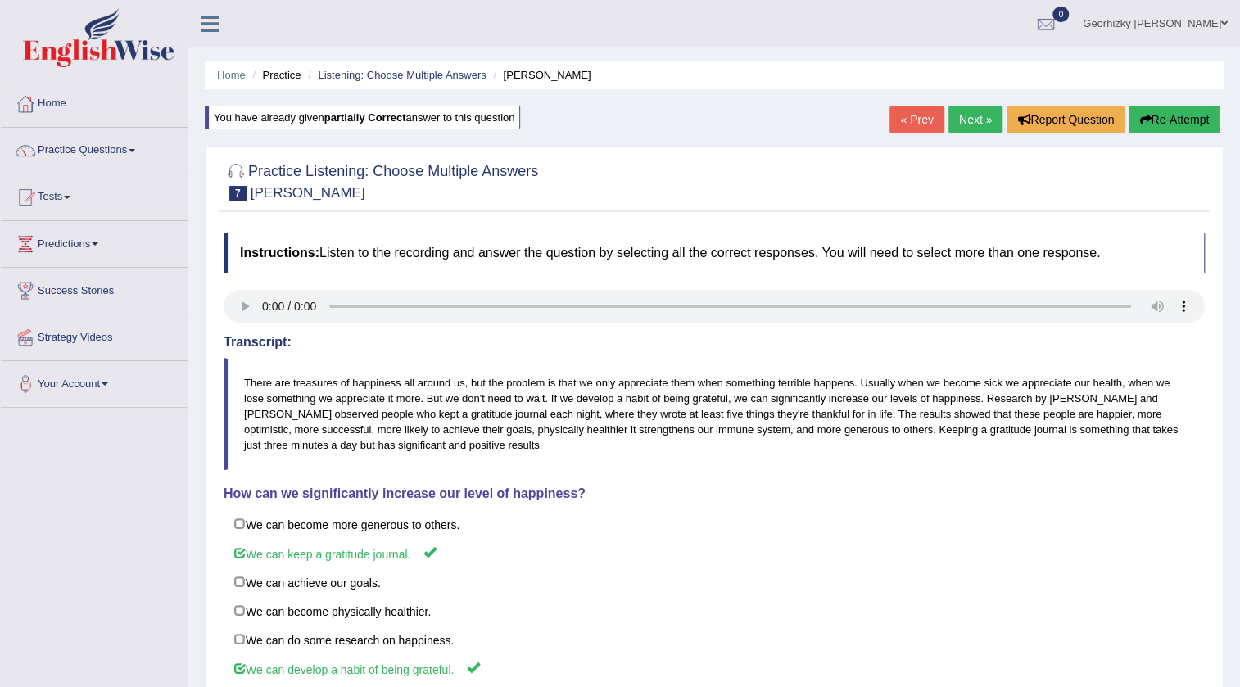
click at [962, 113] on link "Next »" at bounding box center [975, 120] width 54 height 28
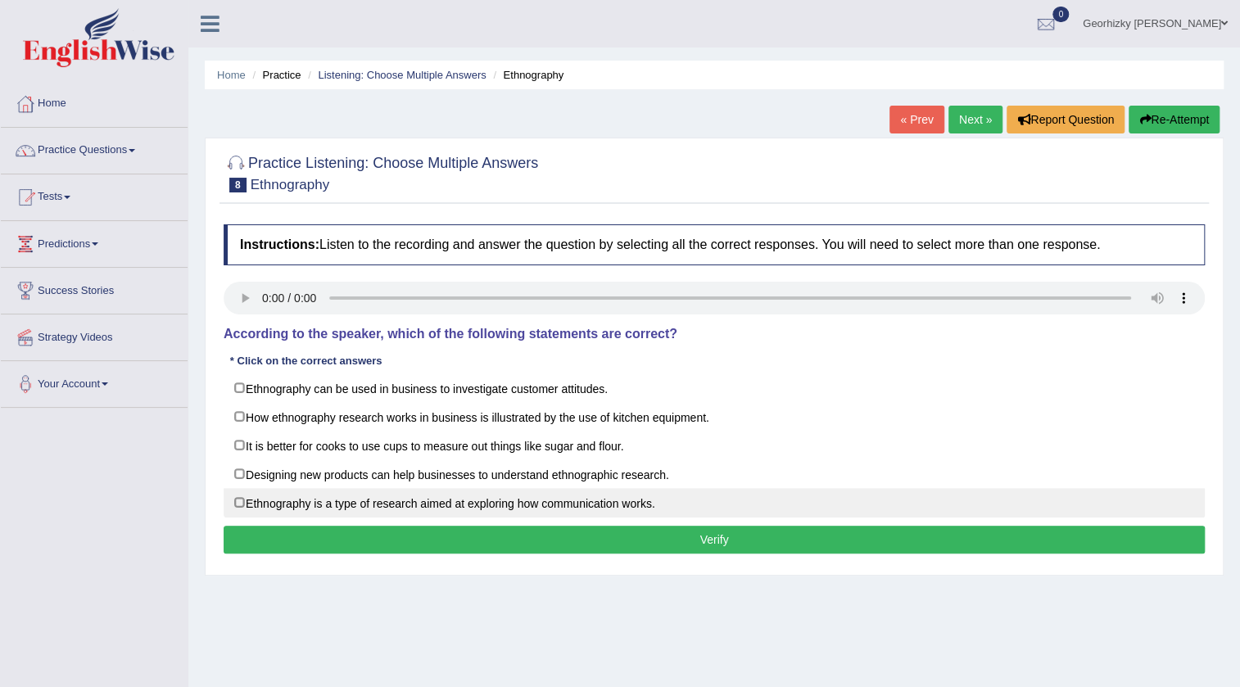
click at [427, 500] on label "Ethnography is a type of research aimed at exploring how communication works." at bounding box center [714, 502] width 981 height 29
click at [475, 500] on label "Ethnography is a type of research aimed at exploring how communication works." at bounding box center [714, 502] width 981 height 29
checkbox input "false"
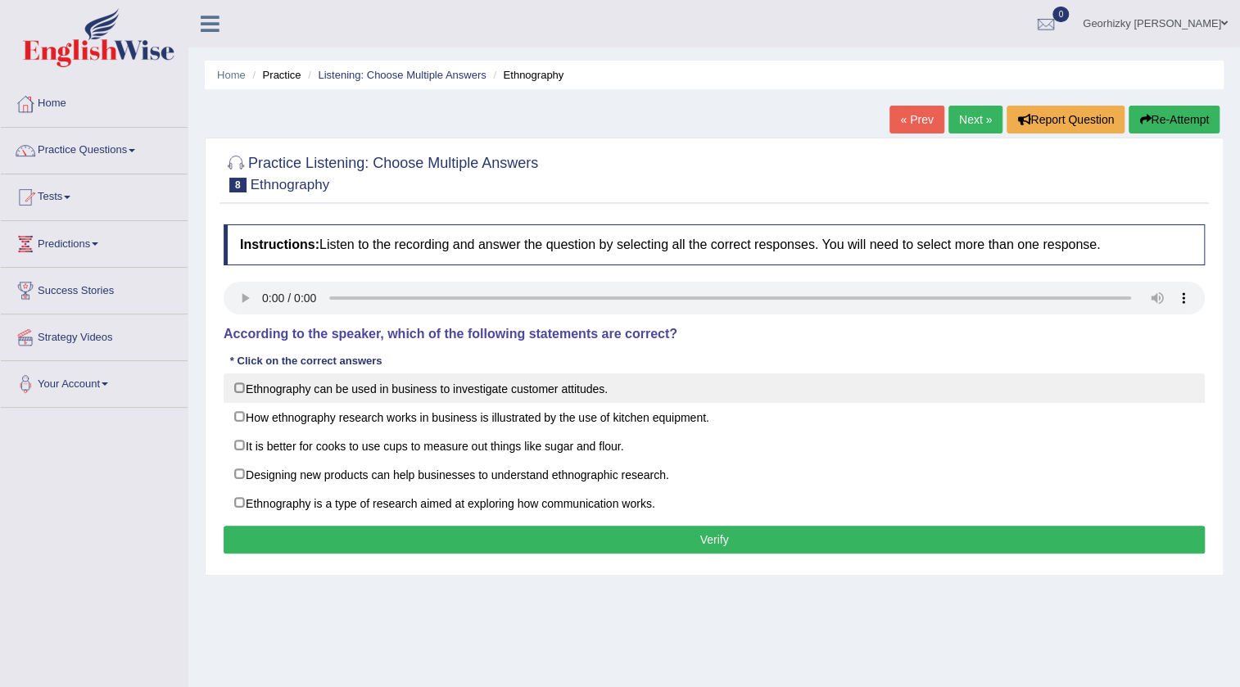
click at [426, 391] on label "Ethnography can be used in business to investigate customer attitudes." at bounding box center [714, 387] width 981 height 29
checkbox input "true"
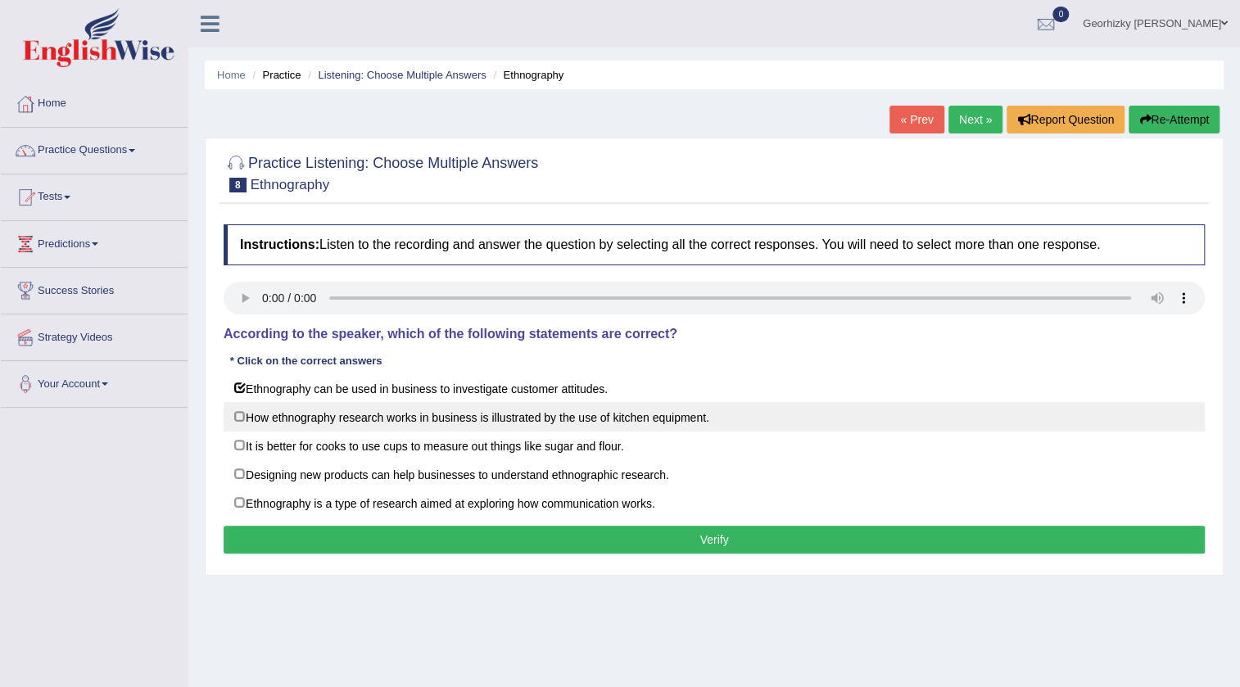
click at [550, 421] on label "How ethnography research works in business is illustrated by the use of kitchen…" at bounding box center [714, 416] width 981 height 29
checkbox input "true"
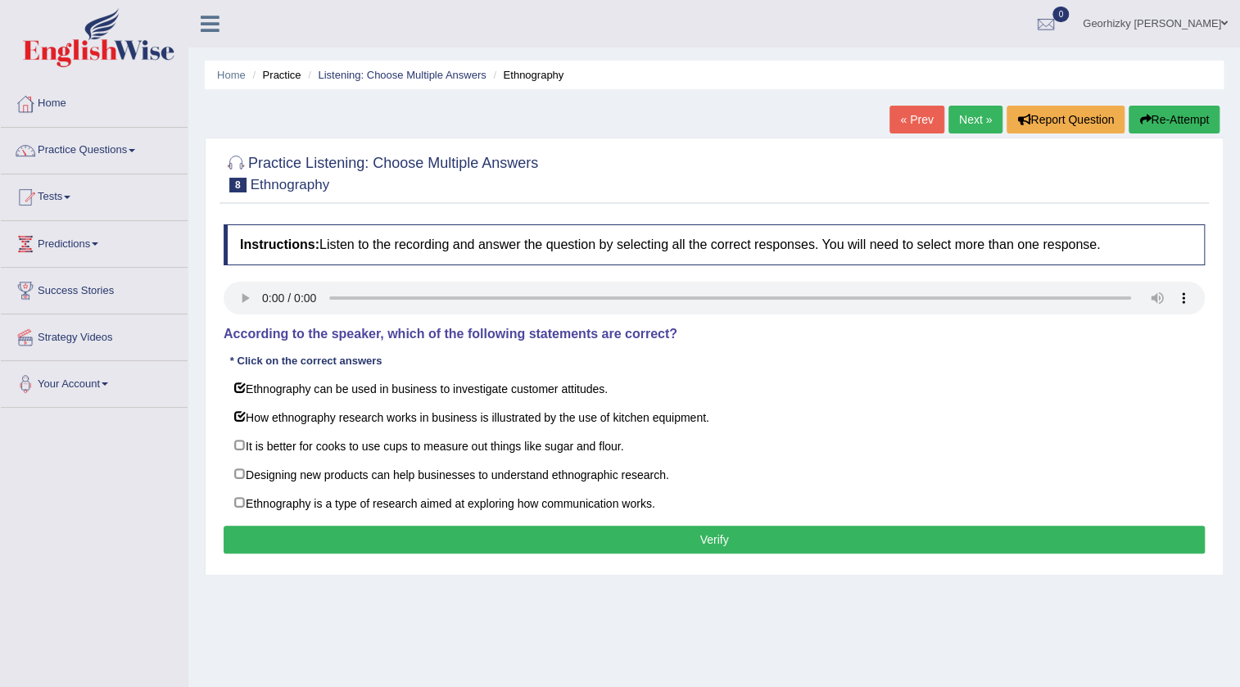
click at [573, 532] on button "Verify" at bounding box center [714, 540] width 981 height 28
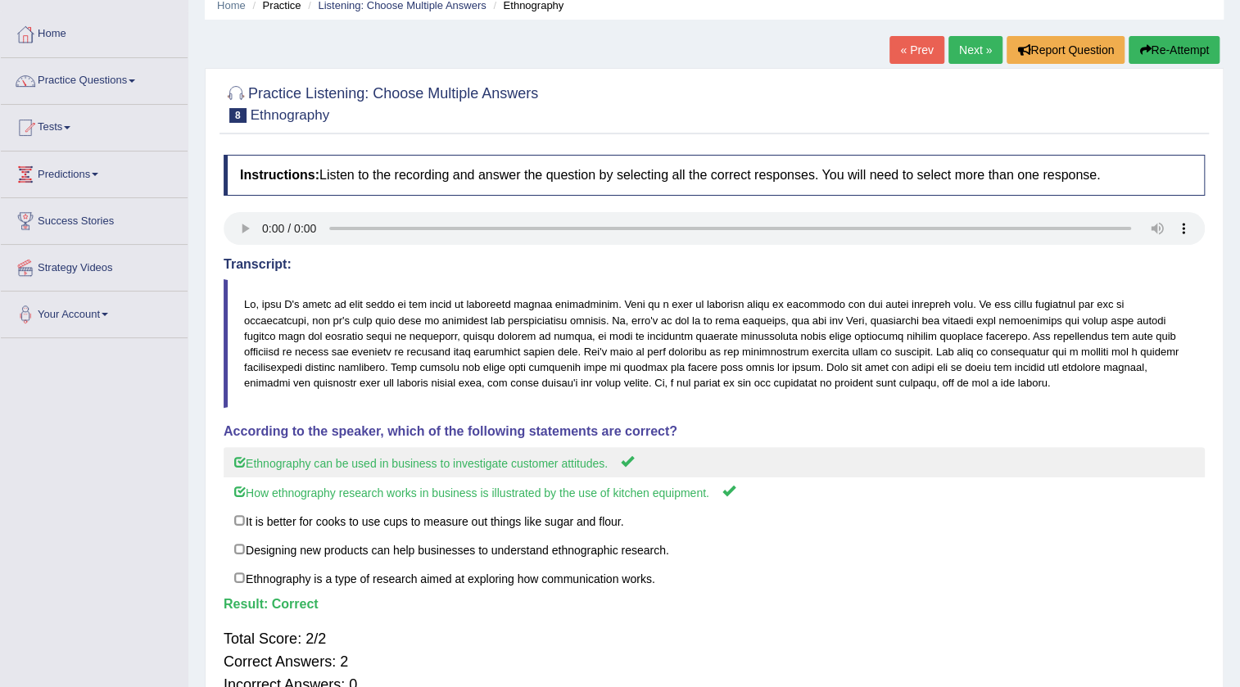
scroll to position [74, 0]
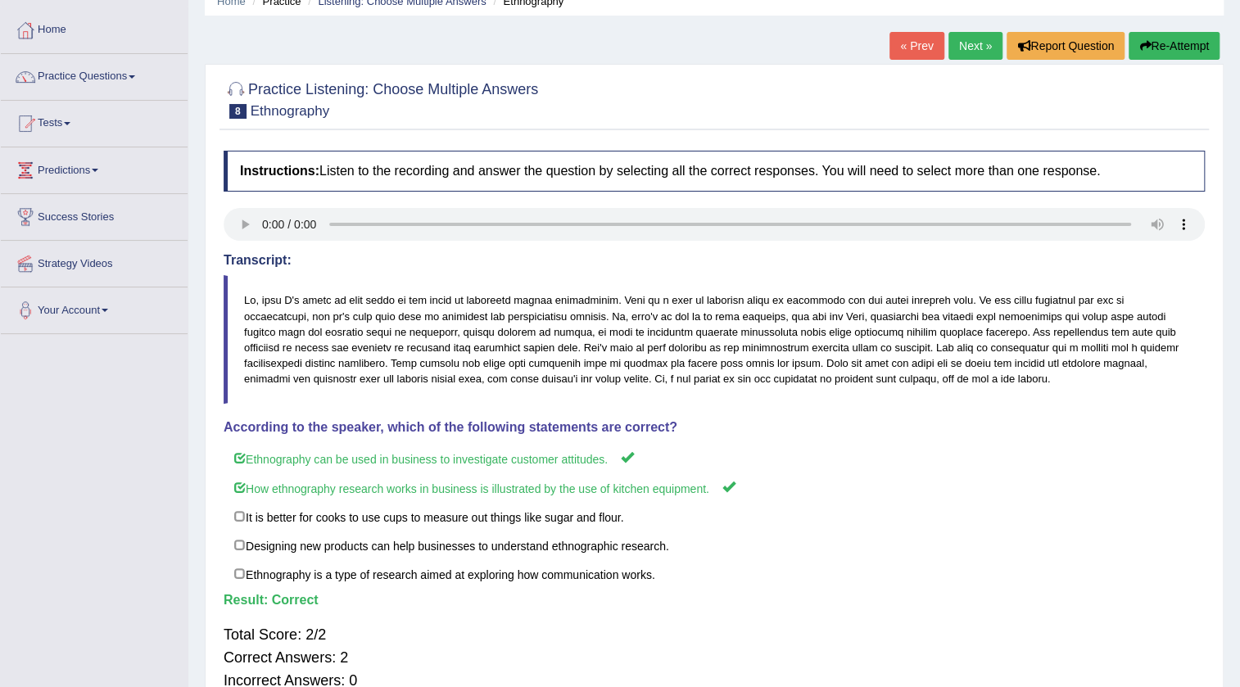
click at [971, 57] on link "Next »" at bounding box center [975, 46] width 54 height 28
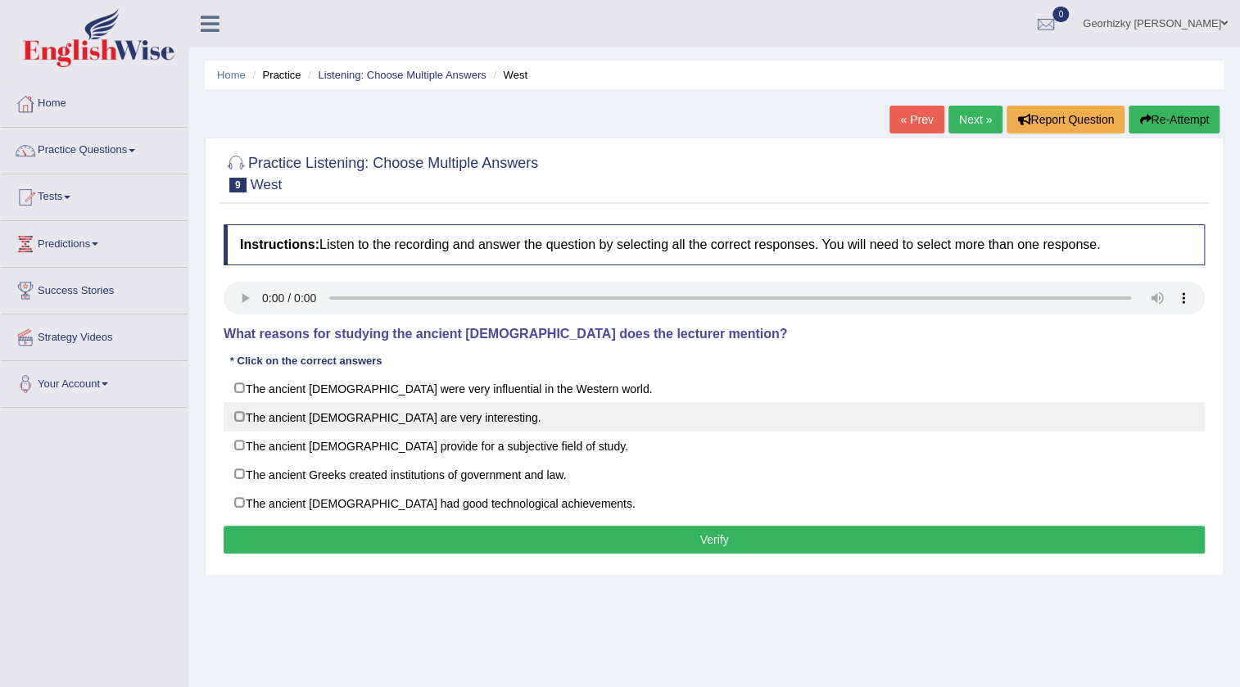
click at [433, 417] on label "The ancient [DEMOGRAPHIC_DATA] are very interesting." at bounding box center [714, 416] width 981 height 29
checkbox input "true"
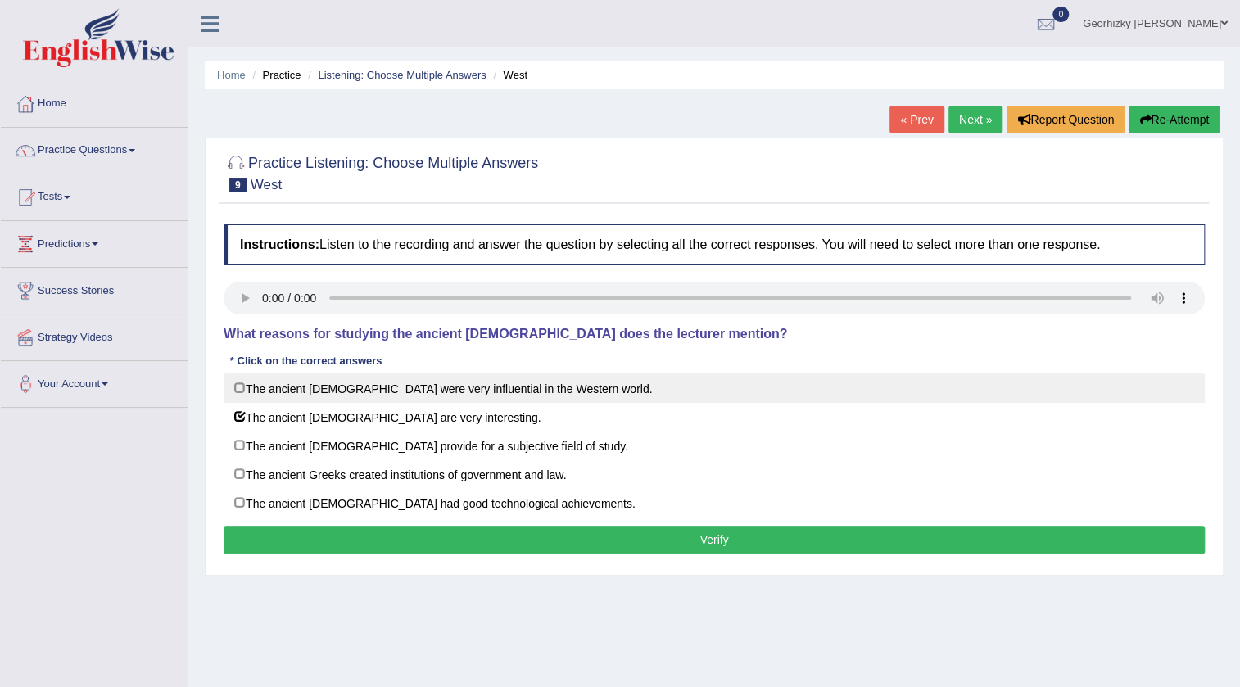
click at [554, 384] on label "The ancient Greeks were very influential in the Western world." at bounding box center [714, 387] width 981 height 29
checkbox input "true"
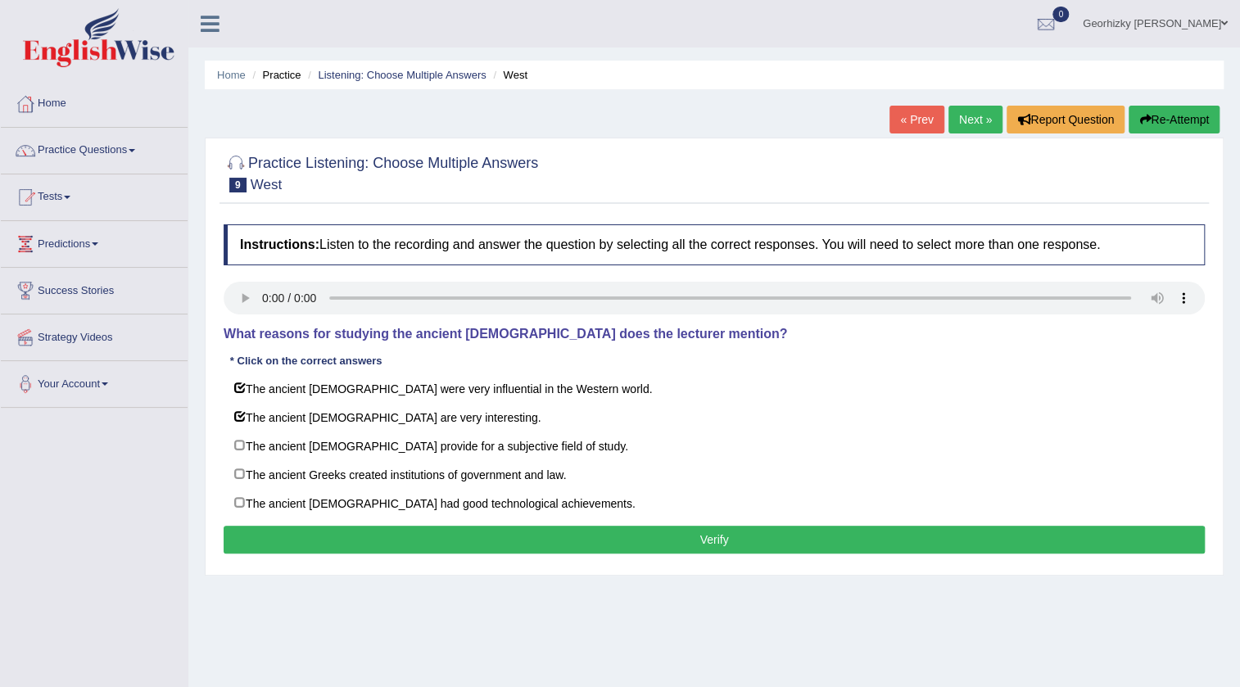
drag, startPoint x: 677, startPoint y: 541, endPoint x: 694, endPoint y: 549, distance: 19.1
click at [688, 545] on button "Verify" at bounding box center [714, 540] width 981 height 28
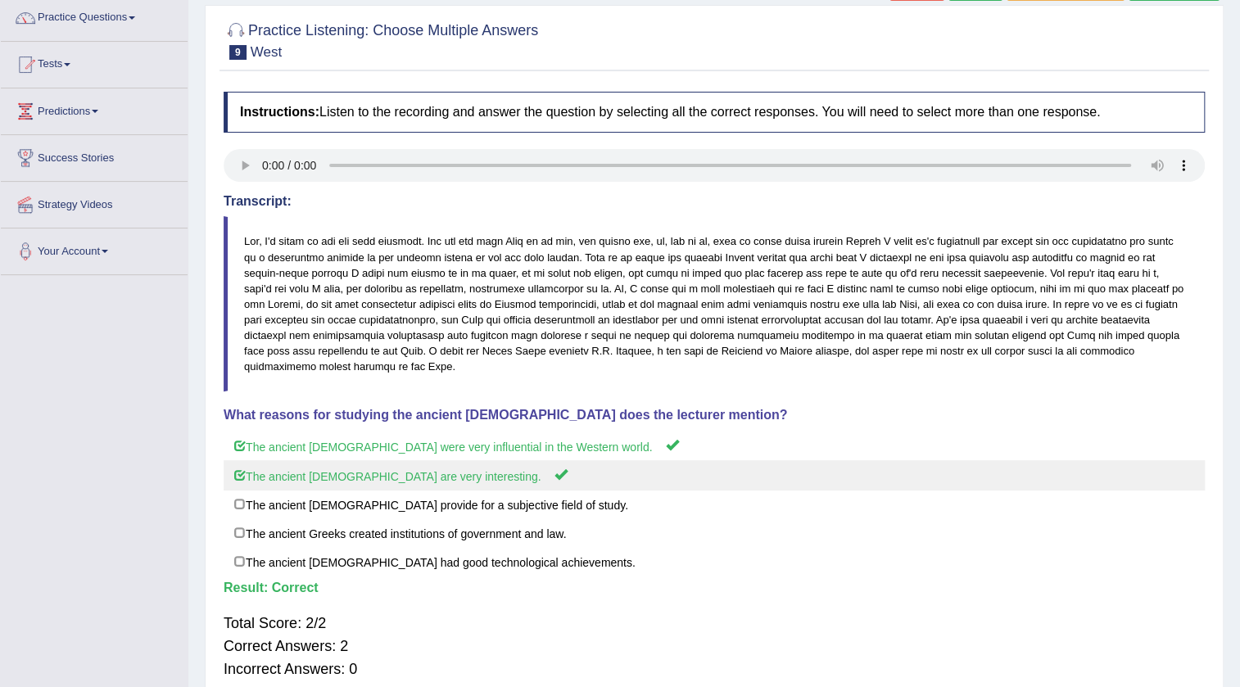
scroll to position [61, 0]
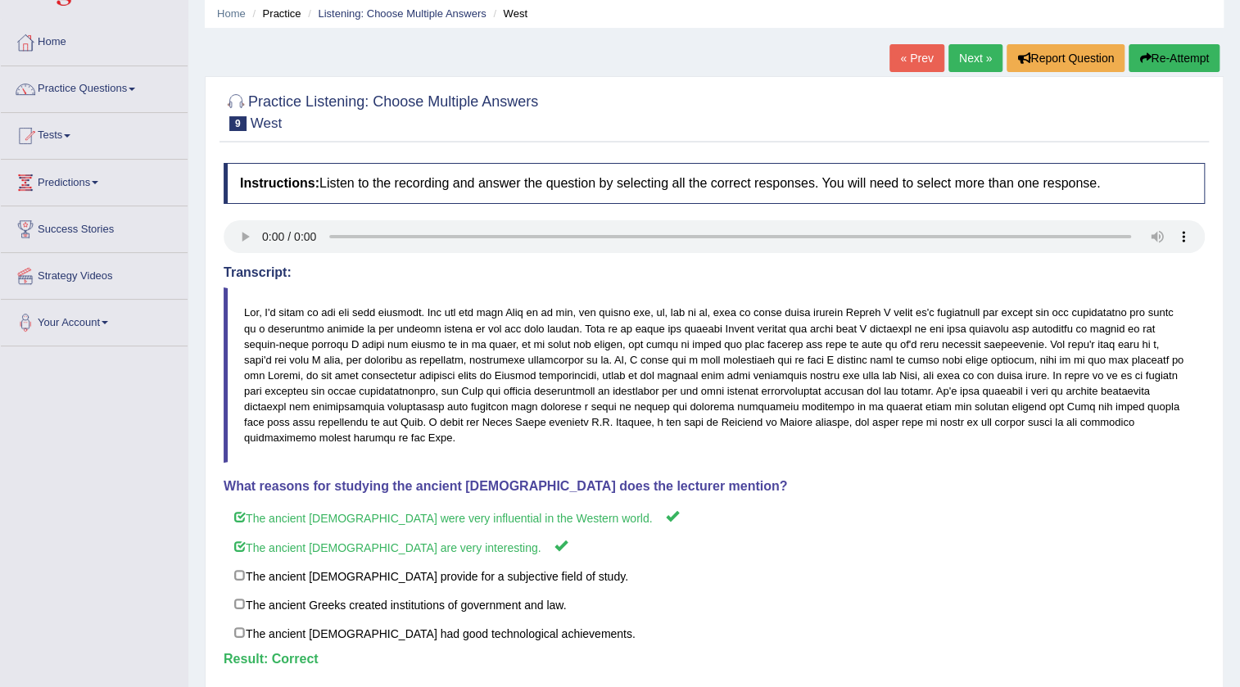
click at [974, 51] on link "Next »" at bounding box center [975, 58] width 54 height 28
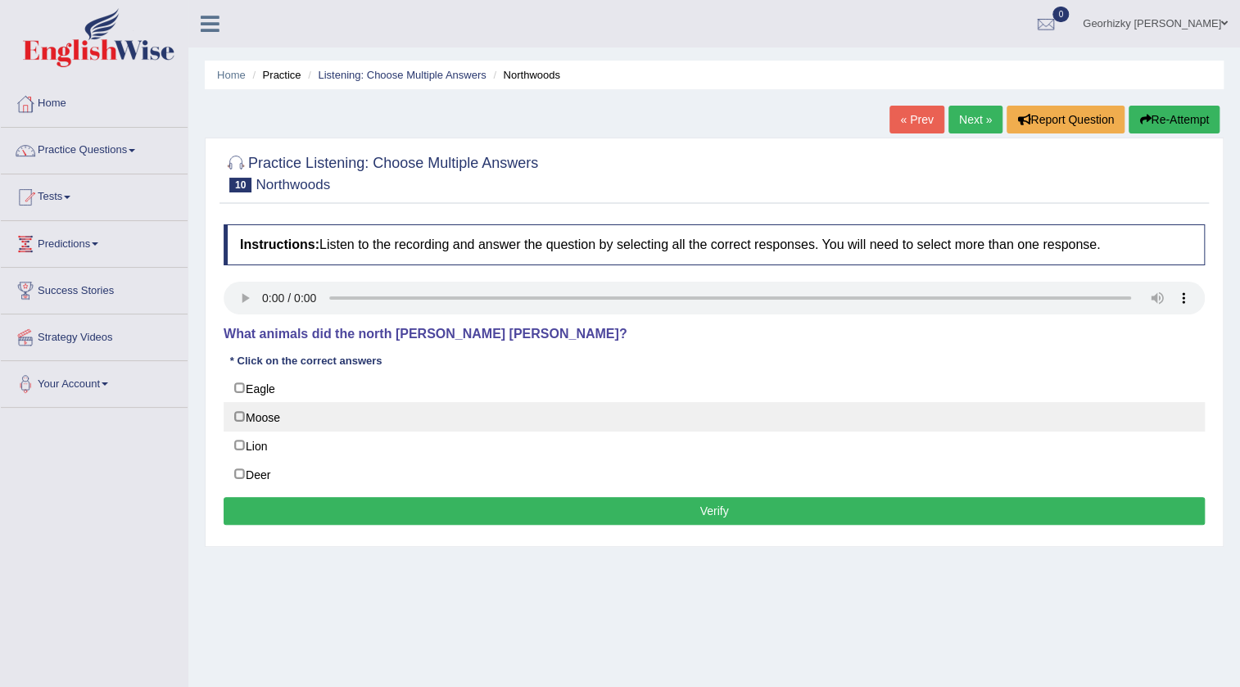
click at [295, 420] on label "Moose" at bounding box center [714, 416] width 981 height 29
checkbox input "true"
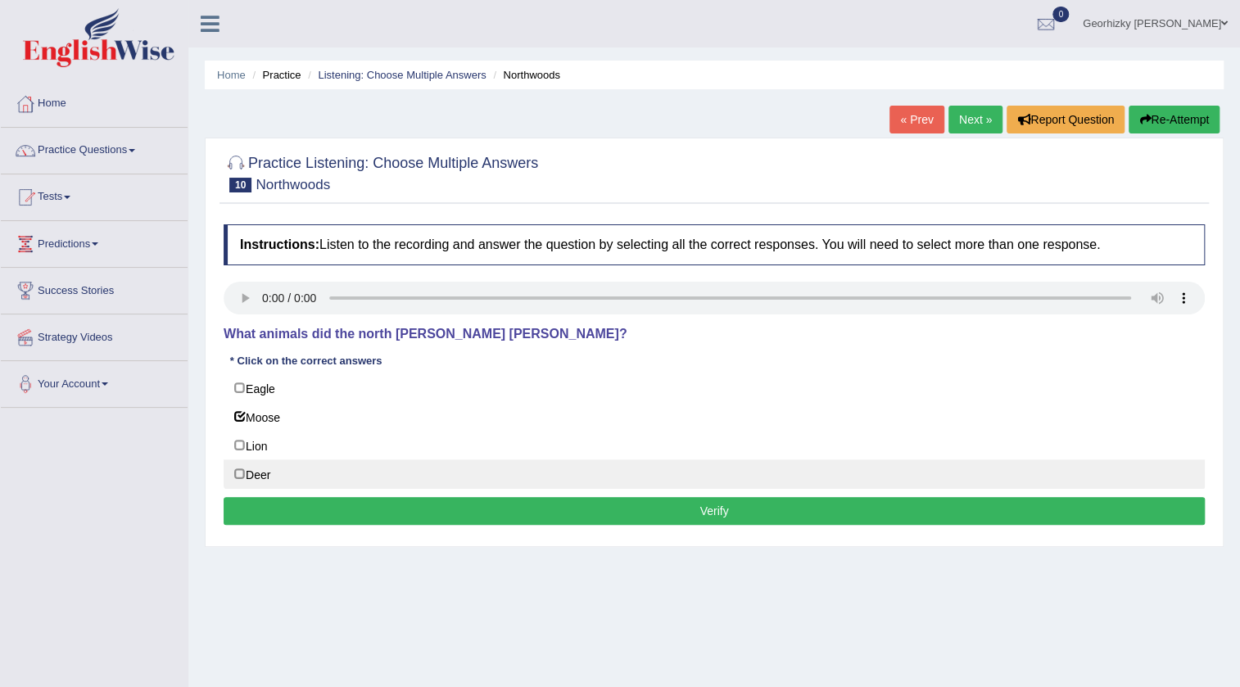
click at [295, 482] on label "Deer" at bounding box center [714, 473] width 981 height 29
checkbox input "true"
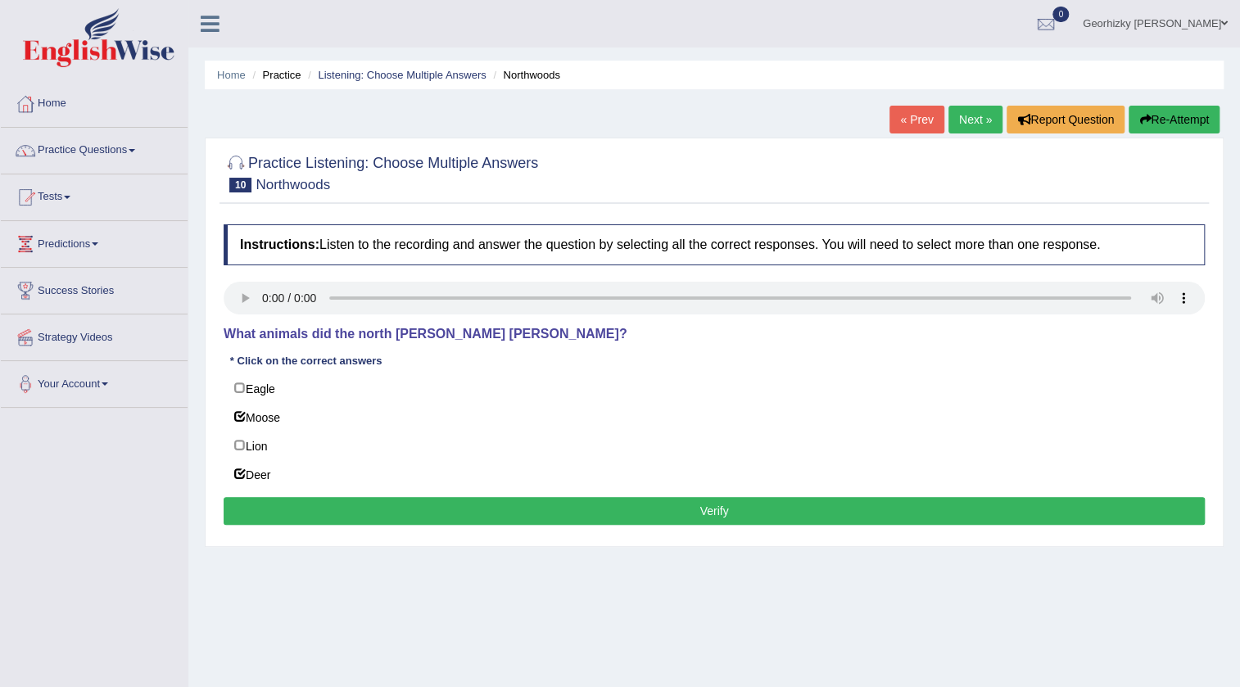
click at [391, 504] on button "Verify" at bounding box center [714, 511] width 981 height 28
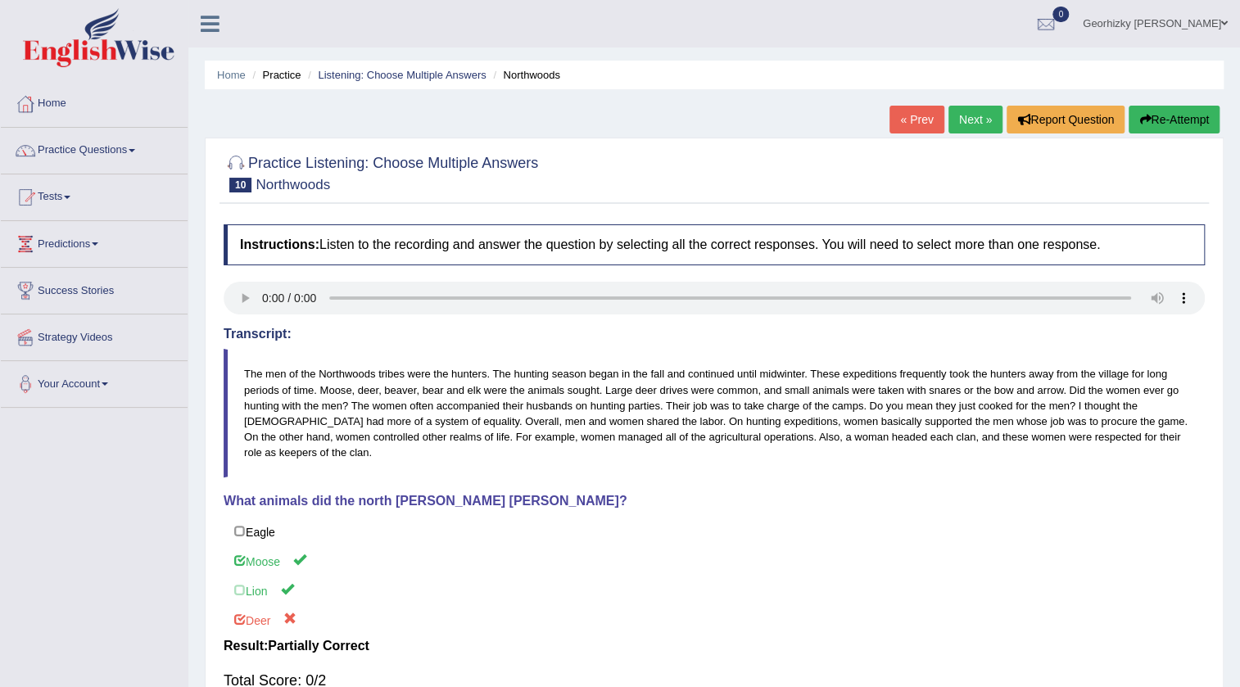
click at [891, 123] on link "« Prev" at bounding box center [916, 120] width 54 height 28
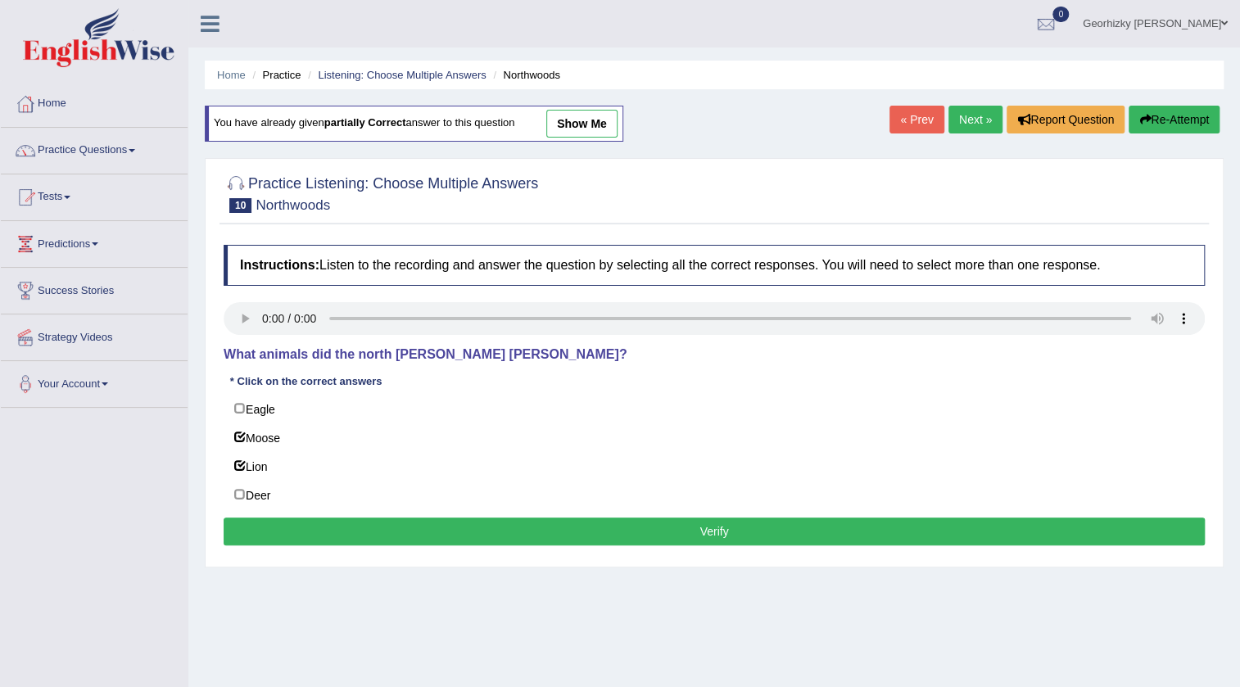
click at [434, 541] on button "Verify" at bounding box center [714, 532] width 981 height 28
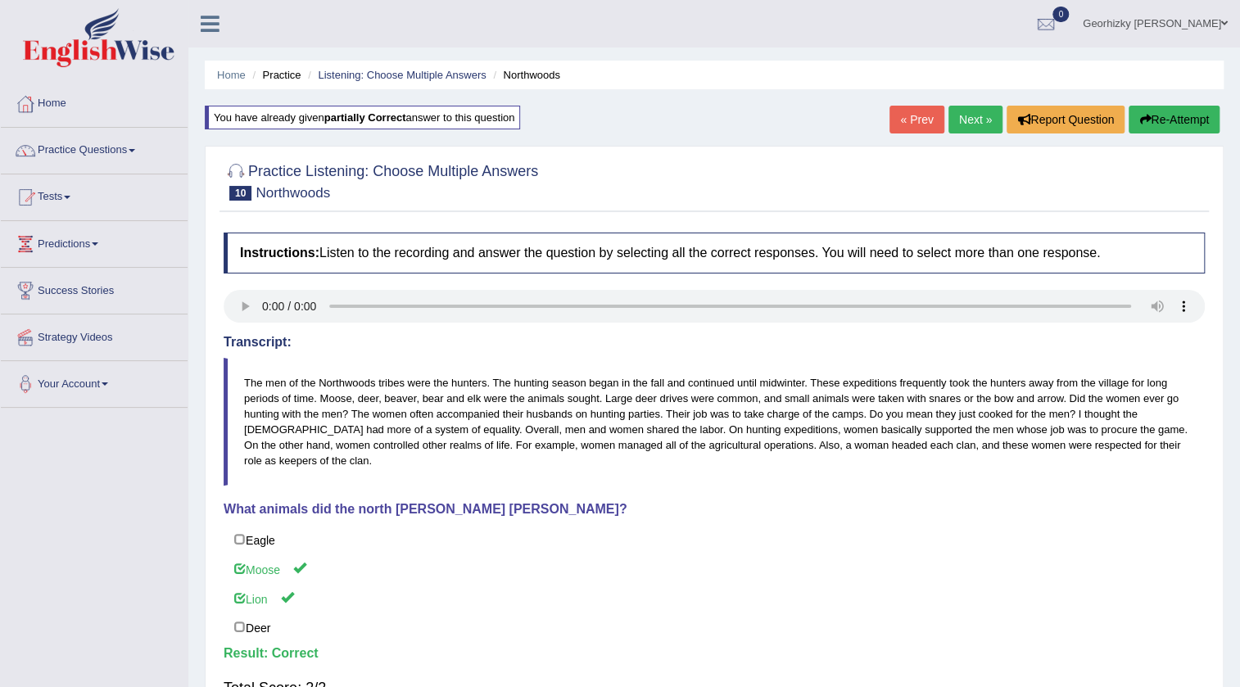
click at [955, 120] on link "Next »" at bounding box center [975, 120] width 54 height 28
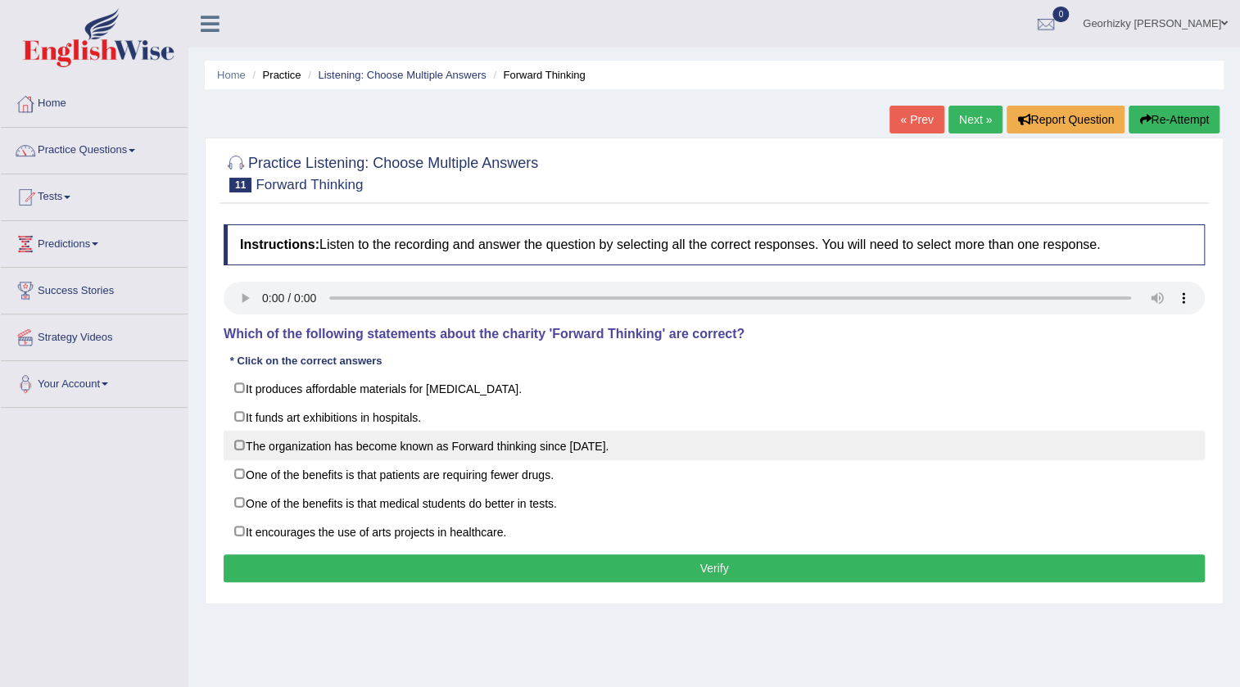
click at [384, 447] on label "The organization has become known as Forward thinking since [DATE]." at bounding box center [714, 445] width 981 height 29
checkbox input "true"
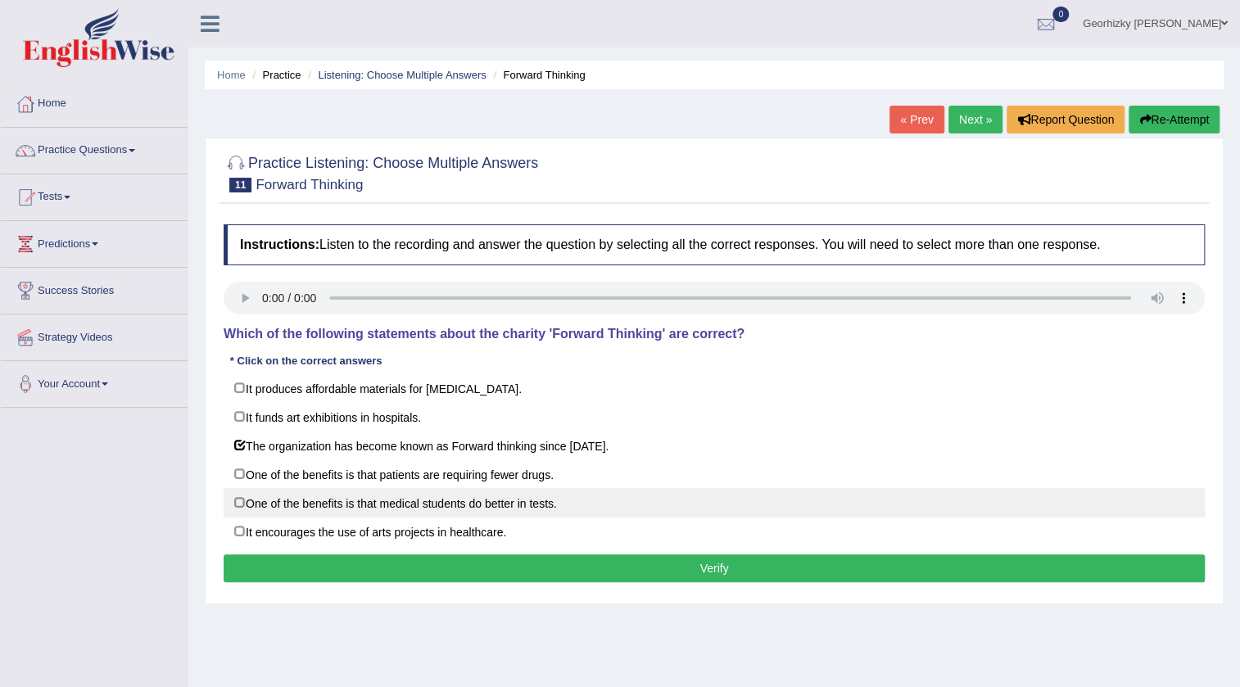
click at [368, 505] on label "One of the benefits is that medical students do better in tests." at bounding box center [714, 502] width 981 height 29
checkbox input "true"
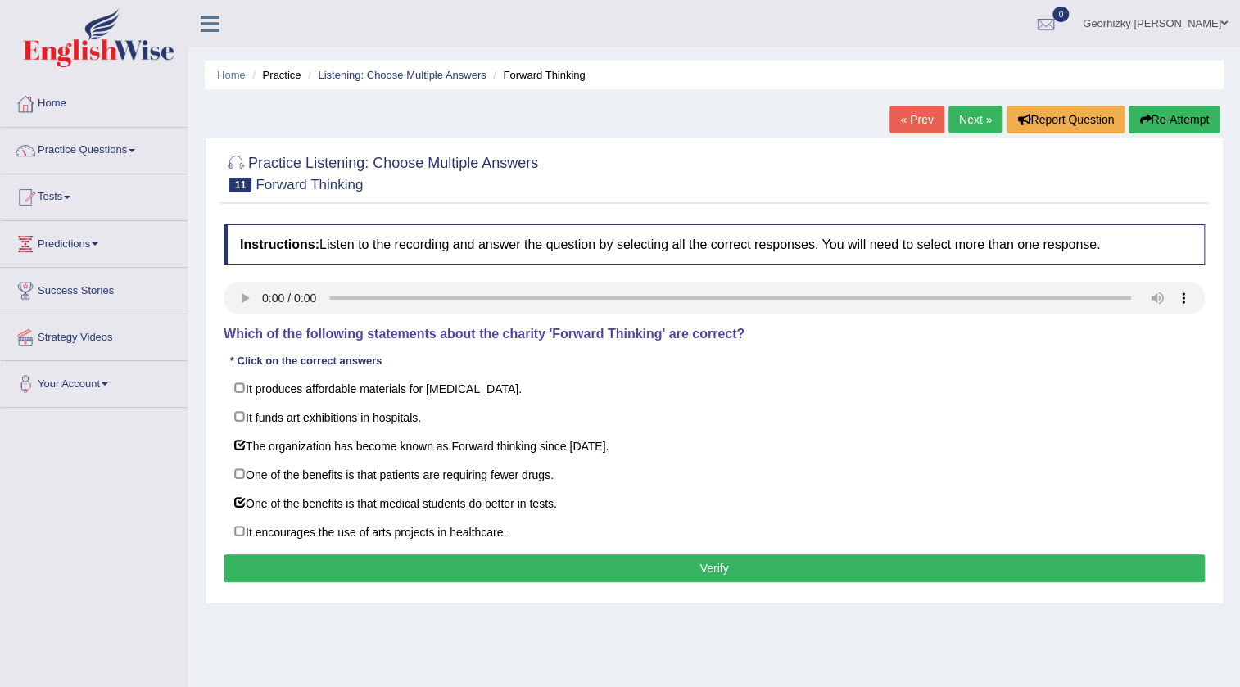
click at [449, 546] on div "Instructions: Listen to the recording and answer the question by selecting all …" at bounding box center [714, 405] width 989 height 379
click at [457, 561] on button "Verify" at bounding box center [714, 568] width 981 height 28
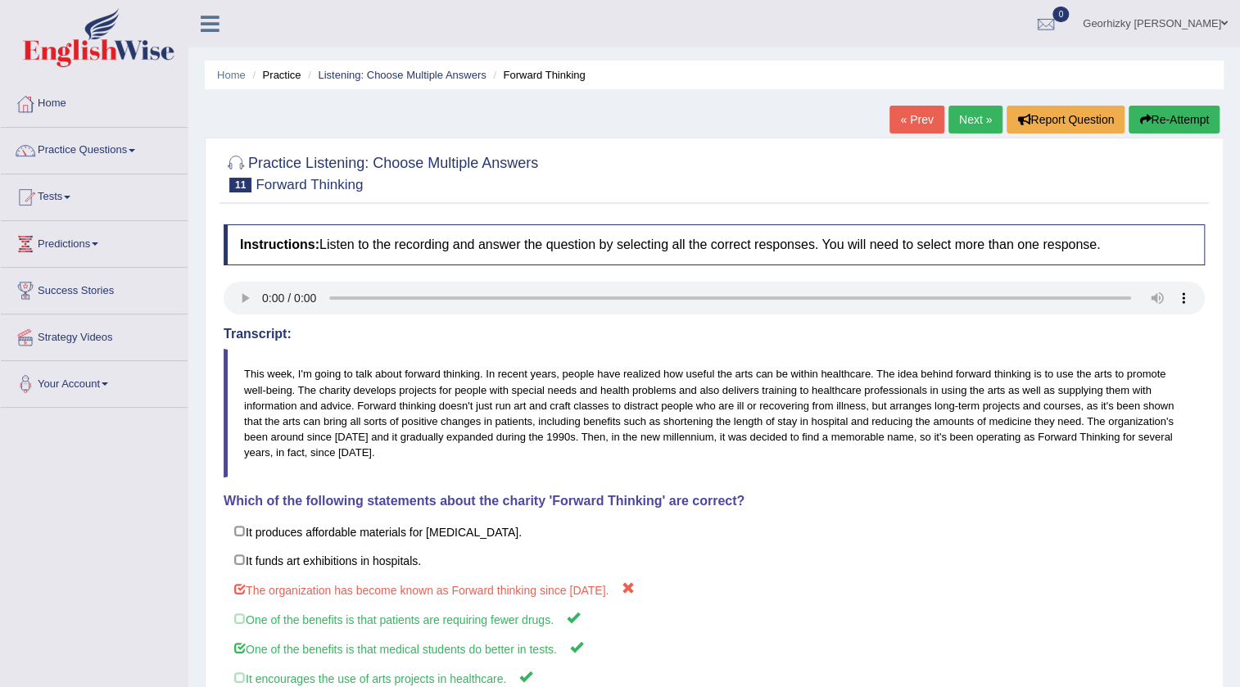
click at [983, 115] on link "Next »" at bounding box center [975, 120] width 54 height 28
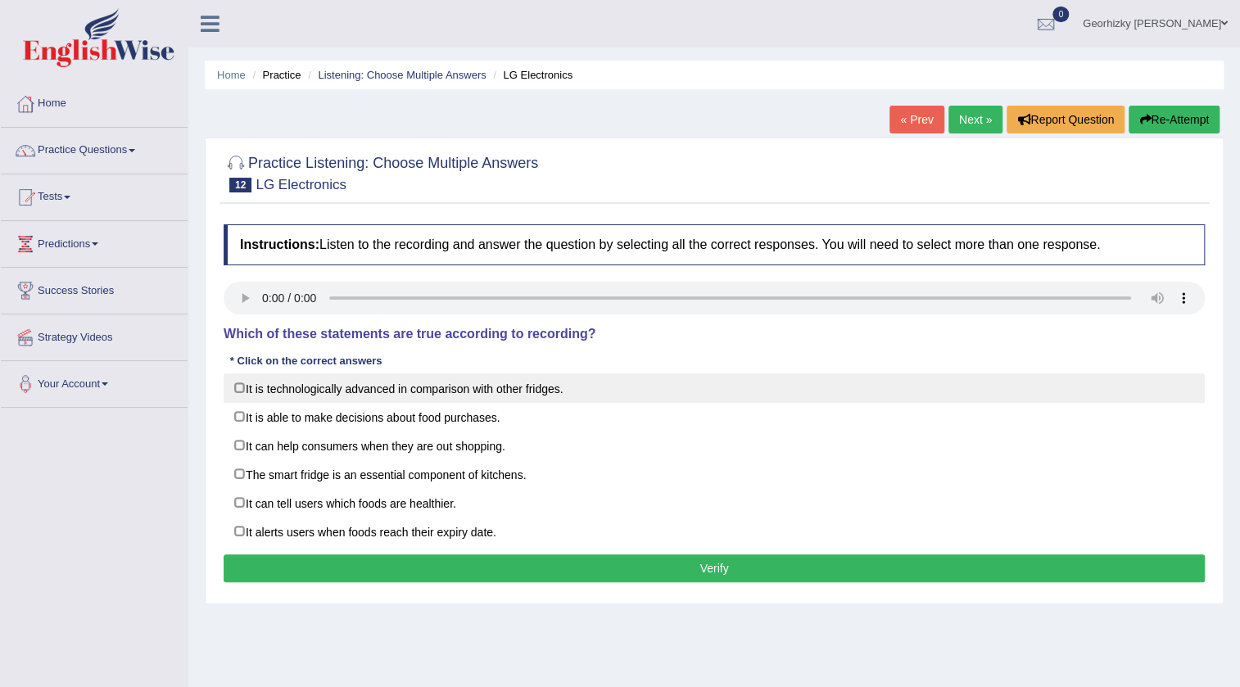
click at [373, 389] on label "It is technologically advanced in comparison with other fridges." at bounding box center [714, 387] width 981 height 29
checkbox input "true"
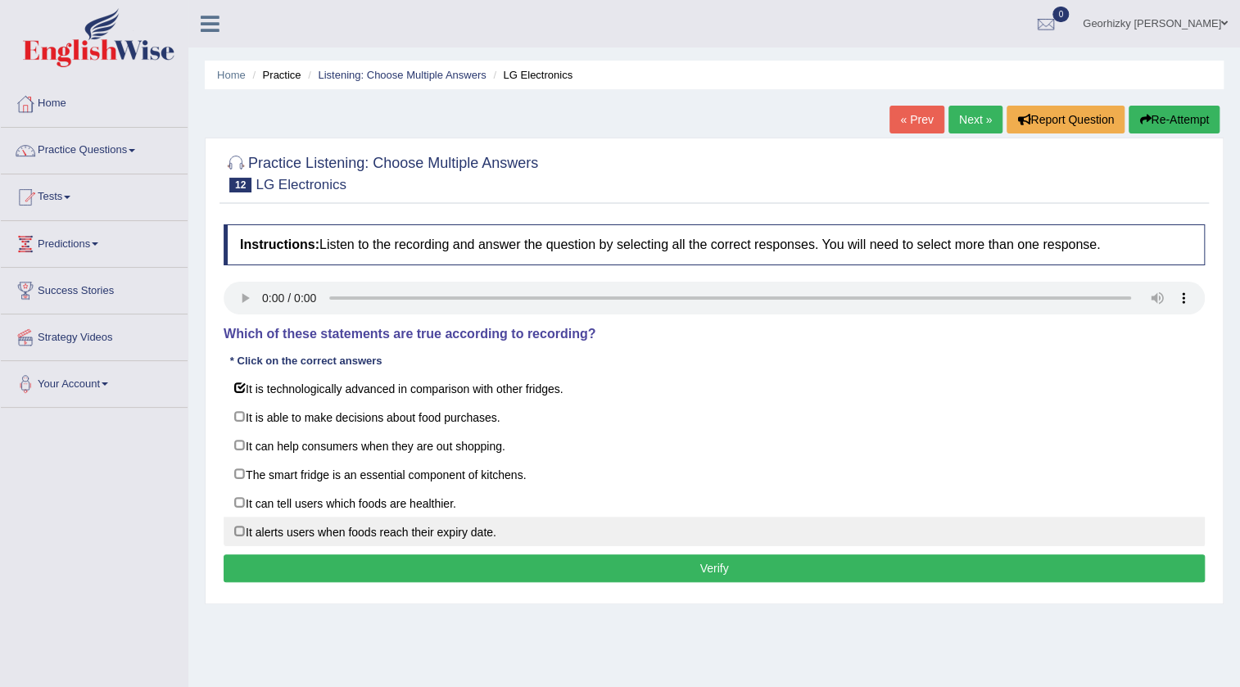
click at [485, 523] on label "It alerts users when foods reach their expiry date." at bounding box center [714, 531] width 981 height 29
checkbox input "true"
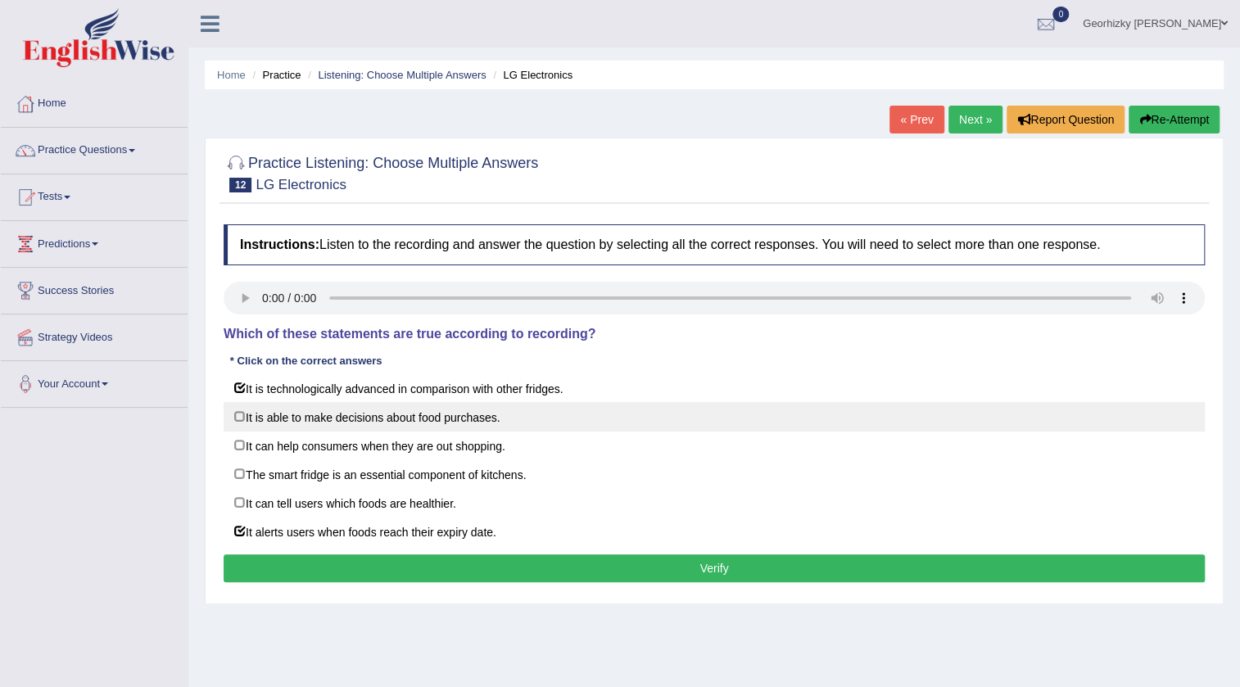
click at [491, 417] on label "It is able to make decisions about food purchases." at bounding box center [714, 416] width 981 height 29
checkbox input "true"
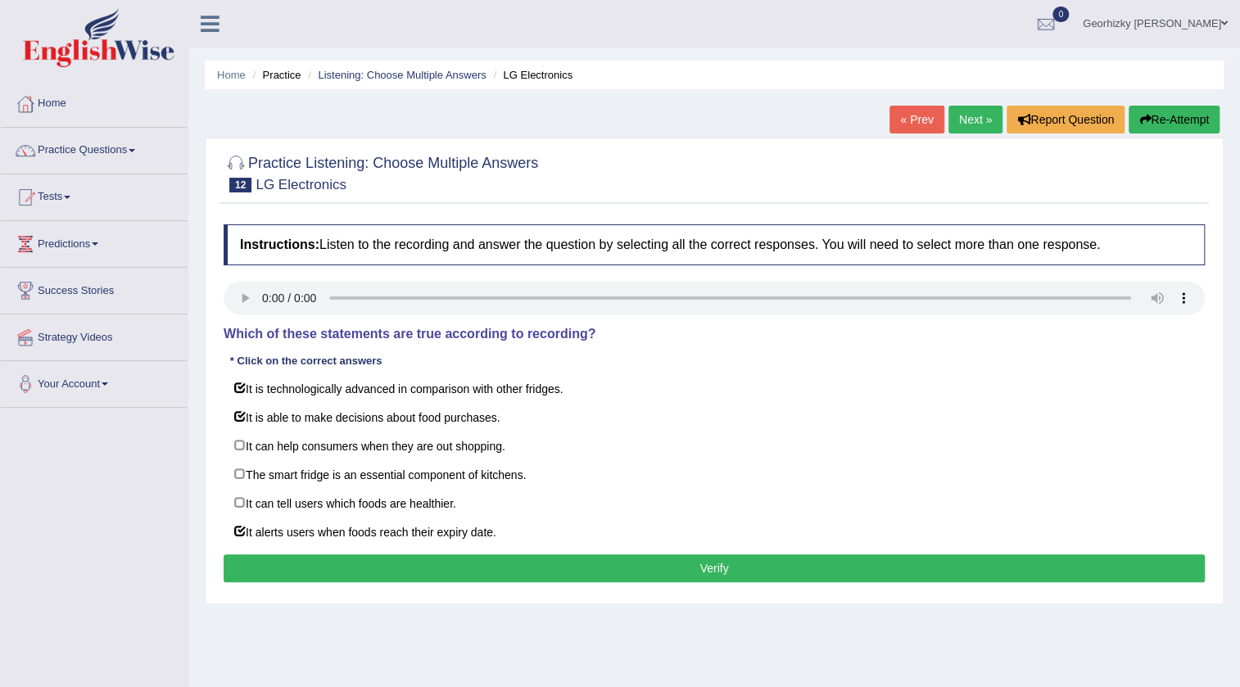
click at [715, 567] on button "Verify" at bounding box center [714, 568] width 981 height 28
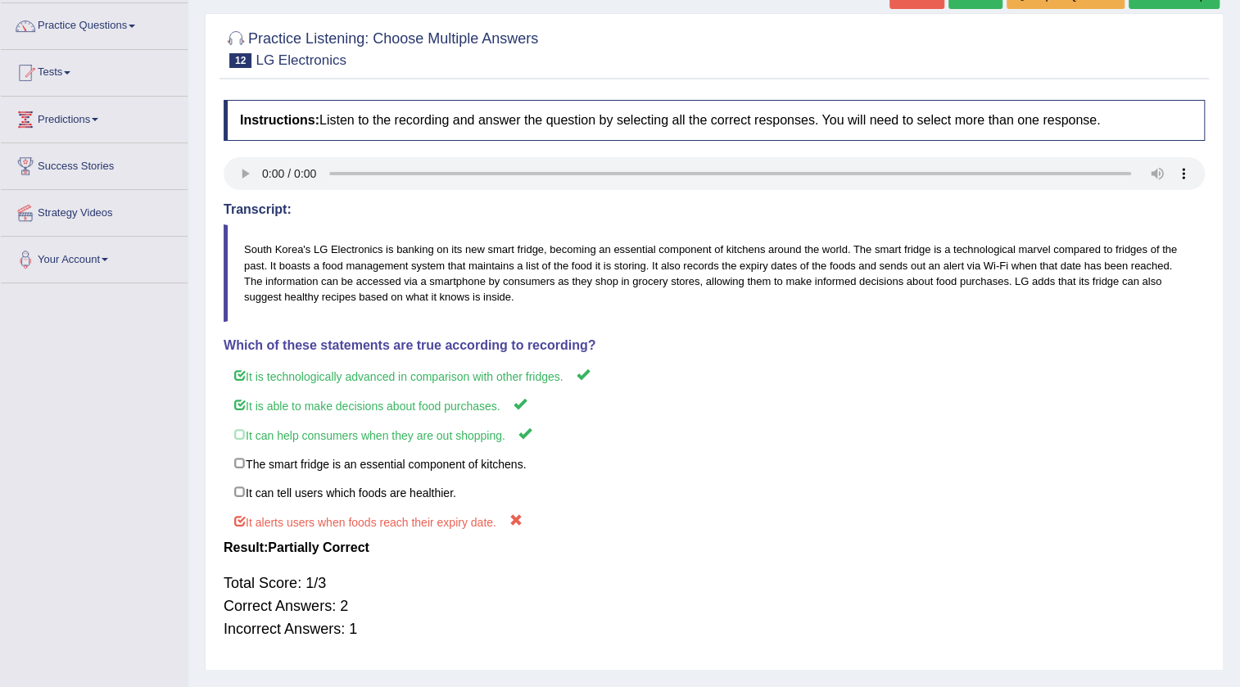
scroll to position [98, 0]
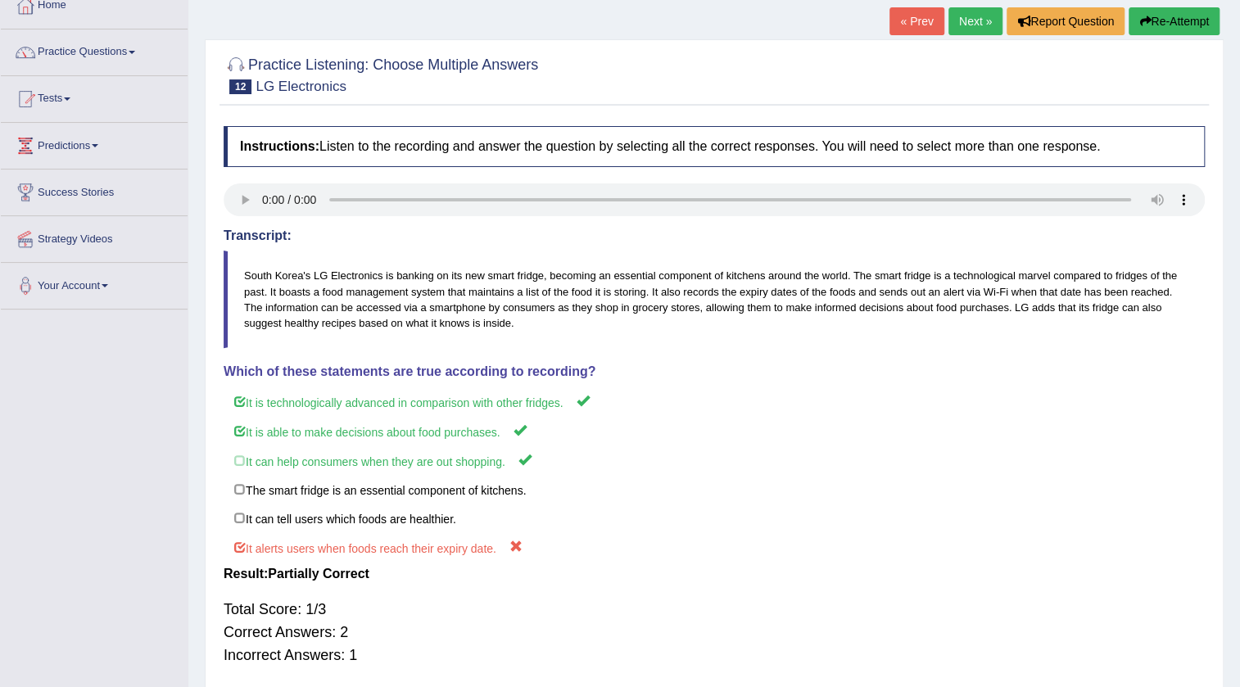
click at [982, 33] on link "Next »" at bounding box center [975, 21] width 54 height 28
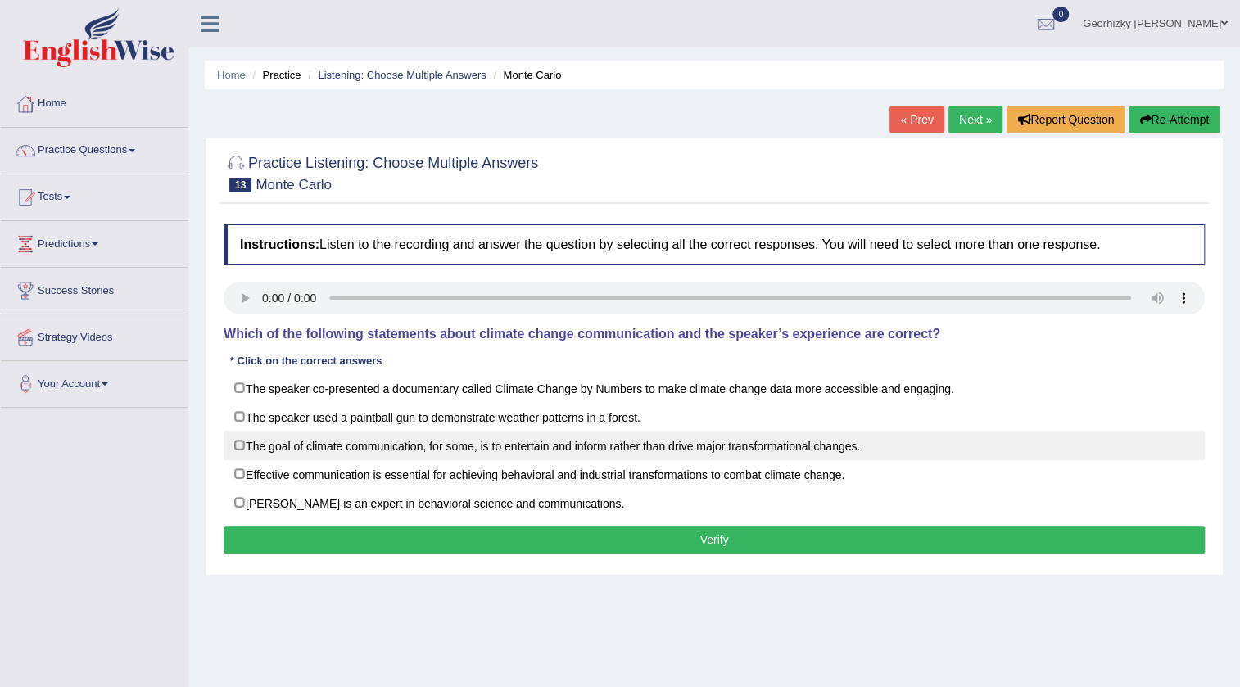
click at [405, 446] on label "The goal of climate communication, for some, is to entertain and inform rather …" at bounding box center [714, 445] width 981 height 29
checkbox input "true"
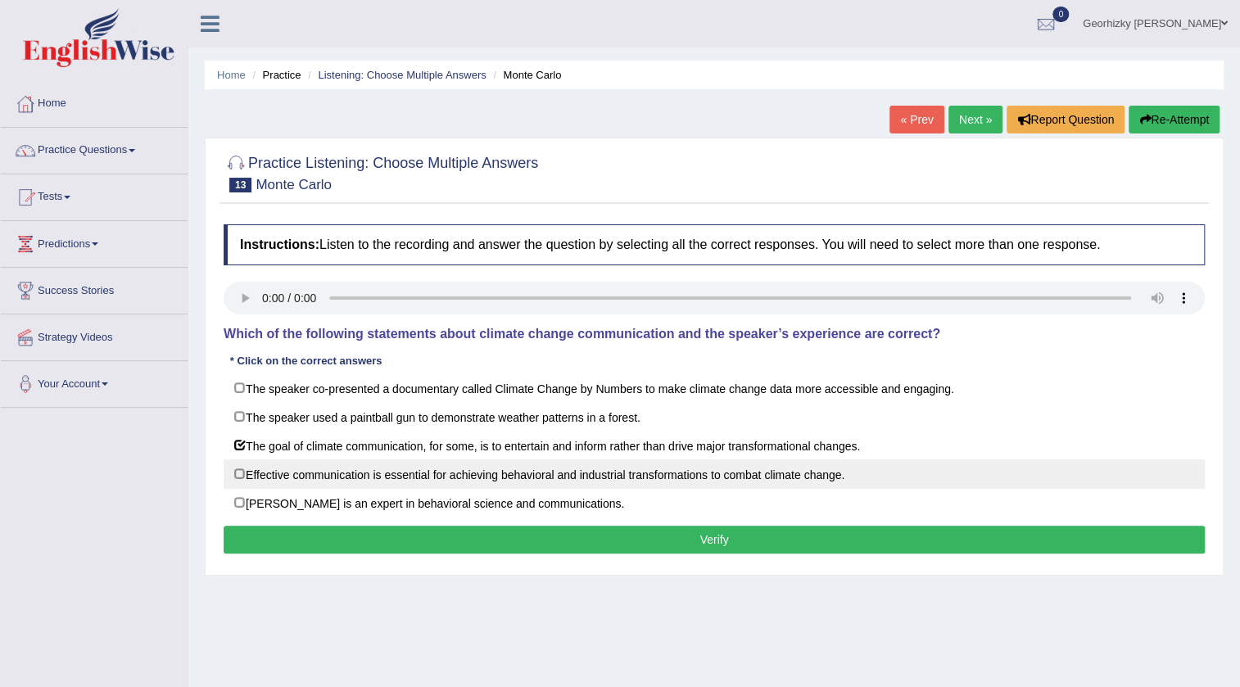
click at [477, 459] on label "Effective communication is essential for achieving behavioral and industrial tr…" at bounding box center [714, 473] width 981 height 29
checkbox input "true"
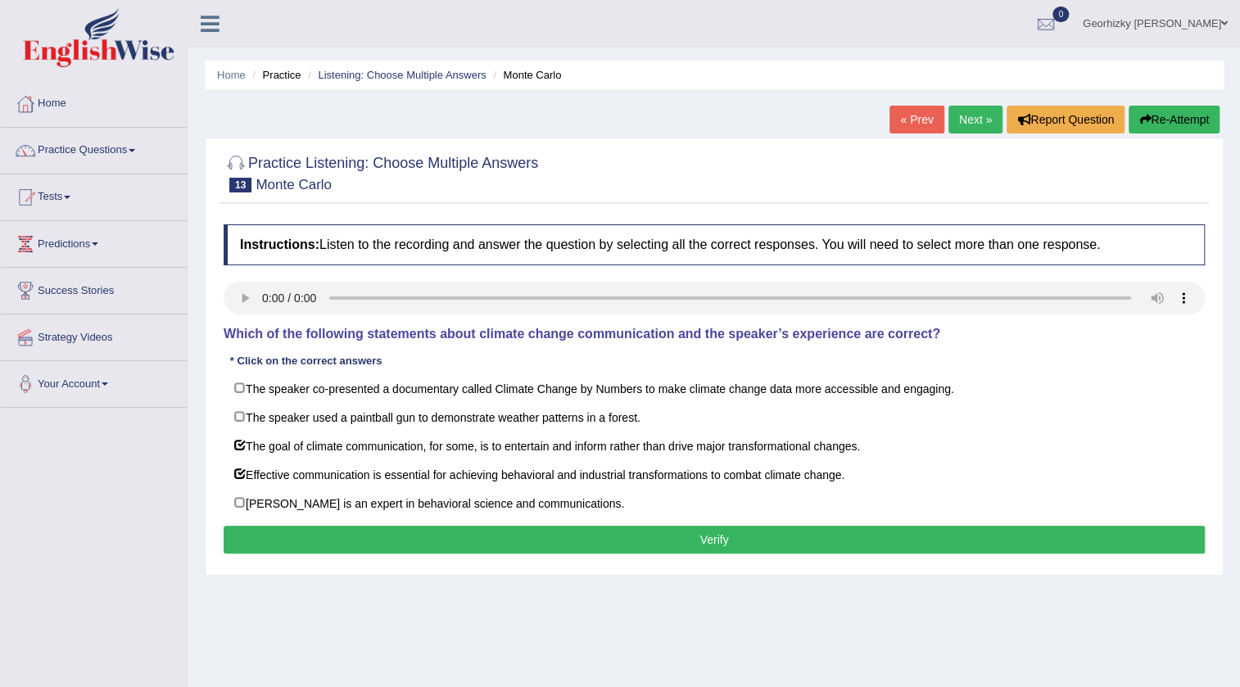
click at [883, 537] on button "Verify" at bounding box center [714, 540] width 981 height 28
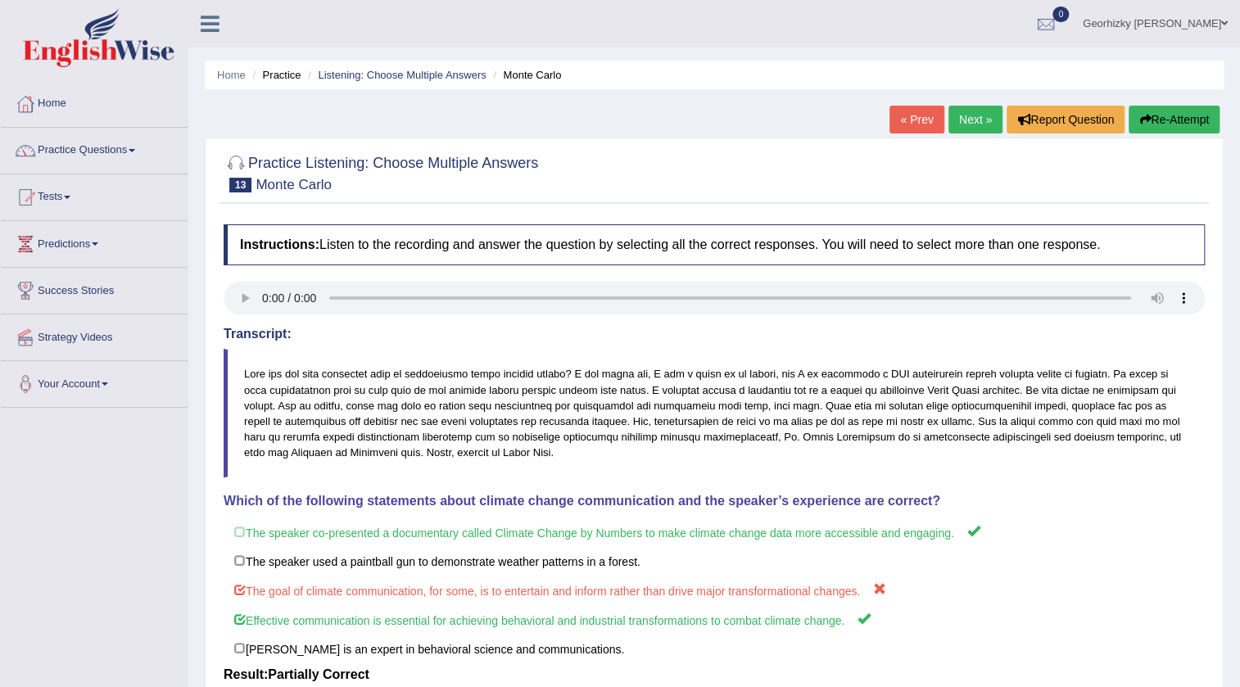
click at [923, 127] on link "« Prev" at bounding box center [916, 120] width 54 height 28
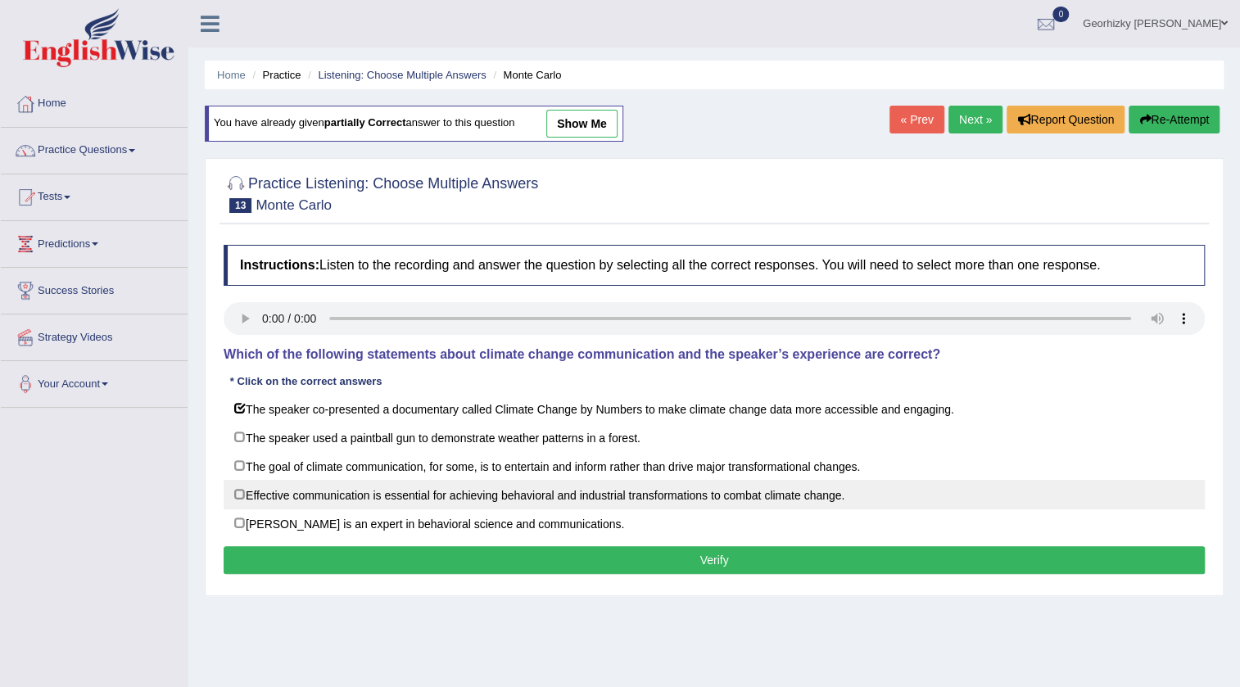
click at [376, 495] on label "Effective communication is essential for achieving behavioral and industrial tr…" at bounding box center [714, 494] width 981 height 29
checkbox input "true"
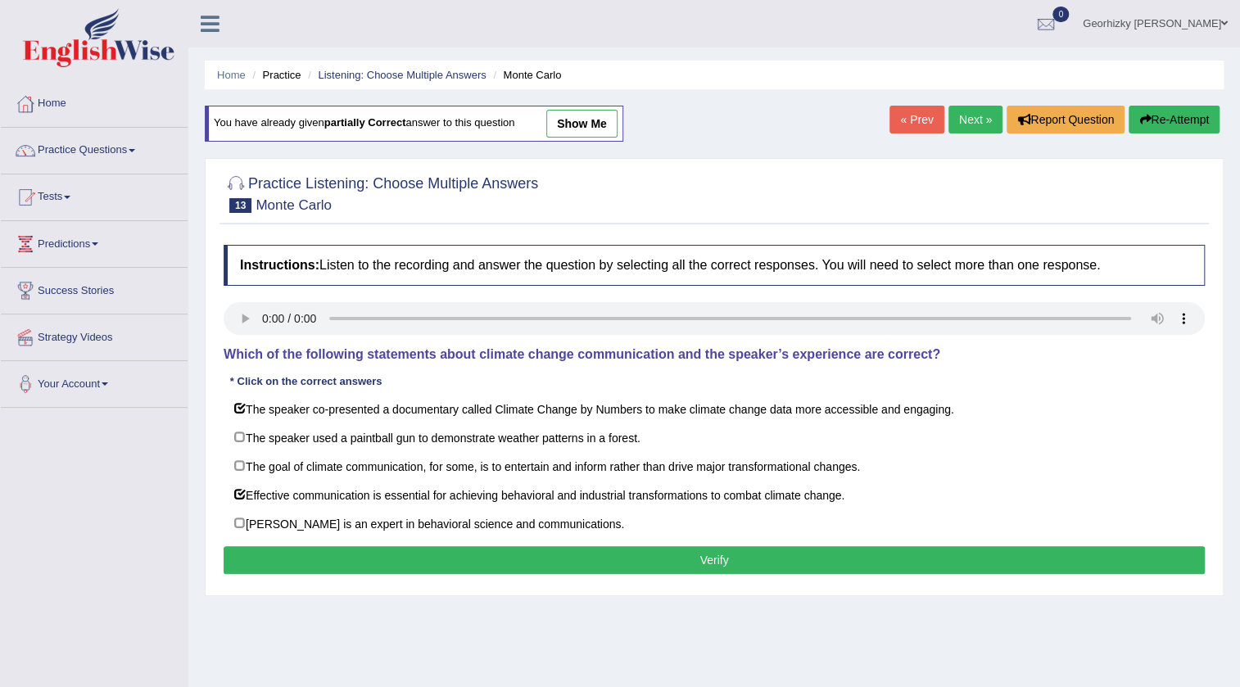
click at [593, 559] on button "Verify" at bounding box center [714, 560] width 981 height 28
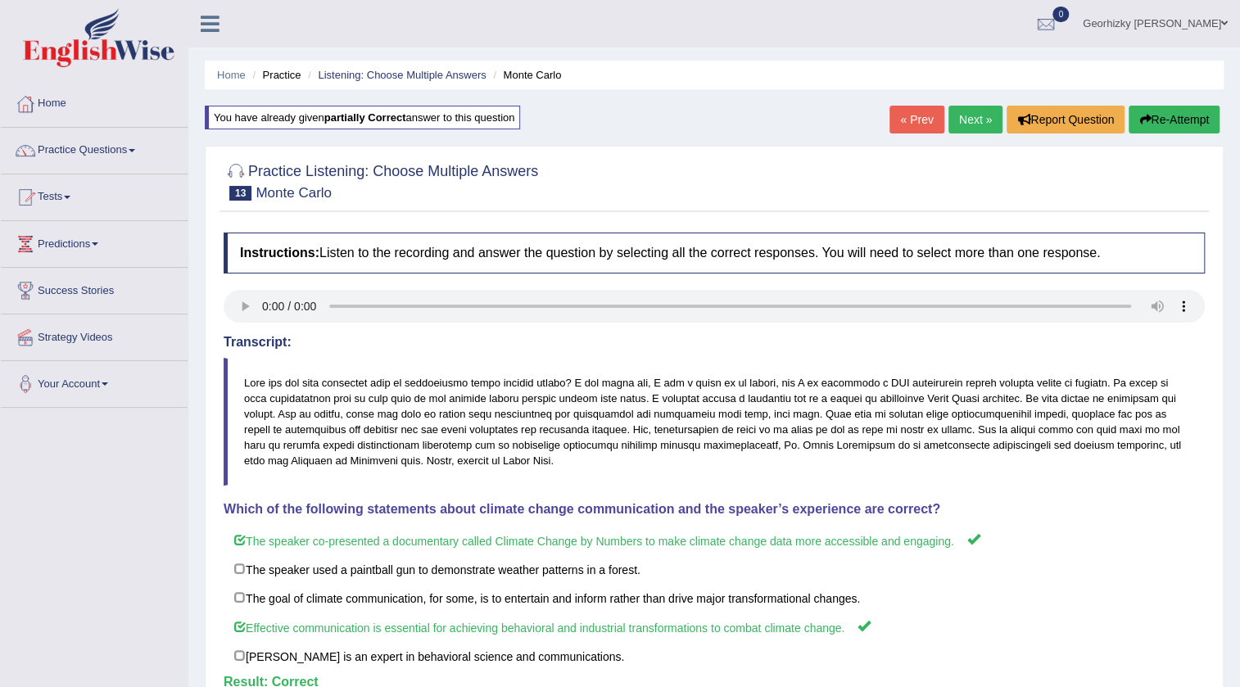
click at [970, 106] on link "Next »" at bounding box center [975, 120] width 54 height 28
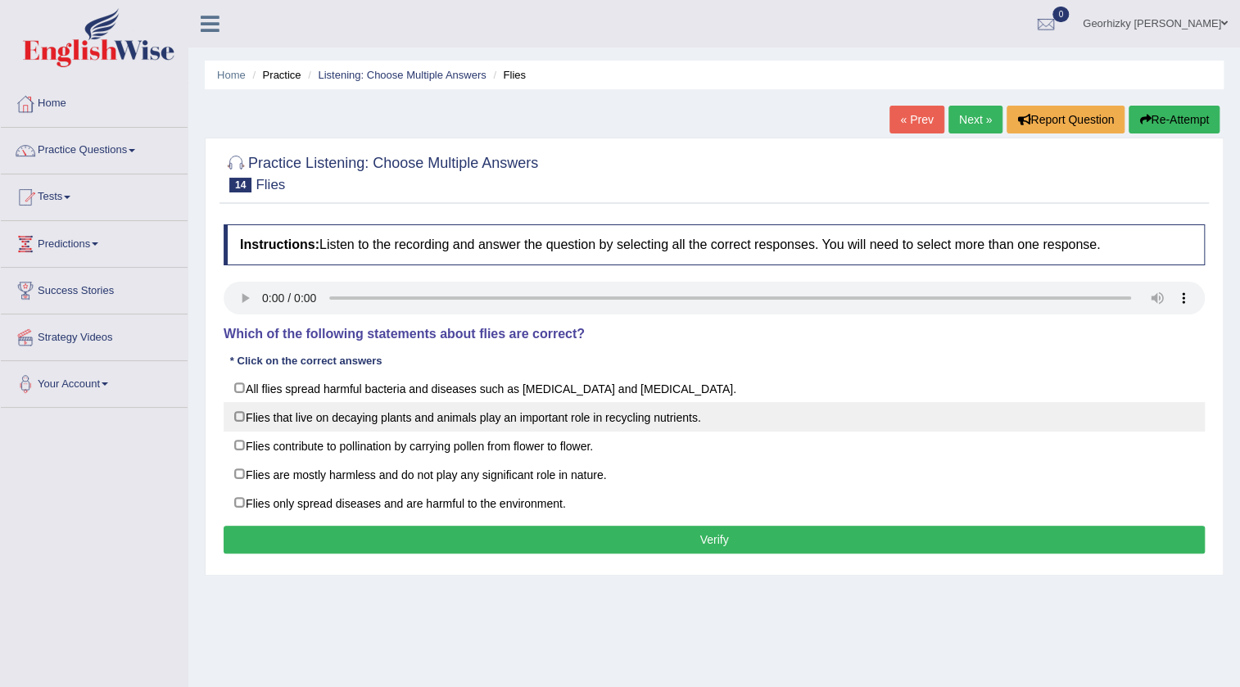
click at [386, 420] on label "Flies that live on decaying plants and animals play an important role in recycl…" at bounding box center [714, 416] width 981 height 29
checkbox input "true"
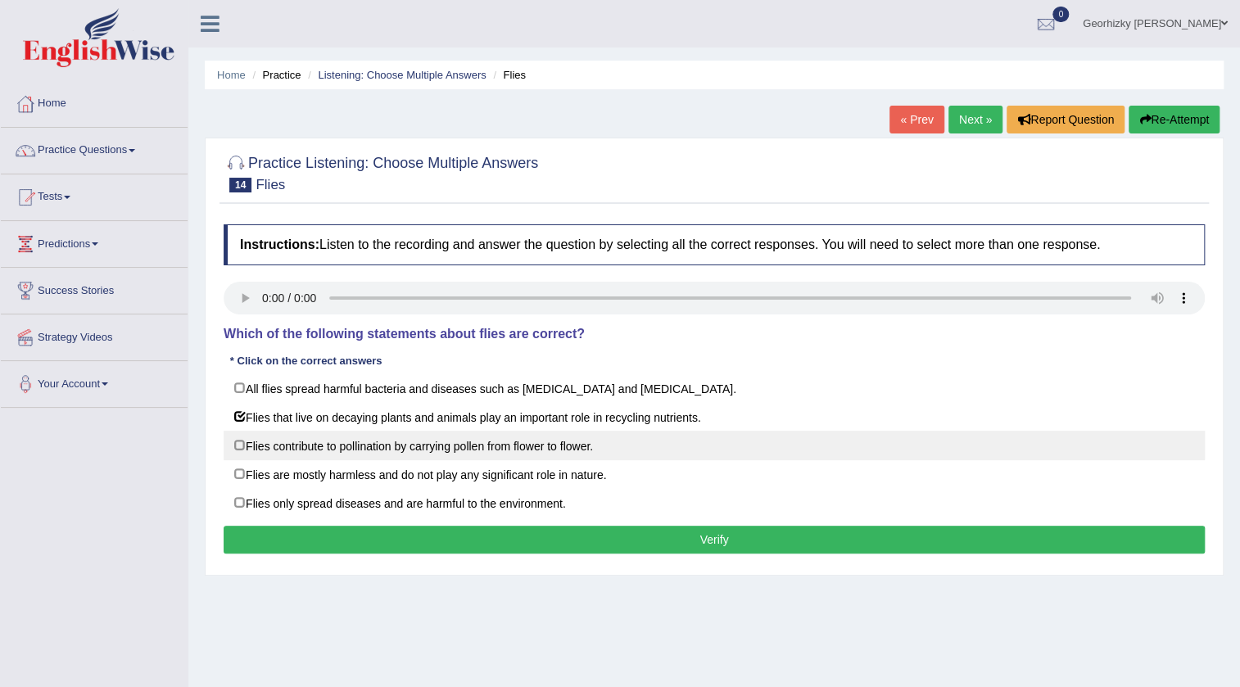
click at [592, 441] on label "Flies contribute to pollination by carrying pollen from flower to flower." at bounding box center [714, 445] width 981 height 29
checkbox input "true"
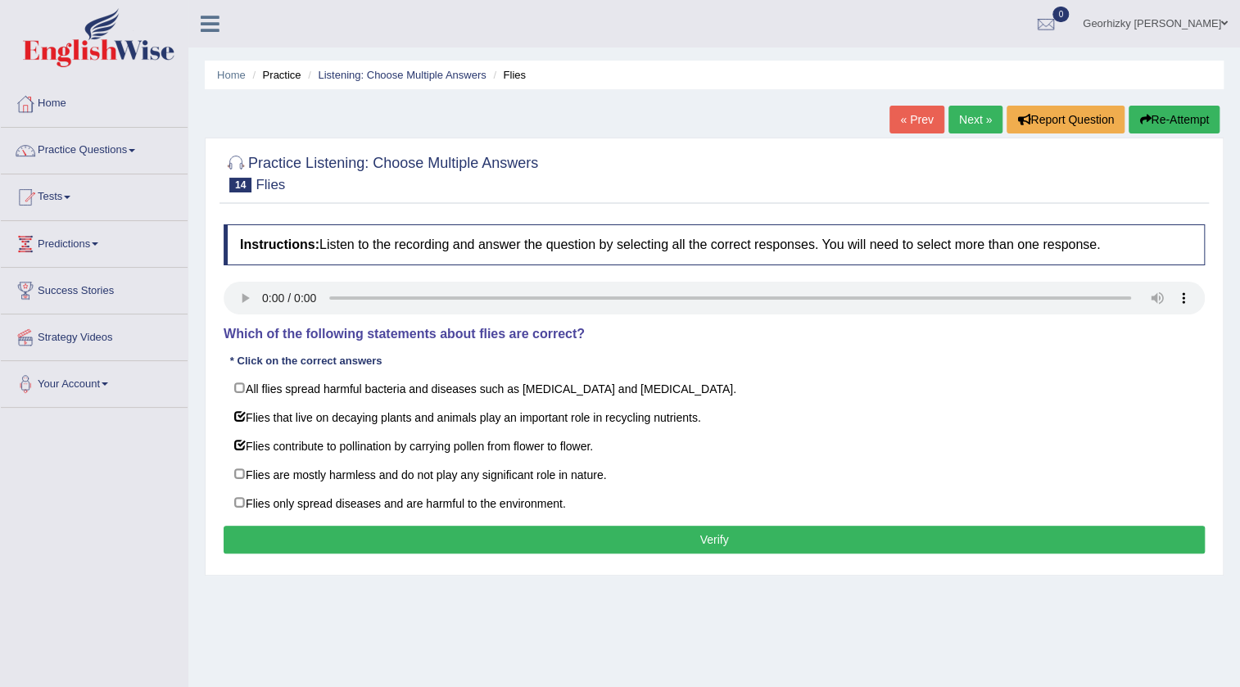
click at [611, 546] on button "Verify" at bounding box center [714, 540] width 981 height 28
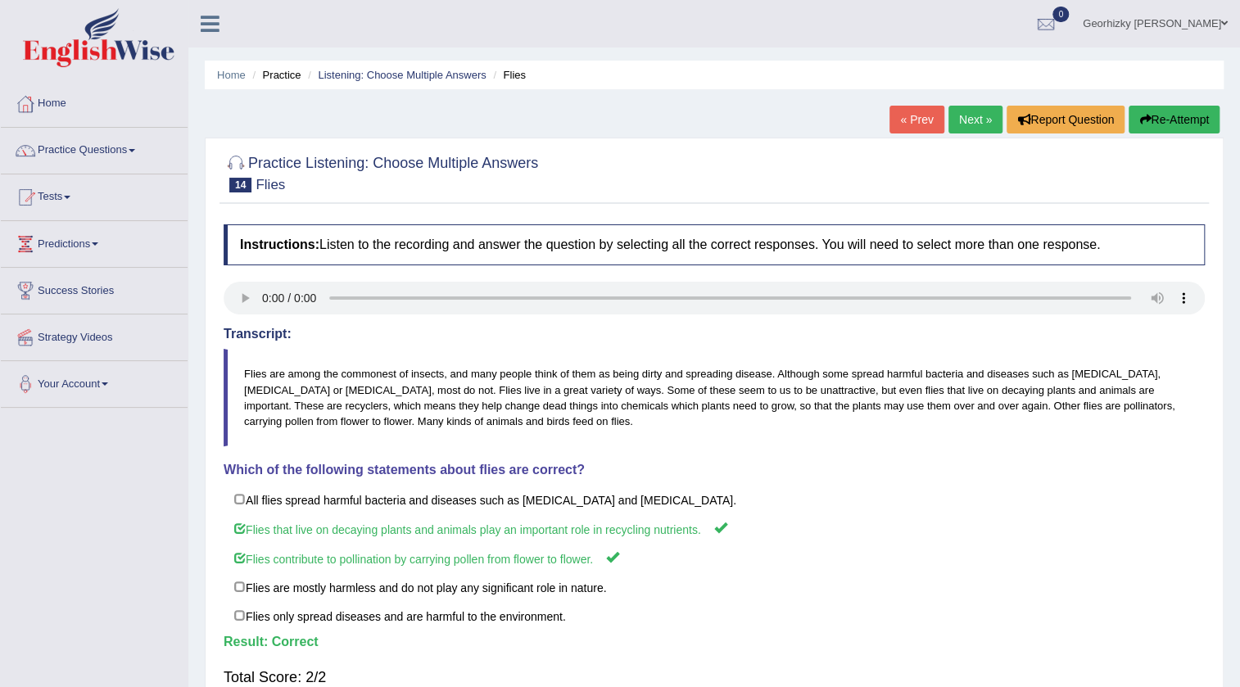
click at [971, 115] on link "Next »" at bounding box center [975, 120] width 54 height 28
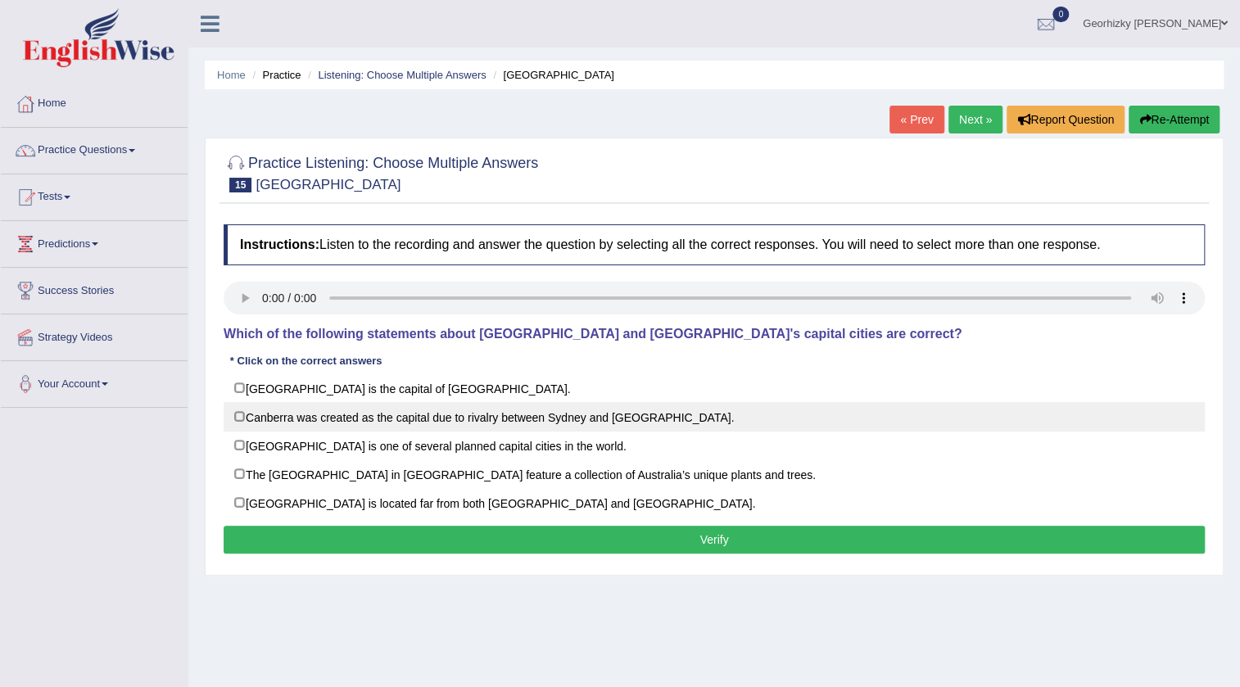
click at [406, 409] on label "Canberra was created as the capital due to rivalry between Sydney and [GEOGRAPH…" at bounding box center [714, 416] width 981 height 29
checkbox input "true"
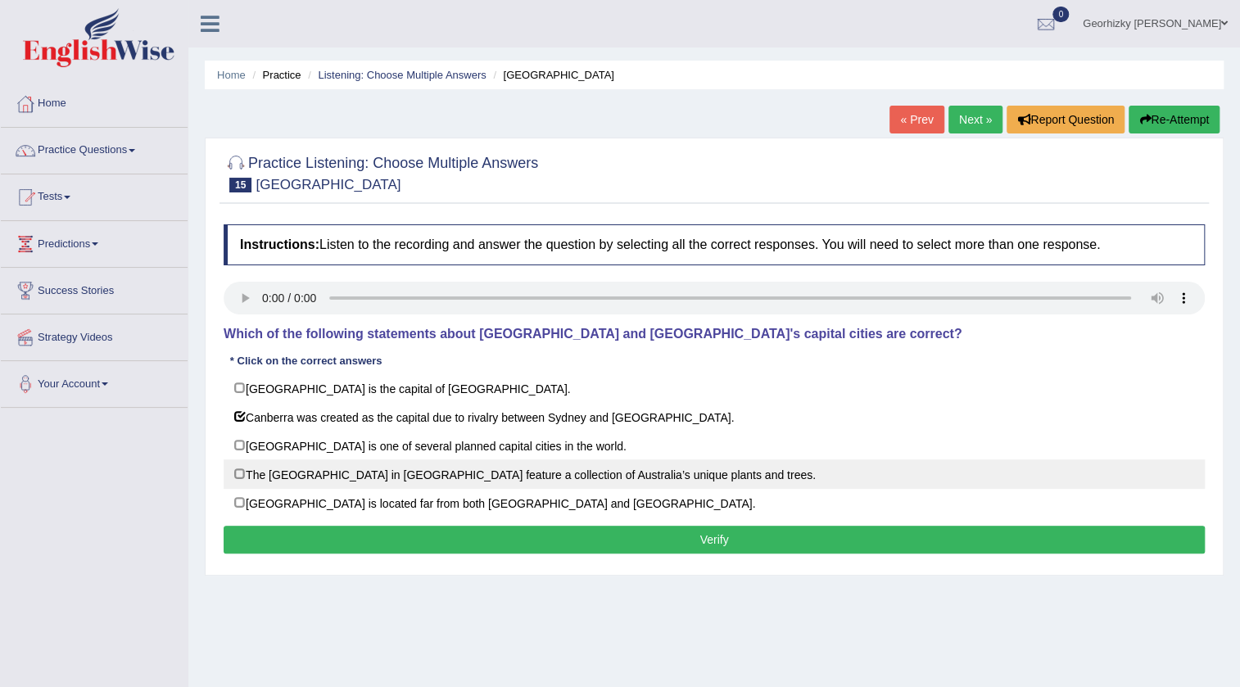
click at [499, 481] on label "The National Botanic Gardens in Canberra feature a collection of Australia’s un…" at bounding box center [714, 473] width 981 height 29
checkbox input "true"
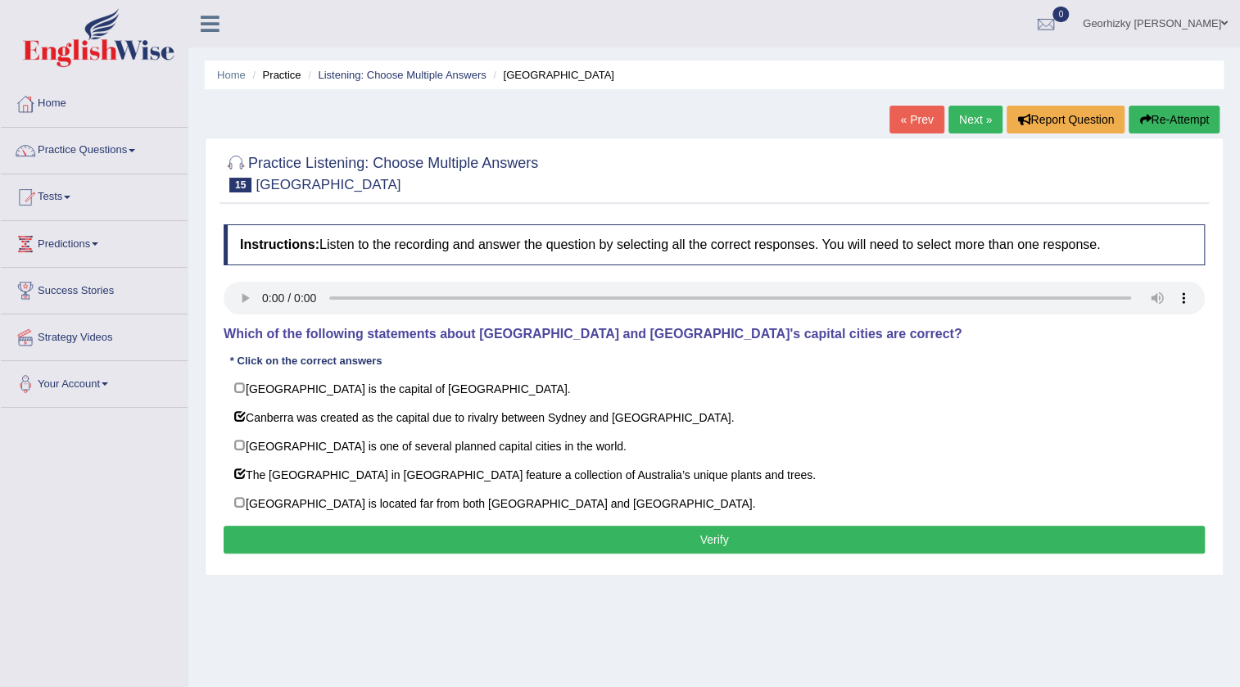
click at [518, 530] on button "Verify" at bounding box center [714, 540] width 981 height 28
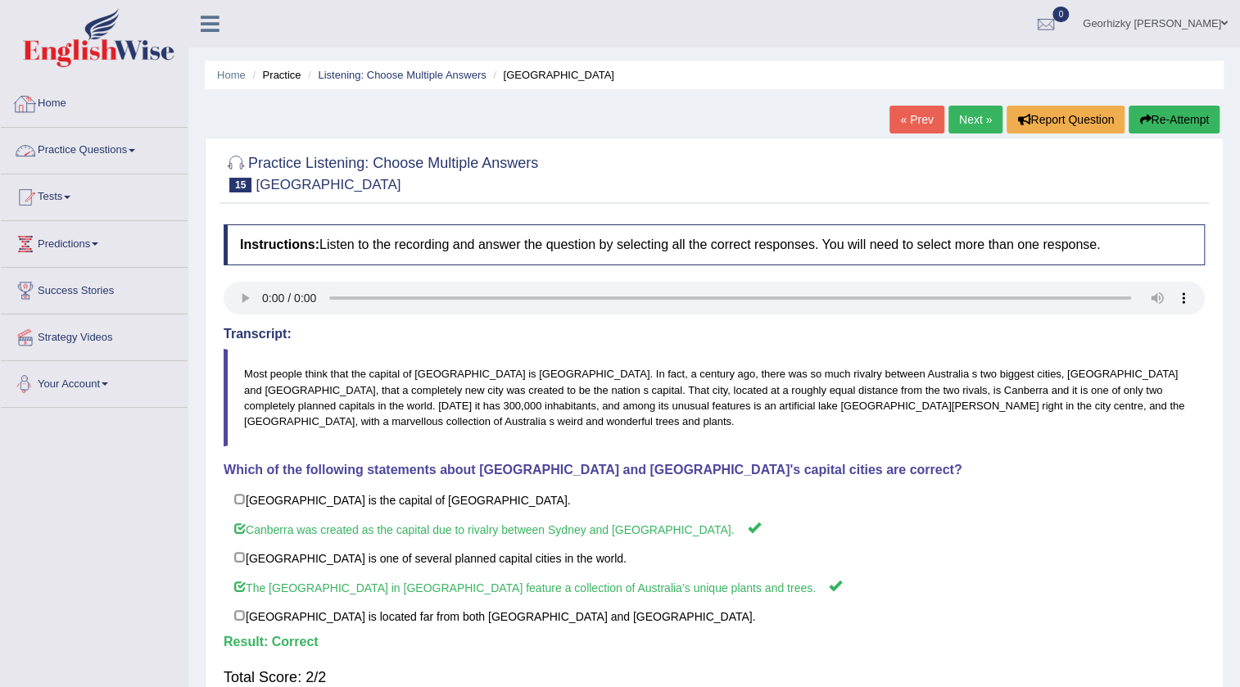
click at [127, 146] on link "Practice Questions" at bounding box center [94, 148] width 187 height 41
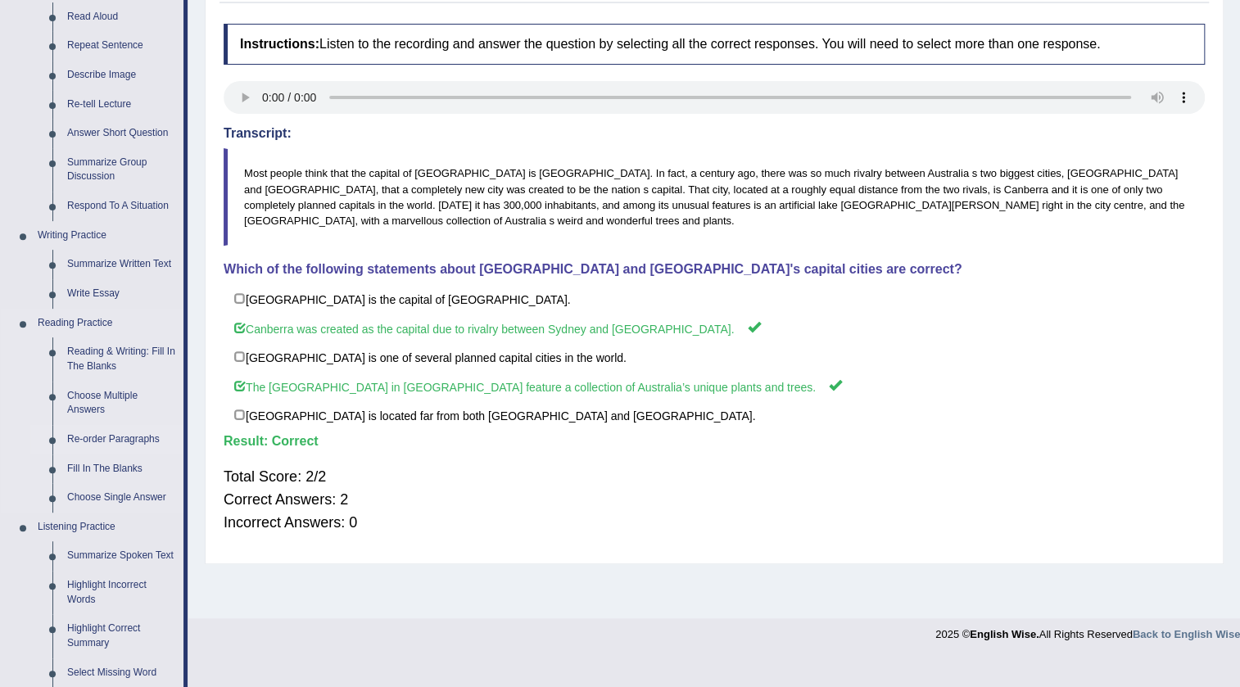
scroll to position [223, 0]
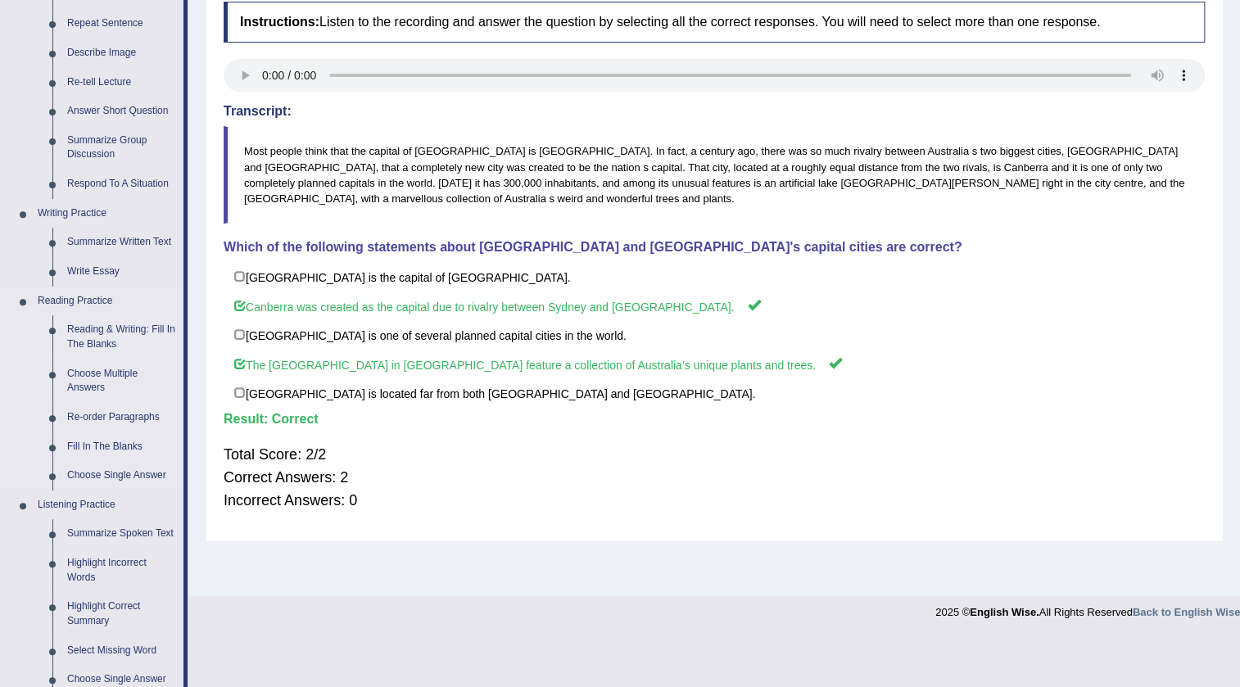
click at [121, 337] on link "Reading & Writing: Fill In The Blanks" at bounding box center [122, 336] width 124 height 43
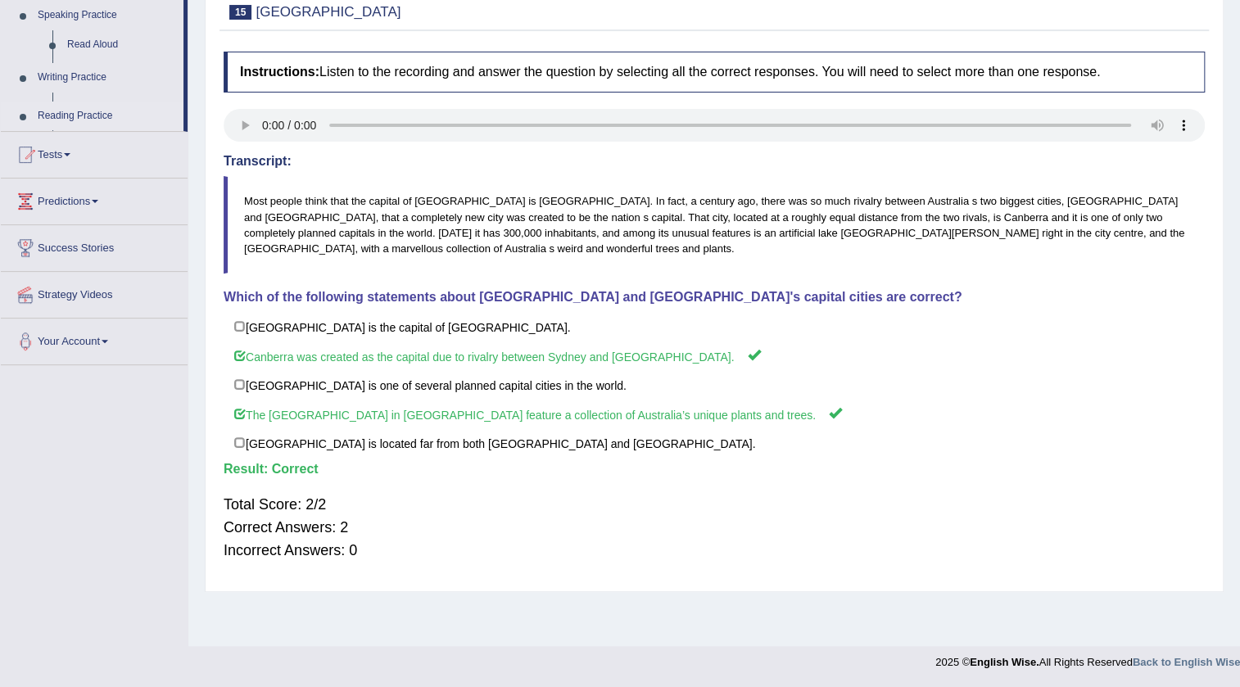
scroll to position [172, 0]
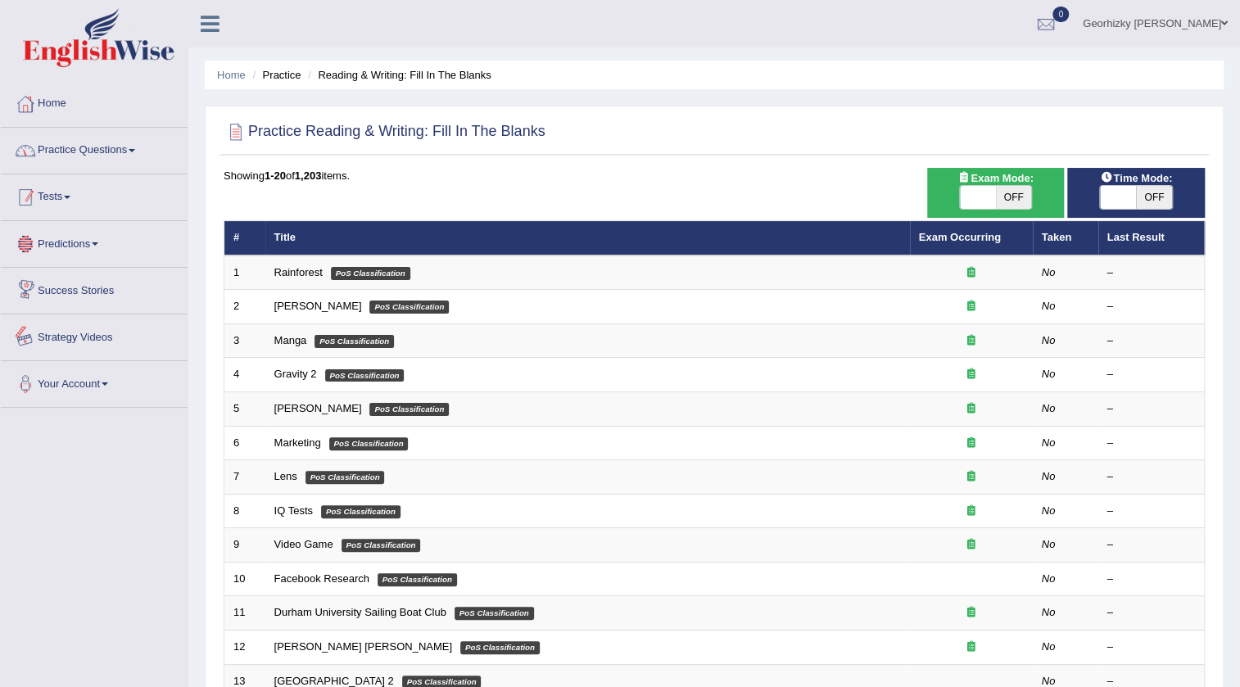
click at [120, 138] on link "Practice Questions" at bounding box center [94, 148] width 187 height 41
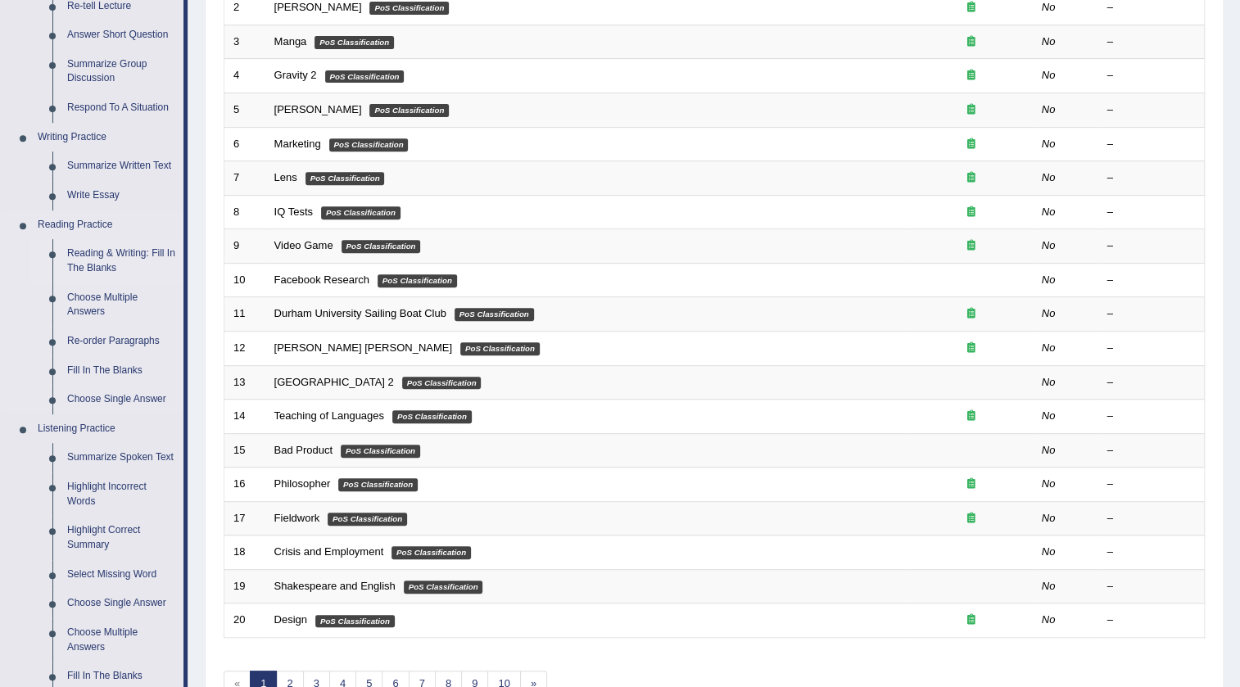
scroll to position [296, 0]
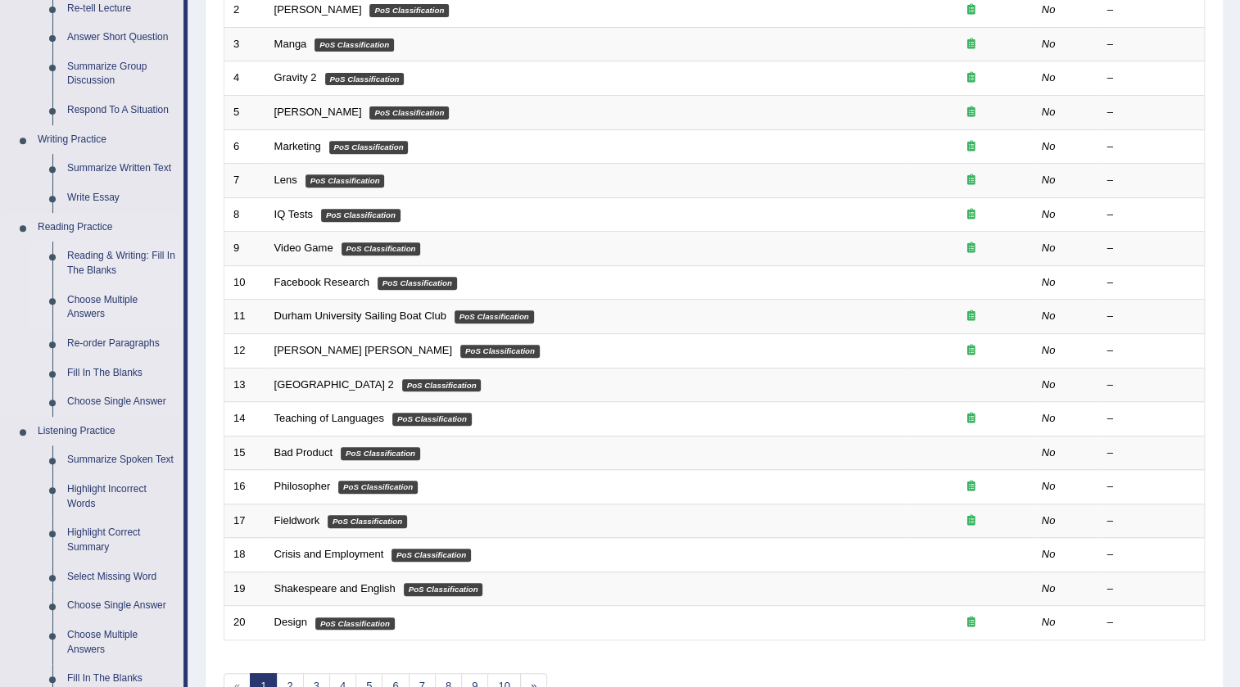
click at [111, 310] on link "Choose Multiple Answers" at bounding box center [122, 307] width 124 height 43
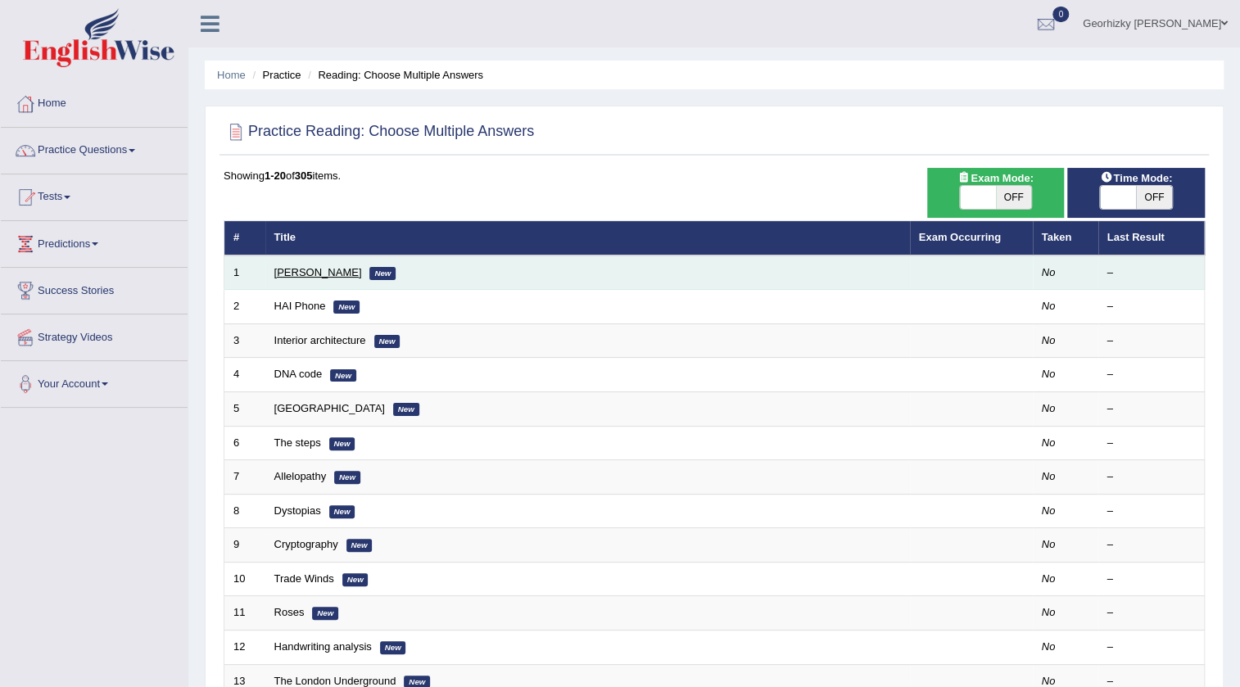
click at [331, 275] on link "[PERSON_NAME]" at bounding box center [318, 272] width 88 height 12
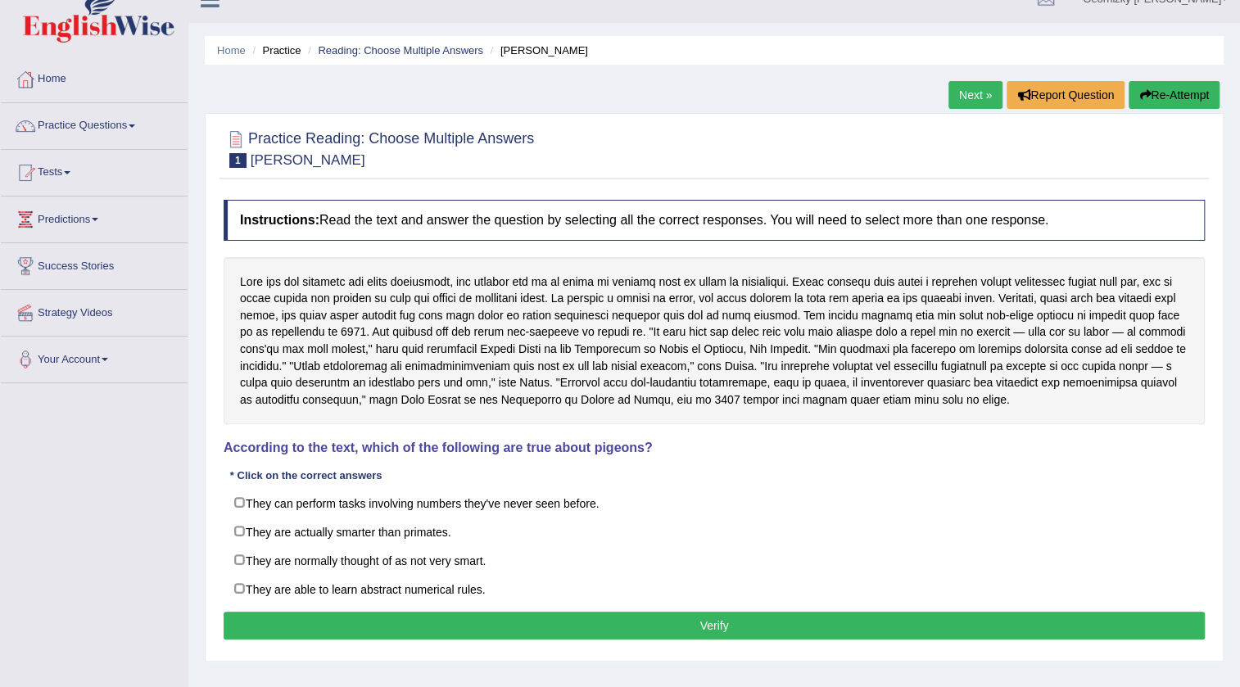
scroll to position [24, 0]
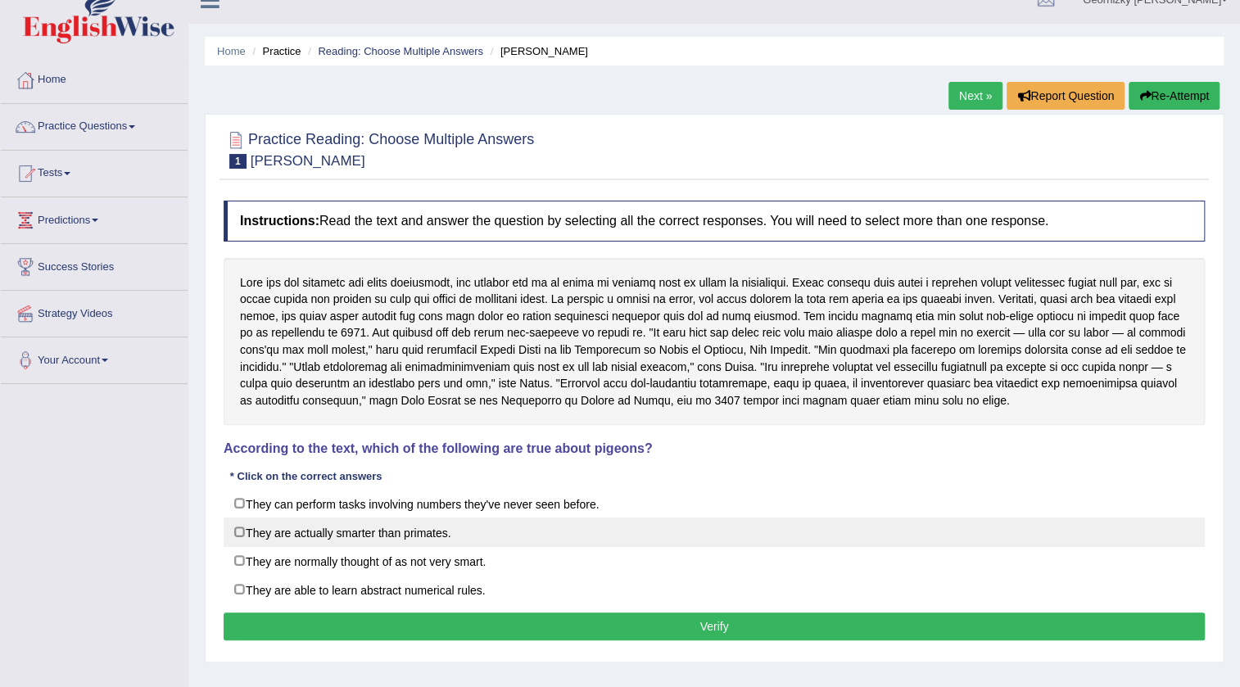
click at [400, 528] on label "They are actually smarter than primates." at bounding box center [714, 532] width 981 height 29
checkbox input "true"
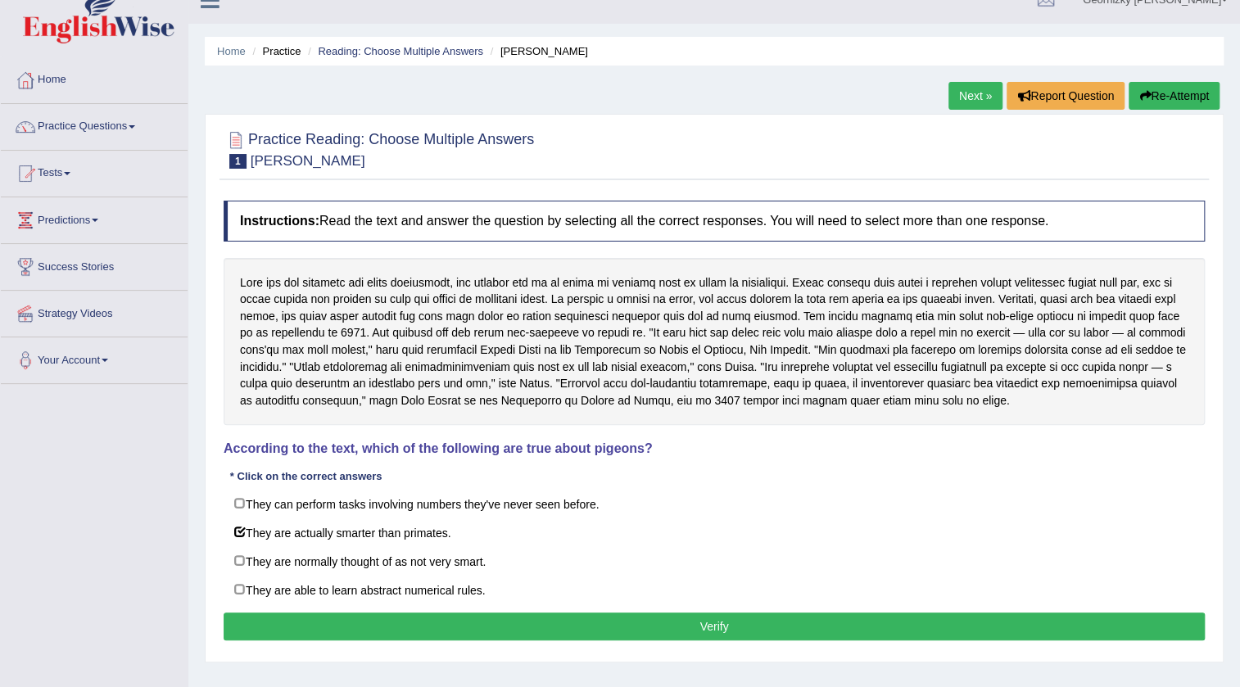
click at [554, 622] on button "Verify" at bounding box center [714, 627] width 981 height 28
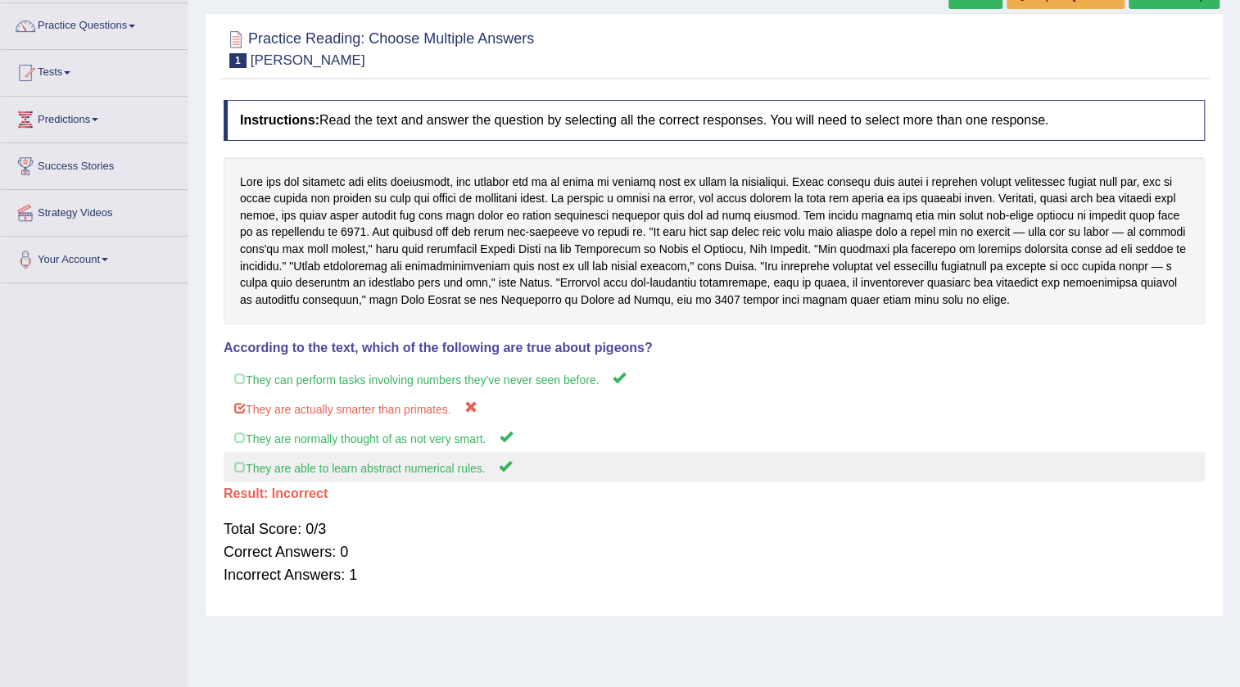
scroll to position [98, 0]
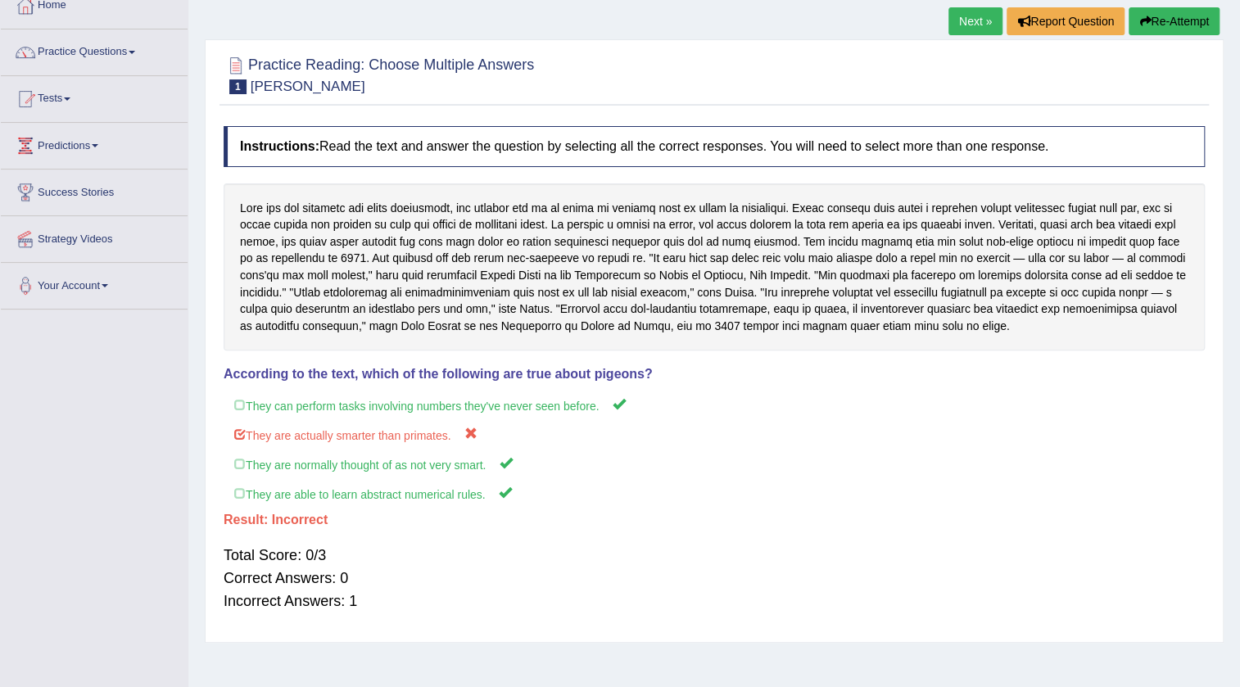
click at [979, 28] on link "Next »" at bounding box center [975, 21] width 54 height 28
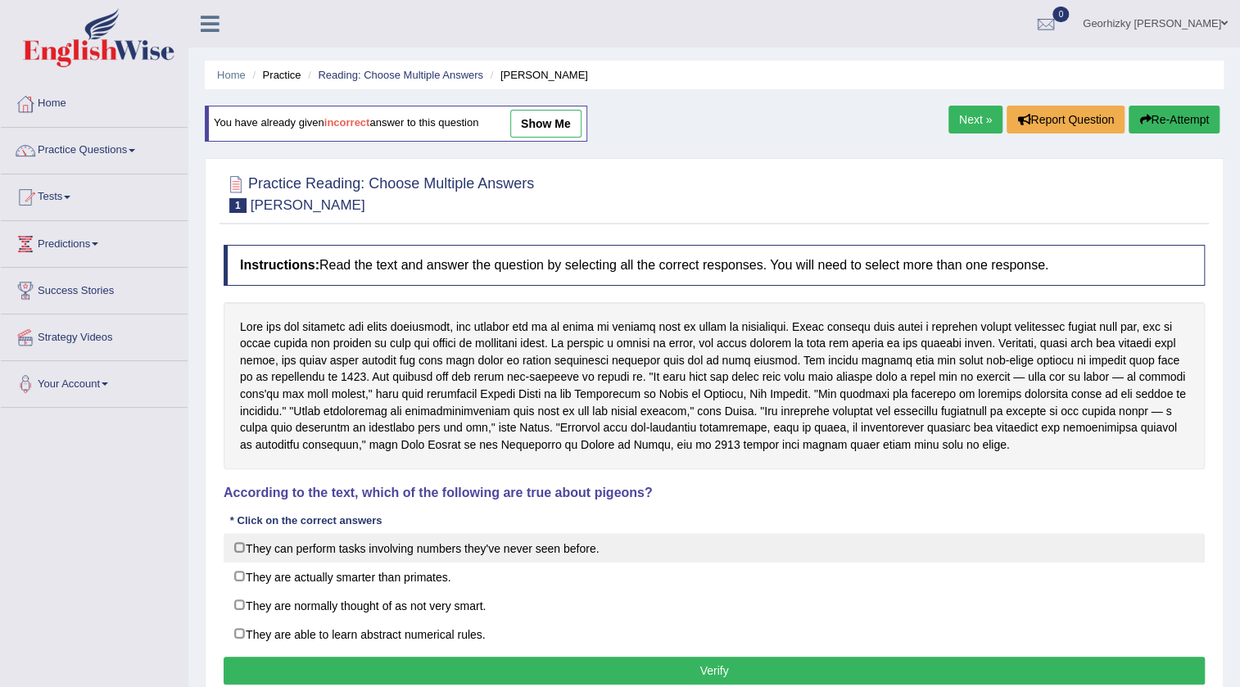
click at [338, 550] on label "They can perform tasks involving numbers they've never seen before." at bounding box center [714, 547] width 981 height 29
checkbox input "true"
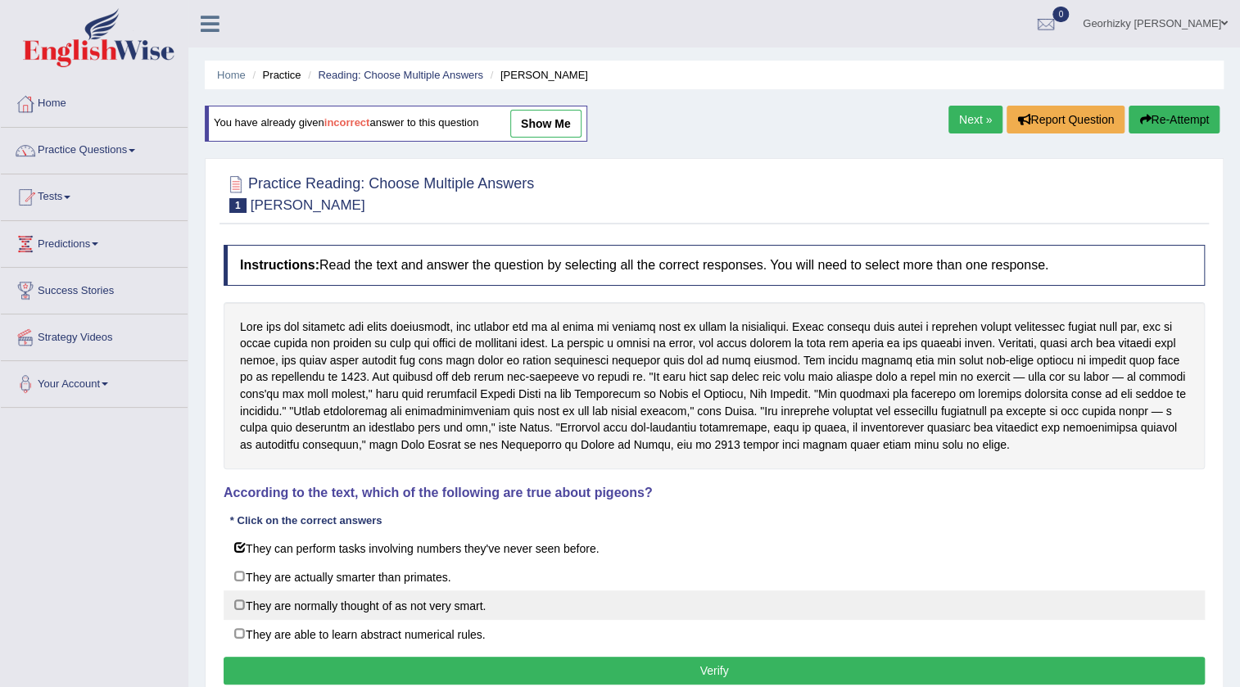
click at [360, 600] on label "They are normally thought of as not very smart." at bounding box center [714, 605] width 981 height 29
checkbox input "true"
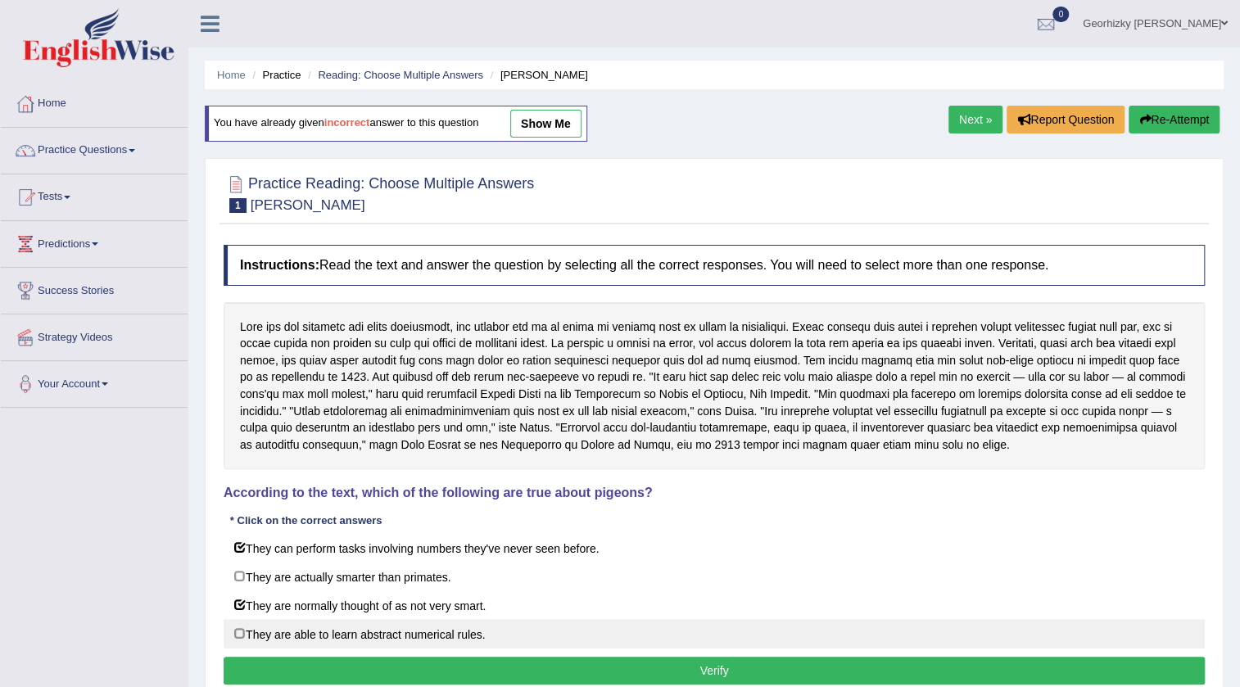
click at [344, 630] on label "They are able to learn abstract numerical rules." at bounding box center [714, 633] width 981 height 29
checkbox input "true"
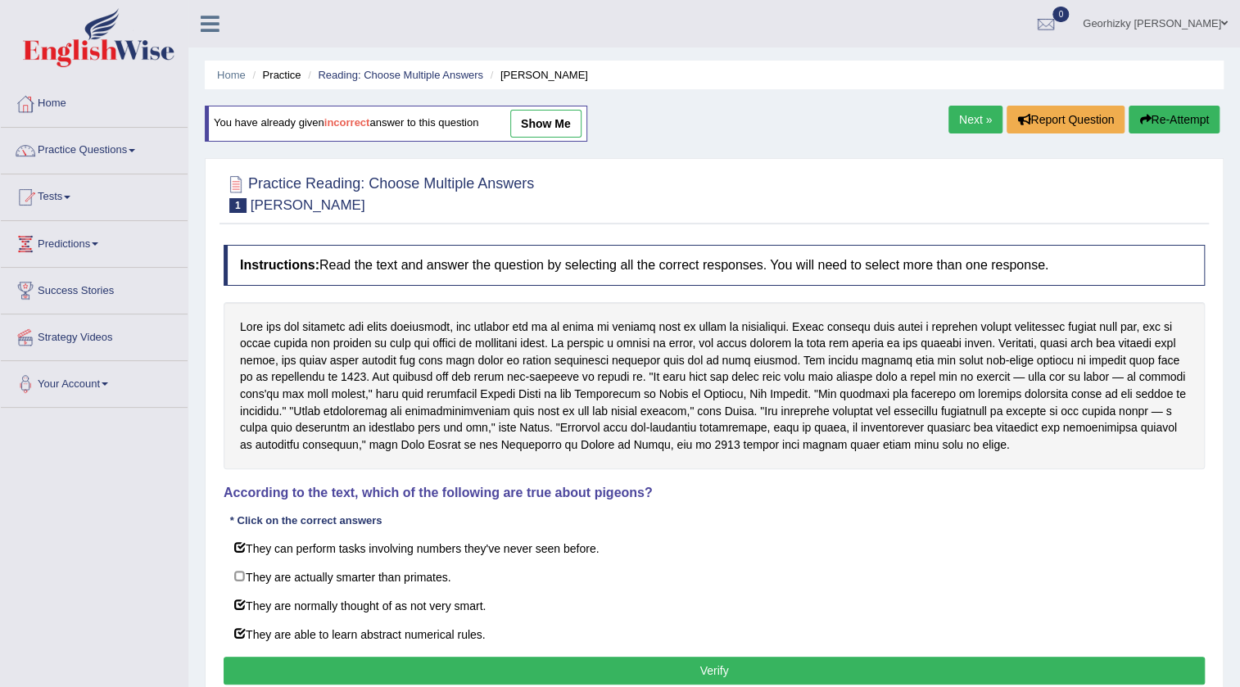
click at [459, 671] on button "Verify" at bounding box center [714, 671] width 981 height 28
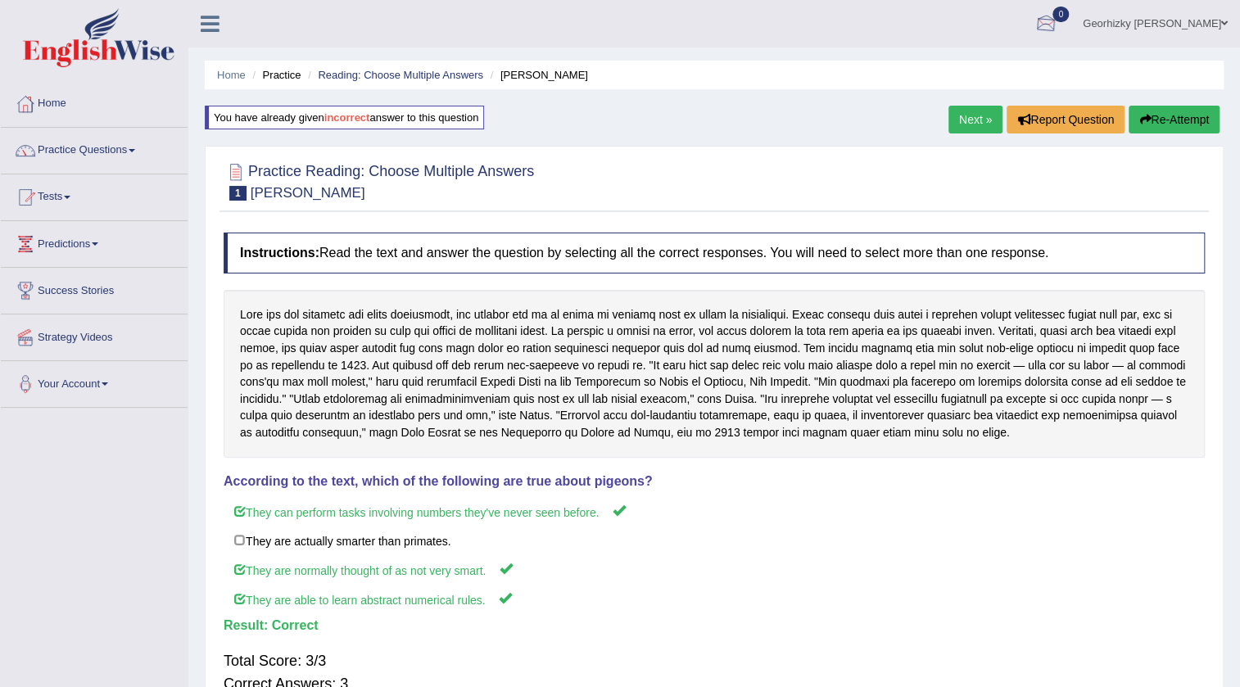
click at [968, 102] on div "Home Practice Reading: Choose Multiple Answers Damian Scarf You have already gi…" at bounding box center [714, 409] width 1052 height 819
click at [966, 131] on link "Next »" at bounding box center [975, 120] width 54 height 28
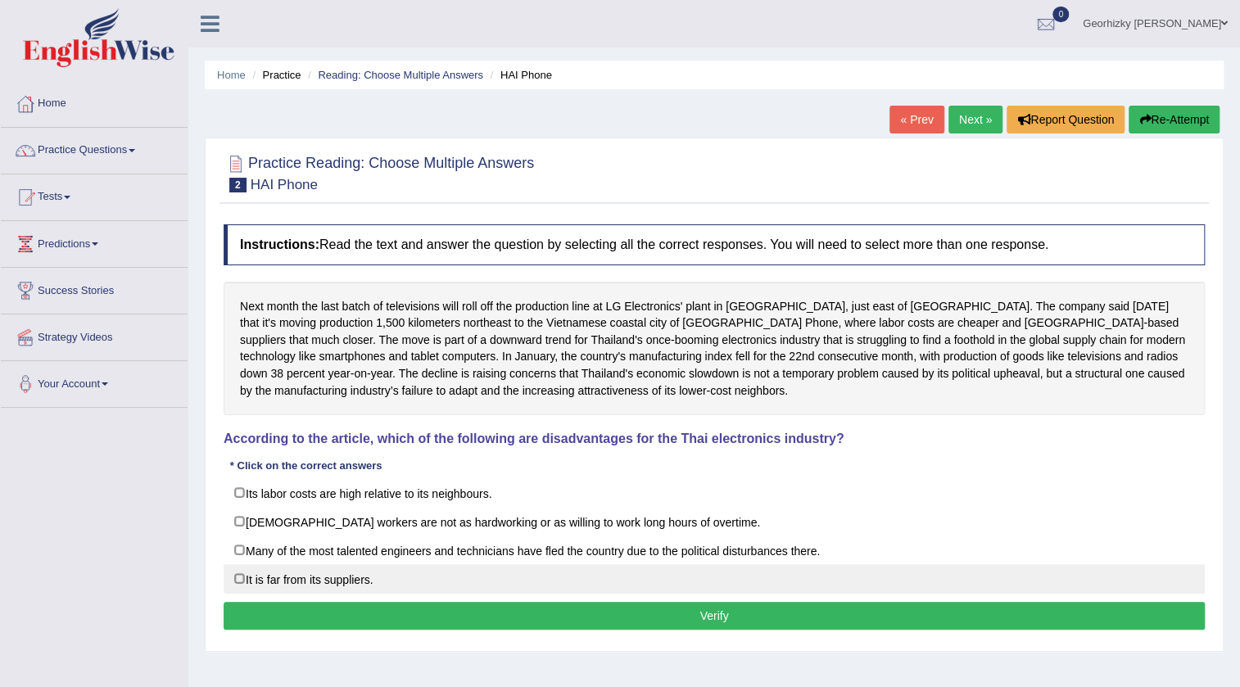
click at [300, 575] on label "It is far from its suppliers." at bounding box center [714, 578] width 981 height 29
checkbox input "true"
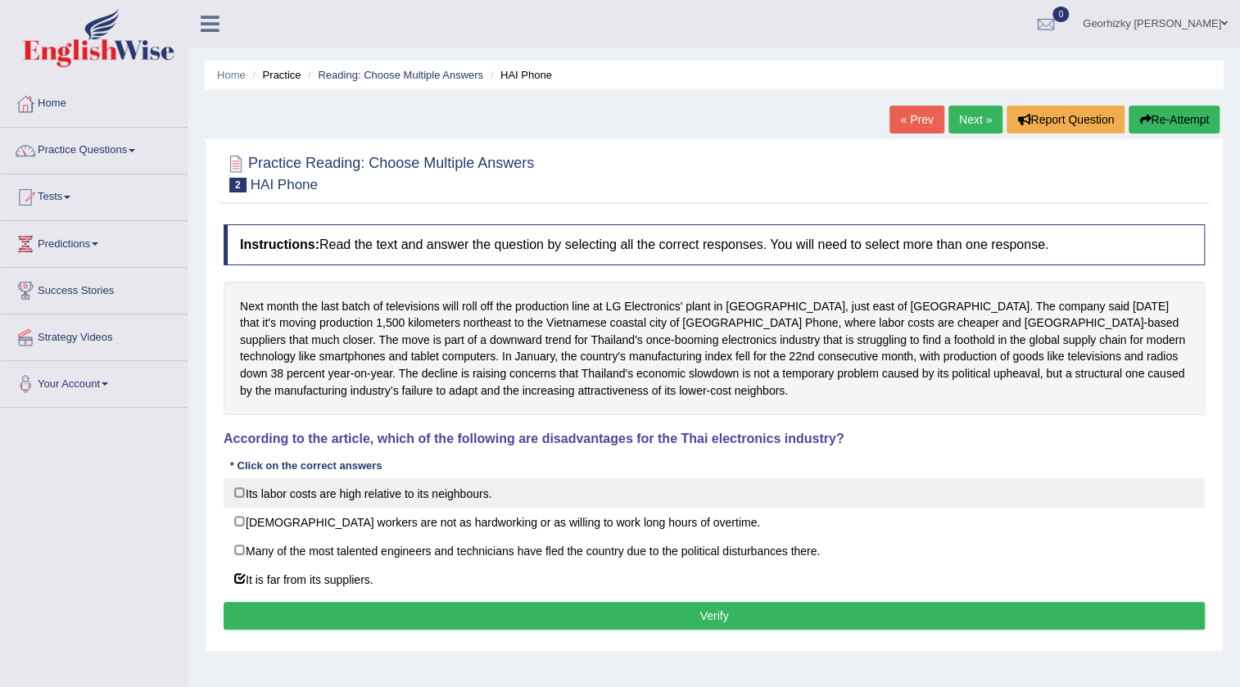
click at [346, 493] on label "Its labor costs are high relative to its neighbours." at bounding box center [714, 492] width 981 height 29
checkbox input "true"
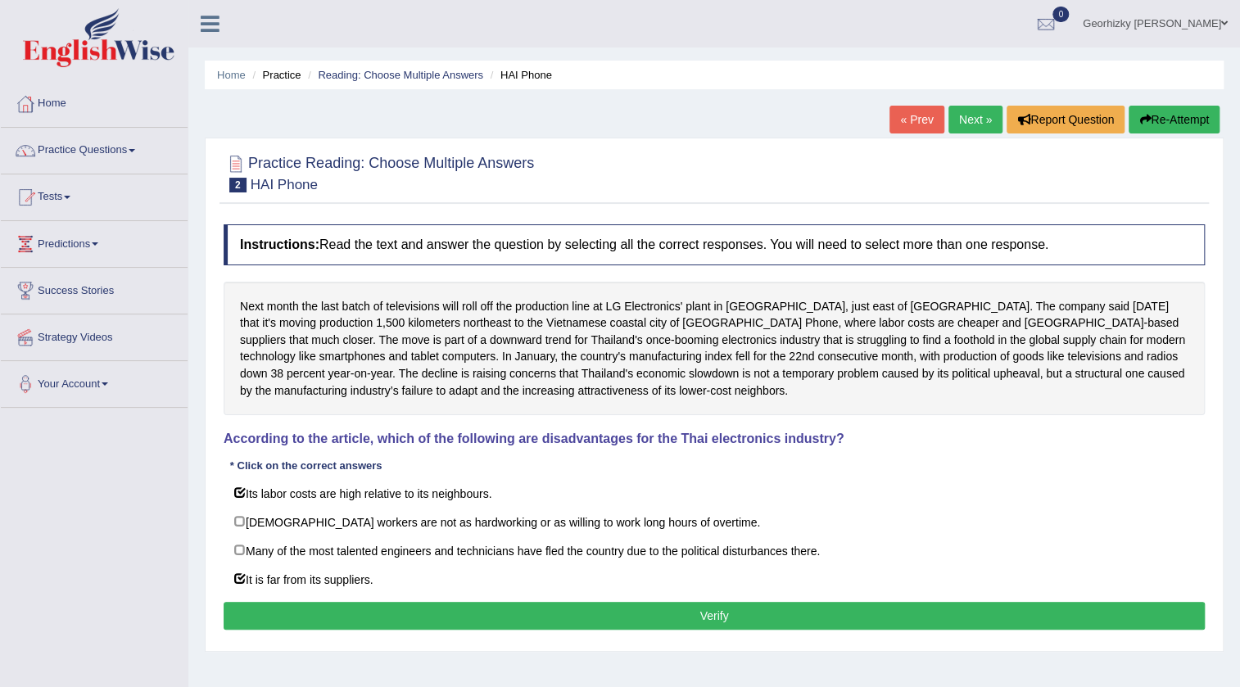
click at [587, 606] on button "Verify" at bounding box center [714, 616] width 981 height 28
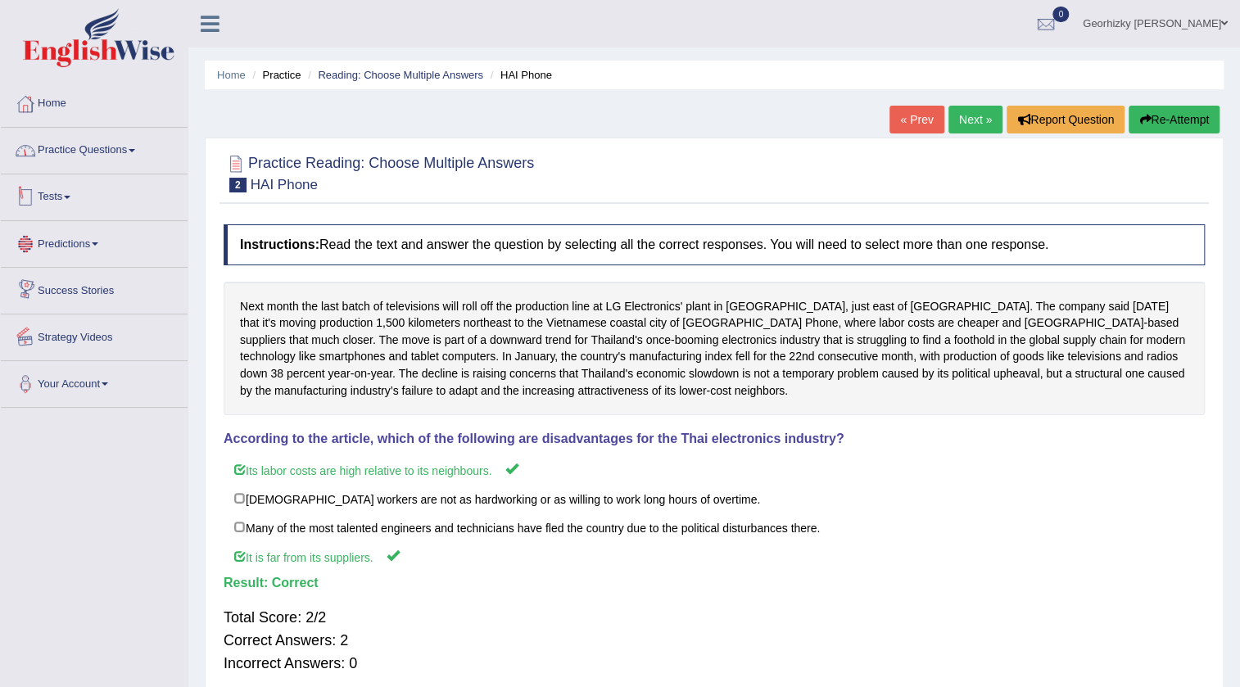
click at [135, 152] on link "Practice Questions" at bounding box center [94, 148] width 187 height 41
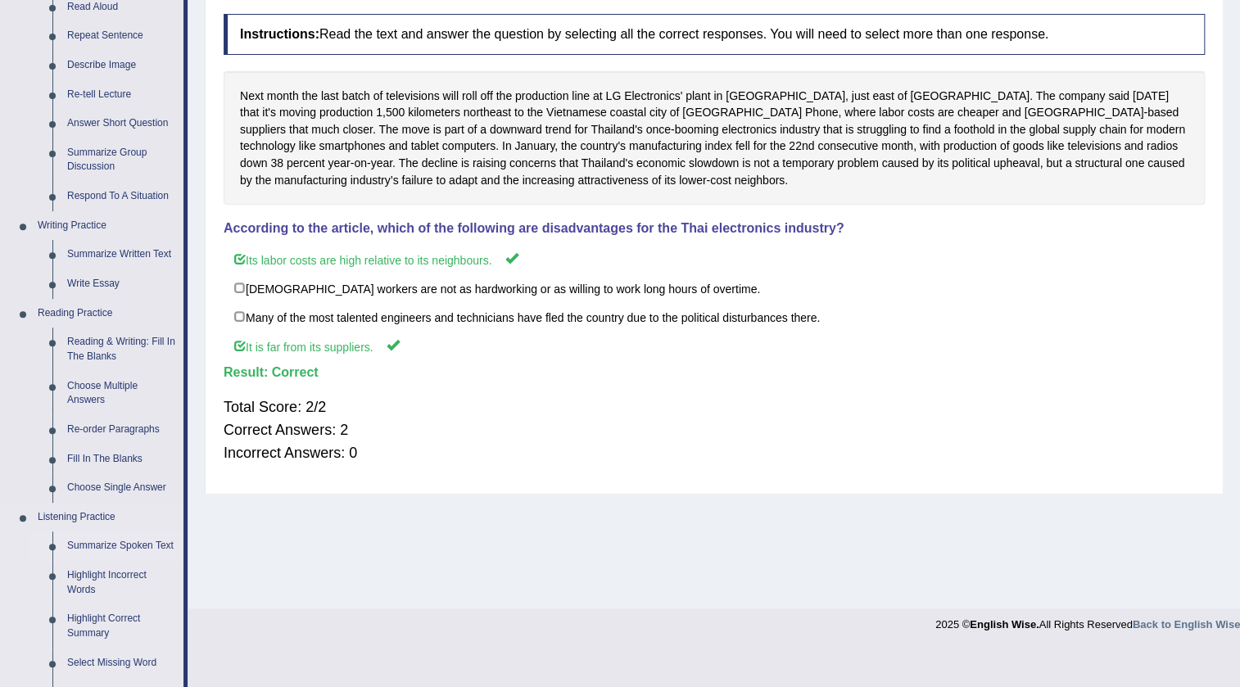
scroll to position [223, 0]
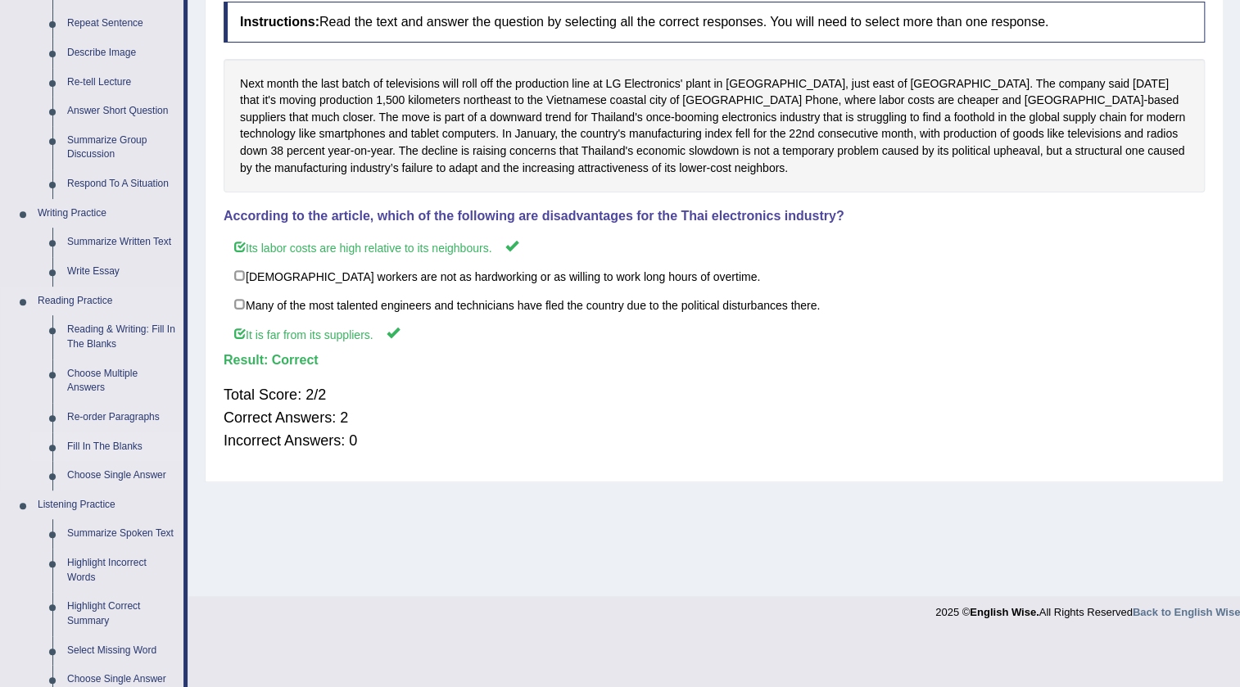
click at [123, 447] on link "Fill In The Blanks" at bounding box center [122, 446] width 124 height 29
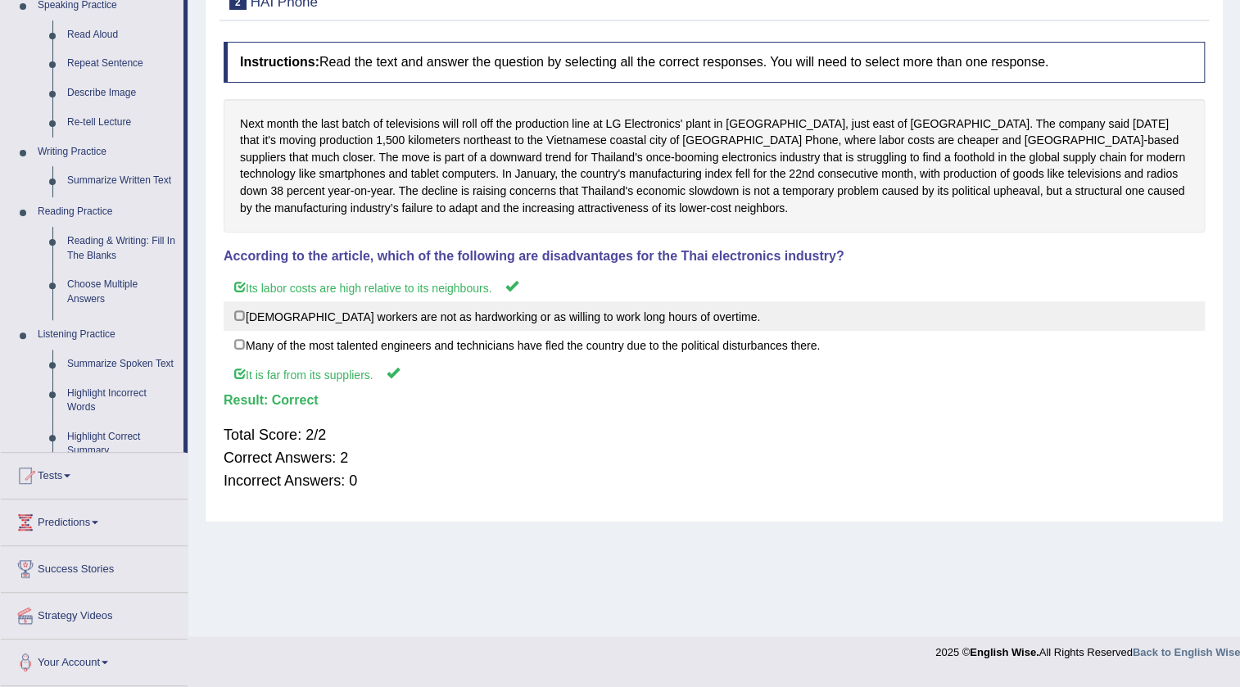
scroll to position [172, 0]
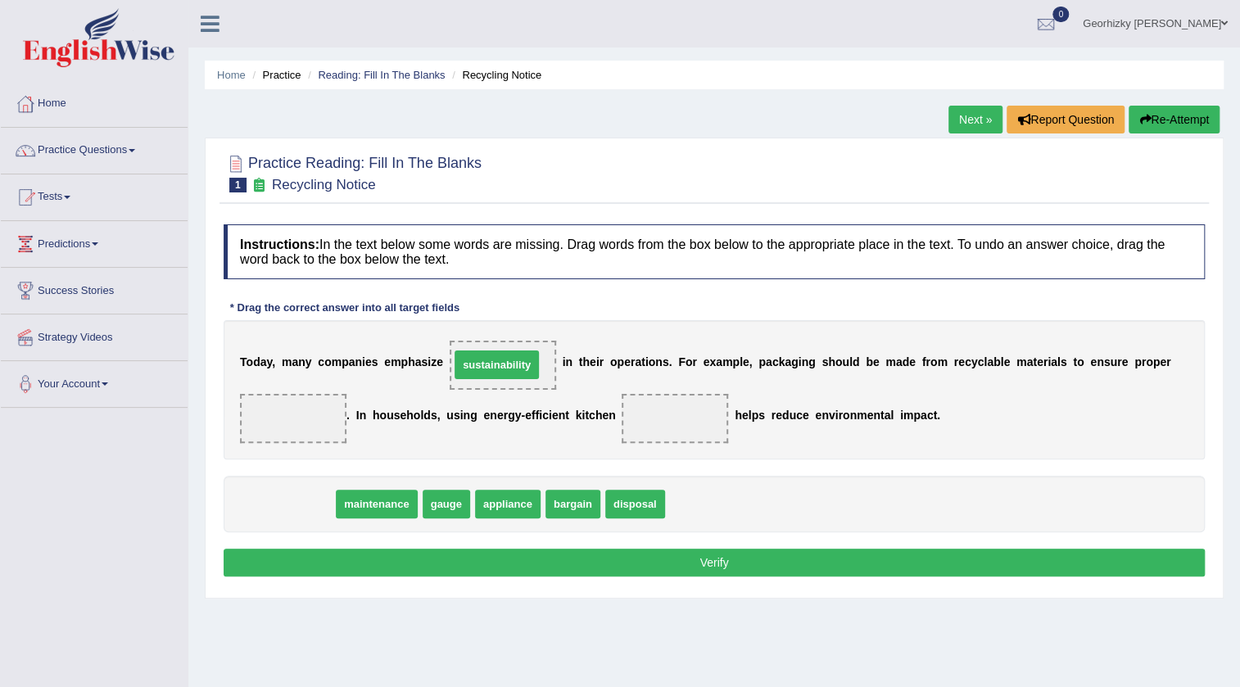
drag, startPoint x: 289, startPoint y: 509, endPoint x: 497, endPoint y: 370, distance: 250.3
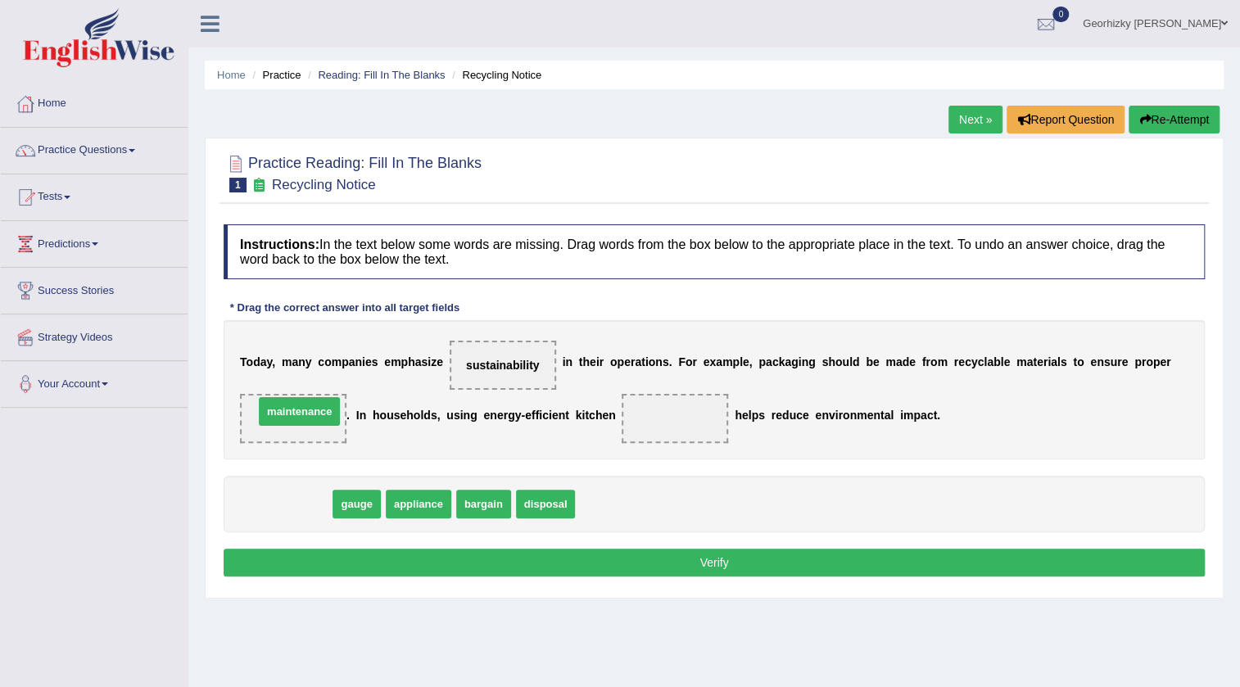
drag, startPoint x: 300, startPoint y: 509, endPoint x: 312, endPoint y: 416, distance: 93.4
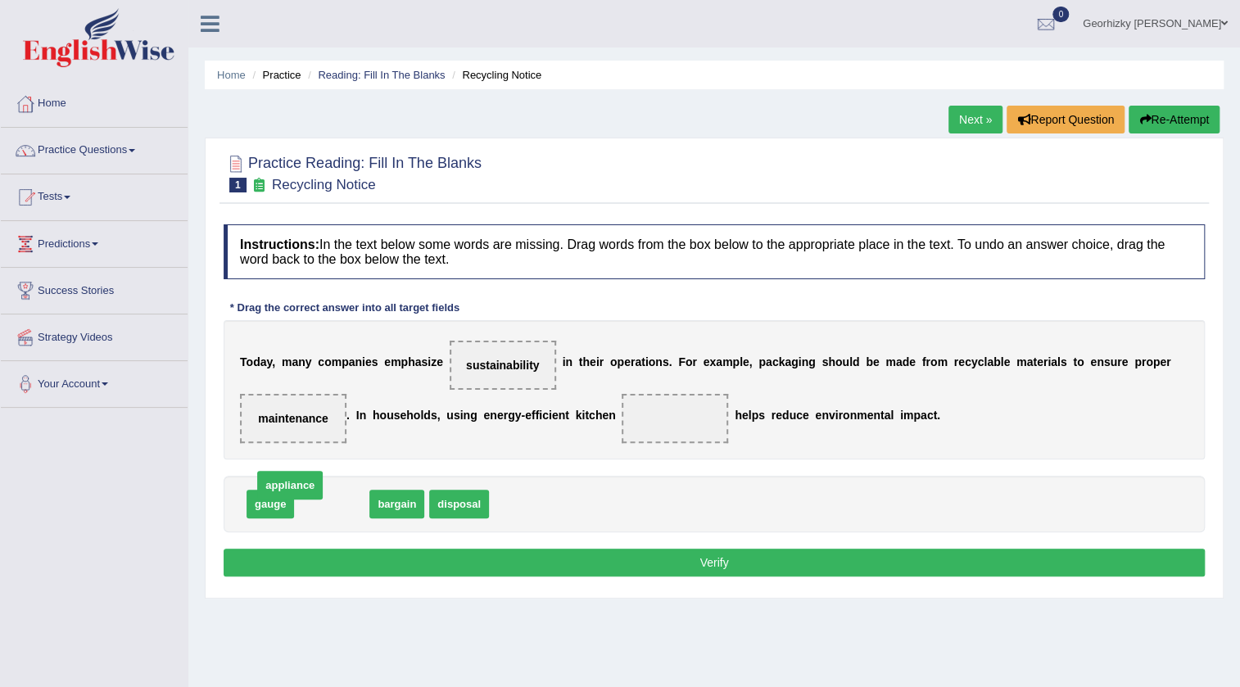
drag, startPoint x: 336, startPoint y: 505, endPoint x: 328, endPoint y: 494, distance: 13.4
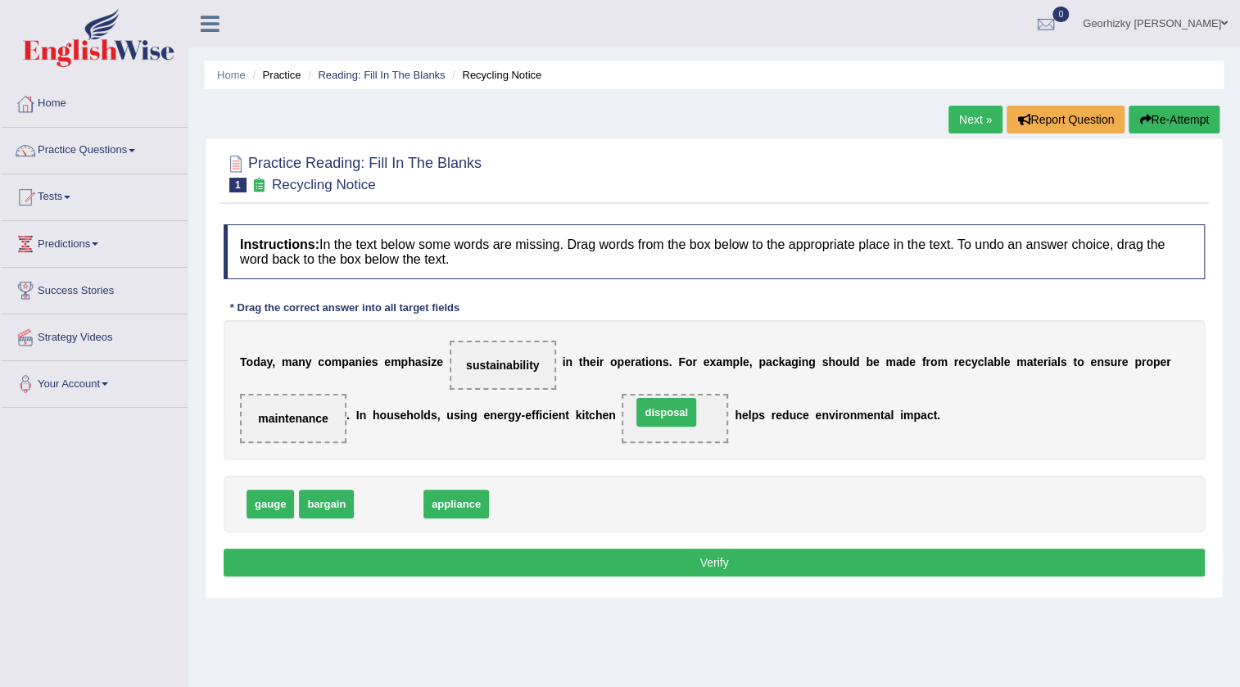
drag, startPoint x: 381, startPoint y: 500, endPoint x: 659, endPoint y: 408, distance: 292.4
click at [593, 558] on button "Verify" at bounding box center [714, 563] width 981 height 28
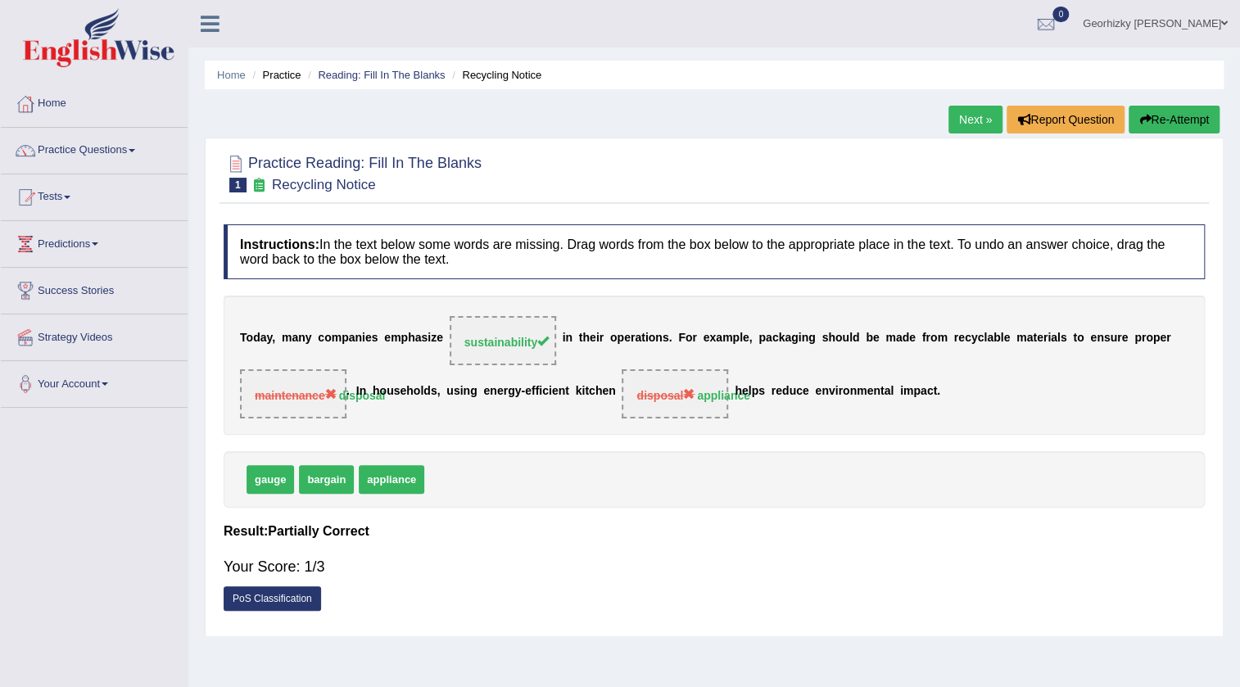
click at [958, 124] on link "Next »" at bounding box center [975, 120] width 54 height 28
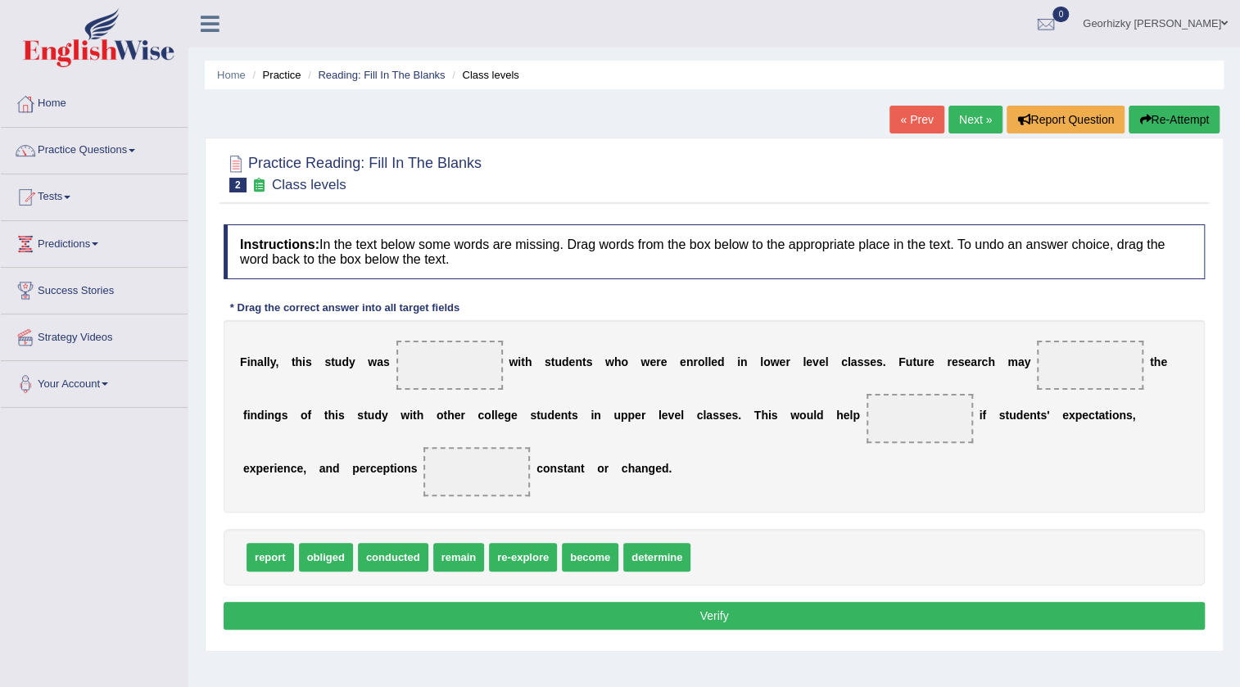
click at [915, 125] on link "« Prev" at bounding box center [916, 120] width 54 height 28
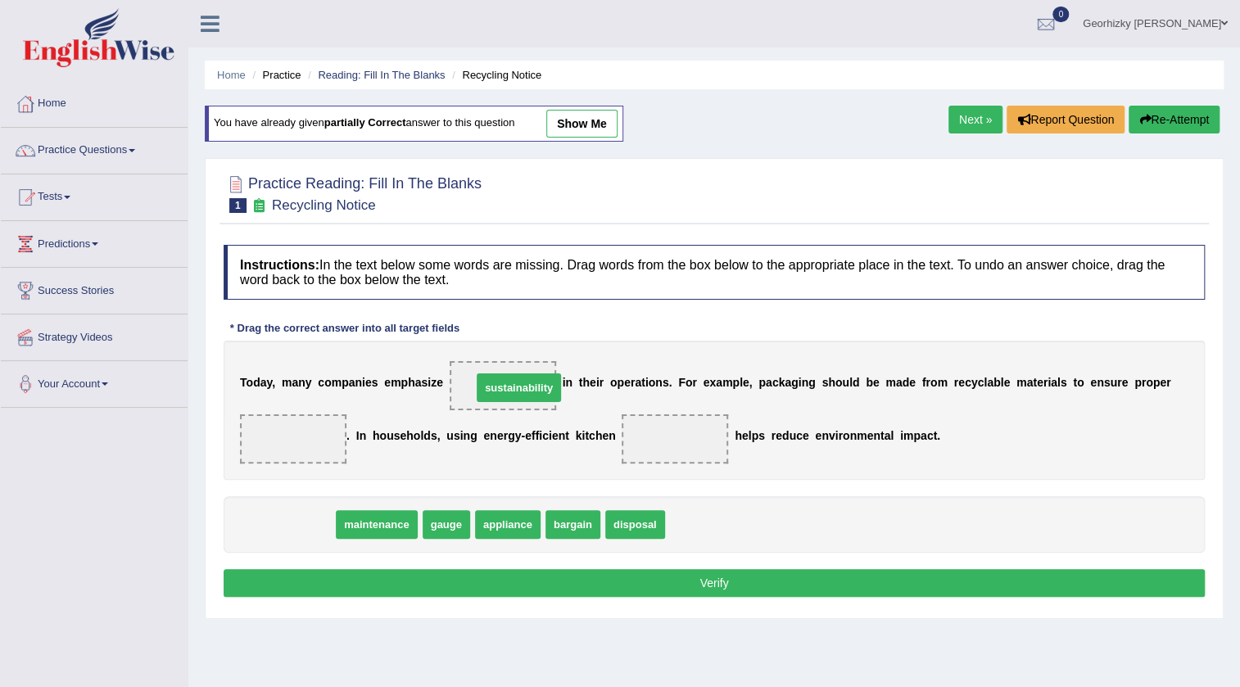
drag, startPoint x: 294, startPoint y: 521, endPoint x: 524, endPoint y: 384, distance: 267.7
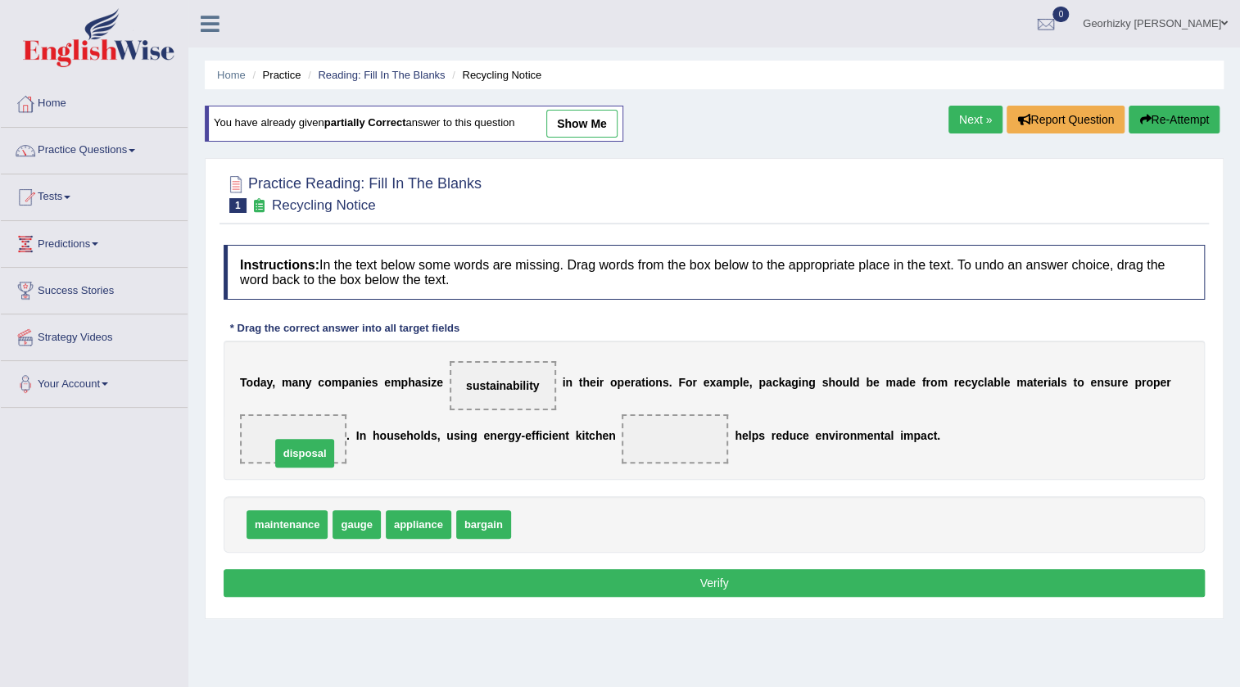
drag, startPoint x: 550, startPoint y: 522, endPoint x: 309, endPoint y: 450, distance: 251.1
drag, startPoint x: 423, startPoint y: 519, endPoint x: 684, endPoint y: 432, distance: 275.6
click at [704, 587] on button "Verify" at bounding box center [714, 583] width 981 height 28
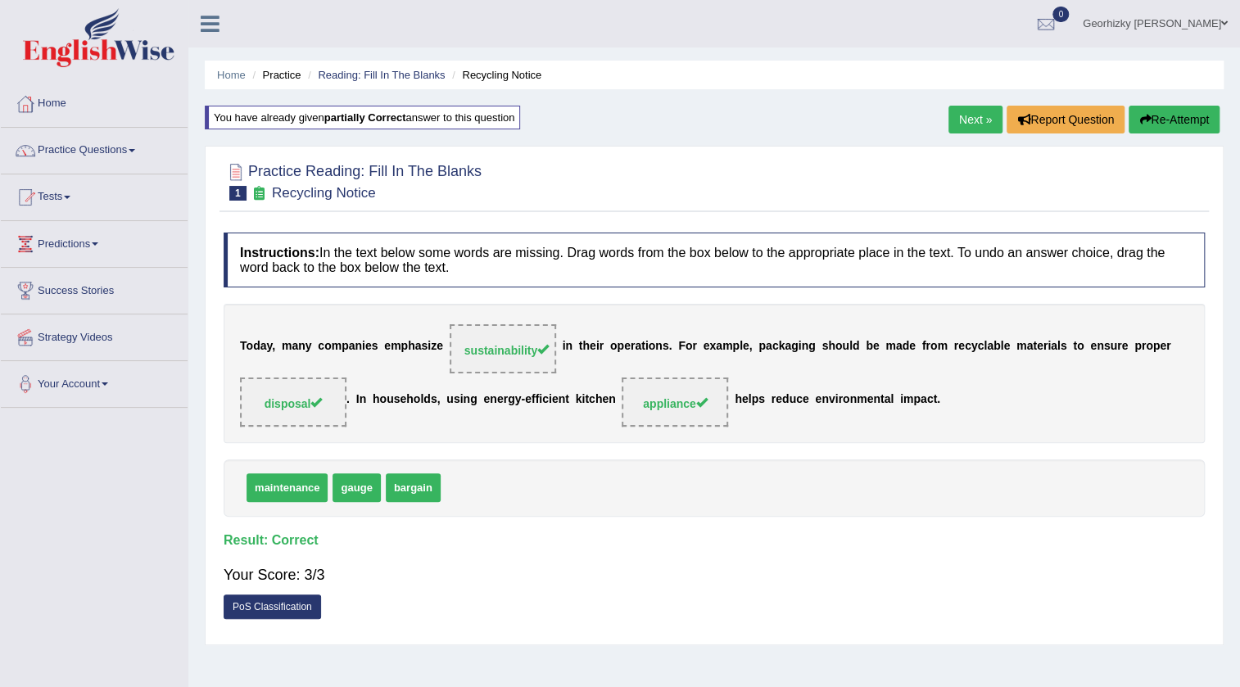
click at [950, 114] on link "Next »" at bounding box center [975, 120] width 54 height 28
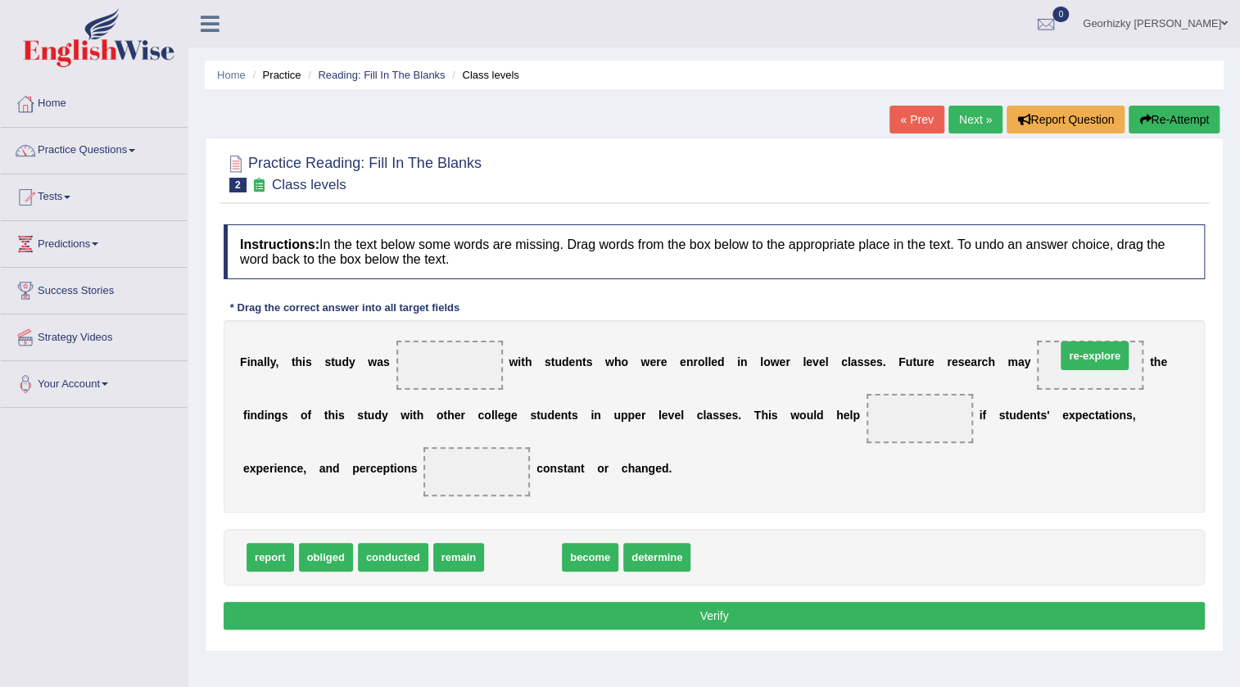
drag, startPoint x: 520, startPoint y: 563, endPoint x: 1091, endPoint y: 371, distance: 602.2
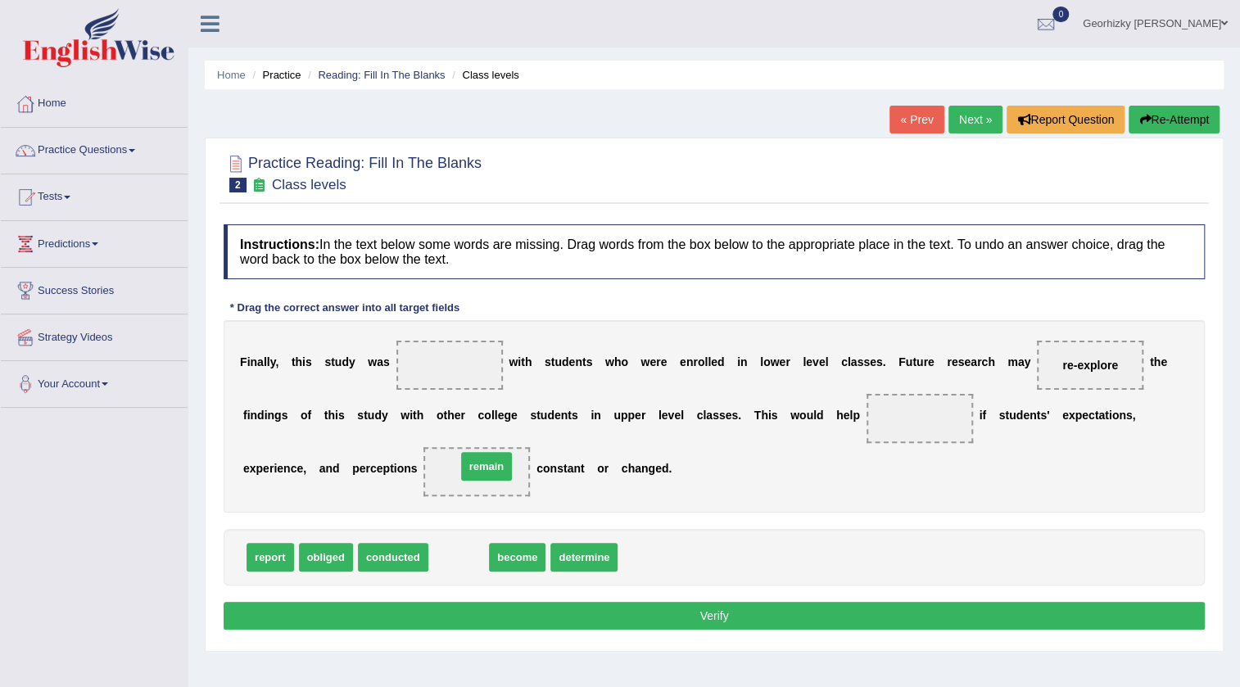
drag, startPoint x: 448, startPoint y: 563, endPoint x: 476, endPoint y: 471, distance: 95.9
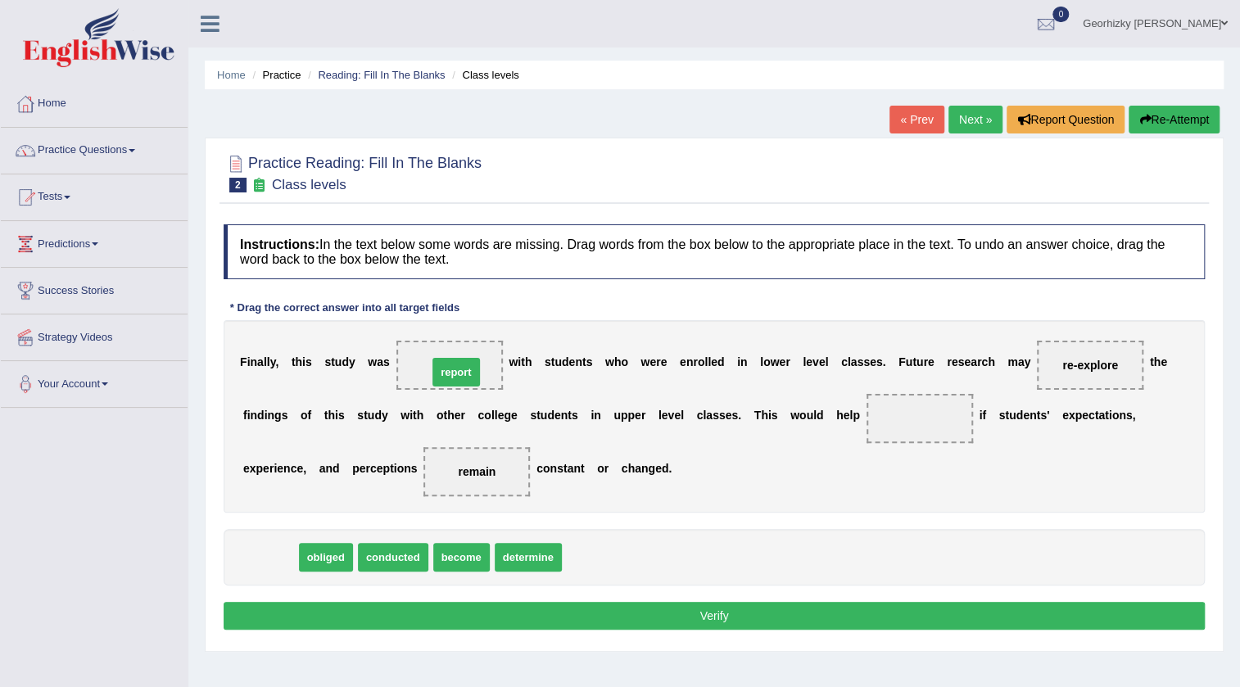
drag, startPoint x: 272, startPoint y: 559, endPoint x: 456, endPoint y: 361, distance: 270.6
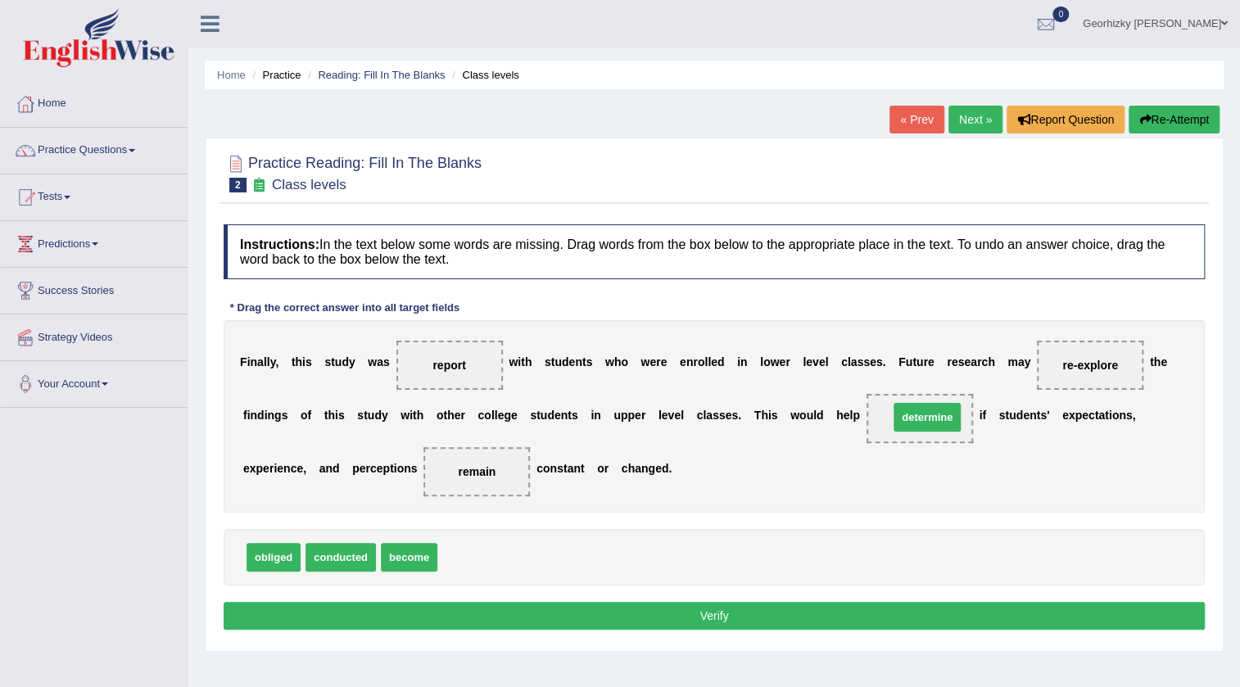
drag, startPoint x: 474, startPoint y: 558, endPoint x: 926, endPoint y: 418, distance: 472.5
click at [844, 616] on button "Verify" at bounding box center [714, 616] width 981 height 28
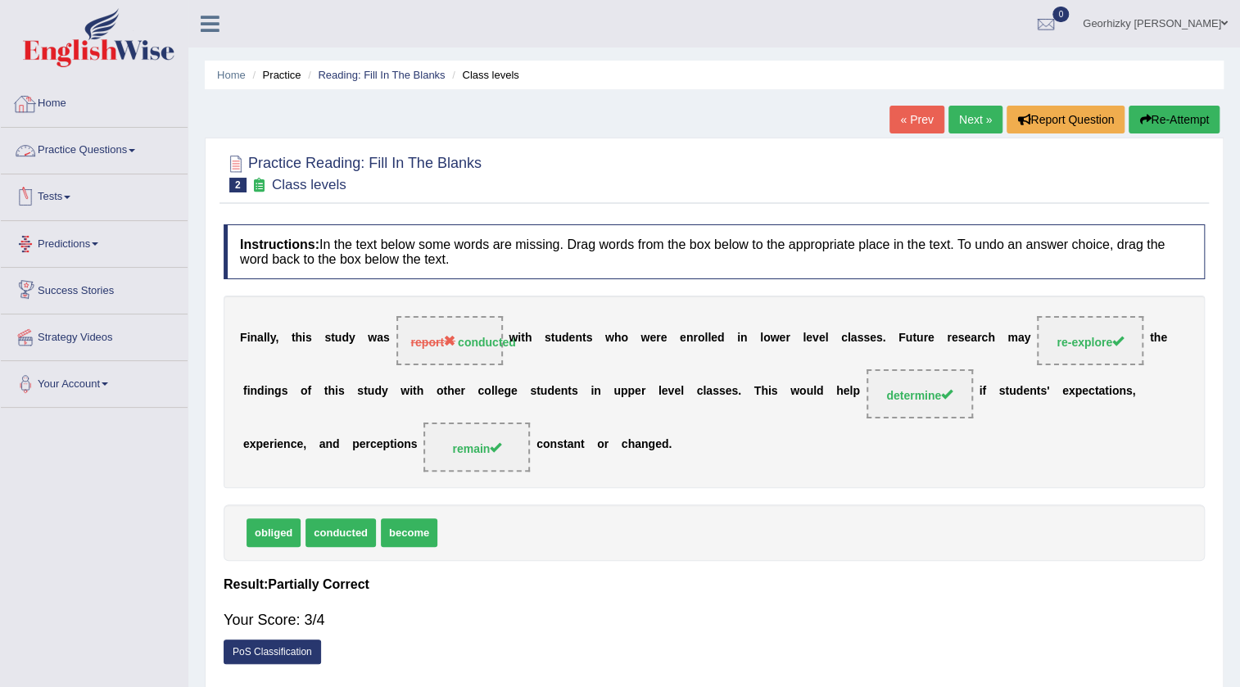
click at [119, 159] on link "Practice Questions" at bounding box center [94, 148] width 187 height 41
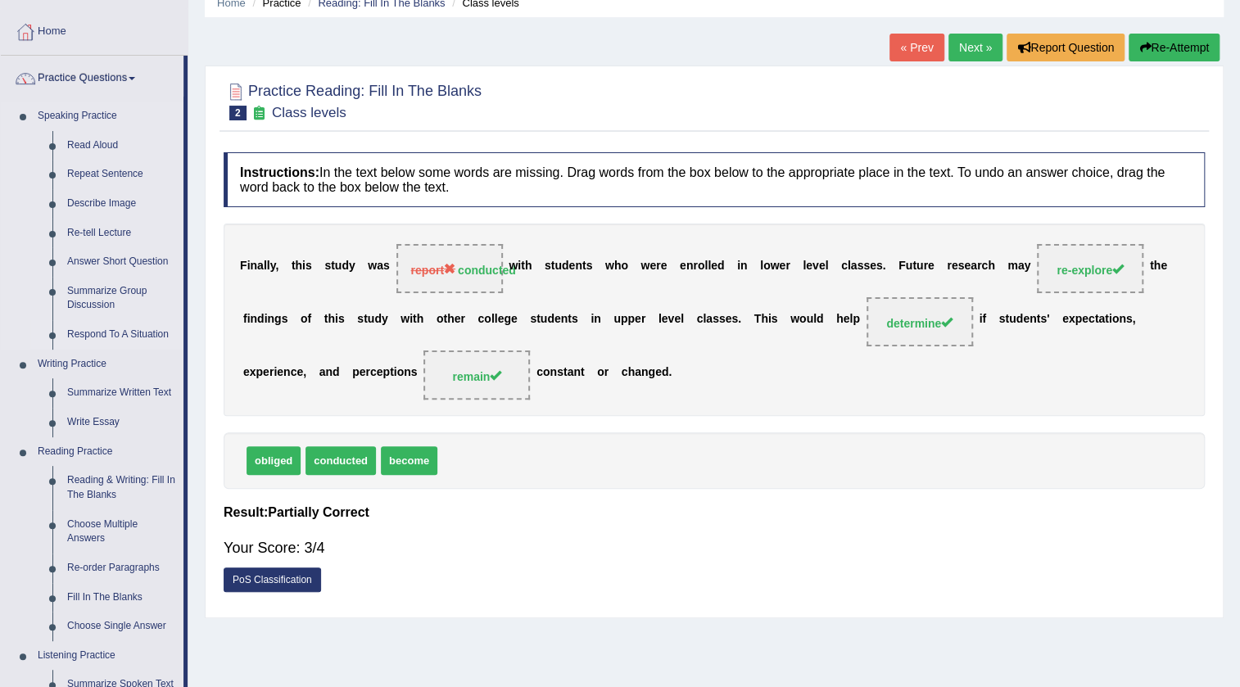
scroll to position [148, 0]
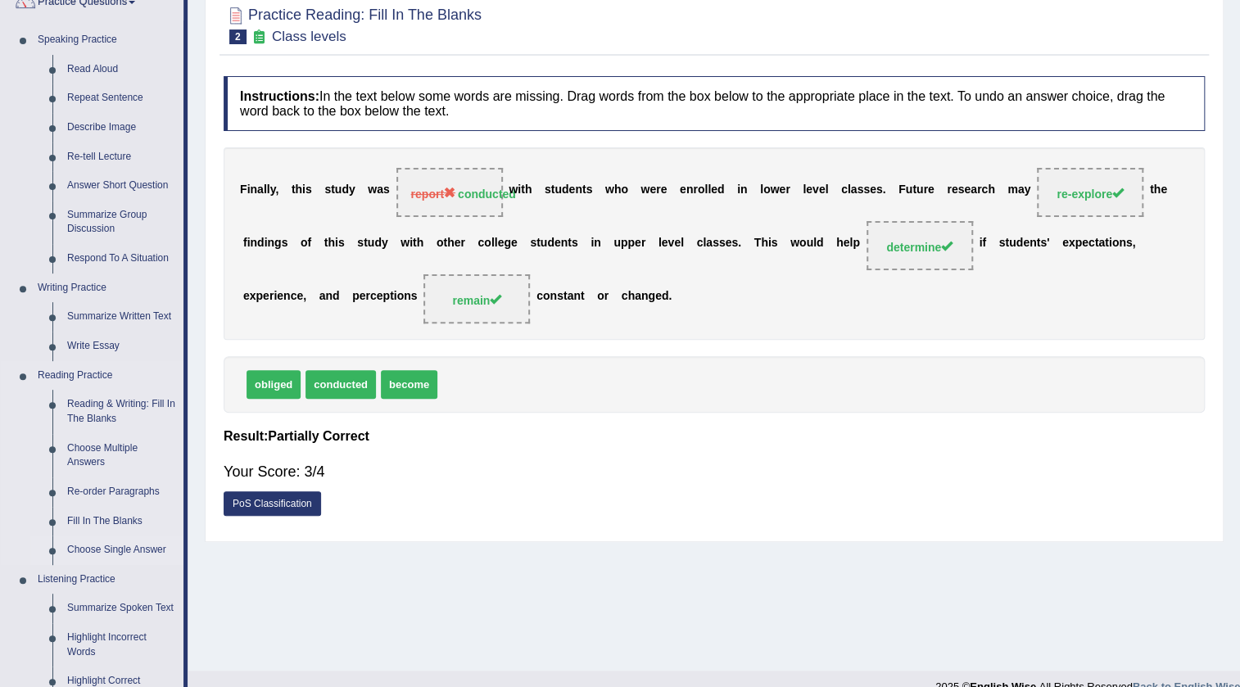
click at [147, 550] on link "Choose Single Answer" at bounding box center [122, 550] width 124 height 29
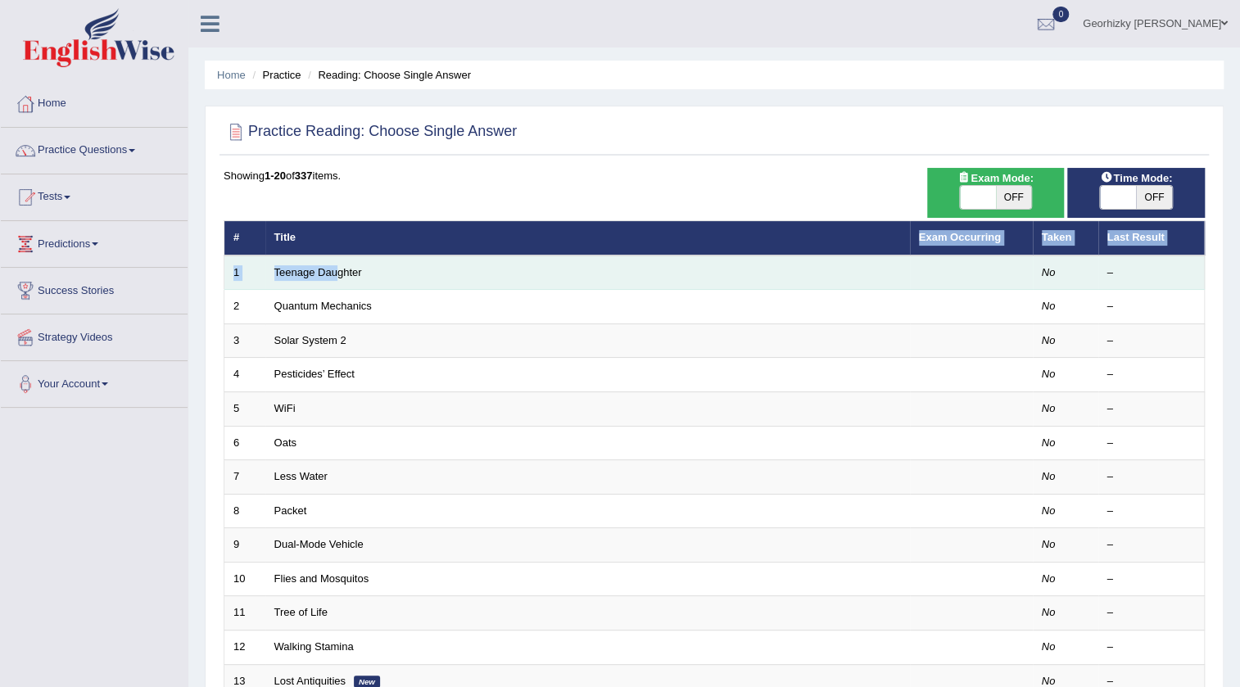
click at [336, 260] on table "# Title Exam Occurring Taken Last Result 1 Teenage Daughter No – 2 Quantum Mech…" at bounding box center [714, 578] width 981 height 717
click at [337, 278] on link "Teenage Daughter" at bounding box center [318, 272] width 88 height 12
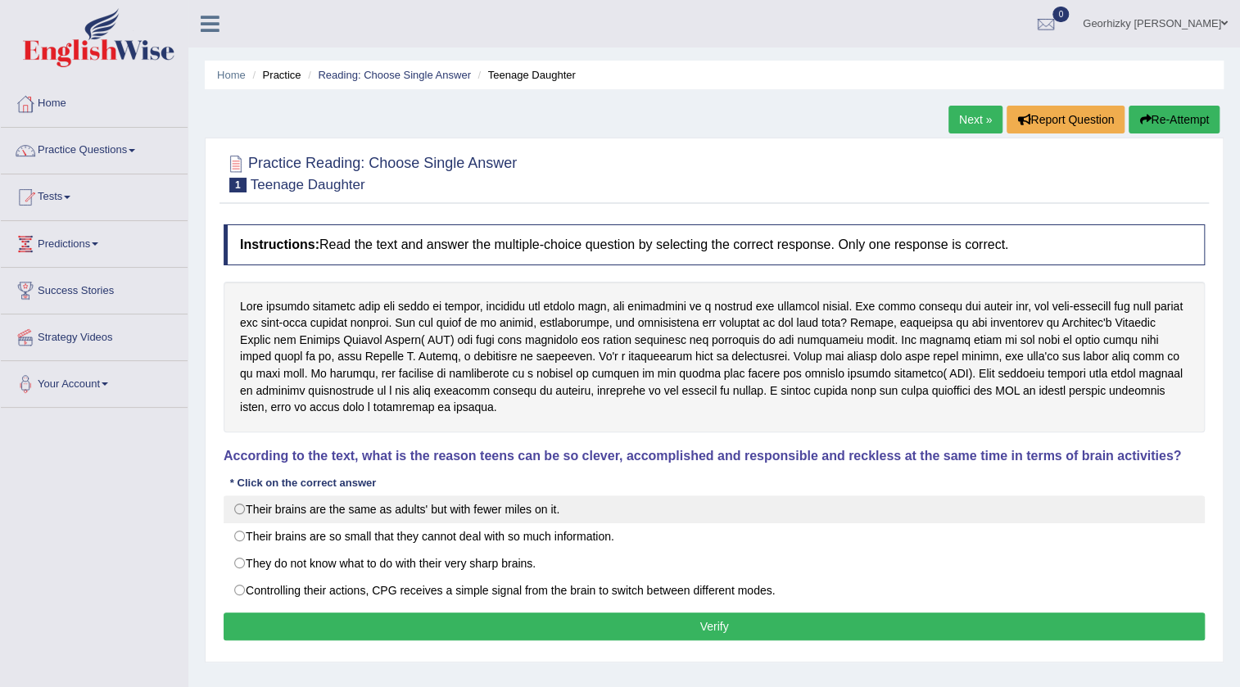
click at [345, 506] on label "Their brains are the same as adults' but with fewer miles on it." at bounding box center [714, 510] width 981 height 28
radio input "true"
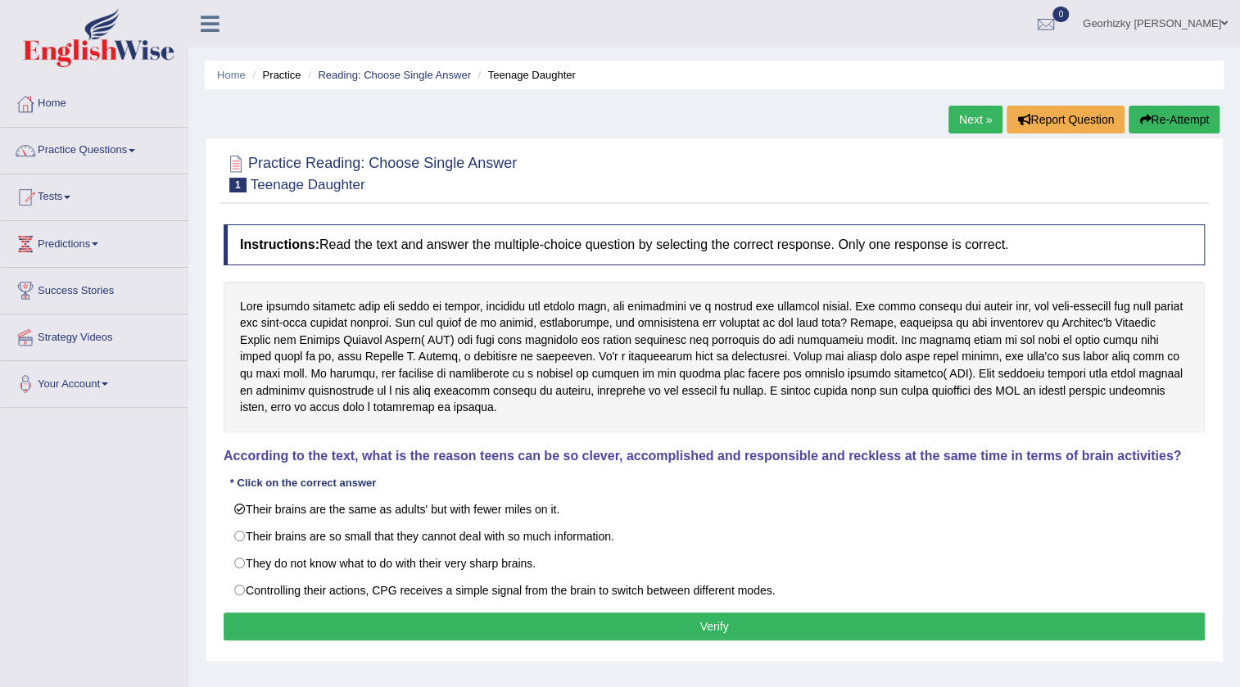
click at [446, 623] on button "Verify" at bounding box center [714, 627] width 981 height 28
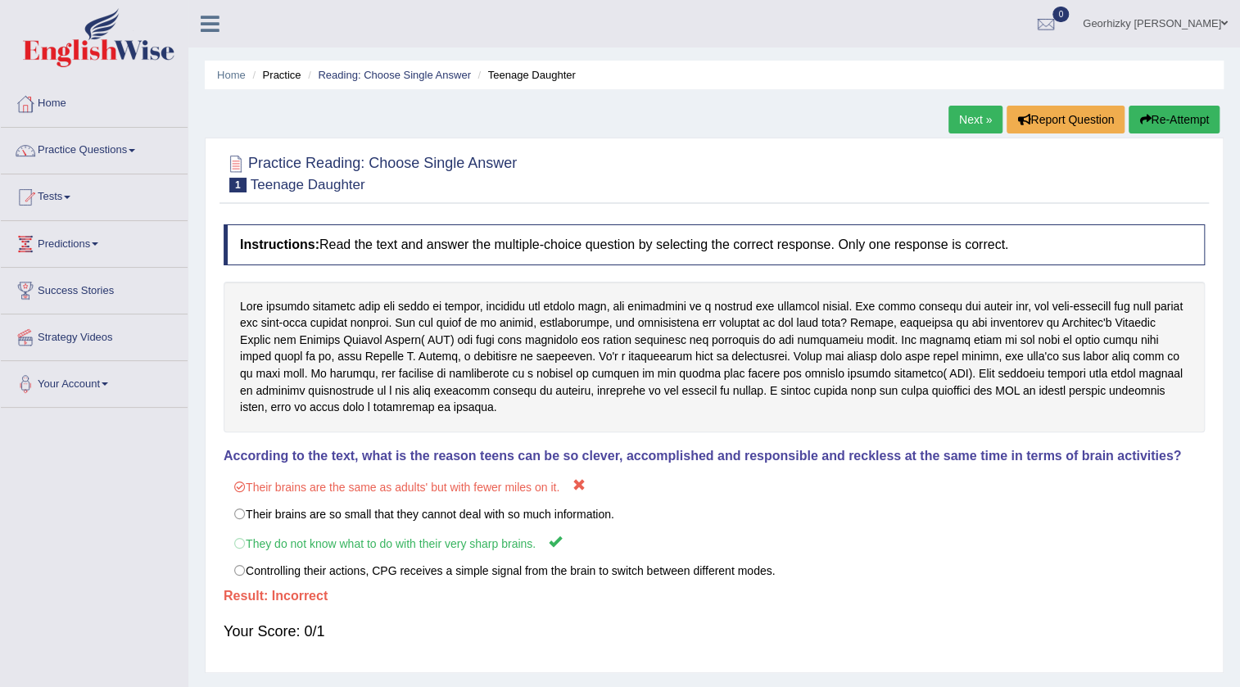
click at [954, 118] on link "Next »" at bounding box center [975, 120] width 54 height 28
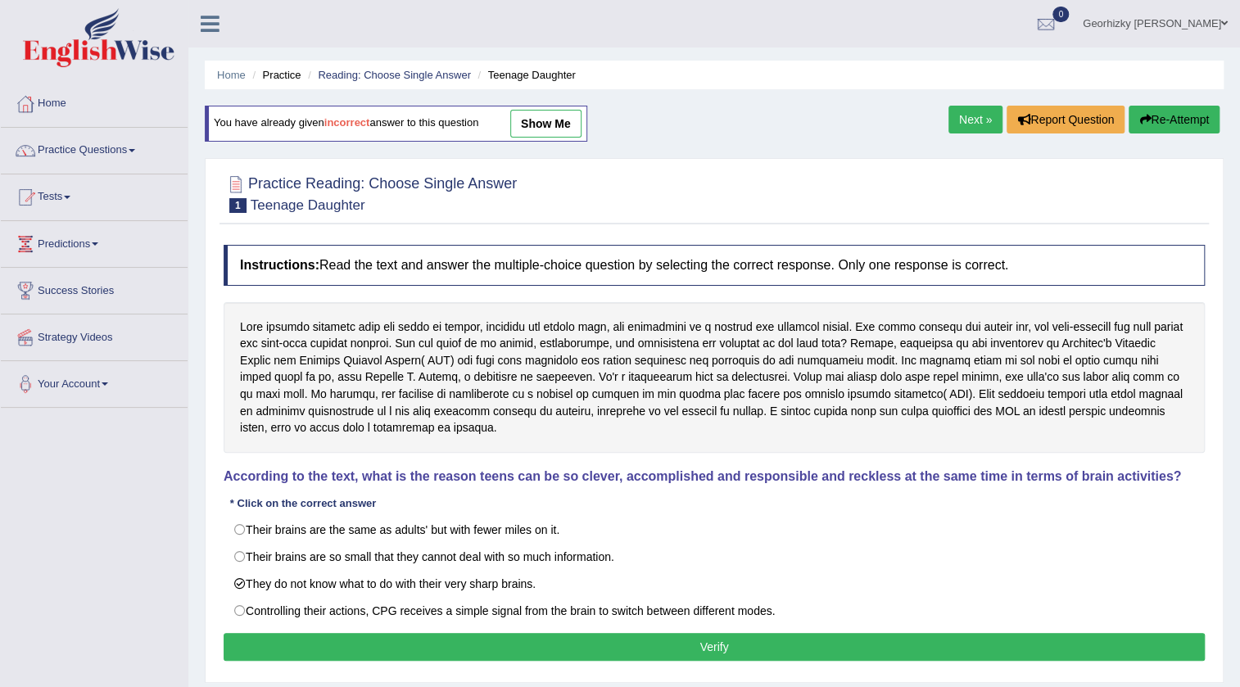
click at [353, 630] on div "Instructions: Read the text and answer the multiple-choice question by selectin…" at bounding box center [714, 455] width 989 height 437
click at [354, 633] on button "Verify" at bounding box center [714, 647] width 981 height 28
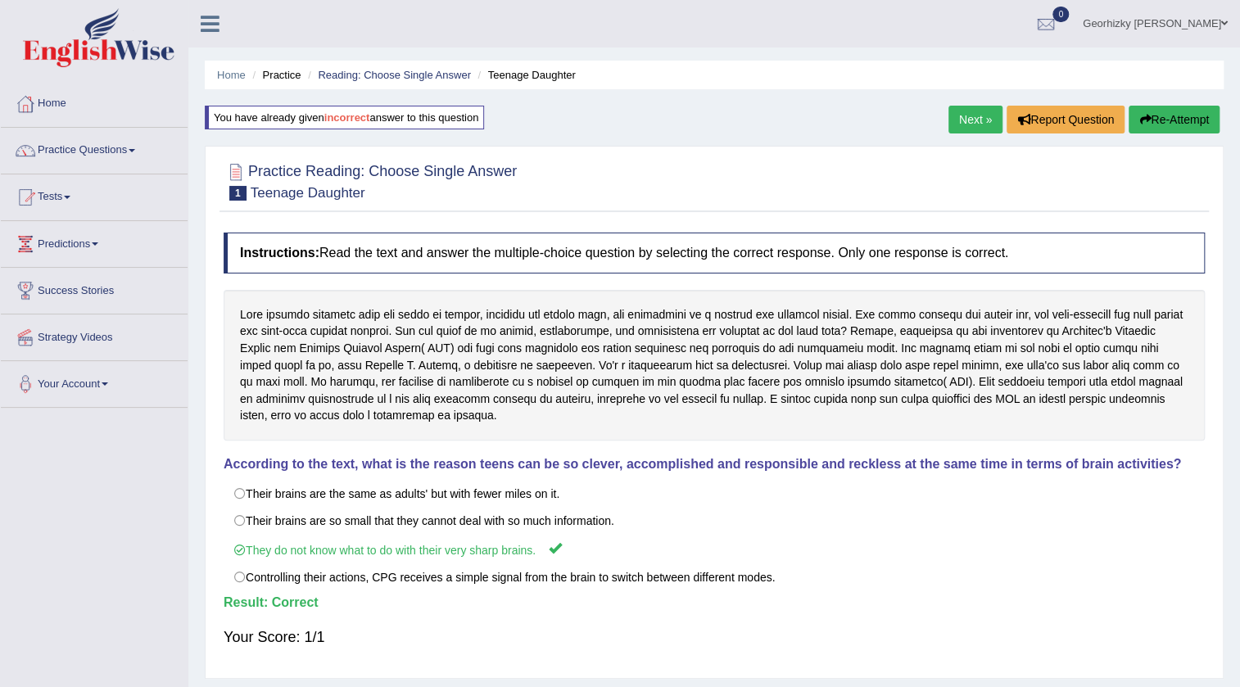
click at [977, 120] on link "Next »" at bounding box center [975, 120] width 54 height 28
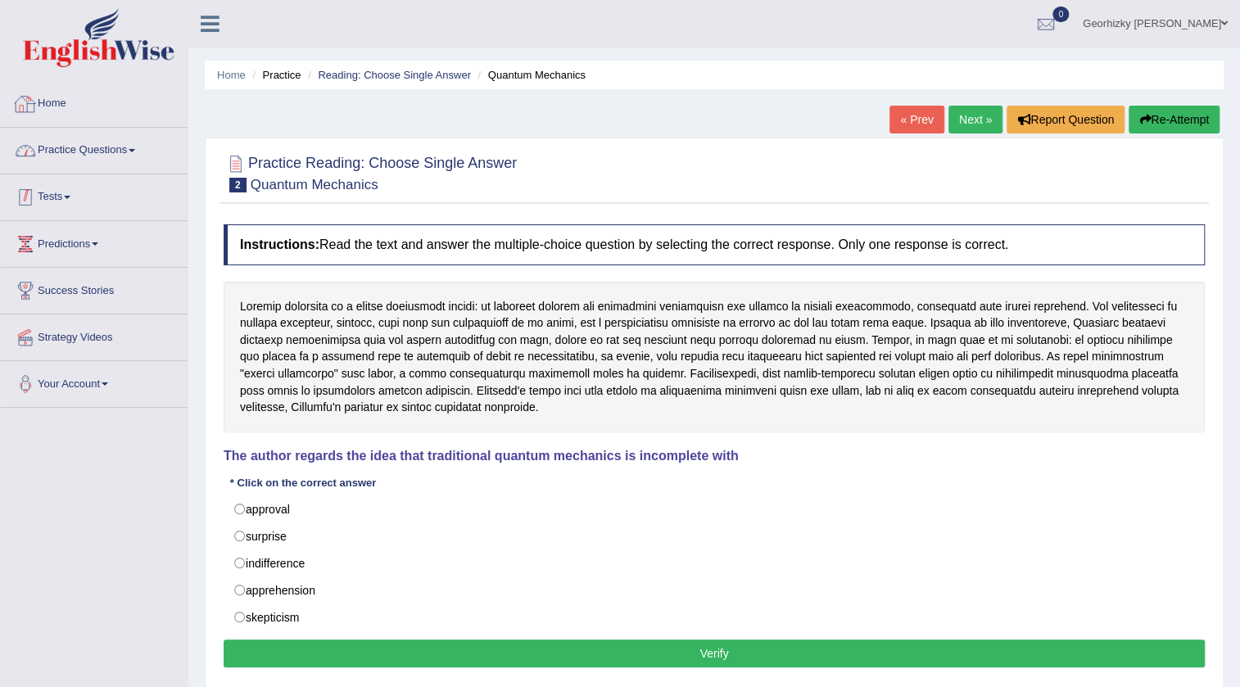
click at [92, 151] on link "Practice Questions" at bounding box center [94, 148] width 187 height 41
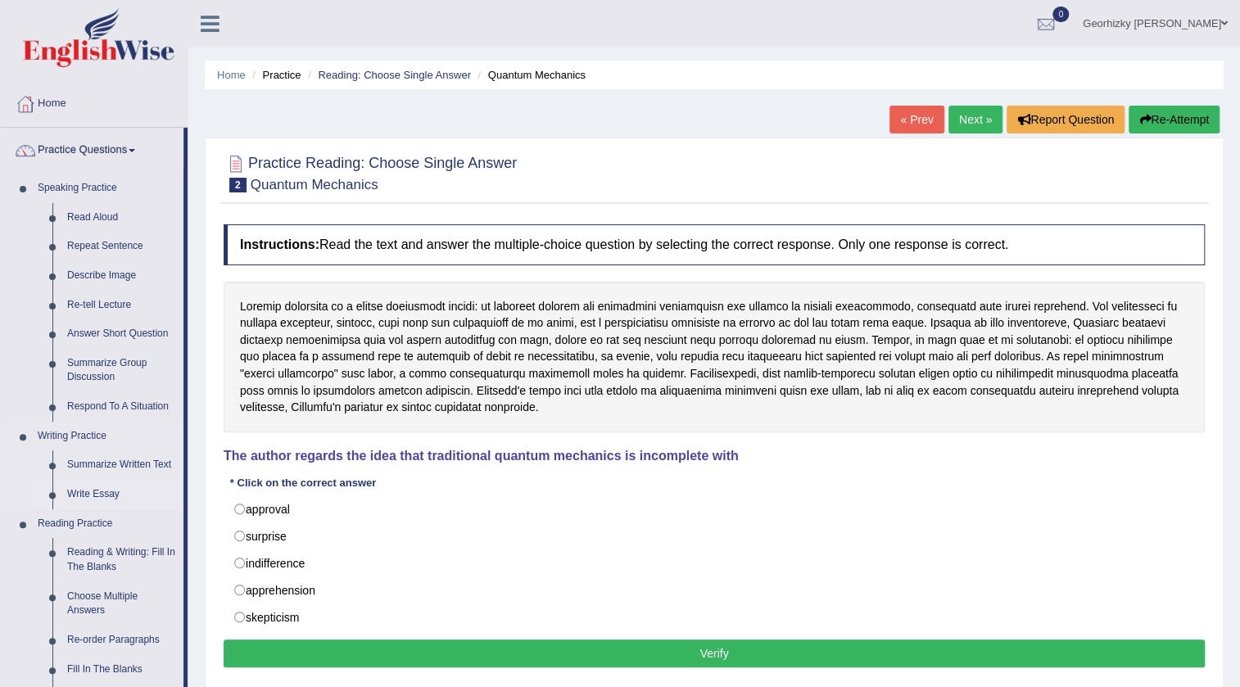
click at [112, 491] on link "Write Essay" at bounding box center [122, 494] width 124 height 29
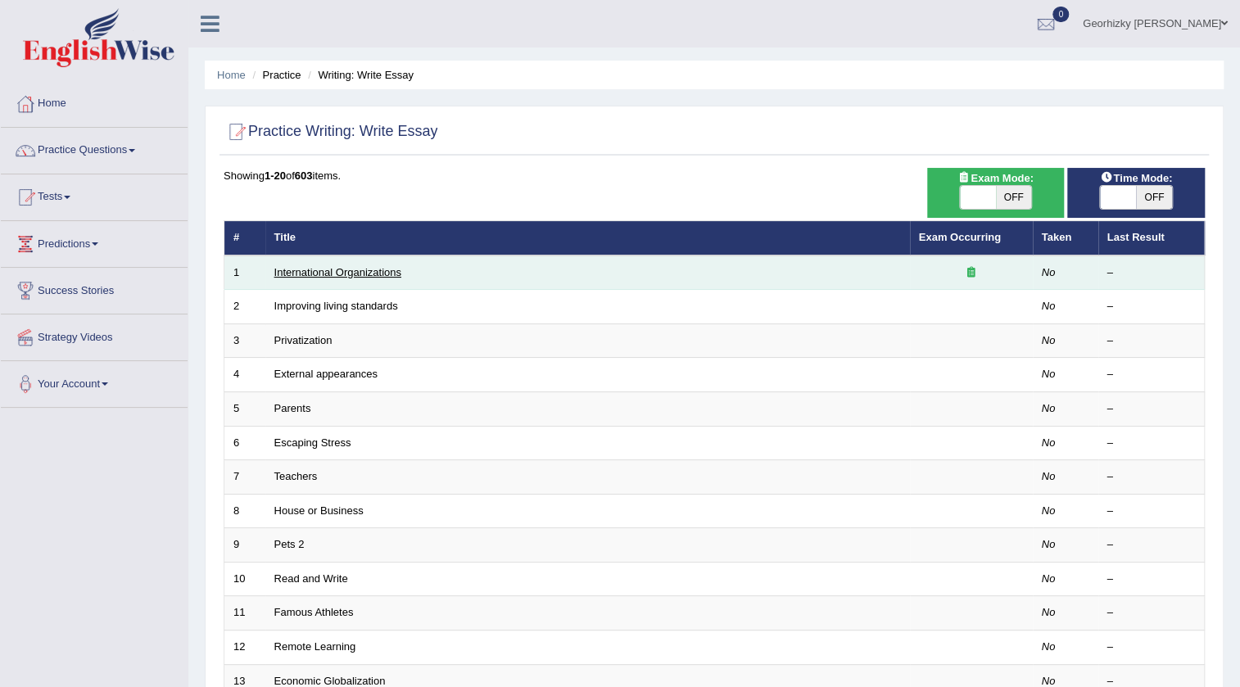
click at [373, 277] on link "International Organizations" at bounding box center [337, 272] width 127 height 12
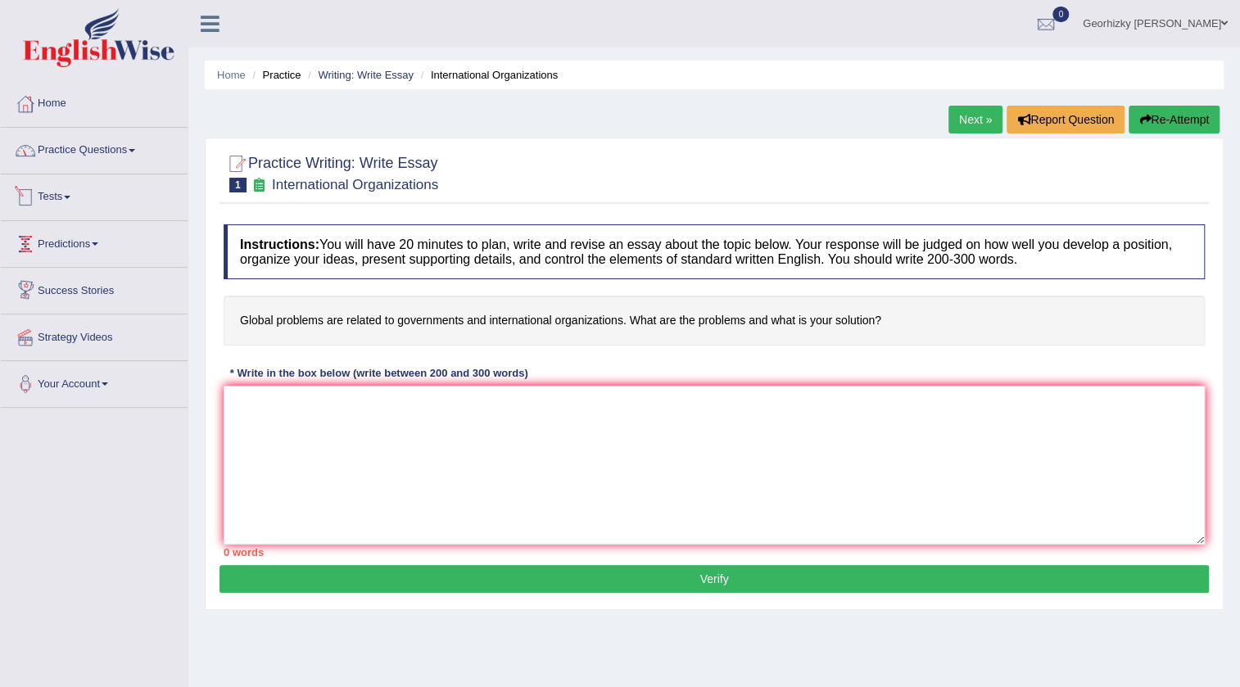
click at [116, 141] on link "Practice Questions" at bounding box center [94, 148] width 187 height 41
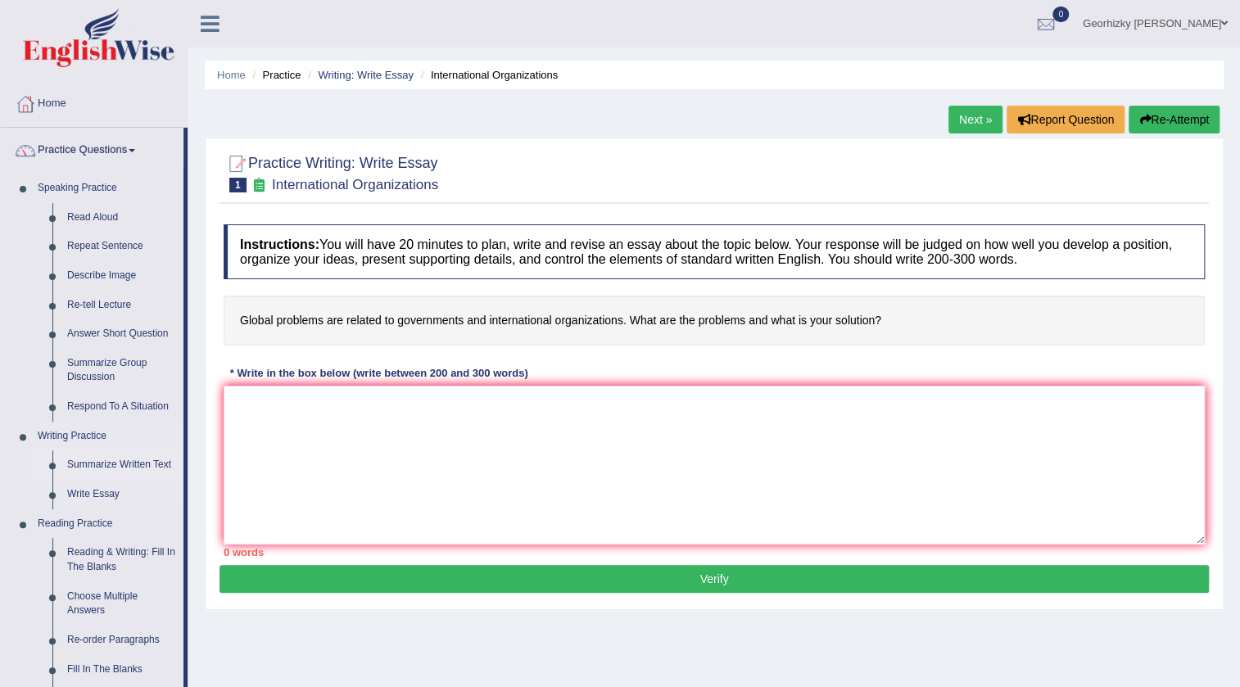
click at [113, 469] on link "Summarize Written Text" at bounding box center [122, 464] width 124 height 29
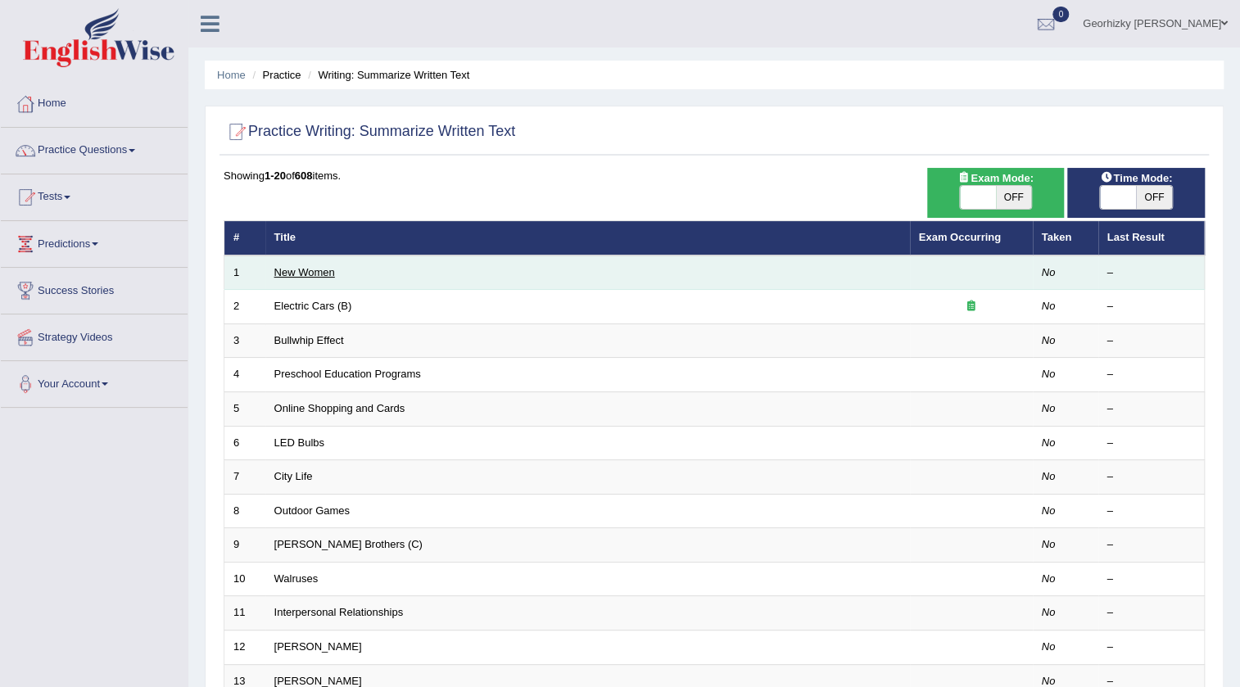
click at [305, 269] on link "New Women" at bounding box center [304, 272] width 61 height 12
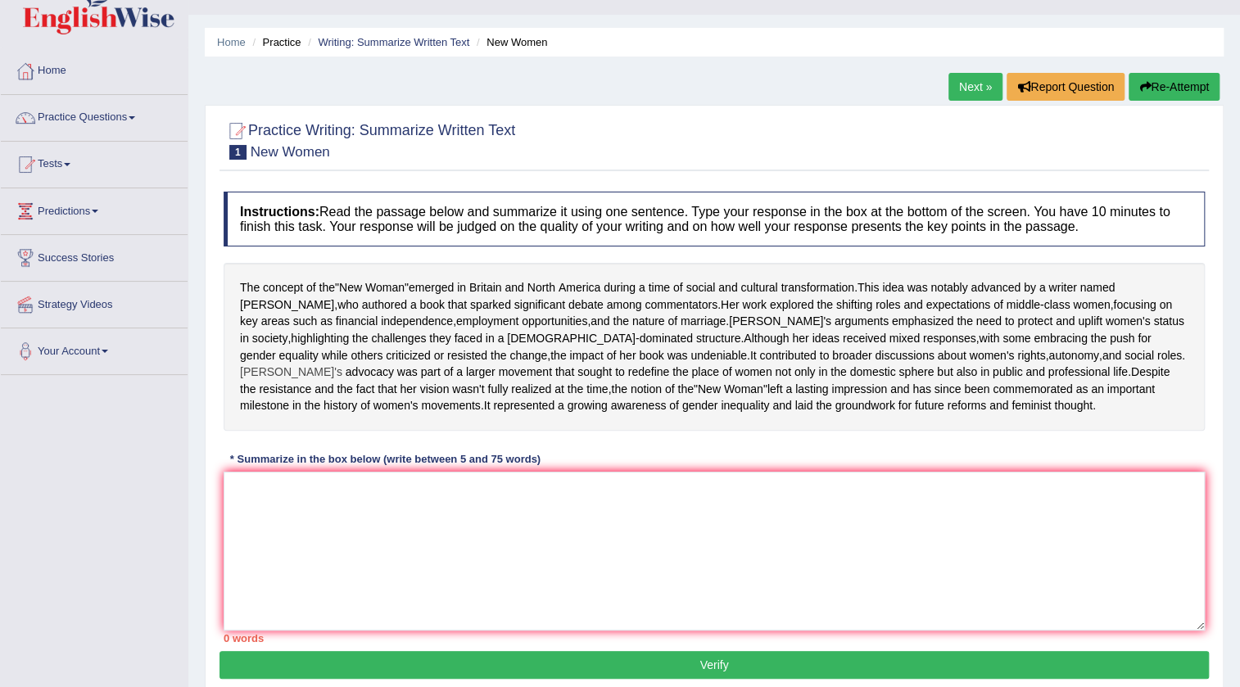
scroll to position [24, 0]
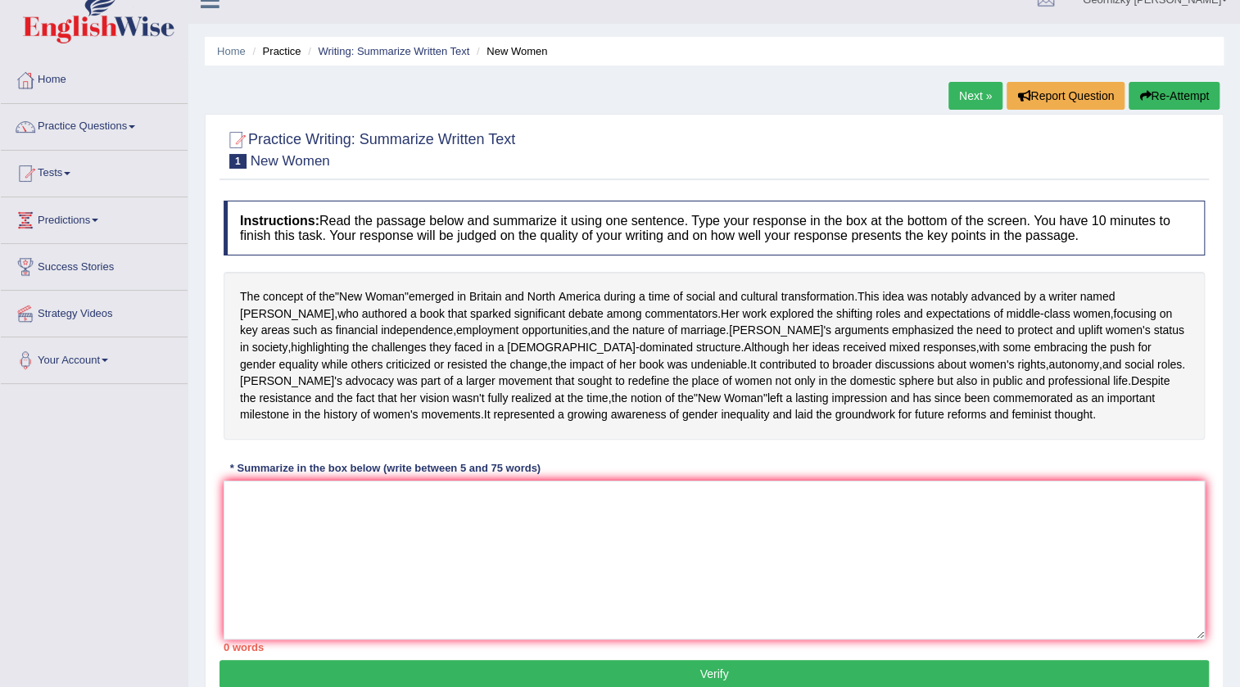
drag, startPoint x: 278, startPoint y: 303, endPoint x: 296, endPoint y: 369, distance: 68.5
click at [296, 369] on div "The concept of the " New Woman " emerged in Britain and North America during a …" at bounding box center [714, 356] width 981 height 168
click at [291, 294] on span "concept" at bounding box center [283, 296] width 40 height 17
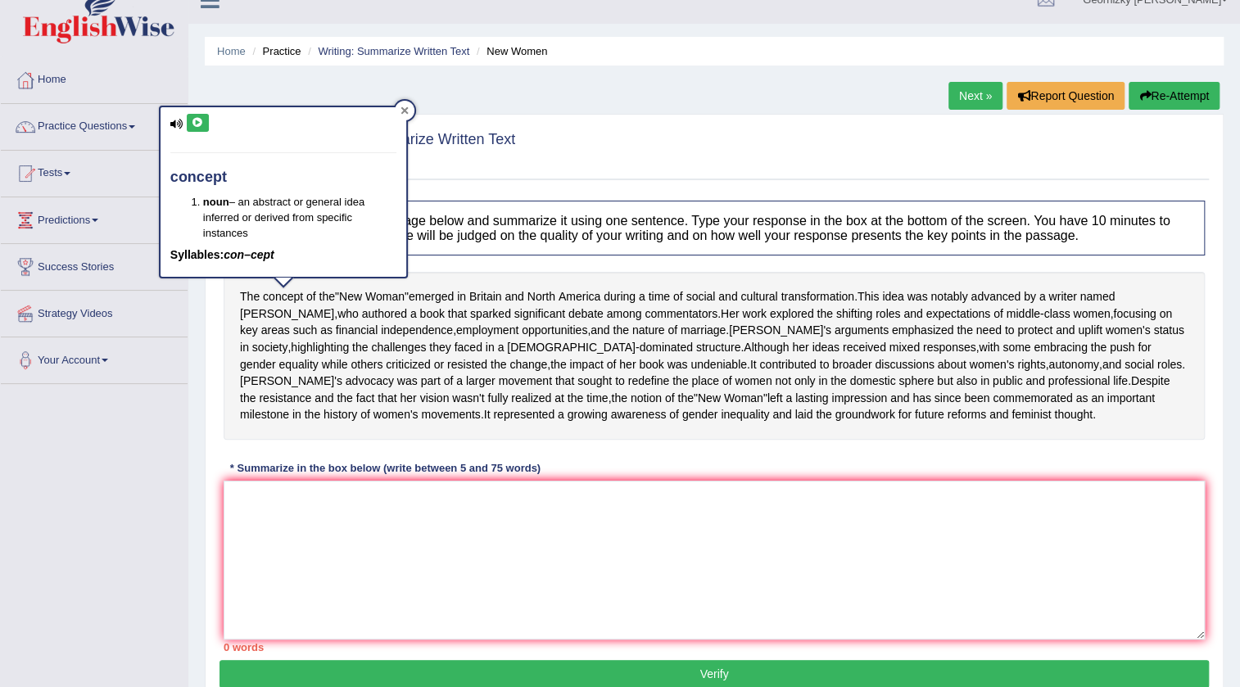
click at [405, 109] on icon at bounding box center [404, 110] width 7 height 7
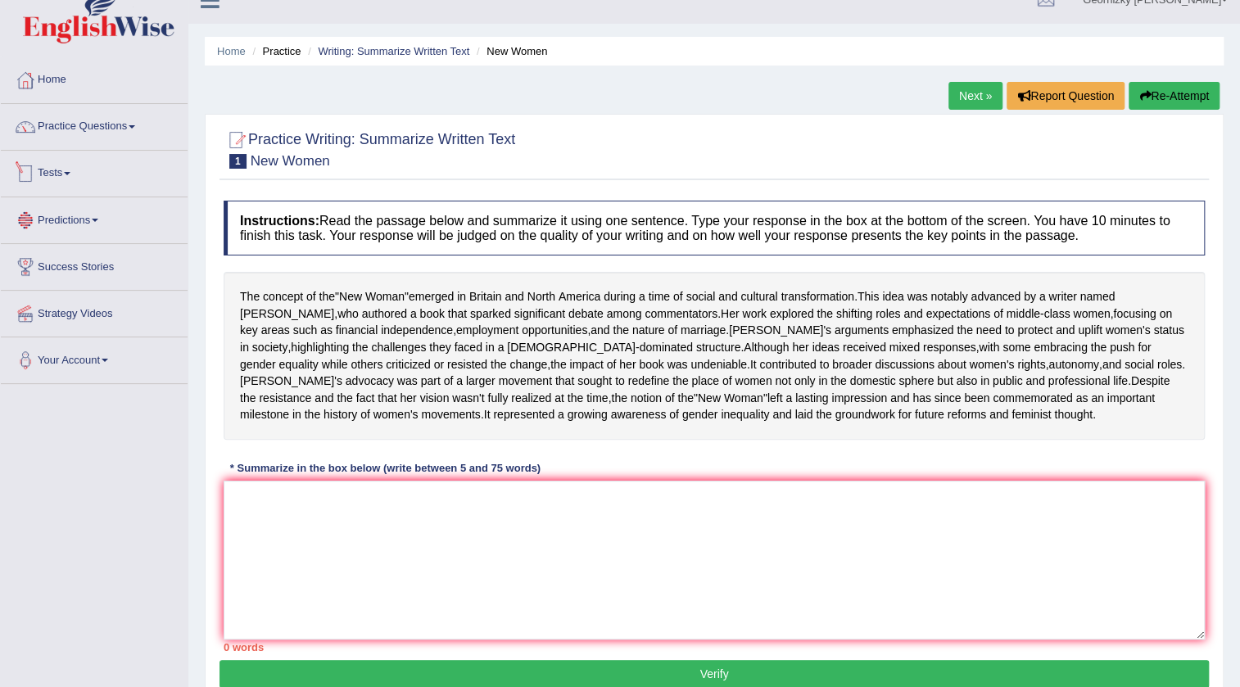
click at [78, 173] on link "Tests" at bounding box center [94, 171] width 187 height 41
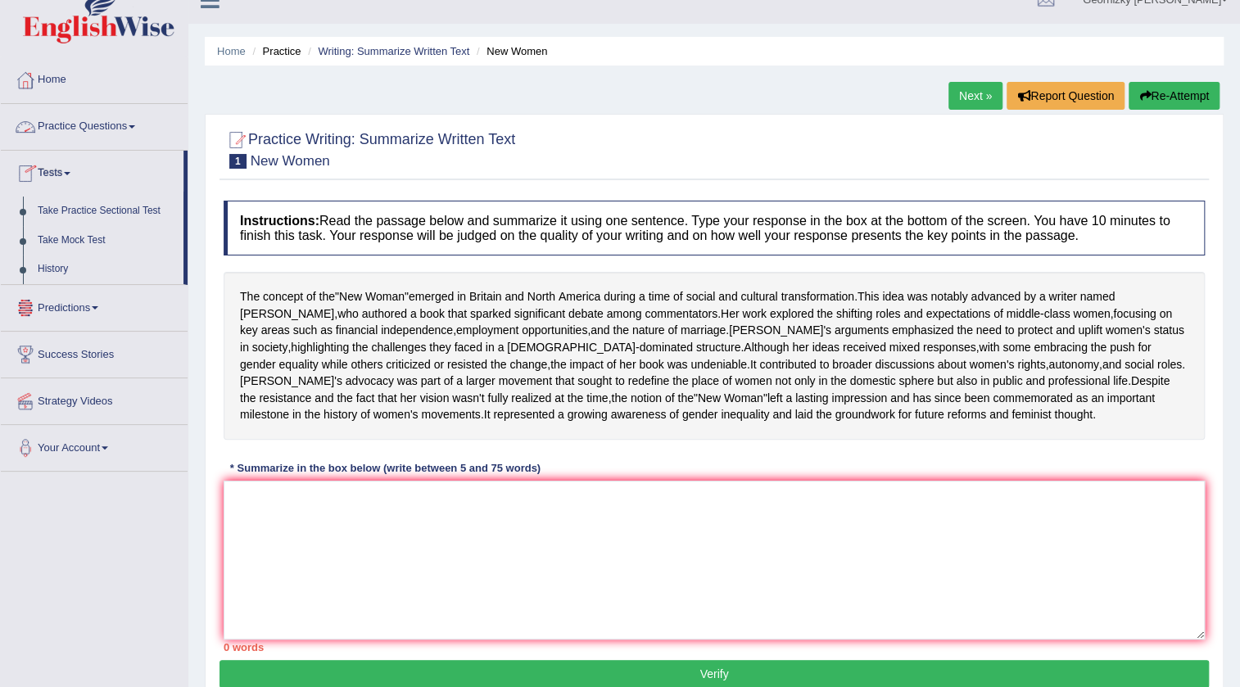
click at [141, 133] on link "Practice Questions" at bounding box center [94, 124] width 187 height 41
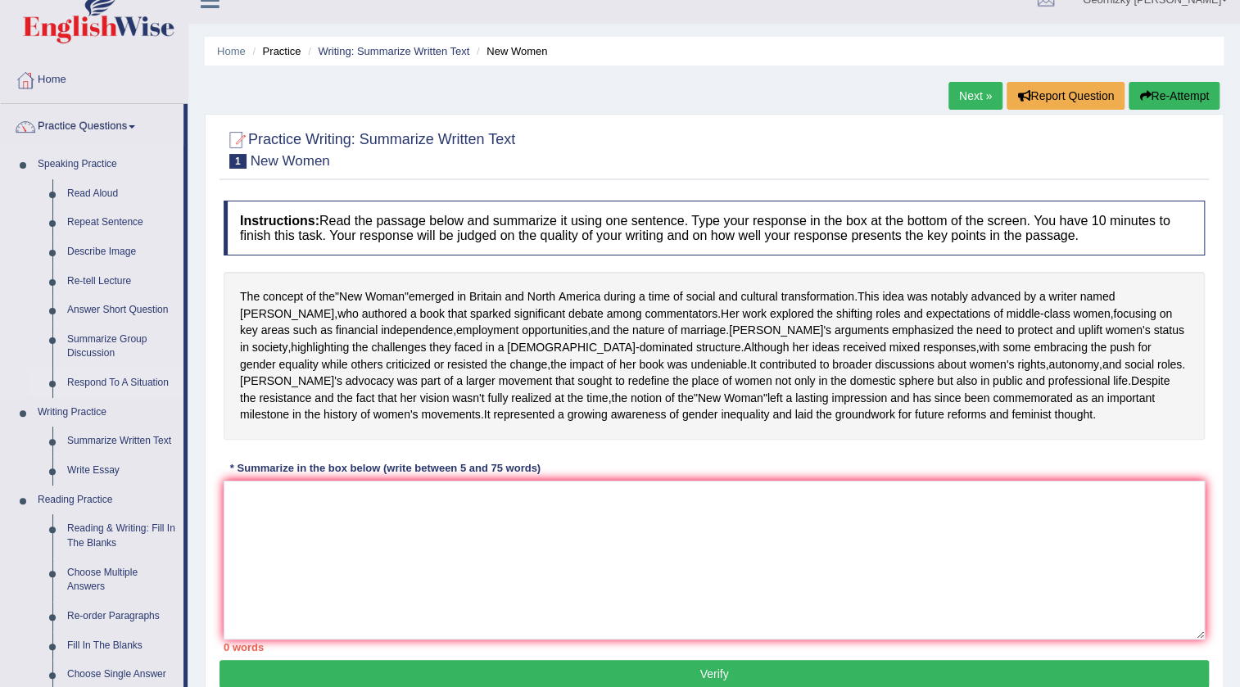
click at [147, 381] on link "Respond To A Situation" at bounding box center [122, 383] width 124 height 29
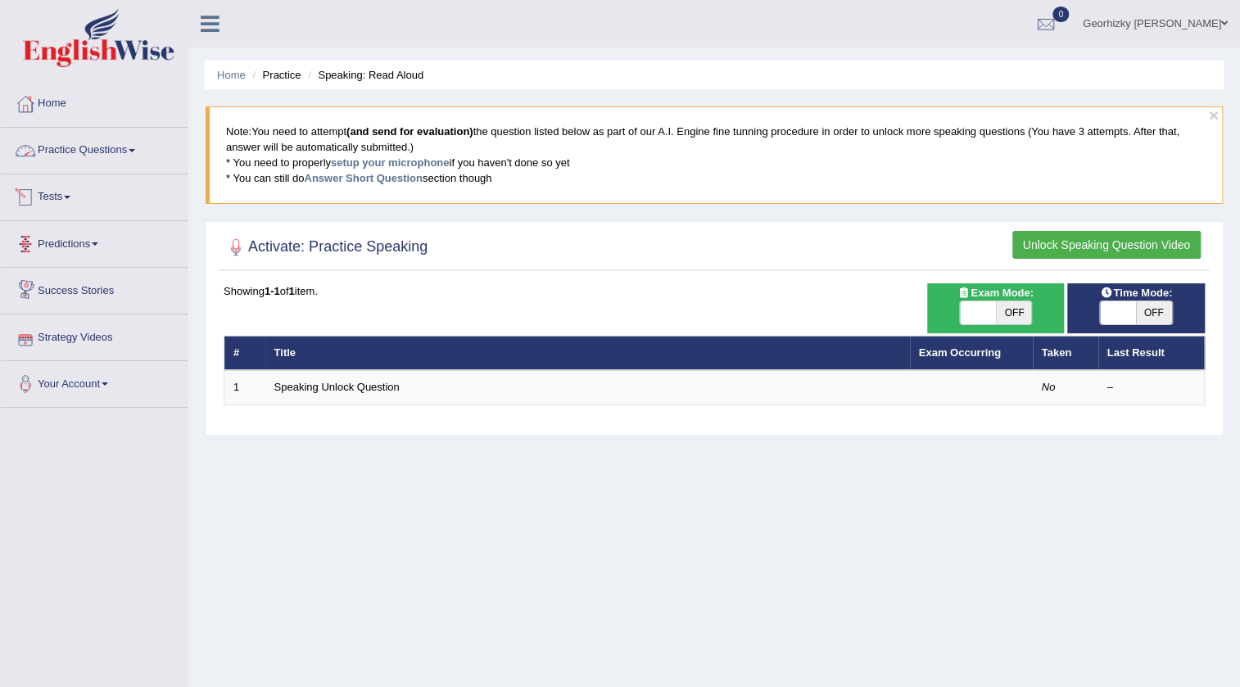
click at [115, 144] on link "Practice Questions" at bounding box center [94, 148] width 187 height 41
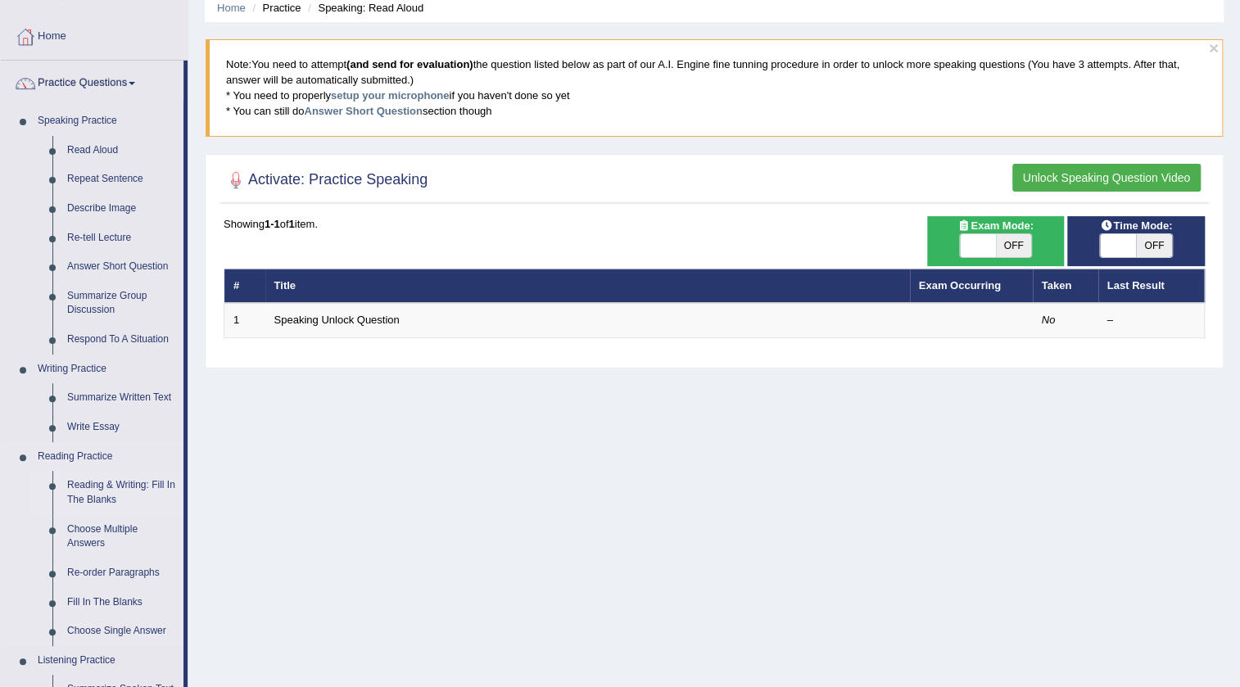
scroll to position [148, 0]
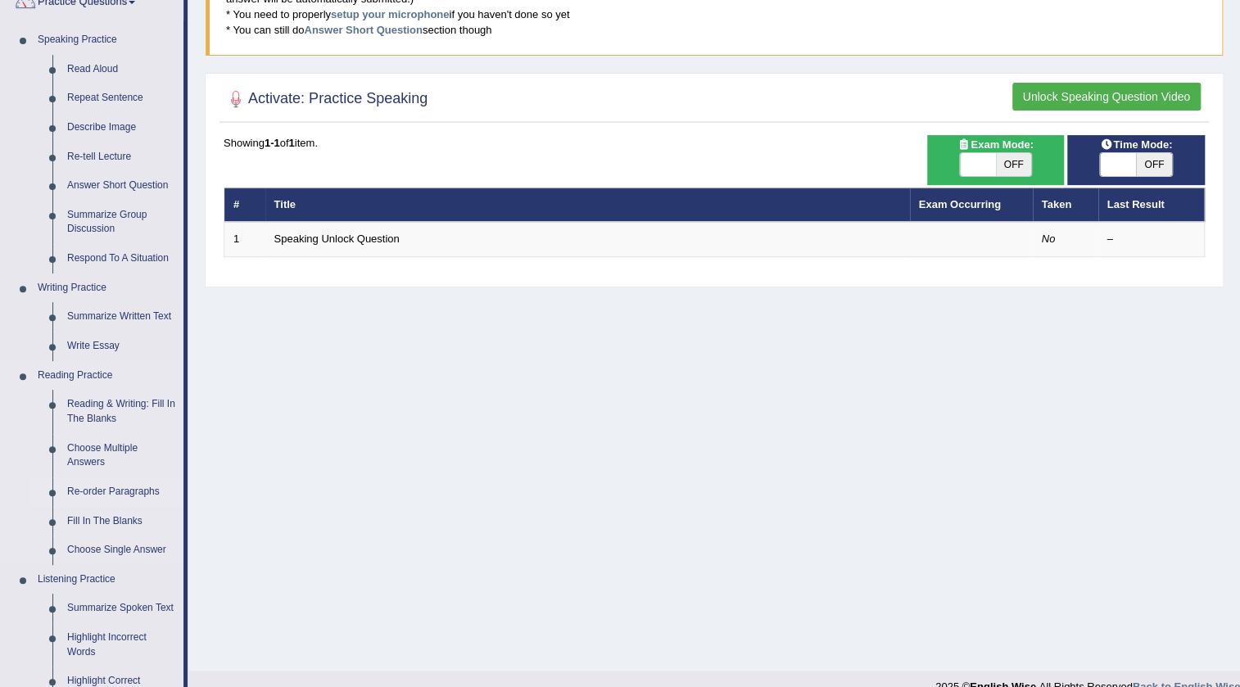
click at [131, 485] on link "Re-order Paragraphs" at bounding box center [122, 491] width 124 height 29
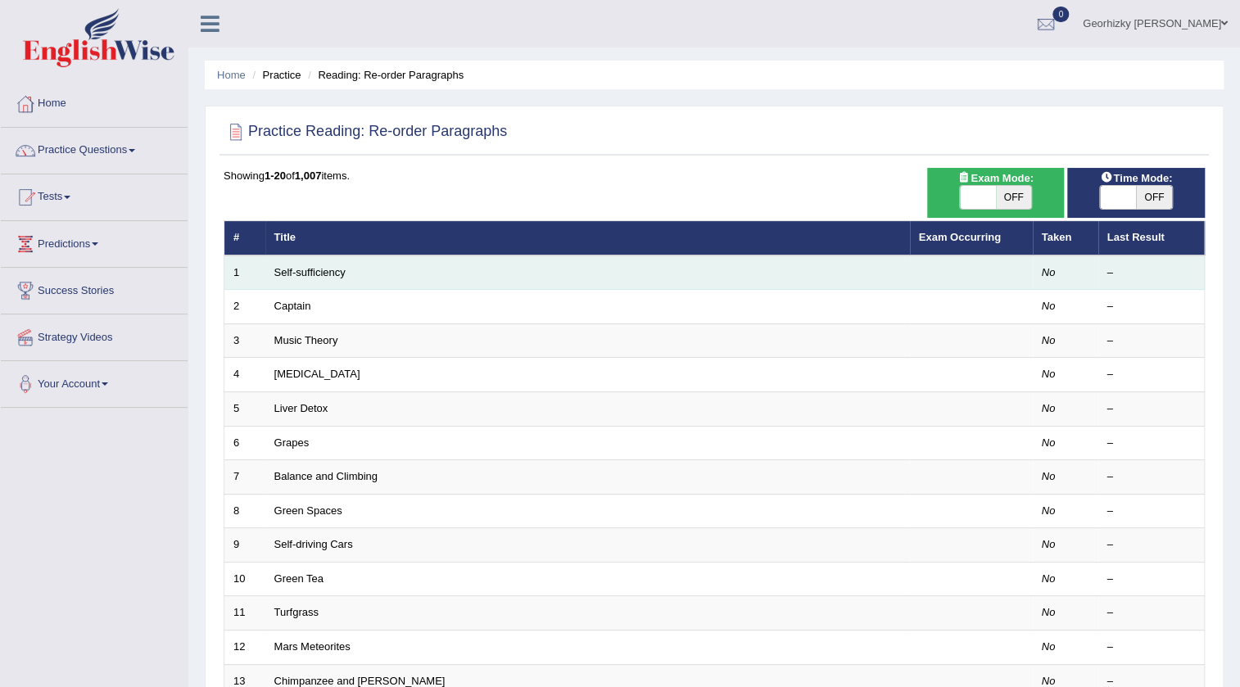
click at [328, 261] on td "Self-sufficiency" at bounding box center [587, 273] width 645 height 34
click at [326, 268] on link "Self-sufficiency" at bounding box center [309, 272] width 71 height 12
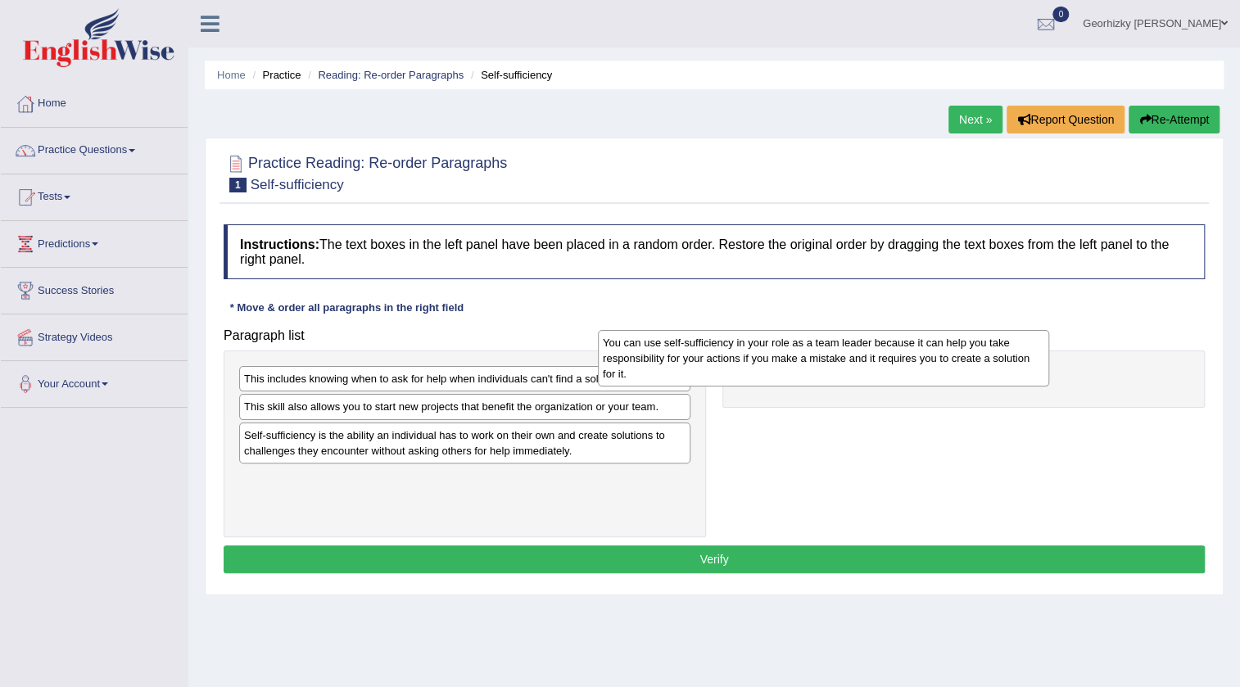
drag, startPoint x: 424, startPoint y: 455, endPoint x: 803, endPoint y: 364, distance: 389.4
click at [803, 364] on div "You can use self-sufficiency in your role as a team leader because it can help …" at bounding box center [823, 358] width 451 height 57
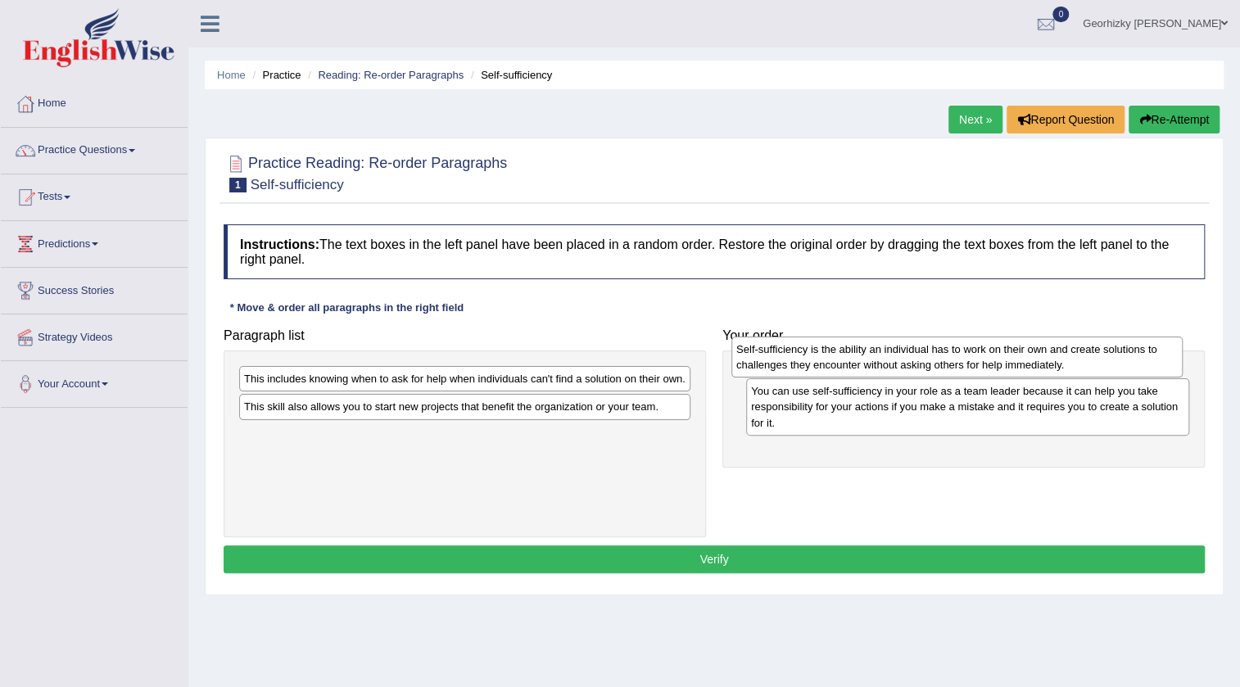
drag, startPoint x: 441, startPoint y: 457, endPoint x: 912, endPoint y: 377, distance: 477.7
click at [930, 373] on div "Self-sufficiency is the ability an individual has to work on their own and crea…" at bounding box center [956, 357] width 451 height 41
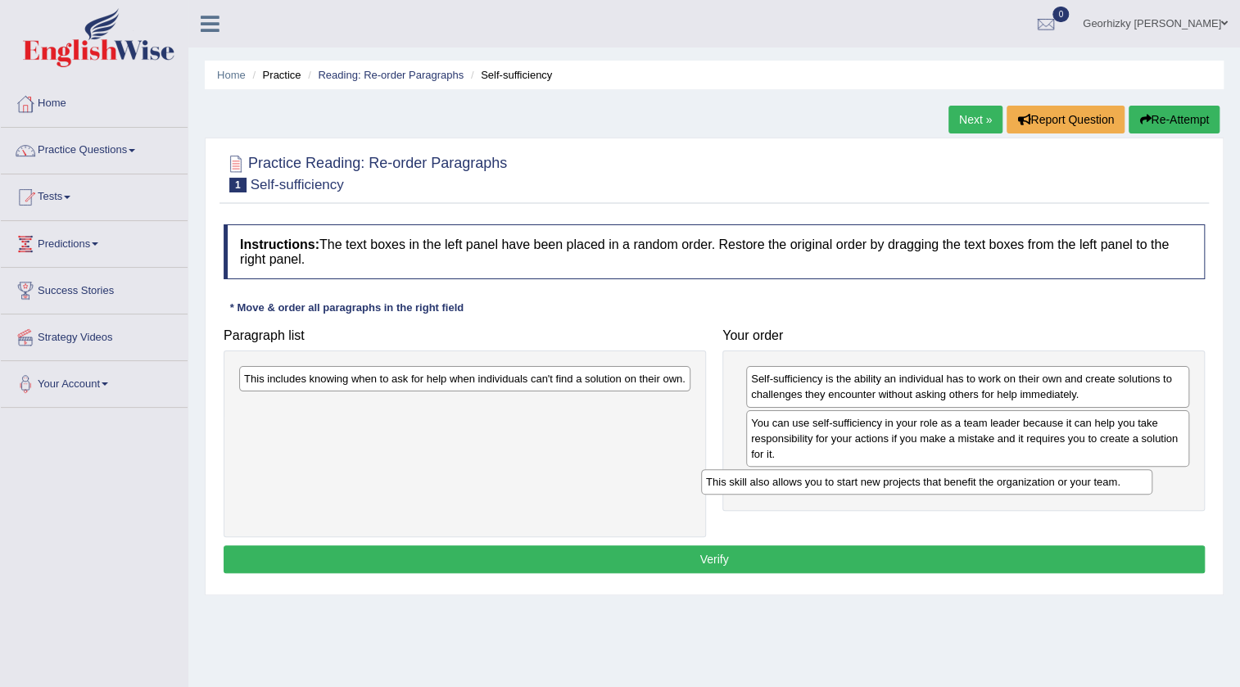
drag, startPoint x: 364, startPoint y: 405, endPoint x: 835, endPoint y: 475, distance: 476.1
click at [835, 475] on div "This skill also allows you to start new projects that benefit the organization …" at bounding box center [926, 481] width 451 height 25
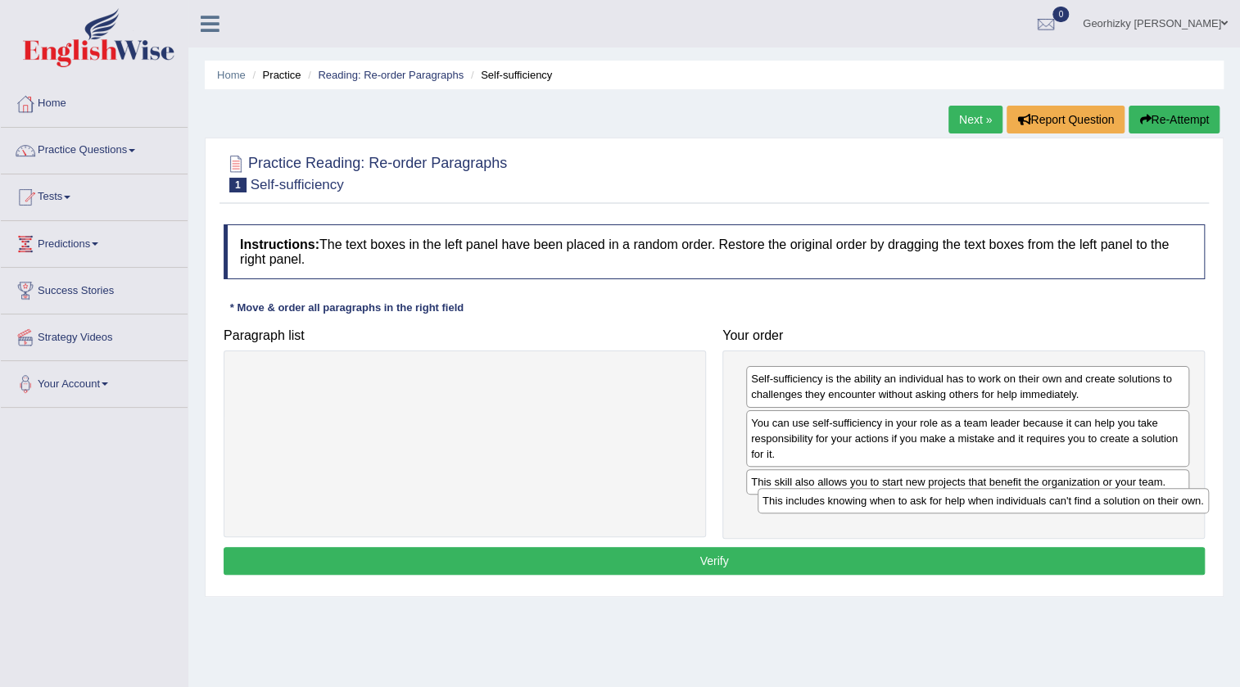
drag, startPoint x: 549, startPoint y: 378, endPoint x: 1067, endPoint y: 500, distance: 532.6
click at [1067, 500] on div "This includes knowing when to ask for help when individuals can't find a soluti…" at bounding box center [983, 500] width 451 height 25
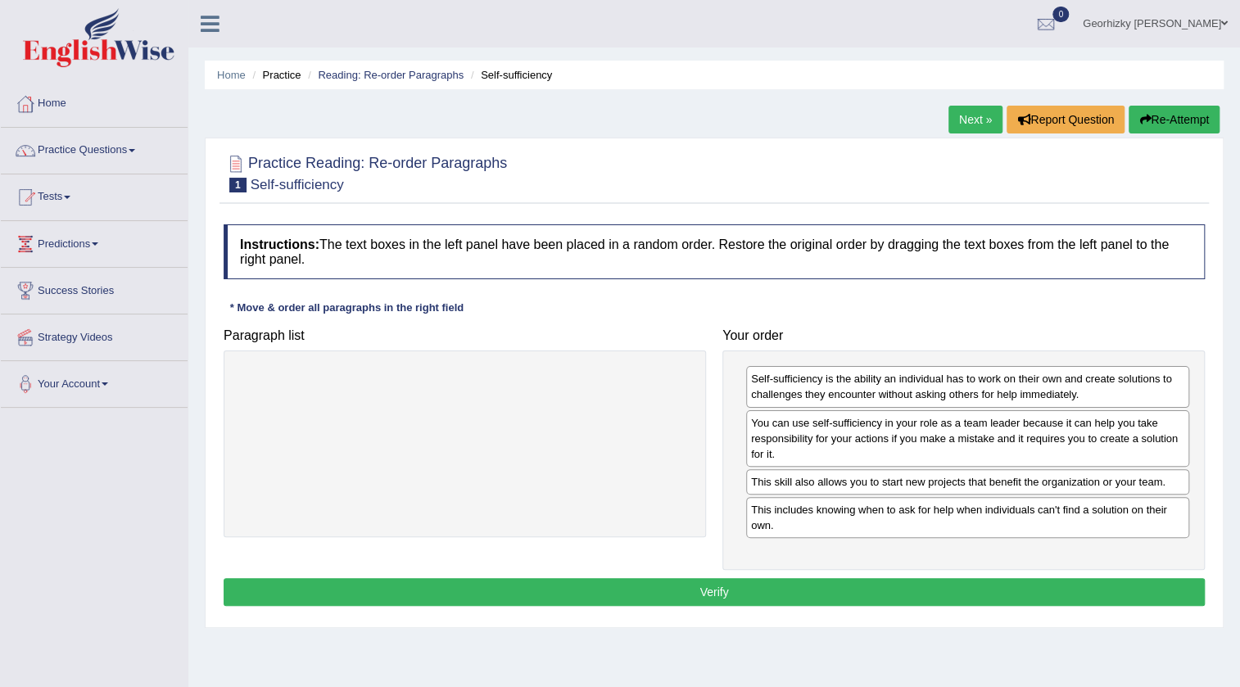
click at [962, 611] on div "Instructions: The text boxes in the left panel have been placed in a random ord…" at bounding box center [714, 417] width 989 height 403
click at [953, 590] on button "Verify" at bounding box center [714, 592] width 981 height 28
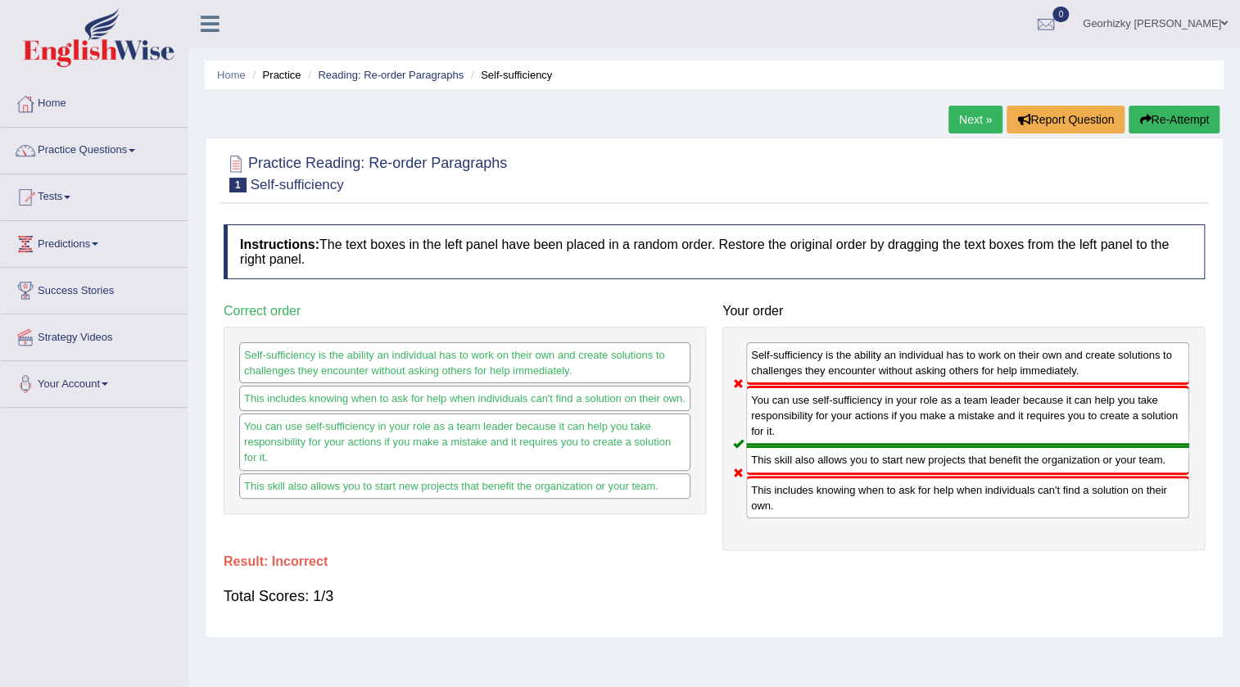
click at [969, 119] on link "Next »" at bounding box center [975, 120] width 54 height 28
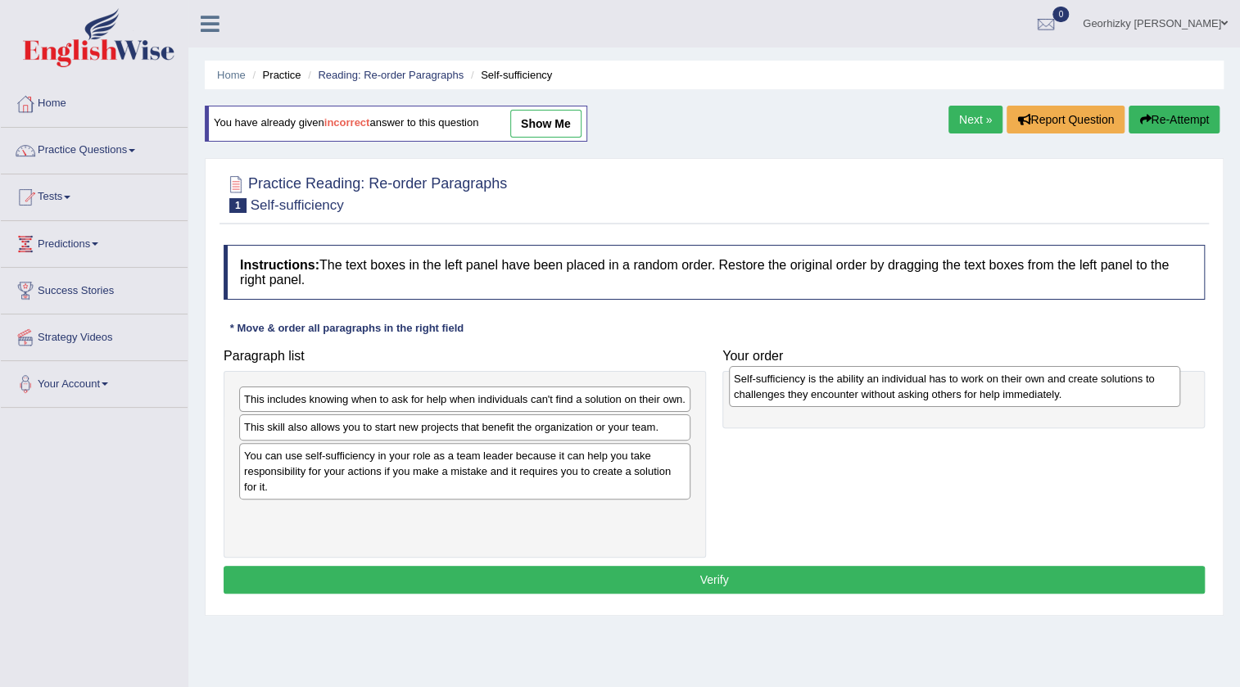
drag, startPoint x: 311, startPoint y: 532, endPoint x: 801, endPoint y: 392, distance: 509.4
click at [801, 392] on div "Self-sufficiency is the ability an individual has to work on their own and crea…" at bounding box center [954, 386] width 451 height 41
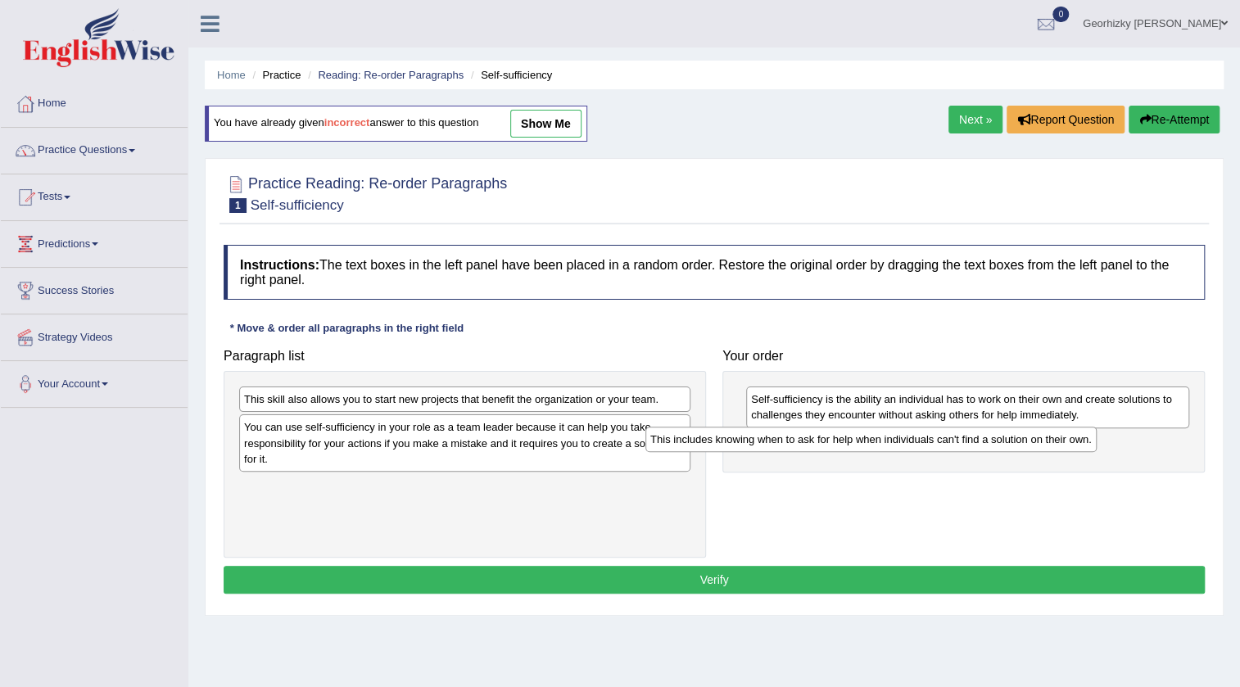
drag, startPoint x: 470, startPoint y: 394, endPoint x: 876, endPoint y: 434, distance: 408.2
click at [876, 434] on div "This includes knowing when to ask for help when individuals can't find a soluti…" at bounding box center [870, 439] width 451 height 25
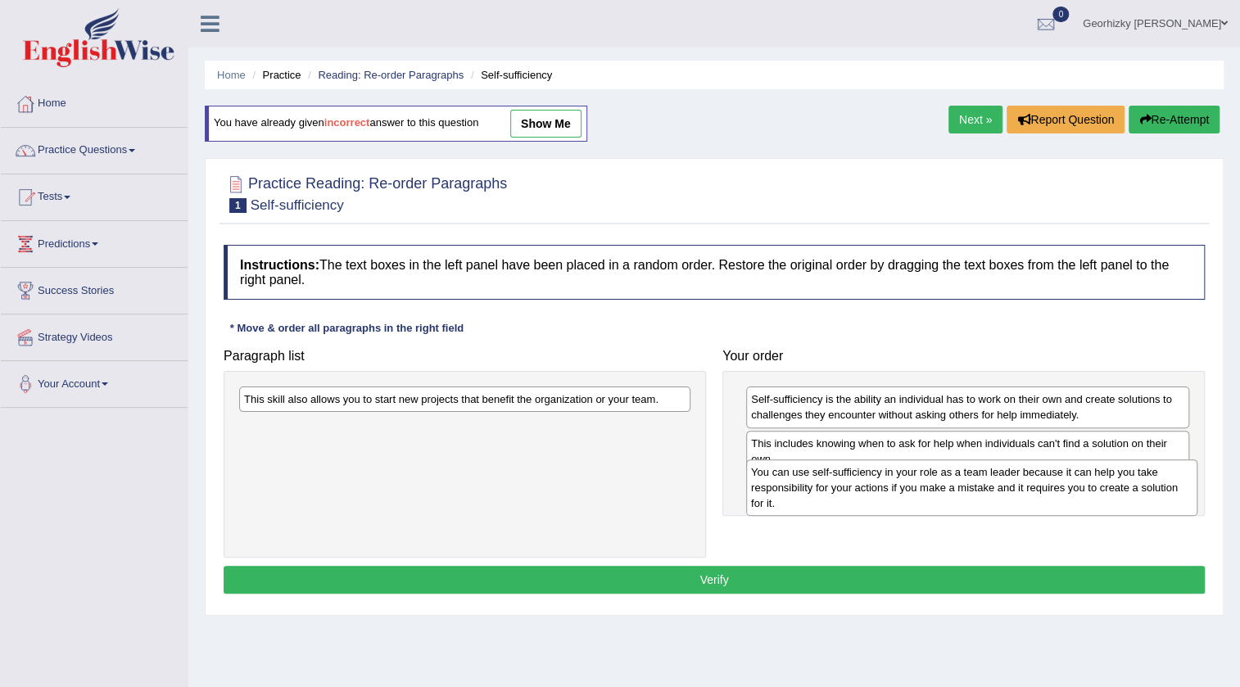
drag, startPoint x: 457, startPoint y: 447, endPoint x: 964, endPoint y: 492, distance: 509.0
click at [964, 492] on div "You can use self-sufficiency in your role as a team leader because it can help …" at bounding box center [971, 487] width 451 height 57
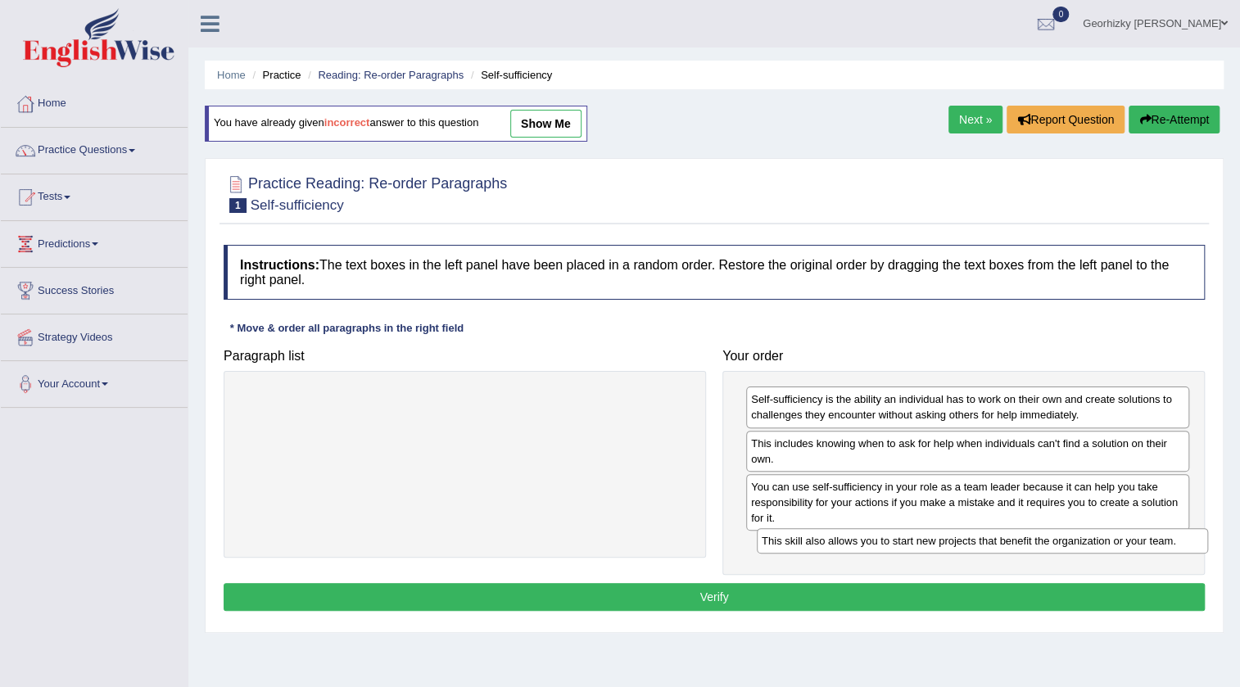
drag, startPoint x: 589, startPoint y: 395, endPoint x: 1026, endPoint y: 566, distance: 469.7
click at [1106, 536] on div "This skill also allows you to start new projects that benefit the organization …" at bounding box center [982, 540] width 451 height 25
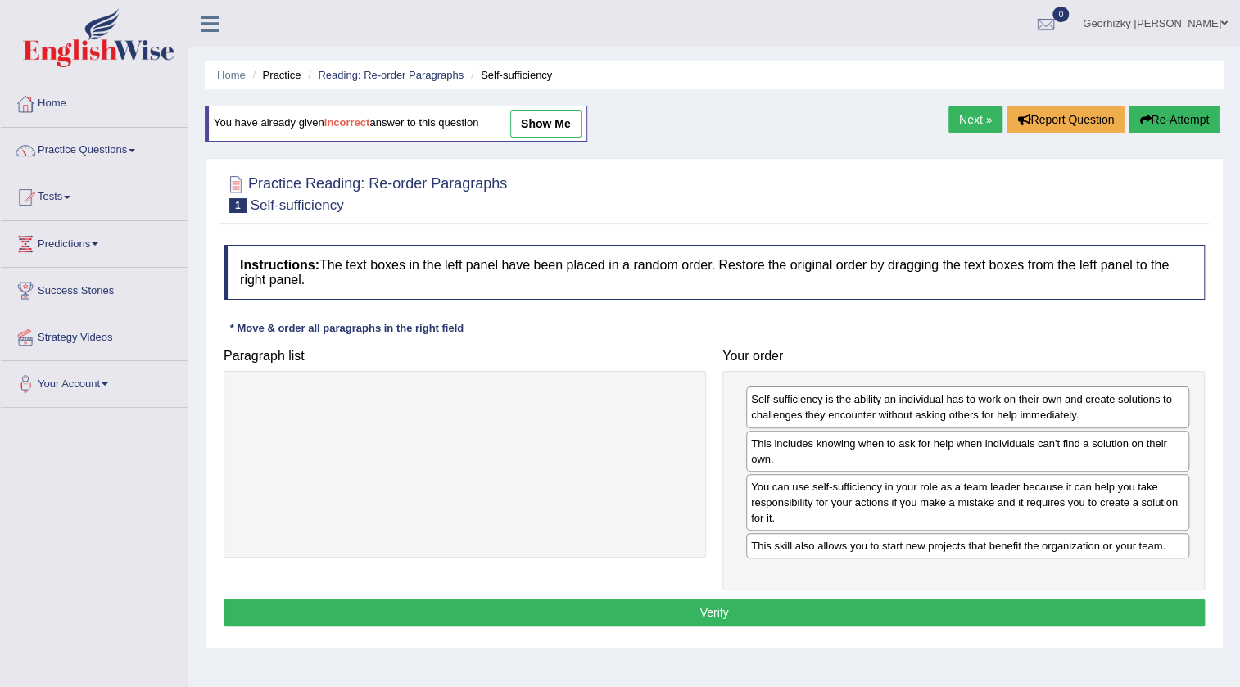
click at [901, 596] on div "Instructions: The text boxes in the left panel have been placed in a random ord…" at bounding box center [714, 438] width 989 height 403
click at [892, 611] on button "Verify" at bounding box center [714, 613] width 981 height 28
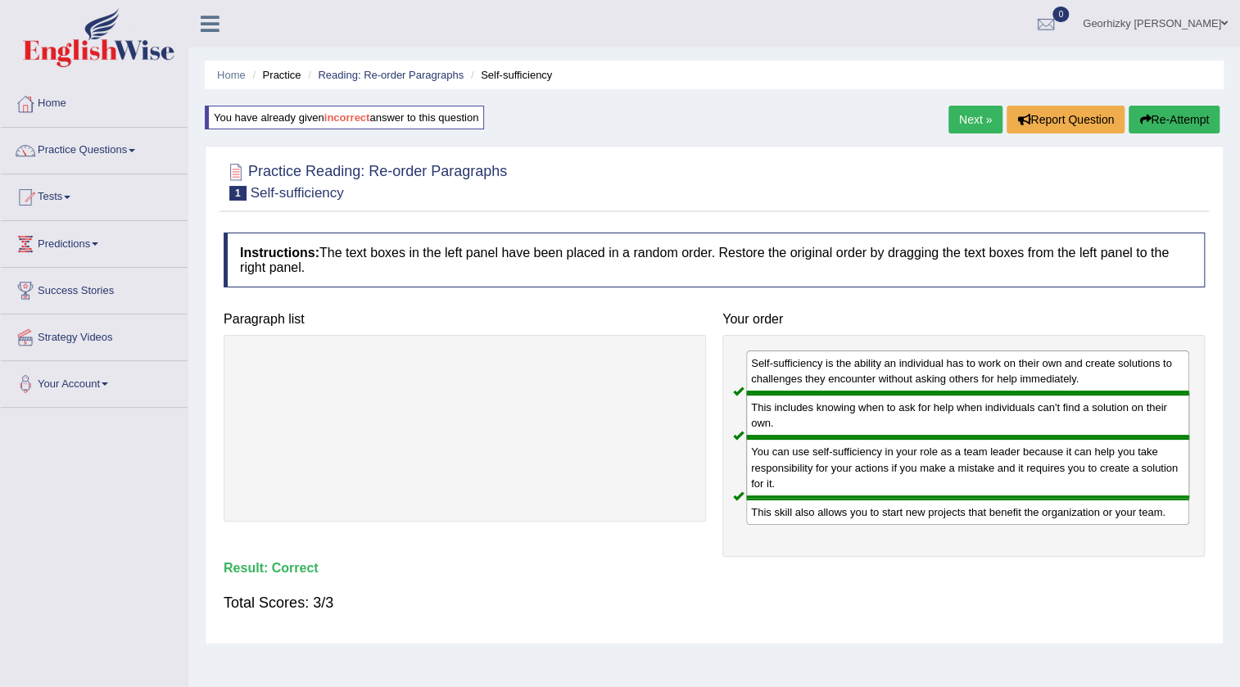
drag, startPoint x: 966, startPoint y: 120, endPoint x: 950, endPoint y: 137, distance: 22.6
click at [965, 120] on link "Next »" at bounding box center [975, 120] width 54 height 28
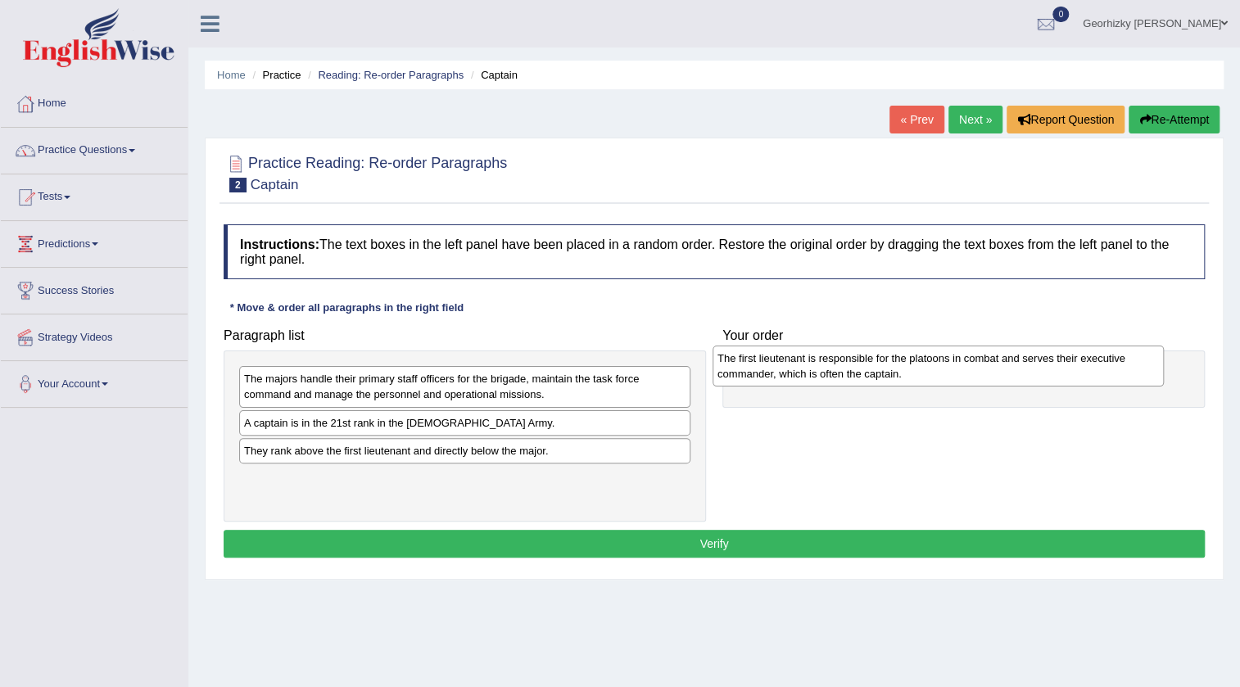
drag, startPoint x: 426, startPoint y: 496, endPoint x: 899, endPoint y: 376, distance: 488.3
click at [899, 376] on div "The first lieutenant is responsible for the platoons in combat and serves their…" at bounding box center [938, 366] width 451 height 41
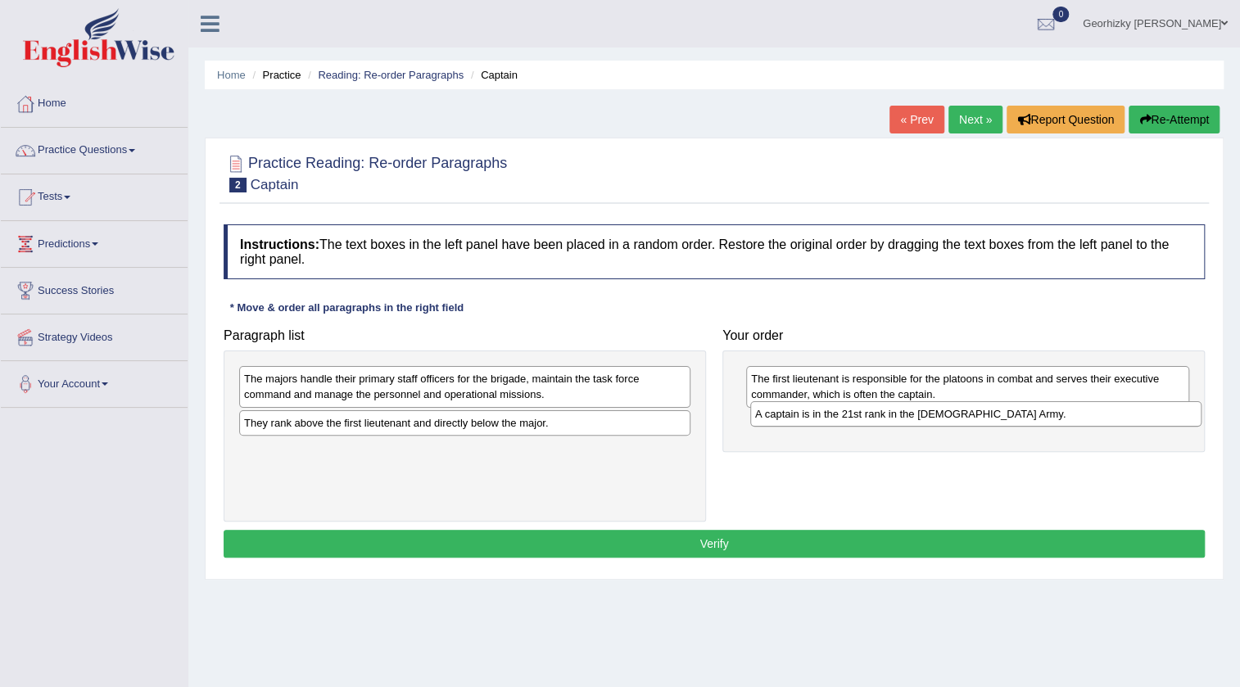
drag, startPoint x: 369, startPoint y: 432, endPoint x: 880, endPoint y: 423, distance: 511.1
click at [880, 423] on div "A captain is in the 21st rank in the [DEMOGRAPHIC_DATA] Army." at bounding box center [975, 413] width 451 height 25
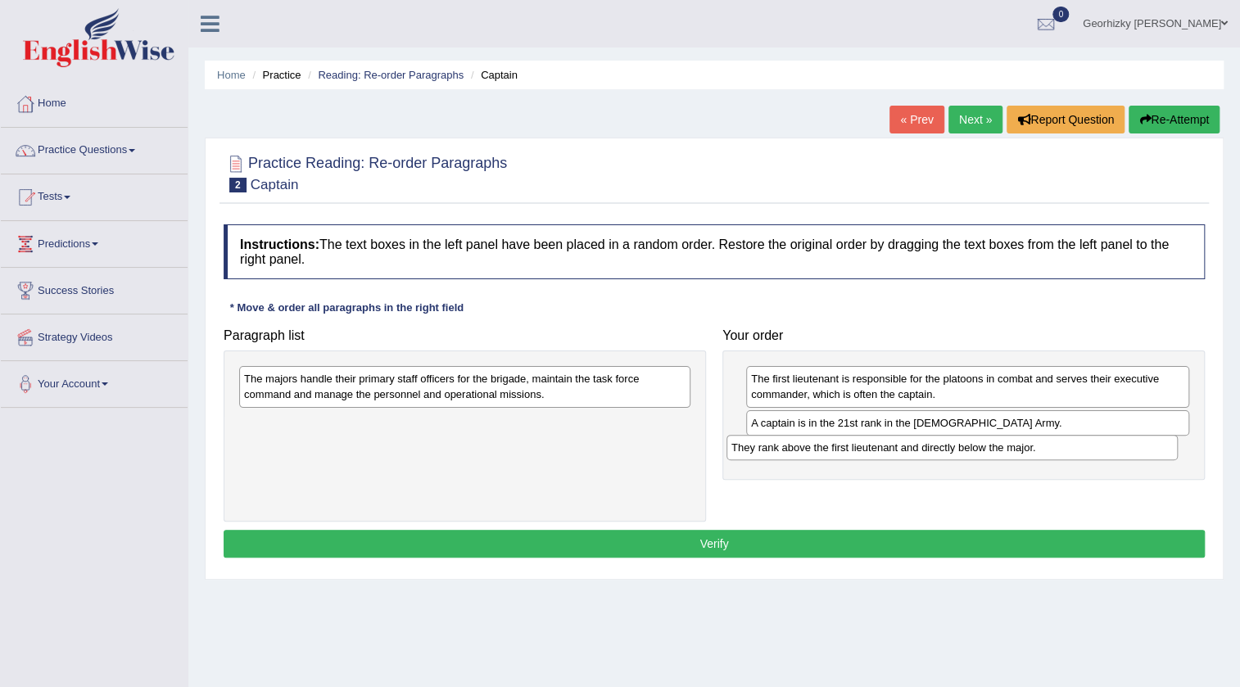
drag, startPoint x: 495, startPoint y: 432, endPoint x: 982, endPoint y: 457, distance: 488.0
click at [982, 457] on div "They rank above the first lieutenant and directly below the major." at bounding box center [951, 447] width 451 height 25
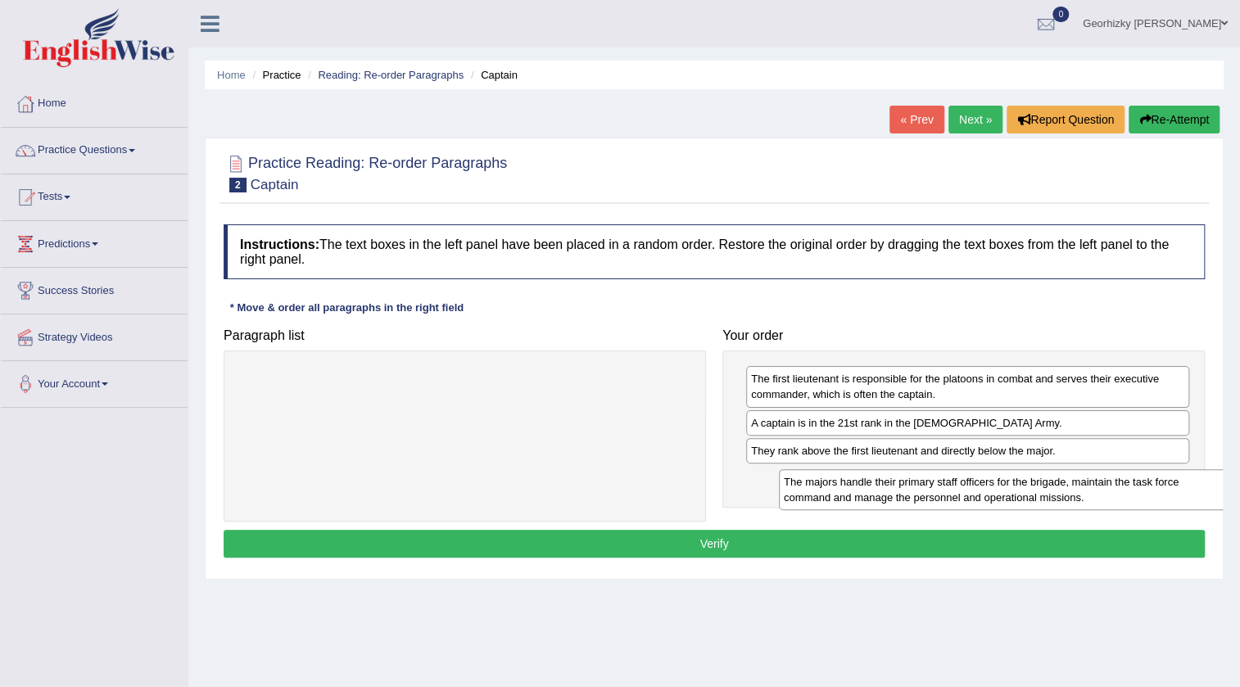
drag, startPoint x: 376, startPoint y: 394, endPoint x: 914, endPoint y: 497, distance: 547.9
click at [914, 497] on div "The majors handle their primary staff officers for the brigade, maintain the ta…" at bounding box center [1004, 489] width 451 height 41
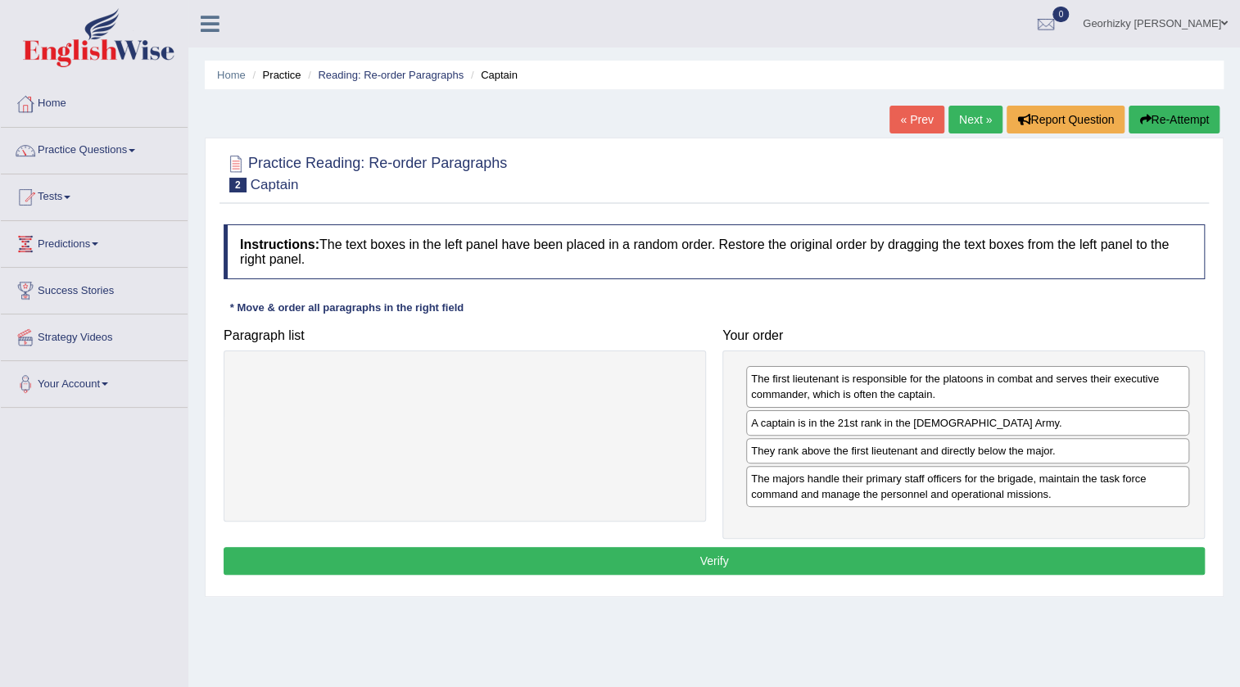
click at [824, 561] on button "Verify" at bounding box center [714, 561] width 981 height 28
